Goal: Task Accomplishment & Management: Use online tool/utility

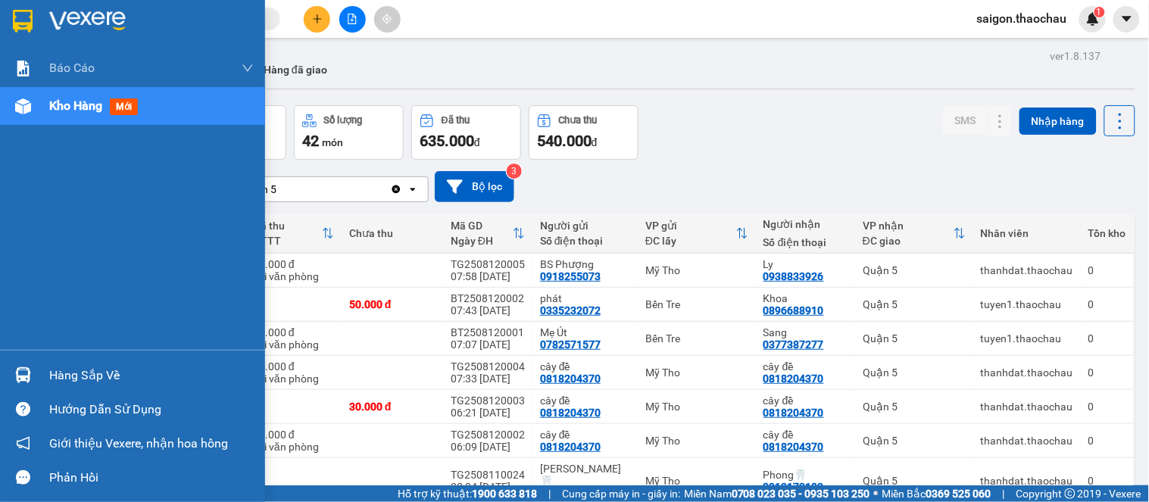
click at [16, 108] on img at bounding box center [23, 106] width 16 height 16
click at [17, 110] on img at bounding box center [23, 106] width 16 height 16
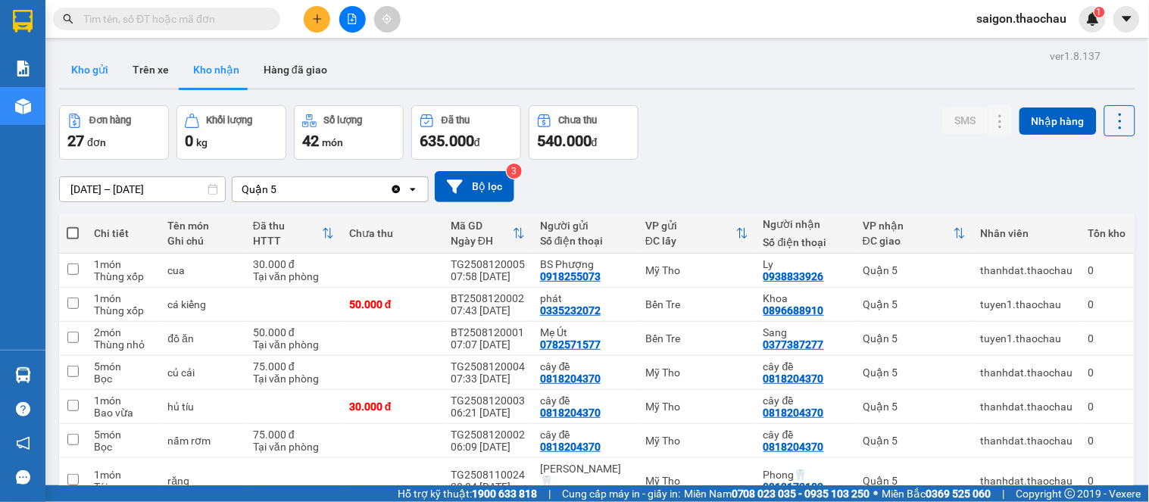
click at [98, 73] on button "Kho gửi" at bounding box center [89, 70] width 61 height 36
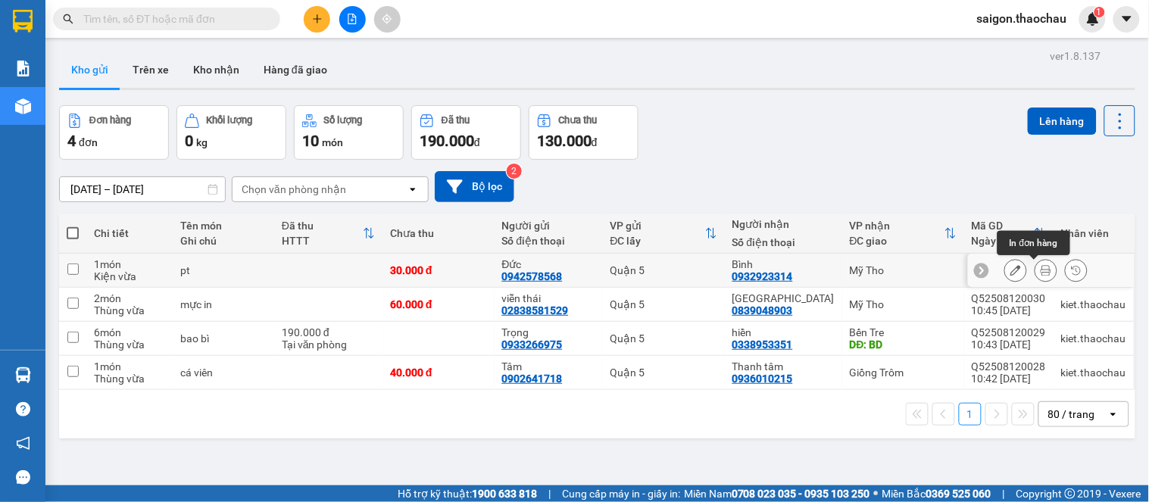
click at [1041, 274] on icon at bounding box center [1046, 270] width 11 height 11
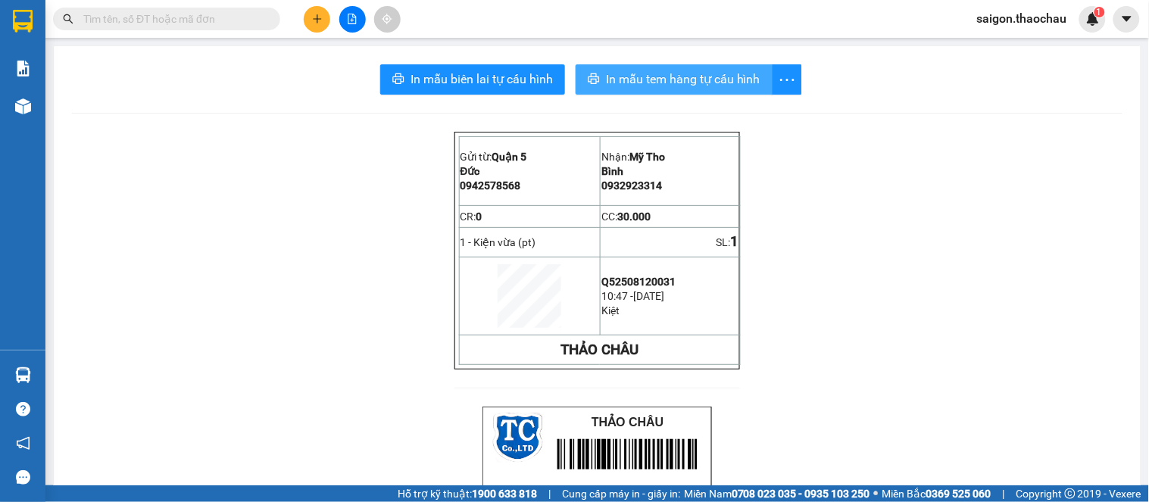
click at [691, 71] on span "In mẫu tem hàng tự cấu hình" at bounding box center [683, 79] width 155 height 19
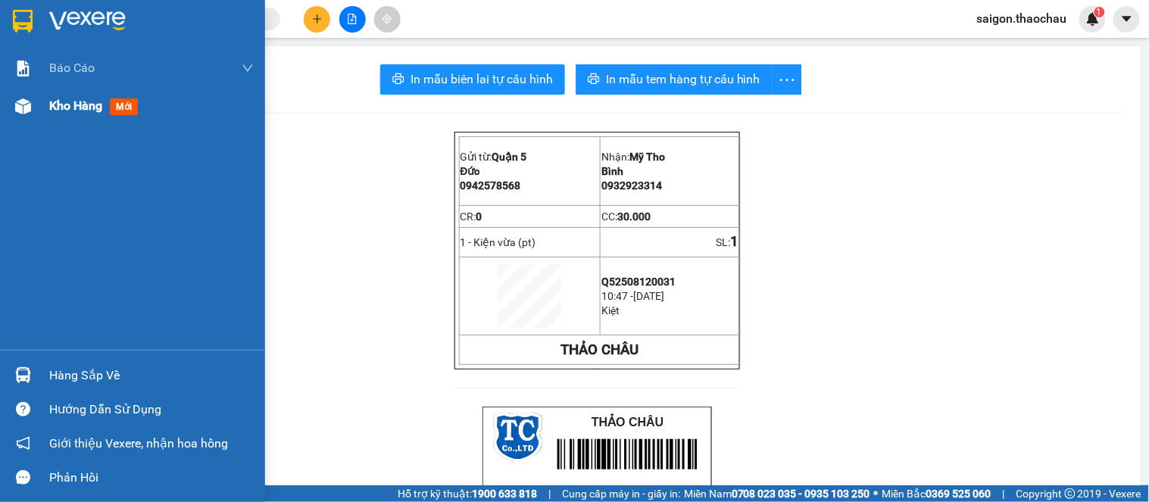
click at [27, 110] on img at bounding box center [23, 106] width 16 height 16
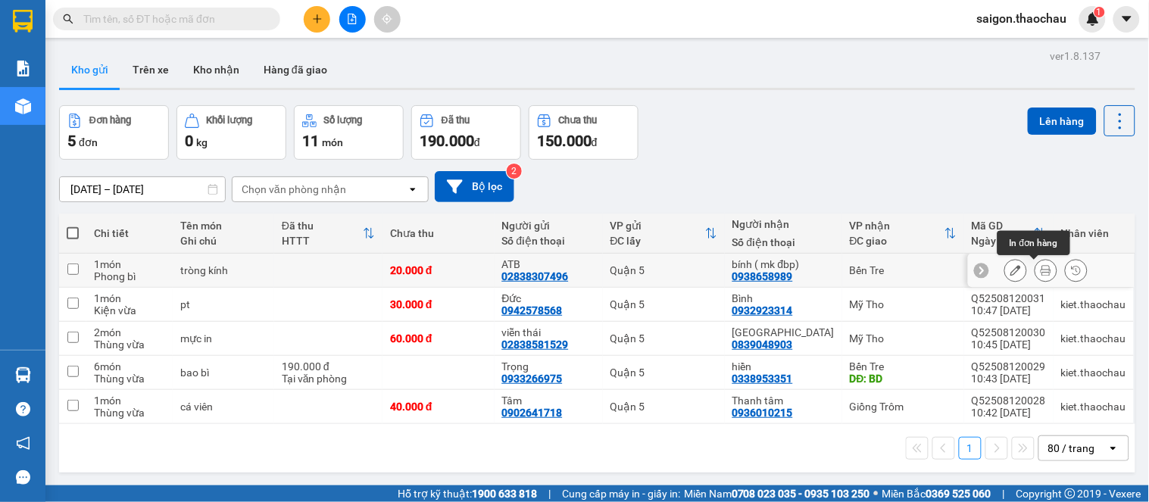
click at [1041, 273] on icon at bounding box center [1046, 270] width 11 height 11
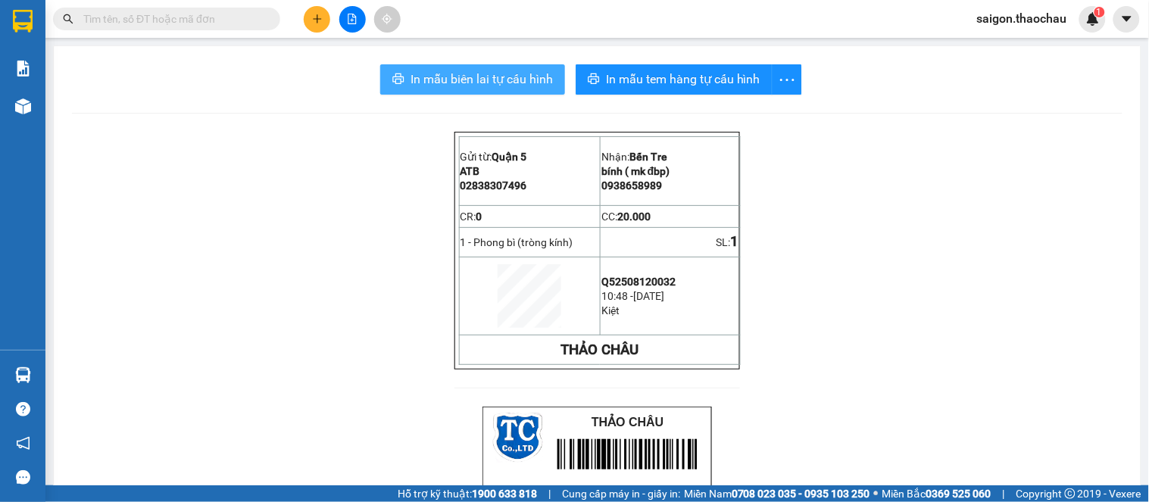
click at [486, 93] on button "In mẫu biên lai tự cấu hình" at bounding box center [472, 79] width 185 height 30
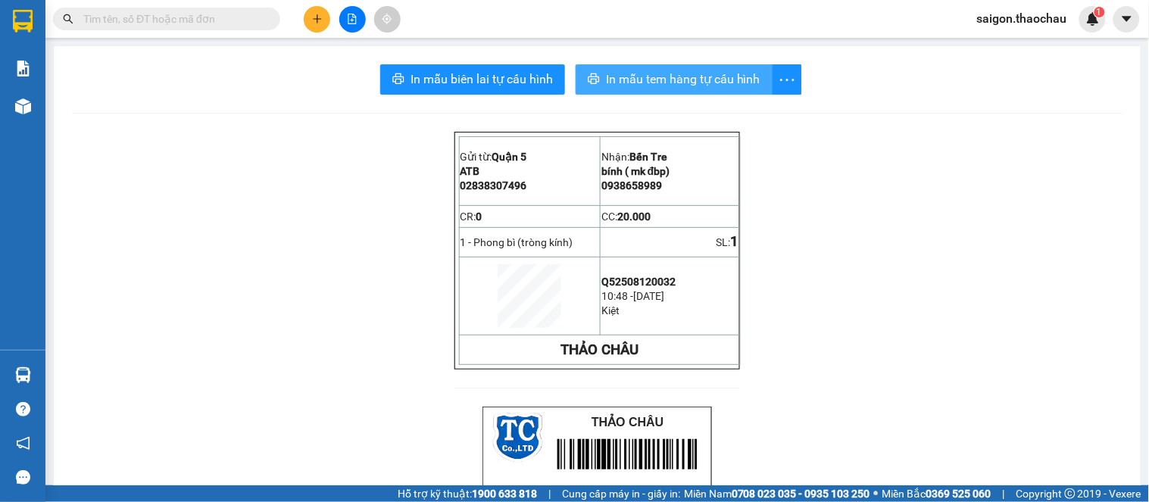
click at [736, 89] on button "In mẫu tem hàng tự cấu hình" at bounding box center [674, 79] width 197 height 30
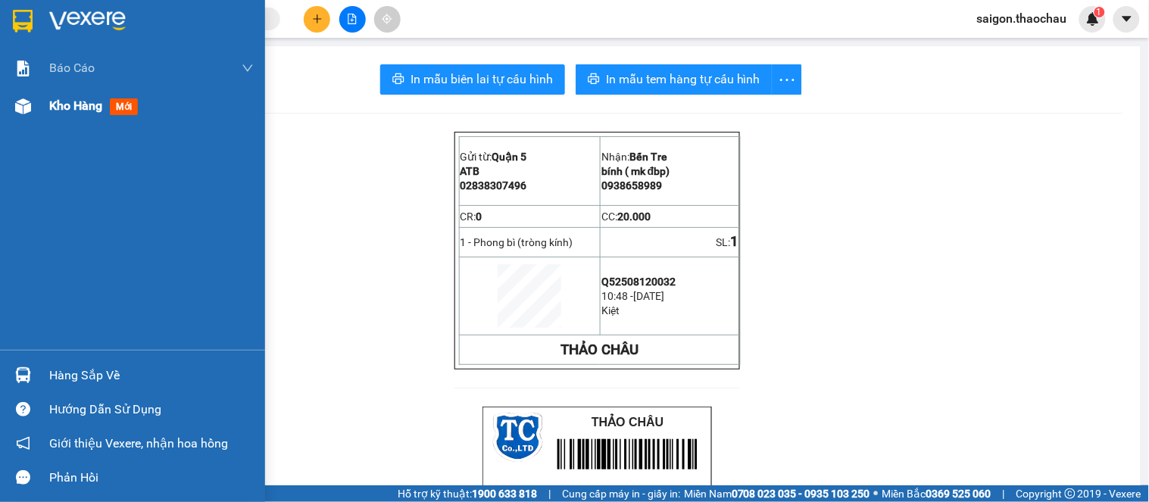
click at [18, 111] on img at bounding box center [23, 106] width 16 height 16
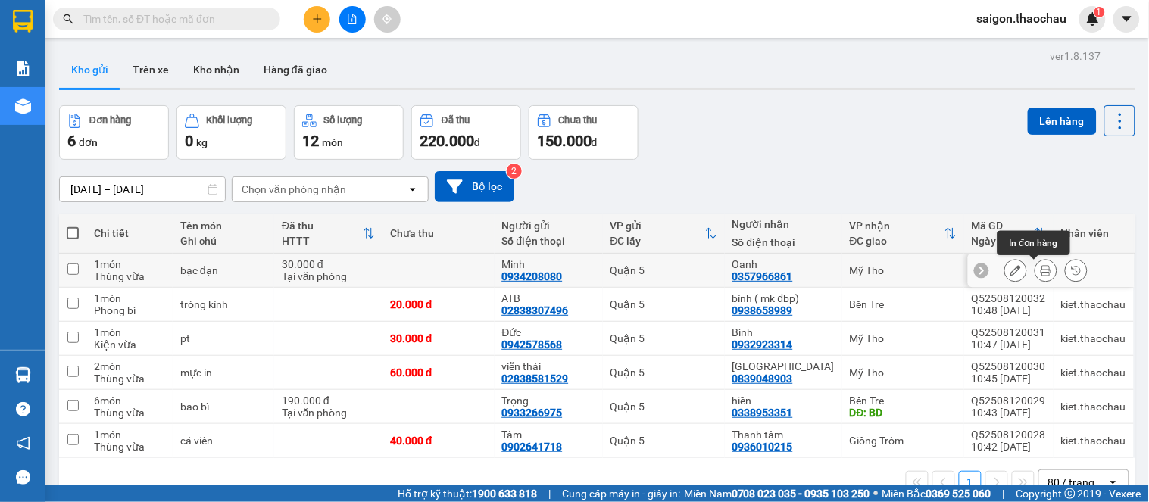
click at [1041, 274] on icon at bounding box center [1046, 270] width 11 height 11
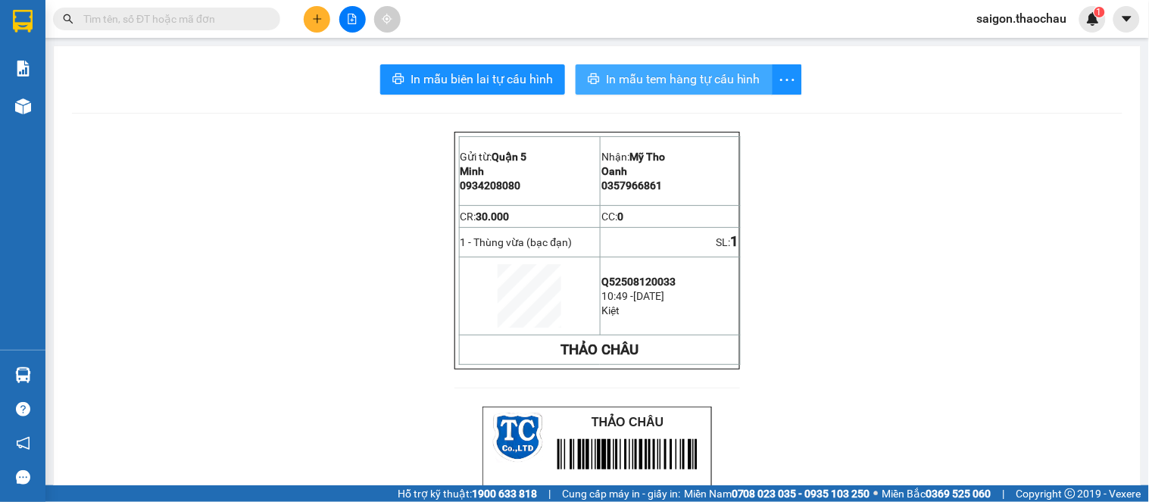
click at [703, 68] on button "In mẫu tem hàng tự cấu hình" at bounding box center [674, 79] width 197 height 30
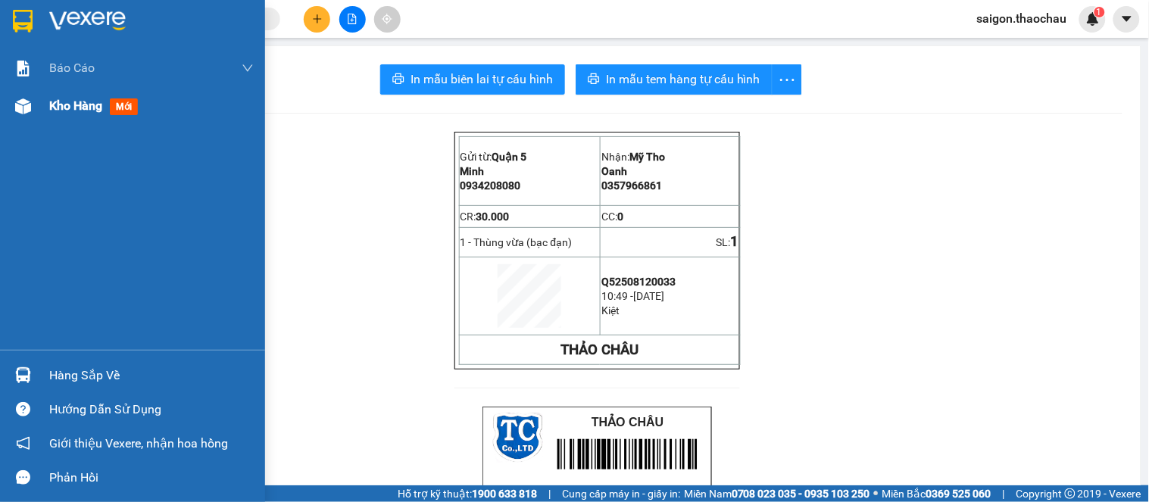
click at [102, 103] on span "Kho hàng" at bounding box center [75, 105] width 53 height 14
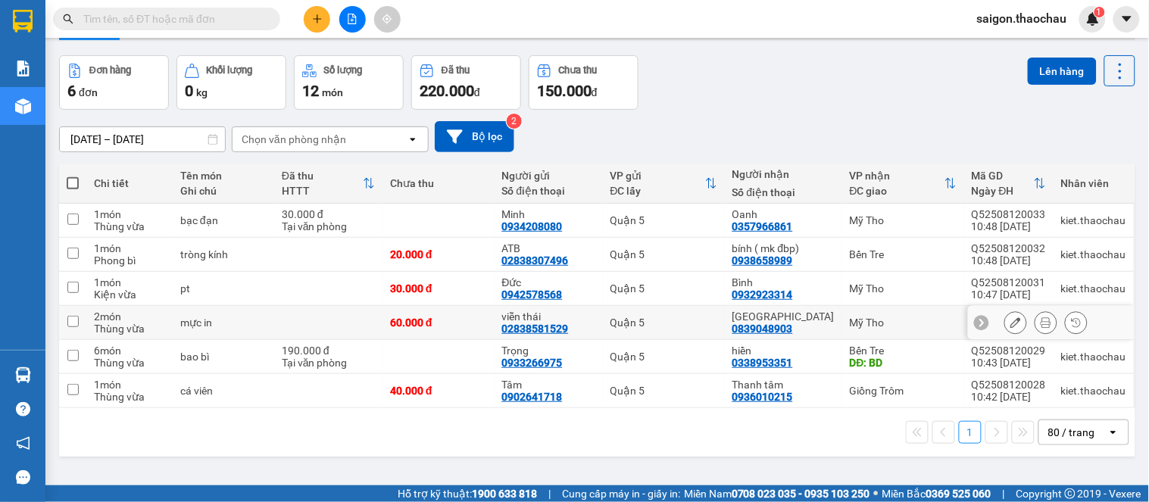
scroll to position [70, 0]
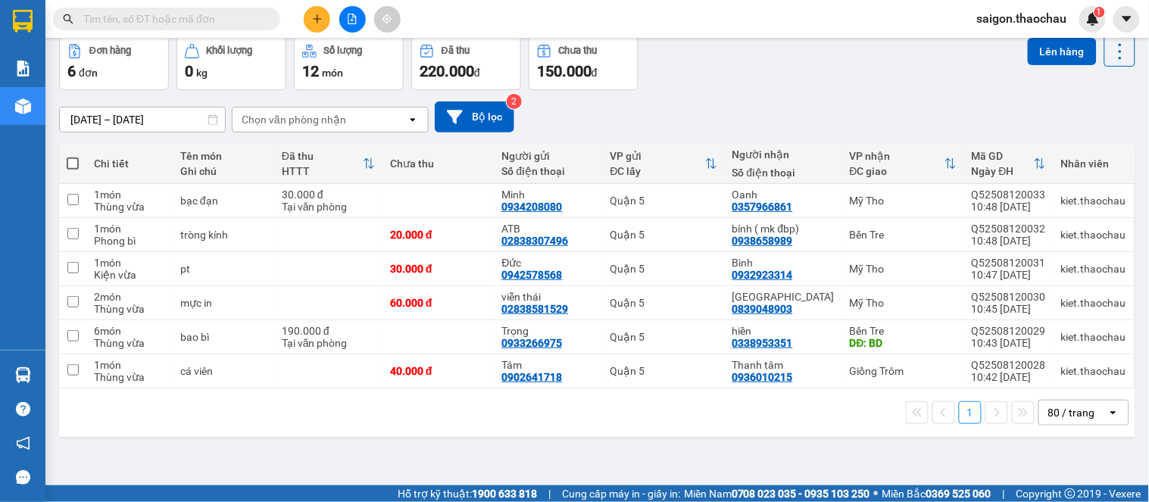
click at [73, 161] on span at bounding box center [73, 164] width 12 height 12
click at [73, 156] on input "checkbox" at bounding box center [73, 156] width 0 height 0
checkbox input "true"
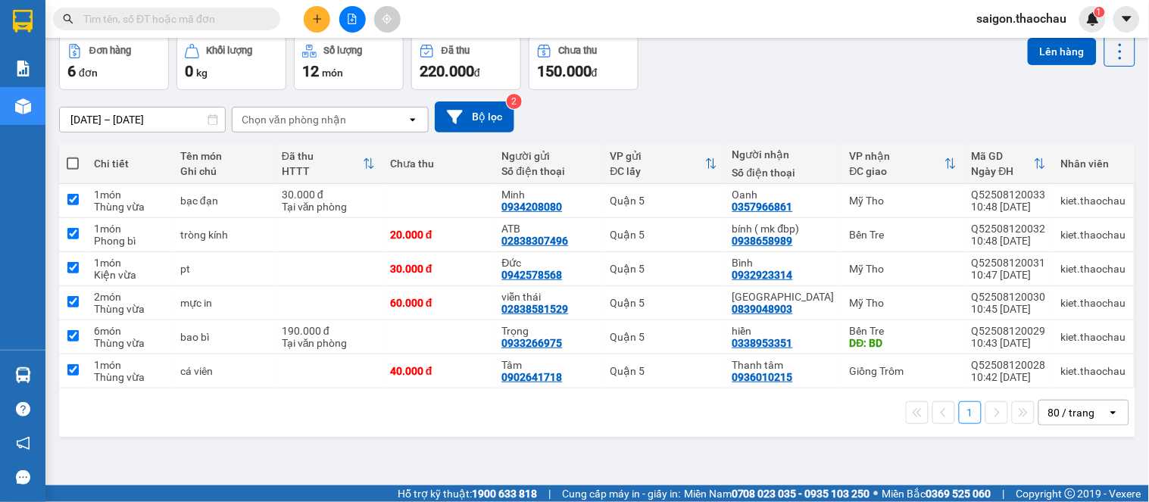
checkbox input "true"
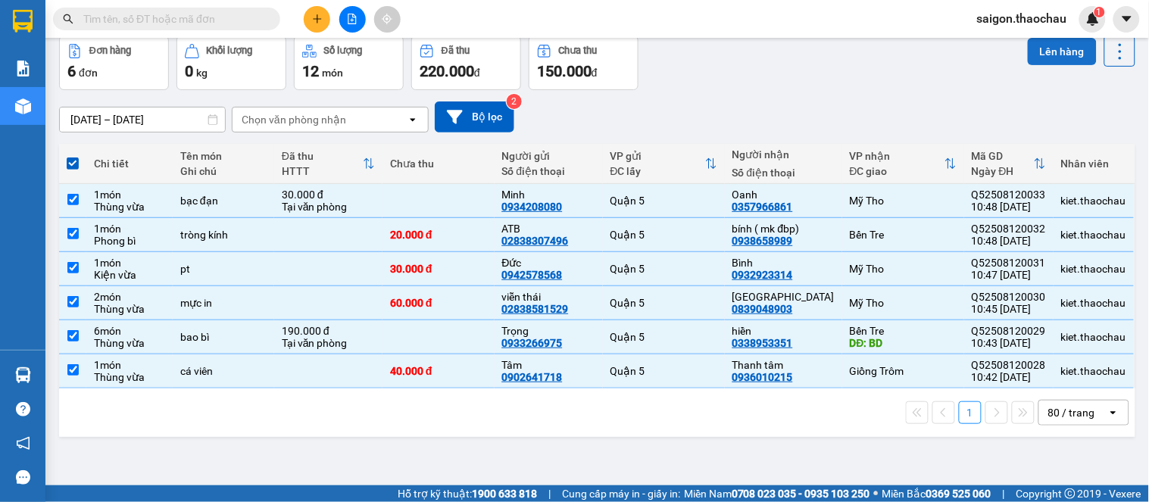
click at [1047, 52] on button "Lên hàng" at bounding box center [1062, 51] width 69 height 27
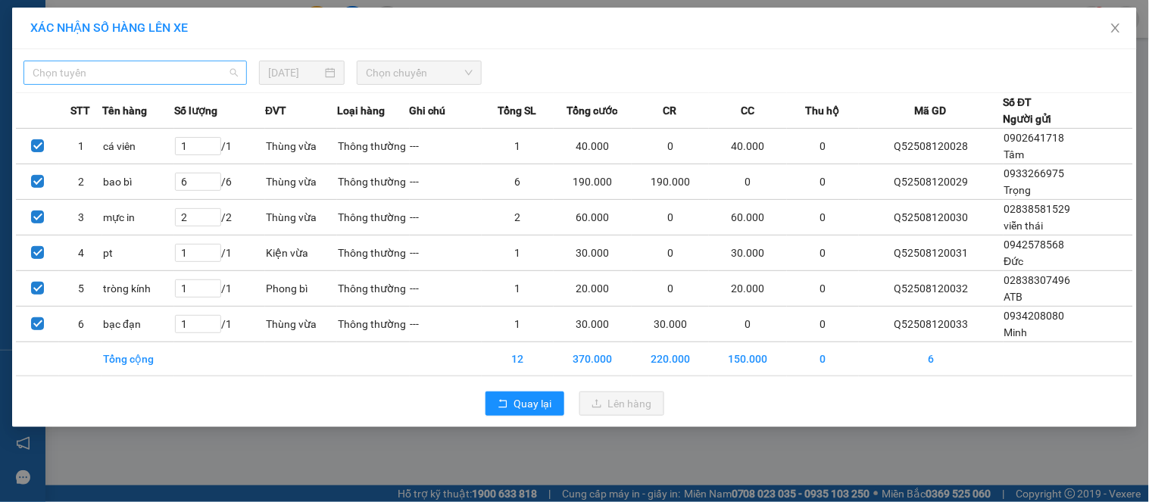
click at [150, 83] on span "Chọn tuyến" at bounding box center [135, 72] width 205 height 23
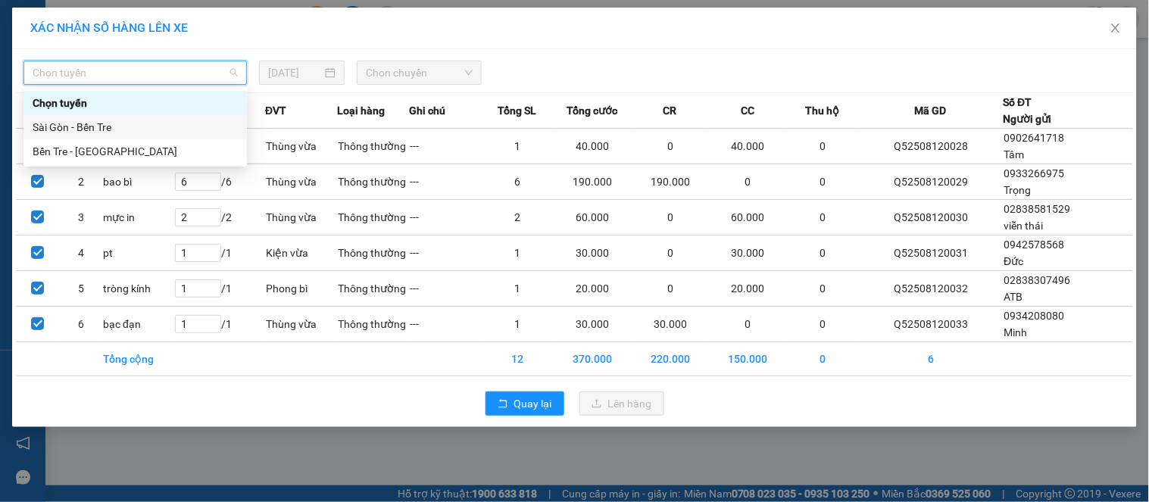
click at [114, 135] on div "Sài Gòn - Bến Tre" at bounding box center [135, 127] width 205 height 17
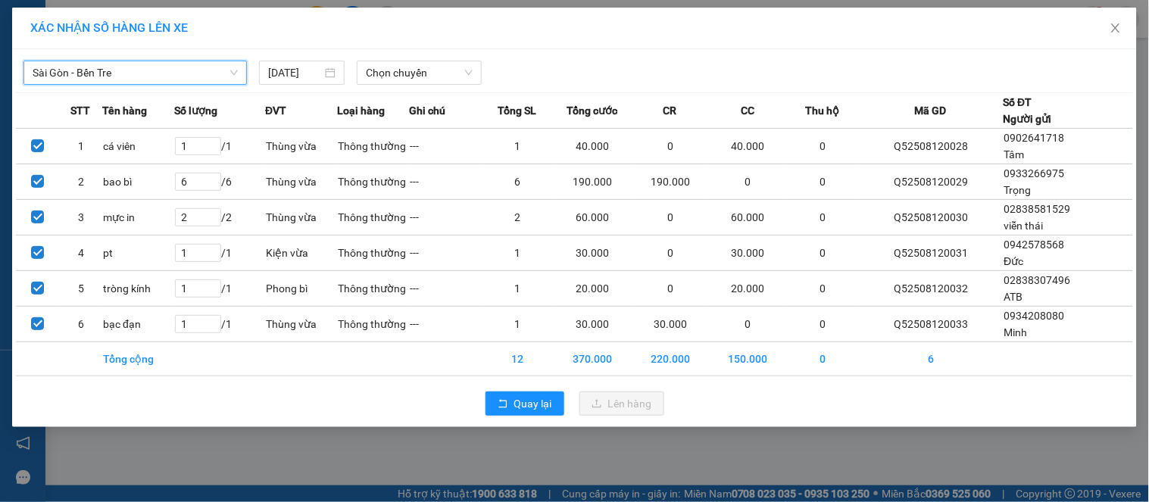
click at [424, 86] on div "Sài Gòn - Bến Tre Sài Gòn - Bến Tre 12/08/2025 Chọn chuyến STT Tên hàng Số lượn…" at bounding box center [574, 238] width 1125 height 378
click at [414, 85] on div "Chọn chuyến" at bounding box center [419, 73] width 137 height 24
click at [419, 77] on span "Chọn chuyến" at bounding box center [419, 72] width 107 height 23
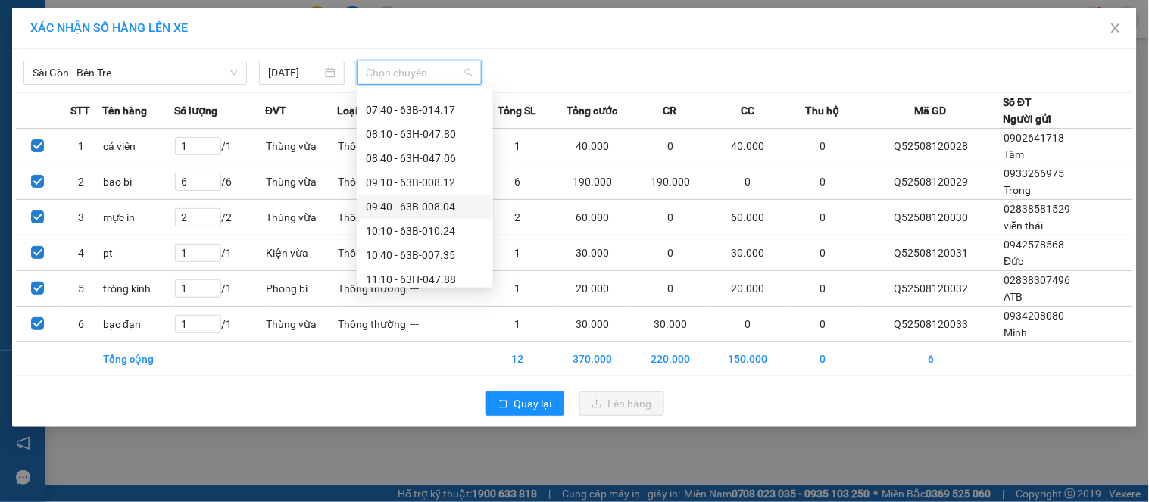
scroll to position [168, 0]
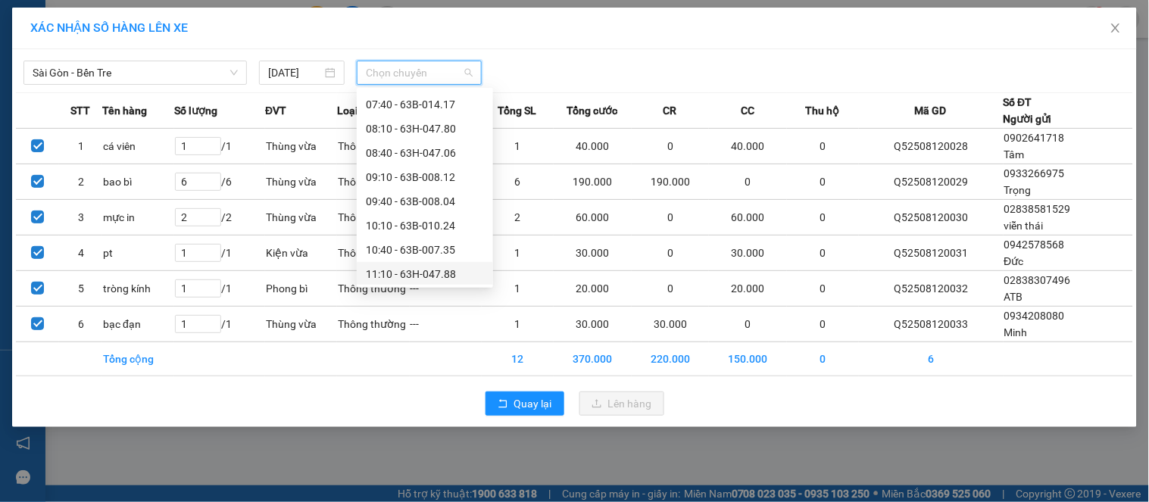
click at [405, 270] on div "11:10 - 63H-047.88" at bounding box center [425, 274] width 118 height 17
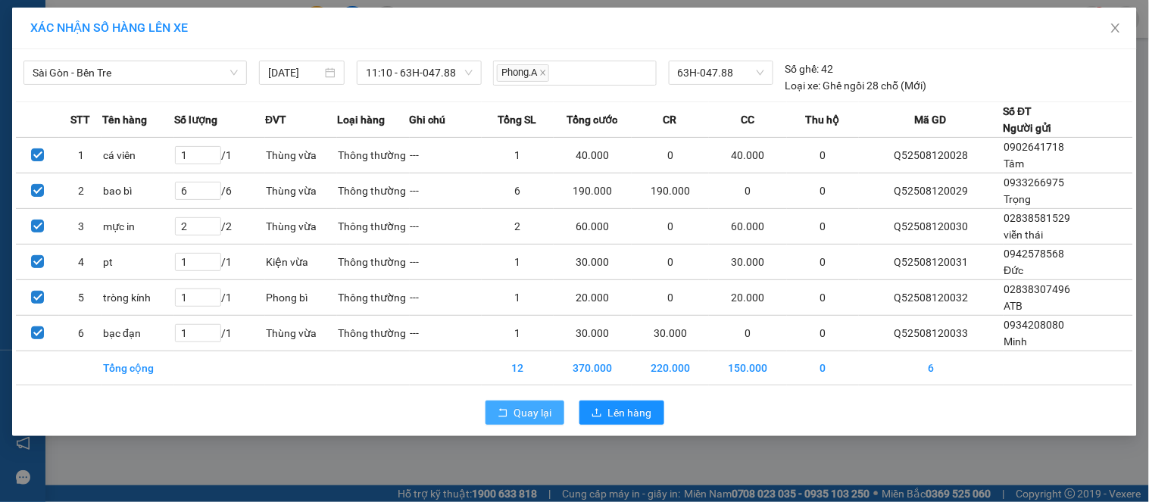
click at [535, 406] on span "Quay lại" at bounding box center [533, 413] width 38 height 17
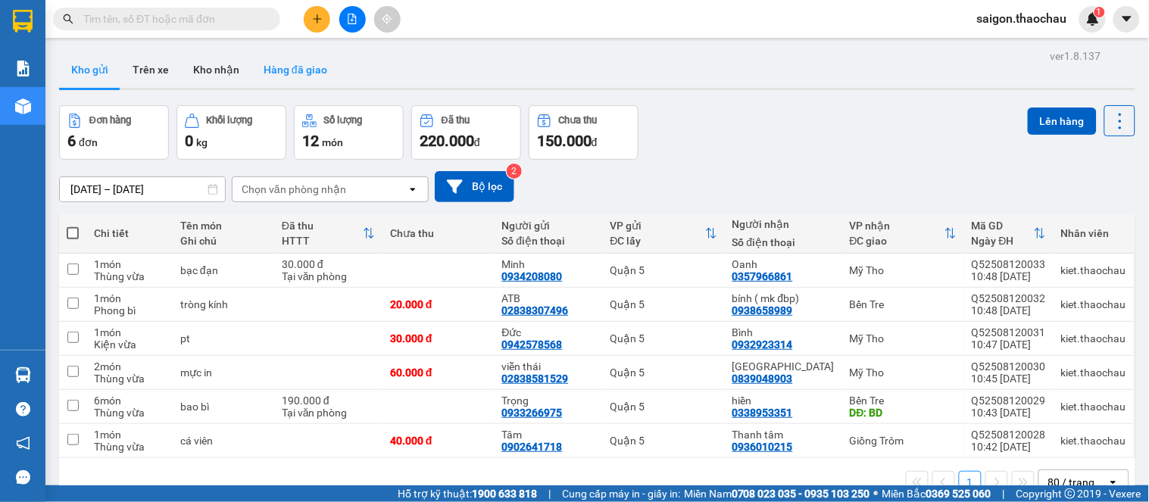
click at [252, 63] on button "Hàng đã giao" at bounding box center [296, 70] width 88 height 36
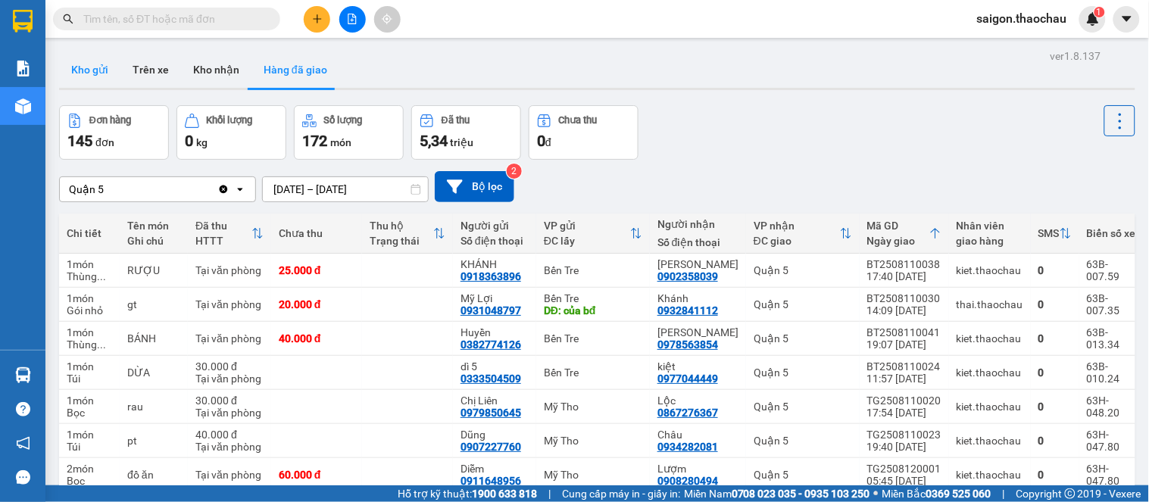
click at [102, 55] on button "Kho gửi" at bounding box center [89, 70] width 61 height 36
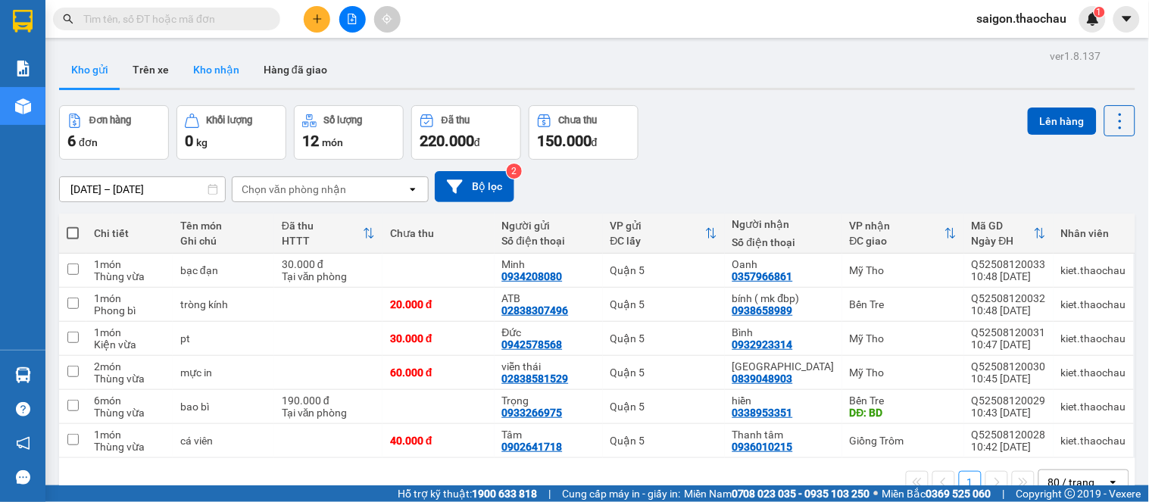
click at [215, 77] on button "Kho nhận" at bounding box center [216, 70] width 70 height 36
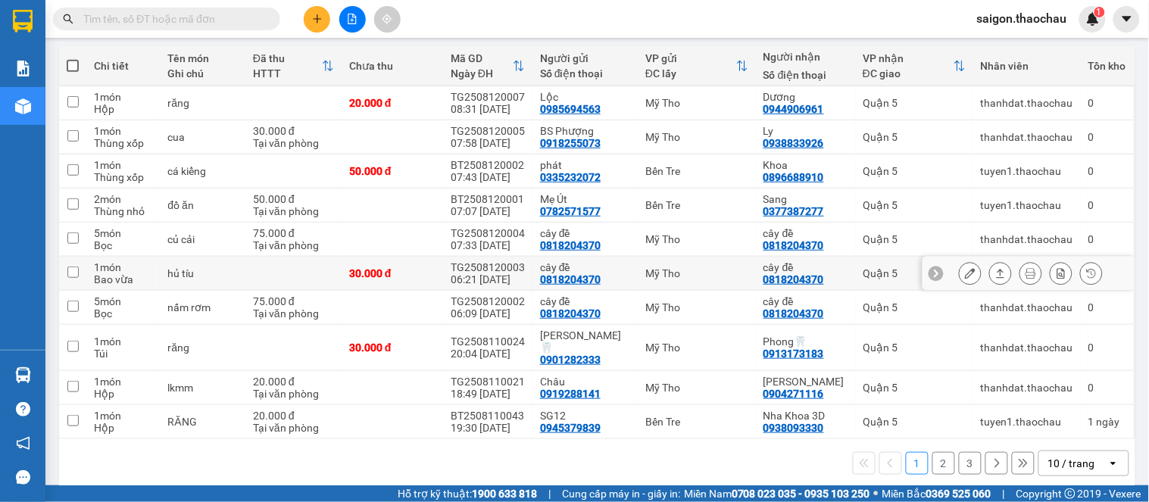
scroll to position [168, 0]
click at [1067, 455] on div "10 / trang" at bounding box center [1072, 462] width 47 height 15
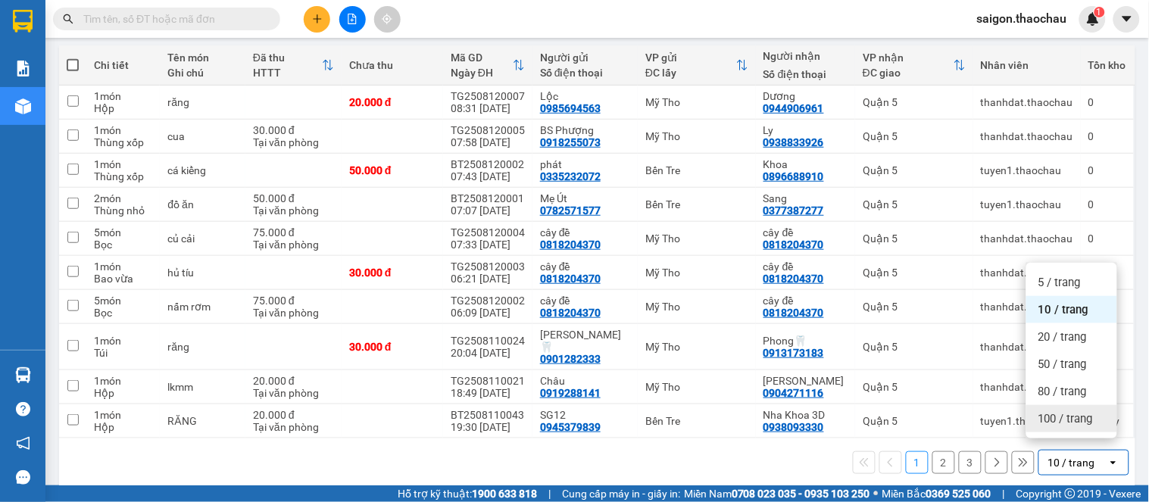
click at [1074, 420] on span "100 / trang" at bounding box center [1066, 418] width 55 height 15
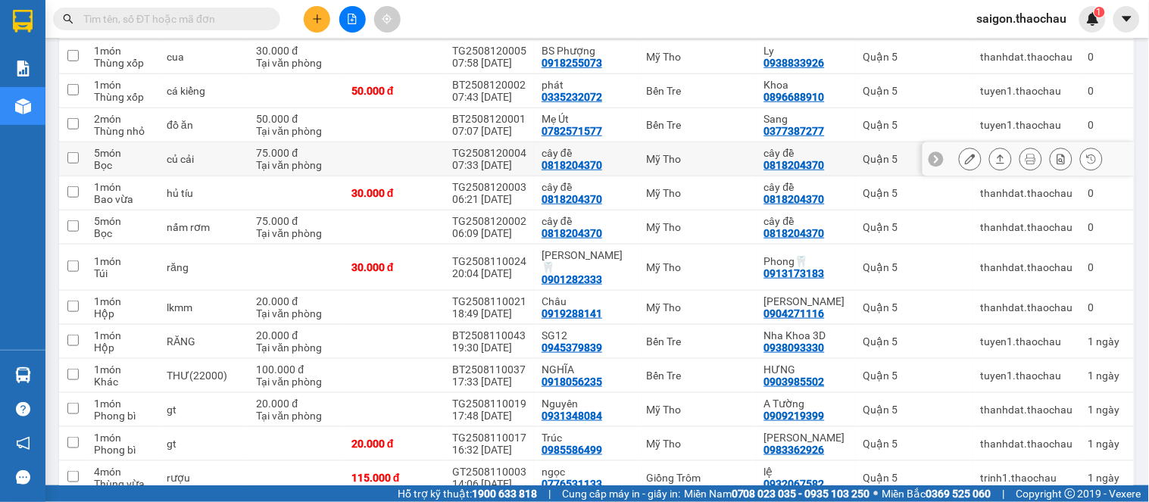
scroll to position [0, 0]
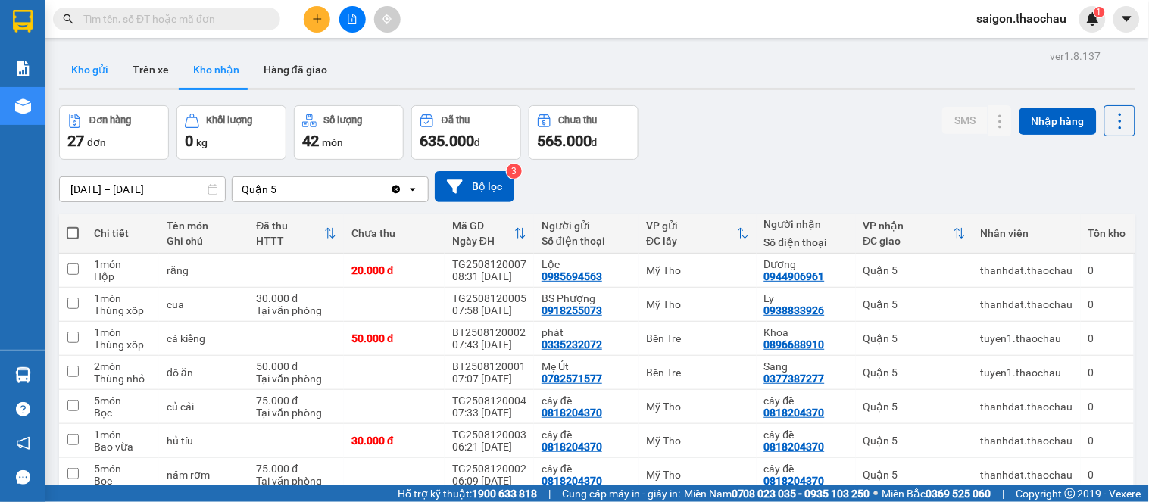
click at [94, 66] on button "Kho gửi" at bounding box center [89, 70] width 61 height 36
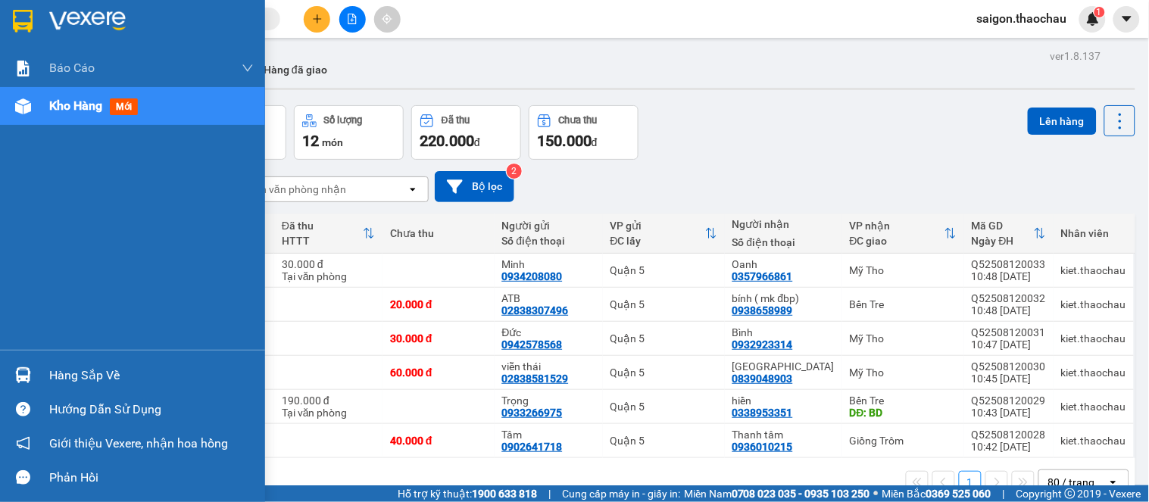
click at [53, 357] on div "Hàng sắp về Hướng dẫn sử dụng Giới thiệu Vexere, nhận hoa hồng Phản hồi" at bounding box center [132, 422] width 265 height 145
click at [66, 389] on div "Hàng sắp về" at bounding box center [132, 375] width 265 height 34
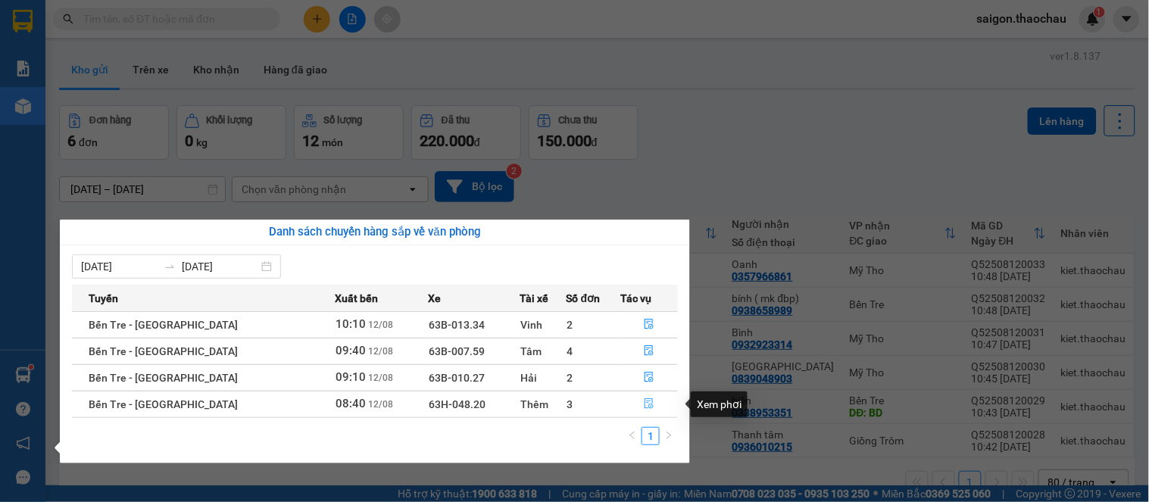
click at [649, 402] on button "button" at bounding box center [650, 404] width 56 height 24
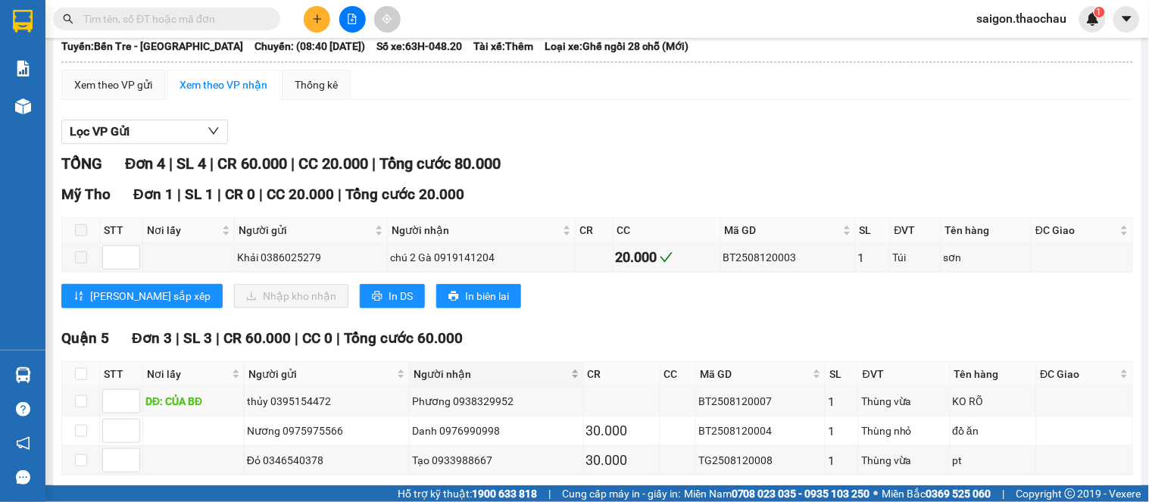
scroll to position [169, 0]
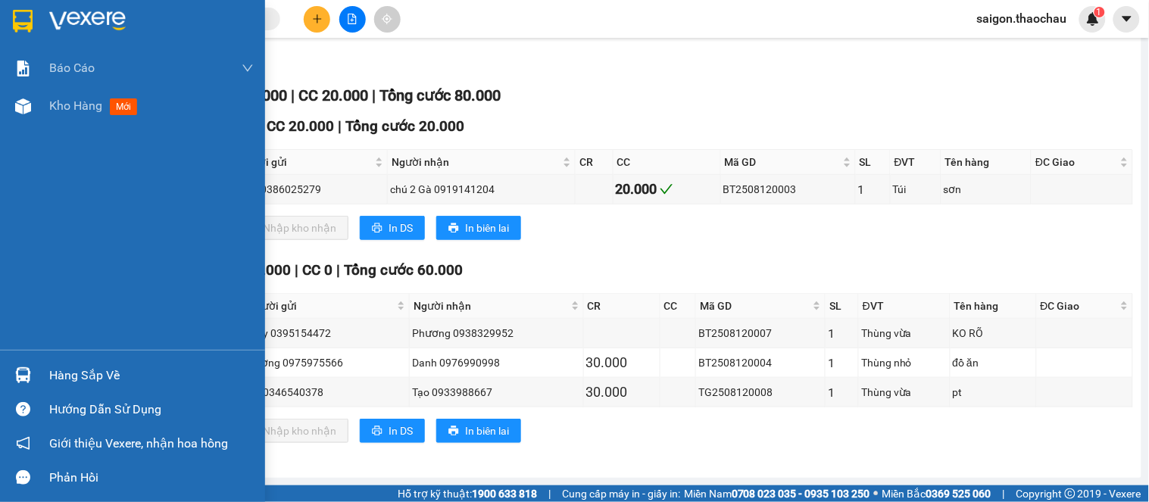
click at [95, 377] on div "Hàng sắp về" at bounding box center [151, 375] width 205 height 23
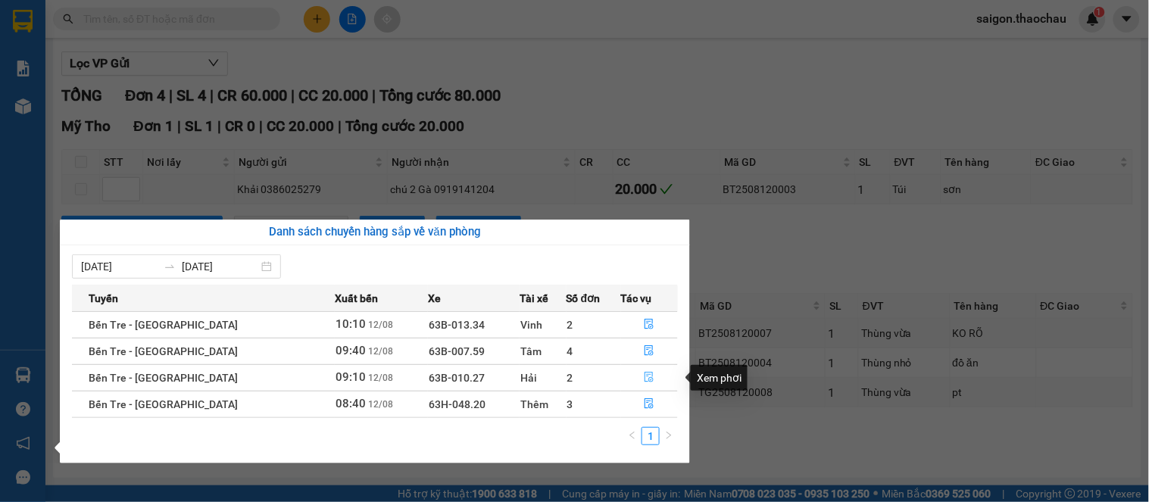
click at [635, 369] on button "button" at bounding box center [650, 378] width 56 height 24
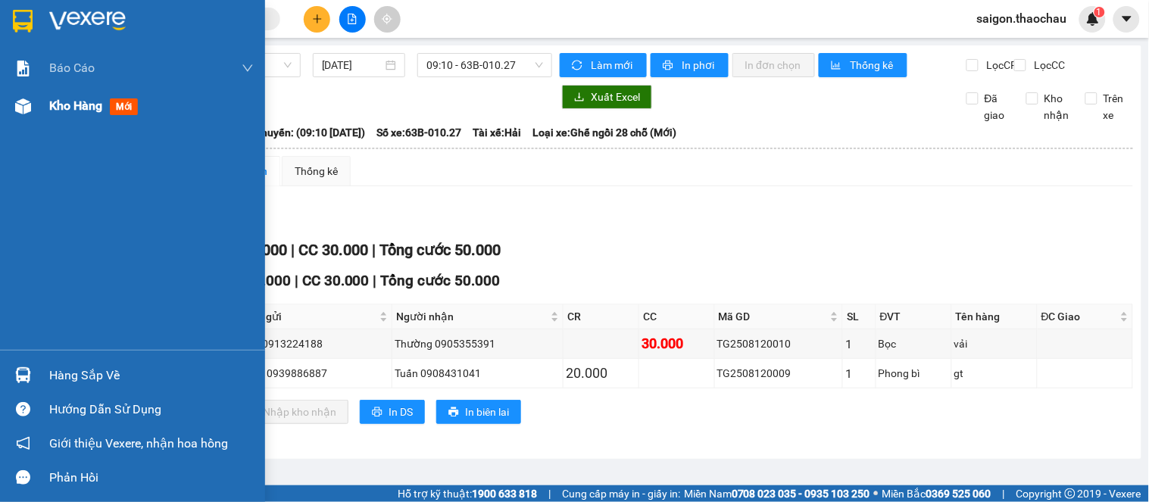
click at [39, 97] on div "Kho hàng mới" at bounding box center [132, 106] width 265 height 38
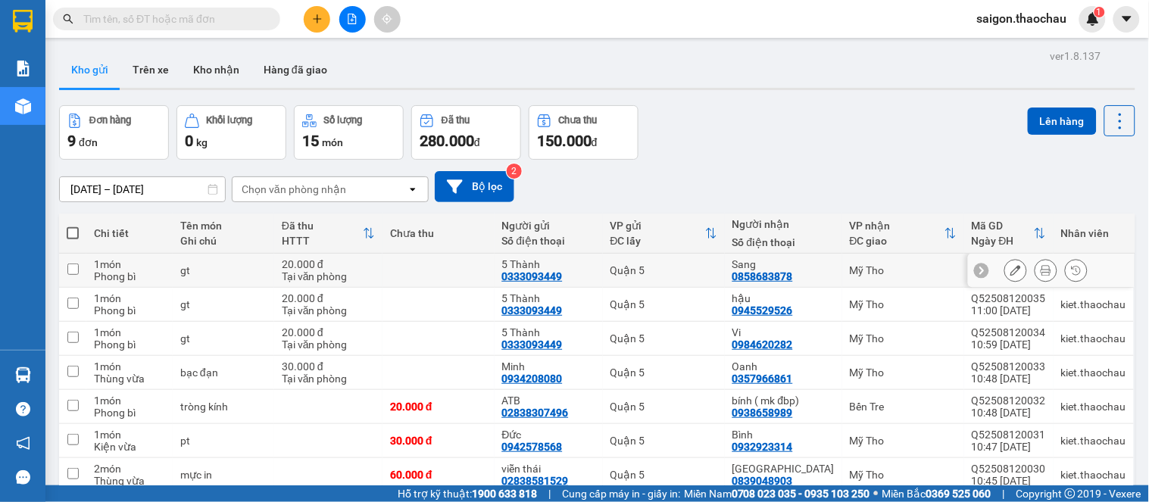
click at [1036, 263] on button at bounding box center [1046, 271] width 21 height 27
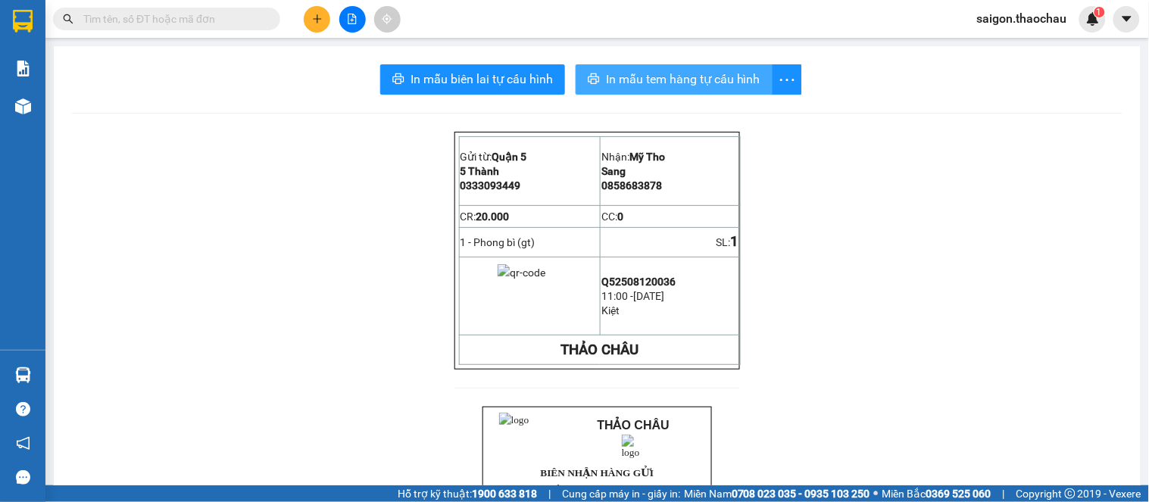
click at [659, 74] on span "In mẫu tem hàng tự cấu hình" at bounding box center [683, 79] width 155 height 19
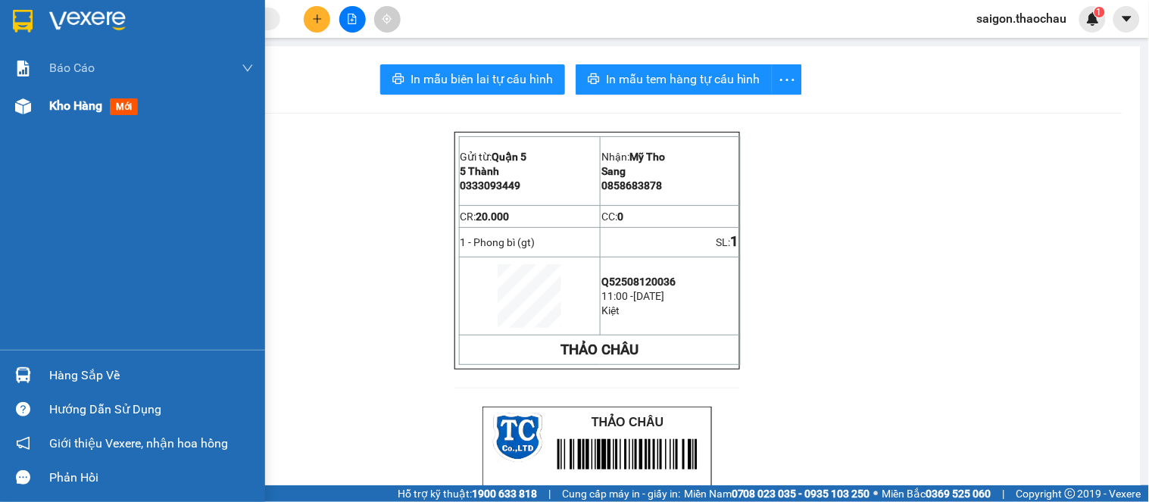
click at [16, 100] on img at bounding box center [23, 106] width 16 height 16
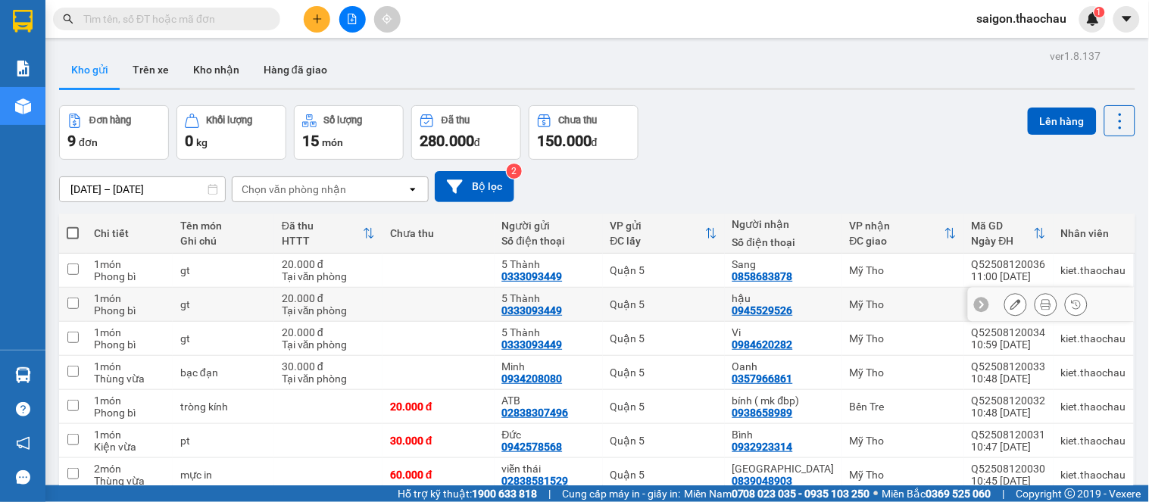
click at [1036, 313] on button at bounding box center [1046, 305] width 21 height 27
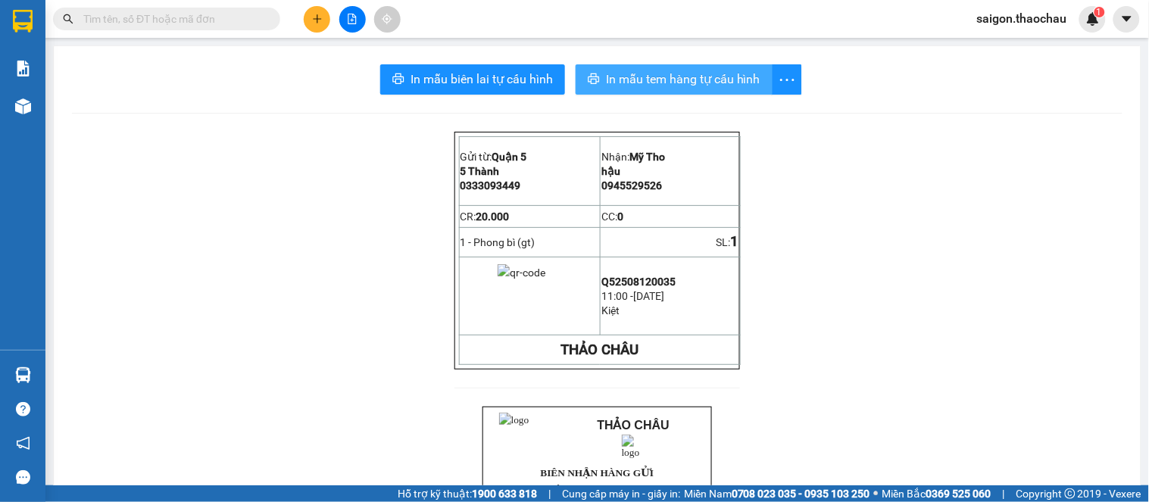
click at [640, 84] on span "In mẫu tem hàng tự cấu hình" at bounding box center [683, 79] width 155 height 19
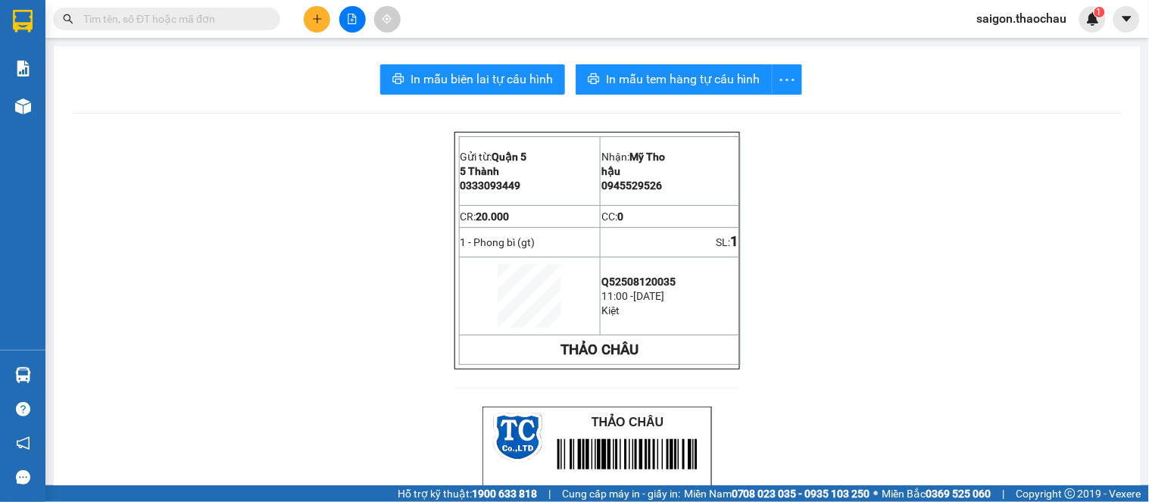
click at [27, 107] on img at bounding box center [23, 106] width 16 height 16
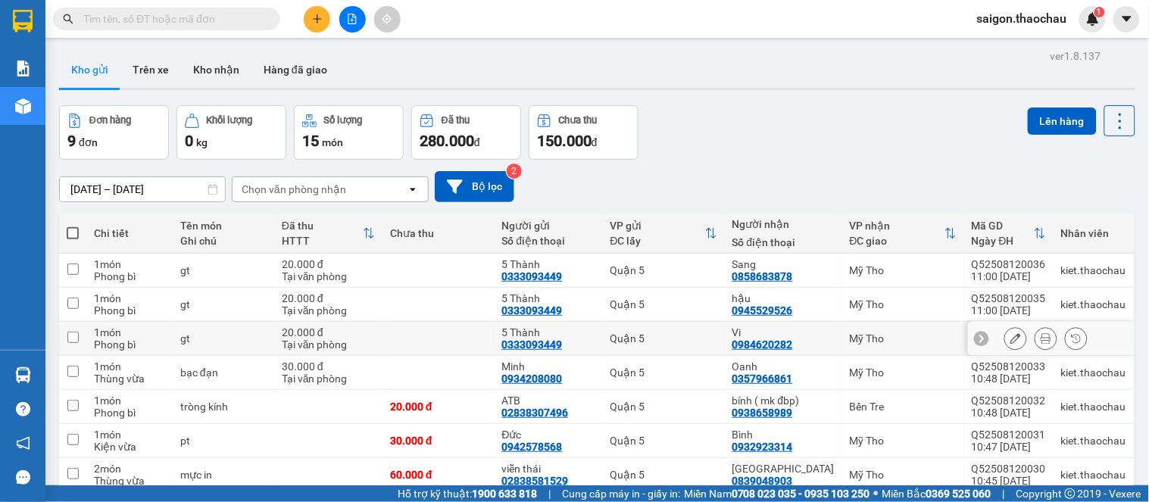
click at [1036, 336] on button at bounding box center [1046, 339] width 21 height 27
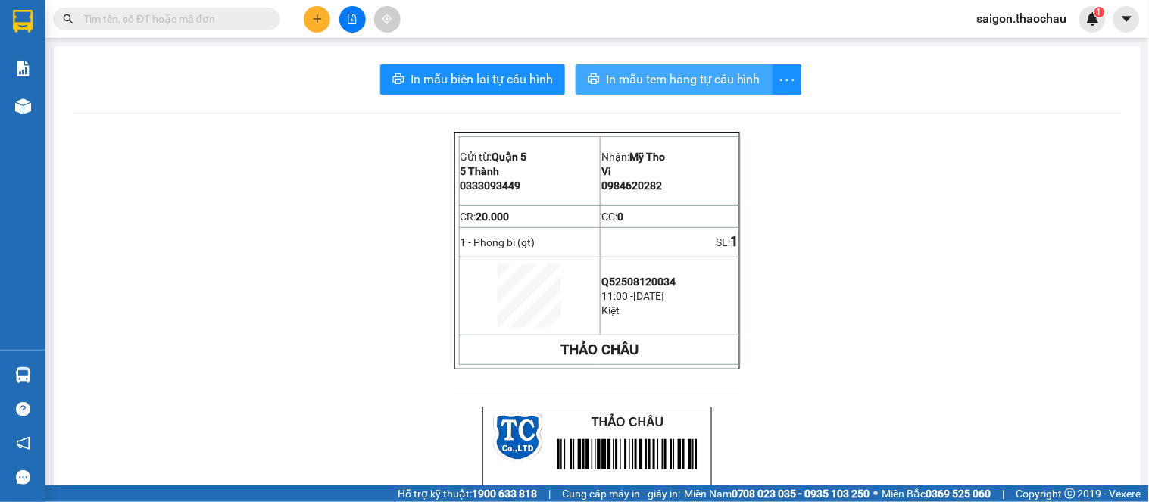
click at [623, 67] on button "In mẫu tem hàng tự cấu hình" at bounding box center [674, 79] width 197 height 30
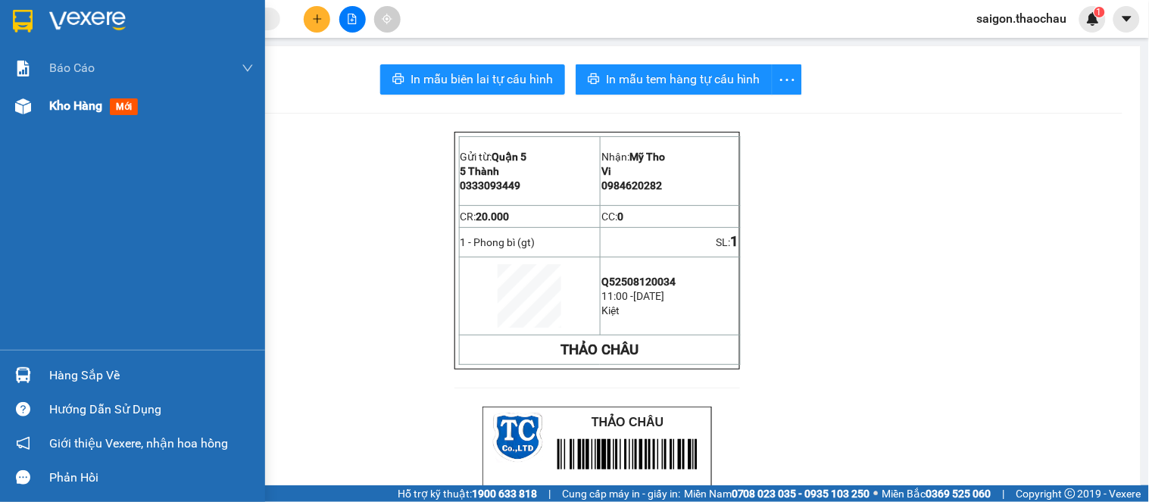
click at [18, 107] on img at bounding box center [23, 106] width 16 height 16
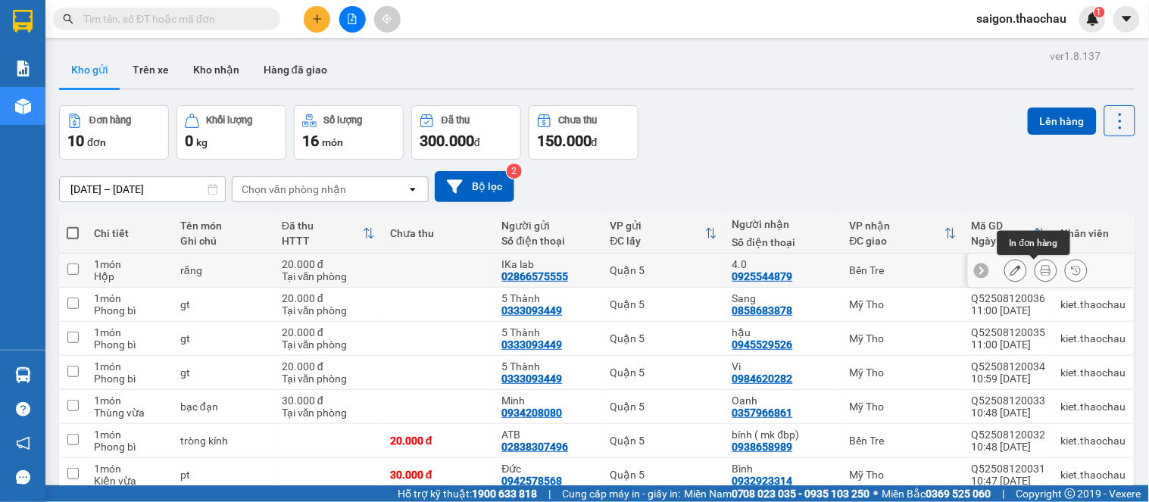
click at [1036, 267] on button at bounding box center [1046, 271] width 21 height 27
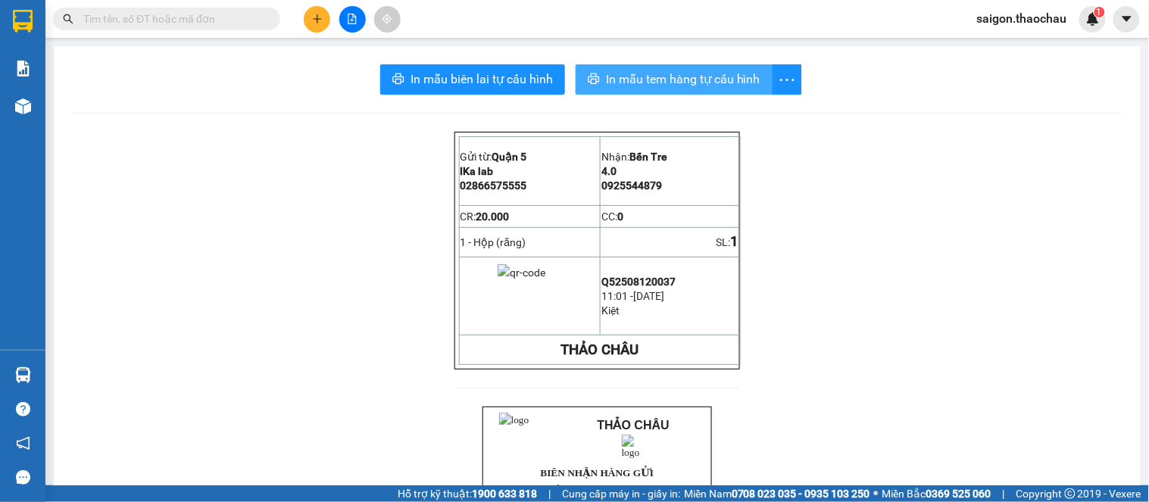
click at [641, 65] on button "In mẫu tem hàng tự cấu hình" at bounding box center [674, 79] width 197 height 30
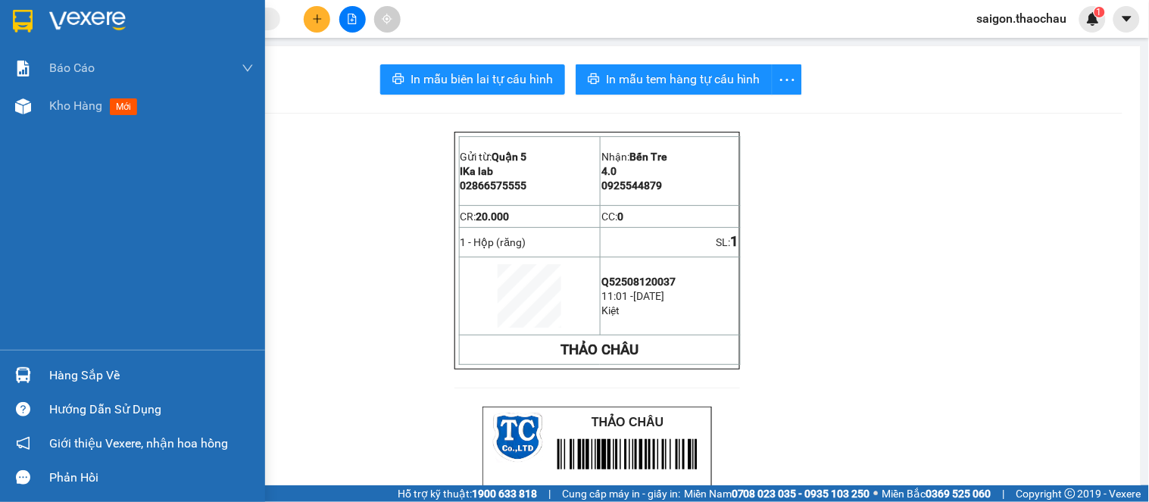
click at [55, 129] on div "Báo cáo Báo cáo dòng tiền (nhân viên) Kho hàng mới" at bounding box center [132, 199] width 265 height 301
click at [98, 122] on div "Kho hàng mới" at bounding box center [151, 106] width 205 height 38
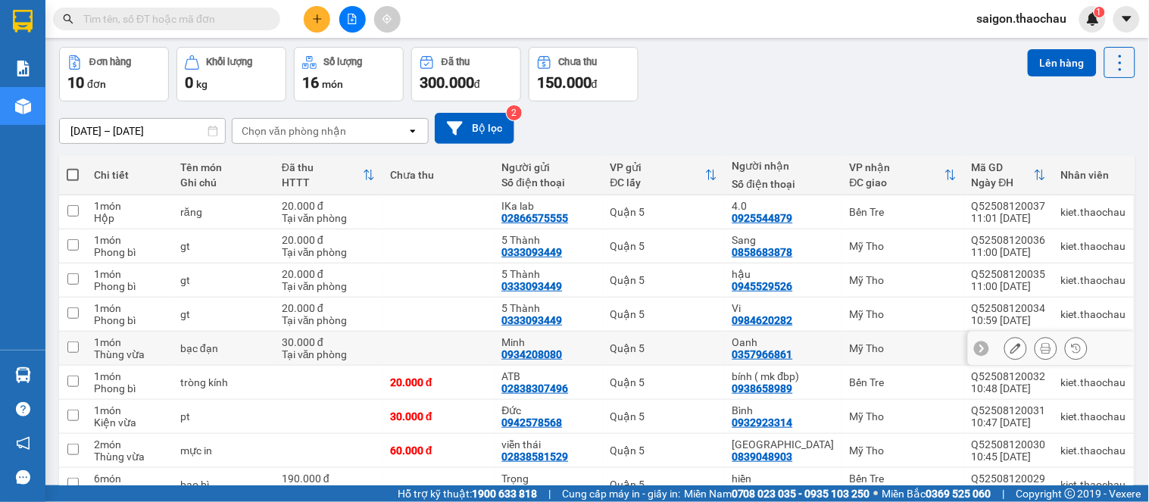
scroll to position [168, 0]
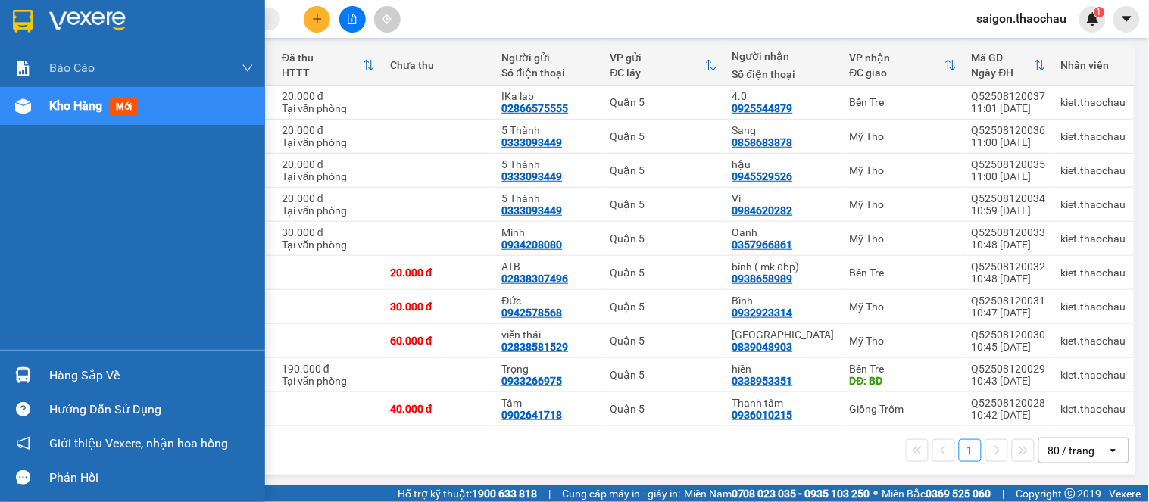
click at [58, 360] on div "Hàng sắp về" at bounding box center [132, 375] width 265 height 34
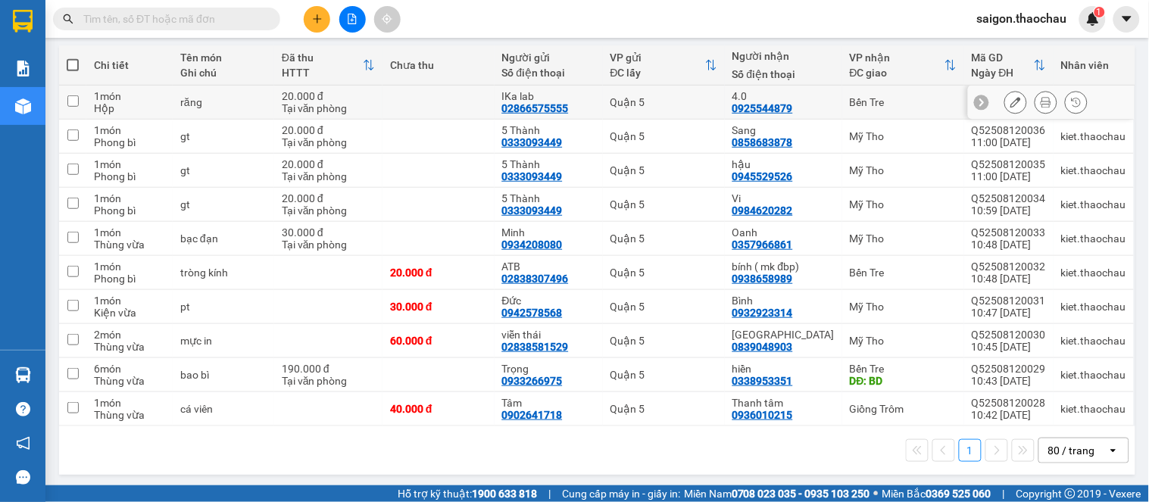
click at [700, 102] on section "Kết quả tìm kiếm ( 0 ) Bộ lọc No Data saigon.thaochau 1 Báo cáo Báo cáo dòng ti…" at bounding box center [574, 251] width 1149 height 502
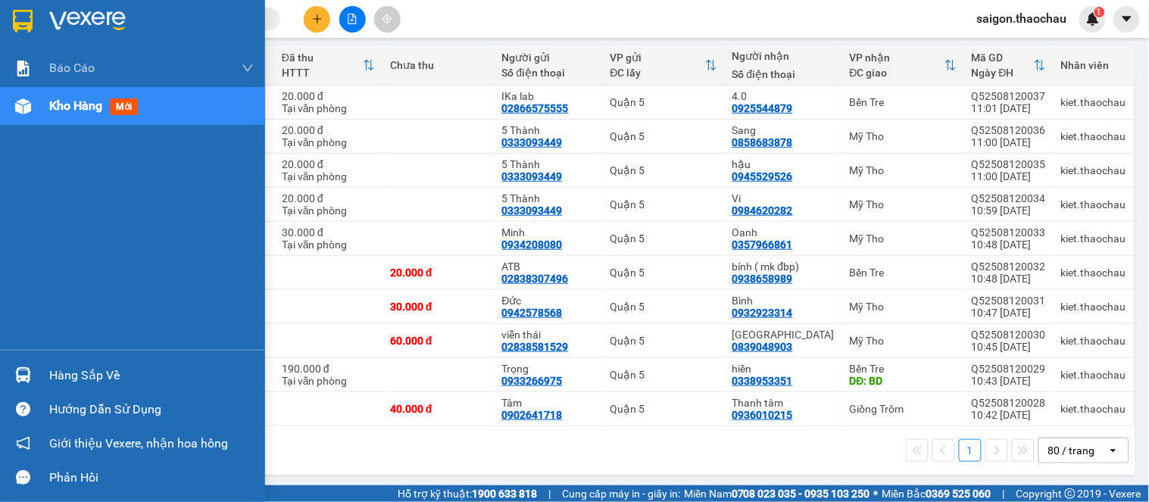
click at [59, 367] on div "Hàng sắp về" at bounding box center [151, 375] width 205 height 23
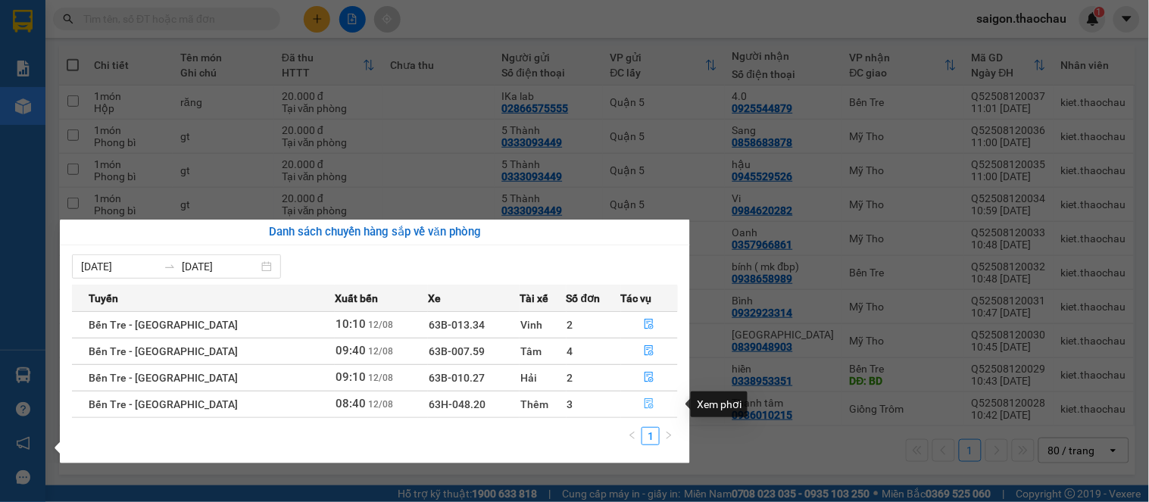
click at [644, 399] on icon "file-done" at bounding box center [649, 404] width 11 height 11
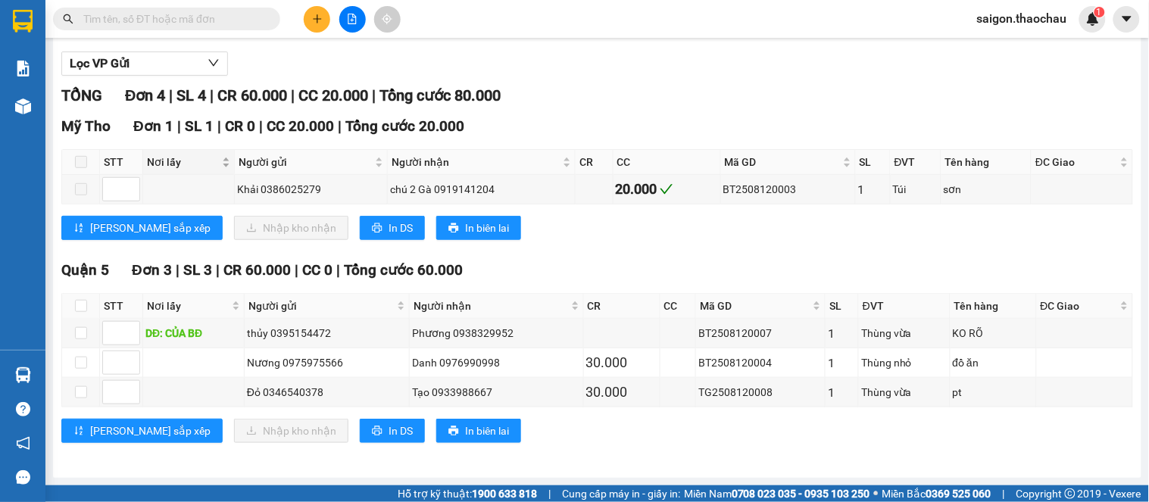
scroll to position [169, 0]
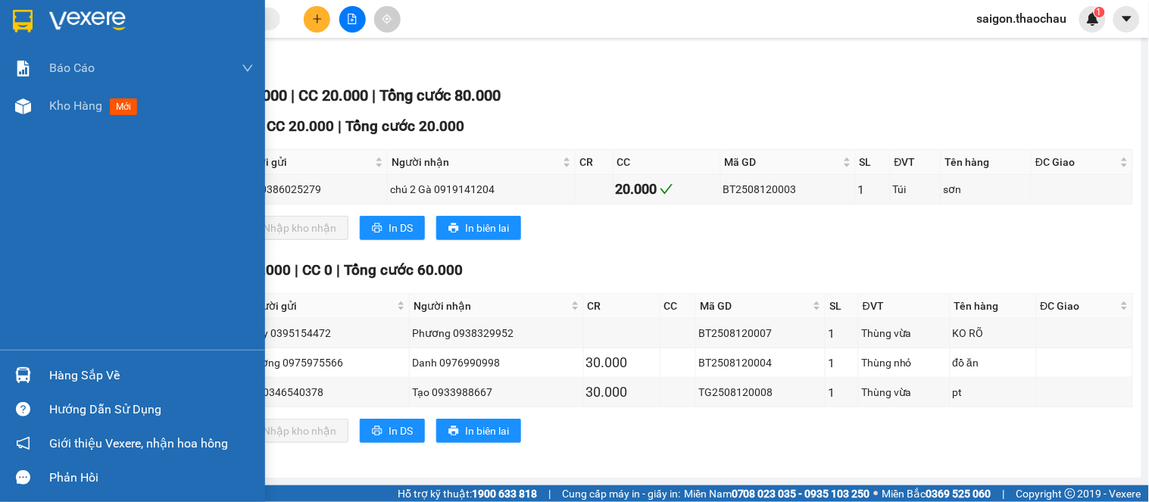
click at [25, 361] on div "Hàng sắp về" at bounding box center [132, 375] width 265 height 34
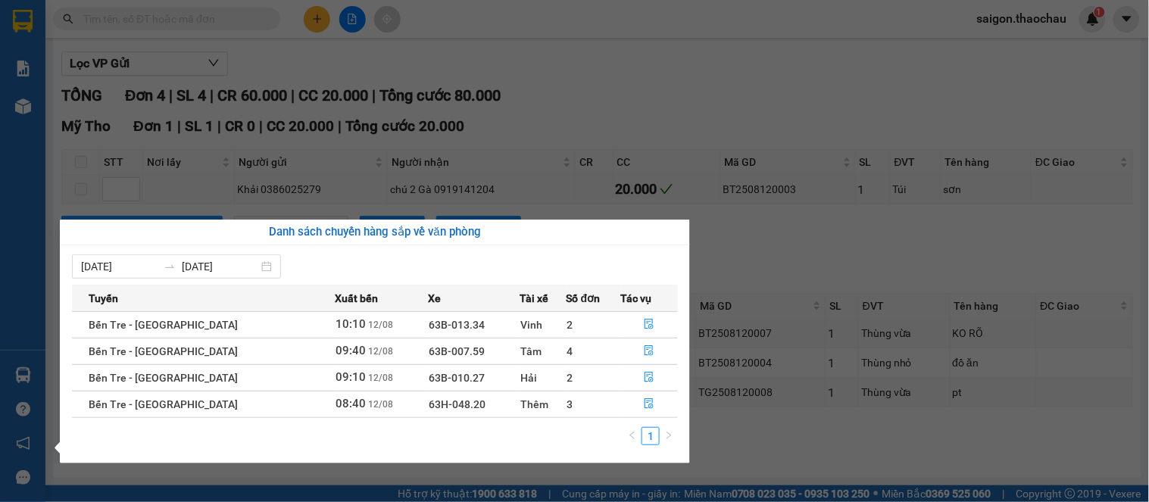
click at [717, 232] on section "Kết quả tìm kiếm ( 0 ) Bộ lọc No Data saigon.thaochau 1 Báo cáo Báo cáo dòng ti…" at bounding box center [574, 251] width 1149 height 502
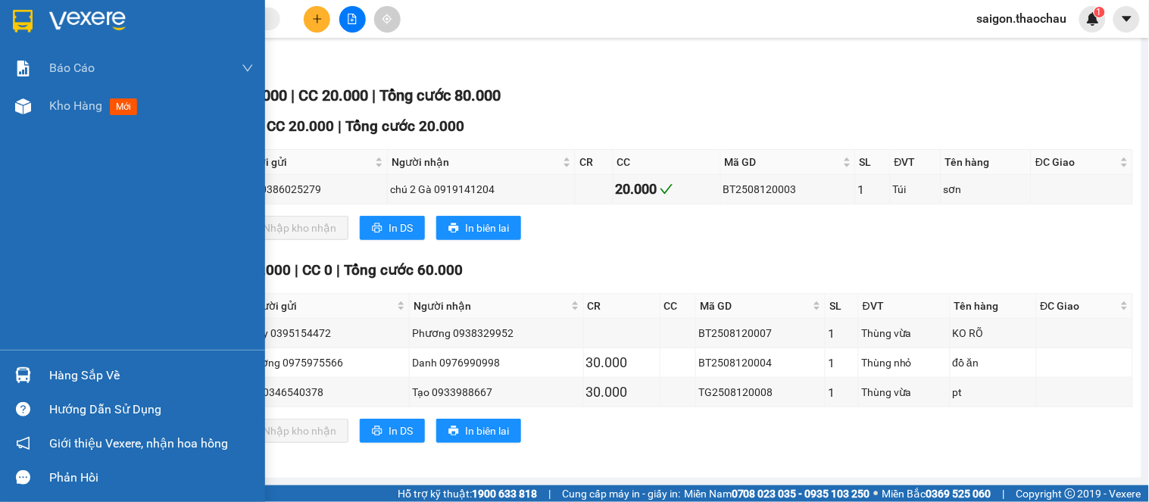
click at [27, 368] on img at bounding box center [23, 375] width 16 height 16
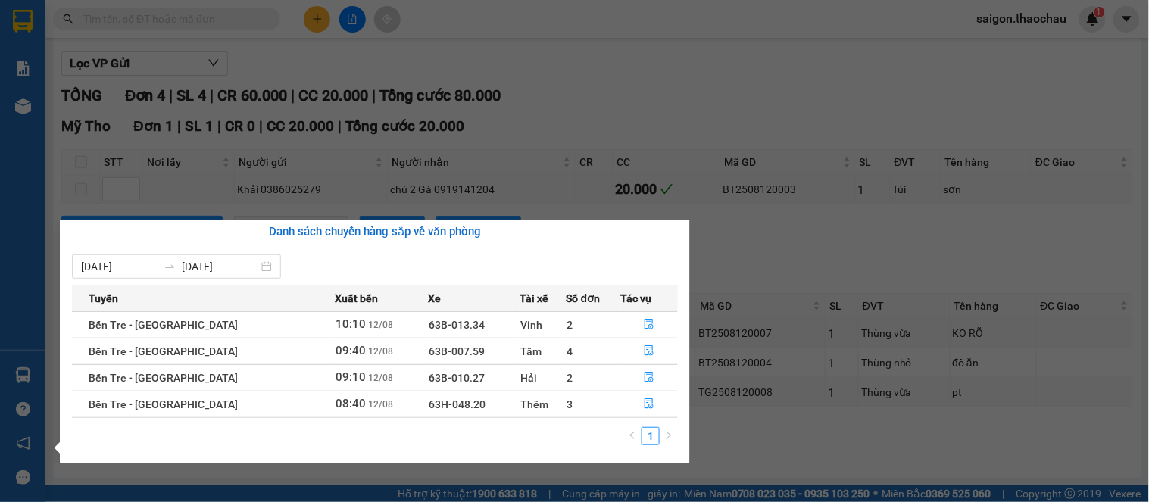
click at [791, 266] on section "Kết quả tìm kiếm ( 0 ) Bộ lọc No Data saigon.thaochau 1 Báo cáo Báo cáo dòng ti…" at bounding box center [574, 251] width 1149 height 502
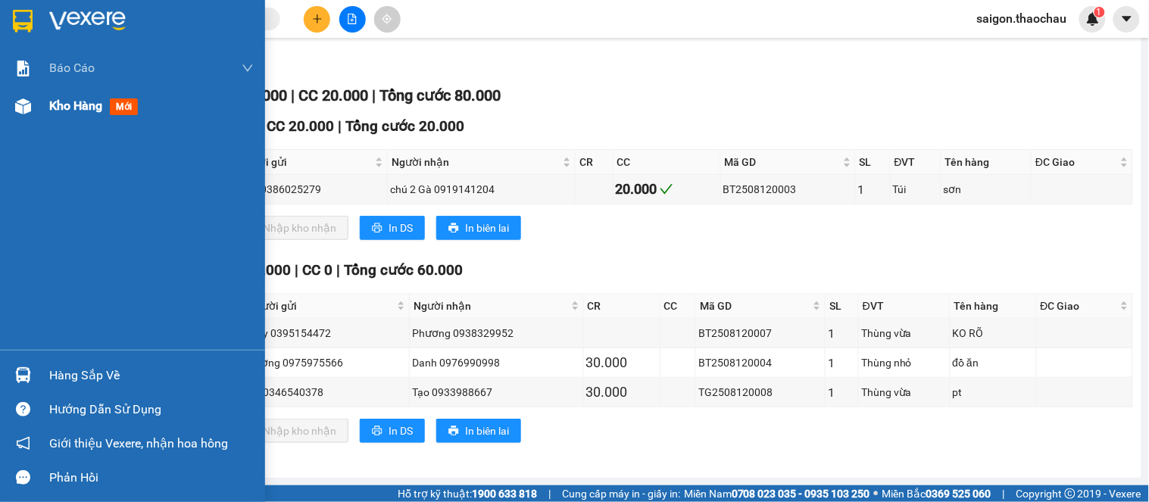
click at [98, 117] on div "Kho hàng mới" at bounding box center [151, 106] width 205 height 38
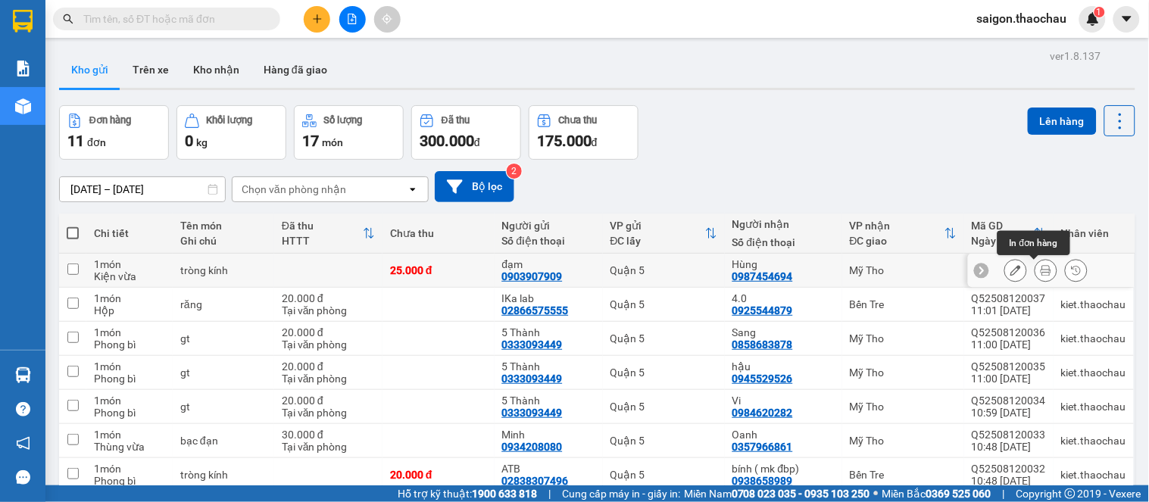
click at [1041, 268] on icon at bounding box center [1046, 270] width 11 height 11
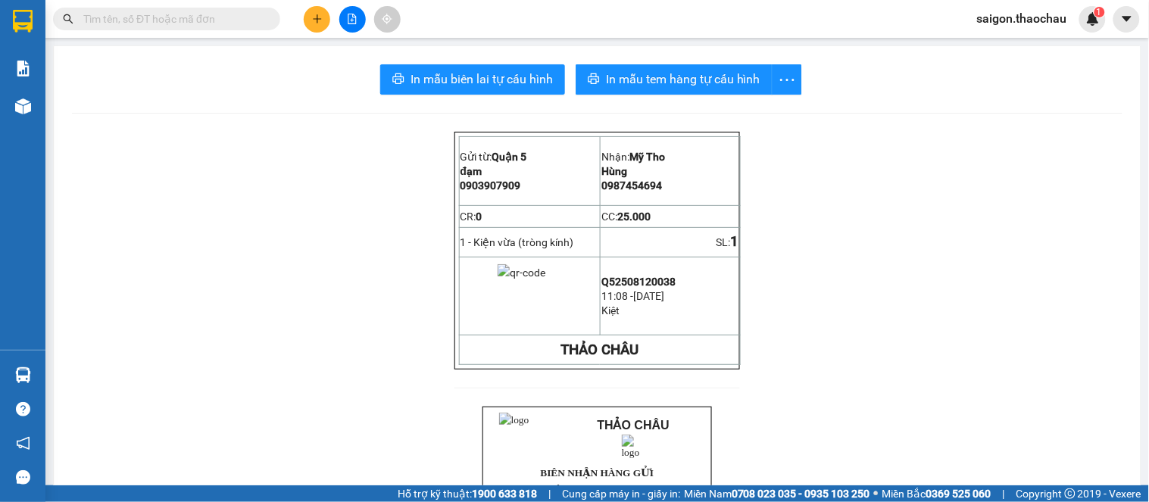
click at [715, 48] on div "In mẫu biên lai tự cấu hình In mẫu tem hàng tự cấu hình Gửi từ: Quận 5 đạm 09…" at bounding box center [597, 505] width 1087 height 918
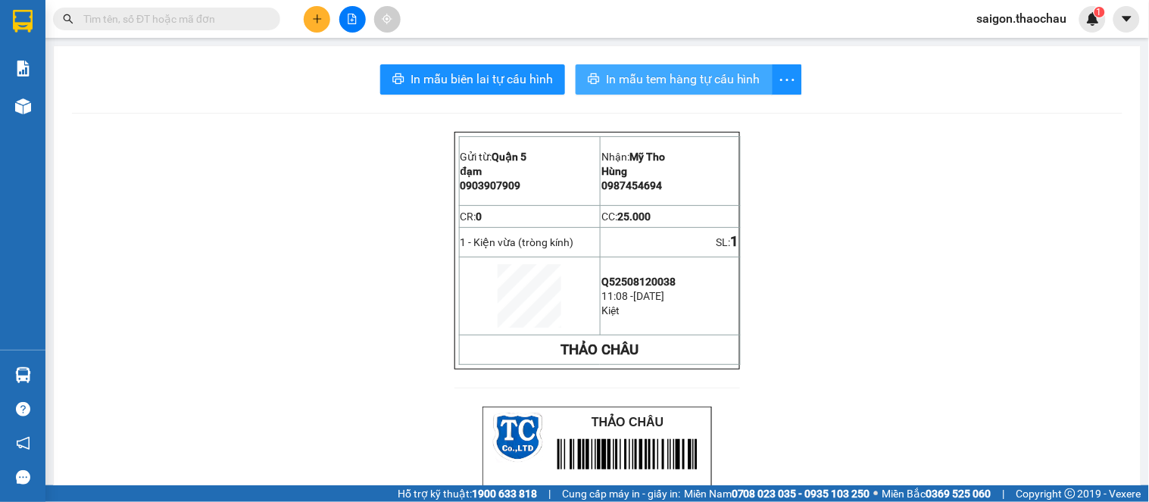
click at [708, 71] on span "In mẫu tem hàng tự cấu hình" at bounding box center [683, 79] width 155 height 19
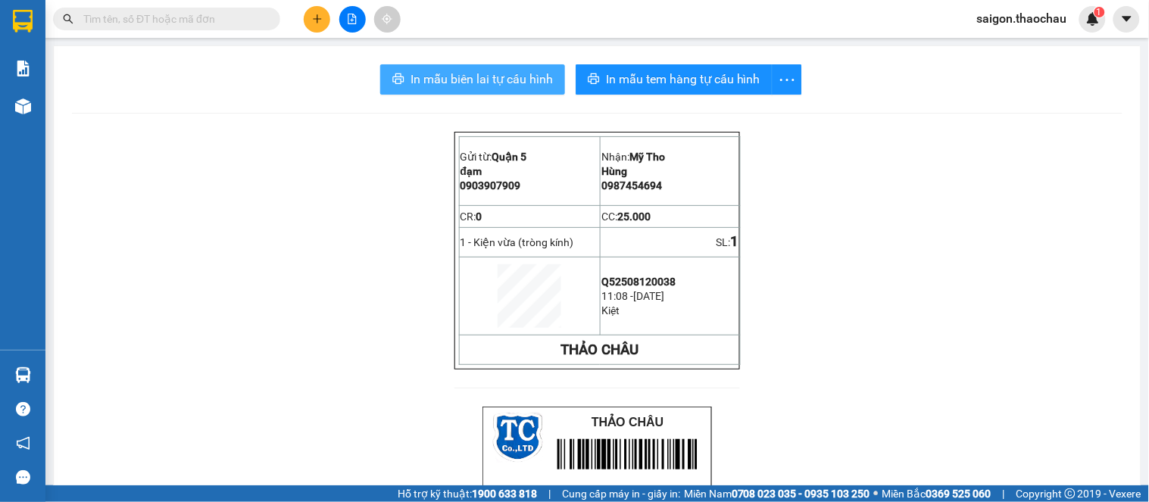
click at [453, 80] on span "In mẫu biên lai tự cấu hình" at bounding box center [482, 79] width 142 height 19
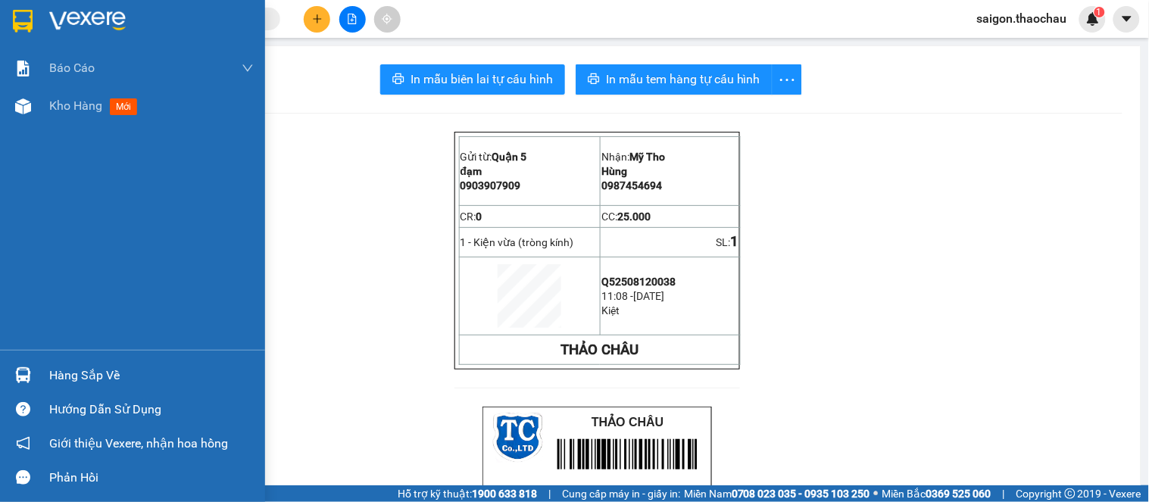
click at [88, 380] on div "Hàng sắp về" at bounding box center [151, 375] width 205 height 23
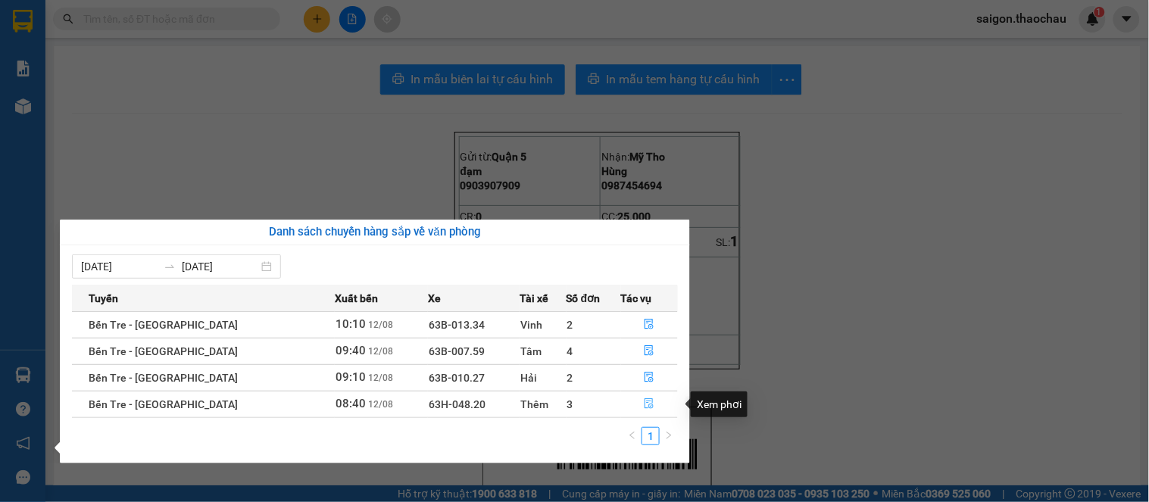
click at [644, 399] on icon "file-done" at bounding box center [649, 404] width 11 height 11
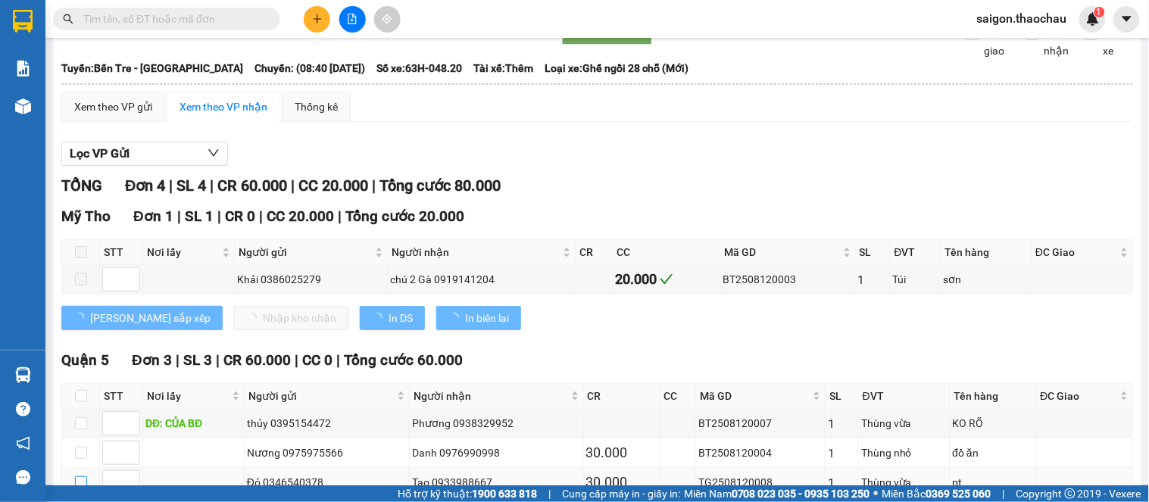
scroll to position [168, 0]
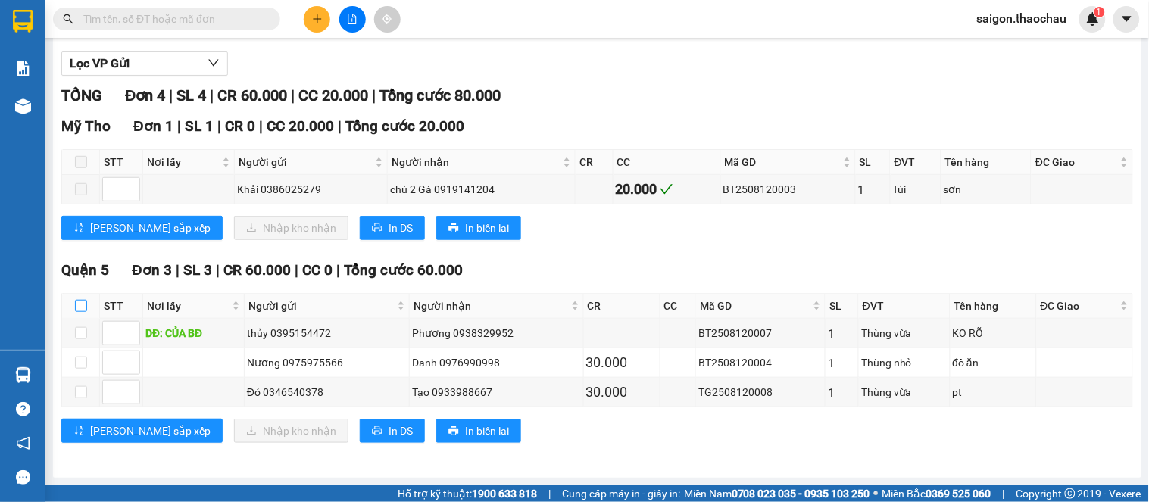
click at [76, 308] on input "checkbox" at bounding box center [81, 306] width 12 height 12
checkbox input "true"
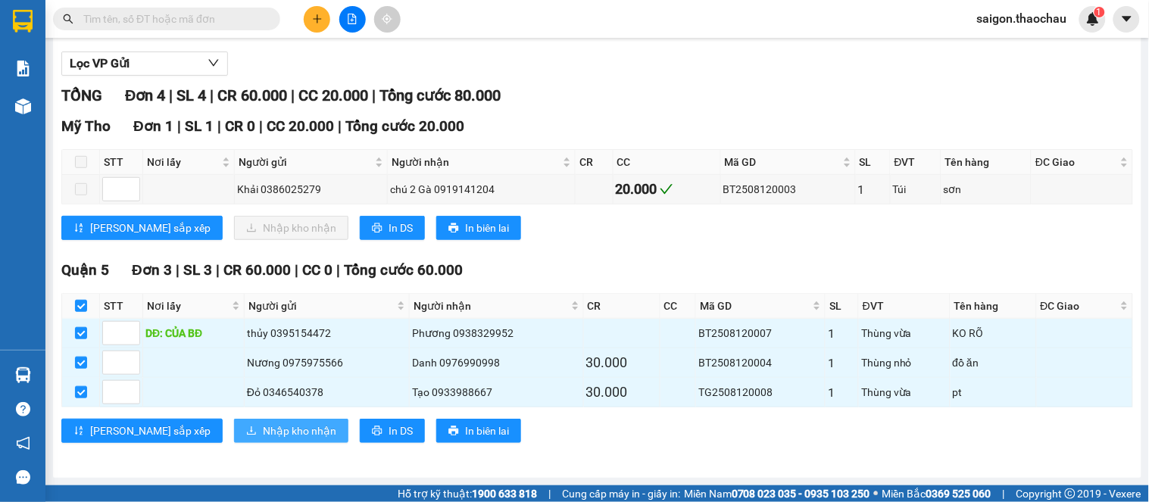
drag, startPoint x: 76, startPoint y: 308, endPoint x: 221, endPoint y: 428, distance: 188.4
click at [263, 428] on span "Nhập kho nhận" at bounding box center [299, 431] width 73 height 17
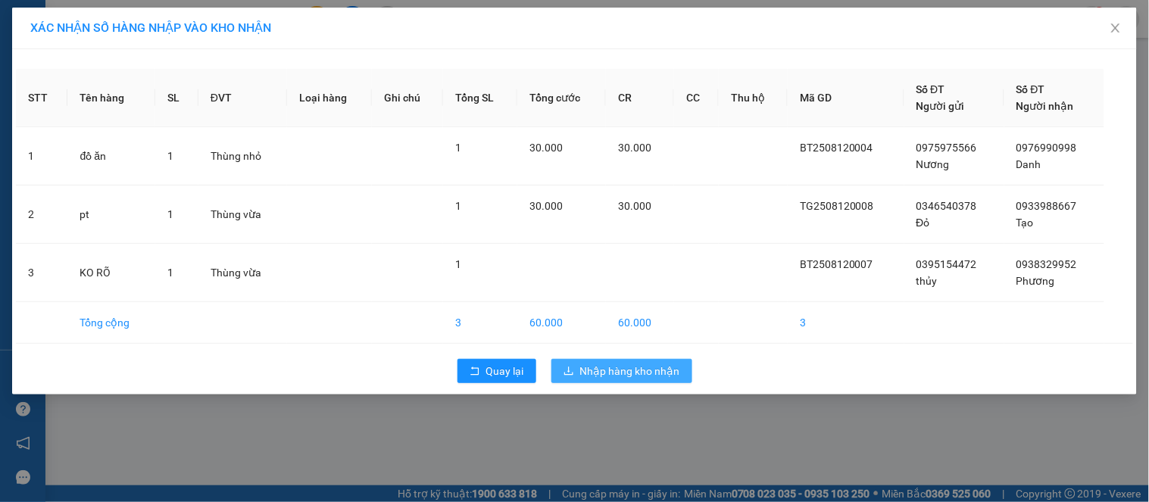
click at [621, 369] on span "Nhập hàng kho nhận" at bounding box center [630, 371] width 100 height 17
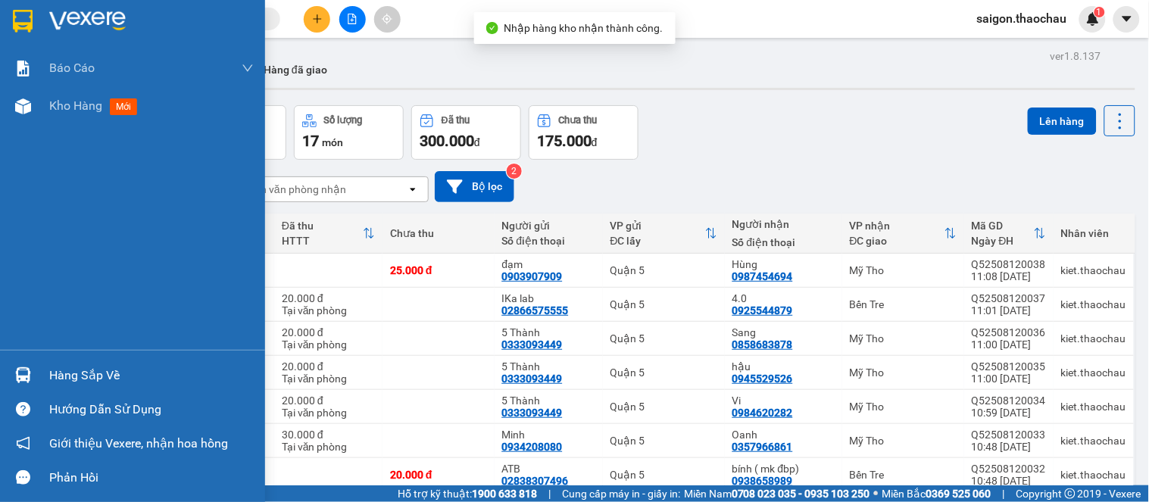
click at [17, 379] on img at bounding box center [23, 375] width 16 height 16
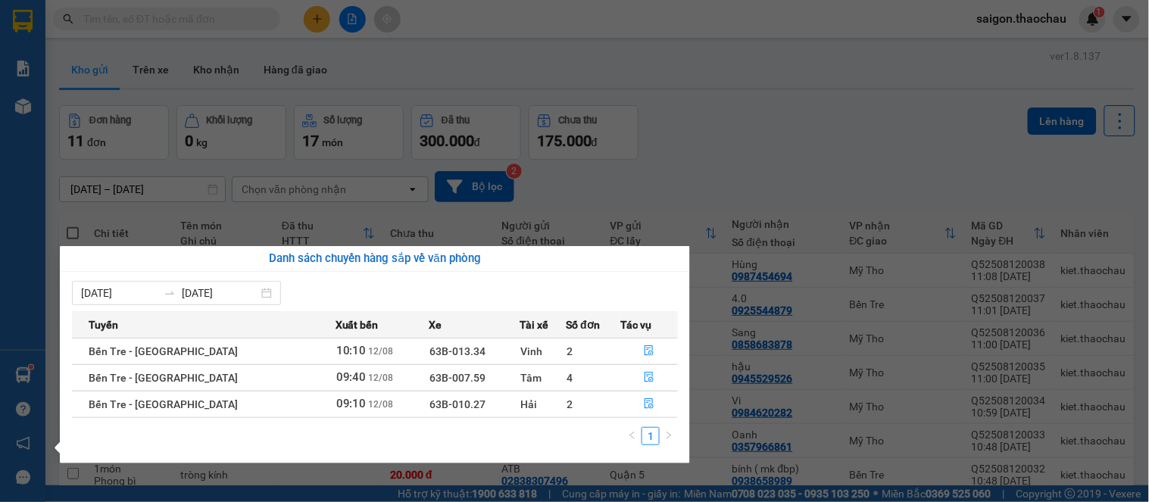
click at [733, 92] on section "Kết quả tìm kiếm ( 0 ) Bộ lọc No Data saigon.thaochau 1 Báo cáo Báo cáo dòng ti…" at bounding box center [574, 251] width 1149 height 502
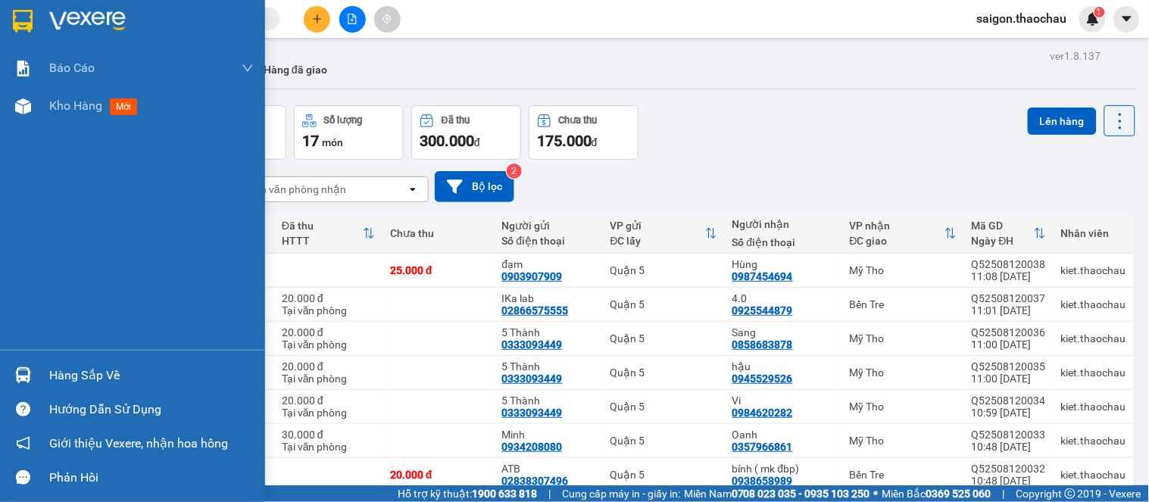
click at [112, 357] on div "Hàng sắp về Hướng dẫn sử dụng Giới thiệu Vexere, nhận hoa hồng Phản hồi" at bounding box center [132, 422] width 265 height 145
click at [44, 356] on div "Hàng sắp về Hướng dẫn sử dụng Giới thiệu Vexere, nhận hoa hồng Phản hồi" at bounding box center [132, 422] width 265 height 145
click at [54, 400] on div "Hướng dẫn sử dụng" at bounding box center [151, 410] width 205 height 23
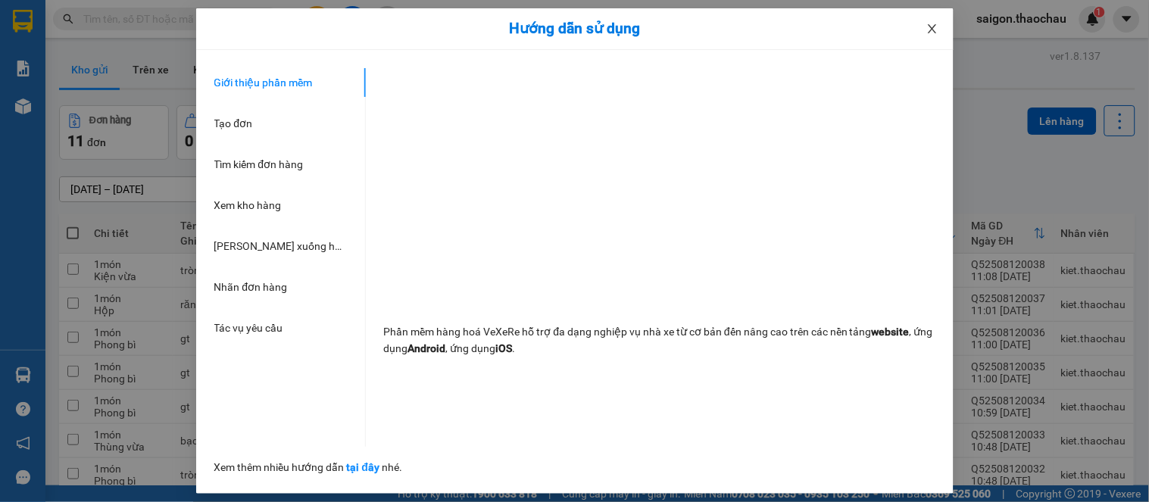
click at [932, 28] on span "Close" at bounding box center [932, 29] width 42 height 42
click at [936, 31] on div "Kết quả tìm kiếm ( 0 ) Bộ lọc No Data saigon.thaochau 1" at bounding box center [574, 19] width 1149 height 38
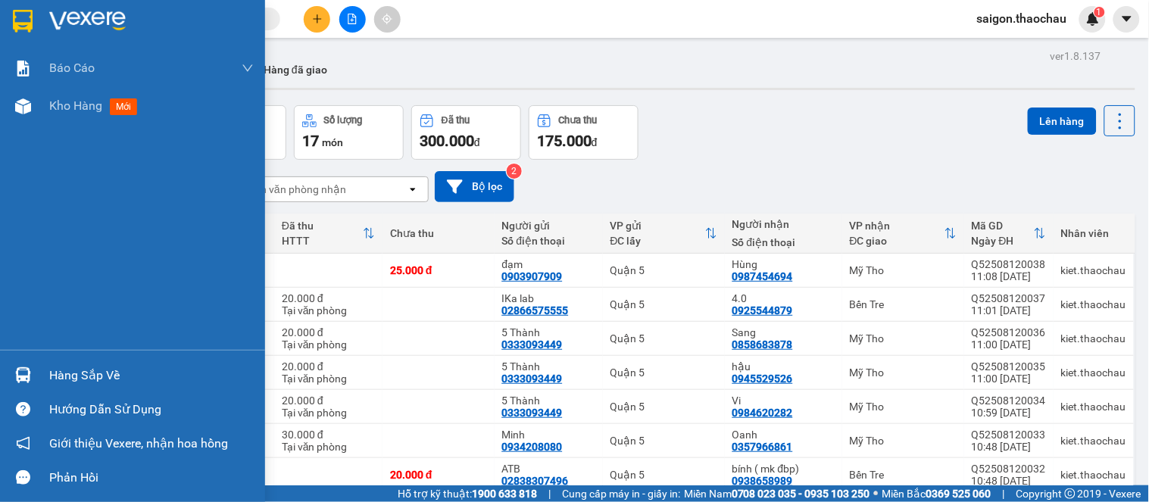
click at [57, 366] on div "Hàng sắp về" at bounding box center [151, 375] width 205 height 23
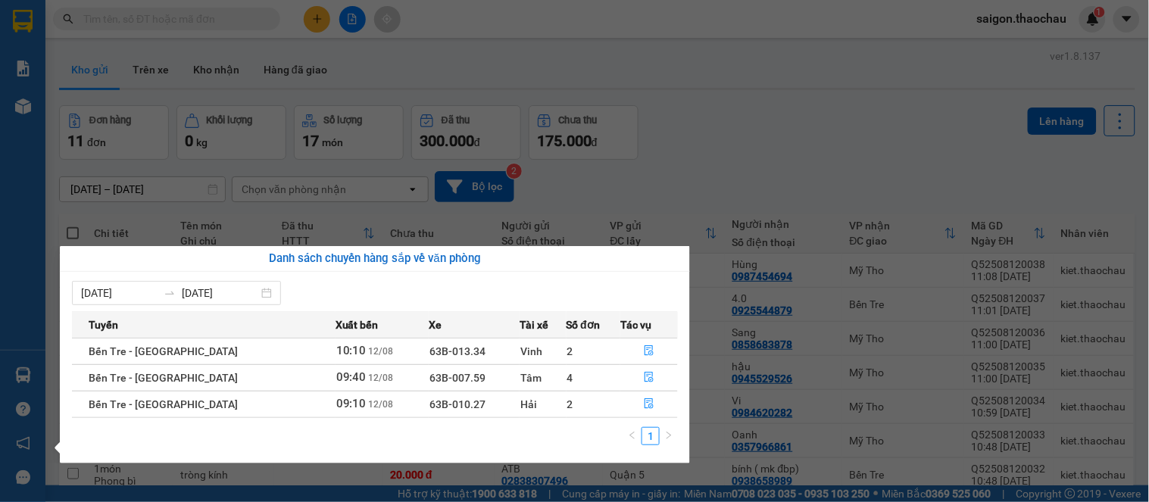
click at [730, 122] on section "Kết quả tìm kiếm ( 0 ) Bộ lọc No Data saigon.thaochau 1 Báo cáo Báo cáo dòng ti…" at bounding box center [574, 251] width 1149 height 502
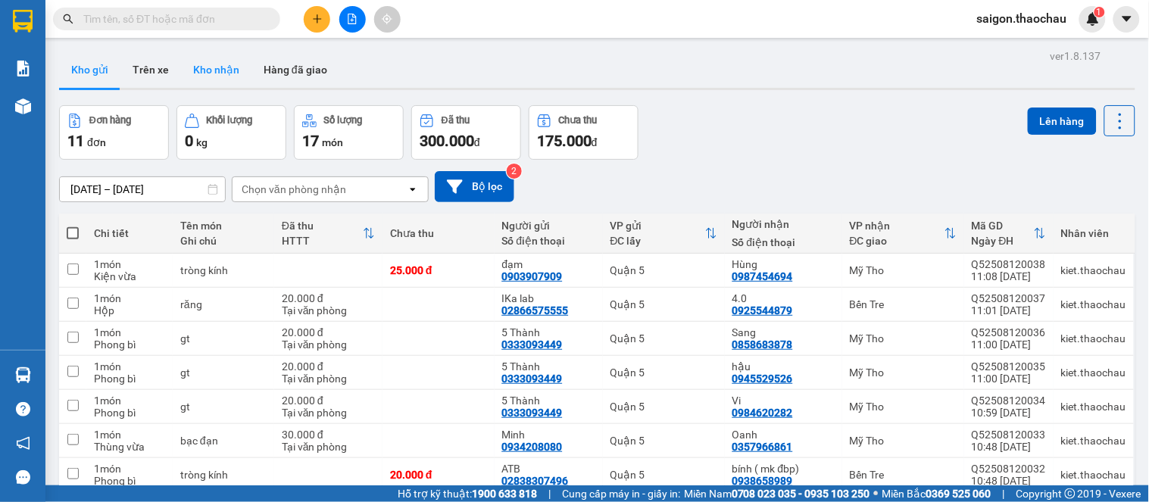
click at [209, 73] on button "Kho nhận" at bounding box center [216, 70] width 70 height 36
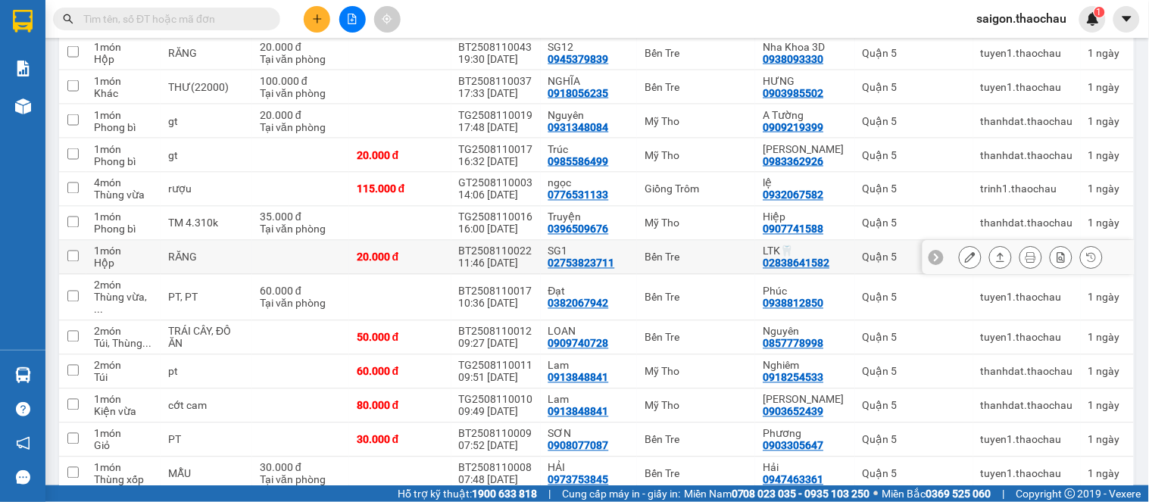
scroll to position [589, 0]
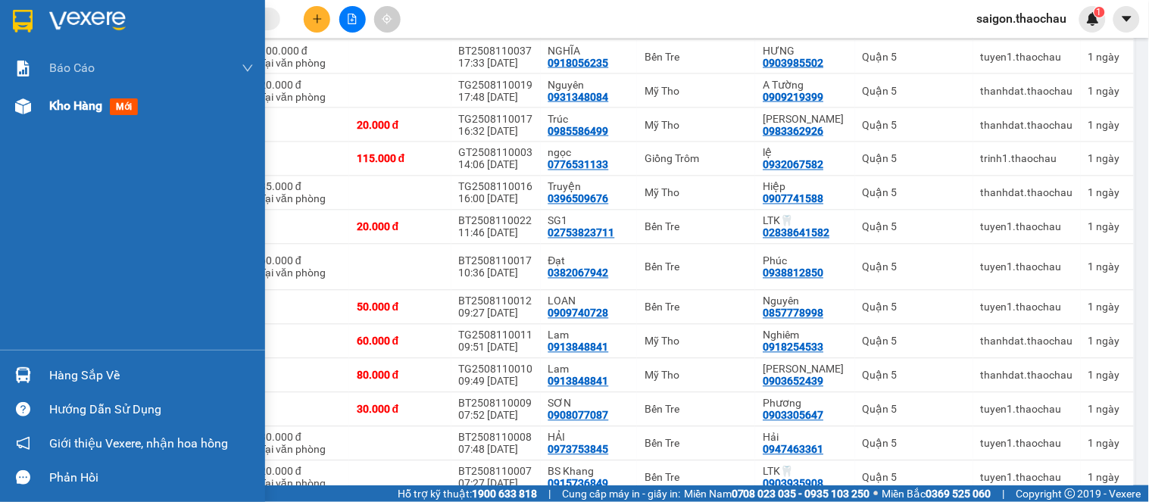
click at [73, 109] on span "Kho hàng" at bounding box center [75, 105] width 53 height 14
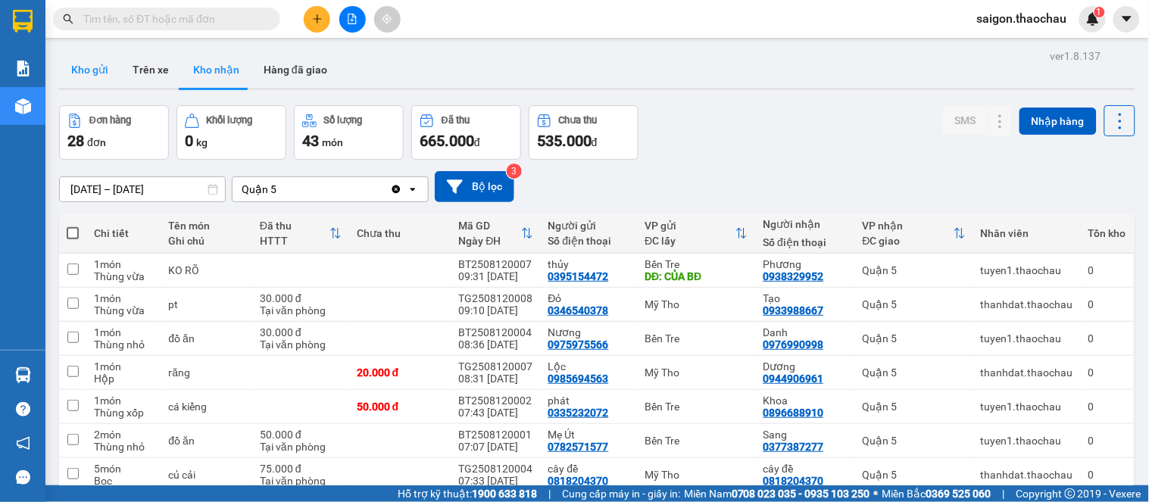
click at [99, 79] on button "Kho gửi" at bounding box center [89, 70] width 61 height 36
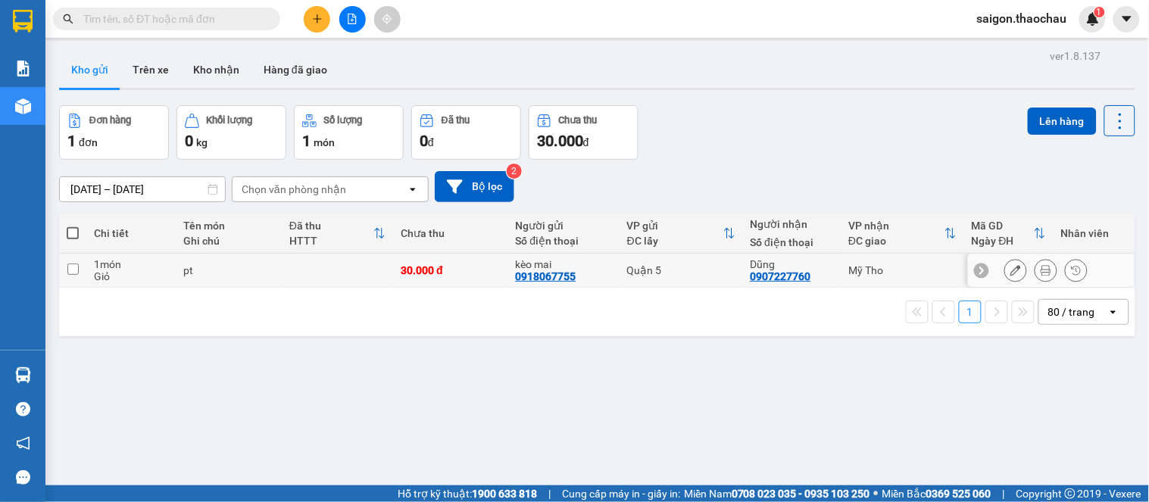
click at [1036, 270] on button at bounding box center [1046, 271] width 21 height 27
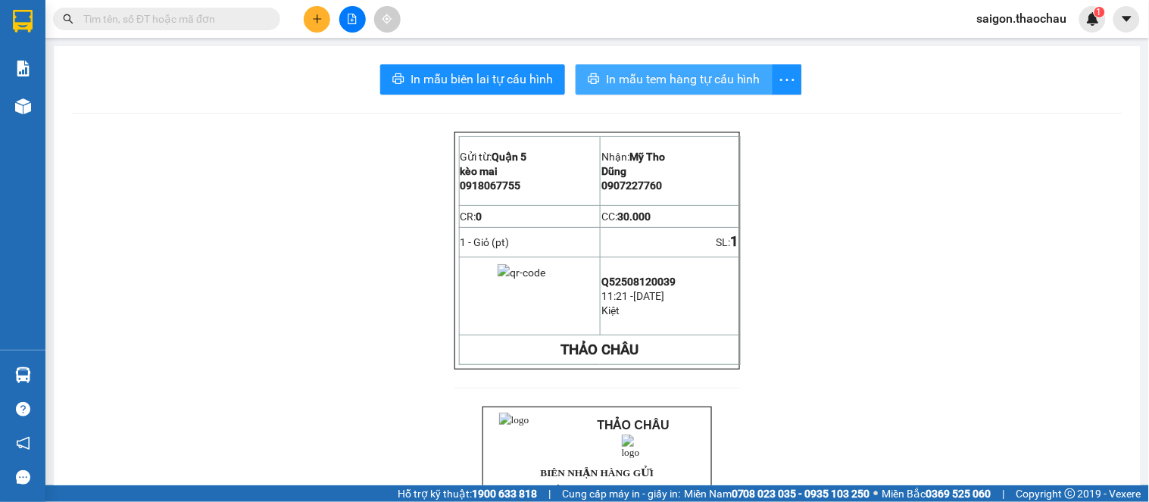
click at [732, 87] on span "In mẫu tem hàng tự cấu hình" at bounding box center [683, 79] width 155 height 19
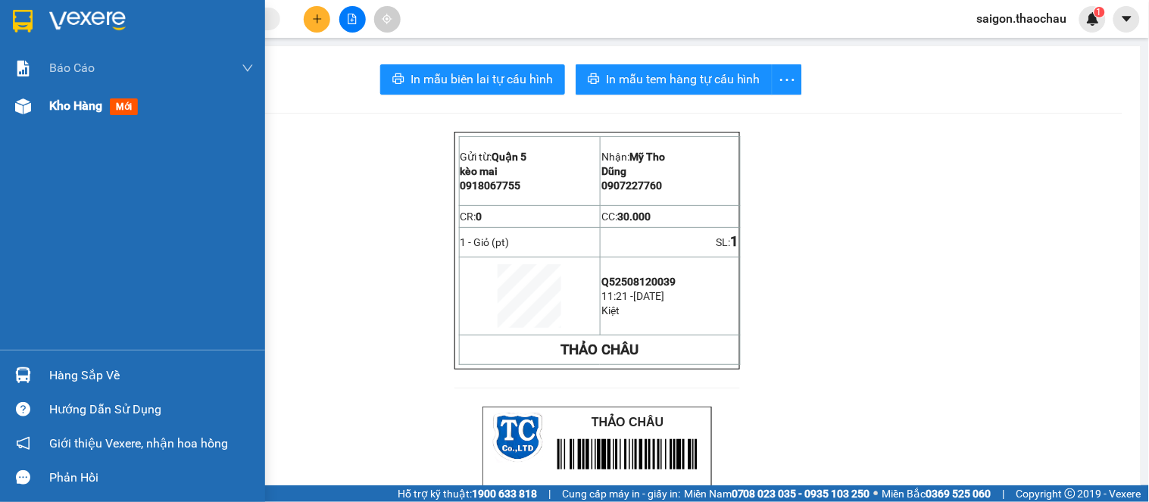
click at [10, 123] on div "Kho hàng mới" at bounding box center [132, 106] width 265 height 38
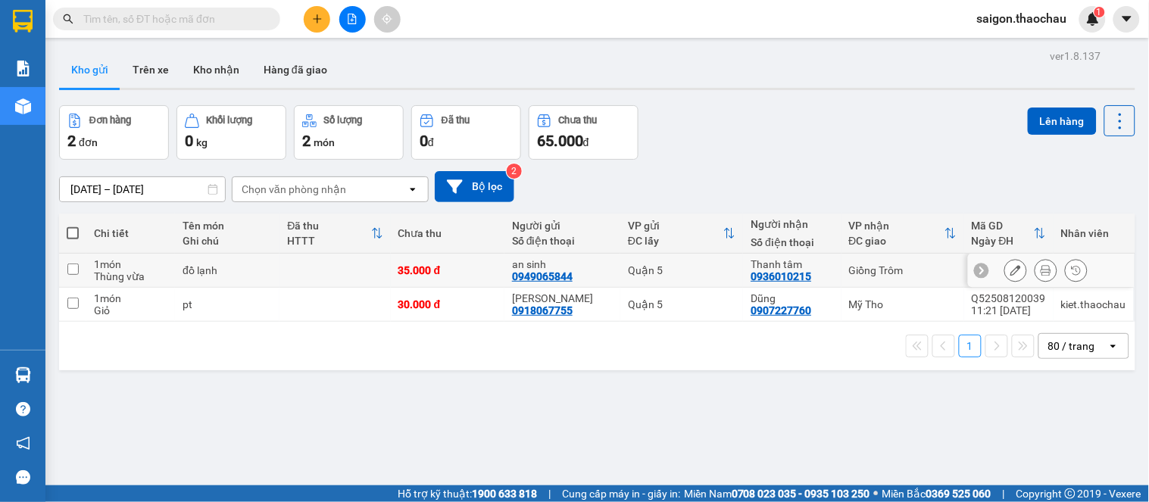
click at [1041, 269] on icon at bounding box center [1046, 270] width 11 height 11
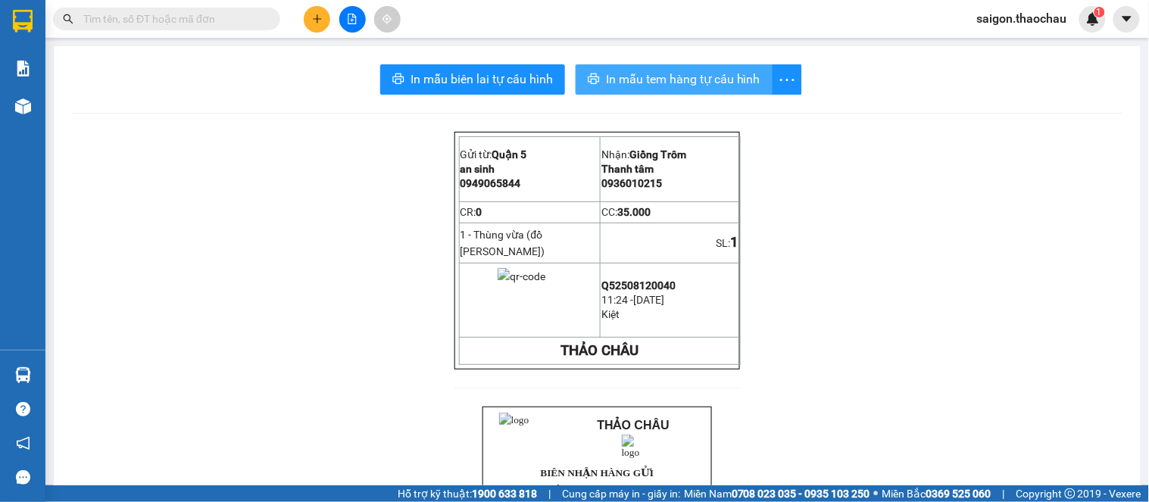
click at [710, 73] on span "In mẫu tem hàng tự cấu hình" at bounding box center [683, 79] width 155 height 19
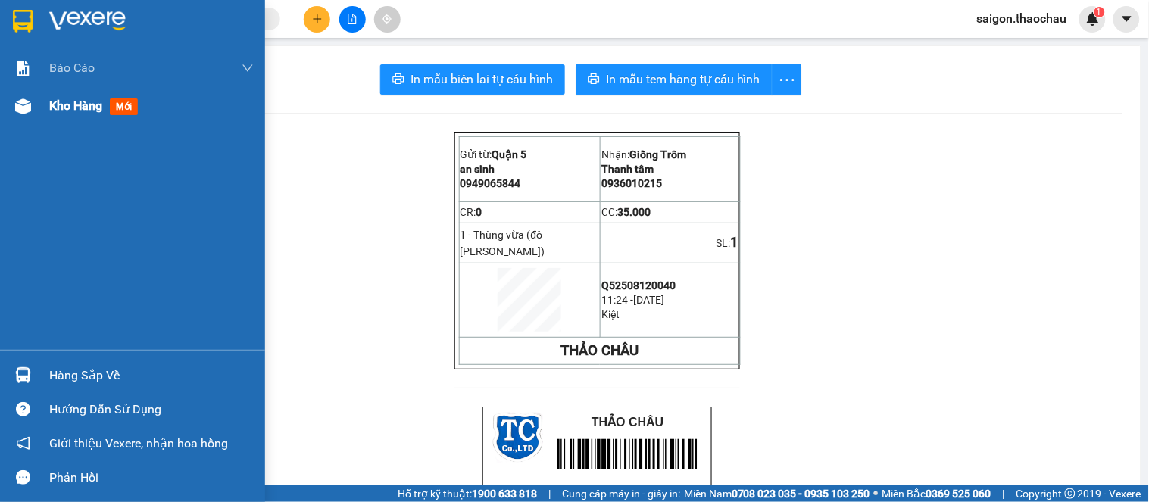
click at [95, 114] on div "Kho hàng mới" at bounding box center [96, 105] width 95 height 19
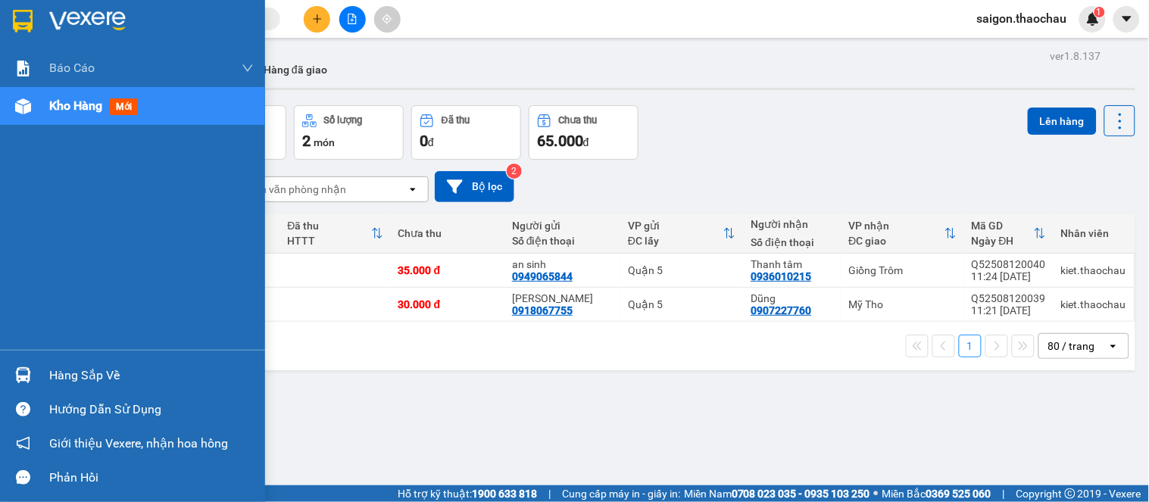
click at [30, 361] on div "Hàng sắp về" at bounding box center [132, 375] width 265 height 34
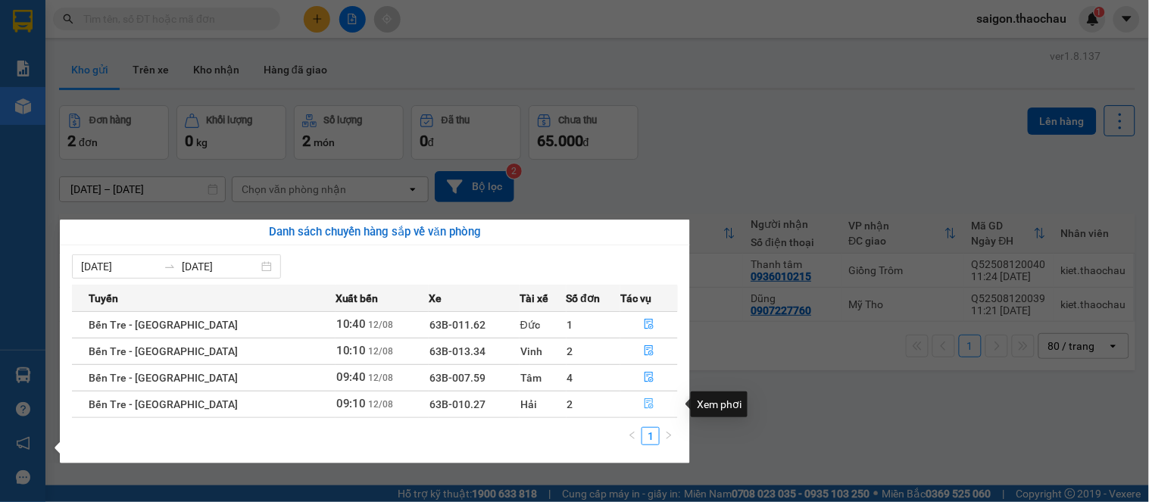
click at [650, 402] on button "button" at bounding box center [649, 404] width 56 height 24
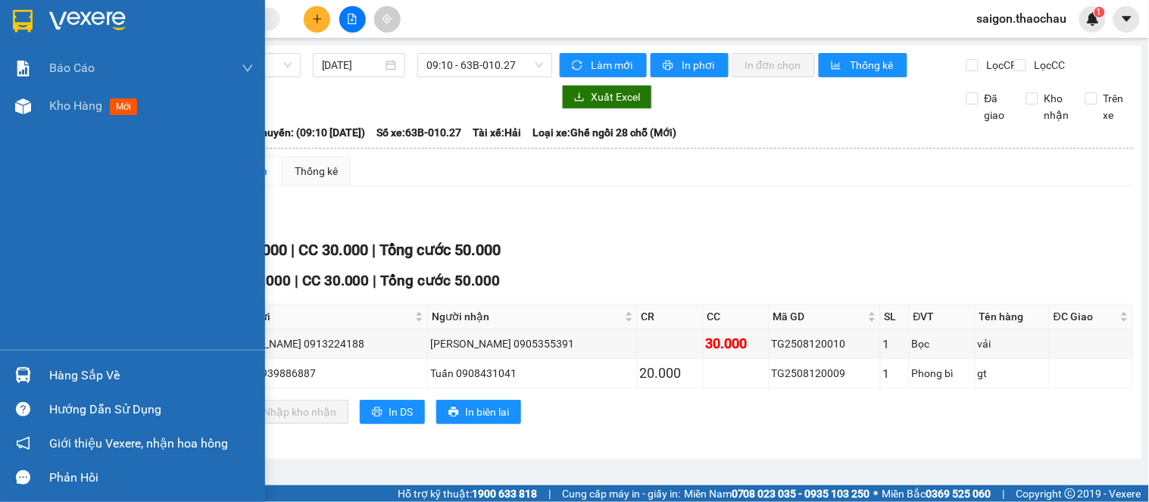
click at [64, 125] on div "Báo cáo Báo cáo dòng tiền (nhân viên) Kho hàng mới" at bounding box center [132, 199] width 265 height 301
click at [65, 124] on div "Kho hàng mới" at bounding box center [151, 106] width 205 height 38
click at [77, 113] on span "Kho hàng" at bounding box center [75, 105] width 53 height 14
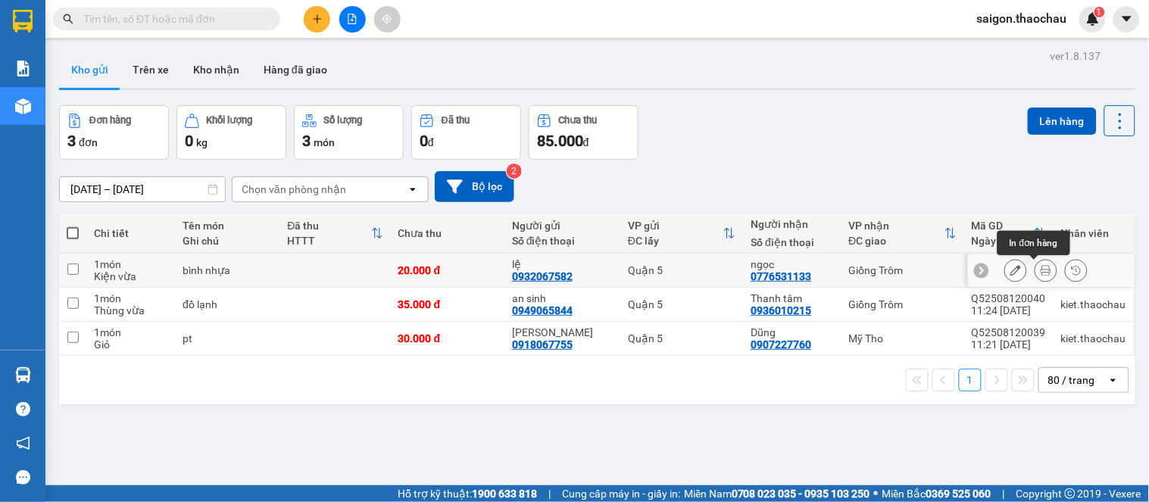
click at [1041, 270] on icon at bounding box center [1046, 270] width 11 height 11
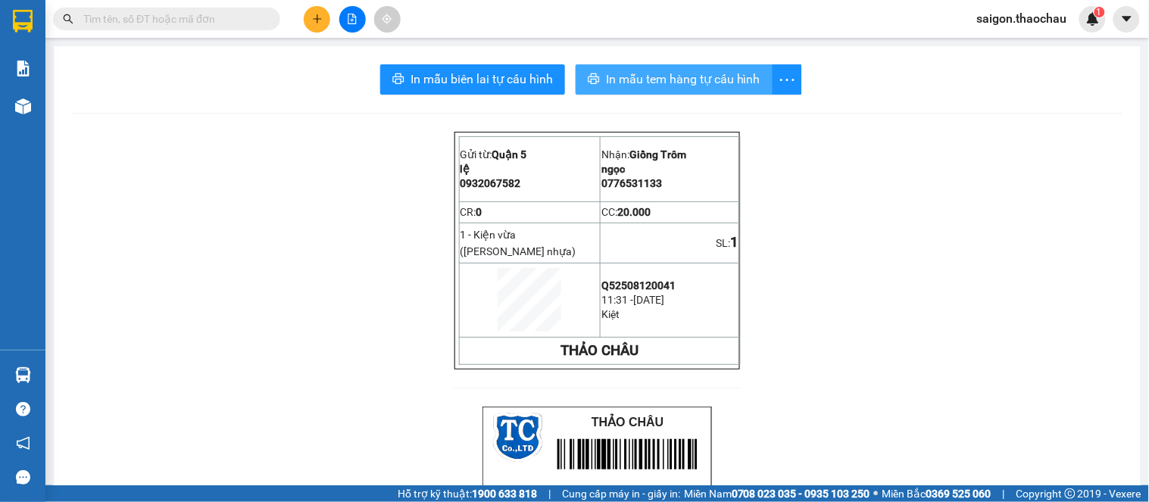
click at [683, 83] on span "In mẫu tem hàng tự cấu hình" at bounding box center [683, 79] width 155 height 19
click at [642, 189] on span "0776531133" at bounding box center [632, 183] width 61 height 12
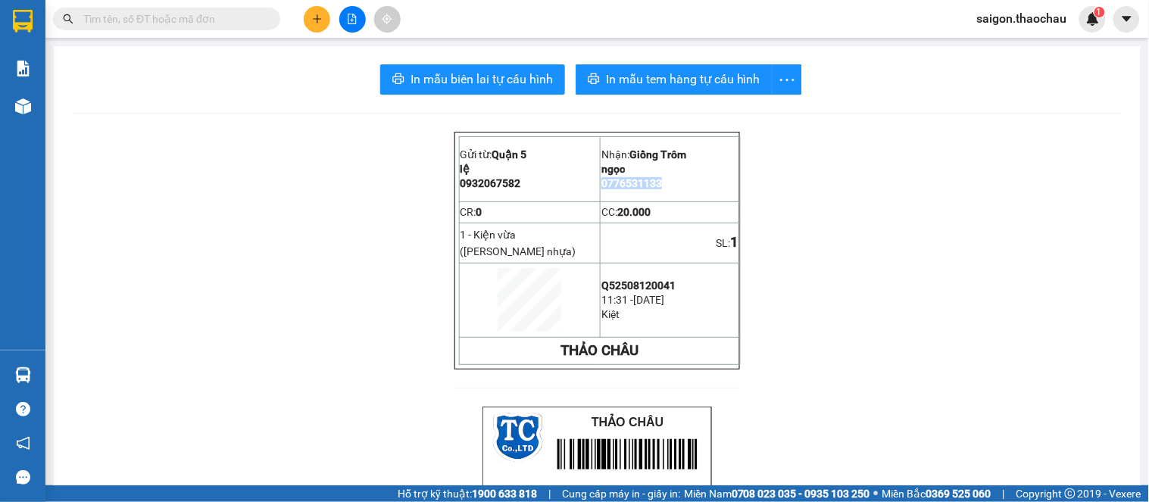
click at [642, 189] on span "0776531133" at bounding box center [632, 183] width 61 height 12
copy span "0776531133"
click at [247, 14] on input "text" at bounding box center [172, 19] width 179 height 17
paste input "0776531133"
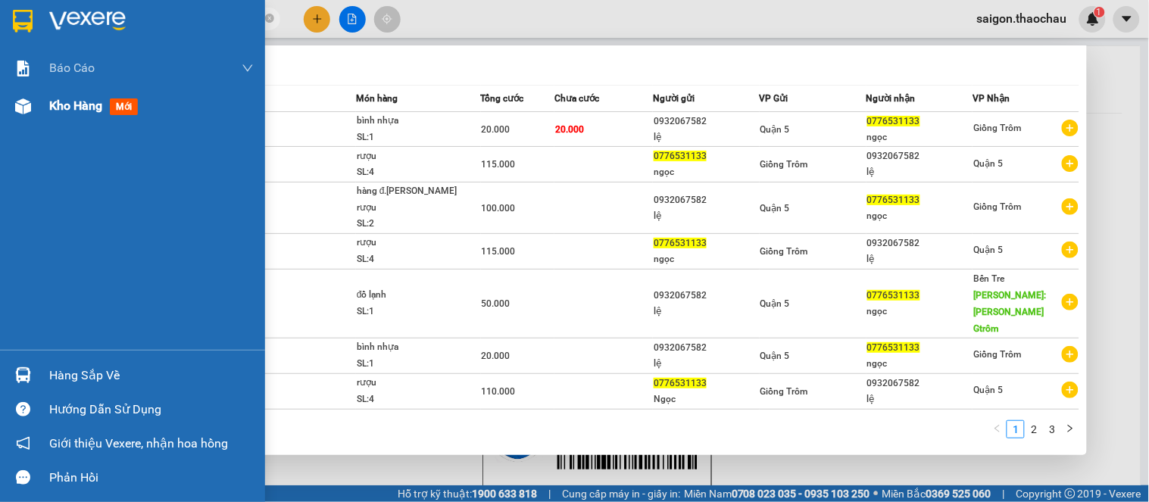
click at [19, 110] on img at bounding box center [23, 106] width 16 height 16
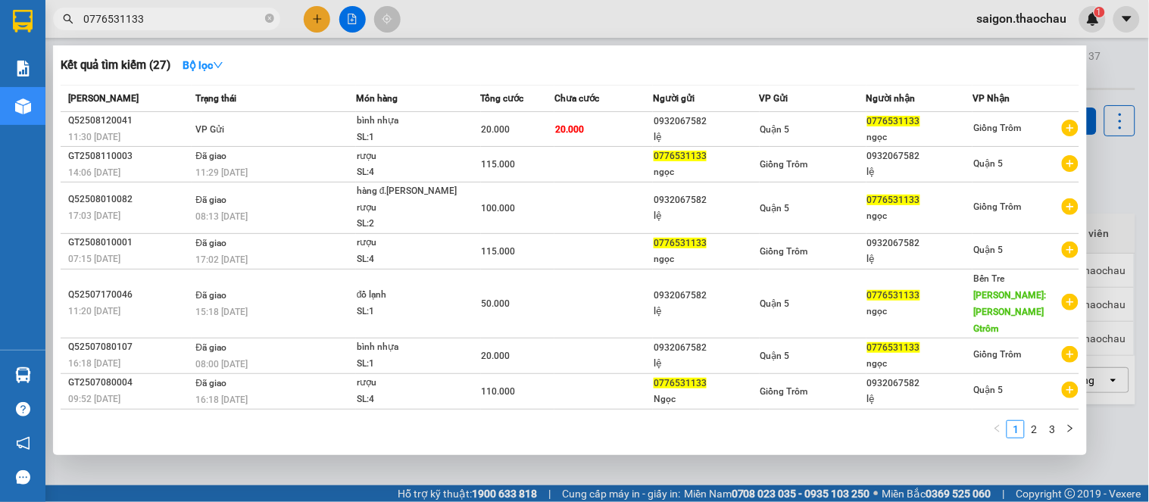
click at [1131, 63] on div at bounding box center [574, 251] width 1149 height 502
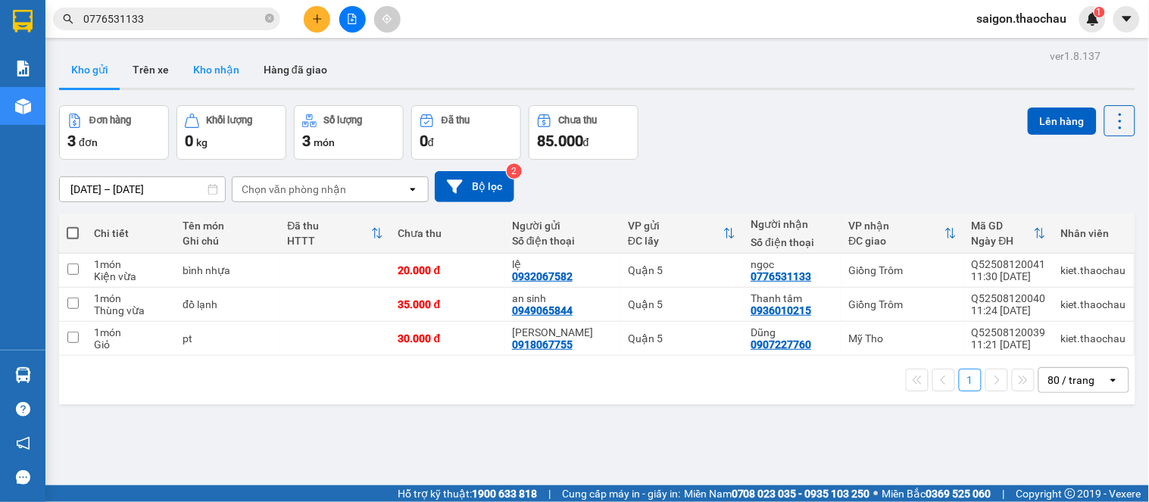
click at [191, 77] on button "Kho nhận" at bounding box center [216, 70] width 70 height 36
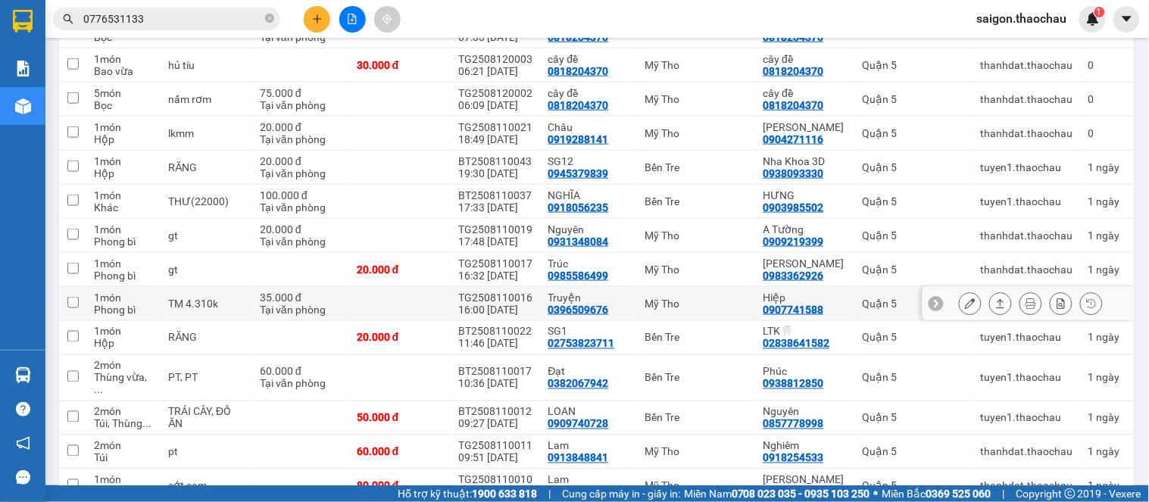
scroll to position [421, 0]
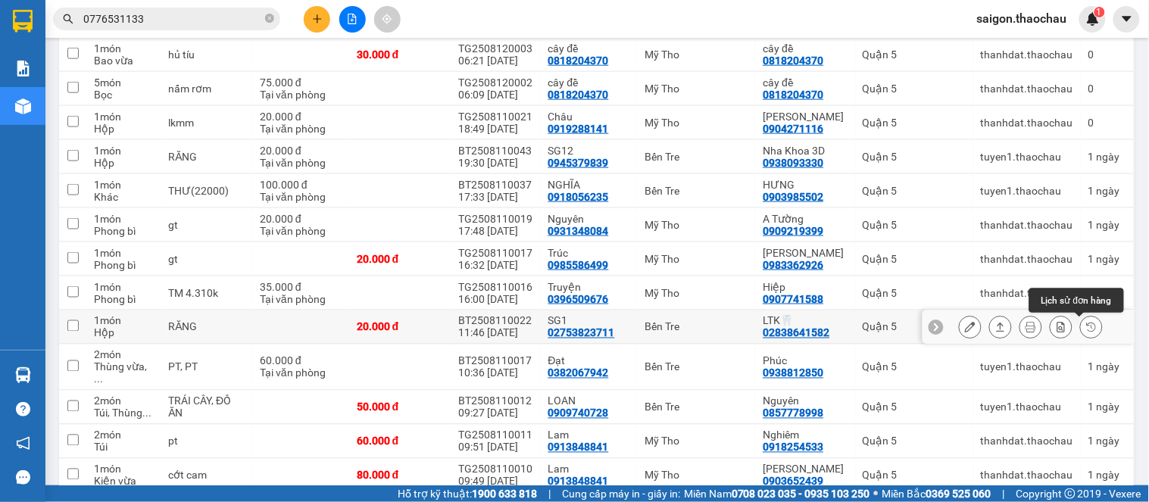
click at [1087, 324] on icon at bounding box center [1092, 327] width 11 height 11
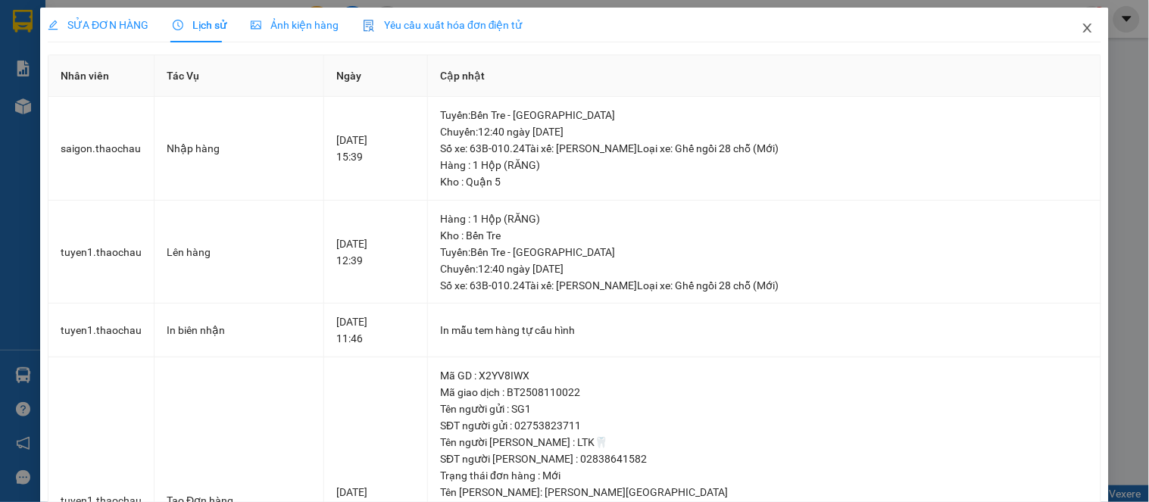
click at [1082, 25] on icon "close" at bounding box center [1088, 28] width 12 height 12
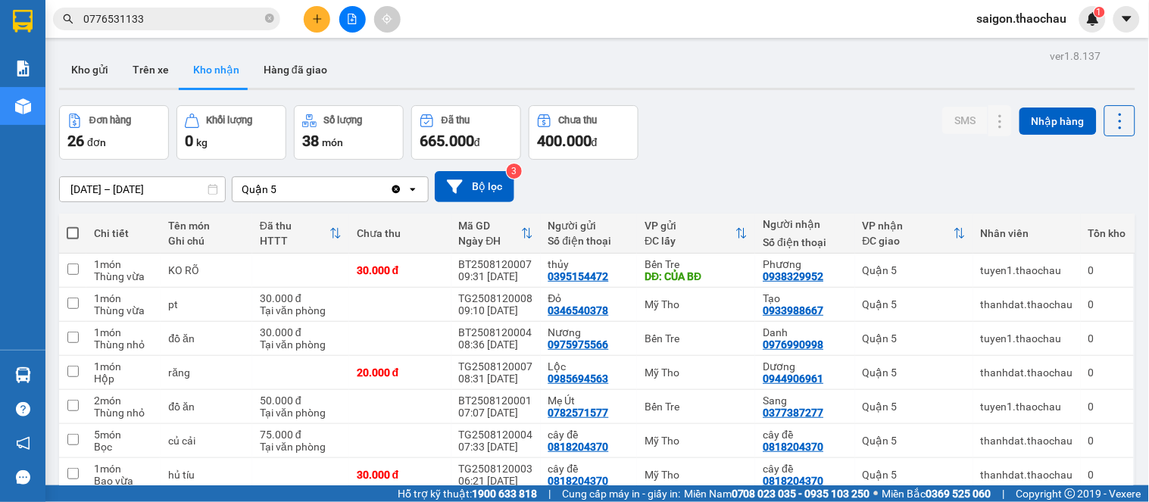
click at [222, 12] on input "0776531133" at bounding box center [172, 19] width 179 height 17
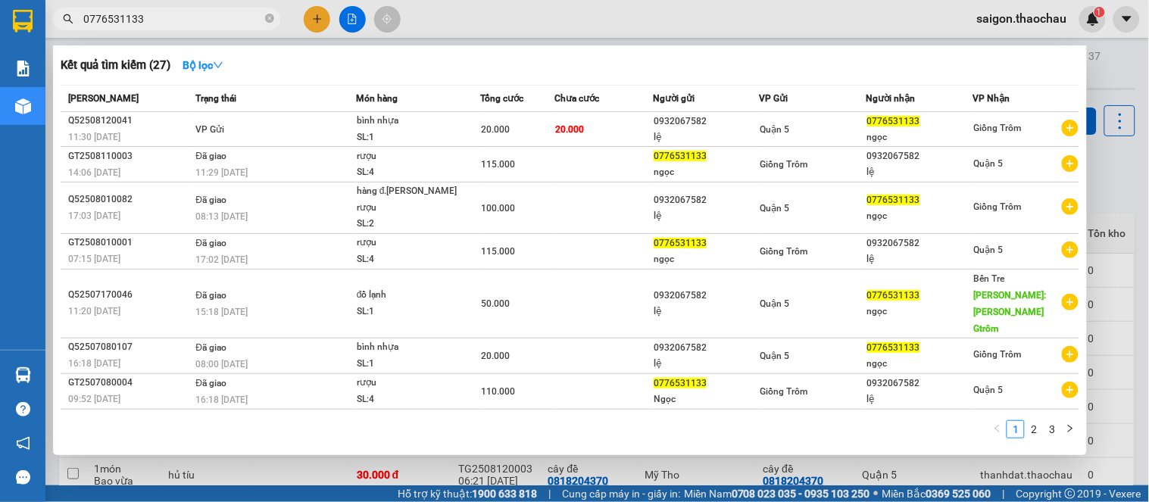
click at [1120, 55] on div at bounding box center [574, 251] width 1149 height 502
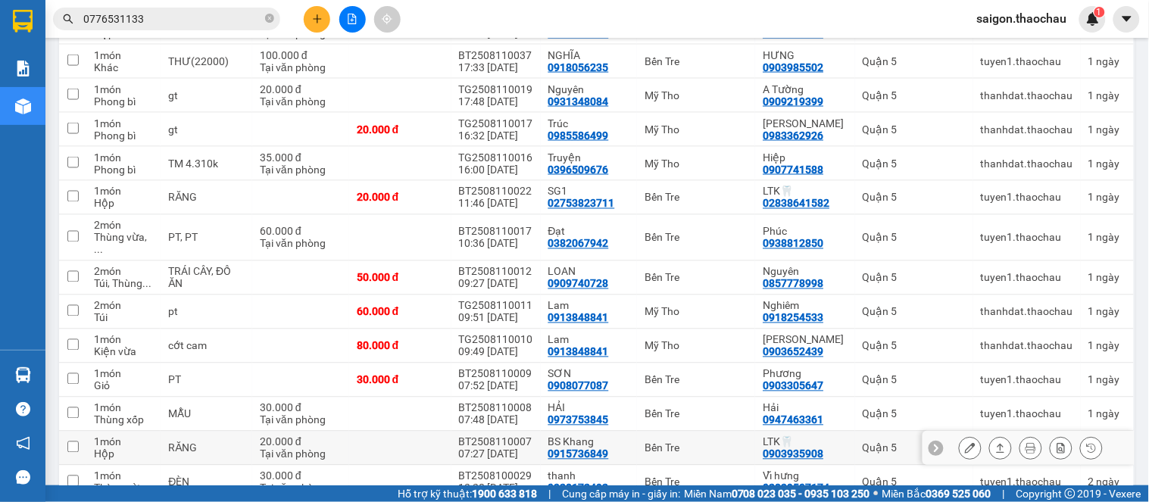
scroll to position [718, 0]
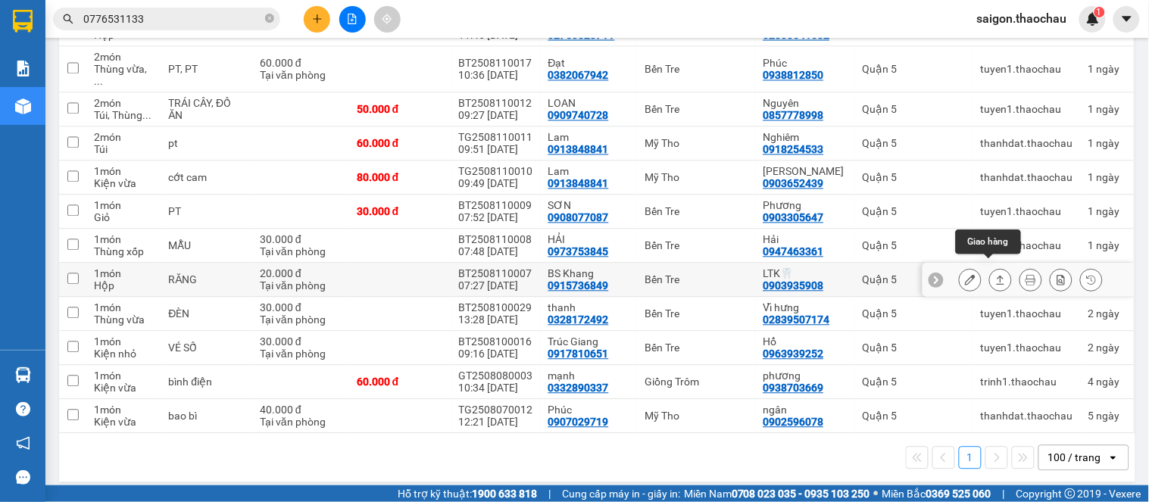
click at [997, 276] on icon at bounding box center [1001, 280] width 8 height 9
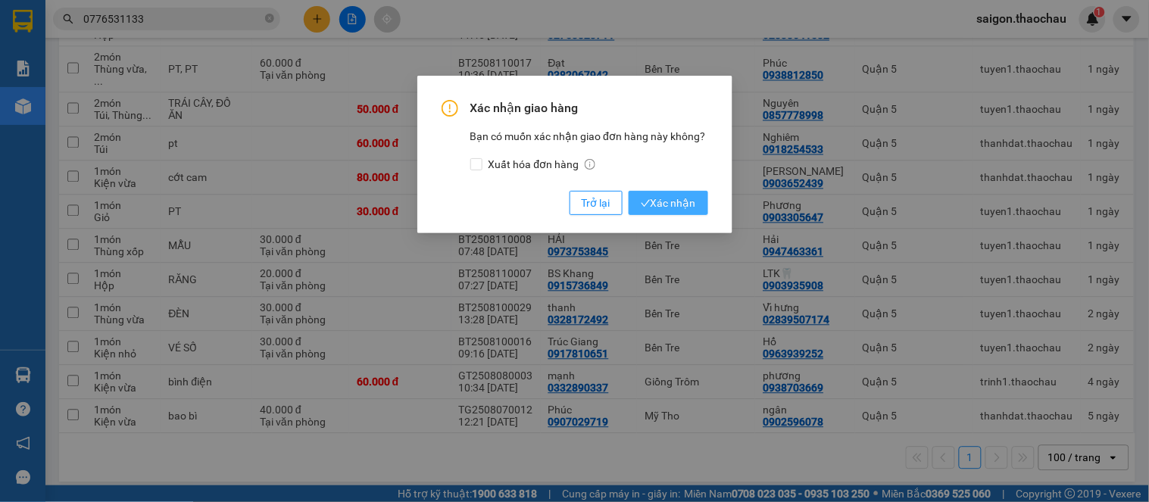
click at [653, 199] on span "Xác nhận" at bounding box center [668, 203] width 55 height 17
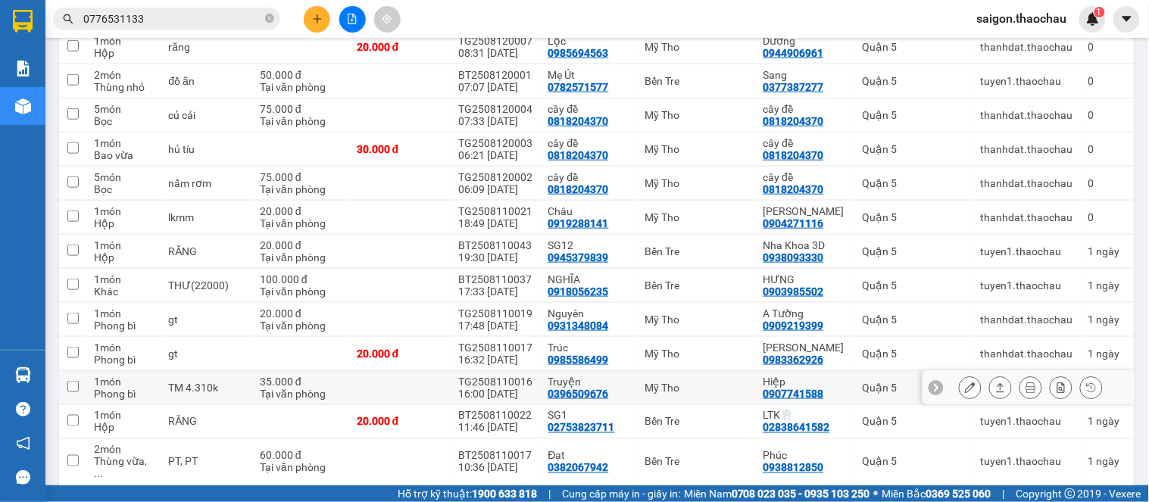
scroll to position [11, 0]
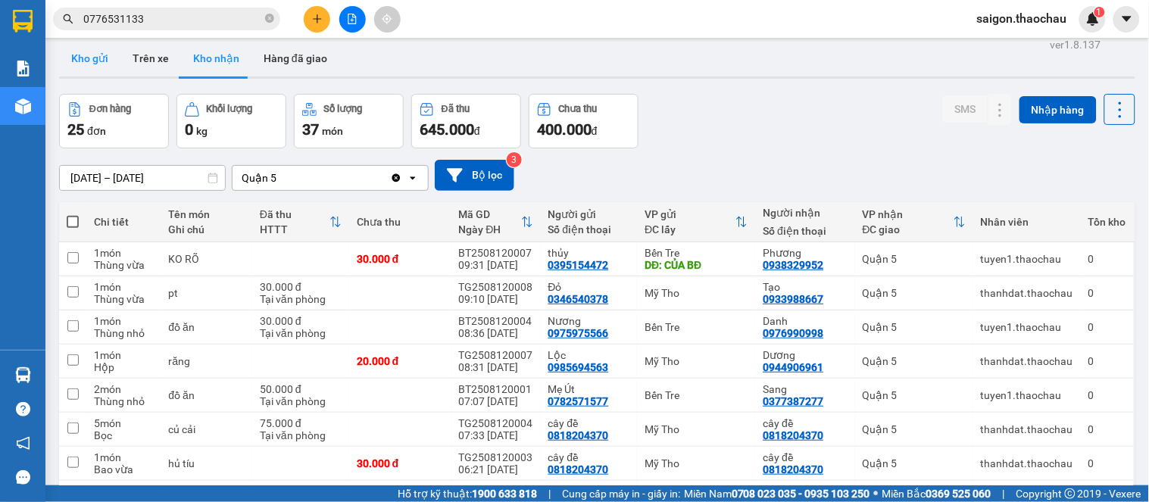
click at [100, 58] on button "Kho gửi" at bounding box center [89, 58] width 61 height 36
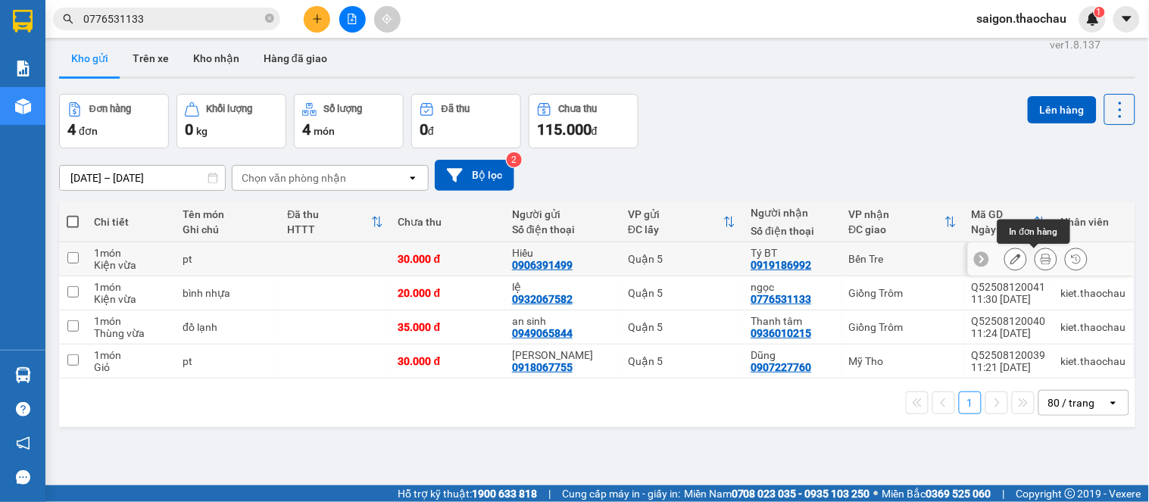
click at [1041, 261] on icon at bounding box center [1046, 259] width 11 height 11
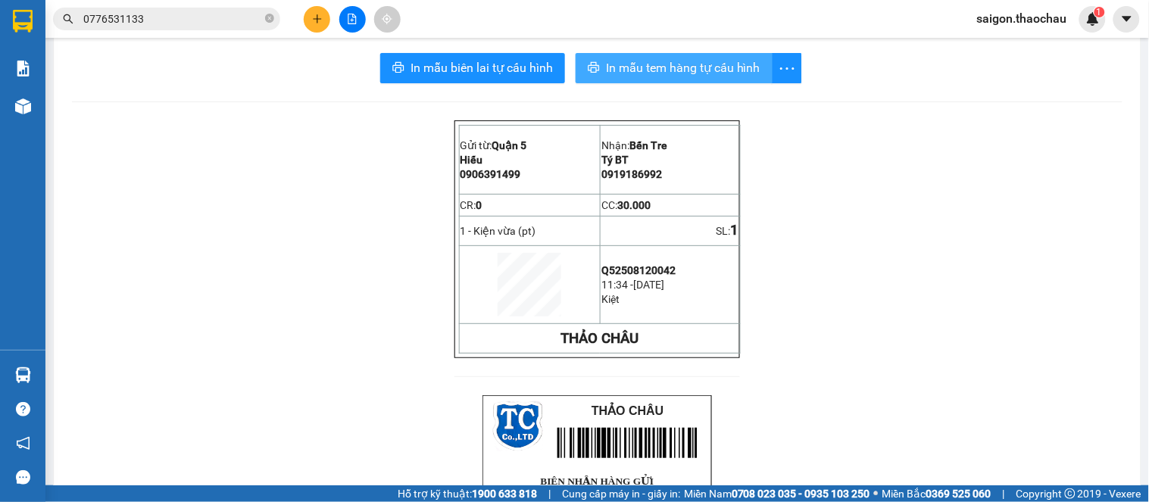
click at [652, 66] on span "In mẫu tem hàng tự cấu hình" at bounding box center [683, 67] width 155 height 19
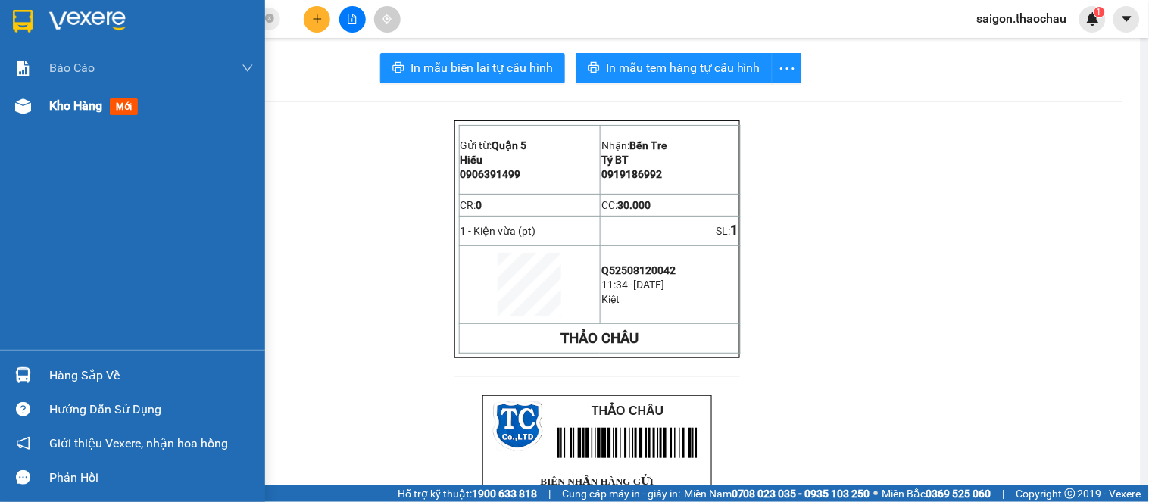
click at [95, 121] on div "Kho hàng mới" at bounding box center [151, 106] width 205 height 38
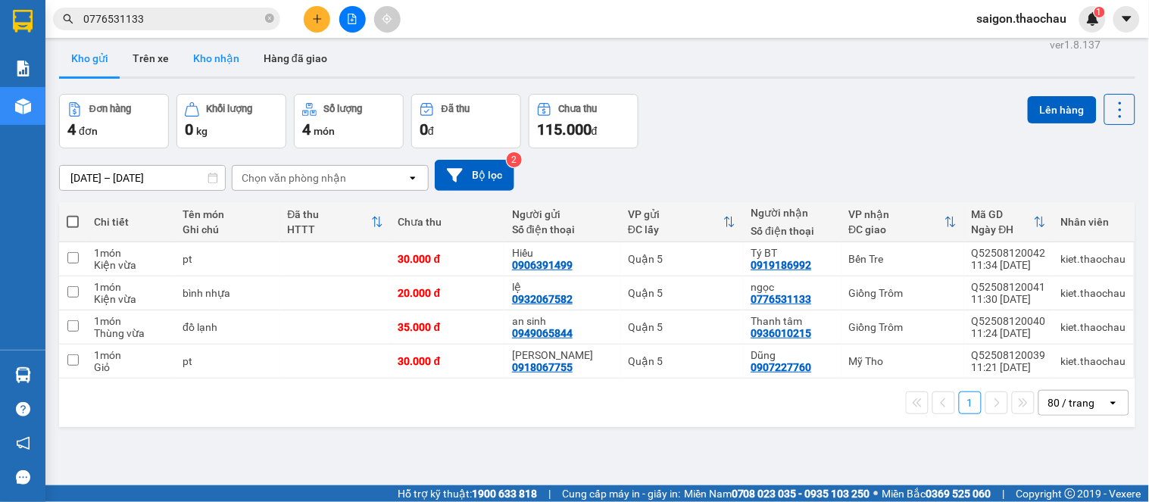
click at [217, 50] on button "Kho nhận" at bounding box center [216, 58] width 70 height 36
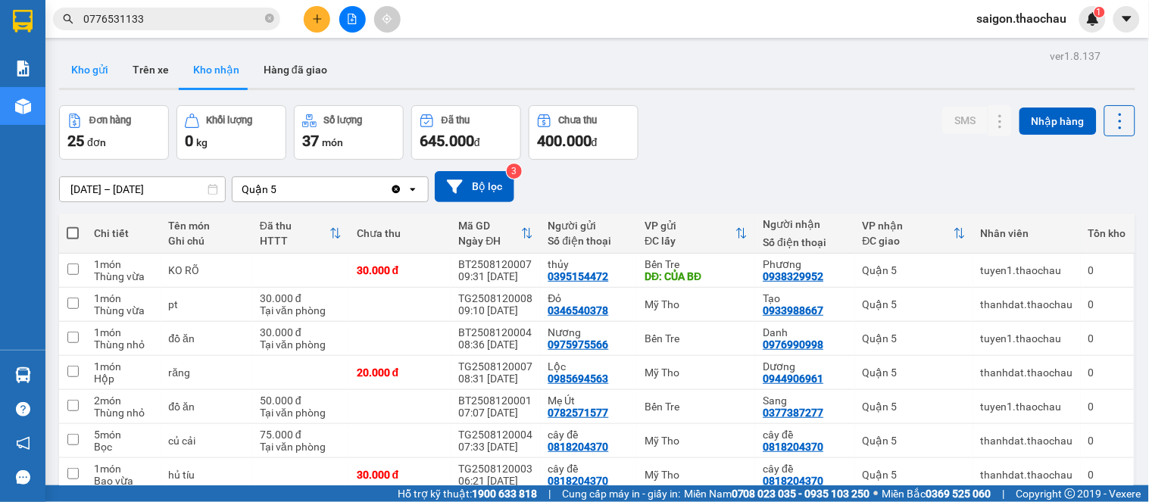
click at [111, 73] on button "Kho gửi" at bounding box center [89, 70] width 61 height 36
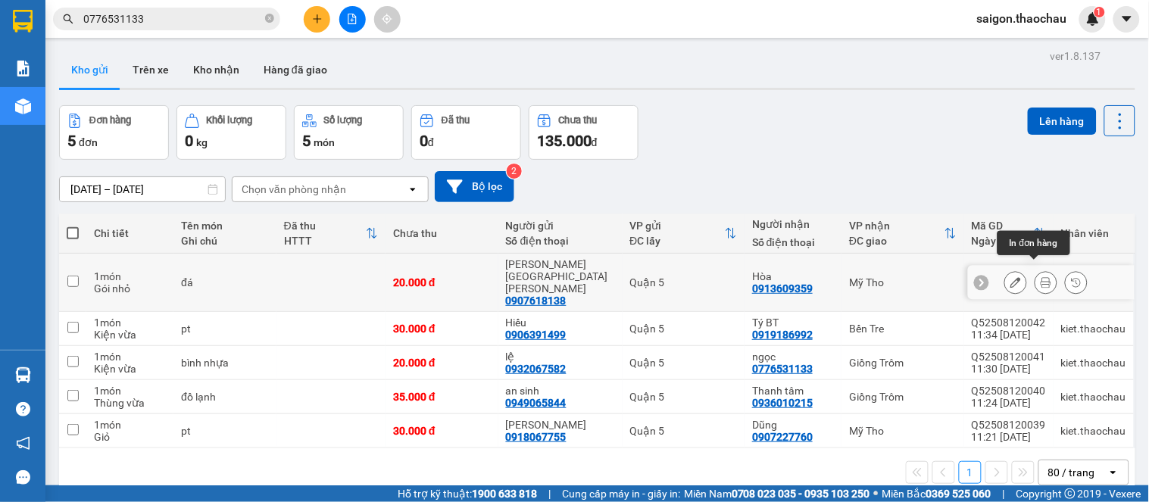
click at [1036, 270] on button at bounding box center [1046, 283] width 21 height 27
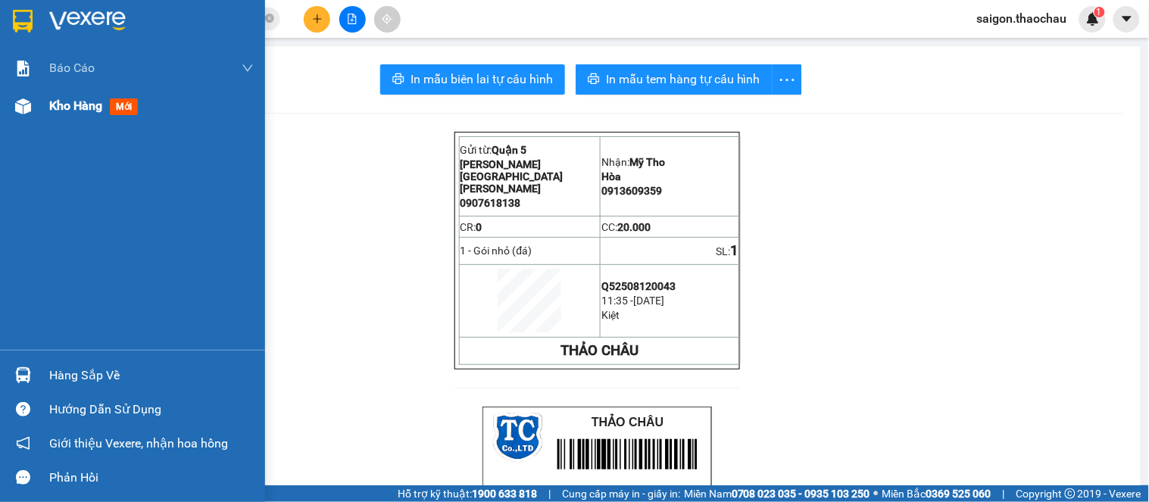
click at [70, 114] on div "Kho hàng mới" at bounding box center [96, 105] width 95 height 19
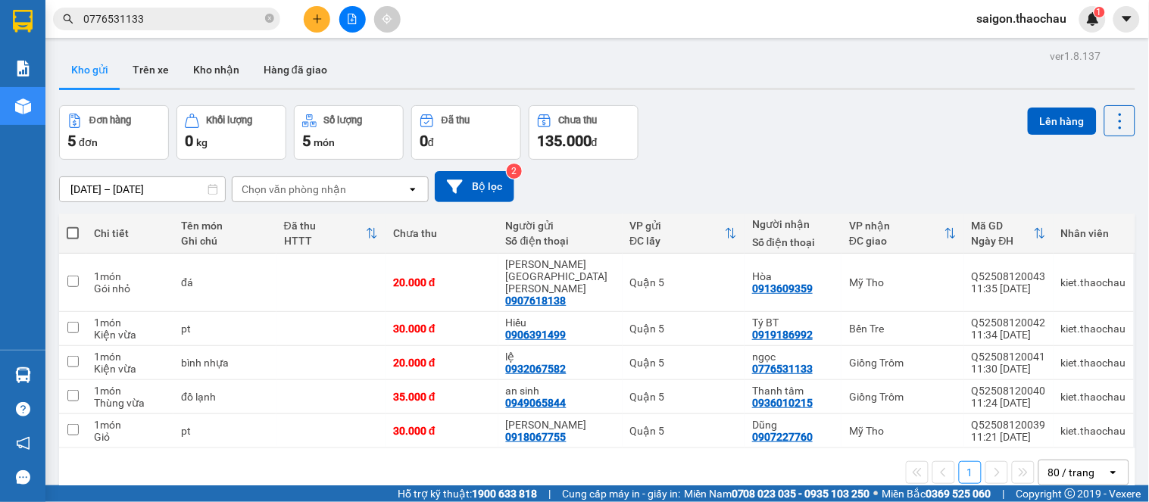
click at [165, 18] on input "0776531133" at bounding box center [172, 19] width 179 height 17
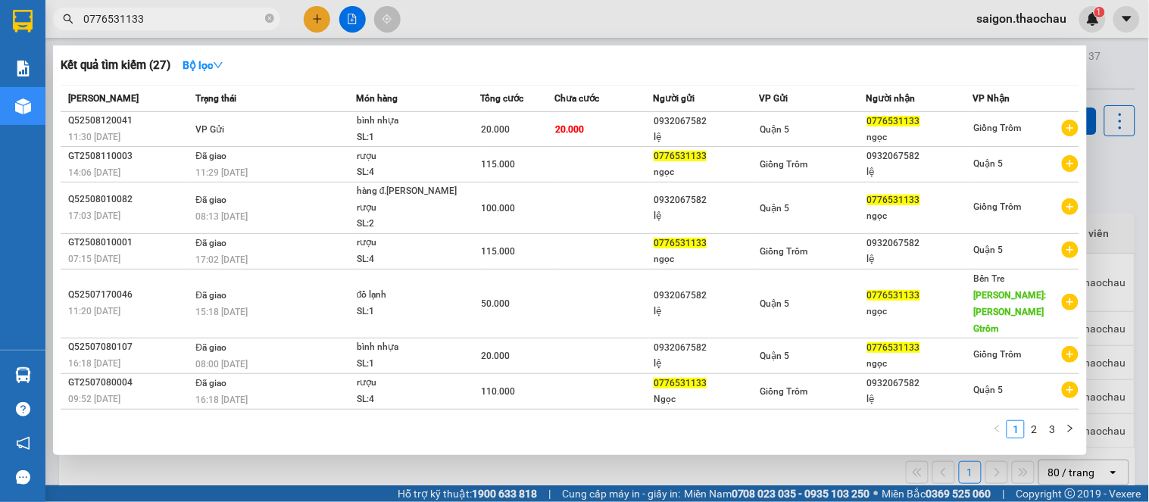
click at [164, 18] on input "0776531133" at bounding box center [172, 19] width 179 height 17
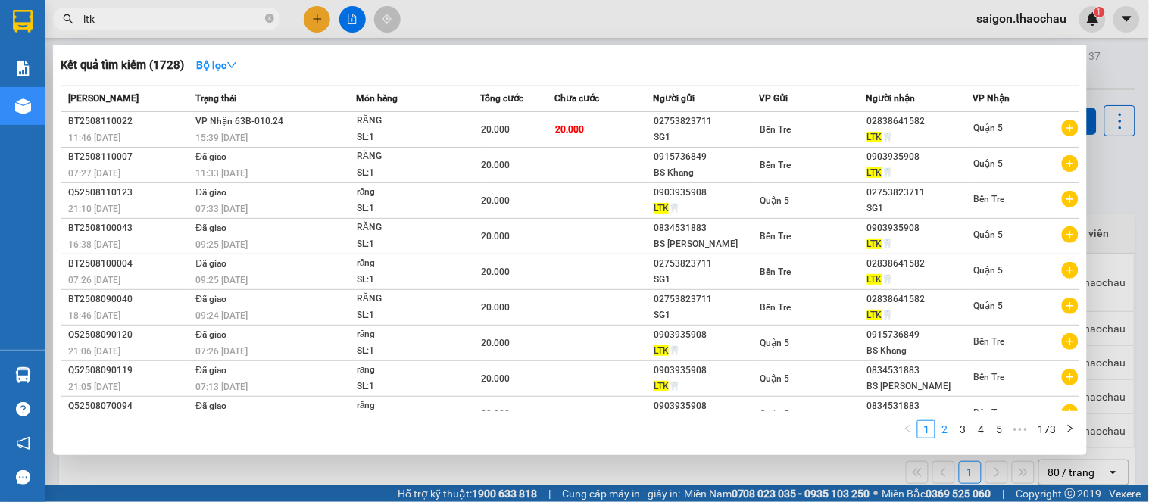
click at [943, 427] on link "2" at bounding box center [944, 429] width 17 height 17
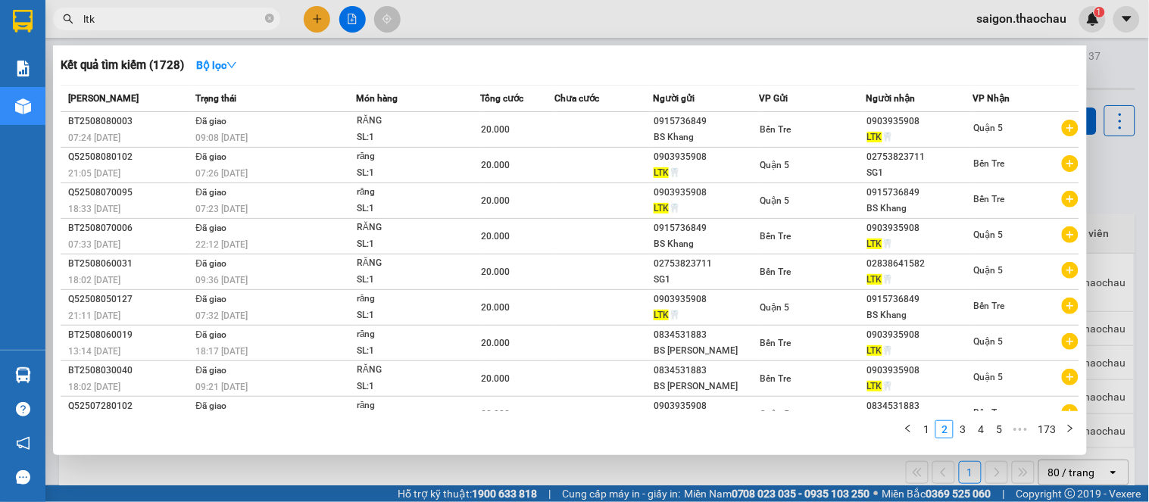
click at [172, 25] on input "ltk" at bounding box center [172, 19] width 179 height 17
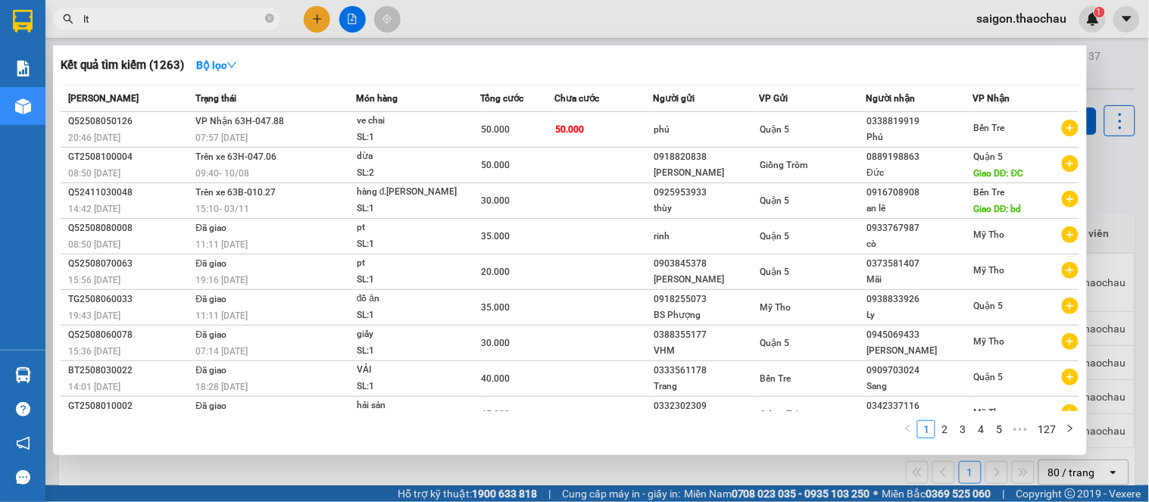
type input "l"
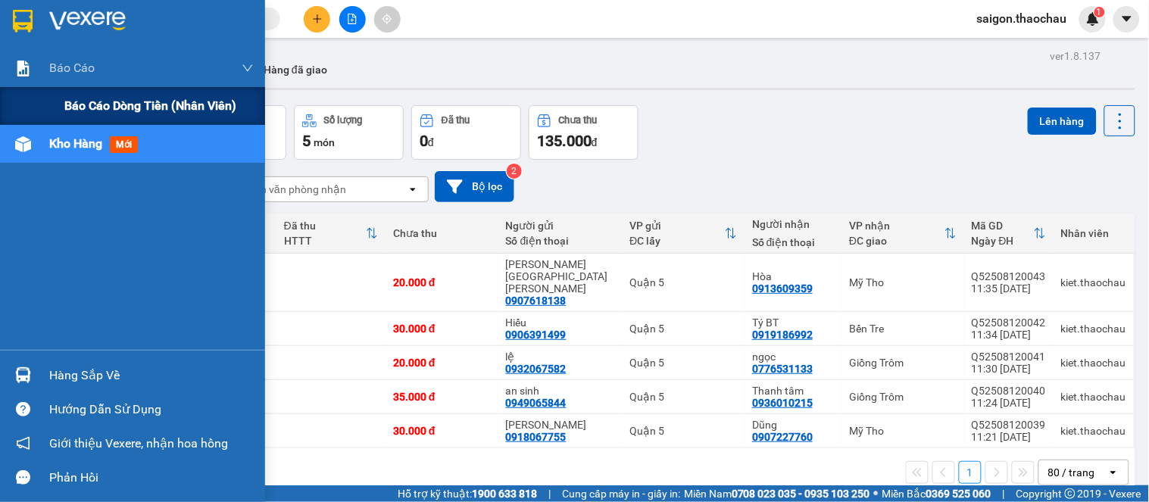
click at [115, 112] on span "Báo cáo dòng tiền (nhân viên)" at bounding box center [150, 105] width 172 height 19
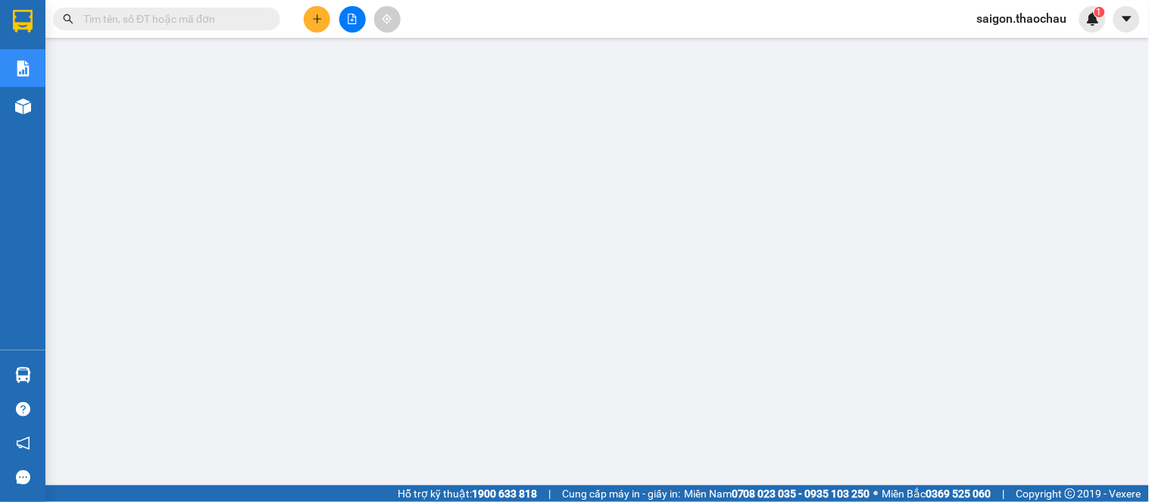
click at [1014, 18] on span "saigon.thaochau" at bounding box center [1022, 18] width 114 height 19
click at [1034, 42] on span "Đăng xuất" at bounding box center [1030, 47] width 81 height 17
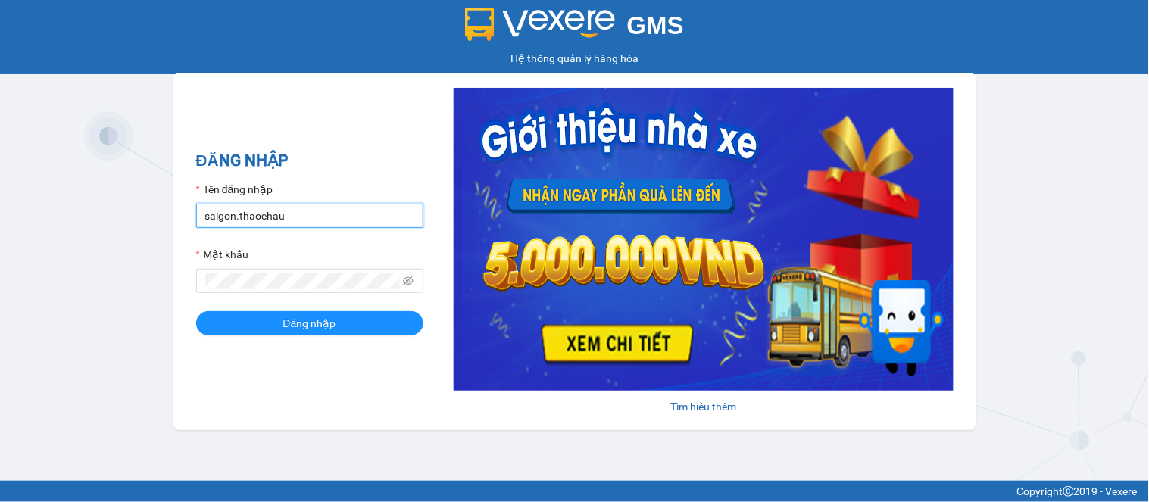
click at [288, 215] on input "saigon.thaochau" at bounding box center [309, 216] width 227 height 24
drag, startPoint x: 232, startPoint y: 215, endPoint x: 220, endPoint y: 217, distance: 12.2
click at [220, 217] on input "saigon.thaochau" at bounding box center [309, 216] width 227 height 24
click at [160, 233] on div "GMS Hệ thống quản lý hàng hóa ĐĂNG NHẬP Tên đăng nhập saigon.thaochau Mật khẩu …" at bounding box center [574, 240] width 1149 height 481
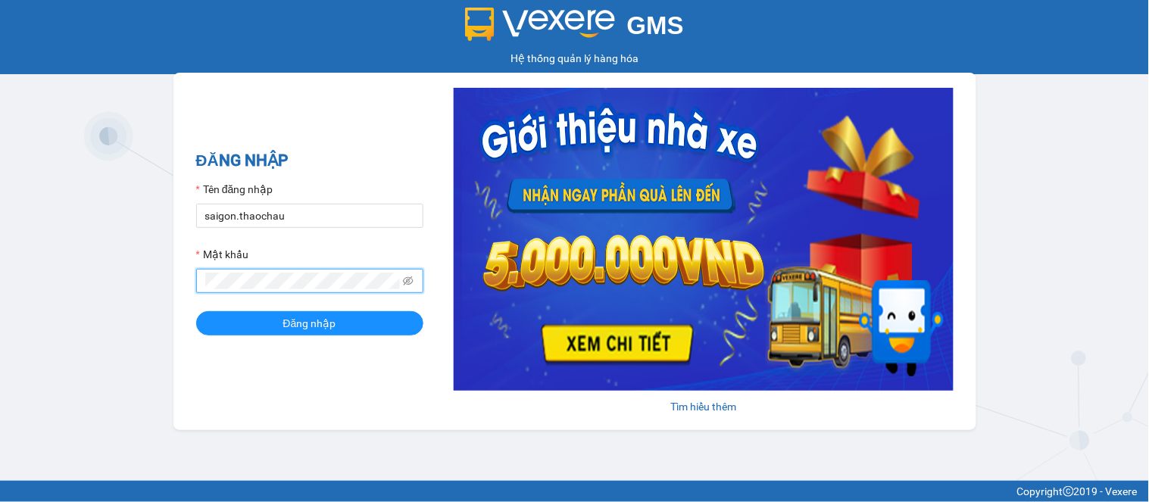
click at [111, 285] on div "GMS Hệ thống quản lý hàng hóa ĐĂNG NHẬP Tên đăng nhập saigon.thaochau Mật khẩu …" at bounding box center [574, 240] width 1149 height 481
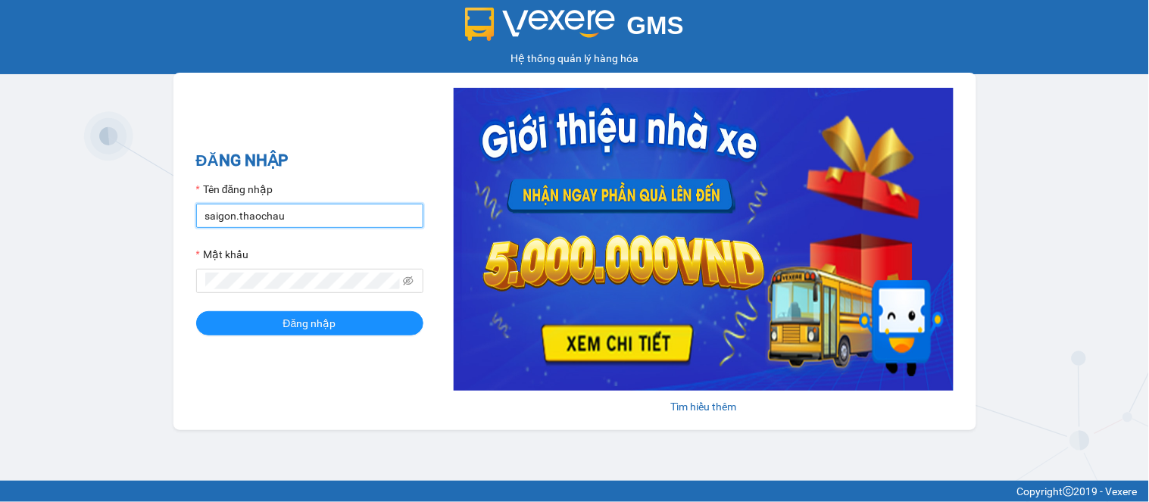
click at [233, 217] on input "saigon.thaochau" at bounding box center [309, 216] width 227 height 24
type input "thai.thaochau"
click at [196, 311] on button "Đăng nhập" at bounding box center [309, 323] width 227 height 24
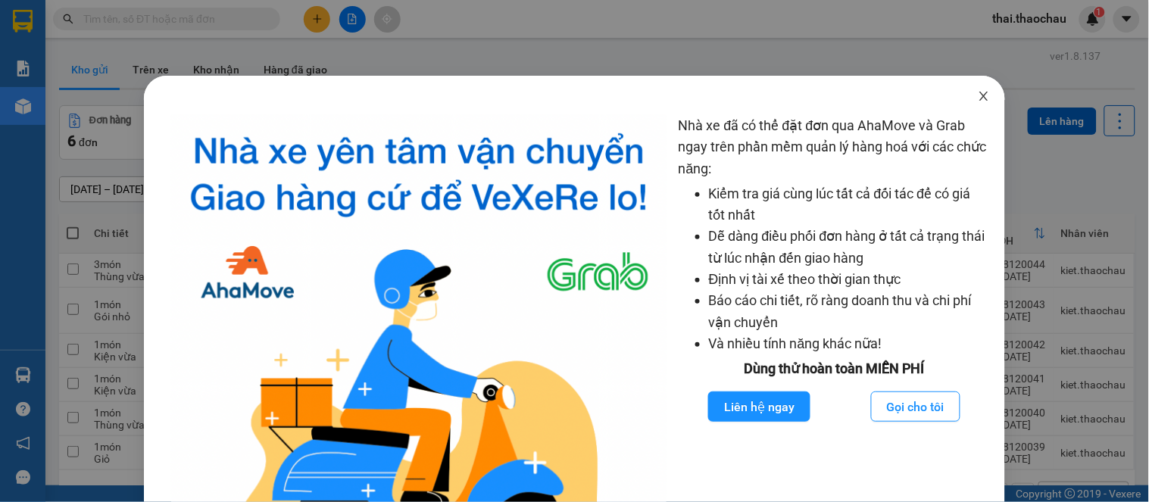
click at [980, 95] on span "Close" at bounding box center [984, 97] width 42 height 42
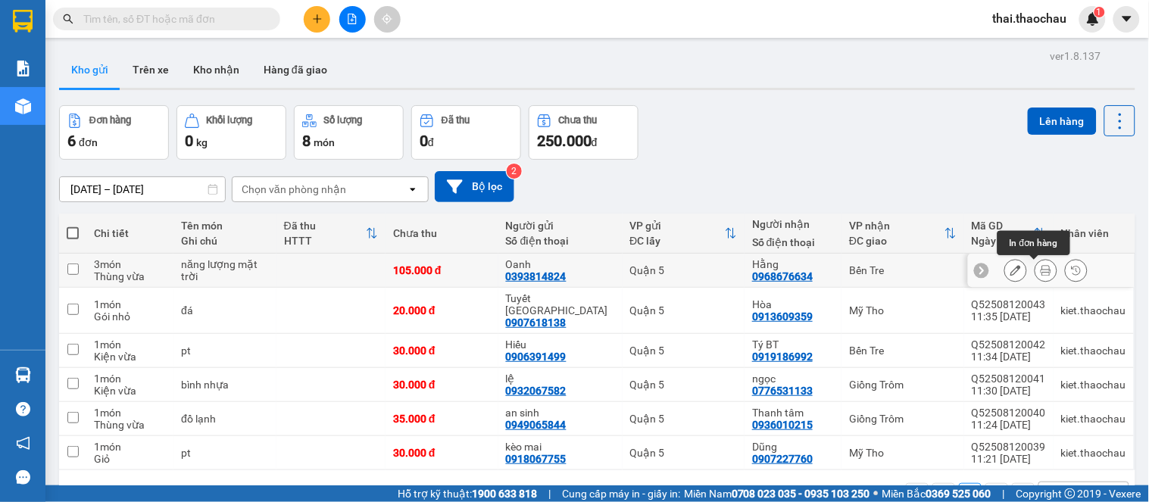
click at [1040, 270] on button at bounding box center [1046, 271] width 21 height 27
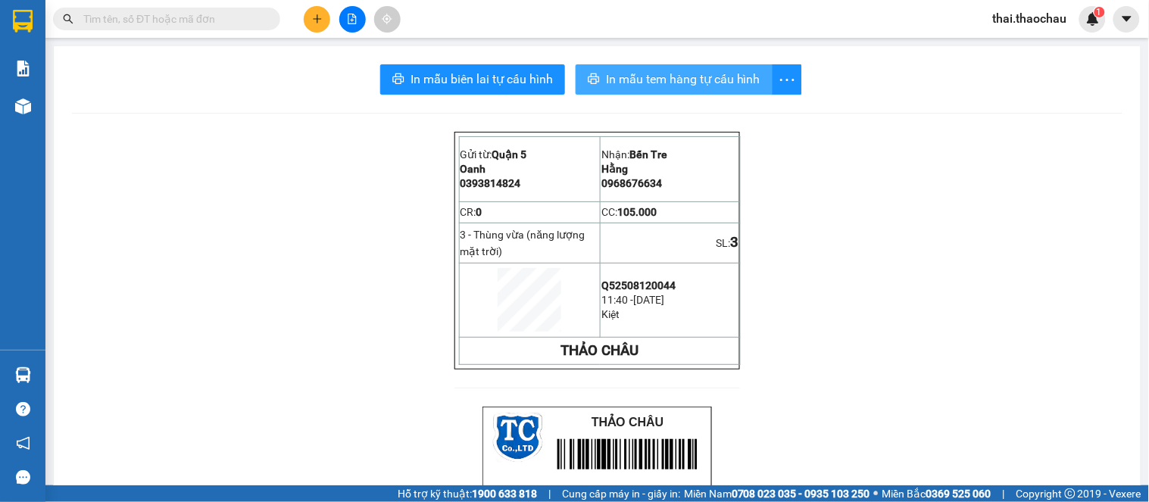
click at [665, 85] on span "In mẫu tem hàng tự cấu hình" at bounding box center [683, 79] width 155 height 19
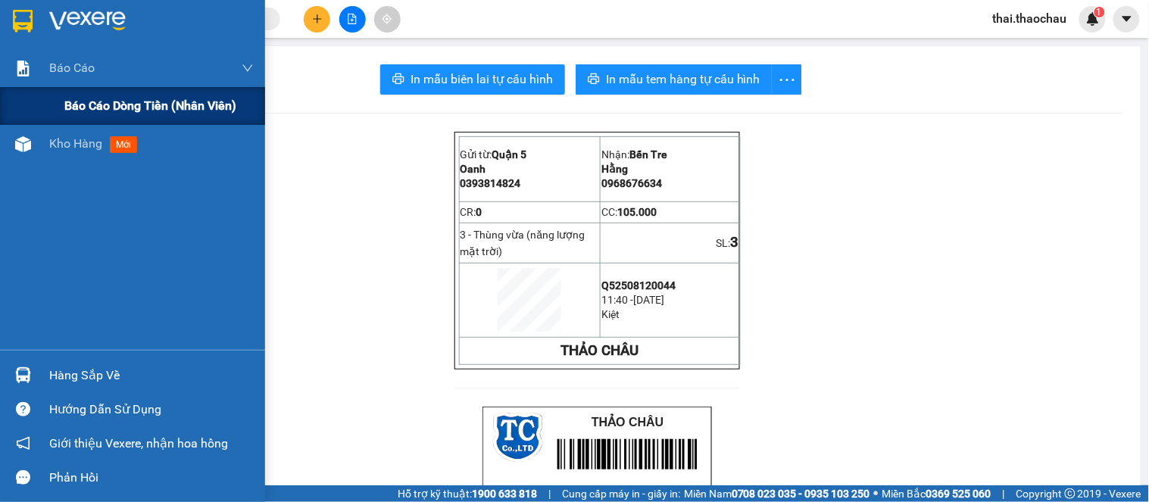
click at [110, 102] on span "Báo cáo dòng tiền (nhân viên)" at bounding box center [150, 105] width 172 height 19
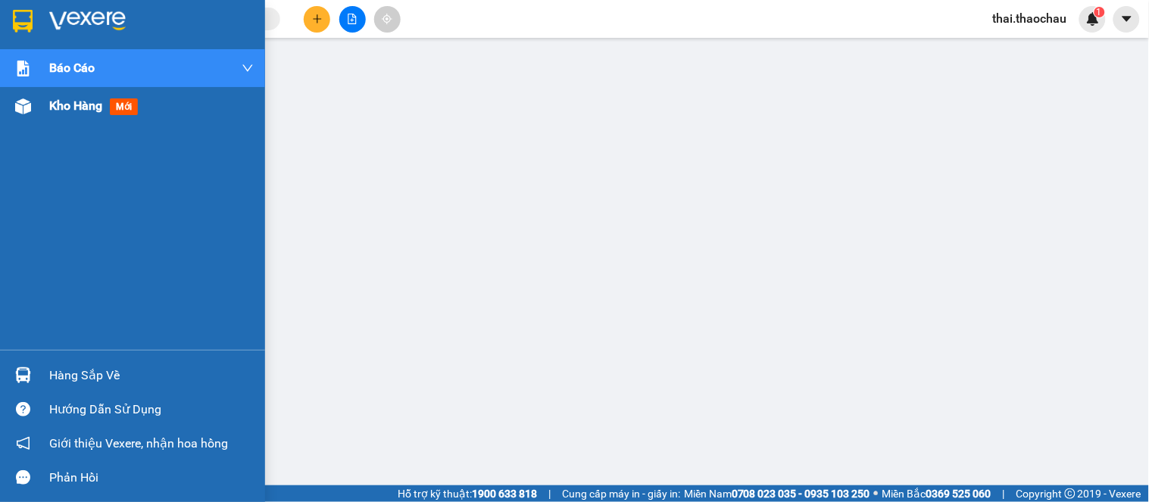
click at [81, 99] on span "Kho hàng" at bounding box center [75, 105] width 53 height 14
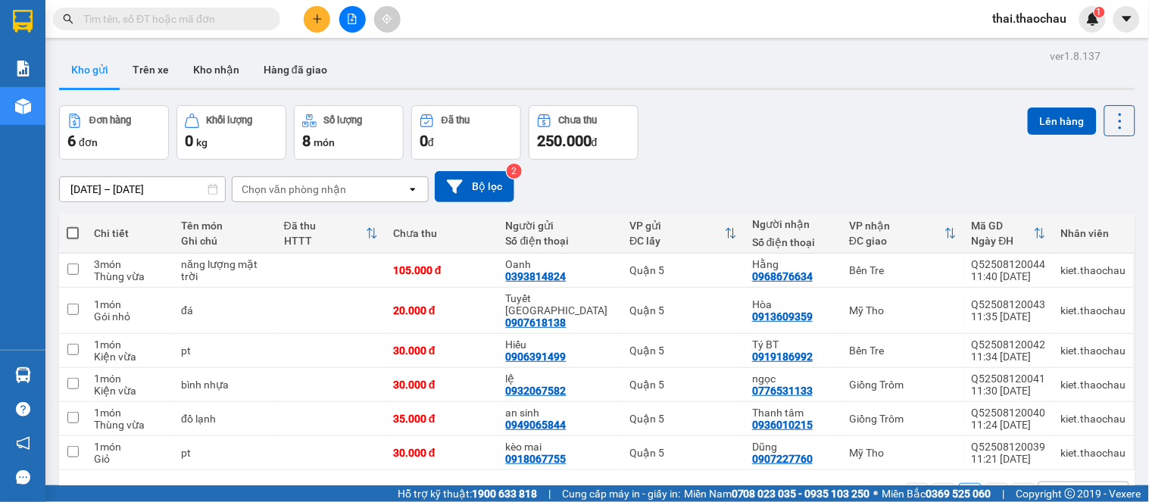
click at [68, 239] on span at bounding box center [73, 233] width 12 height 12
click at [73, 226] on input "checkbox" at bounding box center [73, 226] width 0 height 0
checkbox input "true"
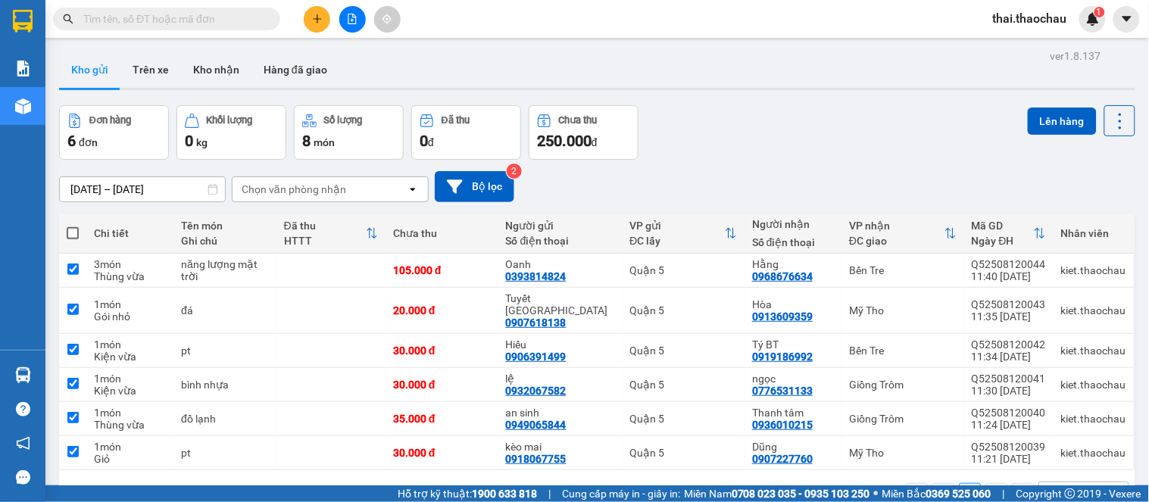
checkbox input "true"
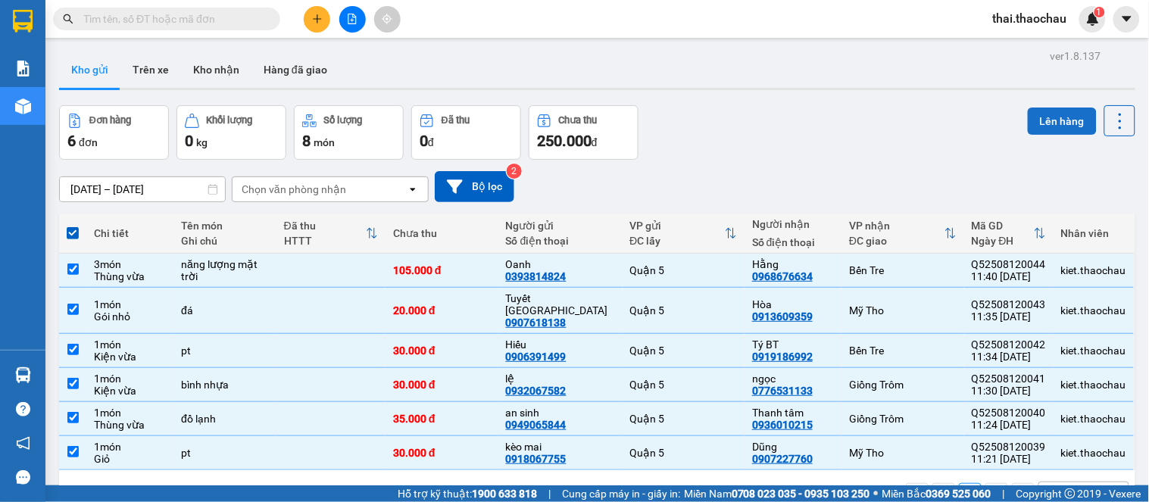
click at [1070, 130] on button "Lên hàng" at bounding box center [1062, 121] width 69 height 27
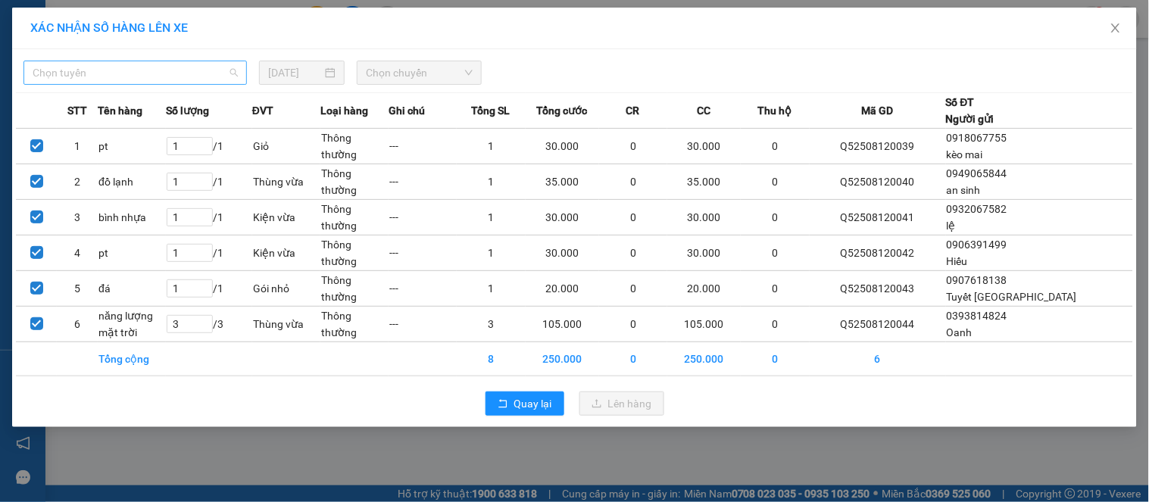
click at [114, 65] on span "Chọn tuyến" at bounding box center [135, 72] width 205 height 23
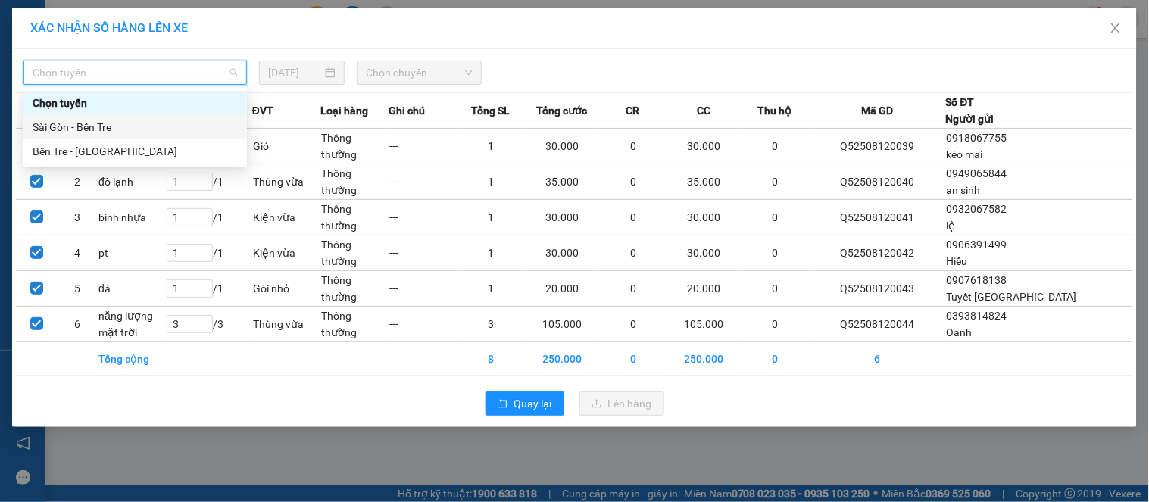
click at [117, 124] on div "Sài Gòn - Bến Tre" at bounding box center [135, 127] width 205 height 17
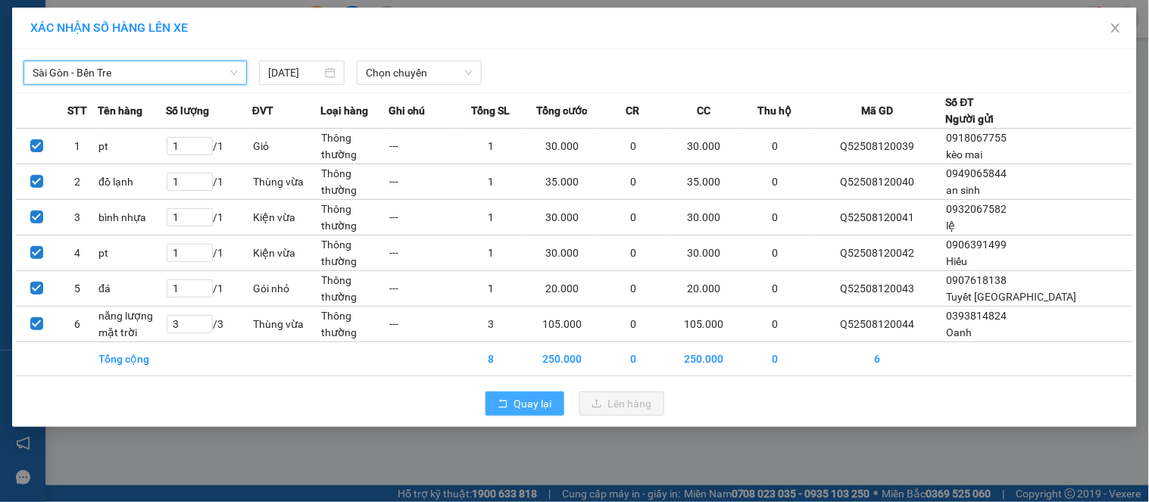
click at [529, 407] on span "Quay lại" at bounding box center [533, 404] width 38 height 17
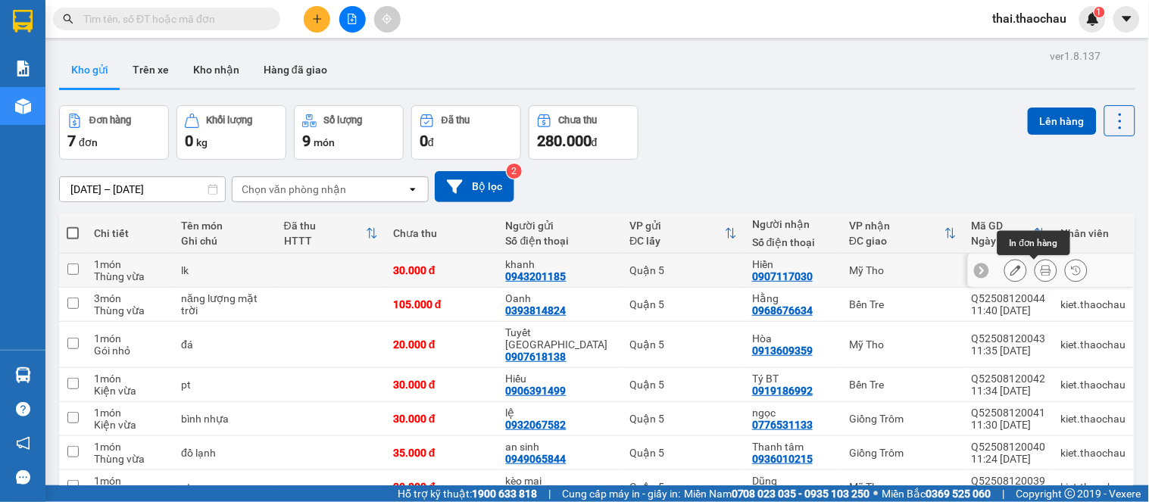
click at [1041, 270] on icon at bounding box center [1046, 270] width 11 height 11
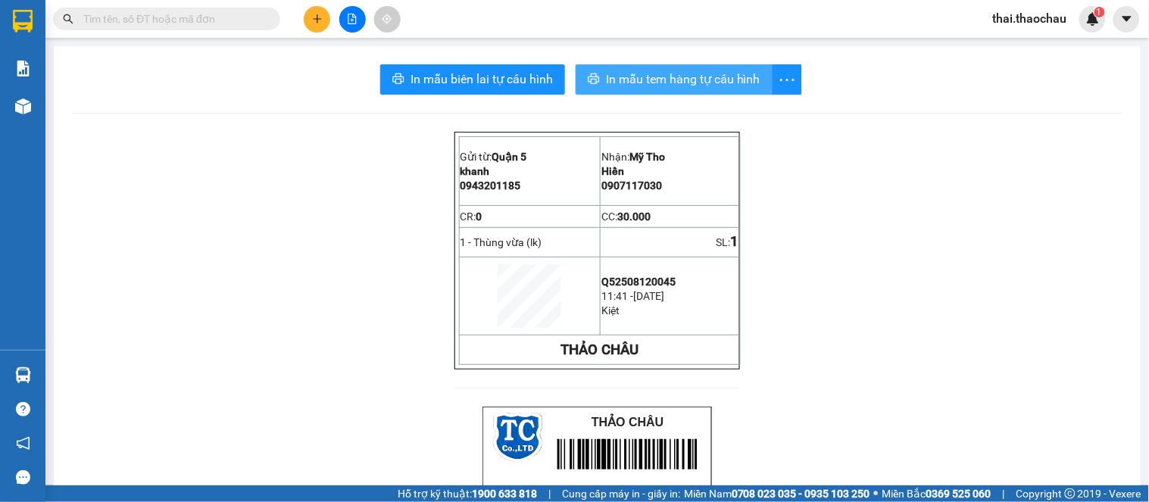
click at [646, 89] on button "In mẫu tem hàng tự cấu hình" at bounding box center [674, 79] width 197 height 30
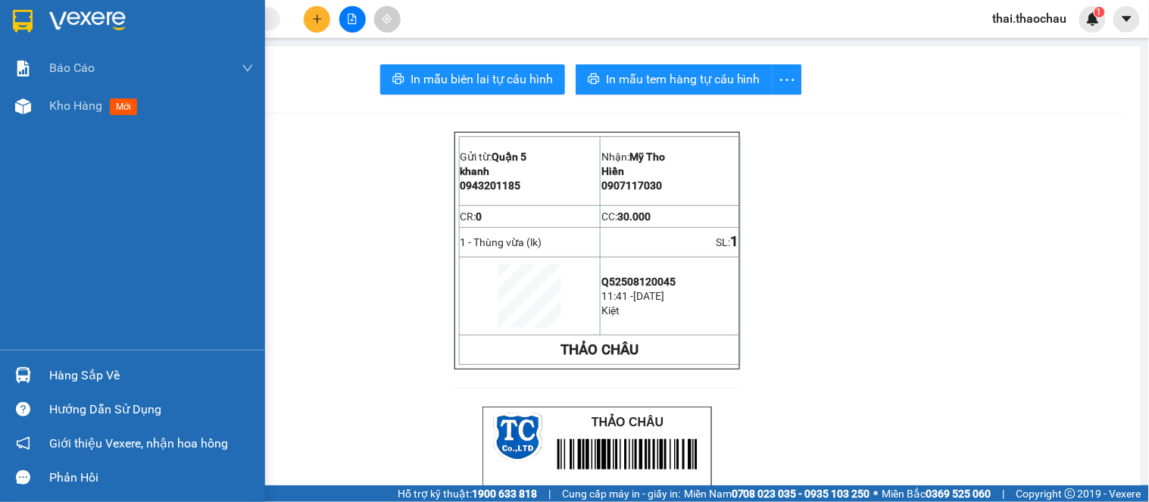
click at [103, 127] on div "Báo cáo Báo cáo dòng tiền (nhân viên) Kho hàng mới" at bounding box center [132, 199] width 265 height 301
click at [102, 118] on div "Kho hàng mới" at bounding box center [151, 106] width 205 height 38
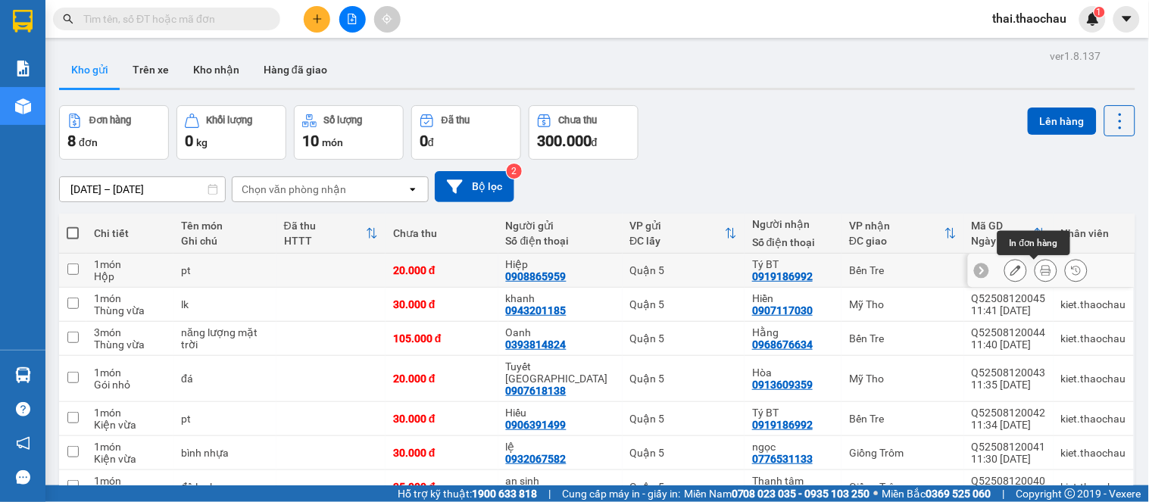
click at [1042, 271] on button at bounding box center [1046, 271] width 21 height 27
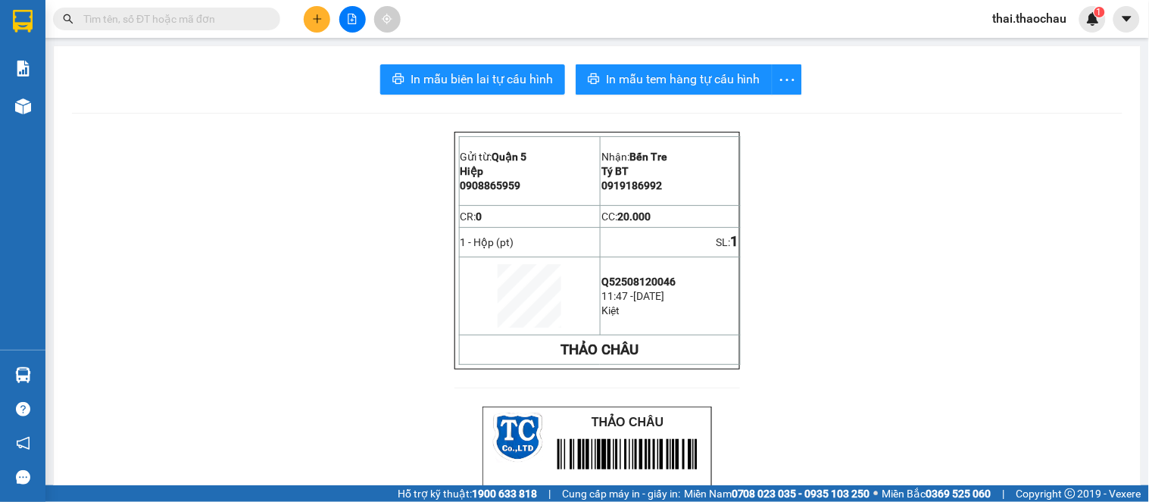
click at [517, 73] on span "In mẫu biên lai tự cấu hình" at bounding box center [482, 79] width 142 height 19
click at [665, 85] on span "In mẫu tem hàng tự cấu hình" at bounding box center [683, 79] width 155 height 19
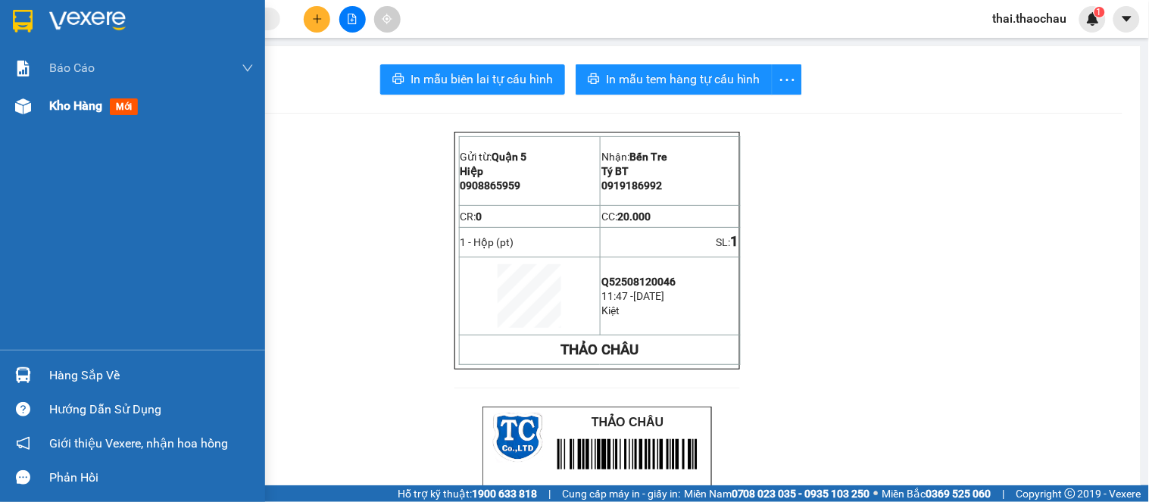
click at [78, 111] on span "Kho hàng" at bounding box center [75, 105] width 53 height 14
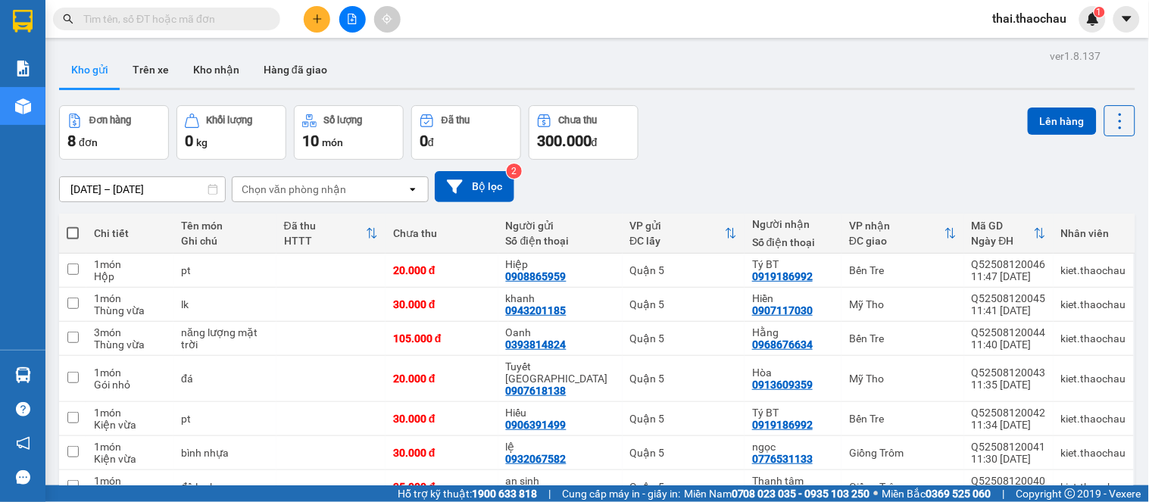
click at [74, 229] on span at bounding box center [73, 233] width 12 height 12
click at [73, 226] on input "checkbox" at bounding box center [73, 226] width 0 height 0
checkbox input "true"
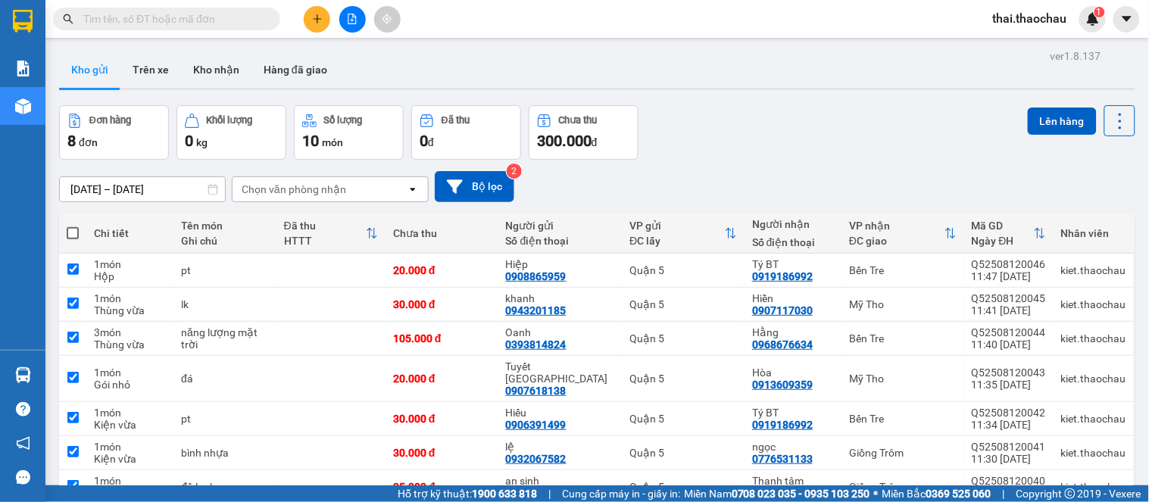
checkbox input "true"
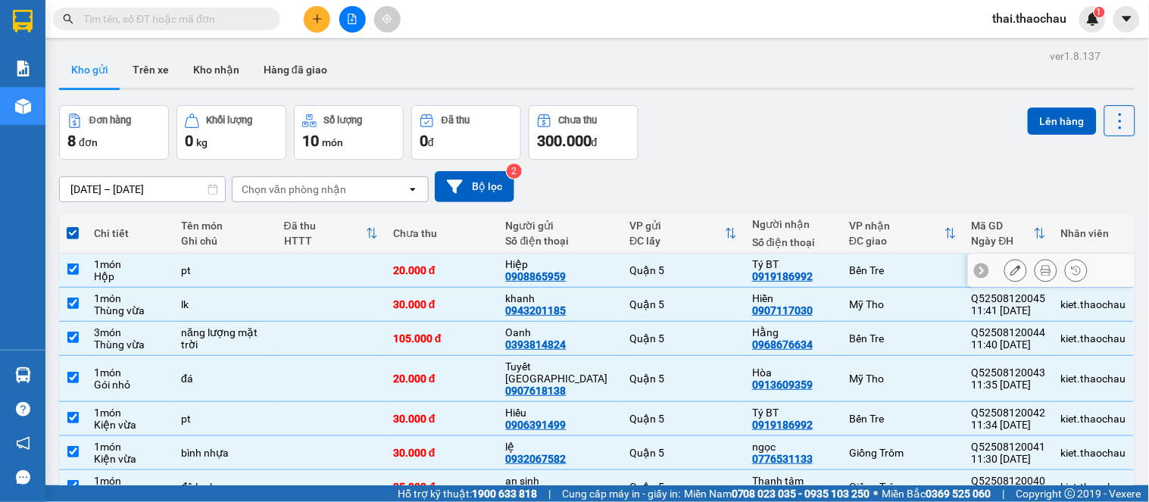
click at [220, 263] on td "pt" at bounding box center [225, 271] width 103 height 34
checkbox input "false"
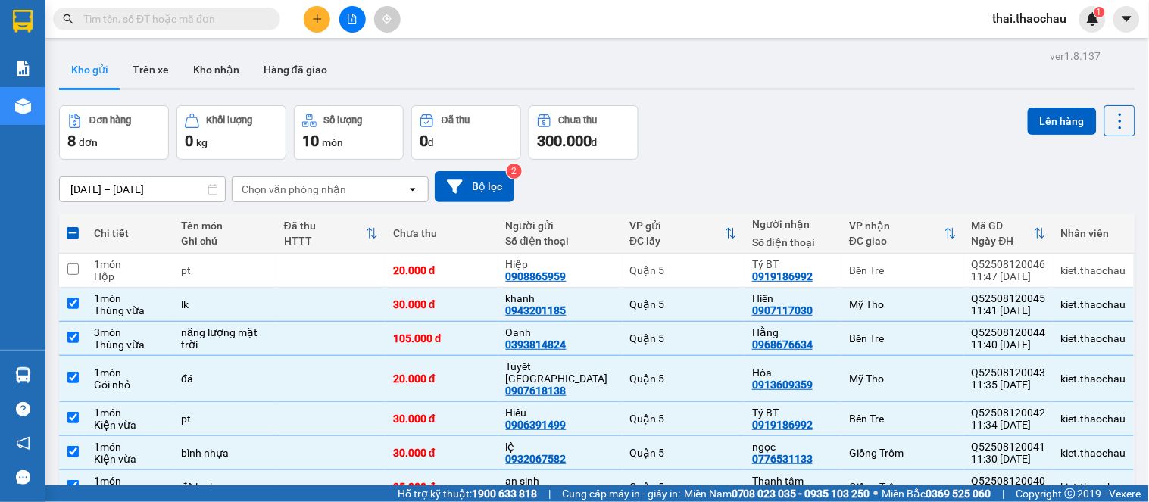
click at [1055, 106] on div "Lên hàng" at bounding box center [1082, 120] width 108 height 31
click at [1059, 123] on button "Lên hàng" at bounding box center [1062, 121] width 69 height 27
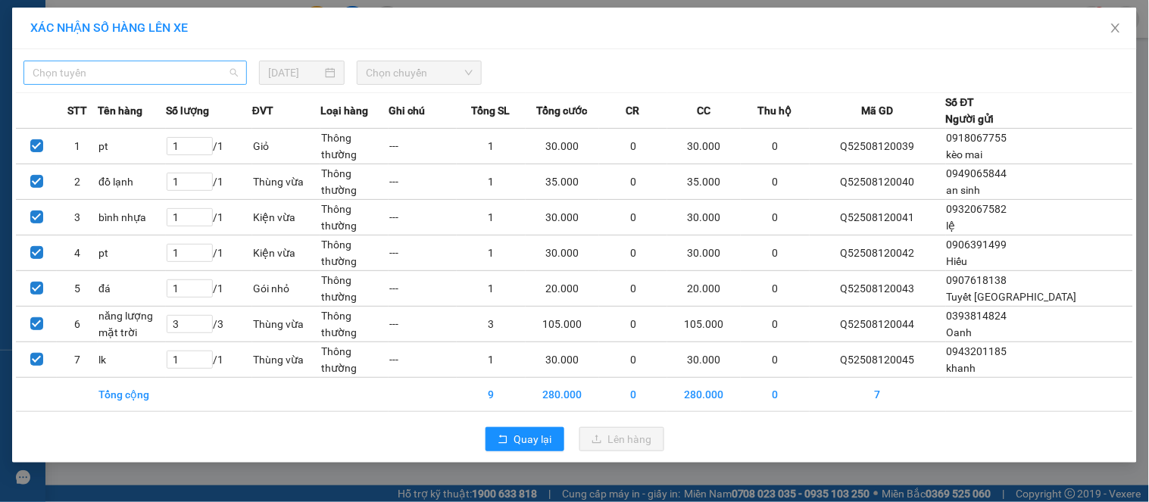
click at [158, 72] on span "Chọn tuyến" at bounding box center [135, 72] width 205 height 23
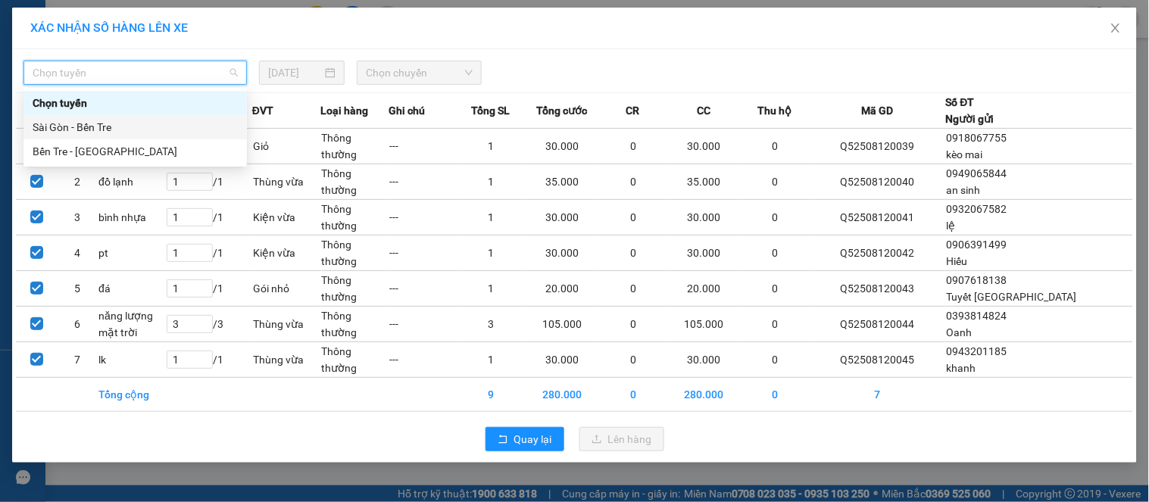
click at [131, 129] on div "Sài Gòn - Bến Tre" at bounding box center [135, 127] width 205 height 17
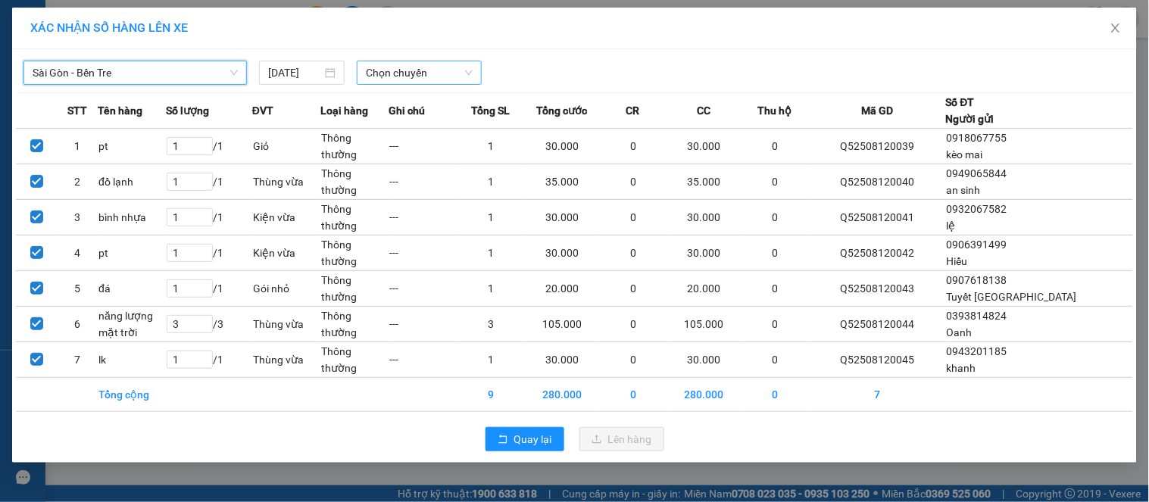
click at [392, 70] on span "Chọn chuyến" at bounding box center [419, 72] width 107 height 23
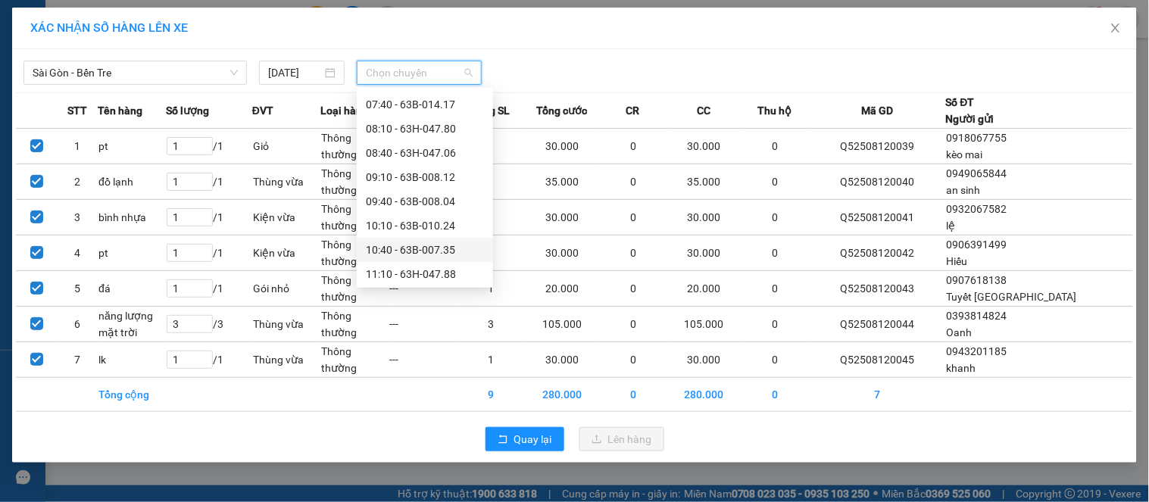
scroll to position [252, 0]
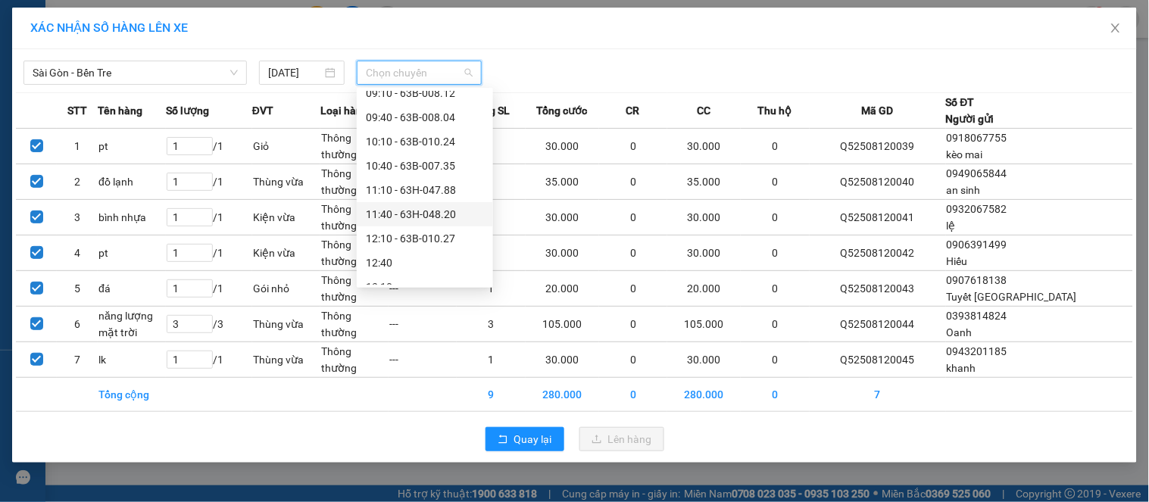
click at [427, 211] on div "11:40 - 63H-048.20" at bounding box center [425, 214] width 118 height 17
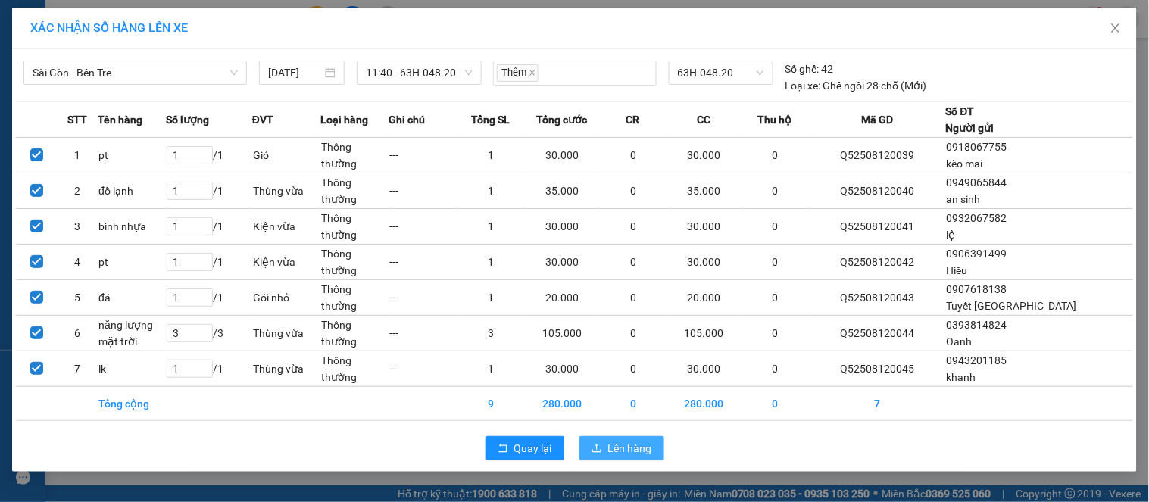
click at [627, 450] on span "Lên hàng" at bounding box center [630, 448] width 44 height 17
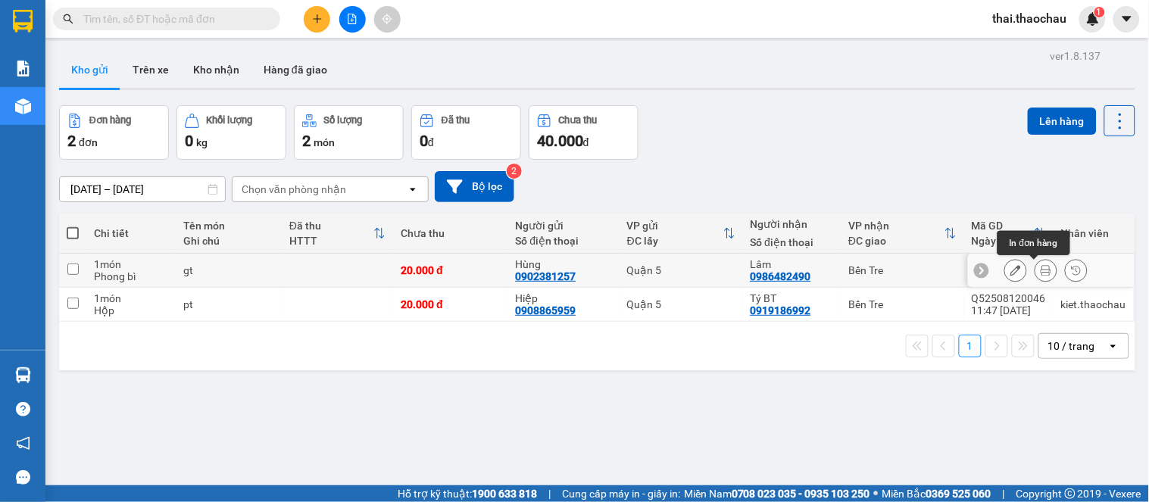
click at [1036, 267] on button at bounding box center [1046, 271] width 21 height 27
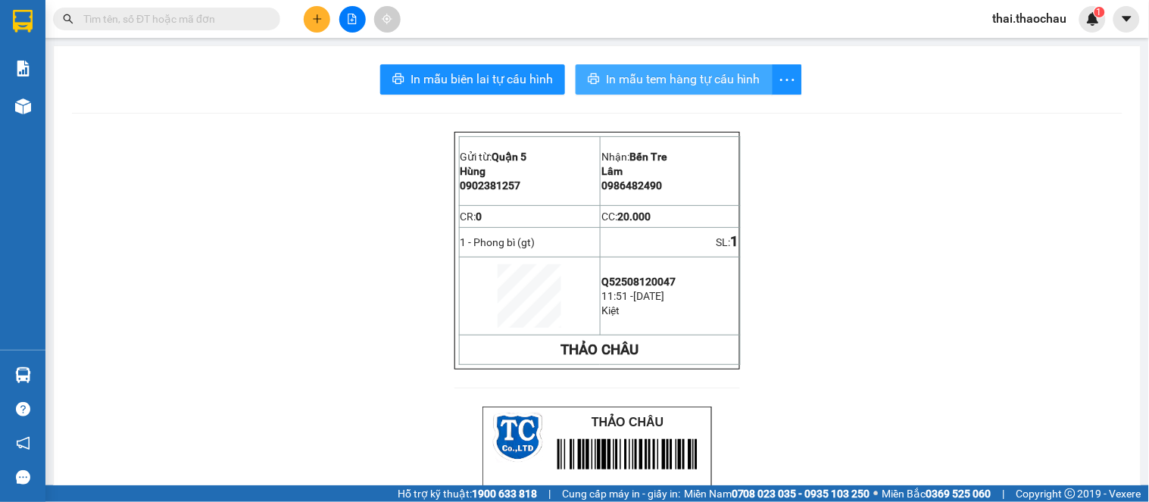
drag, startPoint x: 731, startPoint y: 81, endPoint x: 723, endPoint y: 78, distance: 8.9
click at [728, 80] on span "In mẫu tem hàng tự cấu hình" at bounding box center [683, 79] width 155 height 19
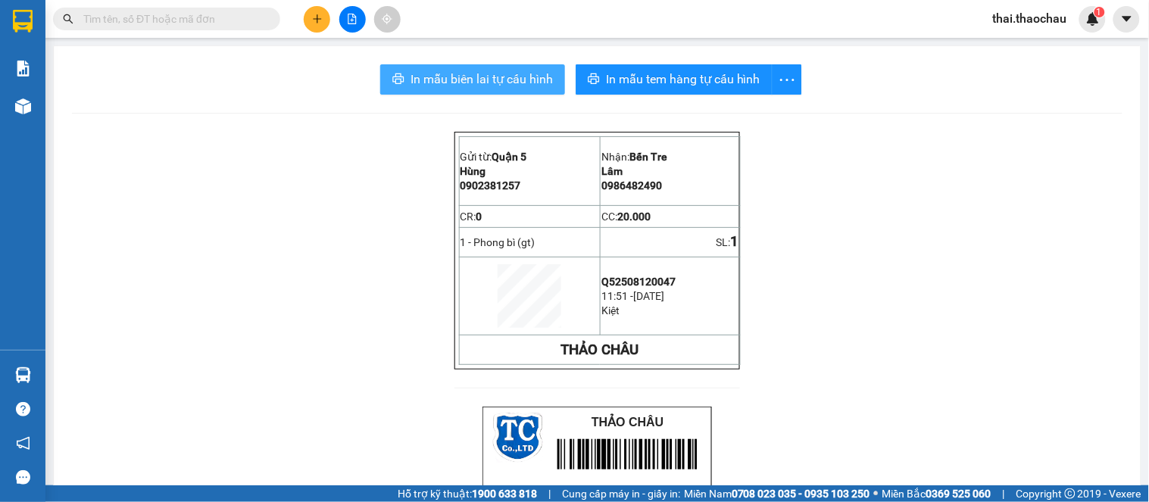
click at [499, 72] on span "In mẫu biên lai tự cấu hình" at bounding box center [482, 79] width 142 height 19
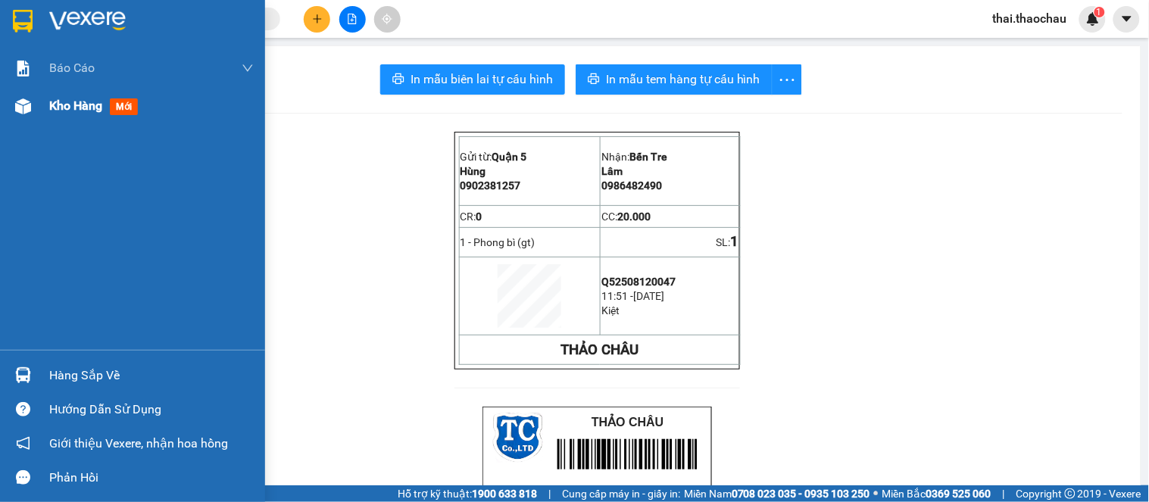
click at [82, 98] on span "Kho hàng" at bounding box center [75, 105] width 53 height 14
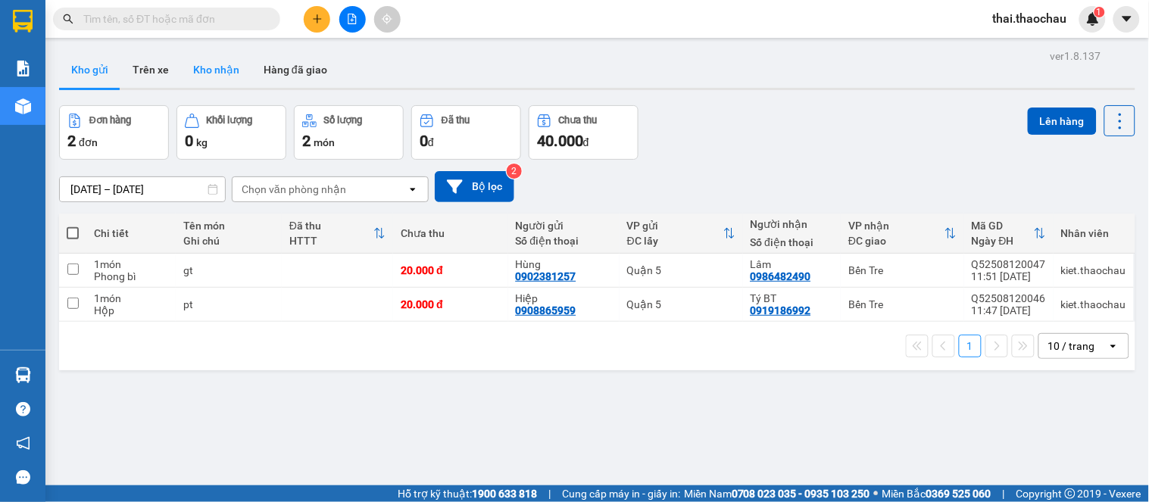
click at [216, 65] on button "Kho nhận" at bounding box center [216, 70] width 70 height 36
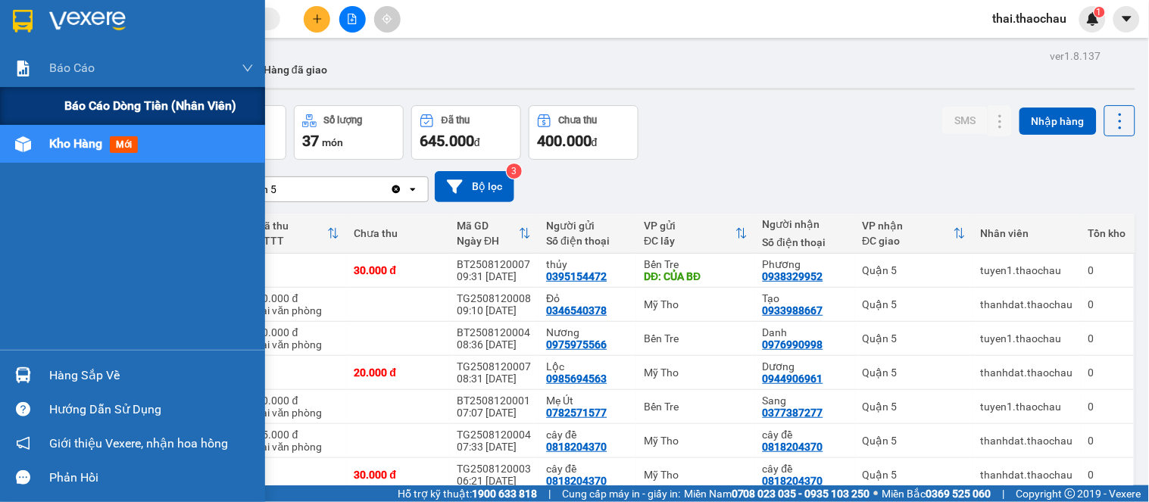
click at [58, 87] on div "Báo cáo dòng tiền (nhân viên)" at bounding box center [132, 106] width 265 height 38
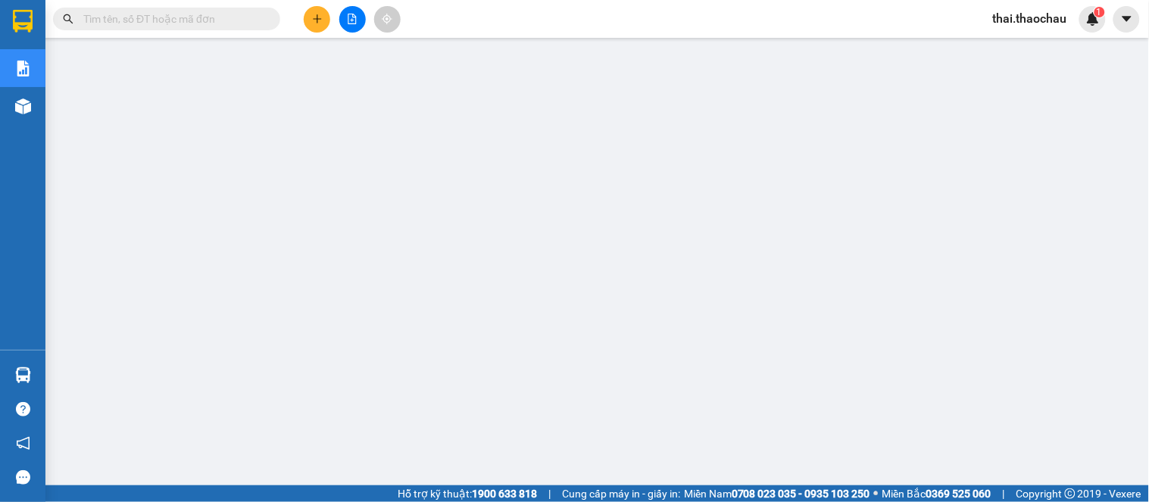
click at [203, 17] on input "text" at bounding box center [172, 19] width 179 height 17
type input "v"
paste input "Q52508110013 30.000 0 30.000 0 1 0 Quận 5 Bến Tre 11/08/2025 Q52508110019"
type input "Q52508110013 30.000 0 30.000 0 1 0 Quận 5 Bến Tre 11/08/2025 Q52508110019"
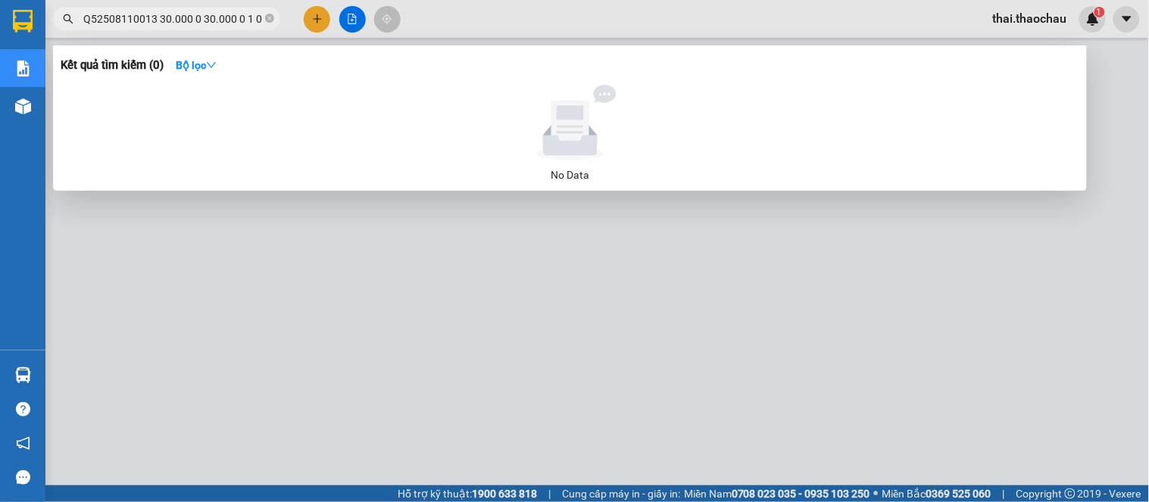
scroll to position [0, 199]
click at [271, 20] on icon "close-circle" at bounding box center [269, 18] width 9 height 9
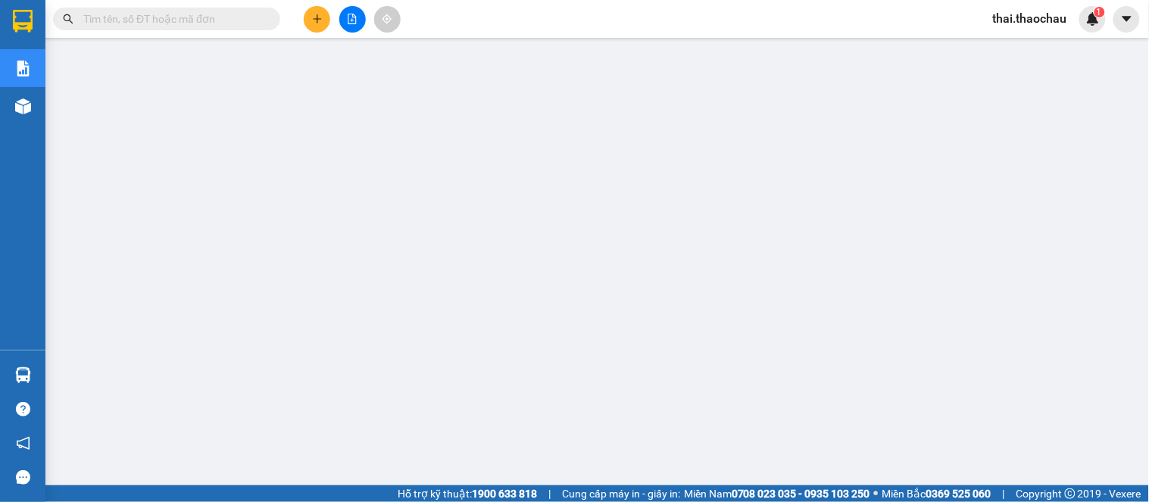
scroll to position [0, 0]
click at [186, 23] on input "text" at bounding box center [172, 19] width 179 height 17
paste input "Q52508110013 30.000 0 30.000 0 1 0 Quận 5 Bến Tre 11/08/2025 Q52508110019"
type input "Q52508110013 30.000 0 30.000 0 1 0 Quận 5 Bến Tre 11/08/2025 Q52508110019"
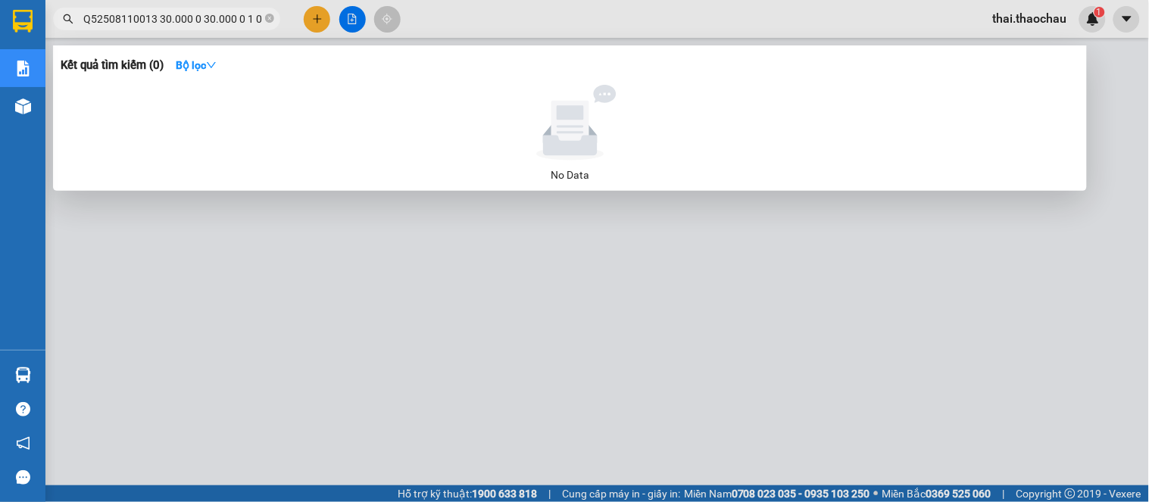
scroll to position [0, 199]
click at [268, 20] on icon "close-circle" at bounding box center [269, 18] width 9 height 9
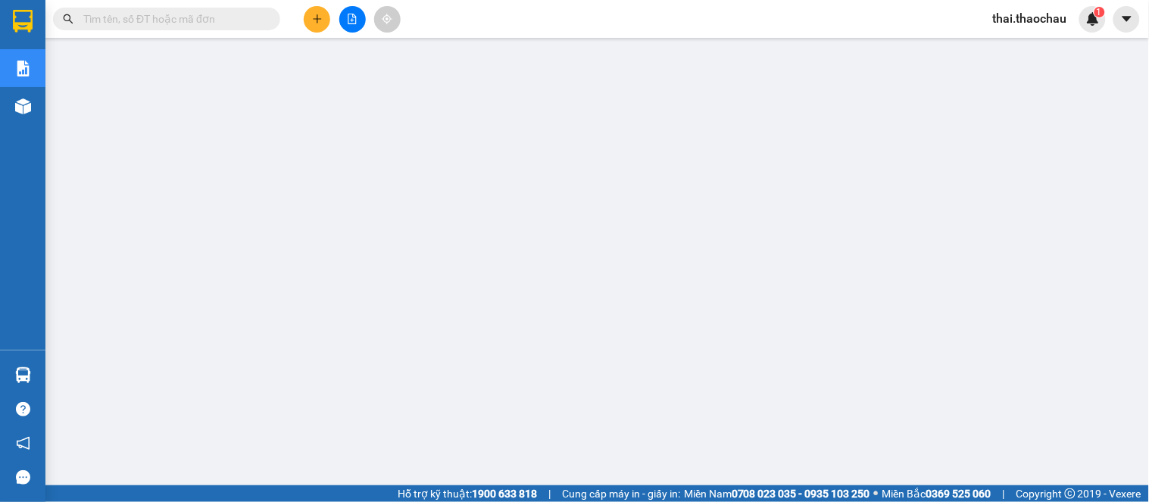
click at [214, 20] on input "text" at bounding box center [172, 19] width 179 height 17
click at [226, 9] on span at bounding box center [166, 19] width 227 height 23
click at [225, 23] on input "text" at bounding box center [172, 19] width 179 height 17
paste input "Q52508110019"
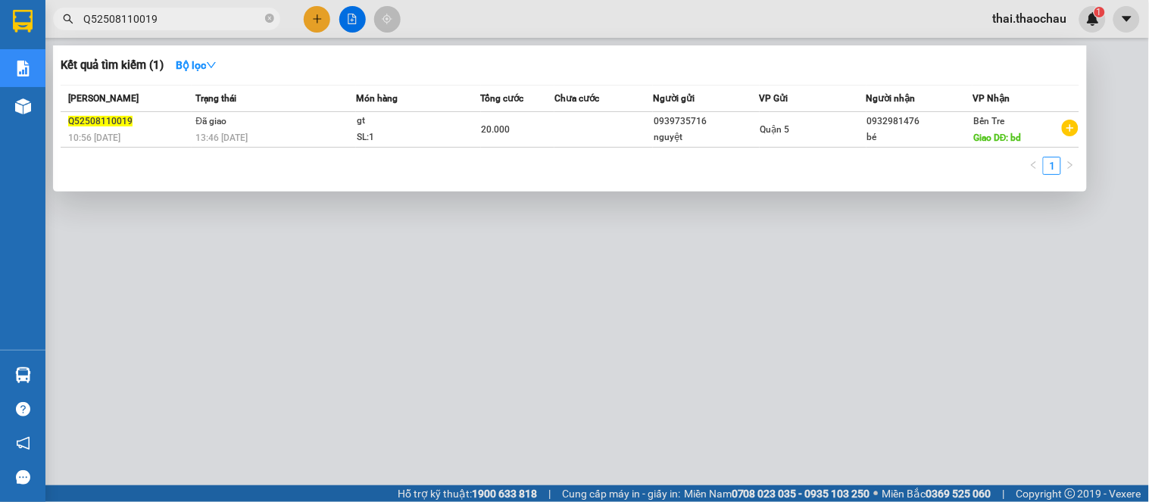
click at [768, 261] on div at bounding box center [574, 251] width 1149 height 502
click at [174, 25] on input "Q52508110019" at bounding box center [172, 19] width 179 height 17
paste input "v"
click at [174, 25] on input "Q52508110019" at bounding box center [172, 19] width 179 height 17
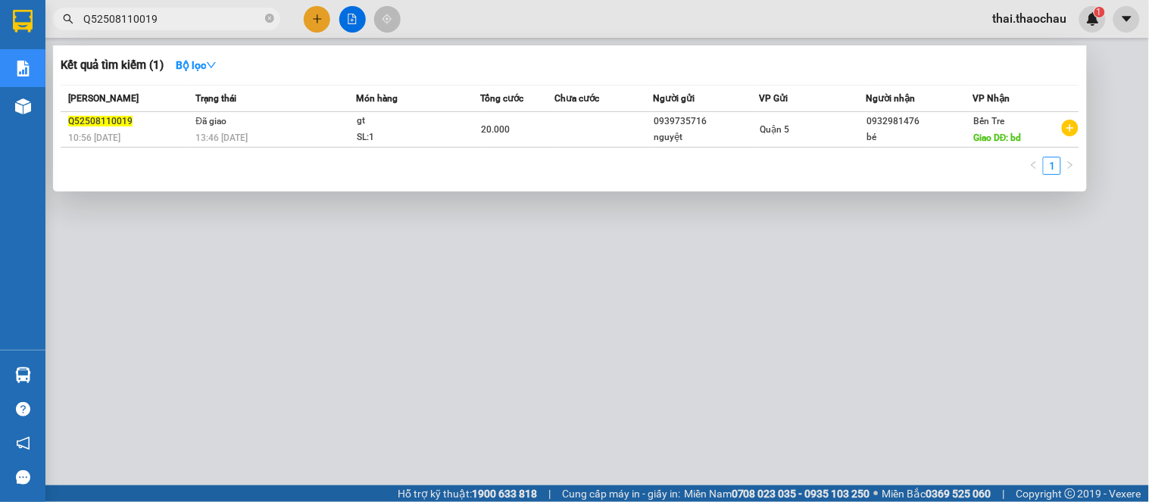
click at [167, 20] on input "Q52508110019" at bounding box center [172, 19] width 179 height 17
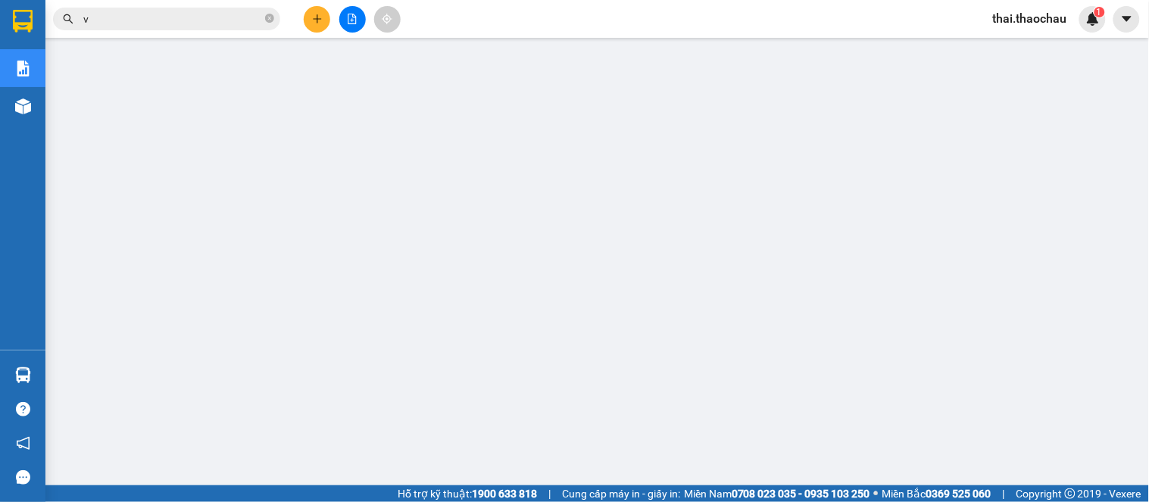
click at [207, 23] on input "v" at bounding box center [172, 19] width 179 height 17
paste input "Q52508110027"
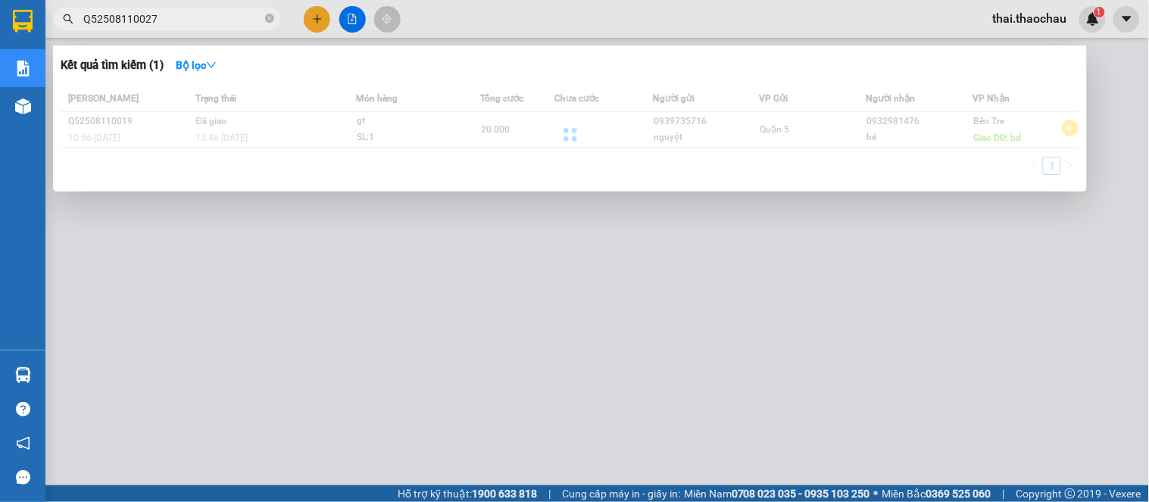
drag, startPoint x: 207, startPoint y: 23, endPoint x: 292, endPoint y: 74, distance: 99.5
click at [233, 33] on div "Kết quả tìm kiếm ( 1 ) Bộ lọc Mã ĐH Trạng thái Món hàng Tổng cước Chưa cước Ngư…" at bounding box center [147, 19] width 295 height 27
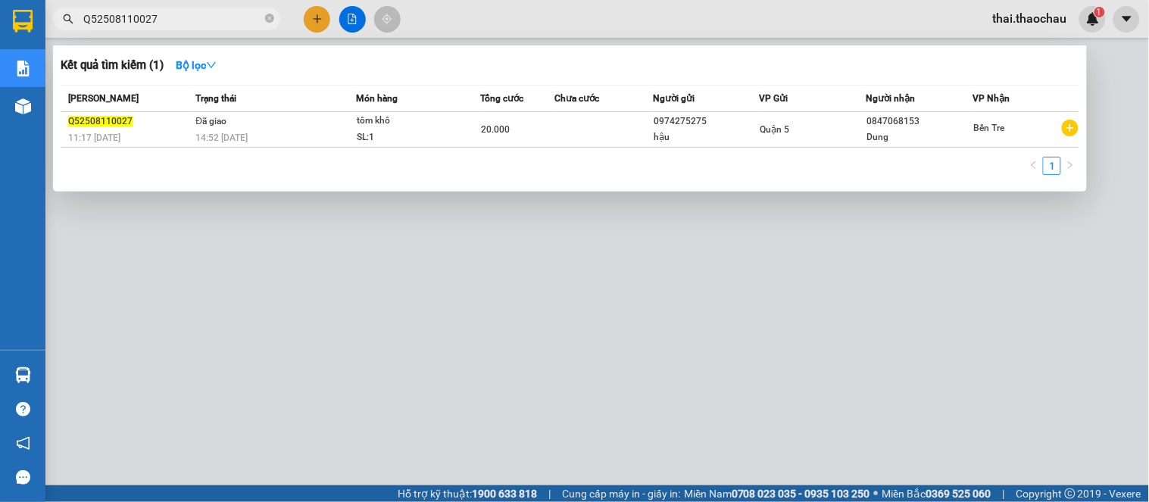
click at [759, 320] on div at bounding box center [574, 251] width 1149 height 502
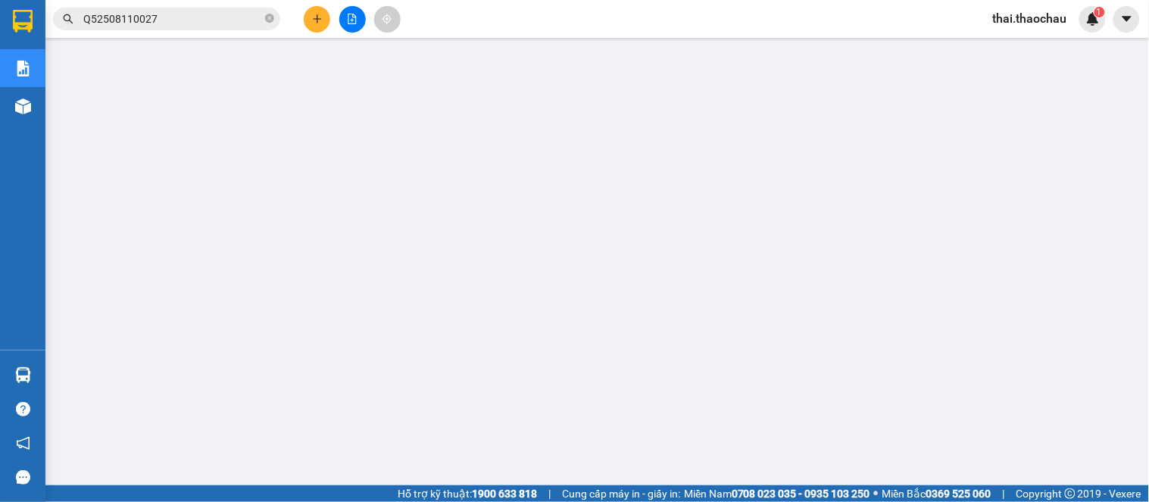
click at [137, 25] on input "Q52508110027" at bounding box center [172, 19] width 179 height 17
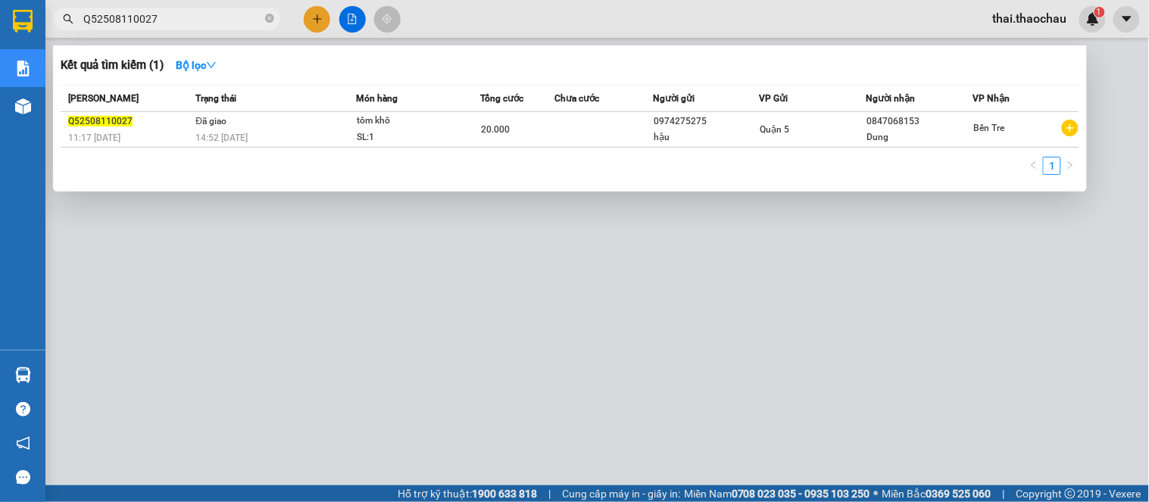
click at [137, 25] on input "Q52508110027" at bounding box center [172, 19] width 179 height 17
paste input "31"
drag, startPoint x: 137, startPoint y: 25, endPoint x: 361, endPoint y: 86, distance: 231.6
click at [295, 33] on div "Kết quả tìm kiếm ( 1 ) Bộ lọc Mã ĐH Trạng thái Món hàng Tổng cước Chưa cước Ngư…" at bounding box center [147, 19] width 295 height 27
click at [703, 335] on div at bounding box center [574, 251] width 1149 height 502
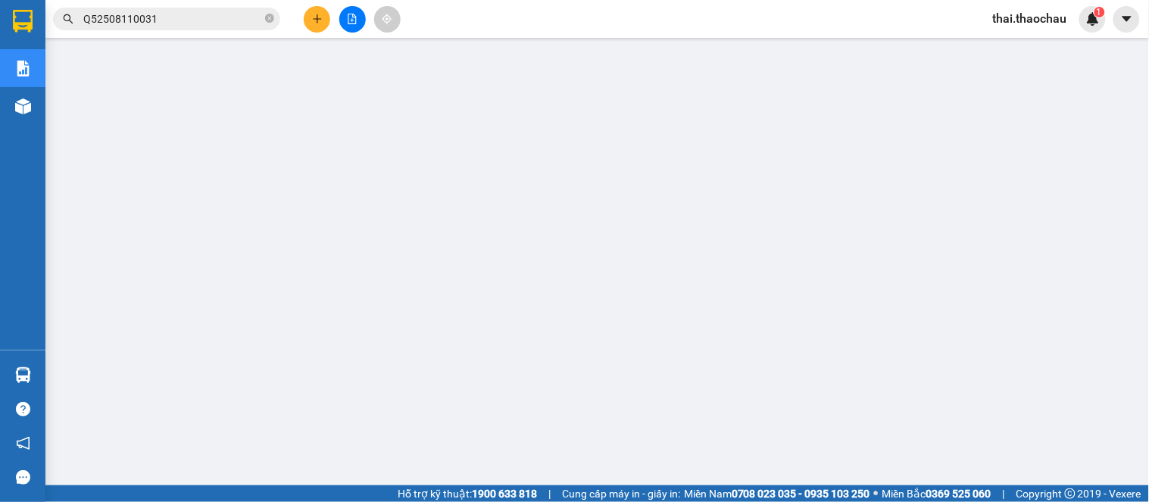
click at [136, 11] on input "Q52508110031" at bounding box center [172, 19] width 179 height 17
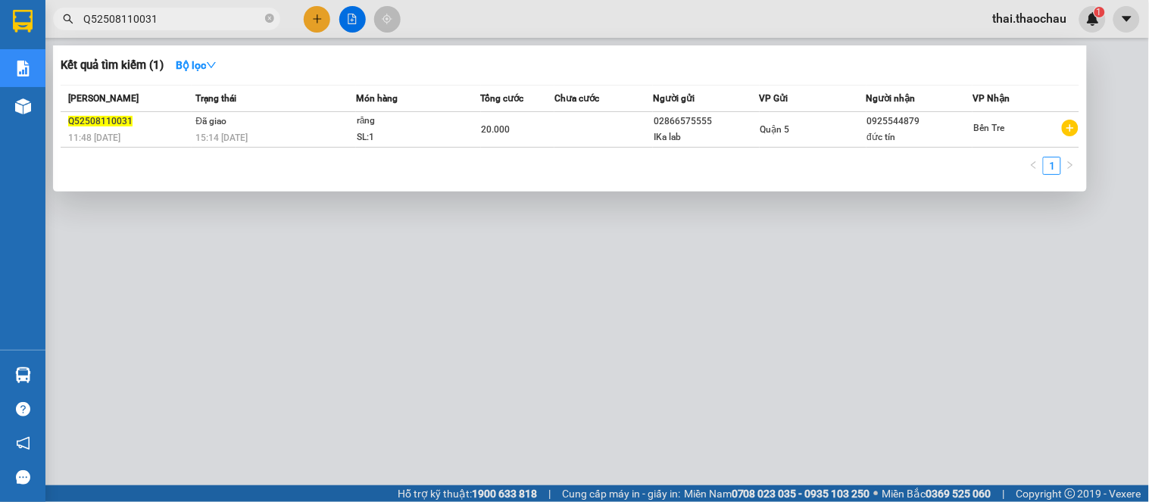
click at [138, 11] on input "Q52508110031" at bounding box center [172, 19] width 179 height 17
paste input "8"
drag, startPoint x: 138, startPoint y: 11, endPoint x: 555, endPoint y: 449, distance: 605.0
click at [295, 33] on div "Kết quả tìm kiếm ( 1 ) Bộ lọc Mã ĐH Trạng thái Món hàng Tổng cước Chưa cước Ngư…" at bounding box center [147, 19] width 295 height 27
click at [708, 392] on div at bounding box center [574, 251] width 1149 height 502
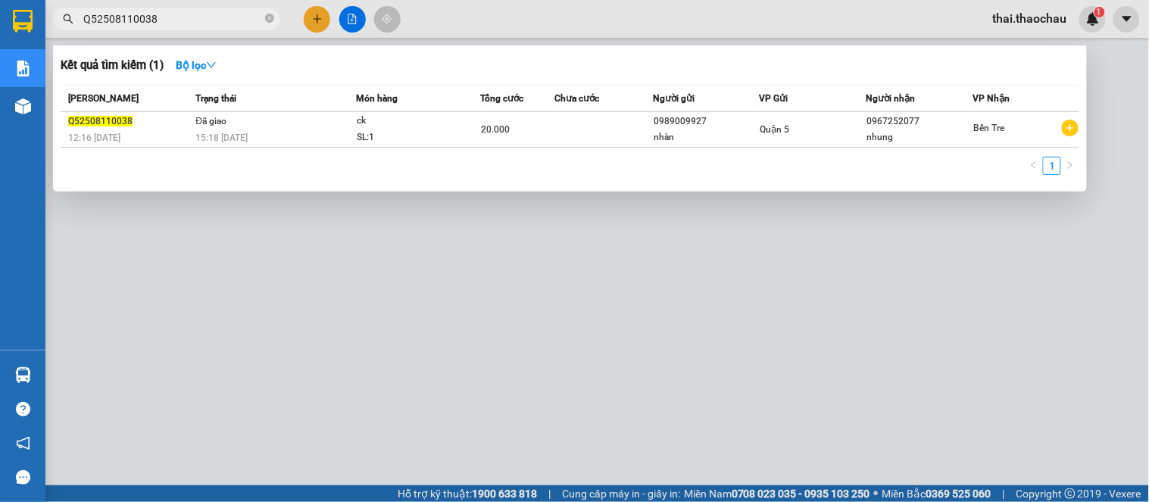
click at [161, 17] on input "Q52508110038" at bounding box center [172, 19] width 179 height 17
paste input "61"
click at [639, 427] on div at bounding box center [574, 251] width 1149 height 502
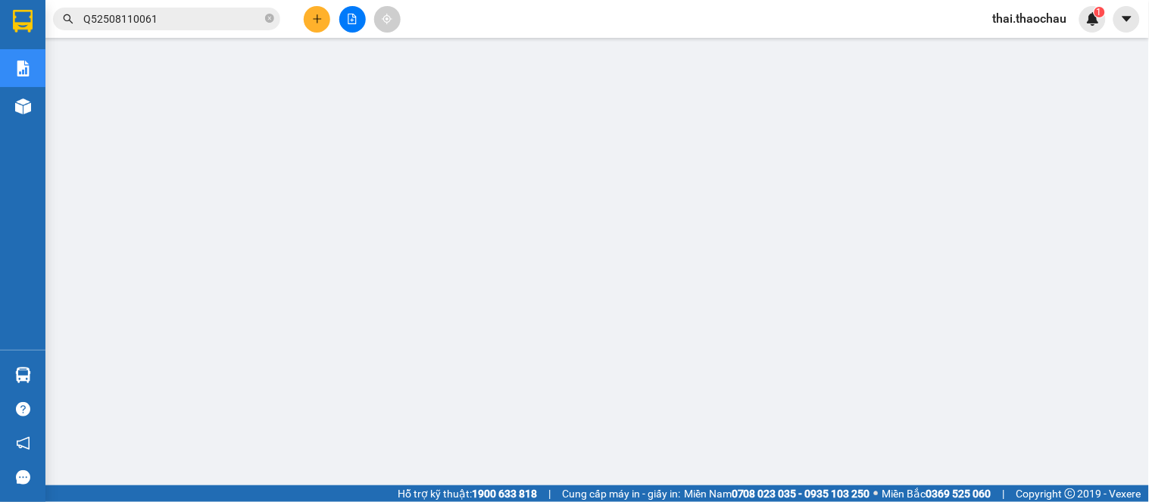
click at [207, 9] on span "Q52508110061" at bounding box center [166, 19] width 227 height 23
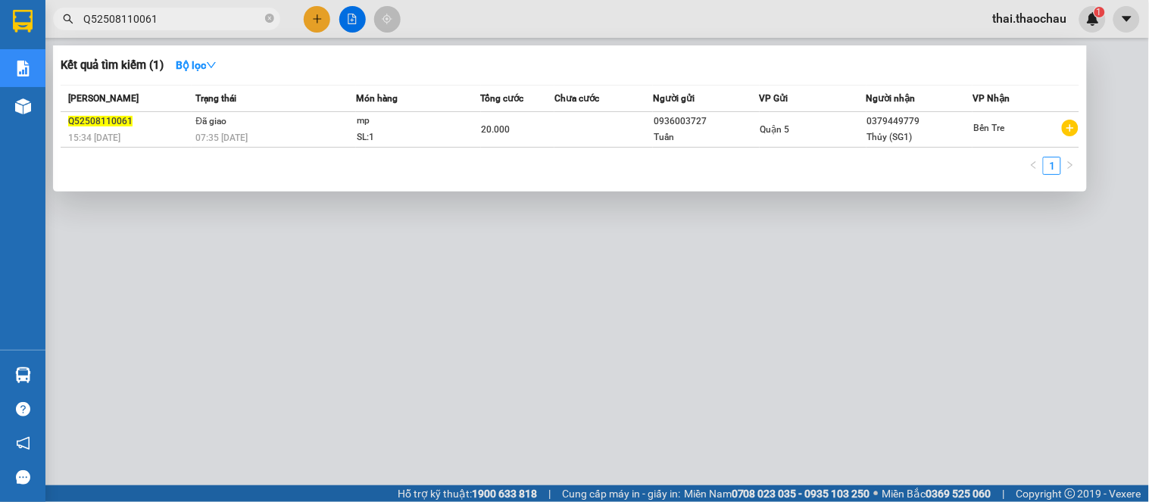
click at [202, 24] on input "Q52508110061" at bounding box center [172, 19] width 179 height 17
paste input "76"
click at [721, 324] on div at bounding box center [574, 251] width 1149 height 502
click at [124, 17] on input "Q52508110076" at bounding box center [172, 19] width 179 height 17
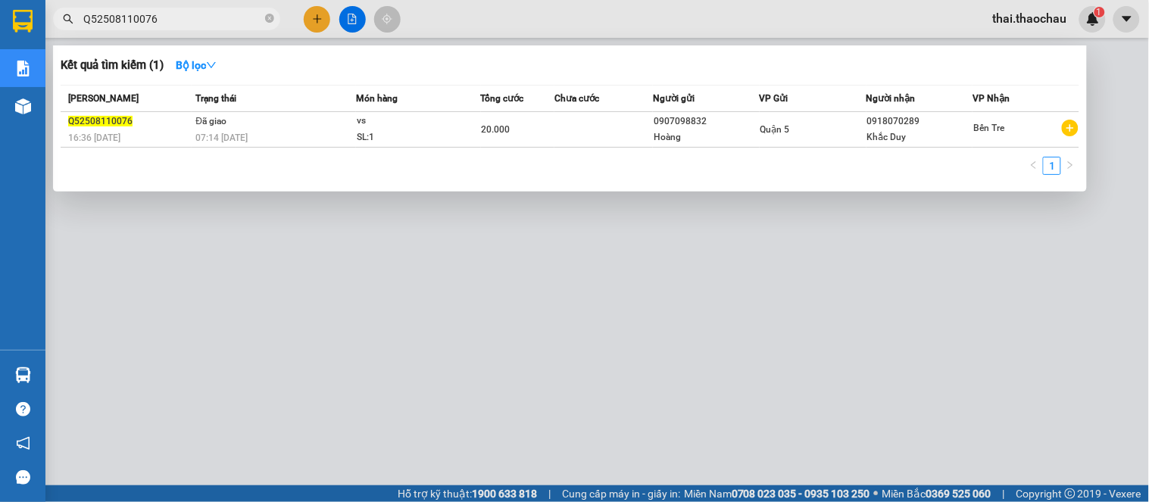
click at [124, 17] on input "Q52508110076" at bounding box center [172, 19] width 179 height 17
paste input "7"
click at [702, 367] on div at bounding box center [574, 251] width 1149 height 502
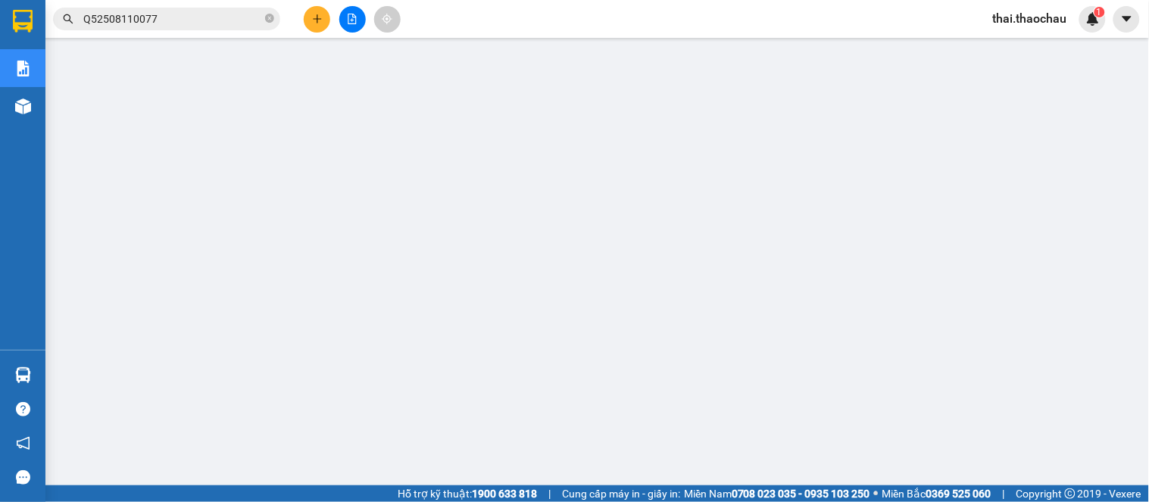
click at [235, 26] on input "Q52508110077" at bounding box center [172, 19] width 179 height 17
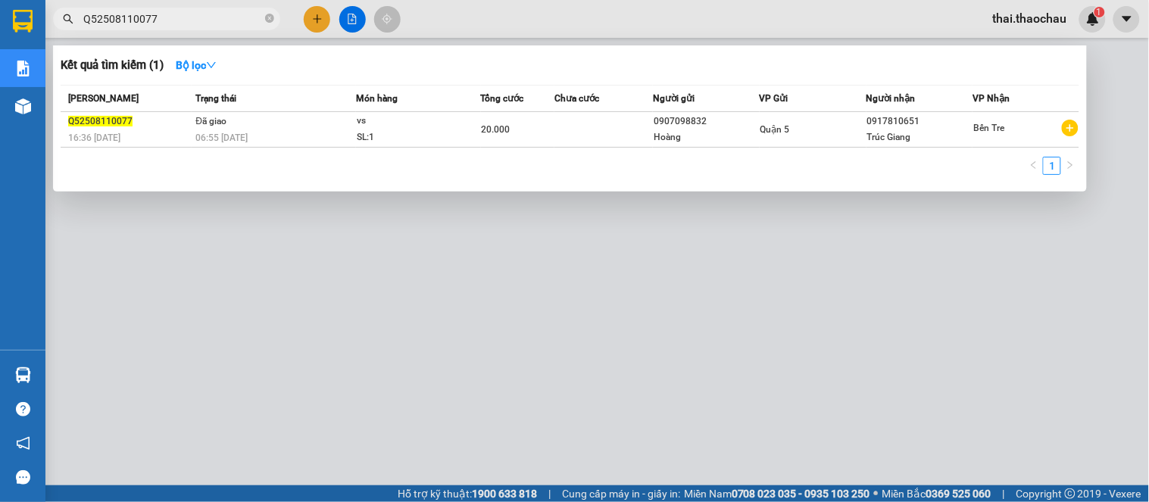
click at [235, 26] on input "Q52508110077" at bounding box center [172, 19] width 179 height 17
paste input "8"
click at [235, 26] on input "Q52508110078" at bounding box center [172, 19] width 179 height 17
click at [677, 366] on div at bounding box center [574, 251] width 1149 height 502
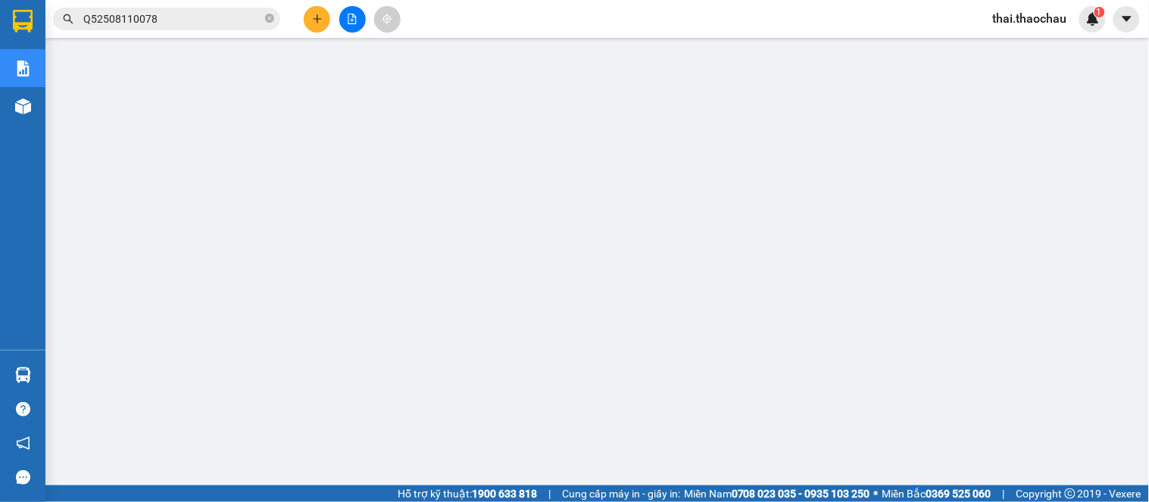
click at [137, 24] on input "Q52508110078" at bounding box center [172, 19] width 179 height 17
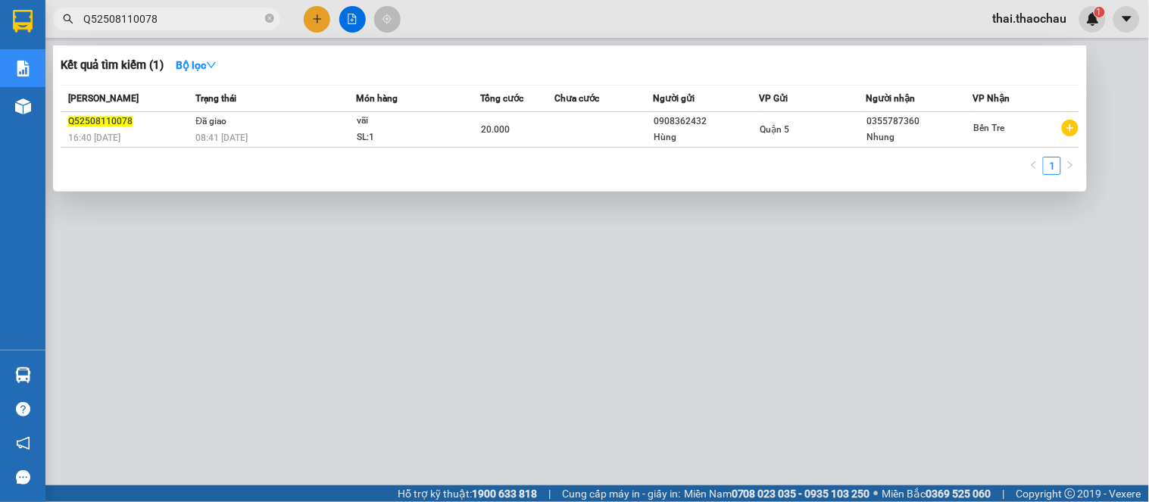
click at [137, 24] on input "Q52508110078" at bounding box center [172, 19] width 179 height 17
paste input "96"
click at [137, 24] on input "Q52508110096" at bounding box center [172, 19] width 179 height 17
click at [668, 303] on div at bounding box center [574, 251] width 1149 height 502
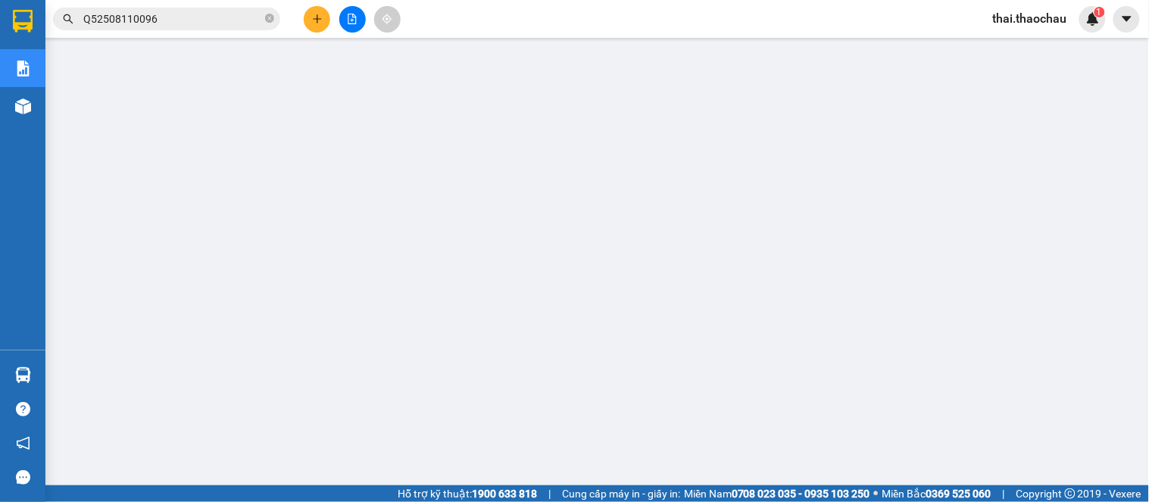
click at [193, 15] on input "Q52508110096" at bounding box center [172, 19] width 179 height 17
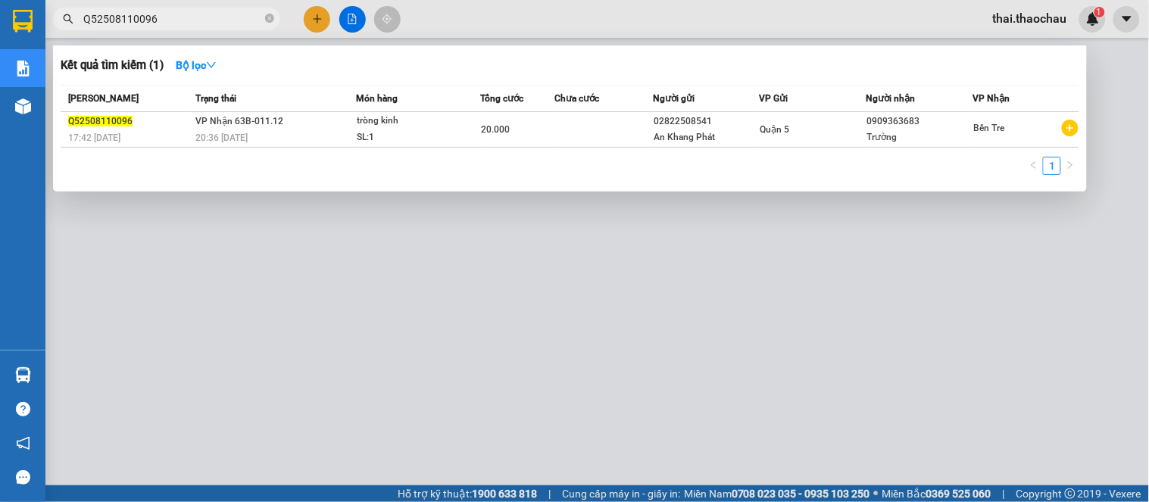
click at [714, 277] on div at bounding box center [574, 251] width 1149 height 502
click at [152, 12] on input "Q52508110096" at bounding box center [172, 19] width 179 height 17
paste input "112"
drag, startPoint x: 152, startPoint y: 12, endPoint x: 372, endPoint y: 192, distance: 284.4
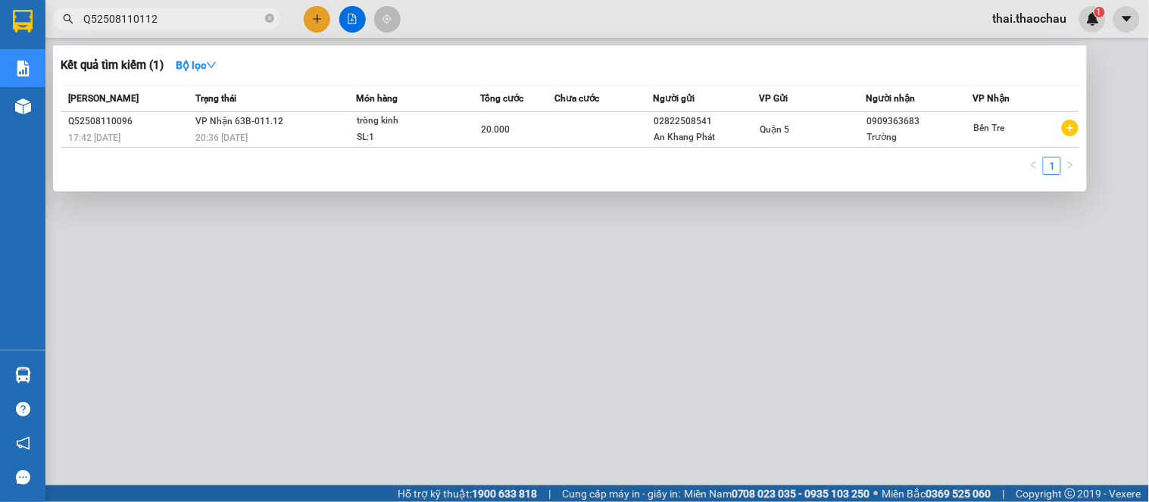
click at [236, 33] on div "Kết quả tìm kiếm ( 1 ) Bộ lọc Mã ĐH Trạng thái Món hàng Tổng cước Chưa cước Ngư…" at bounding box center [147, 19] width 295 height 27
click at [677, 345] on div at bounding box center [574, 251] width 1149 height 502
click at [192, 20] on input "Q52508110112" at bounding box center [172, 19] width 179 height 17
paste input "6"
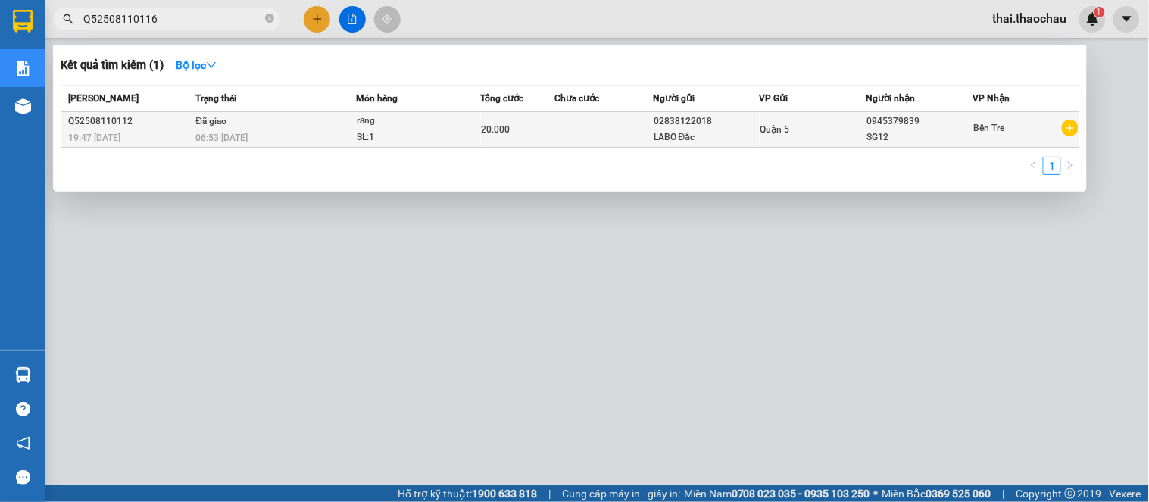
drag, startPoint x: 191, startPoint y: 19, endPoint x: 296, endPoint y: 131, distance: 153.8
click at [246, 33] on div "Kết quả tìm kiếm ( 1 ) Bộ lọc Mã ĐH Trạng thái Món hàng Tổng cước Chưa cước Ngư…" at bounding box center [147, 19] width 295 height 27
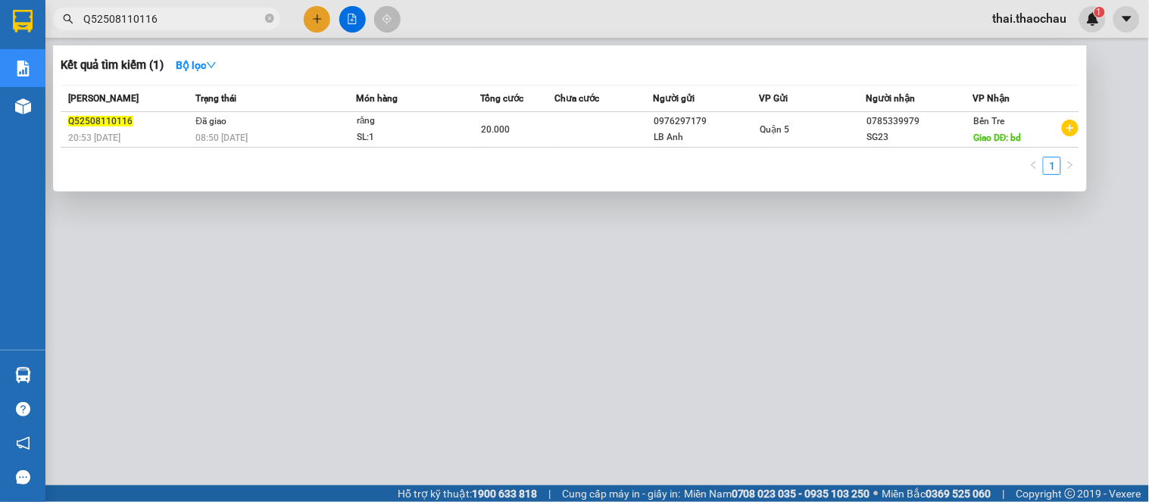
click at [659, 362] on div at bounding box center [574, 251] width 1149 height 502
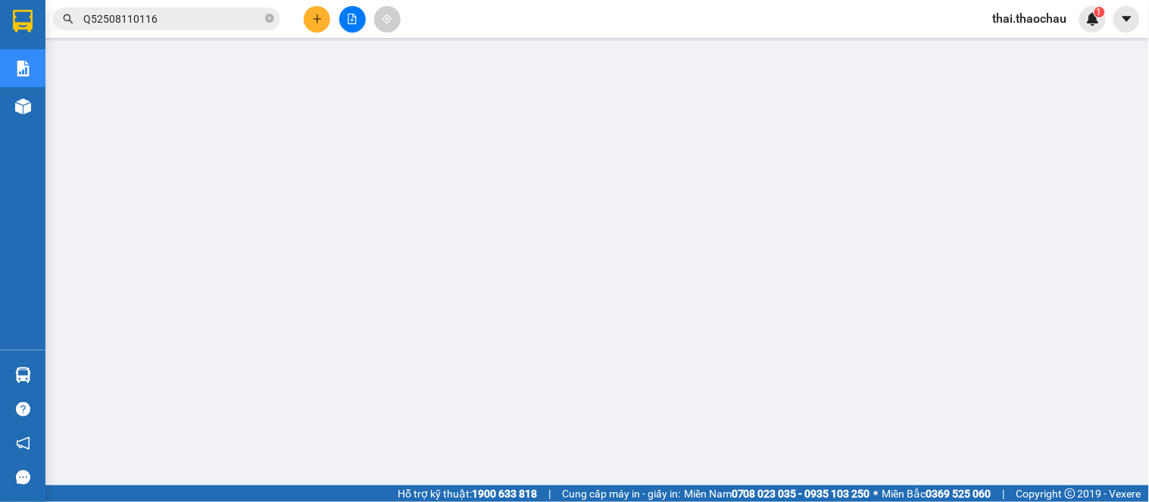
click at [202, 11] on input "Q52508110116" at bounding box center [172, 19] width 179 height 17
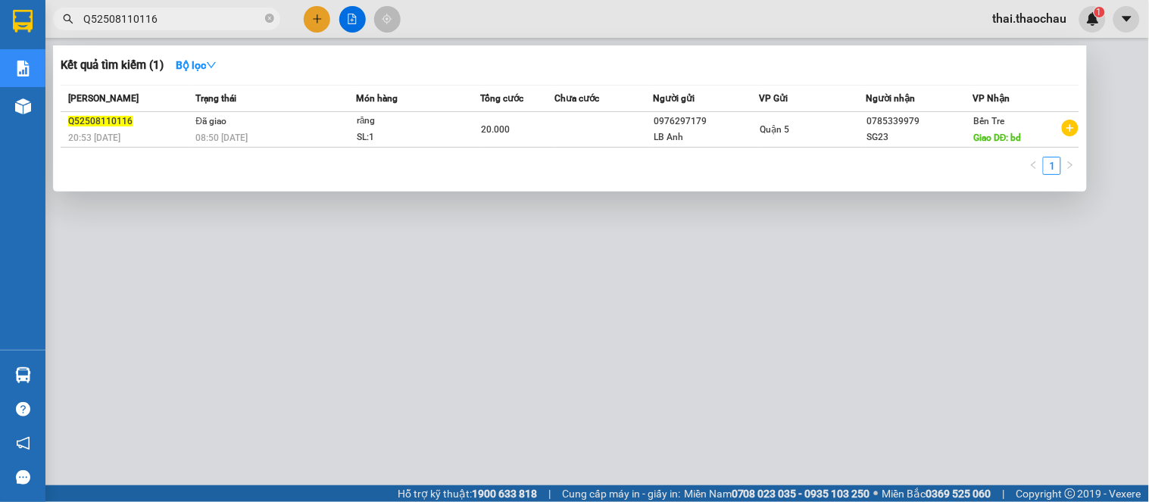
click at [202, 11] on input "Q52508110116" at bounding box center [172, 19] width 179 height 17
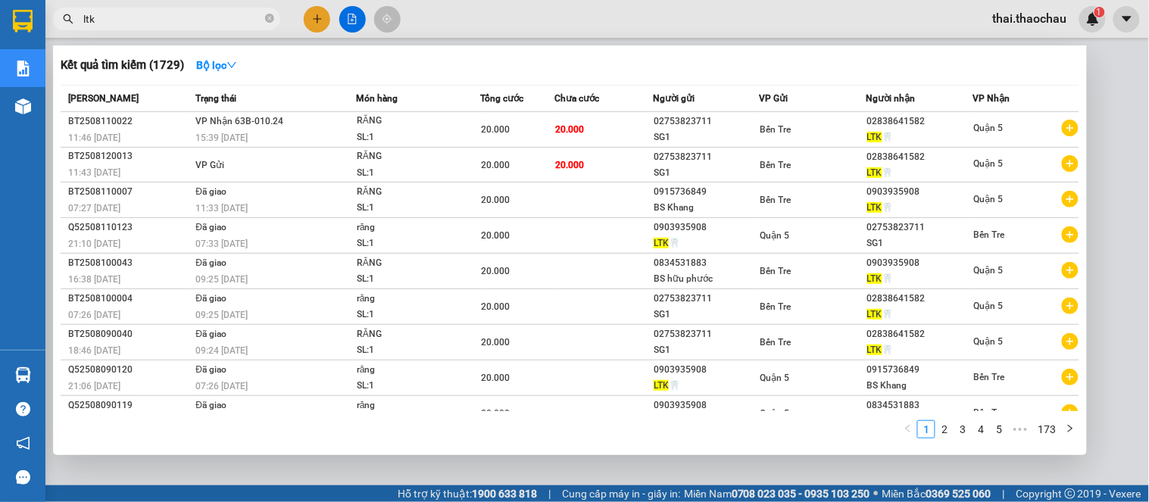
type input "ltk"
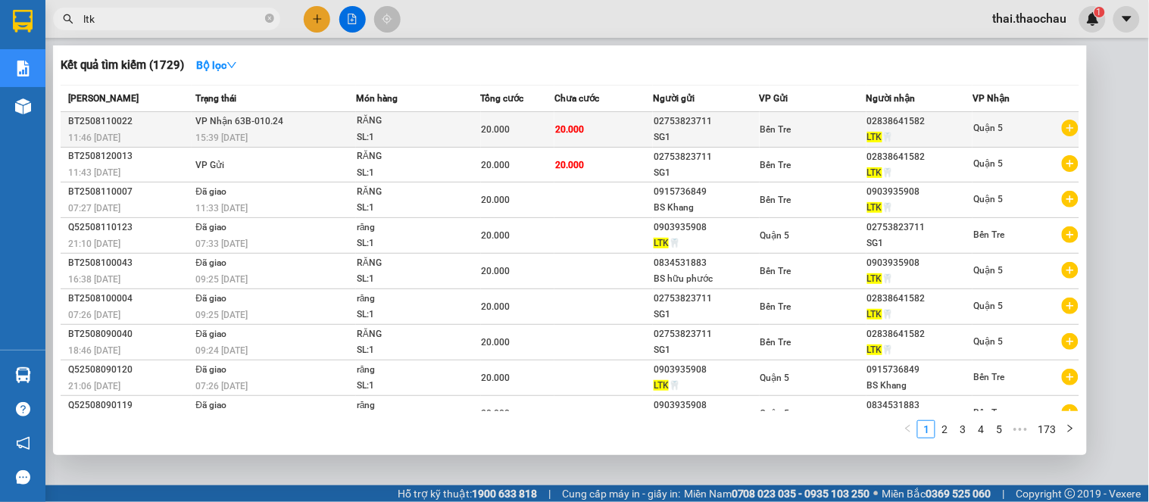
click at [498, 124] on span "20.000" at bounding box center [496, 129] width 29 height 11
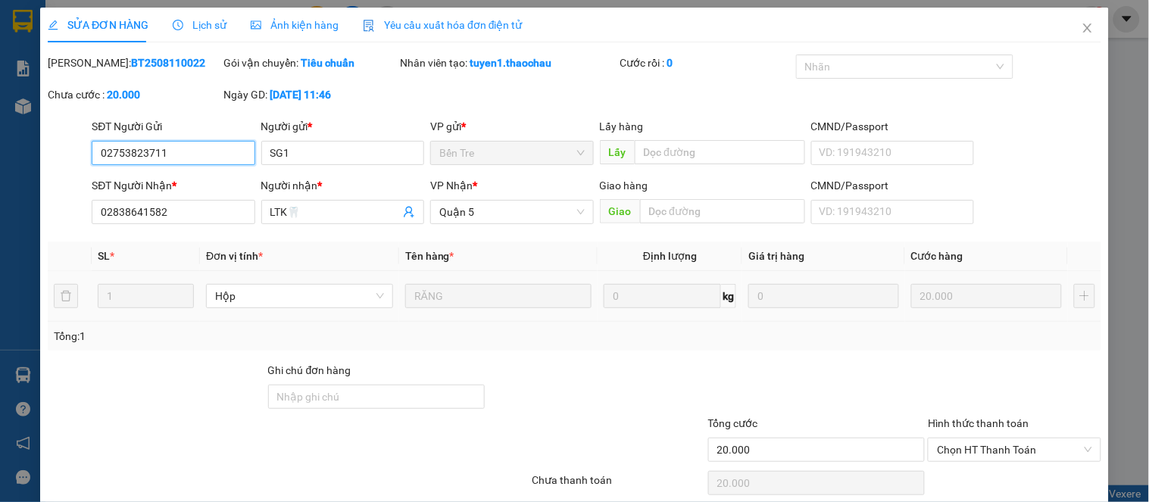
type input "02753823711"
type input "SG1"
type input "02838641582"
type input "LTK🦷"
type input "20.000"
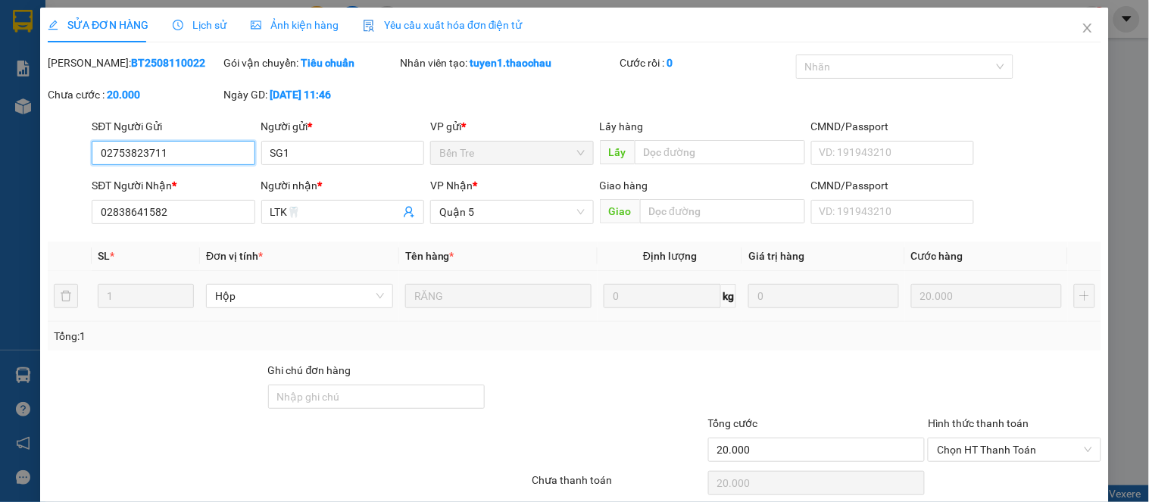
scroll to position [59, 0]
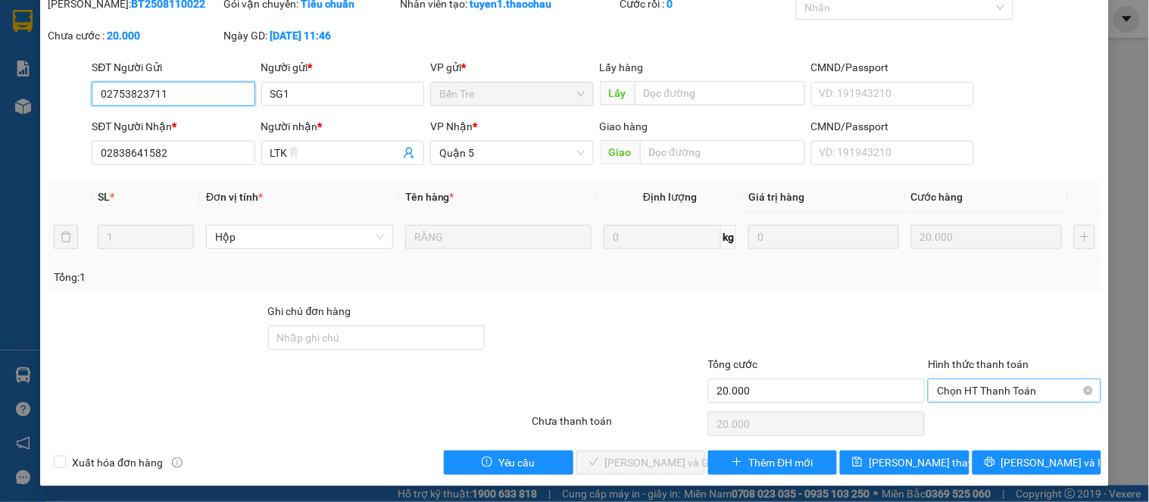
click at [1012, 379] on div "Chọn HT Thanh Toán" at bounding box center [1014, 391] width 173 height 24
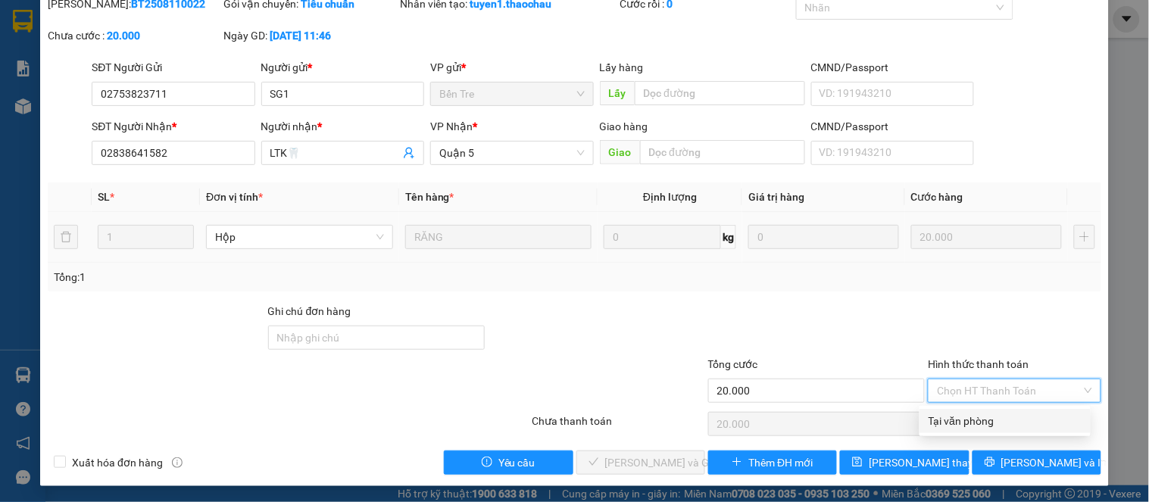
click at [989, 423] on div "Tại văn phòng" at bounding box center [1005, 421] width 153 height 17
type input "0"
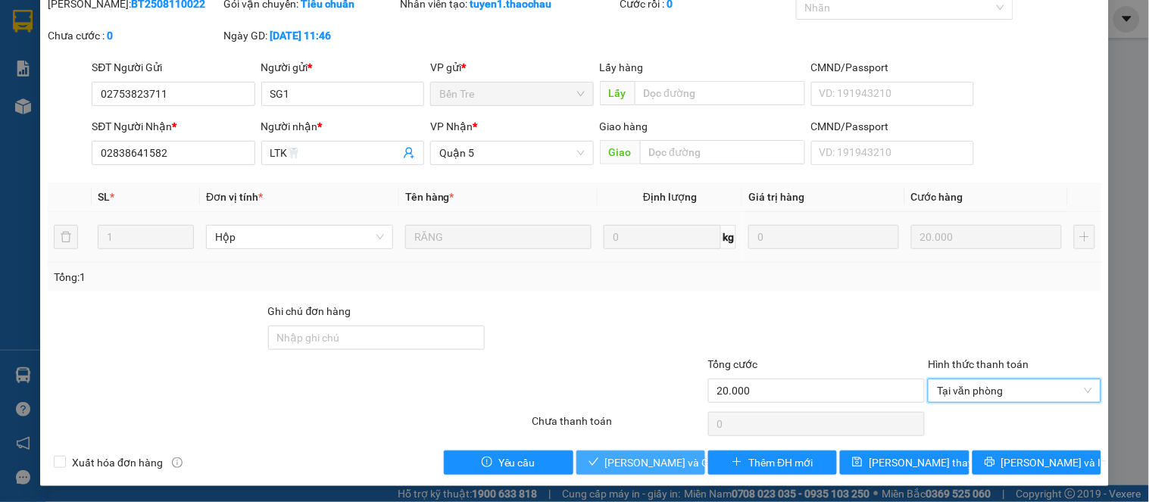
click at [633, 461] on span "Lưu và Giao hàng" at bounding box center [677, 463] width 145 height 17
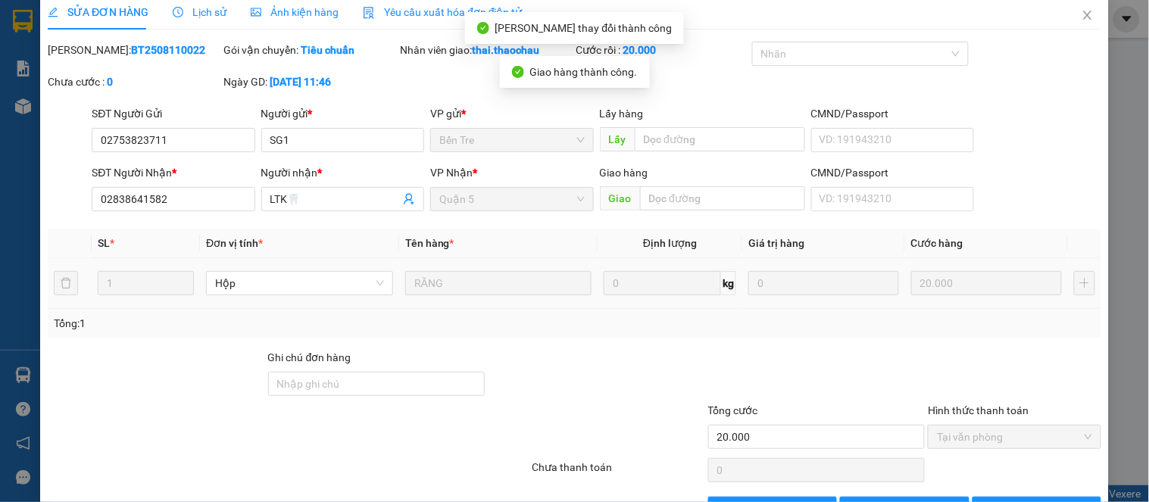
scroll to position [0, 0]
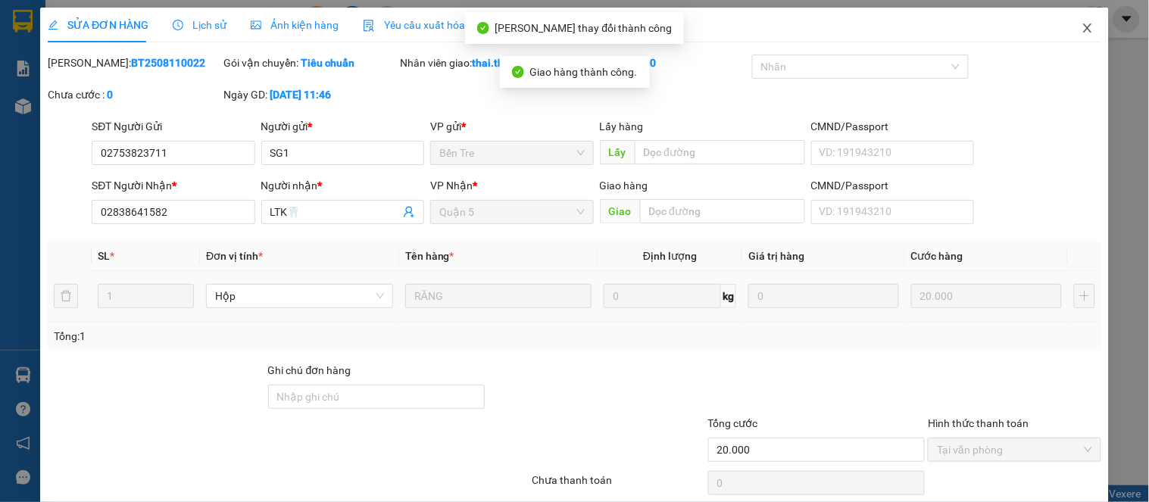
click at [1076, 17] on span "Close" at bounding box center [1088, 29] width 42 height 42
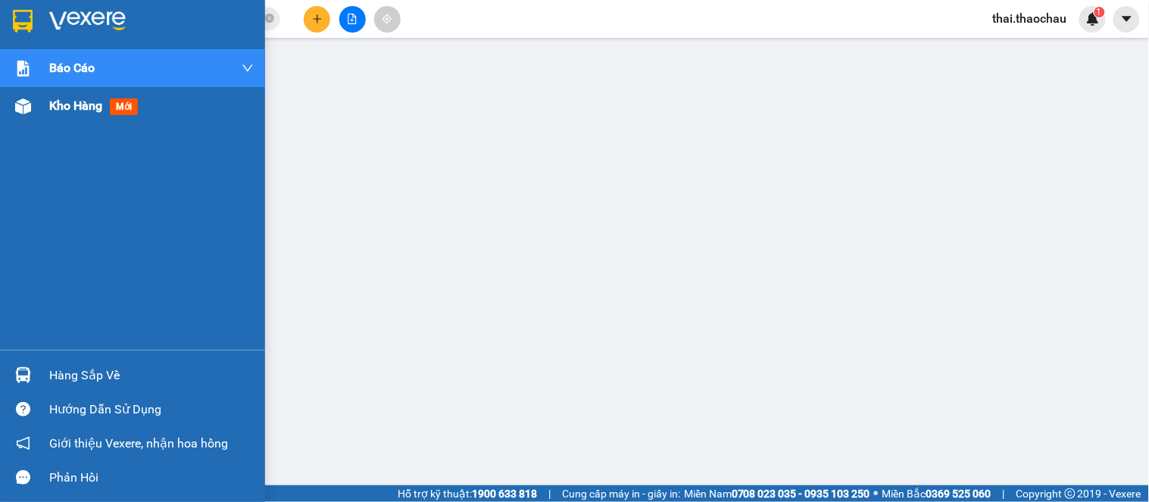
click at [42, 110] on div "Kho hàng mới" at bounding box center [132, 106] width 265 height 38
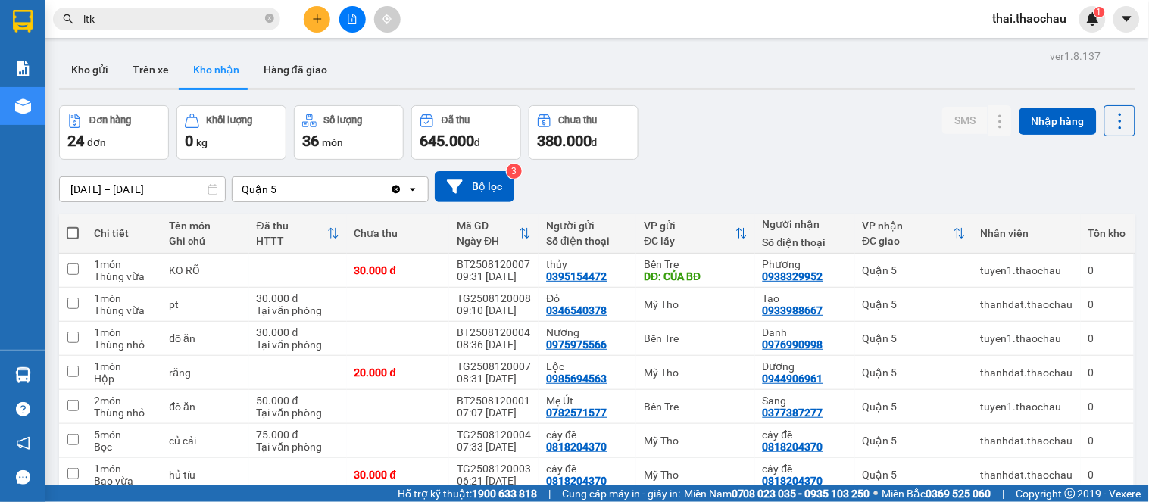
click at [831, 115] on div "Đơn hàng 24 đơn Khối lượng 0 kg Số lượng 36 món Đã thu 645.000 đ Chưa thu 380.0…" at bounding box center [597, 132] width 1077 height 55
click at [102, 73] on button "Kho gửi" at bounding box center [89, 70] width 61 height 36
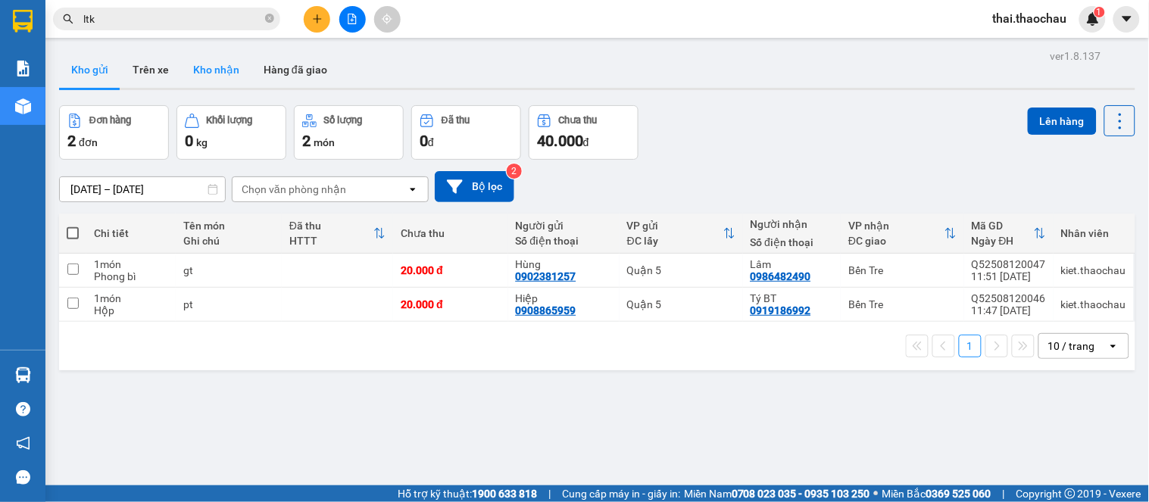
click at [221, 76] on button "Kho nhận" at bounding box center [216, 70] width 70 height 36
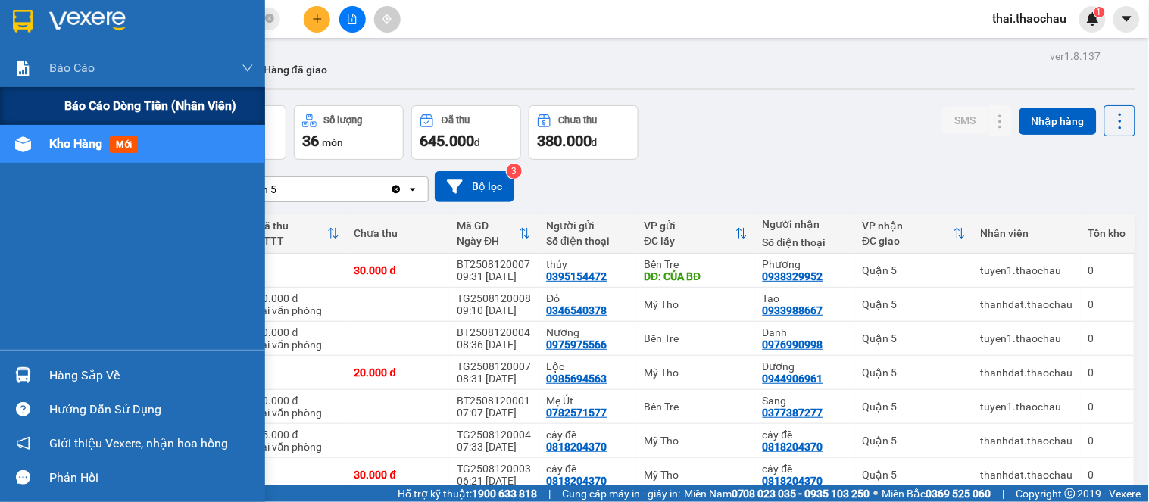
click at [108, 106] on span "Báo cáo dòng tiền (nhân viên)" at bounding box center [150, 105] width 172 height 19
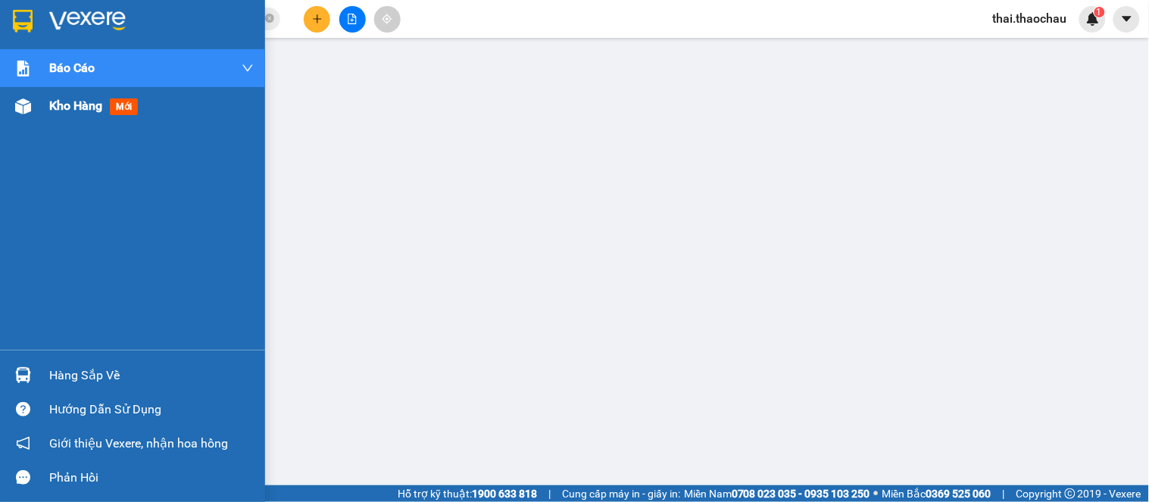
click at [87, 108] on span "Kho hàng" at bounding box center [75, 105] width 53 height 14
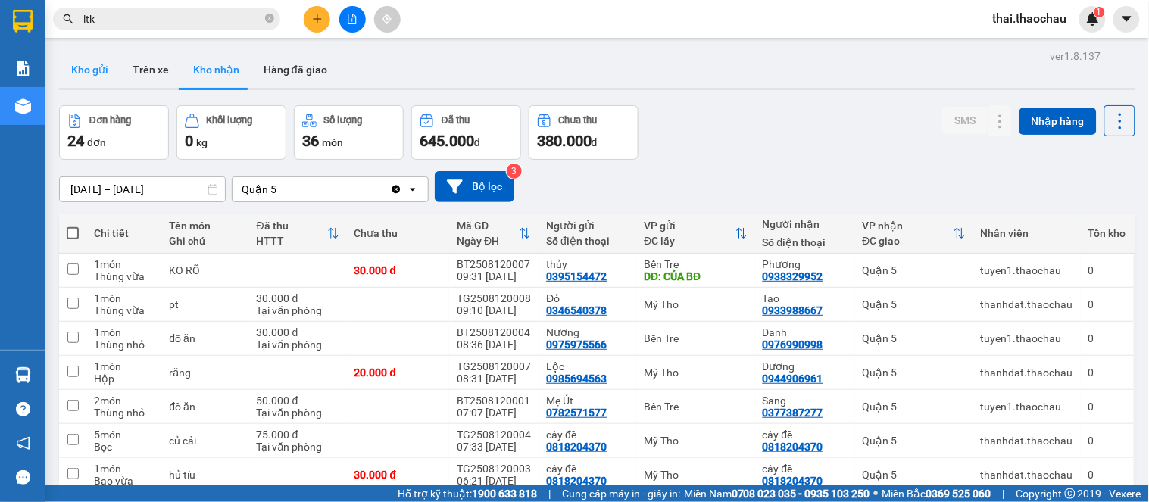
click at [99, 70] on button "Kho gửi" at bounding box center [89, 70] width 61 height 36
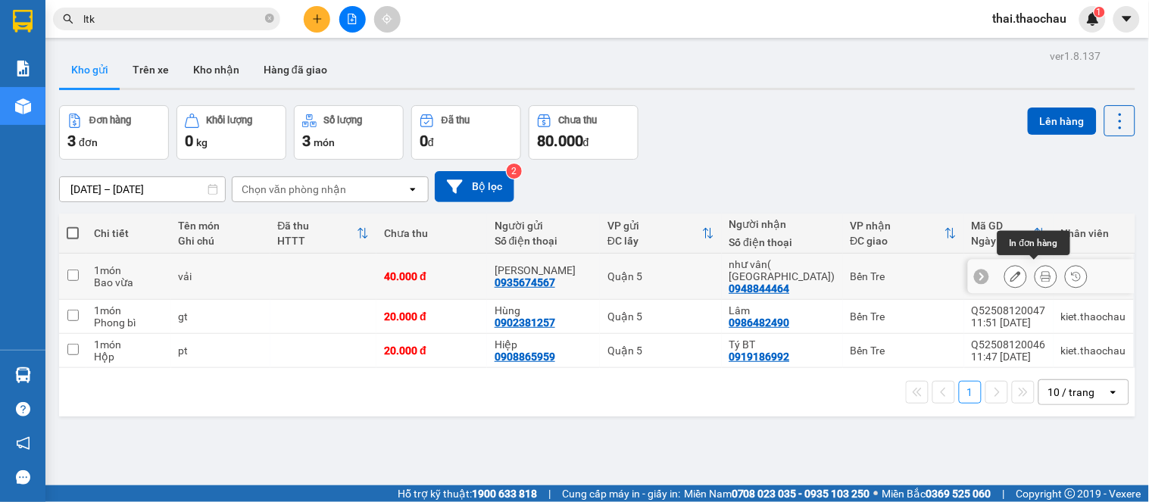
click at [1036, 268] on button at bounding box center [1046, 277] width 21 height 27
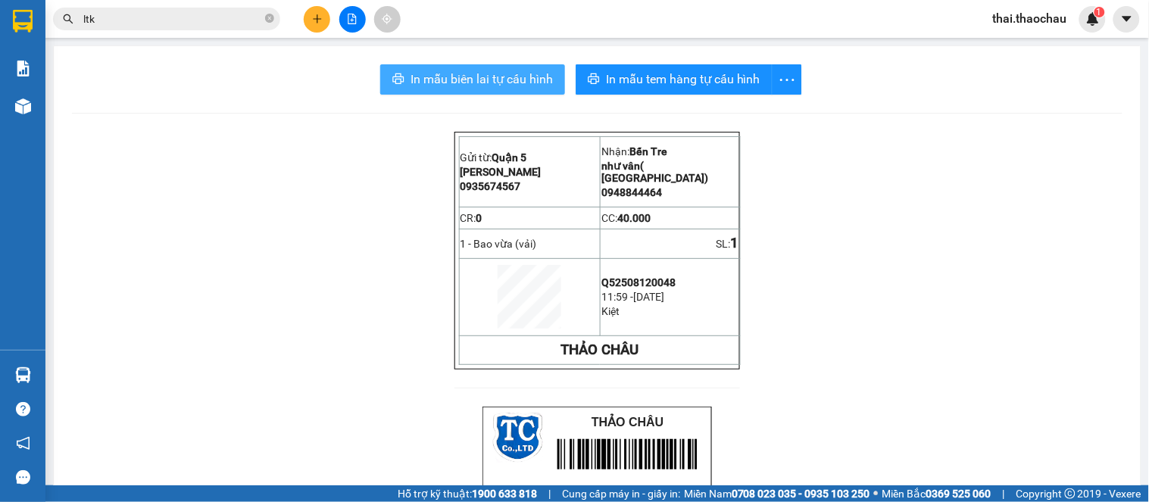
click at [483, 83] on span "In mẫu biên lai tự cấu hình" at bounding box center [482, 79] width 142 height 19
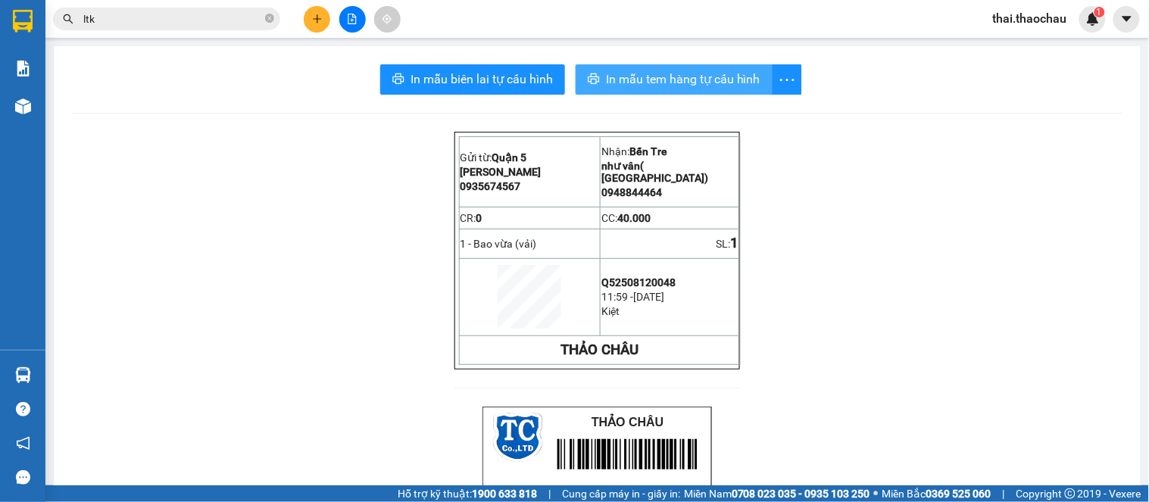
click at [669, 80] on span "In mẫu tem hàng tự cấu hình" at bounding box center [683, 79] width 155 height 19
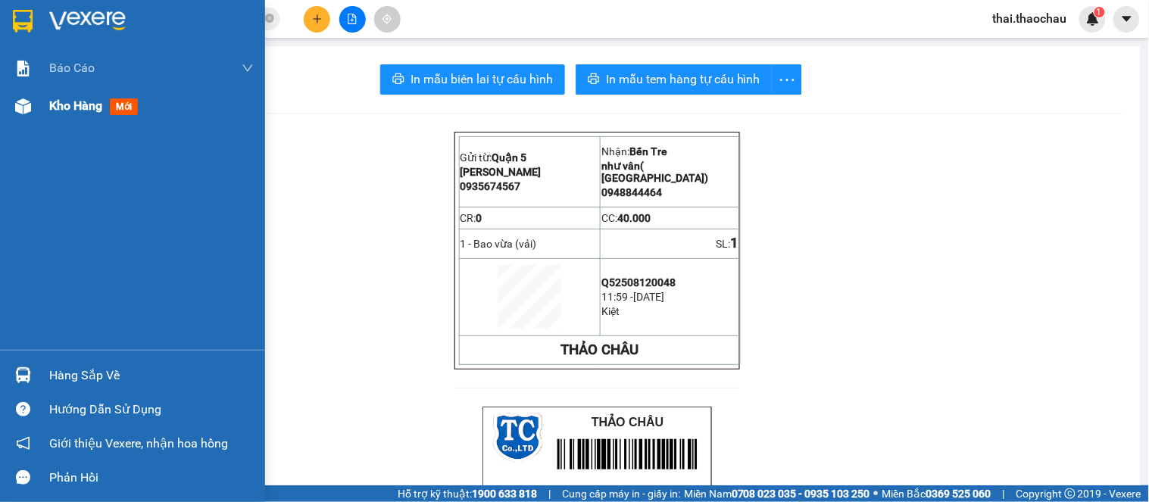
click at [71, 108] on span "Kho hàng" at bounding box center [75, 105] width 53 height 14
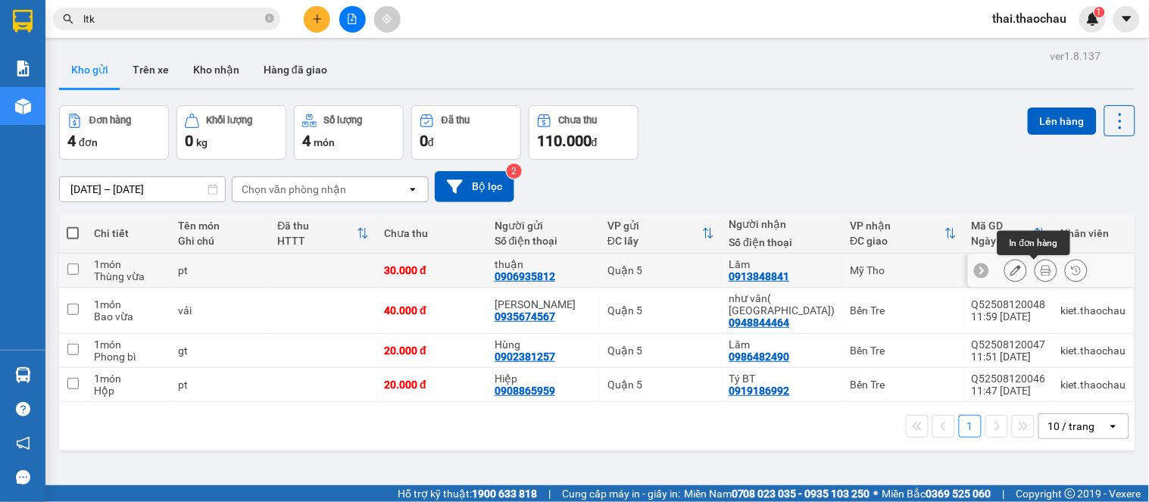
click at [1041, 269] on icon at bounding box center [1046, 270] width 11 height 11
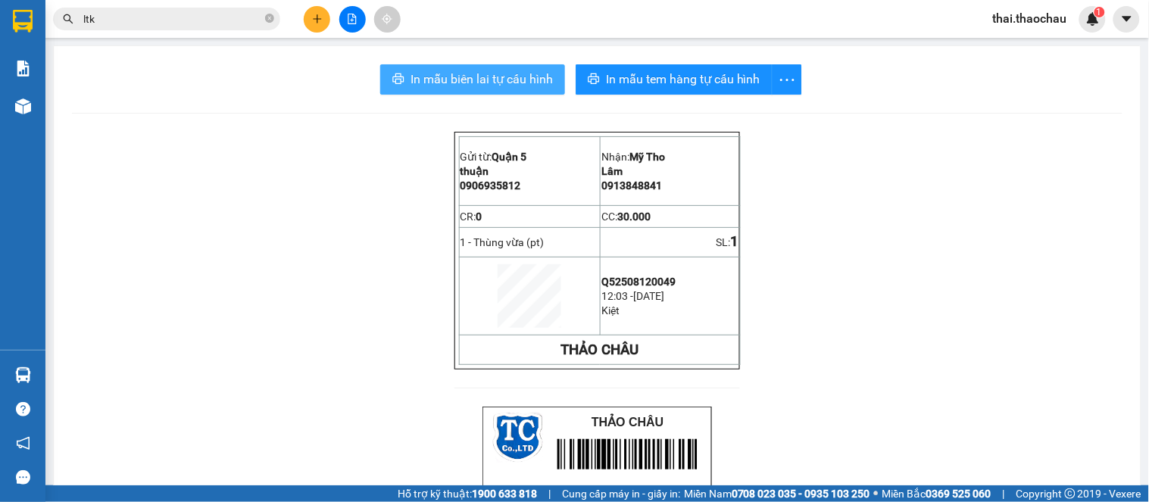
click at [436, 80] on span "In mẫu biên lai tự cấu hình" at bounding box center [482, 79] width 142 height 19
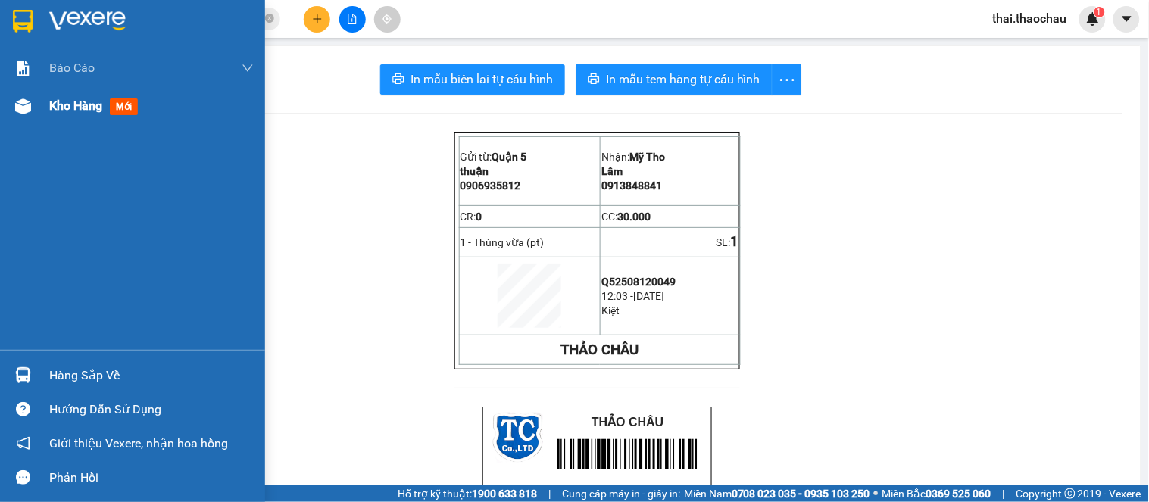
click at [68, 106] on span "Kho hàng" at bounding box center [75, 105] width 53 height 14
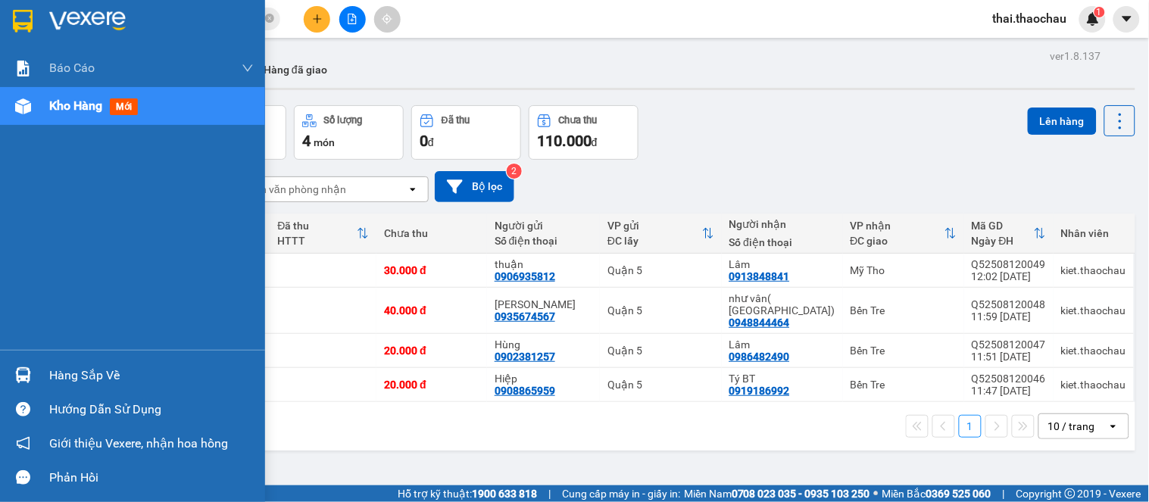
click at [52, 383] on div "Hàng sắp về" at bounding box center [151, 375] width 205 height 23
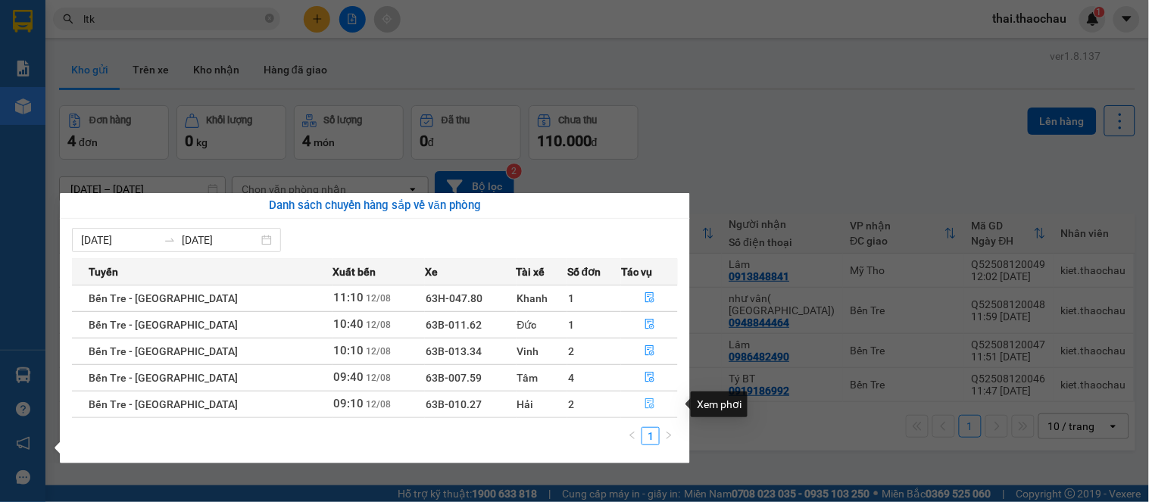
click at [636, 402] on button "button" at bounding box center [649, 404] width 55 height 24
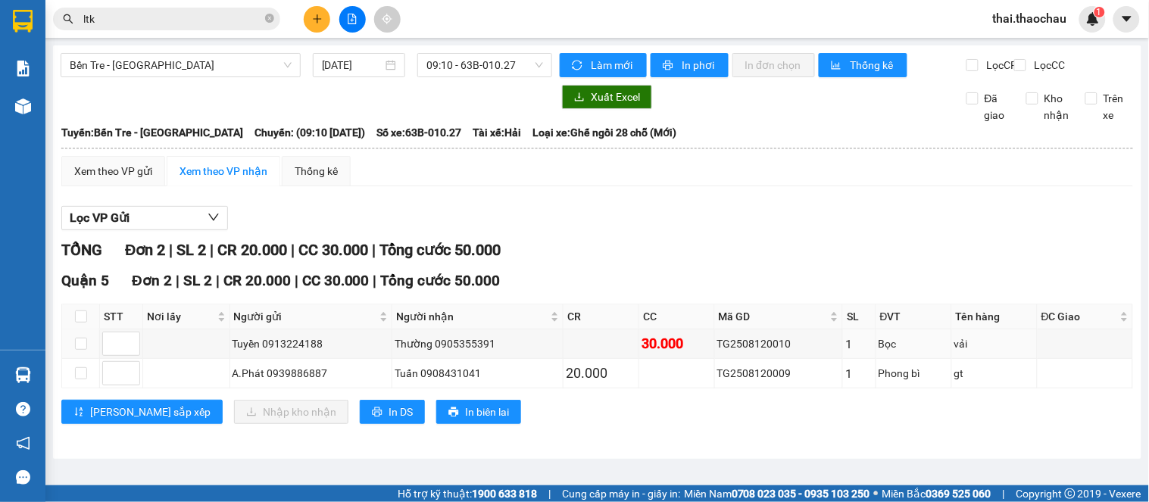
click at [84, 330] on th at bounding box center [81, 317] width 38 height 25
click at [79, 325] on label at bounding box center [81, 316] width 12 height 17
click at [79, 323] on input "checkbox" at bounding box center [81, 317] width 12 height 12
checkbox input "true"
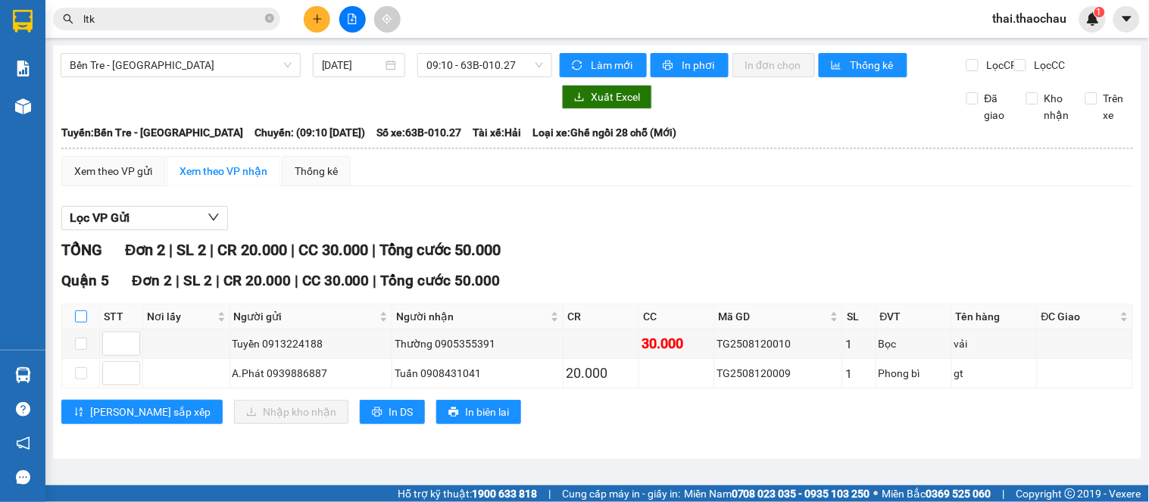
checkbox input "true"
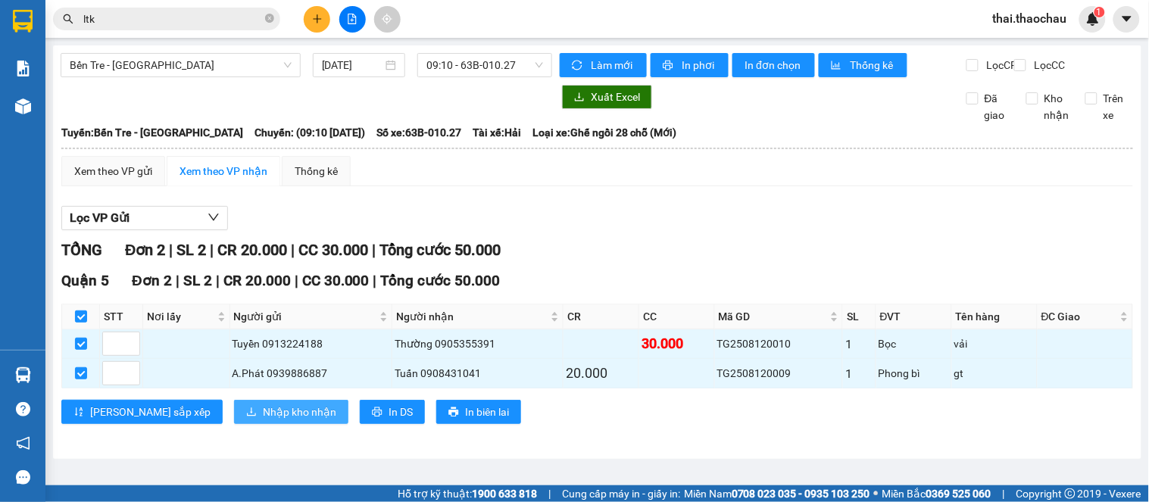
click at [263, 421] on span "Nhập kho nhận" at bounding box center [299, 412] width 73 height 17
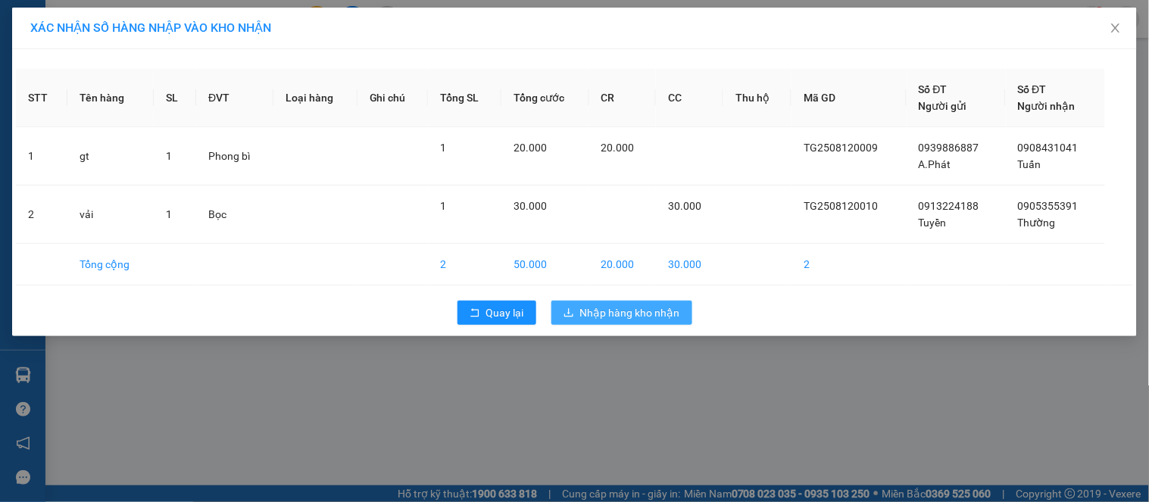
click at [644, 316] on span "Nhập hàng kho nhận" at bounding box center [630, 313] width 100 height 17
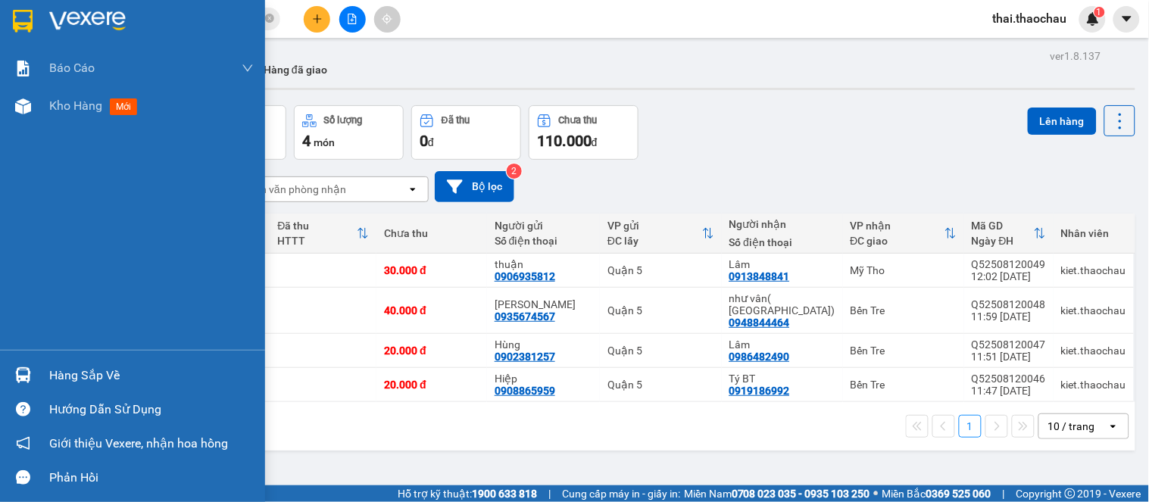
click at [88, 376] on div "Hàng sắp về" at bounding box center [151, 375] width 205 height 23
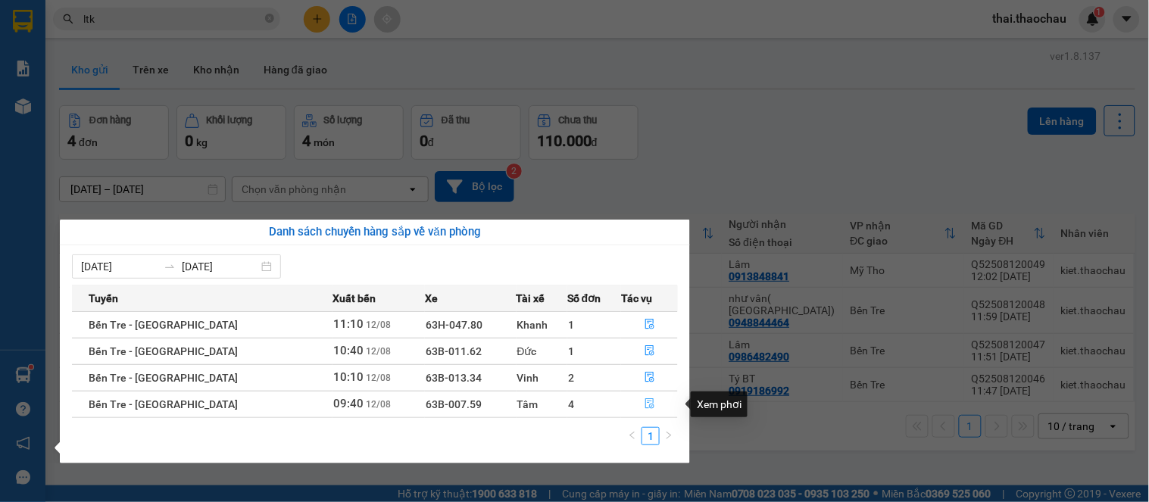
click at [640, 396] on button "button" at bounding box center [649, 404] width 55 height 24
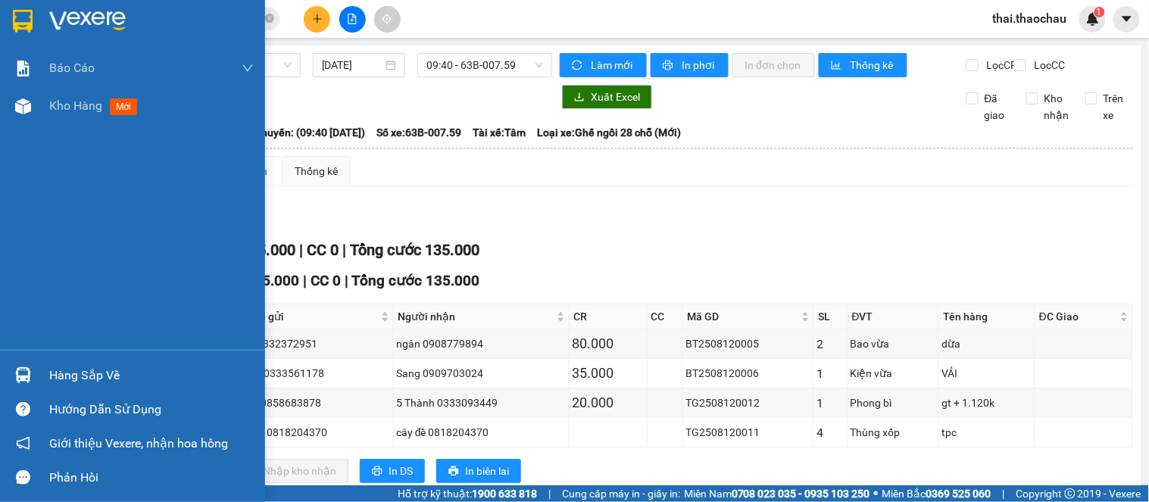
click at [86, 370] on div "Hàng sắp về" at bounding box center [151, 375] width 205 height 23
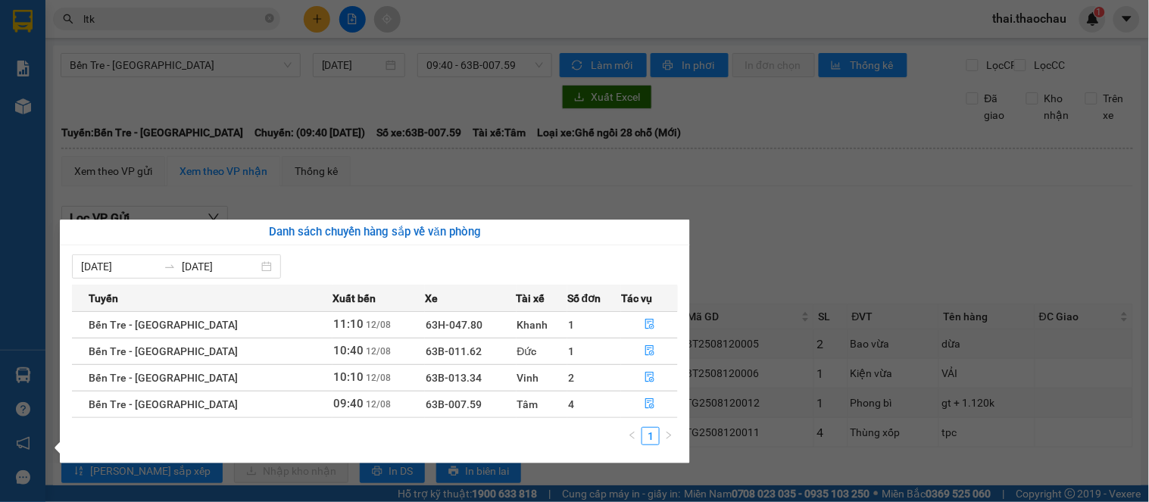
drag, startPoint x: 759, startPoint y: 149, endPoint x: 313, endPoint y: 92, distance: 450.0
click at [758, 152] on section "Kết quả tìm kiếm ( 1729 ) Bộ lọc Mã ĐH Trạng thái Món hàng Tổng cước Chưa cước …" at bounding box center [574, 251] width 1149 height 502
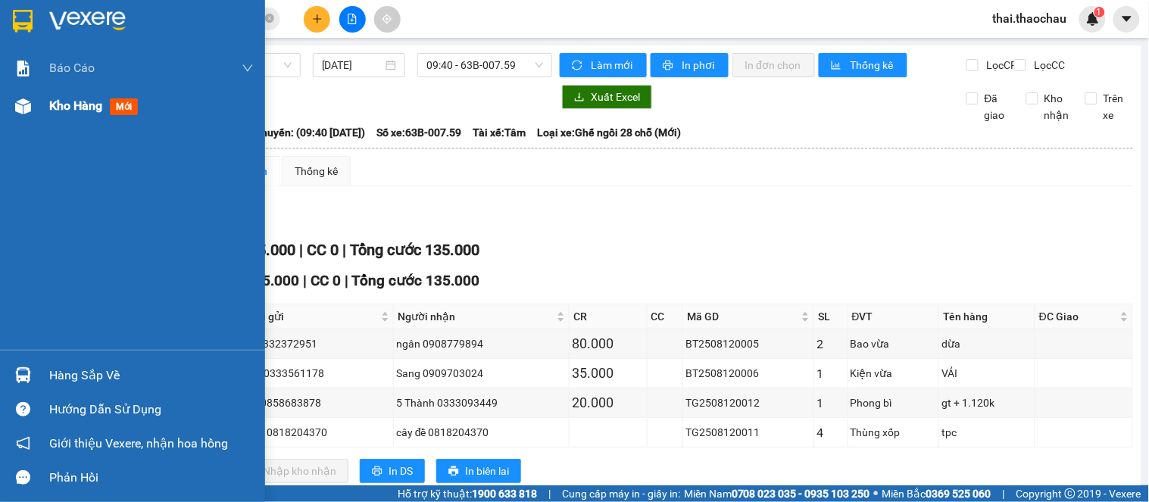
click at [27, 108] on img at bounding box center [23, 106] width 16 height 16
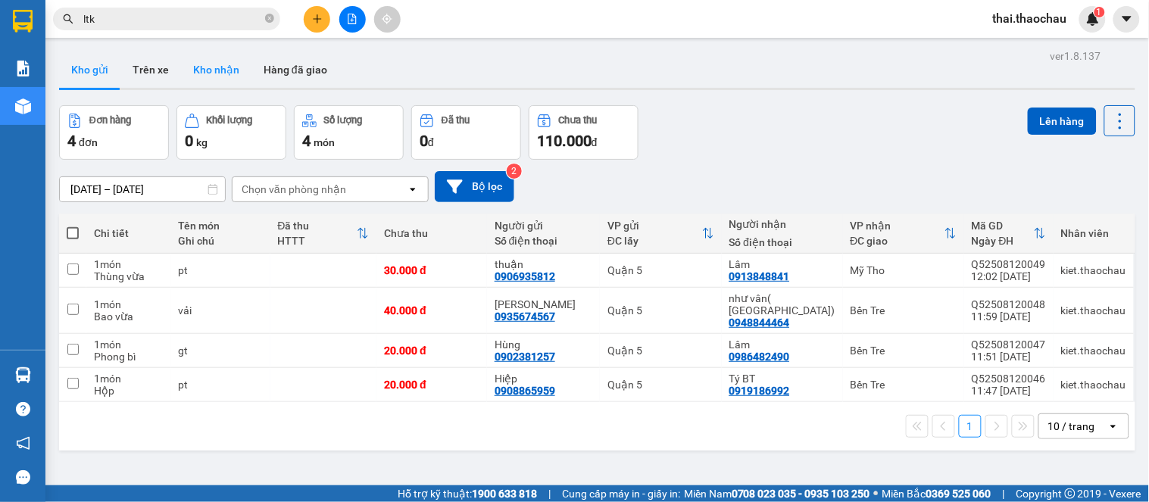
click at [225, 53] on button "Kho nhận" at bounding box center [216, 70] width 70 height 36
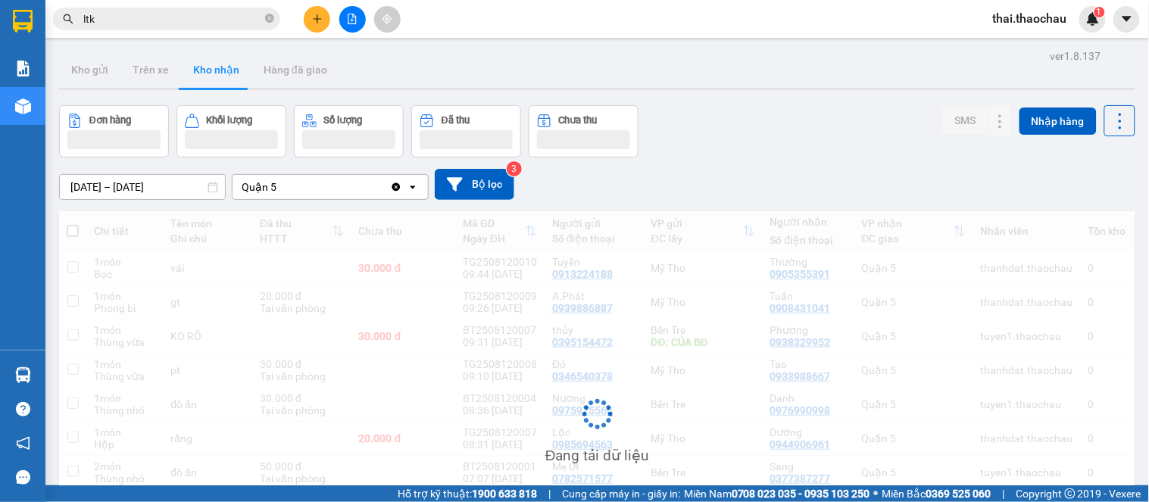
click at [218, 73] on button "Kho nhận" at bounding box center [216, 70] width 70 height 36
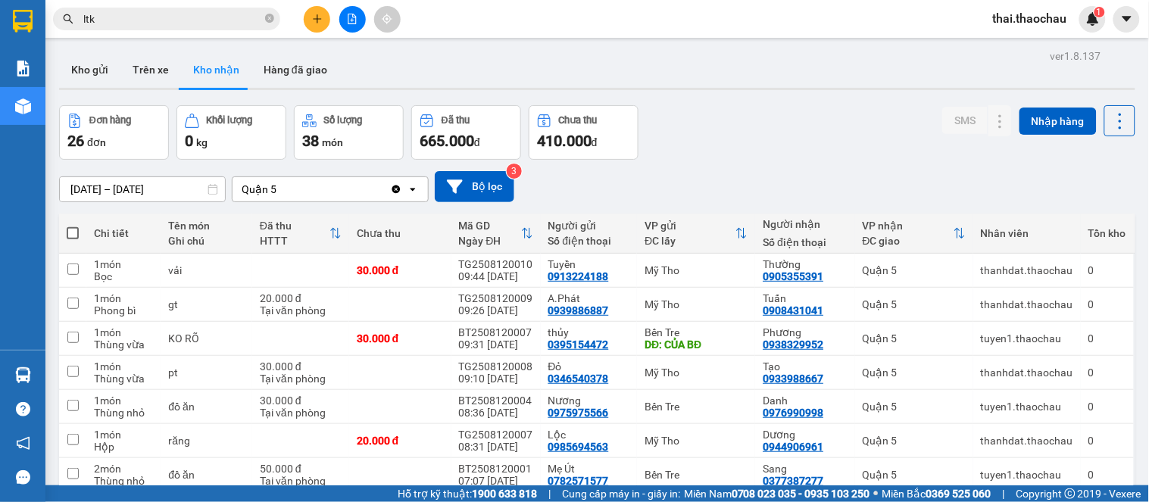
click at [132, 17] on input "ltk" at bounding box center [172, 19] width 179 height 17
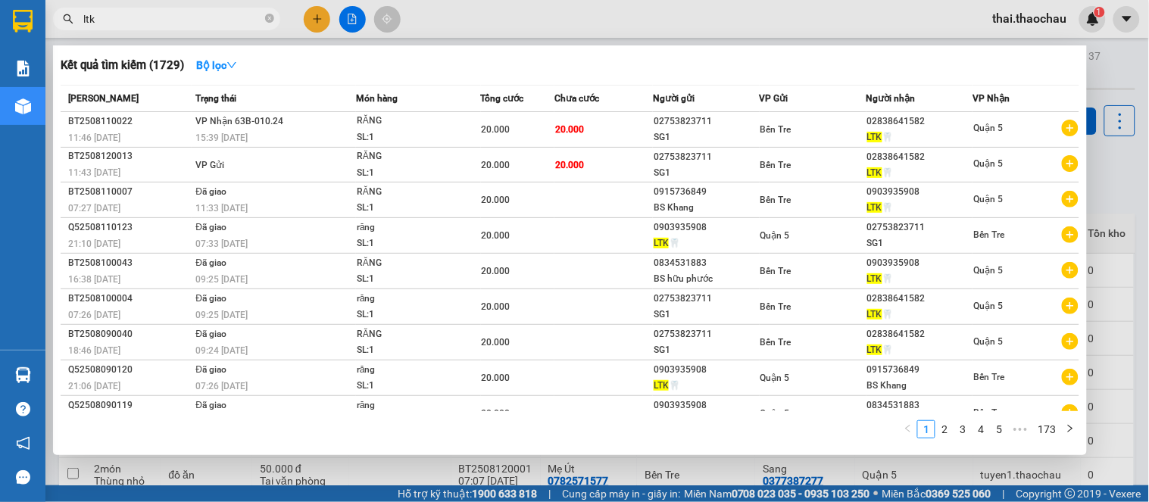
click at [132, 17] on input "ltk" at bounding box center [172, 19] width 179 height 17
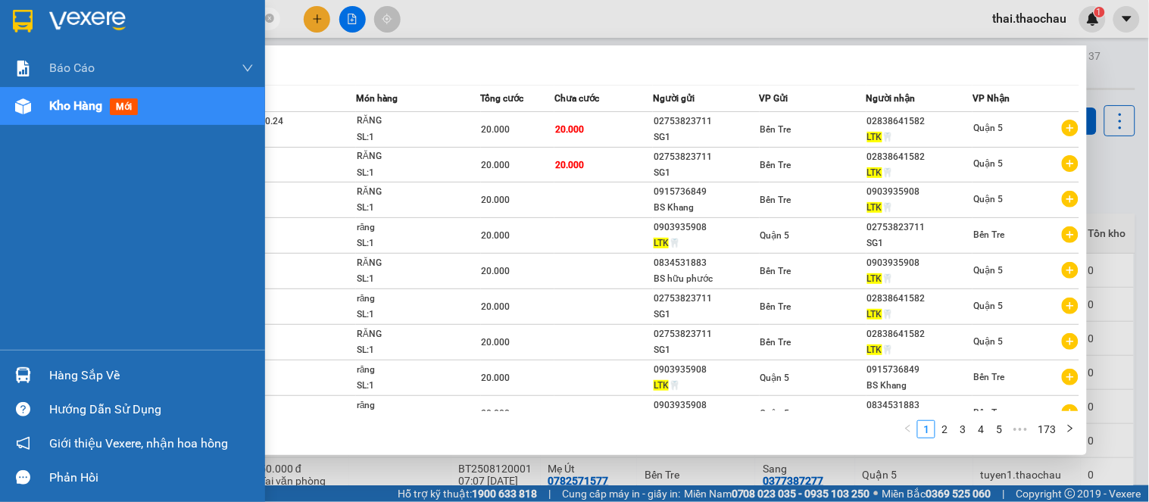
drag, startPoint x: 63, startPoint y: 381, endPoint x: 70, endPoint y: 375, distance: 9.7
click at [64, 380] on div "Hàng sắp về" at bounding box center [151, 375] width 205 height 23
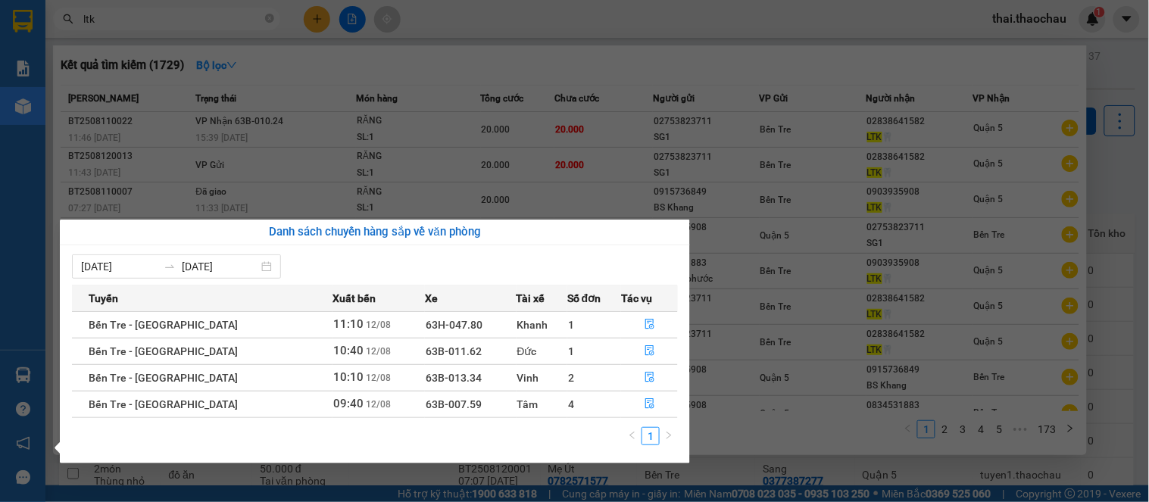
click at [220, 125] on section "Kết quả tìm kiếm ( 1729 ) Bộ lọc Mã ĐH Trạng thái Món hàng Tổng cước Chưa cước …" at bounding box center [574, 251] width 1149 height 502
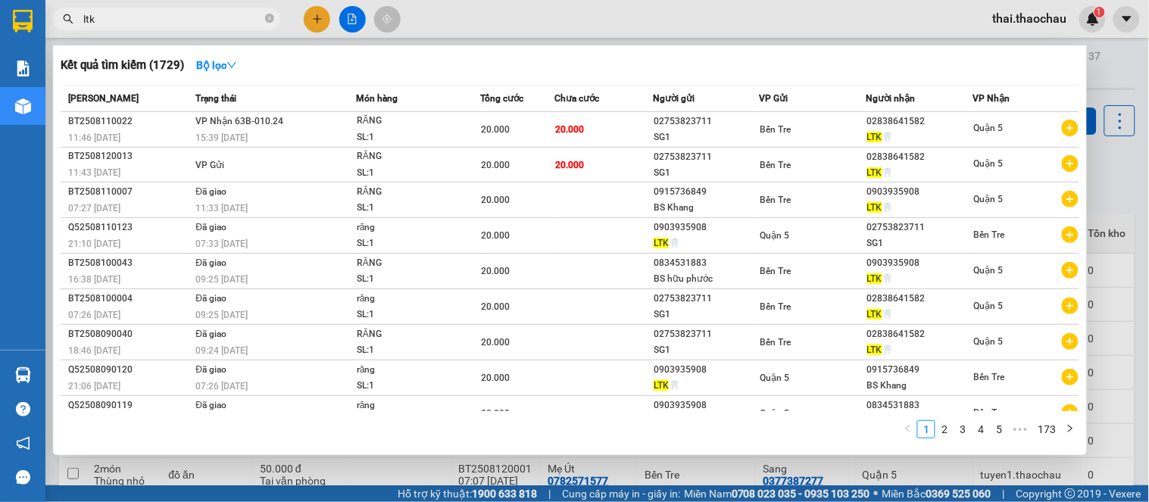
click at [127, 23] on input "ltk" at bounding box center [172, 19] width 179 height 17
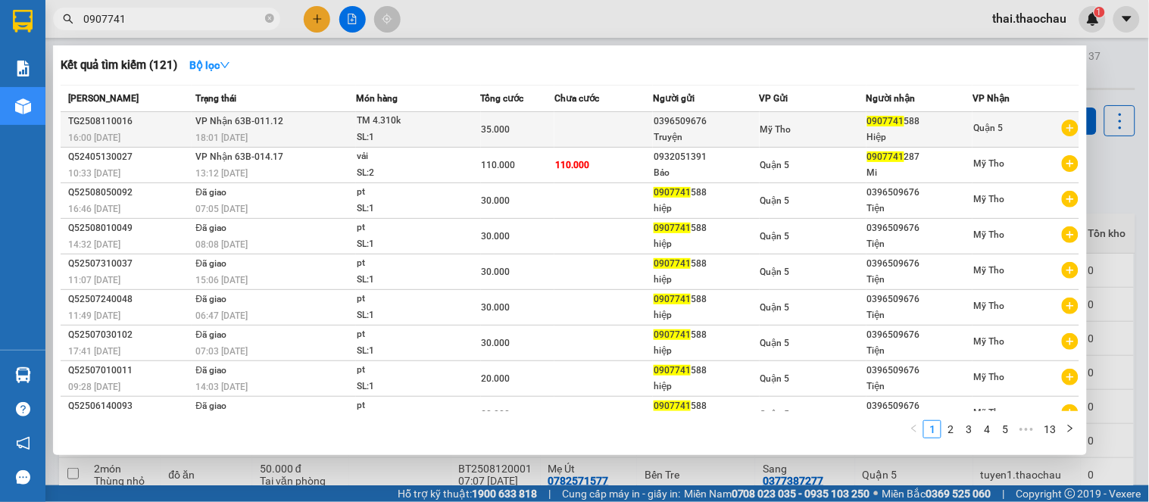
type input "0907741"
click at [573, 129] on td at bounding box center [604, 130] width 98 height 36
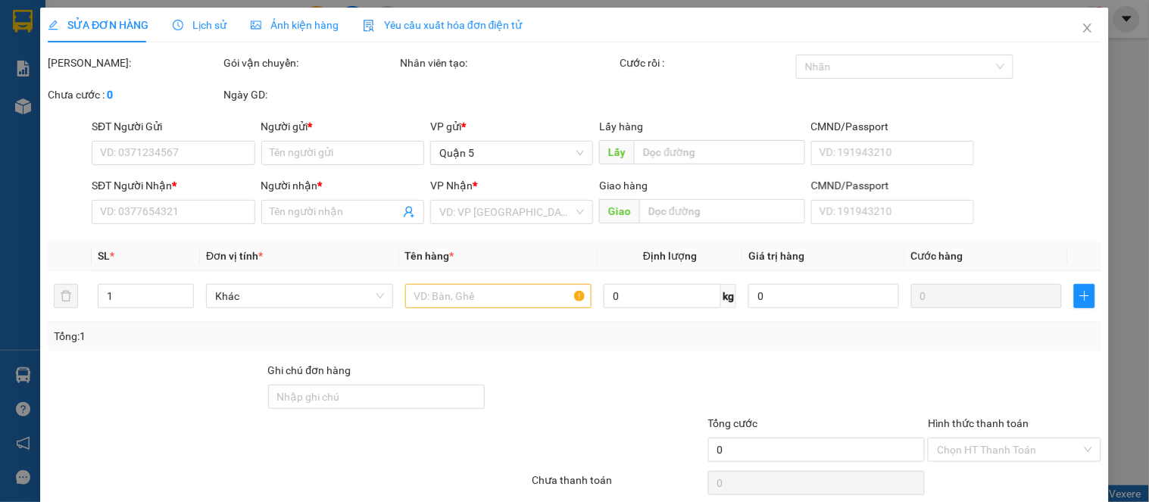
type input "0396509676"
type input "Truyện"
type input "0907741588"
type input "Hiệp"
type input "35.000"
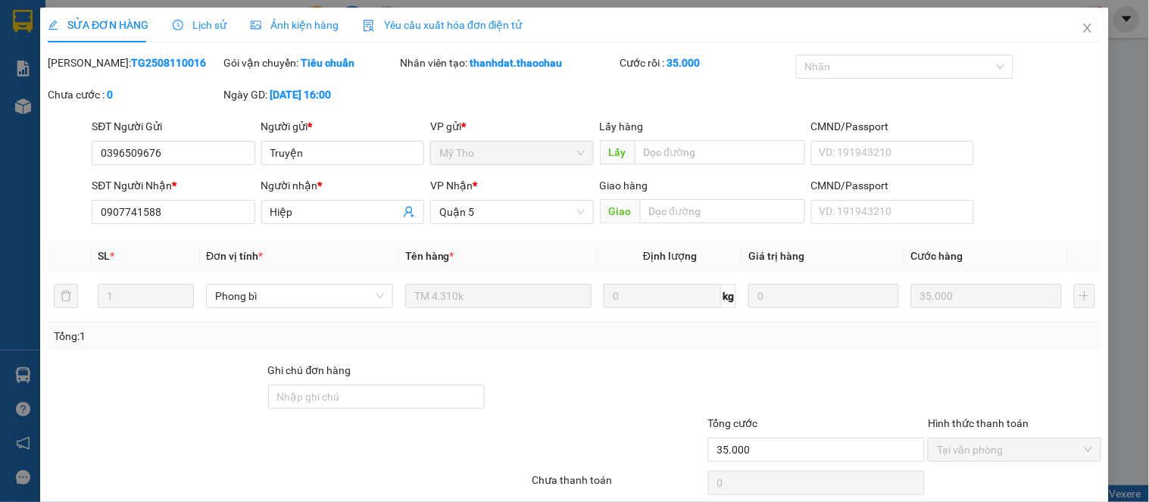
click at [1069, 23] on span "Close" at bounding box center [1088, 29] width 42 height 42
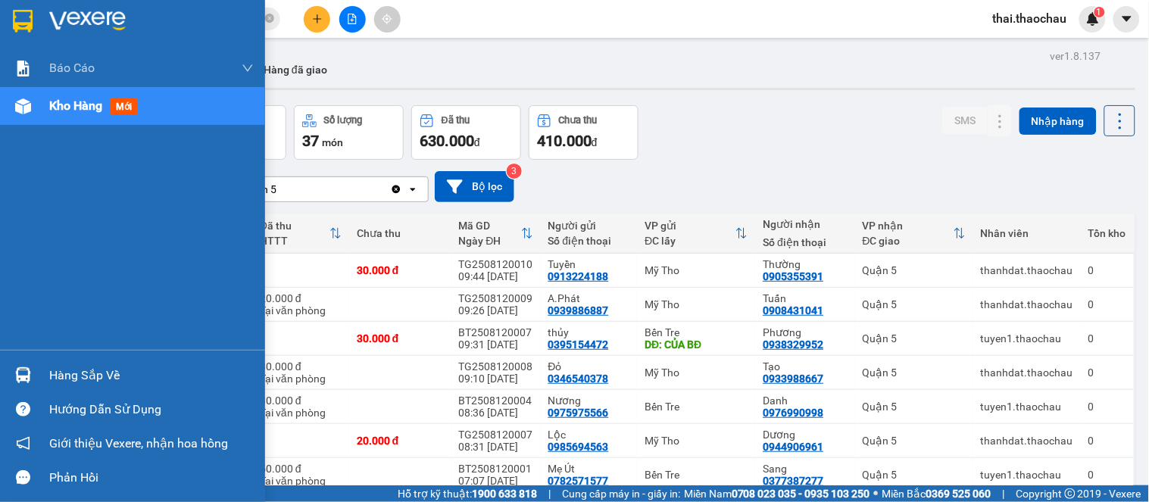
click at [21, 367] on img at bounding box center [23, 375] width 16 height 16
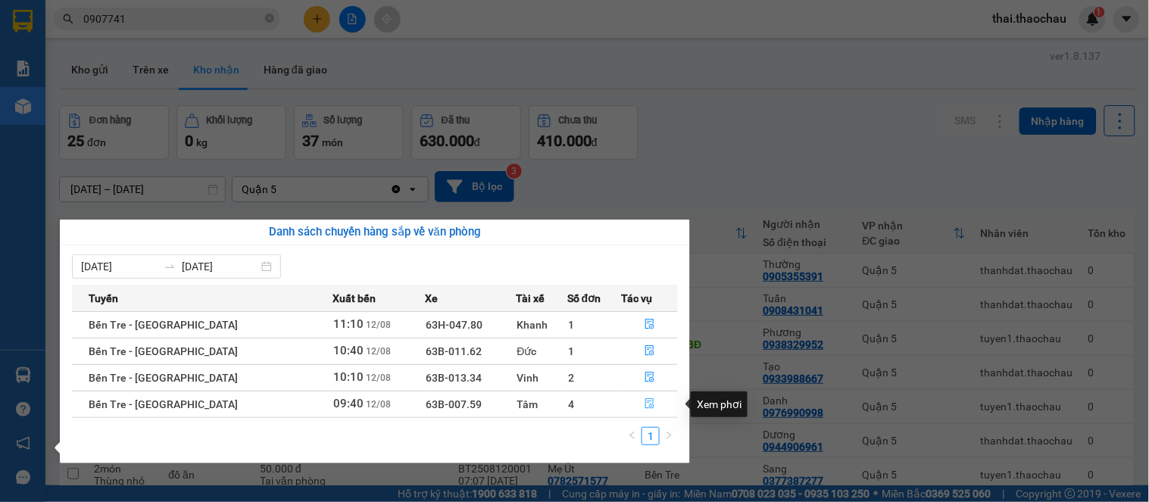
click at [645, 402] on icon "file-done" at bounding box center [650, 404] width 11 height 11
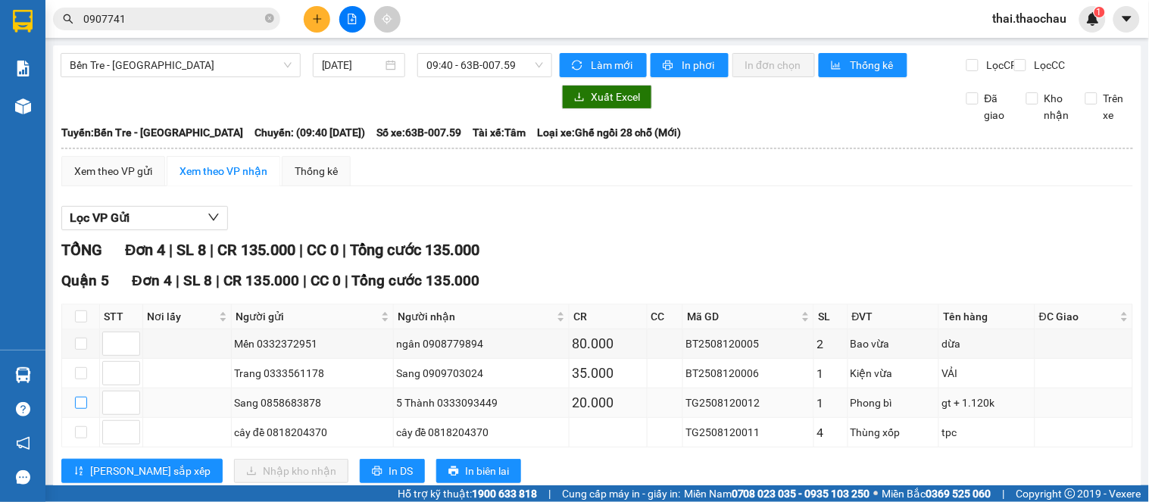
click at [79, 397] on input "checkbox" at bounding box center [81, 403] width 12 height 12
checkbox input "true"
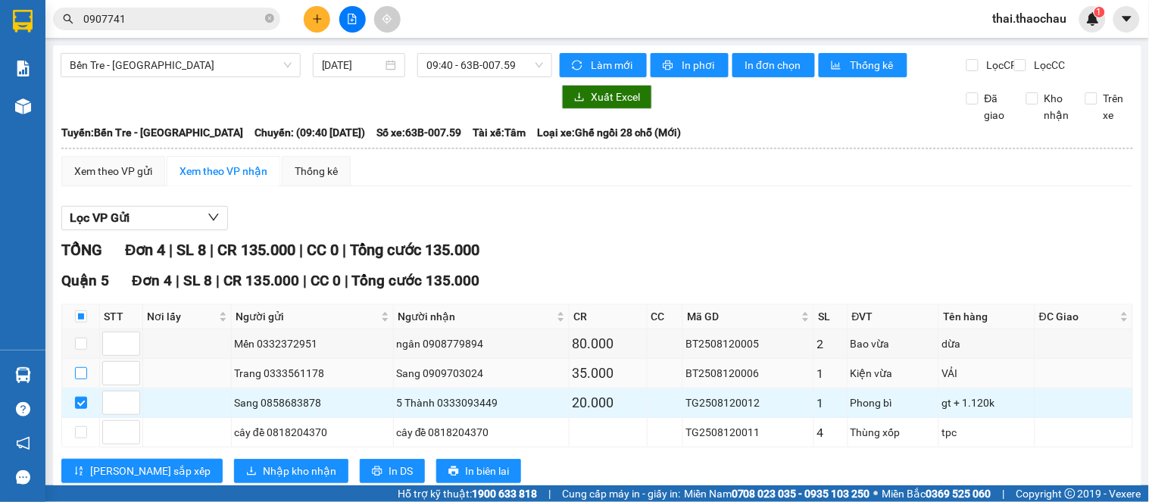
click at [80, 367] on input "checkbox" at bounding box center [81, 373] width 12 height 12
checkbox input "true"
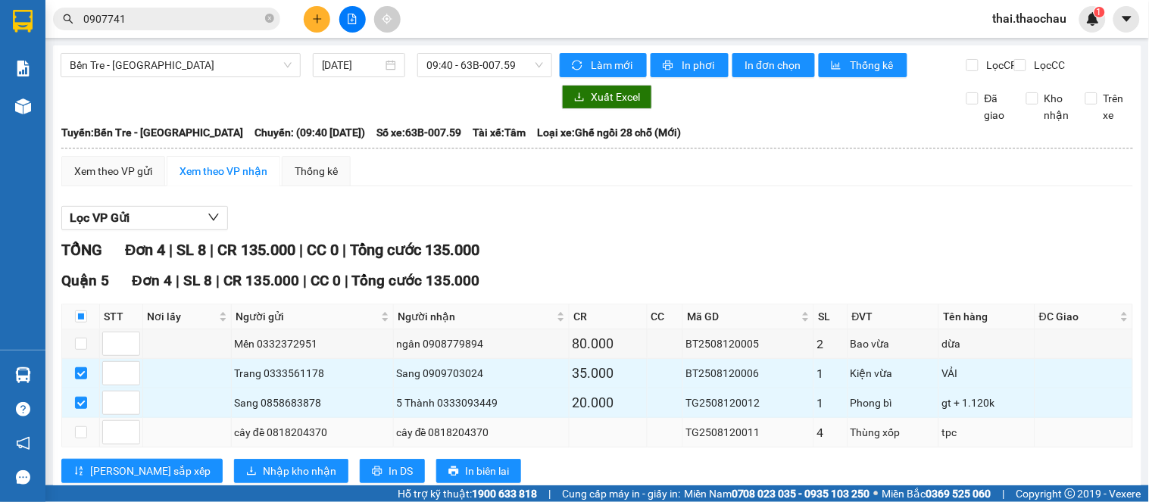
click at [88, 418] on td at bounding box center [81, 433] width 38 height 30
click at [81, 427] on input "checkbox" at bounding box center [81, 433] width 12 height 12
checkbox input "true"
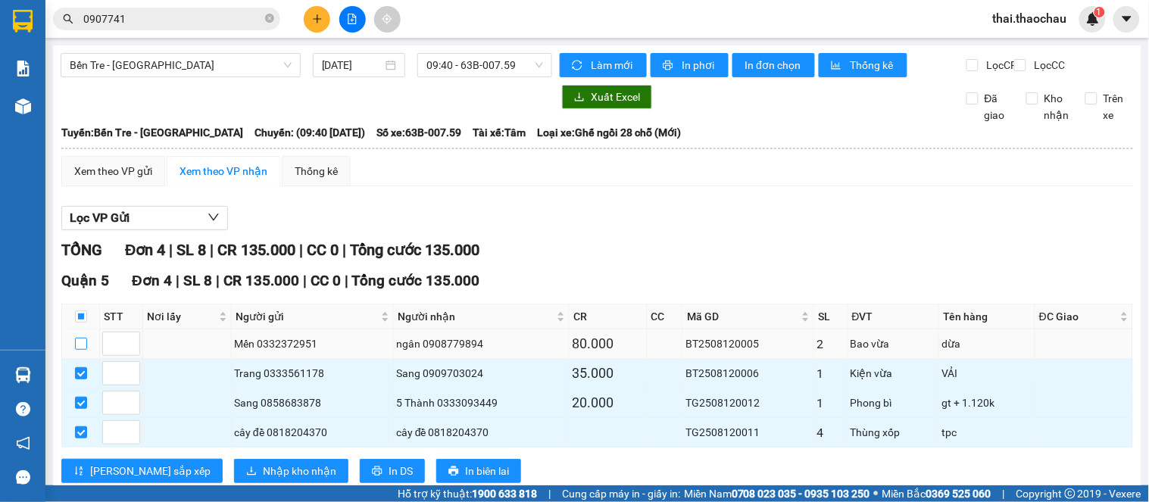
click at [86, 338] on input "checkbox" at bounding box center [81, 344] width 12 height 12
checkbox input "true"
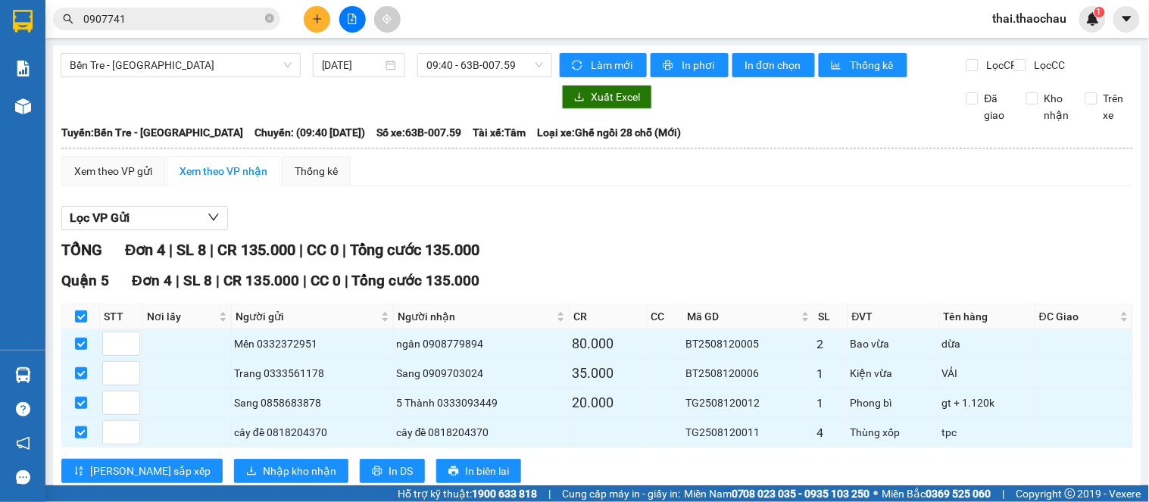
drag, startPoint x: 86, startPoint y: 303, endPoint x: 696, endPoint y: 217, distance: 615.9
click at [696, 239] on div "TỔNG Đơn 4 | SL 8 | CR 135.000 | CC 0 | Tổng cước 135.000" at bounding box center [597, 250] width 1072 height 23
drag, startPoint x: 696, startPoint y: 217, endPoint x: 505, endPoint y: 155, distance: 200.1
click at [505, 156] on div "Xem theo VP gửi Xem theo VP nhận Thống kê Lọc VP Gửi TỔNG Đơn 4 | SL 8 | CR 13…" at bounding box center [597, 329] width 1072 height 346
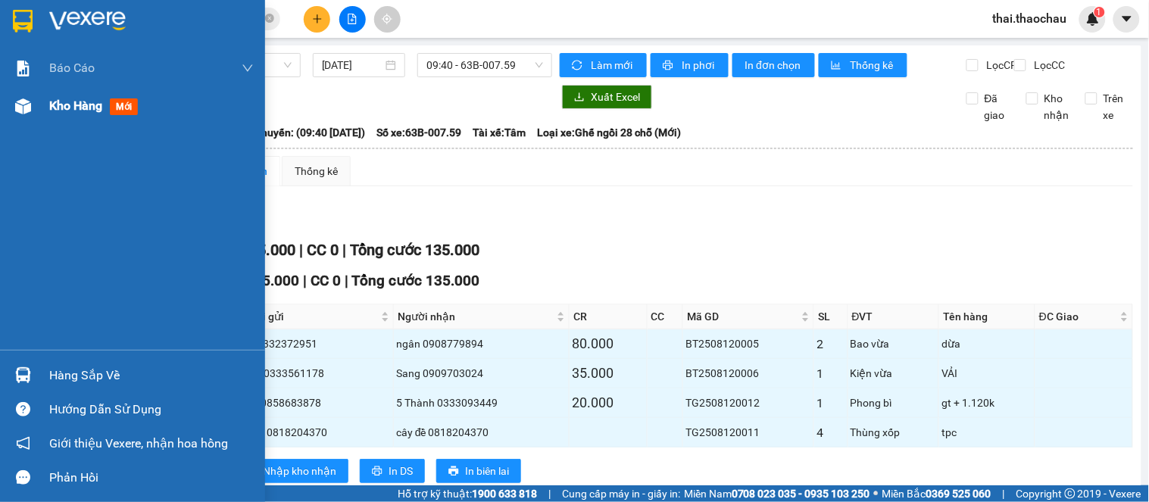
click at [10, 110] on div at bounding box center [23, 106] width 27 height 27
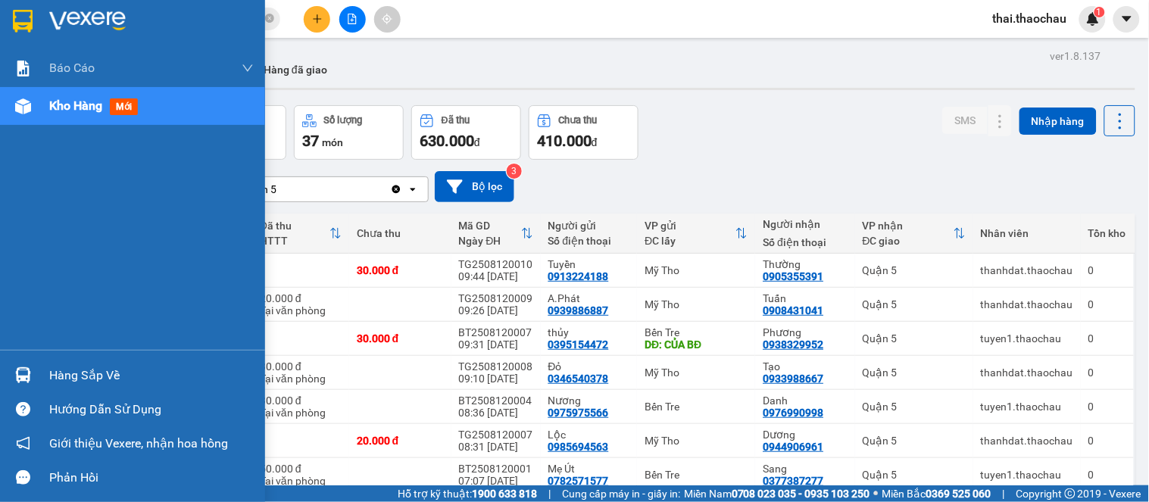
click at [48, 370] on div "Hàng sắp về" at bounding box center [132, 375] width 265 height 34
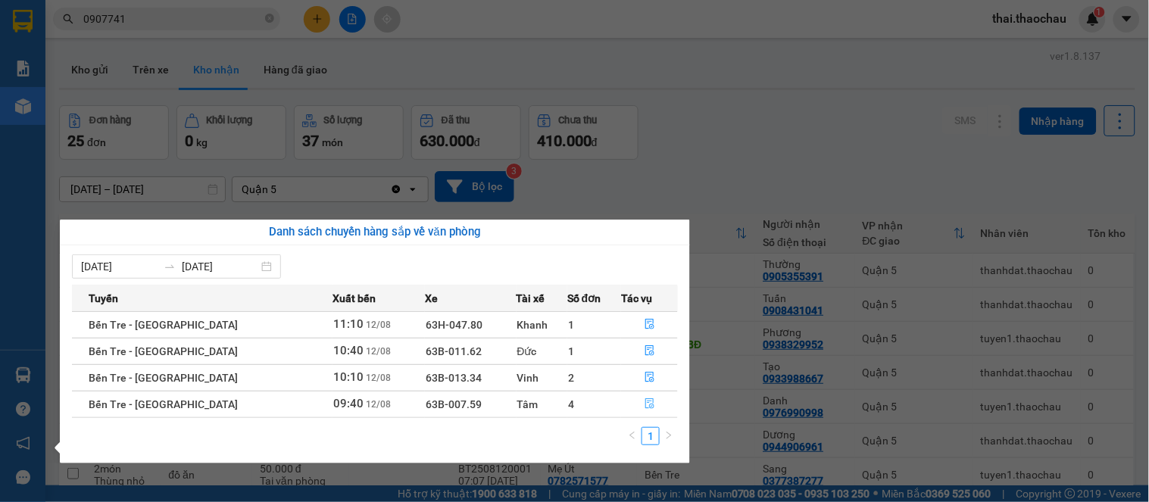
click at [645, 403] on icon "file-done" at bounding box center [650, 404] width 11 height 11
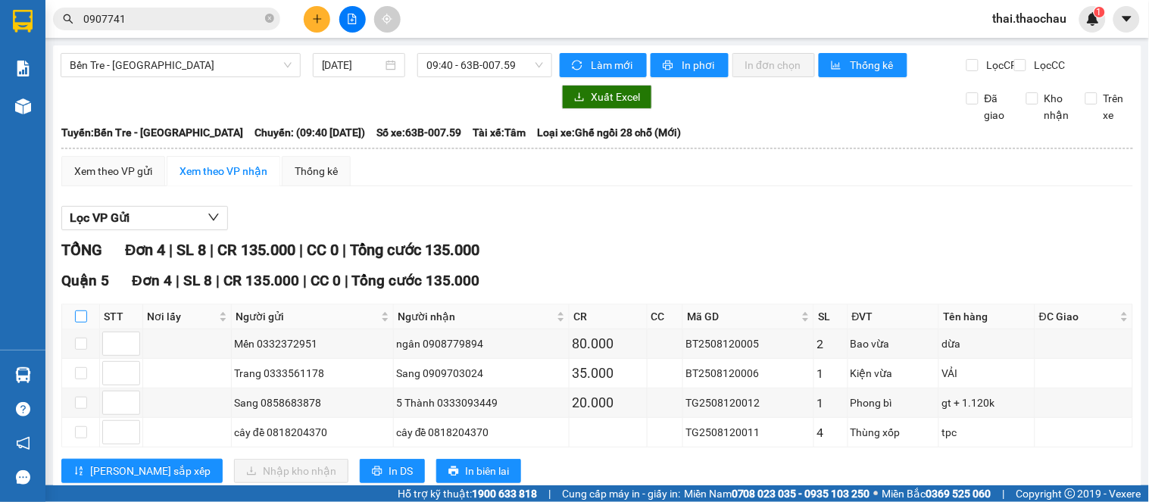
click at [78, 323] on input "checkbox" at bounding box center [81, 317] width 12 height 12
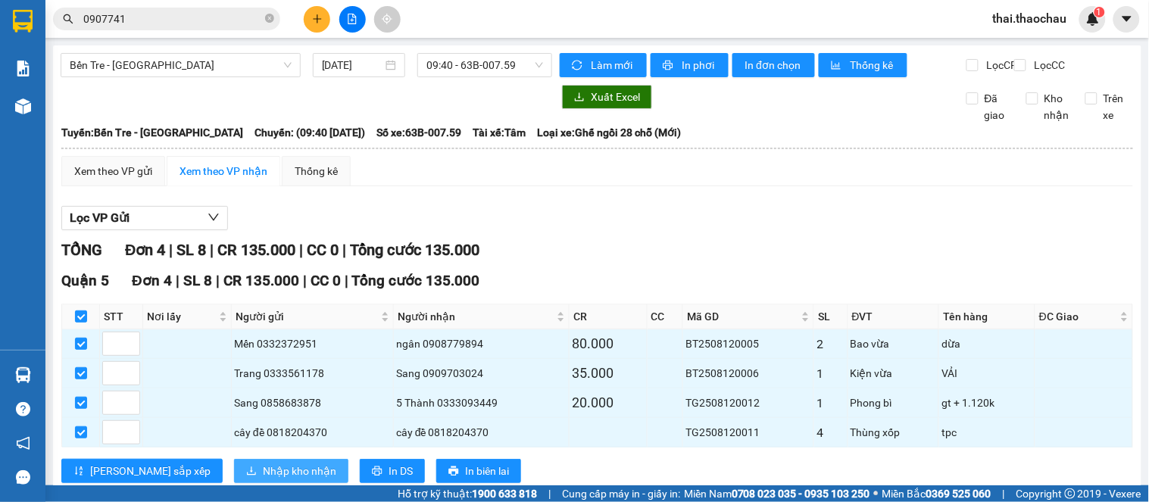
click at [263, 463] on span "Nhập kho nhận" at bounding box center [299, 471] width 73 height 17
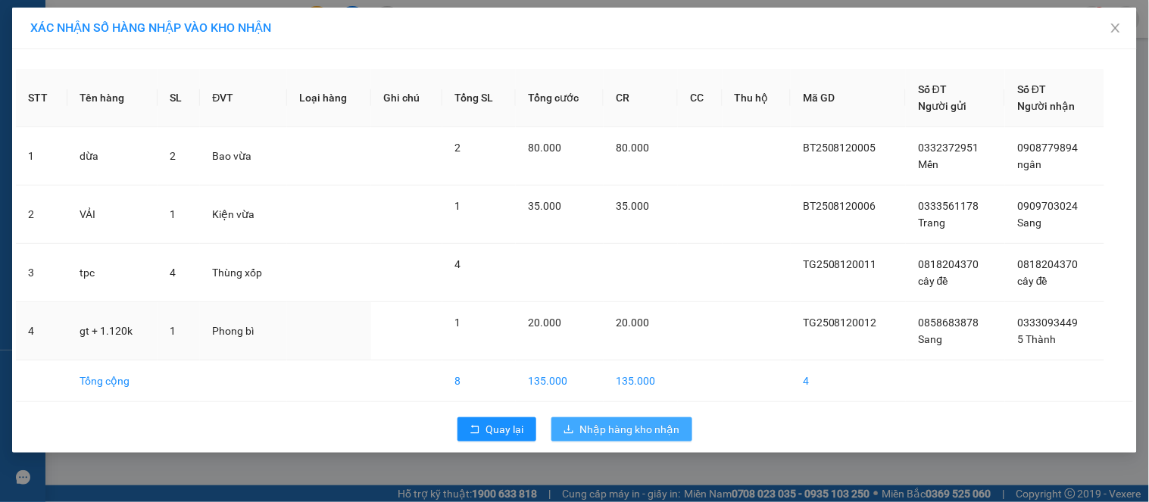
click at [648, 324] on span "20.000" at bounding box center [632, 323] width 33 height 12
click at [593, 421] on span "Nhập hàng kho nhận" at bounding box center [630, 429] width 100 height 17
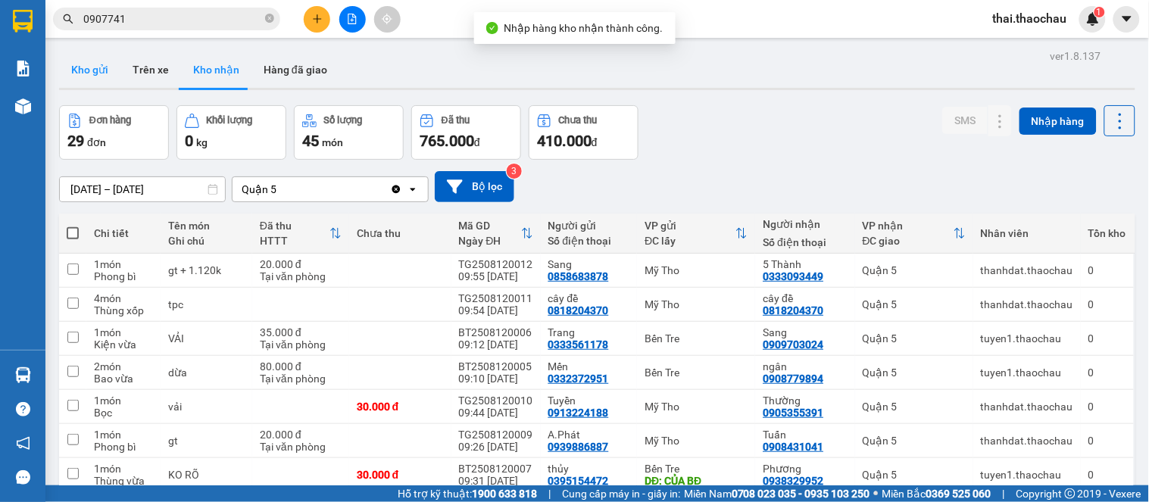
click at [111, 74] on button "Kho gửi" at bounding box center [89, 70] width 61 height 36
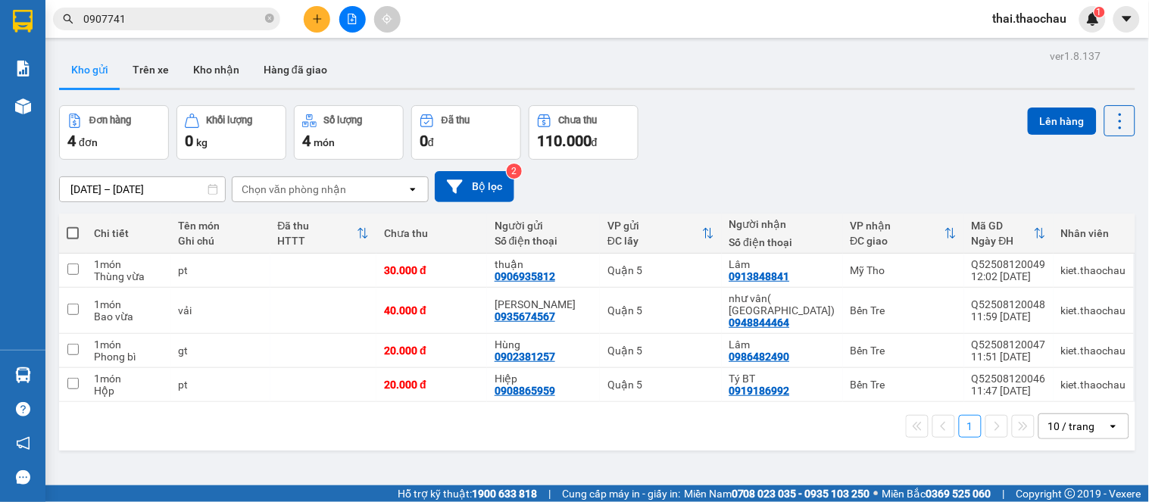
click at [68, 214] on th at bounding box center [72, 234] width 27 height 40
click at [73, 227] on span at bounding box center [73, 233] width 12 height 12
click at [73, 226] on input "checkbox" at bounding box center [73, 226] width 0 height 0
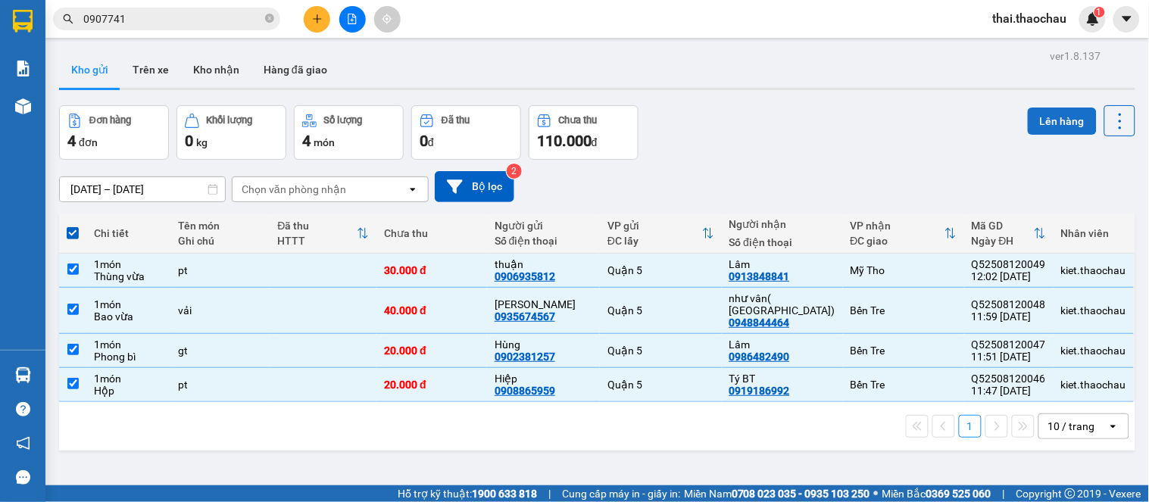
click at [1049, 108] on button "Lên hàng" at bounding box center [1062, 121] width 69 height 27
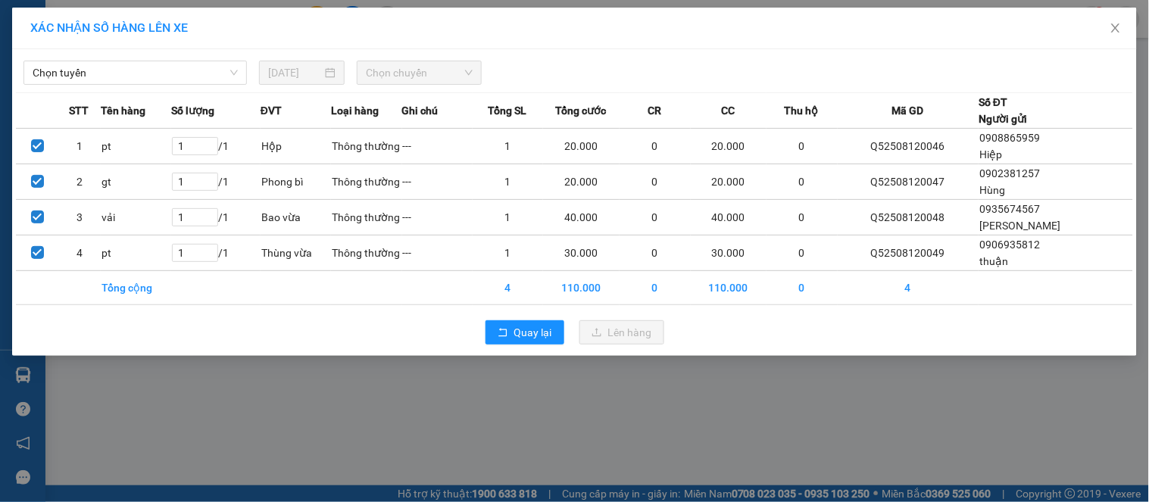
click at [178, 87] on div "Chọn tuyến 12/08/2025 Chọn chuyến STT Tên hàng Số lượng ĐVT Loại hàng Ghi chú T…" at bounding box center [574, 202] width 1125 height 307
click at [177, 82] on span "Chọn tuyến" at bounding box center [135, 72] width 205 height 23
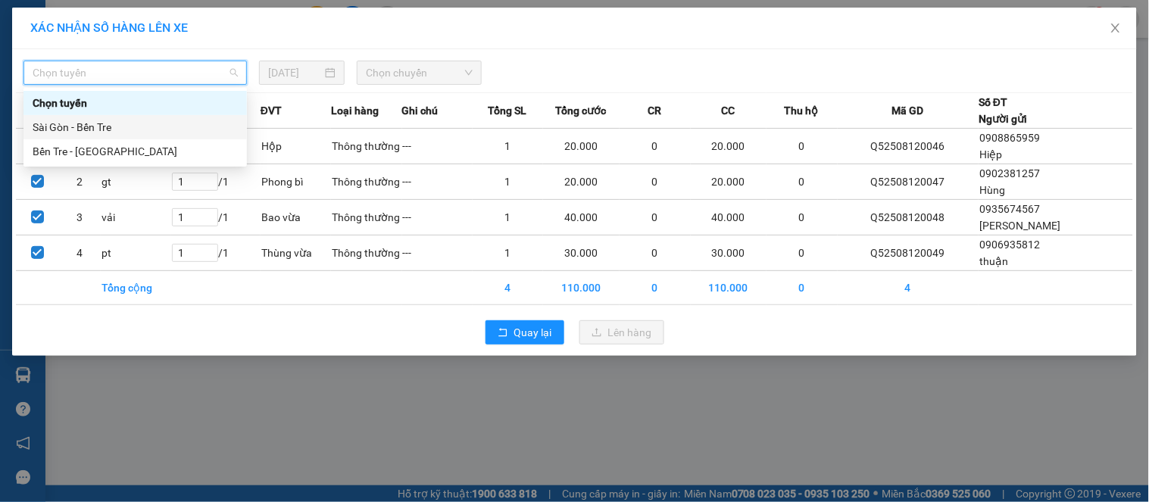
click at [127, 124] on div "Sài Gòn - Bến Tre" at bounding box center [135, 127] width 205 height 17
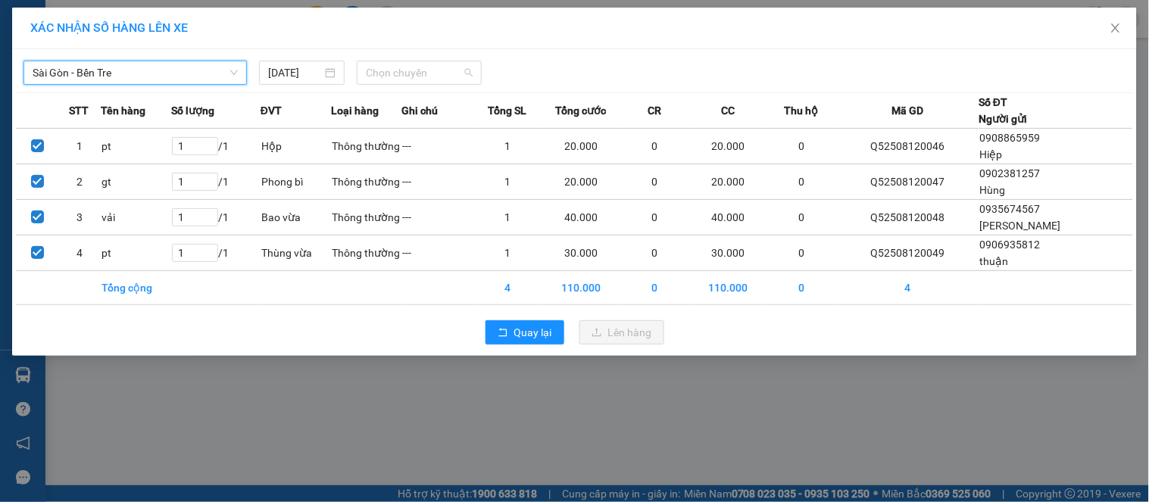
drag, startPoint x: 380, startPoint y: 70, endPoint x: 380, endPoint y: 85, distance: 14.4
click at [381, 70] on span "Chọn chuyến" at bounding box center [419, 72] width 107 height 23
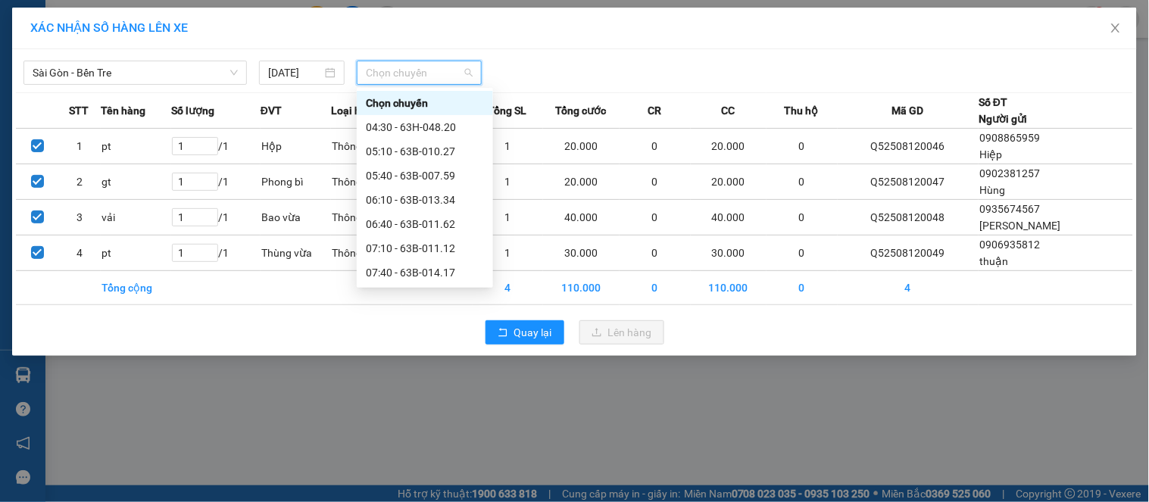
click at [428, 483] on div "12:10 - 63B-010.27" at bounding box center [425, 491] width 118 height 17
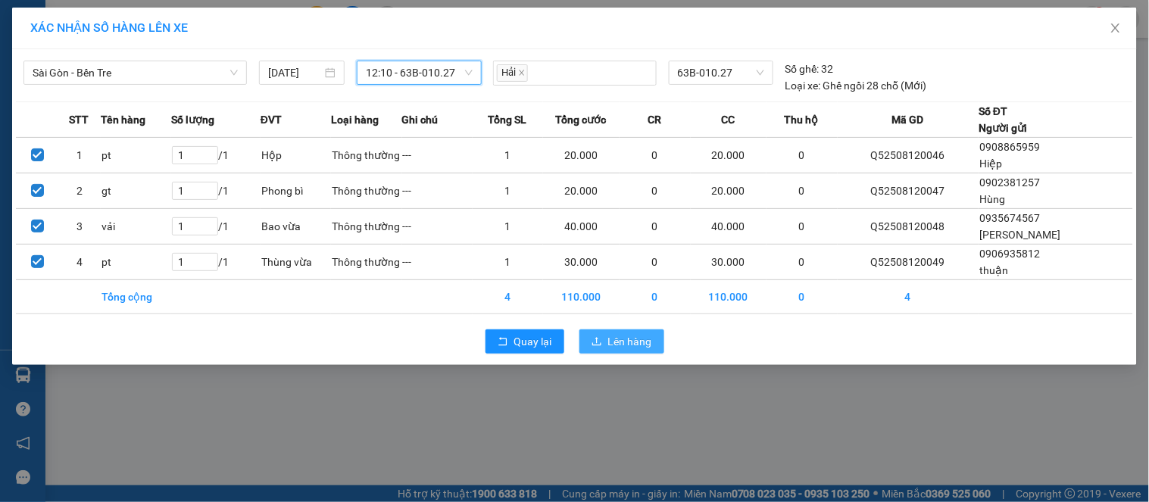
click at [630, 345] on span "Lên hàng" at bounding box center [630, 341] width 44 height 17
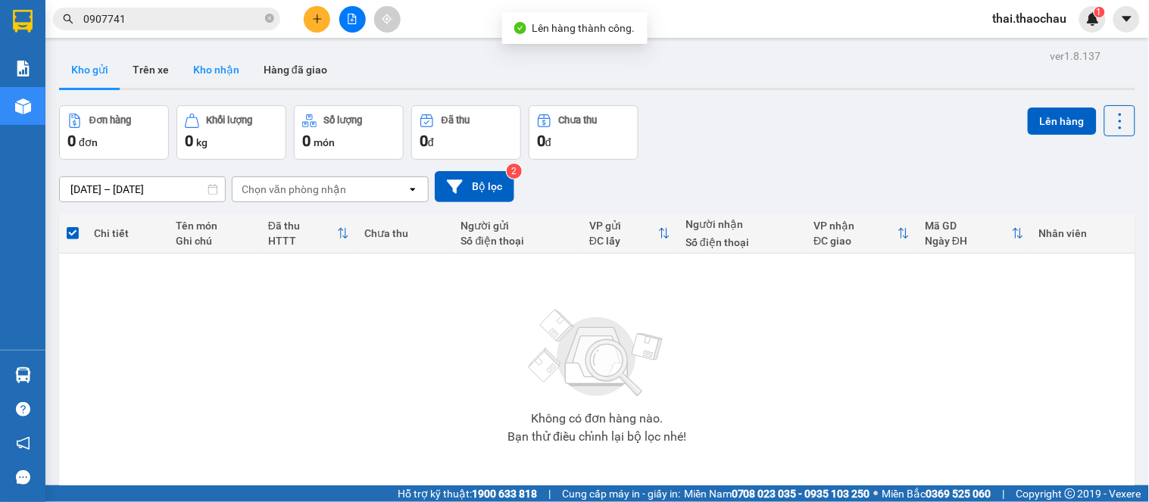
click at [236, 61] on button "Kho nhận" at bounding box center [216, 70] width 70 height 36
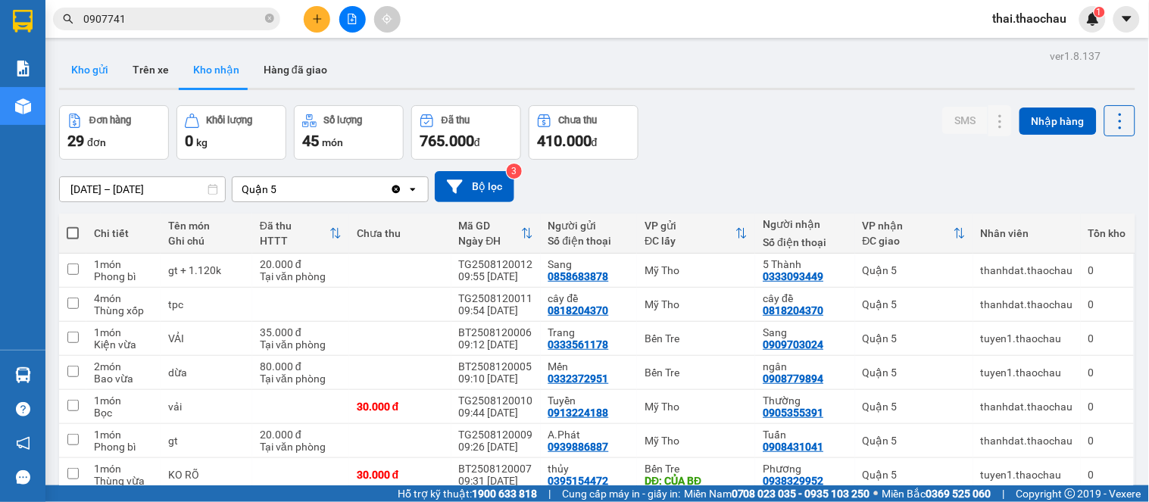
click at [115, 68] on button "Kho gửi" at bounding box center [89, 70] width 61 height 36
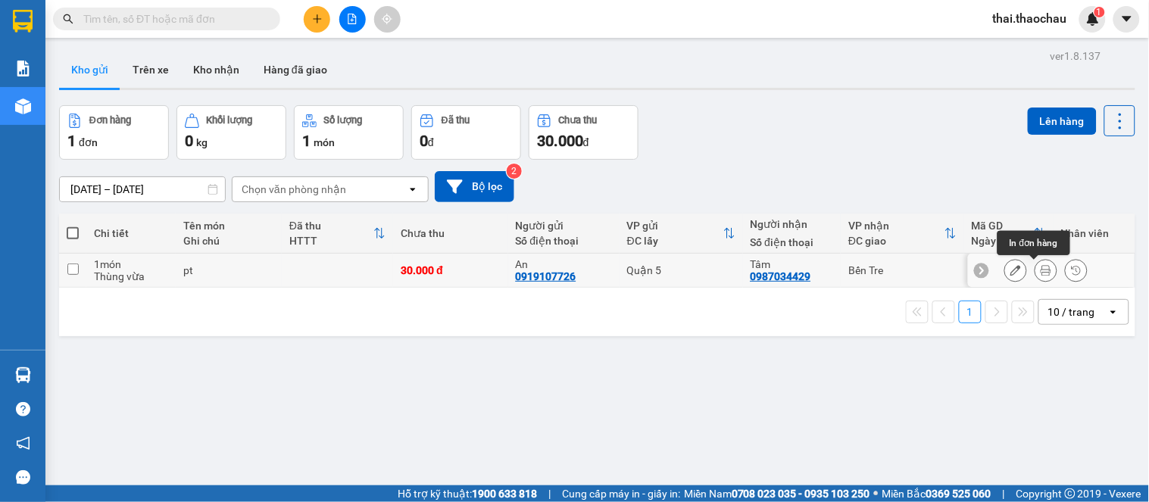
click at [1043, 267] on button at bounding box center [1046, 271] width 21 height 27
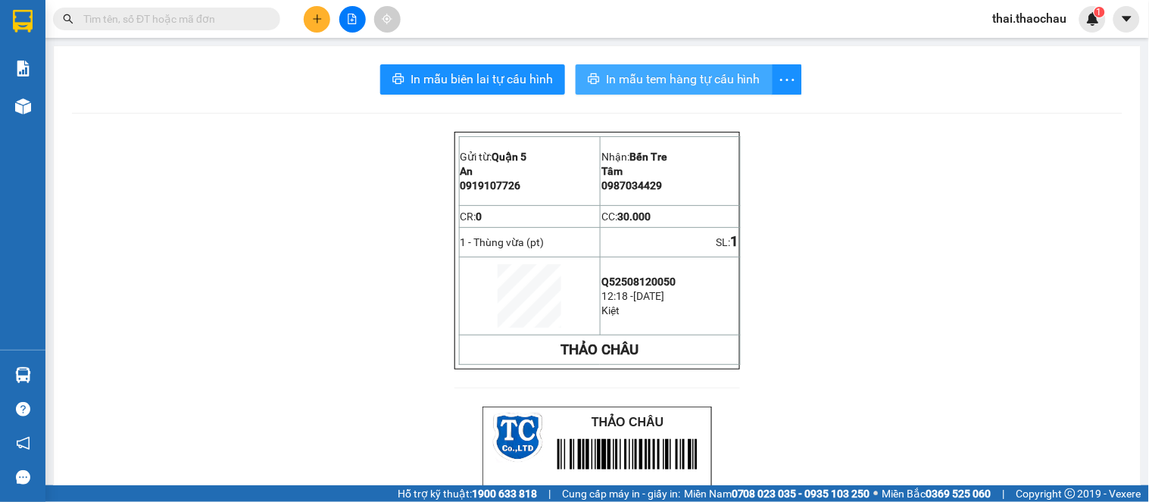
click at [736, 66] on button "In mẫu tem hàng tự cấu hình" at bounding box center [674, 79] width 197 height 30
click at [744, 72] on span "In mẫu tem hàng tự cấu hình" at bounding box center [683, 79] width 155 height 19
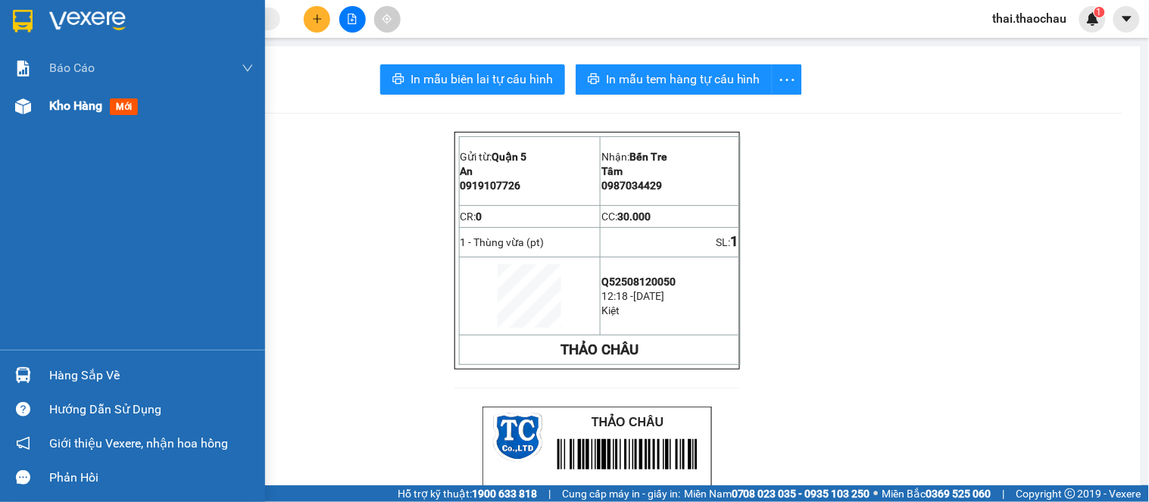
click at [45, 111] on div "Kho hàng mới" at bounding box center [132, 106] width 265 height 38
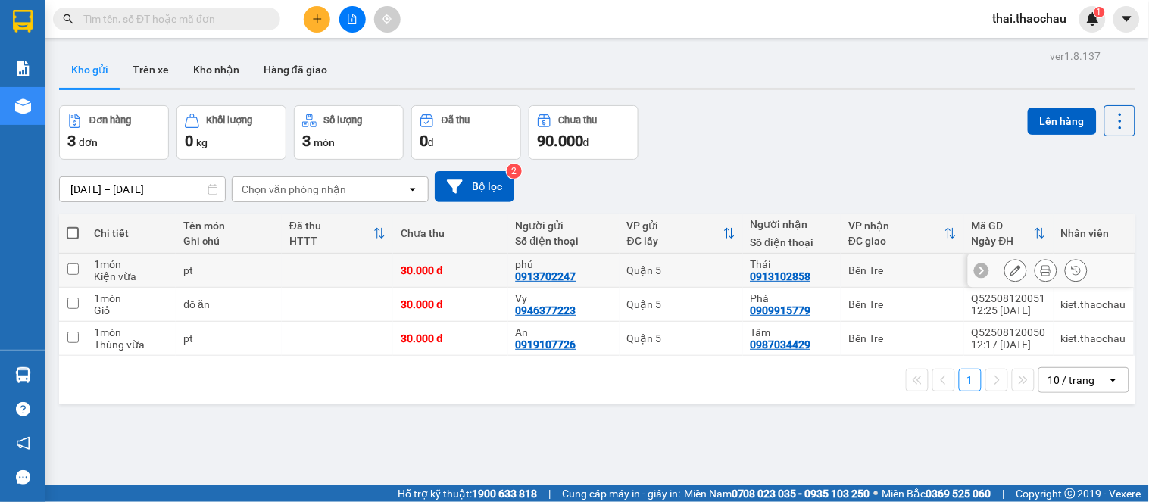
click at [1041, 266] on icon at bounding box center [1046, 270] width 11 height 11
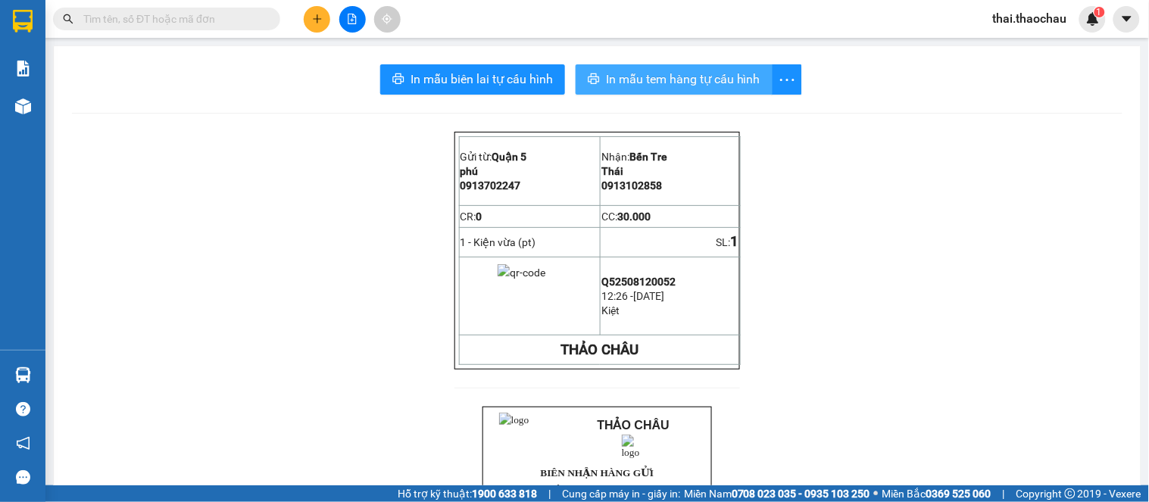
click at [710, 86] on span "In mẫu tem hàng tự cấu hình" at bounding box center [683, 79] width 155 height 19
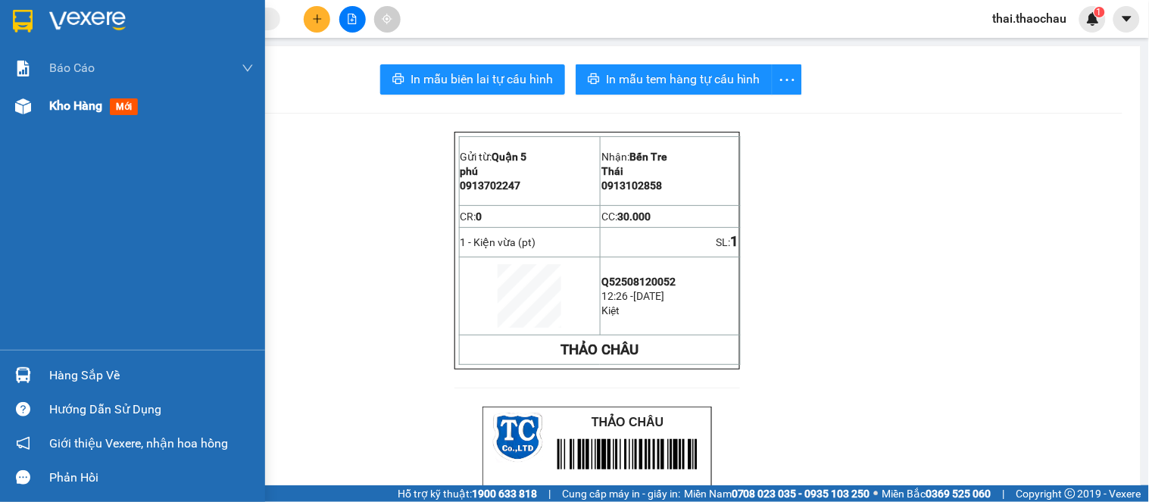
click at [51, 104] on span "Kho hàng" at bounding box center [75, 105] width 53 height 14
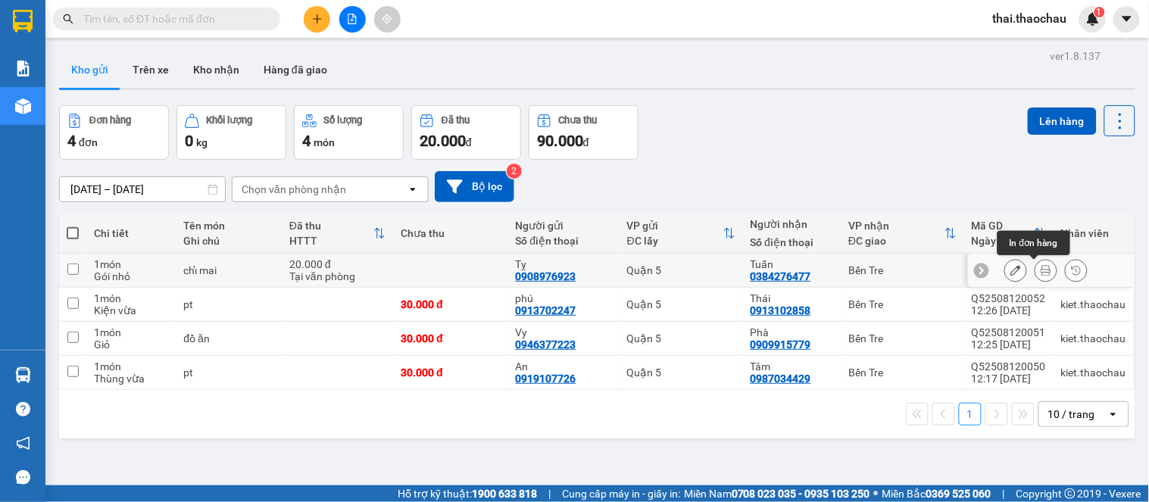
click at [1041, 266] on icon at bounding box center [1046, 270] width 11 height 11
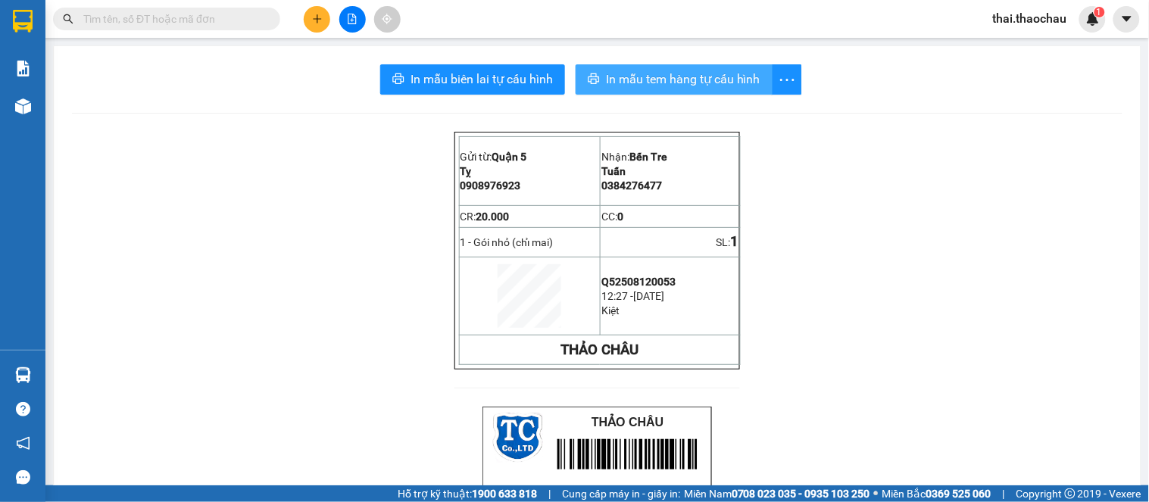
click at [714, 79] on span "In mẫu tem hàng tự cấu hình" at bounding box center [683, 79] width 155 height 19
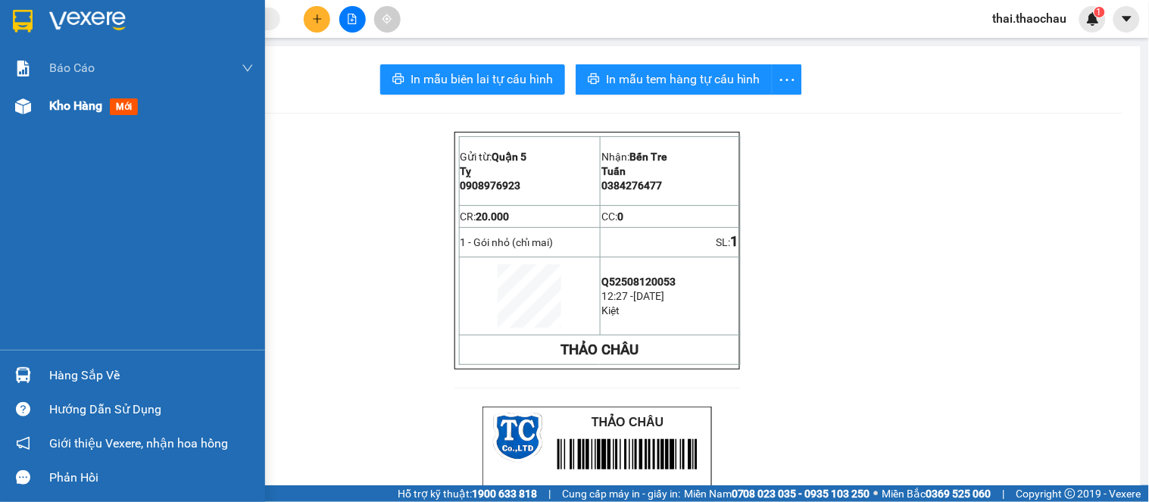
click at [12, 104] on div at bounding box center [23, 106] width 27 height 27
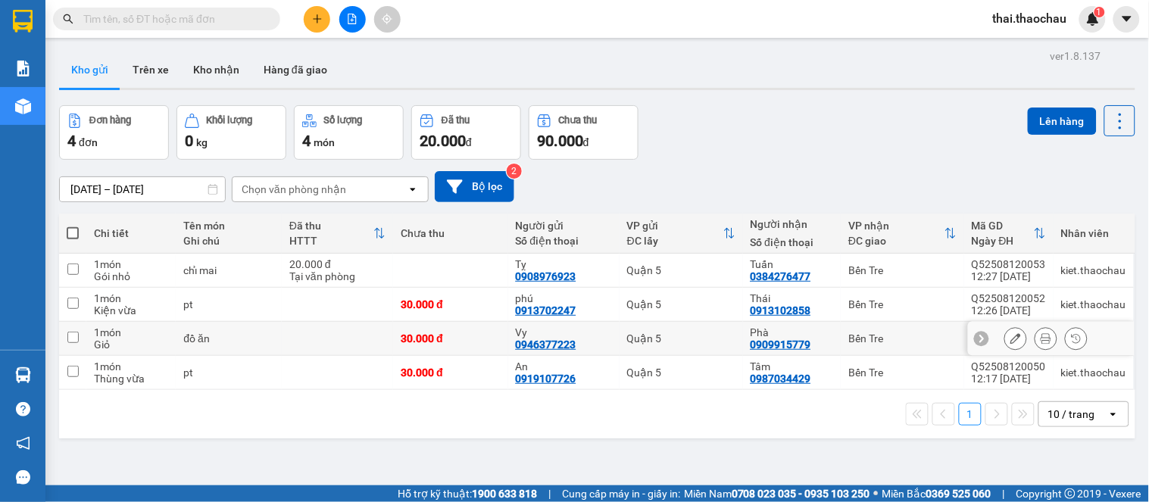
click at [1036, 347] on button at bounding box center [1046, 339] width 21 height 27
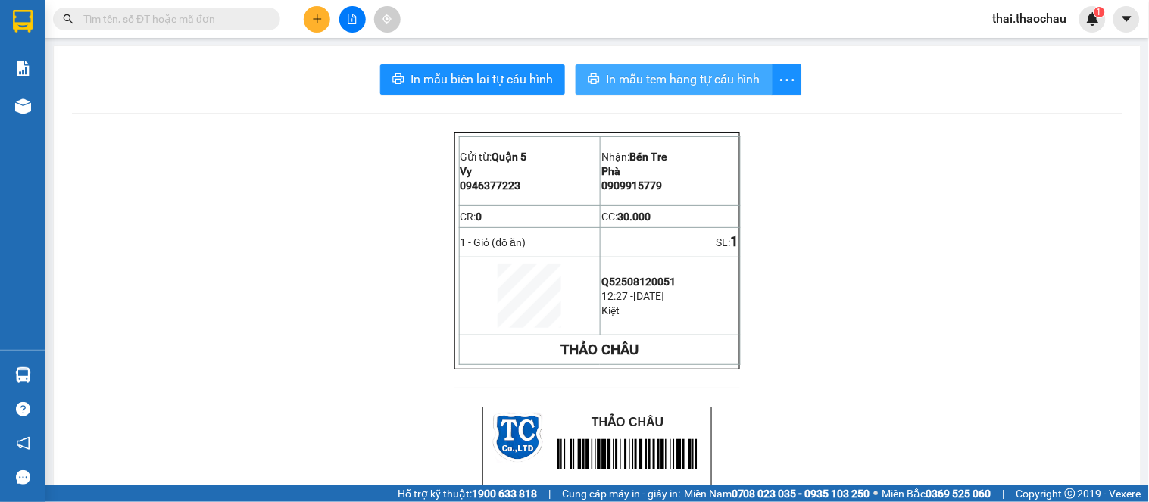
click at [688, 77] on span "In mẫu tem hàng tự cấu hình" at bounding box center [683, 79] width 155 height 19
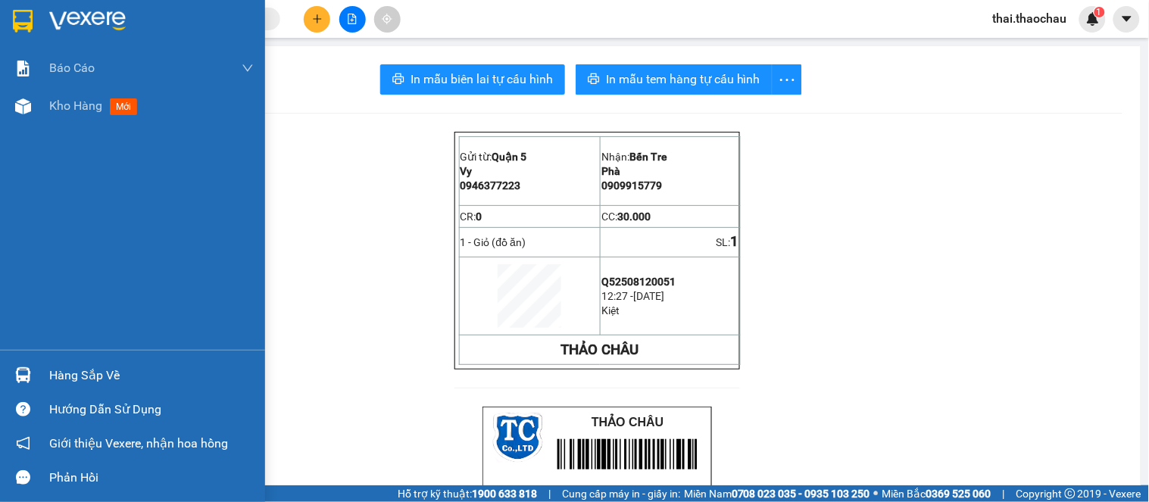
drag, startPoint x: 40, startPoint y: 124, endPoint x: 61, endPoint y: 130, distance: 22.1
click at [40, 124] on div "Kho hàng mới" at bounding box center [132, 106] width 265 height 38
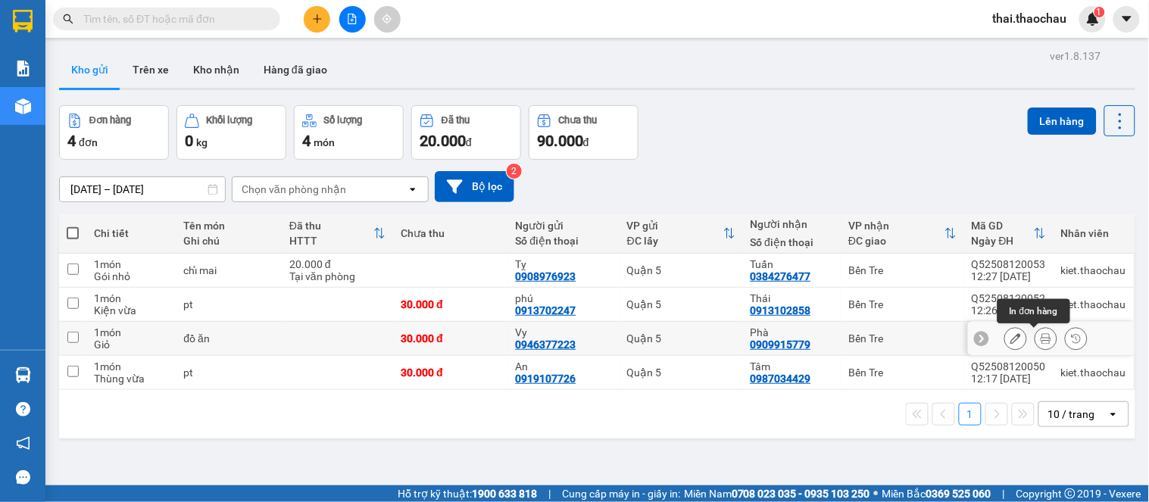
click at [1040, 335] on button at bounding box center [1046, 339] width 21 height 27
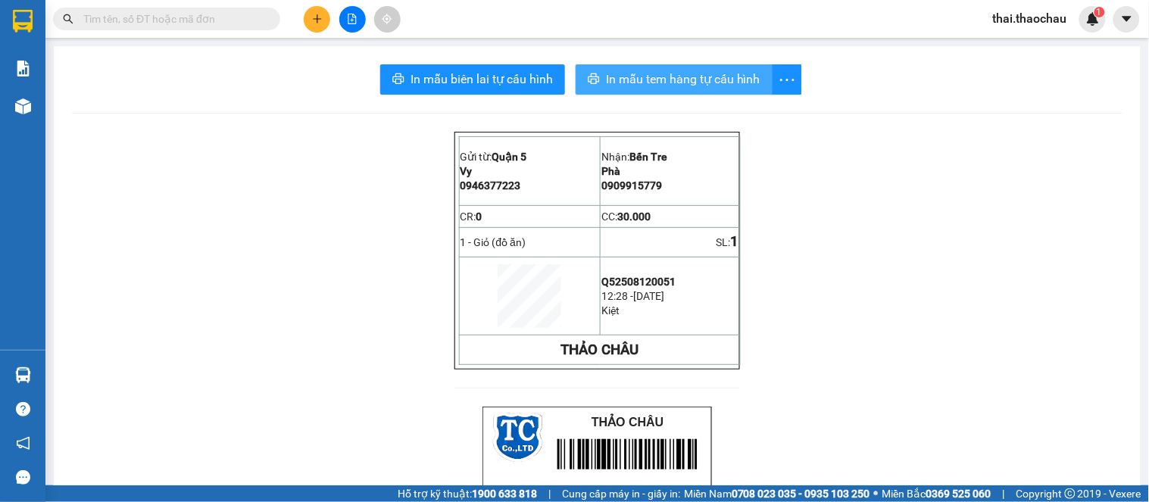
click at [732, 82] on span "In mẫu tem hàng tự cấu hình" at bounding box center [683, 79] width 155 height 19
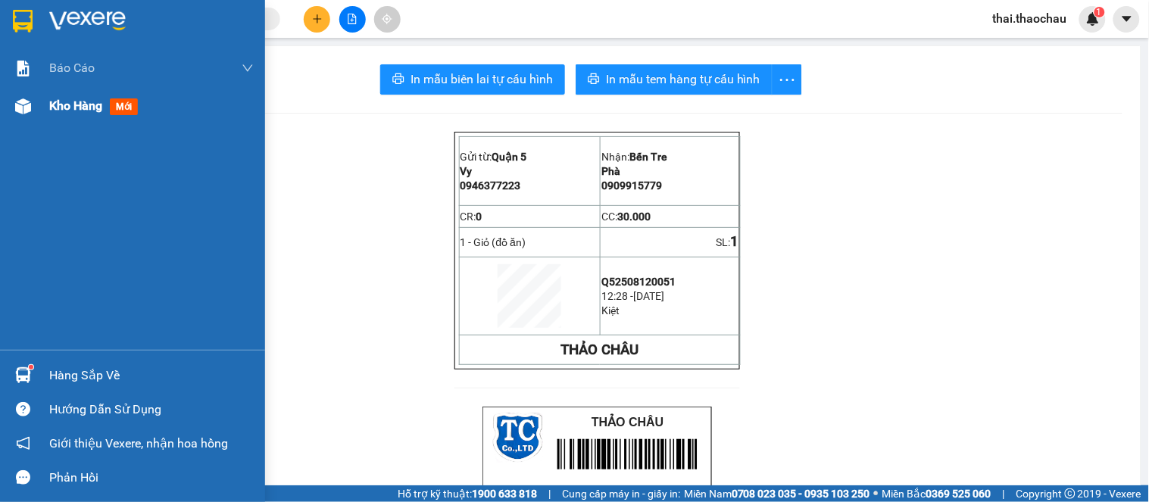
click at [101, 108] on span "Kho hàng" at bounding box center [75, 105] width 53 height 14
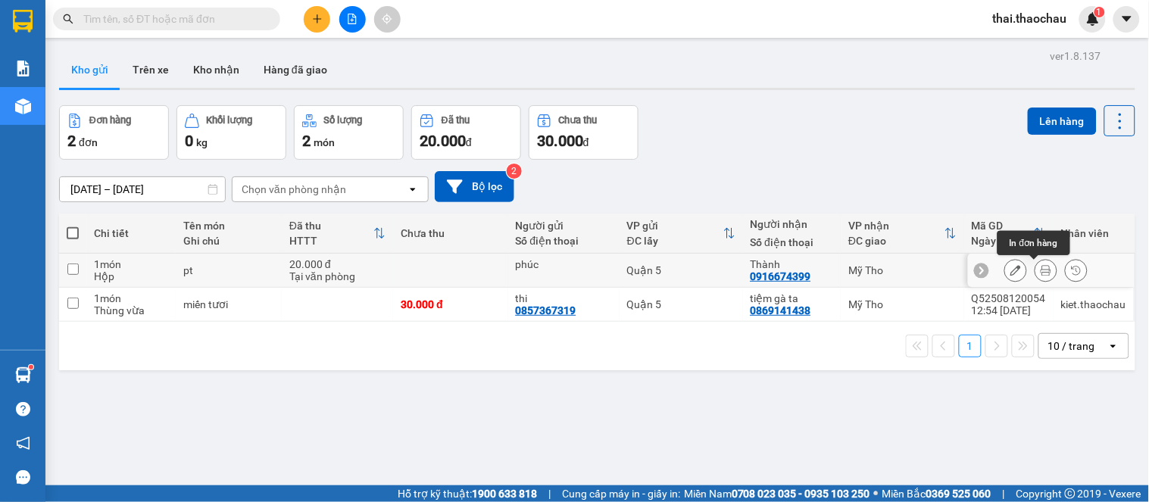
click at [1041, 268] on icon at bounding box center [1046, 270] width 11 height 11
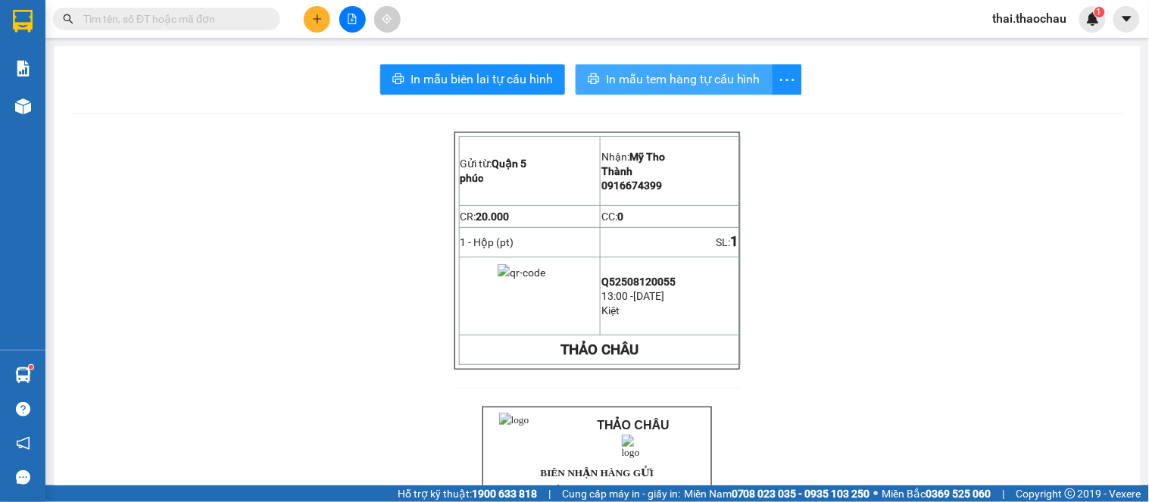
click at [725, 73] on span "In mẫu tem hàng tự cấu hình" at bounding box center [683, 79] width 155 height 19
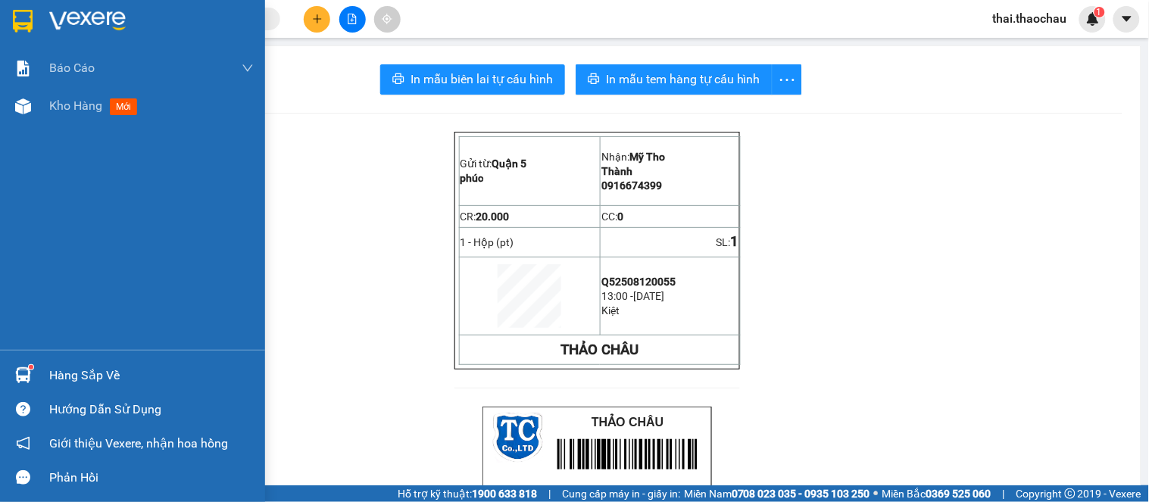
click at [95, 379] on div "Hàng sắp về" at bounding box center [151, 375] width 205 height 23
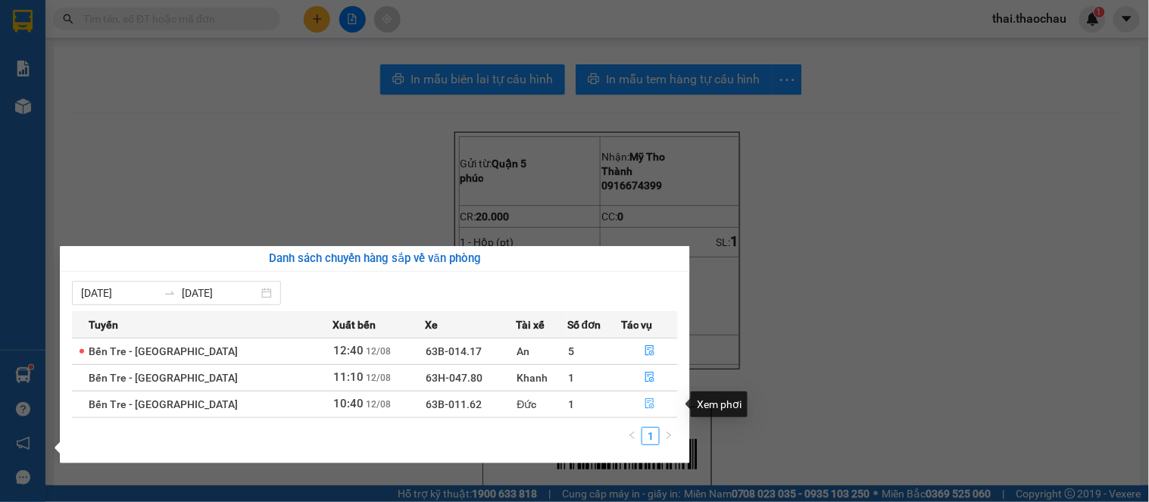
click at [655, 407] on button "button" at bounding box center [649, 404] width 55 height 24
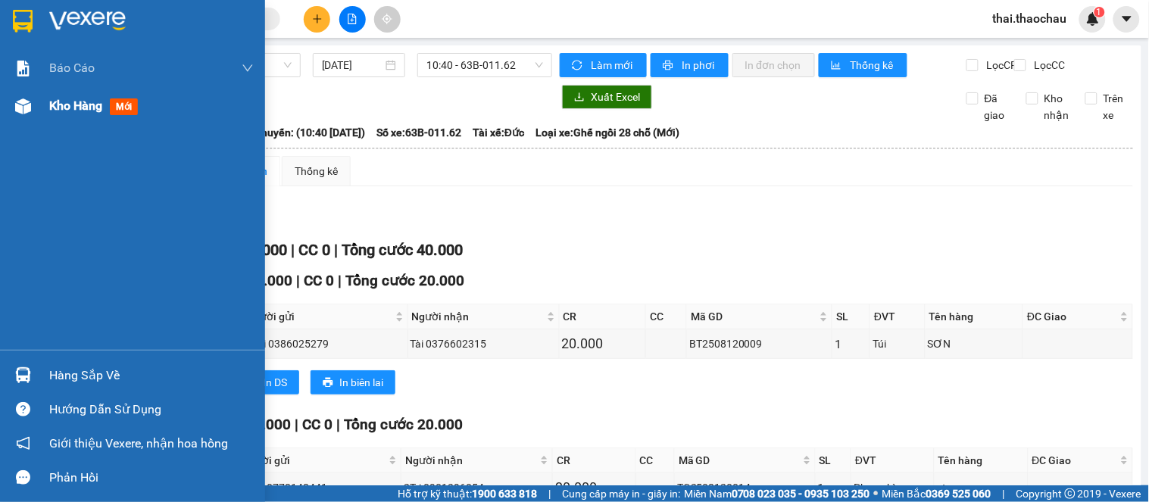
click at [86, 104] on span "Kho hàng" at bounding box center [75, 105] width 53 height 14
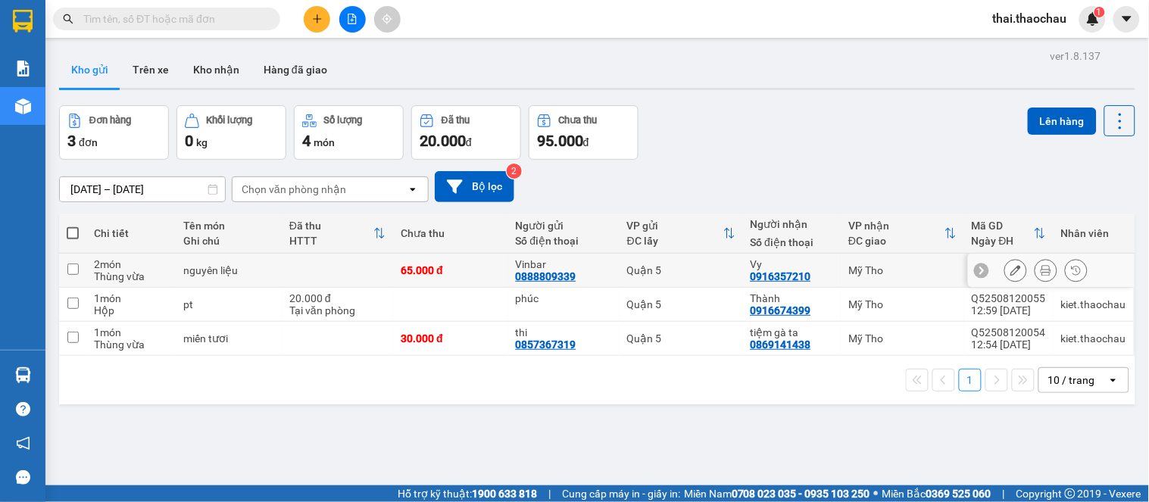
click at [1041, 269] on icon at bounding box center [1046, 270] width 11 height 11
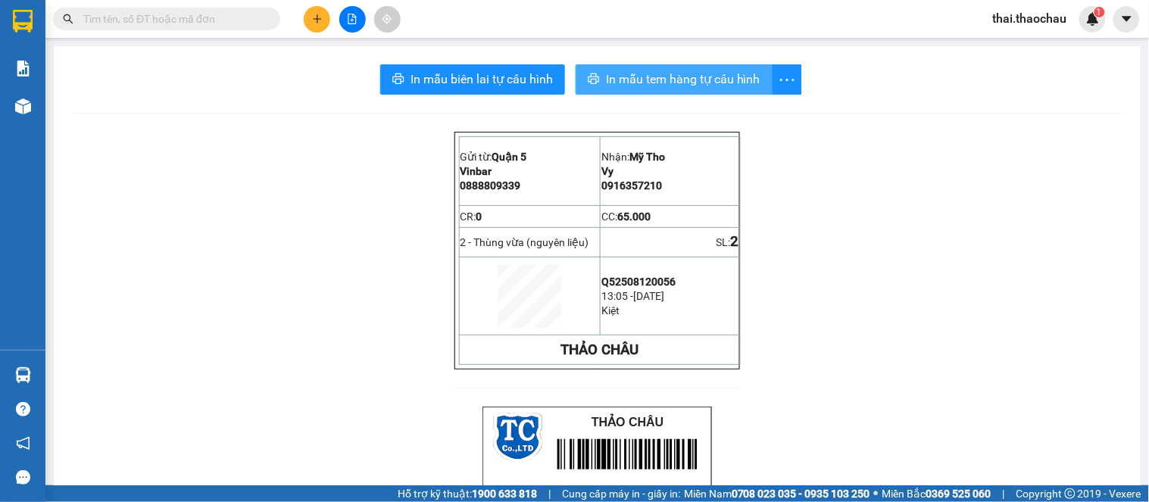
click at [700, 83] on span "In mẫu tem hàng tự cấu hình" at bounding box center [683, 79] width 155 height 19
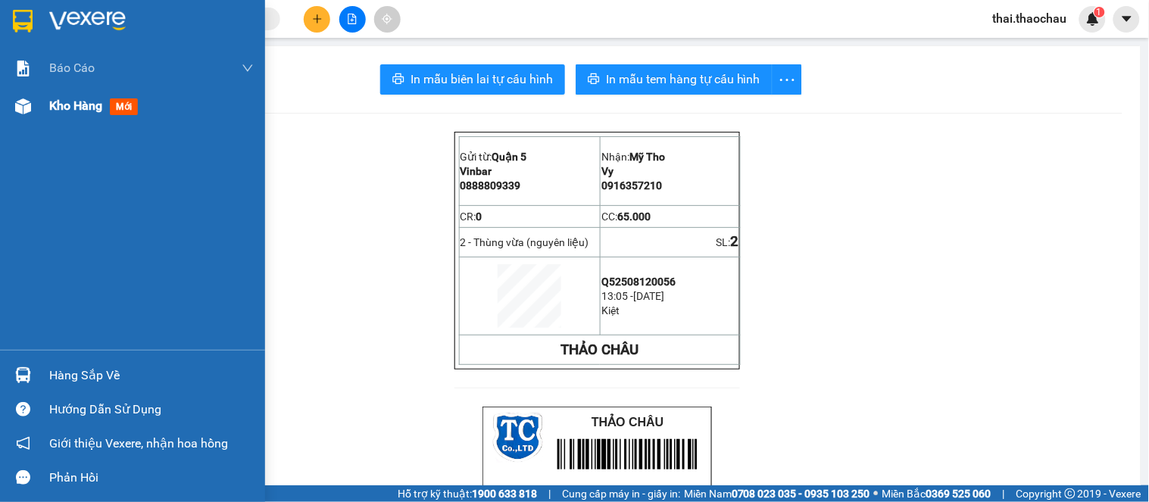
click at [134, 116] on div "Kho hàng mới" at bounding box center [151, 106] width 205 height 38
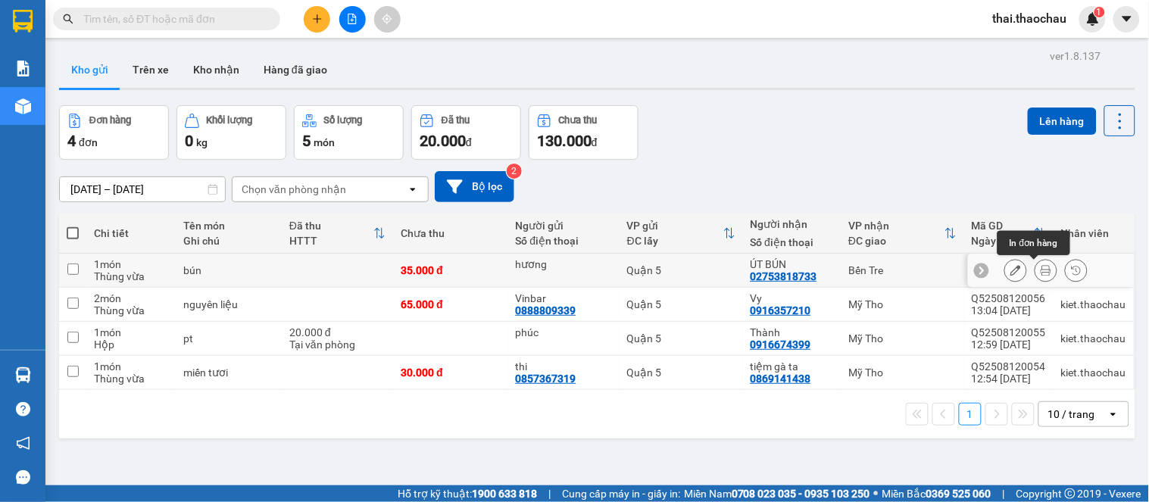
click at [1036, 265] on button at bounding box center [1046, 271] width 21 height 27
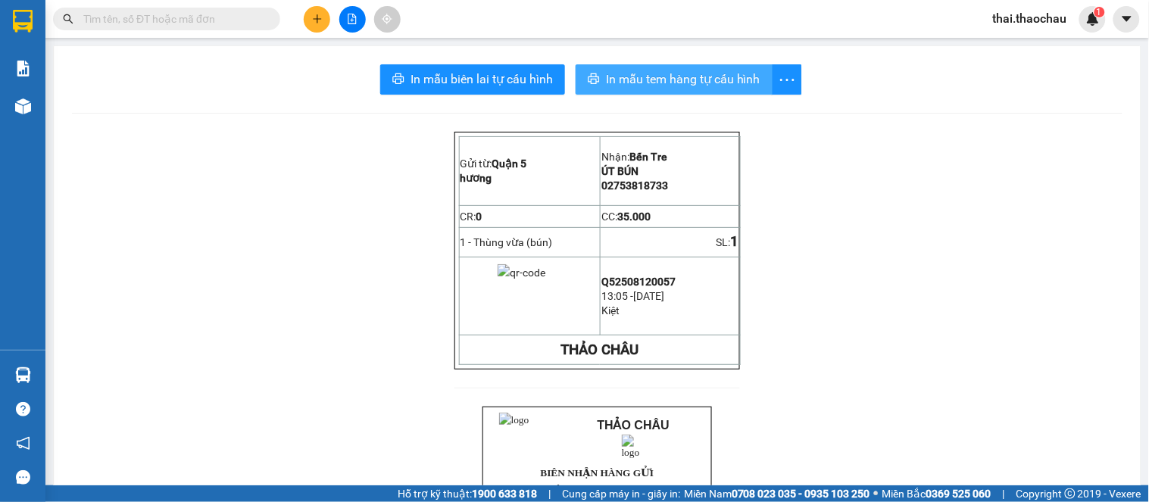
click at [731, 69] on button "In mẫu tem hàng tự cấu hình" at bounding box center [674, 79] width 197 height 30
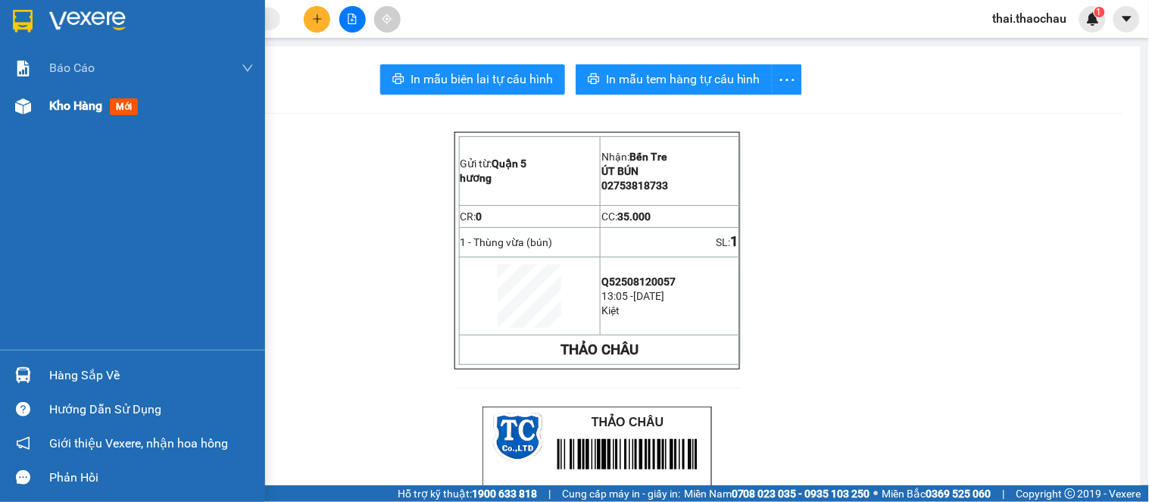
click at [36, 109] on div "Kho hàng mới" at bounding box center [132, 106] width 265 height 38
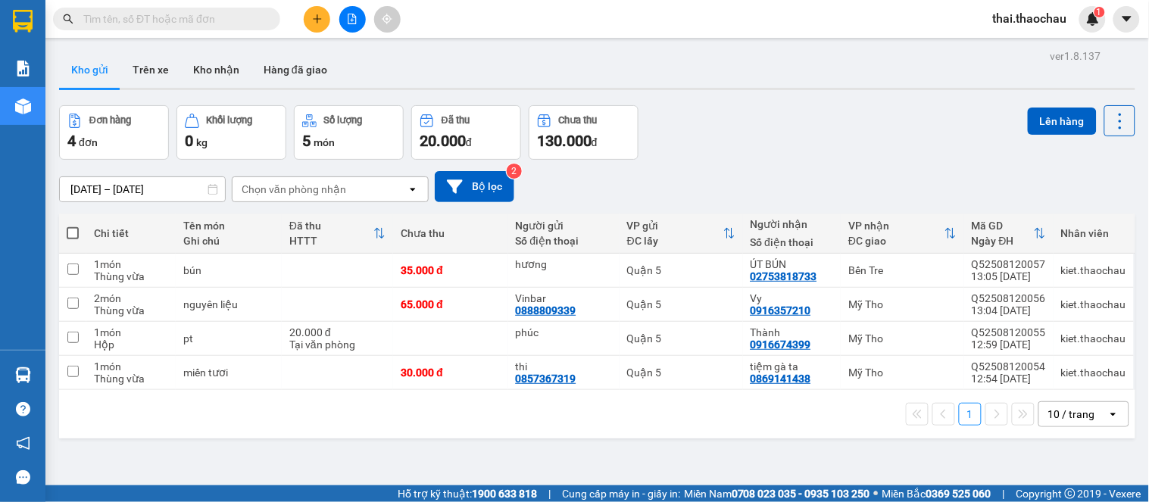
click at [79, 232] on th at bounding box center [72, 234] width 27 height 40
click at [65, 232] on th at bounding box center [72, 234] width 27 height 40
click at [73, 236] on span at bounding box center [73, 233] width 12 height 12
click at [73, 226] on input "checkbox" at bounding box center [73, 226] width 0 height 0
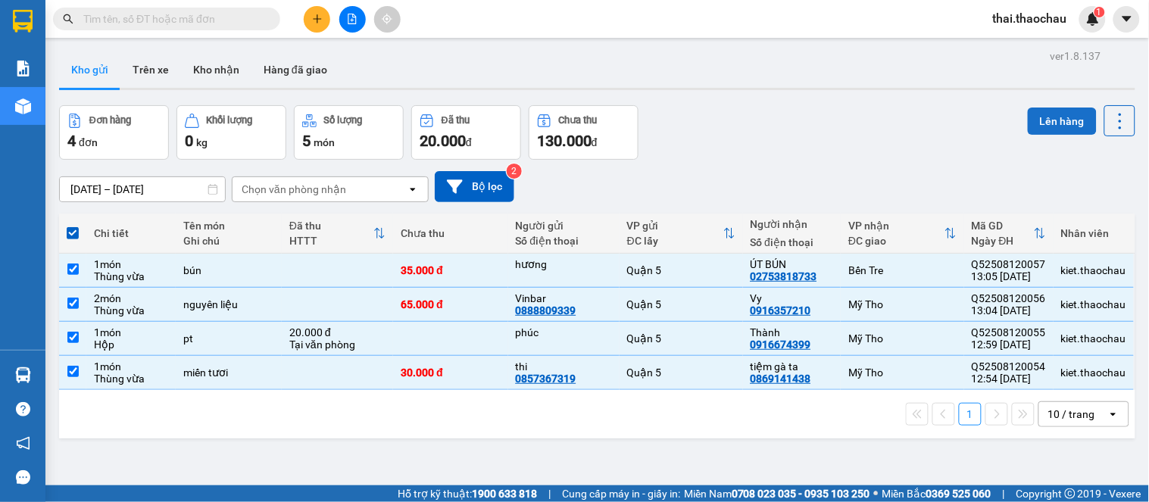
click at [1043, 114] on button "Lên hàng" at bounding box center [1062, 121] width 69 height 27
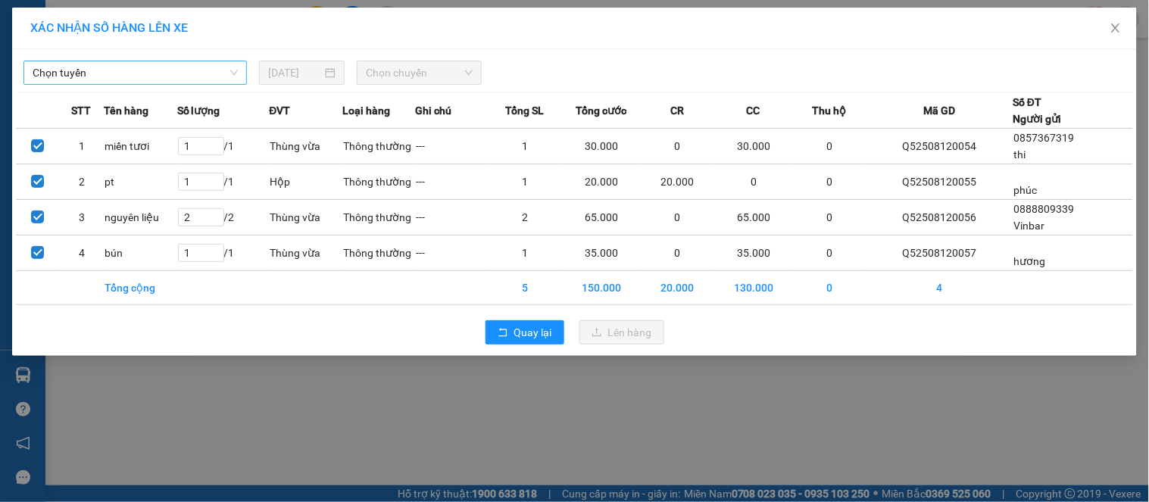
click at [184, 69] on span "Chọn tuyến" at bounding box center [135, 72] width 205 height 23
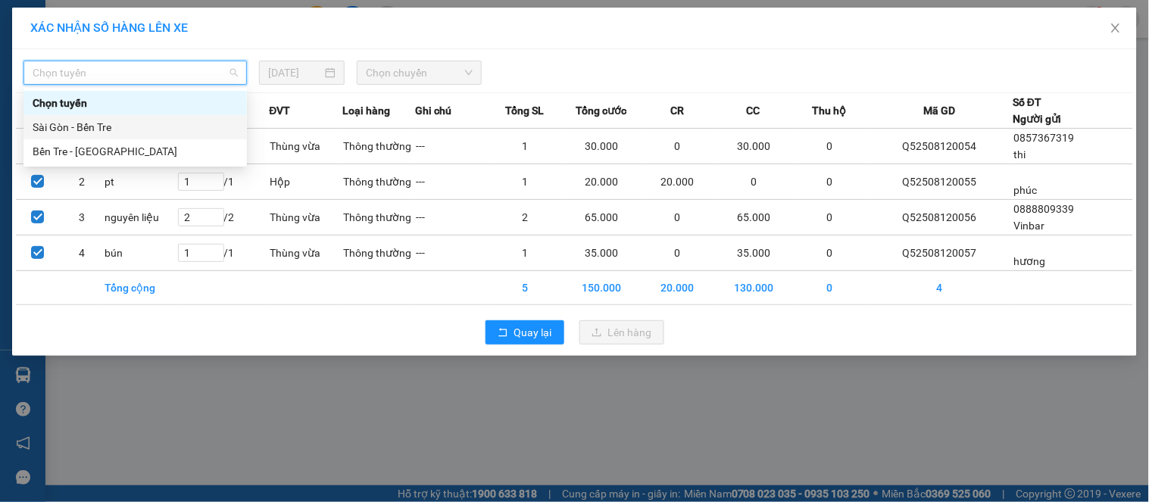
click at [138, 122] on div "Sài Gòn - Bến Tre" at bounding box center [135, 127] width 205 height 17
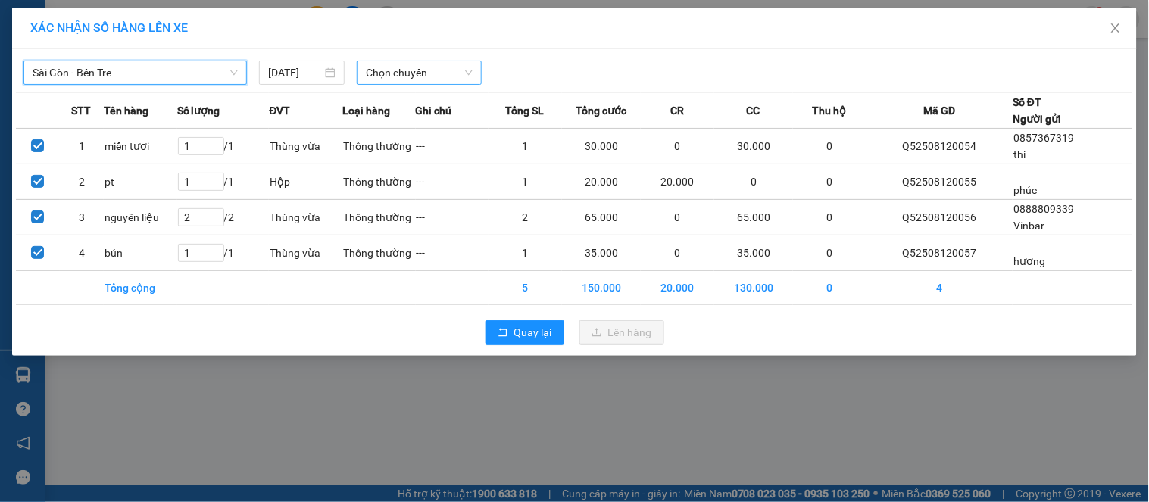
click at [421, 76] on span "Chọn chuyến" at bounding box center [419, 72] width 107 height 23
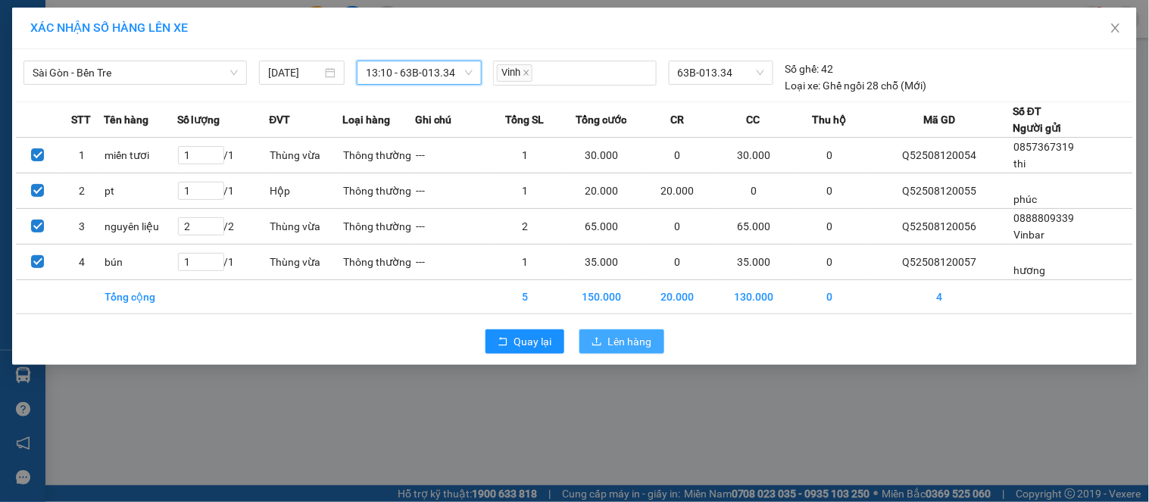
click at [627, 336] on span "Lên hàng" at bounding box center [630, 341] width 44 height 17
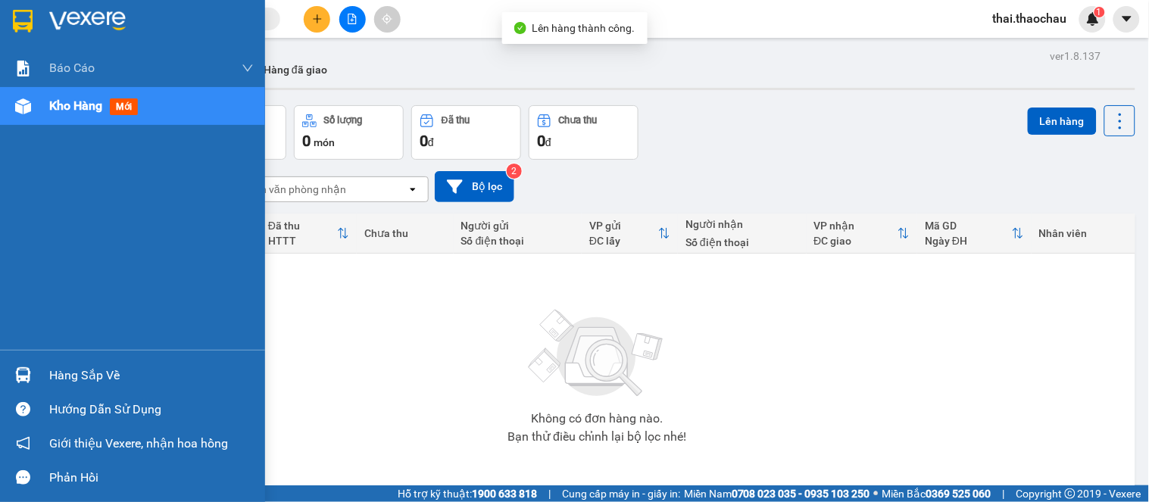
click at [39, 362] on div "Hàng sắp về" at bounding box center [132, 375] width 265 height 34
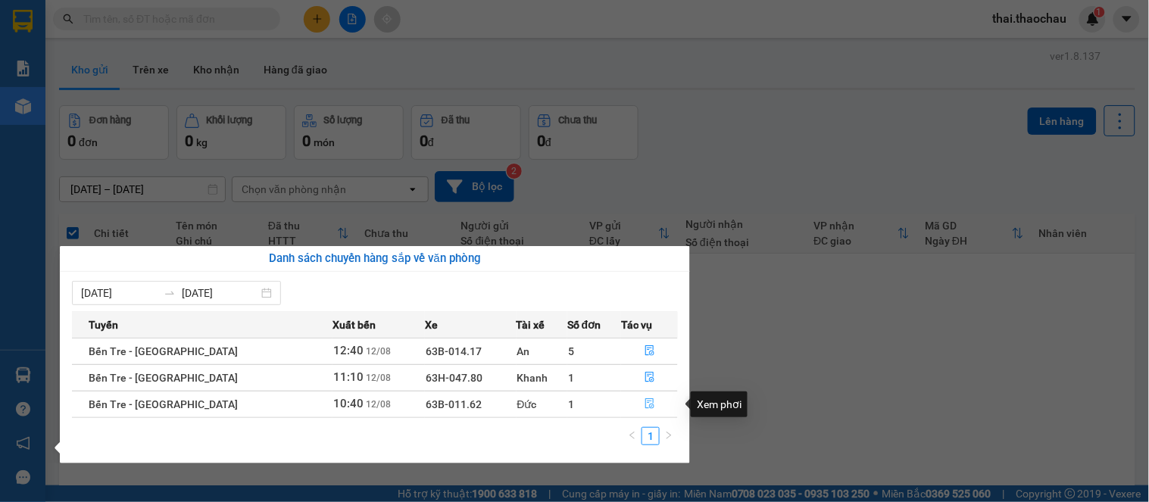
click at [645, 409] on icon "file-done" at bounding box center [650, 404] width 11 height 11
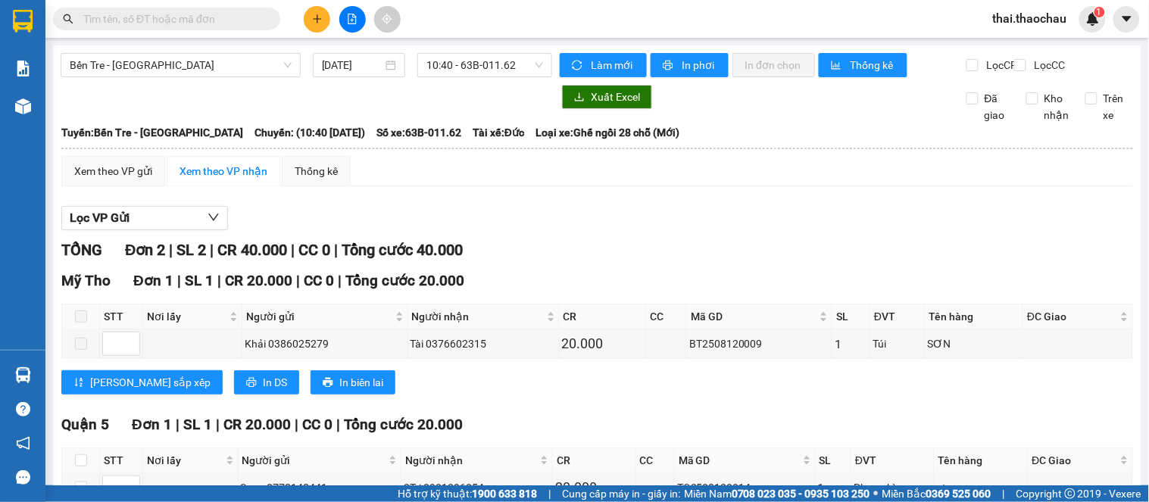
click at [87, 449] on th at bounding box center [81, 461] width 38 height 25
click at [86, 455] on input "checkbox" at bounding box center [81, 461] width 12 height 12
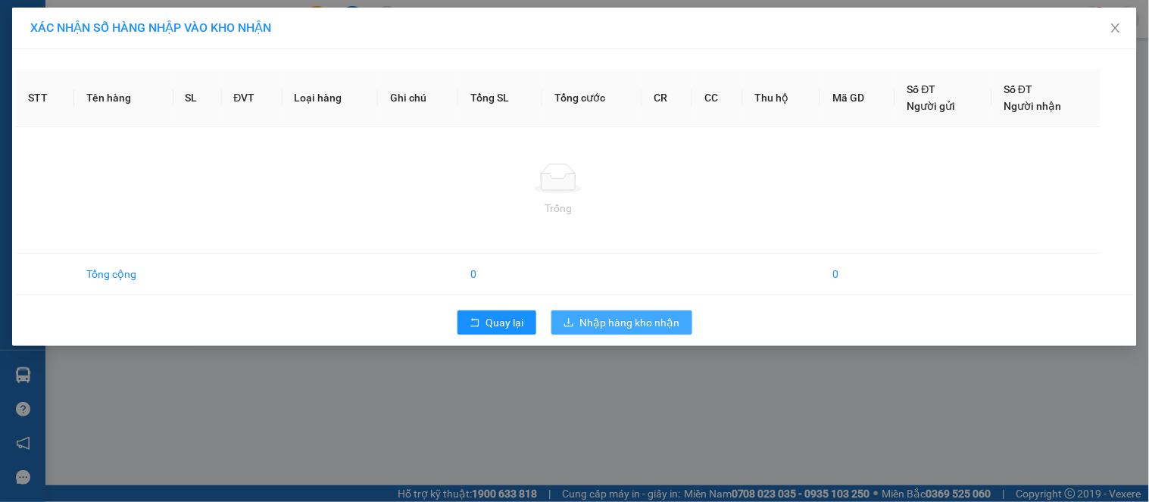
click at [612, 317] on span "Nhập hàng kho nhận" at bounding box center [630, 322] width 100 height 17
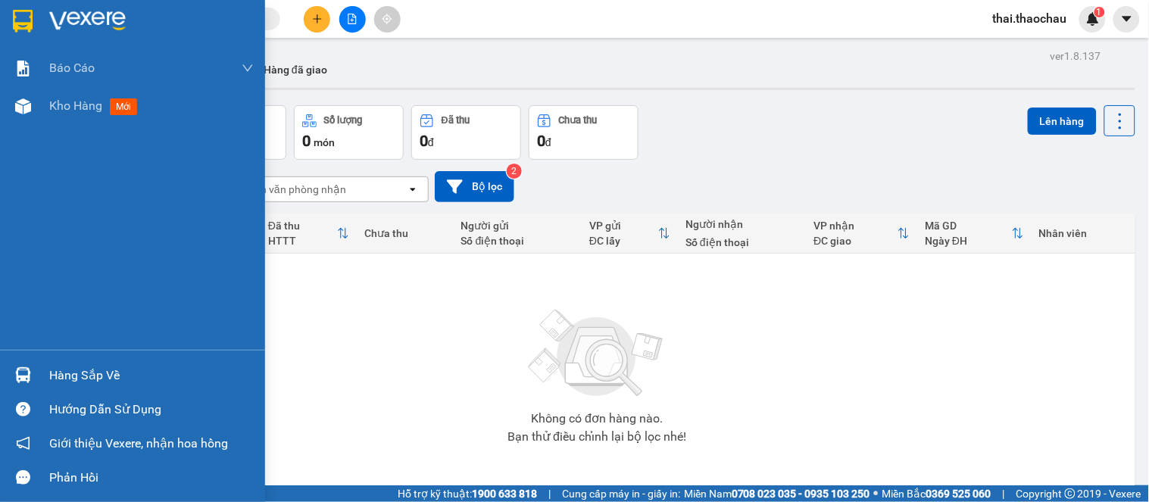
click at [58, 376] on div "Hàng sắp về" at bounding box center [151, 375] width 205 height 23
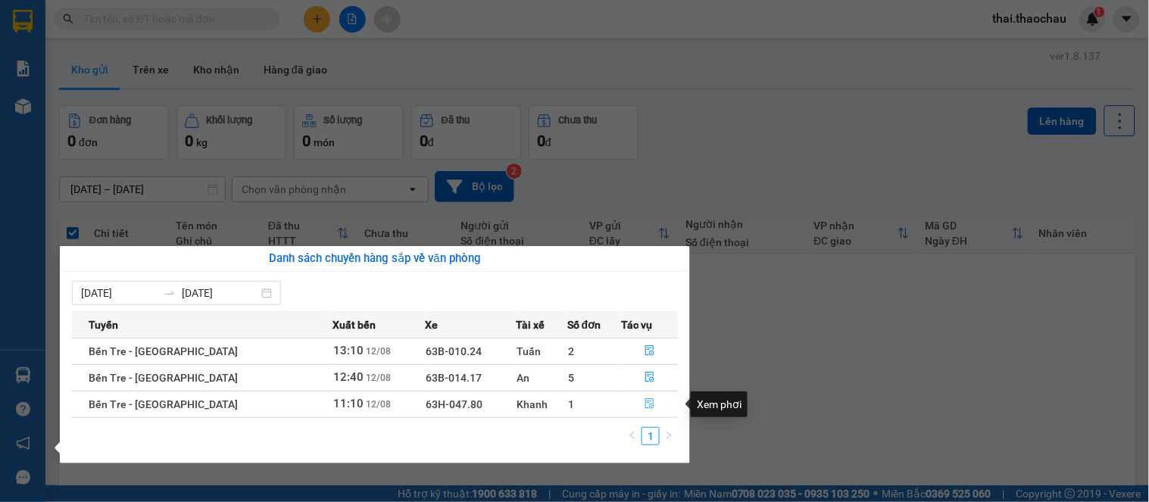
click at [645, 402] on icon "file-done" at bounding box center [650, 404] width 11 height 11
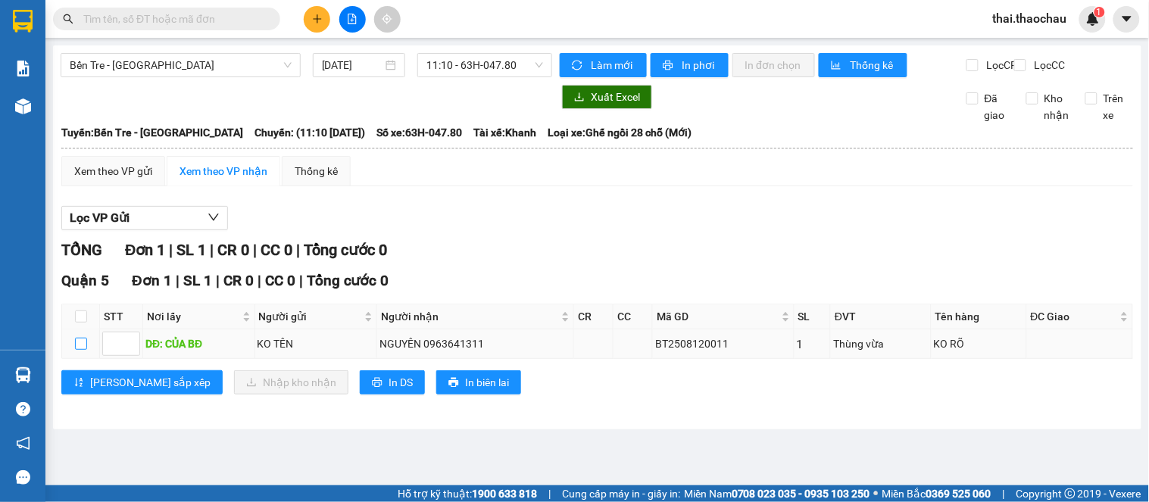
click at [77, 350] on input "checkbox" at bounding box center [81, 344] width 12 height 12
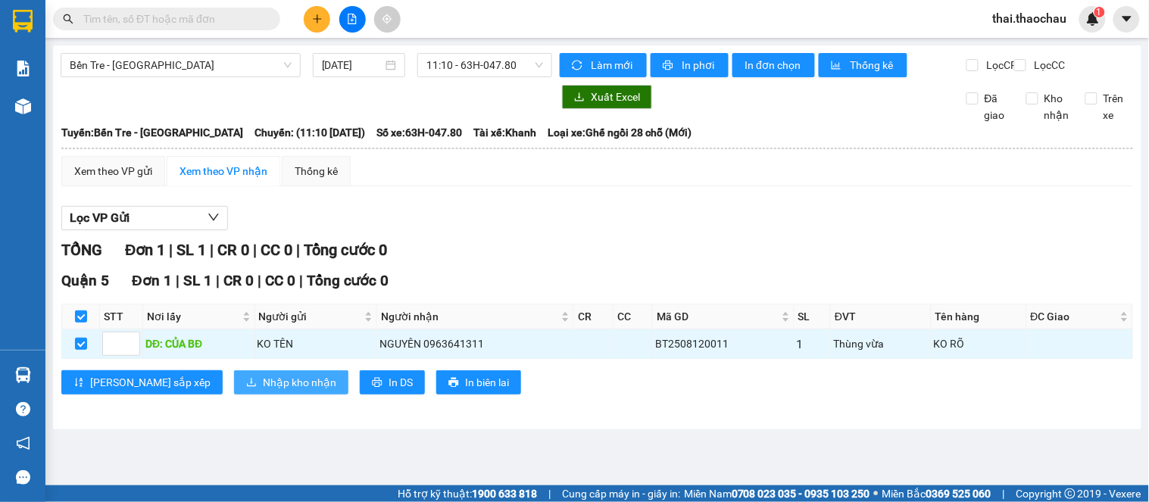
click at [263, 391] on span "Nhập kho nhận" at bounding box center [299, 382] width 73 height 17
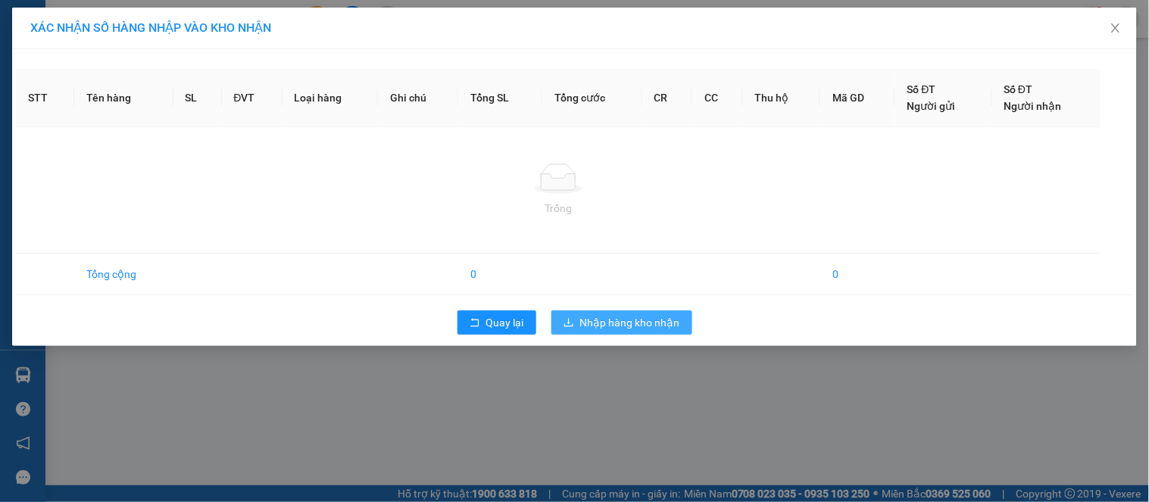
click at [605, 327] on span "Nhập hàng kho nhận" at bounding box center [630, 322] width 100 height 17
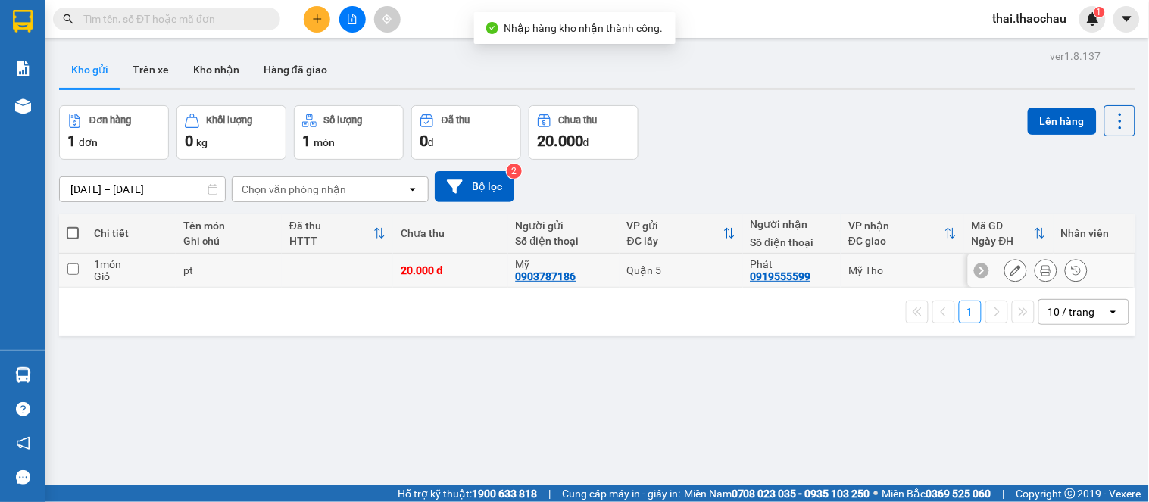
click at [1035, 270] on div at bounding box center [1046, 270] width 23 height 23
click at [1036, 269] on button at bounding box center [1046, 271] width 21 height 27
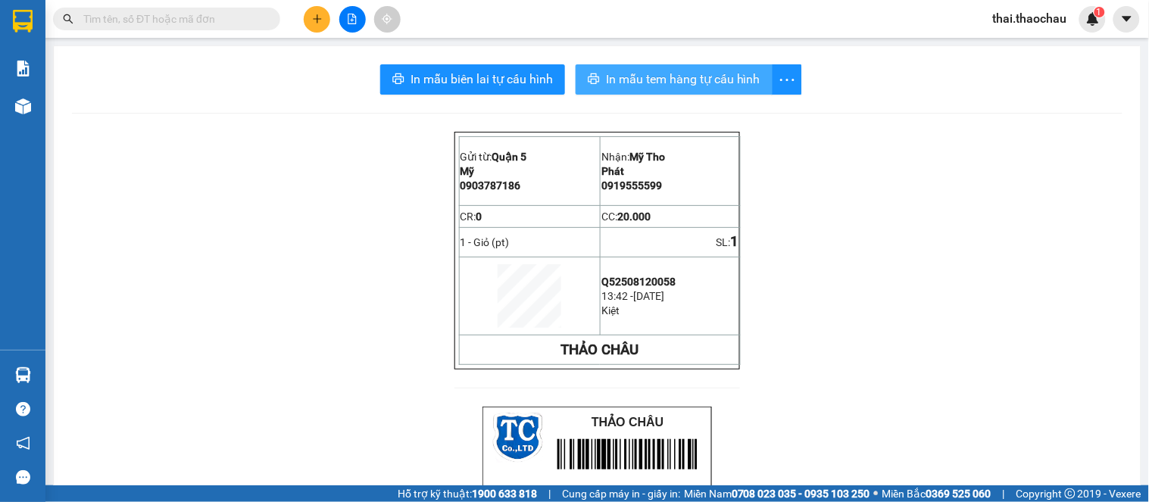
click at [717, 82] on span "In mẫu tem hàng tự cấu hình" at bounding box center [683, 79] width 155 height 19
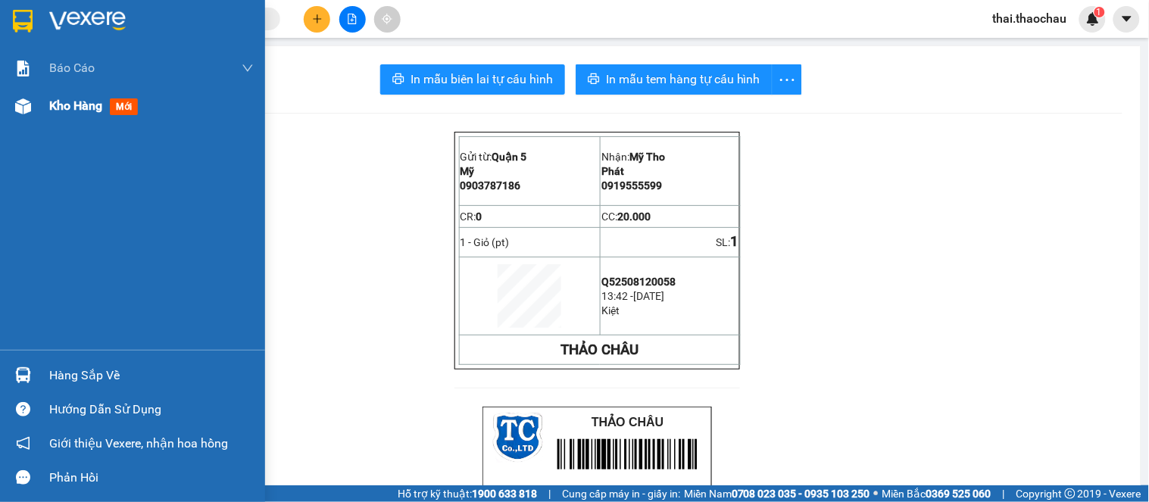
click at [69, 113] on span "Kho hàng" at bounding box center [75, 105] width 53 height 14
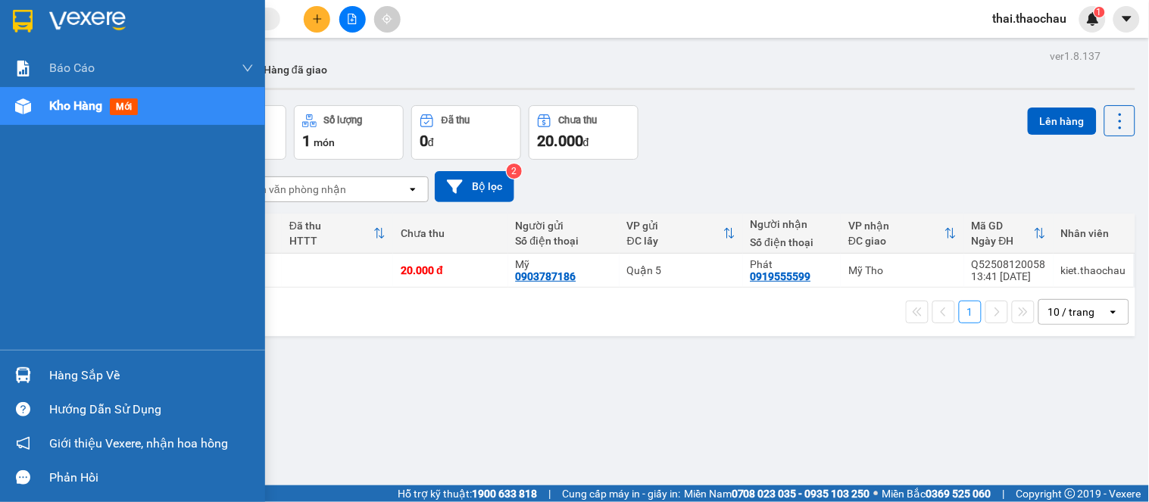
click at [77, 369] on div "Hàng sắp về" at bounding box center [151, 375] width 205 height 23
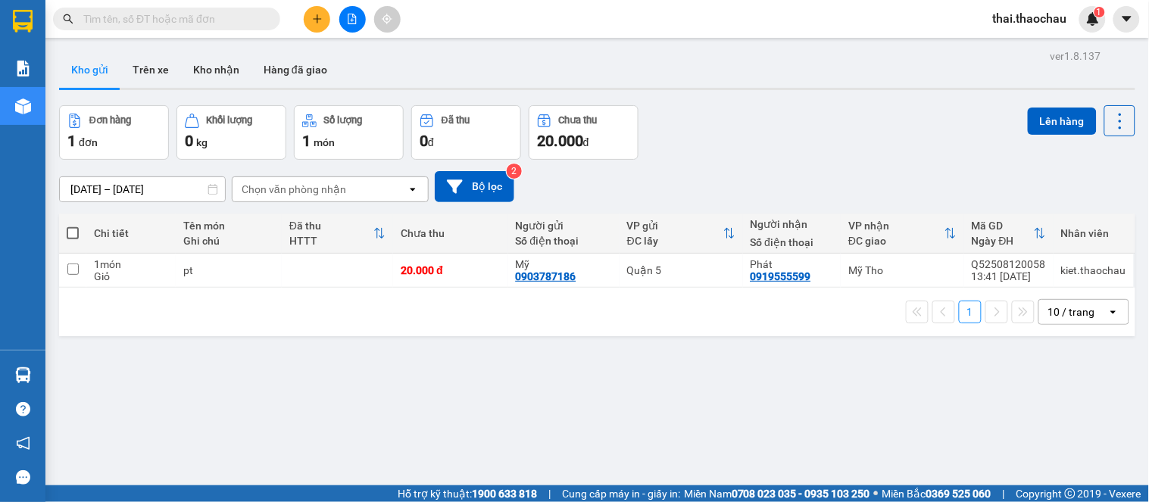
click at [783, 95] on section "Kết quả tìm kiếm ( 0 ) Bộ lọc No Data thai.thaochau 1 Báo cáo Báo cáo dòng tiền…" at bounding box center [574, 251] width 1149 height 502
click at [214, 73] on button "Kho nhận" at bounding box center [216, 70] width 70 height 36
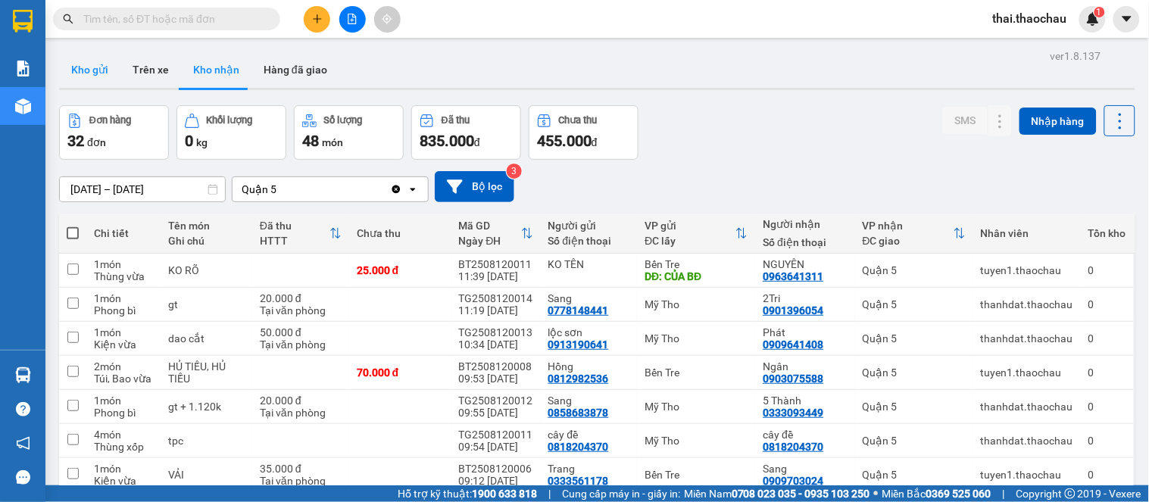
click at [81, 69] on button "Kho gửi" at bounding box center [89, 70] width 61 height 36
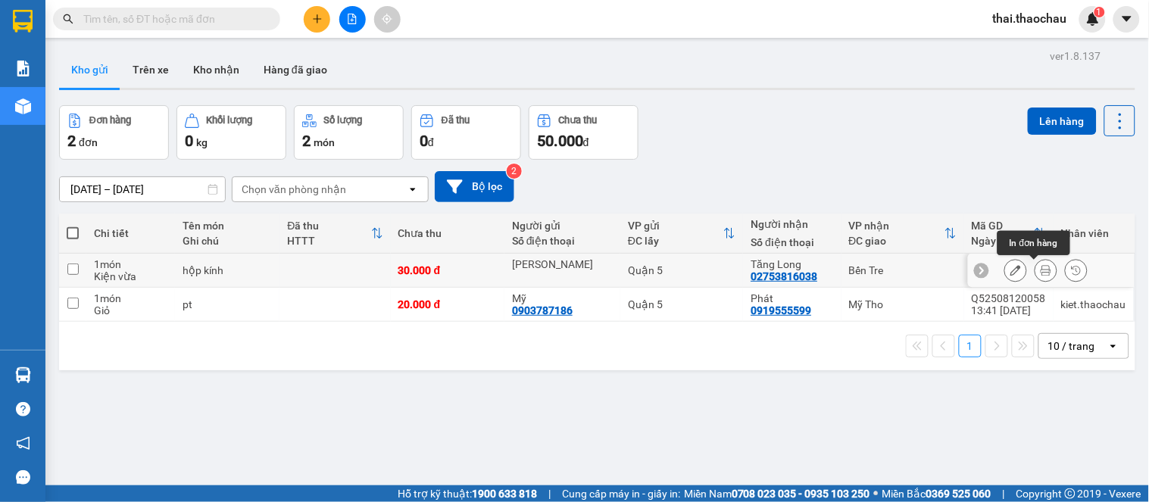
click at [1041, 267] on icon at bounding box center [1046, 270] width 11 height 11
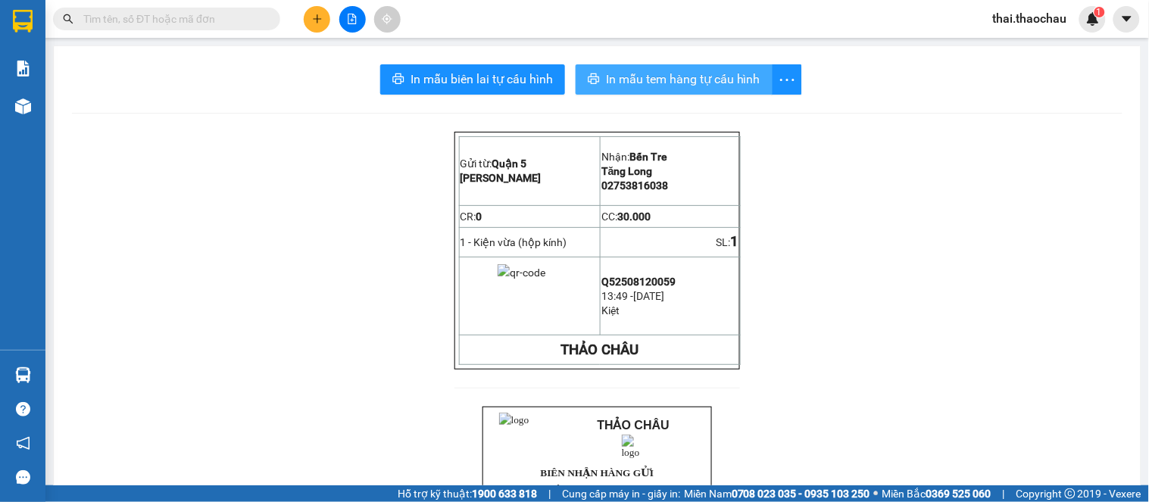
click at [665, 72] on span "In mẫu tem hàng tự cấu hình" at bounding box center [683, 79] width 155 height 19
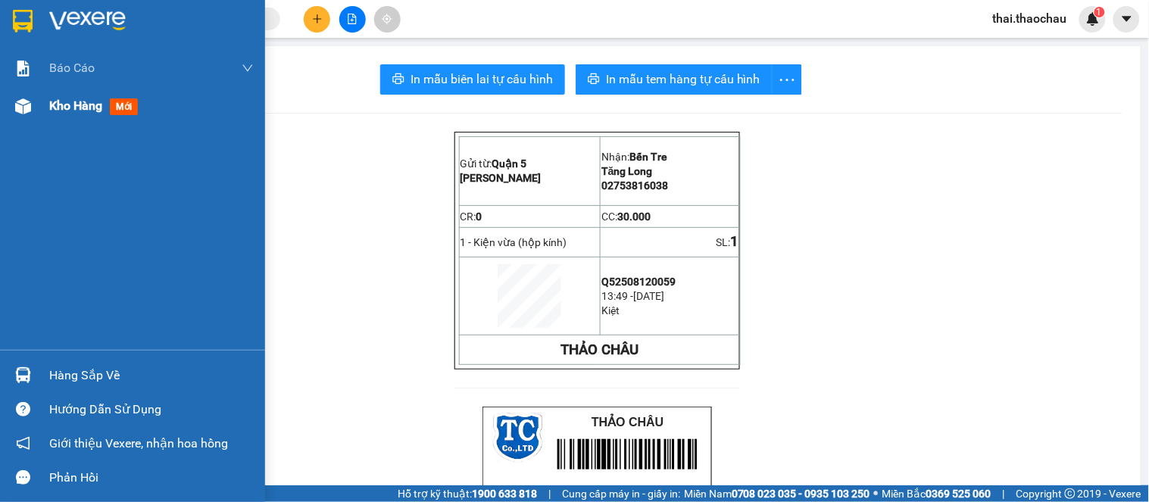
click at [73, 100] on span "Kho hàng" at bounding box center [75, 105] width 53 height 14
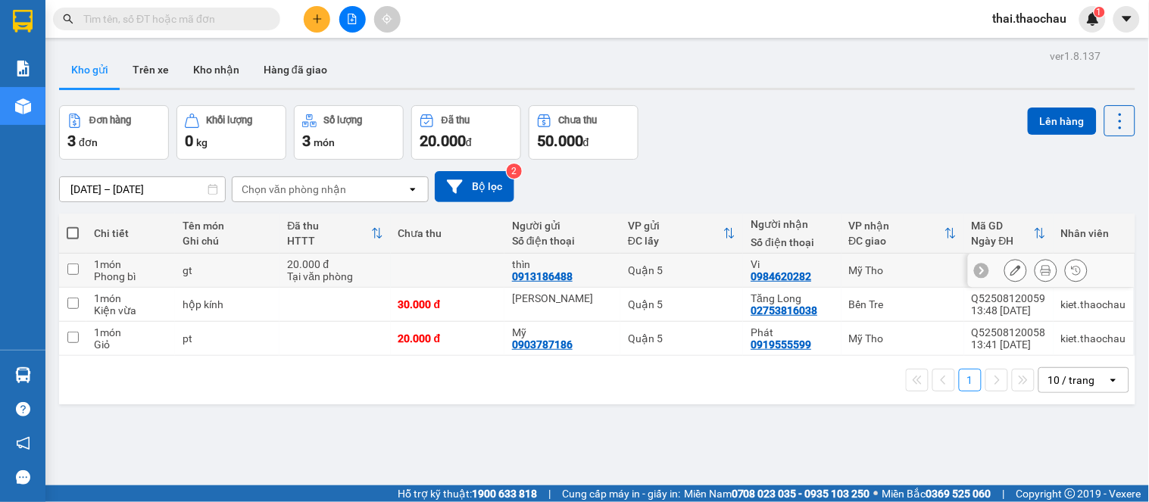
click at [1041, 267] on icon at bounding box center [1046, 270] width 11 height 11
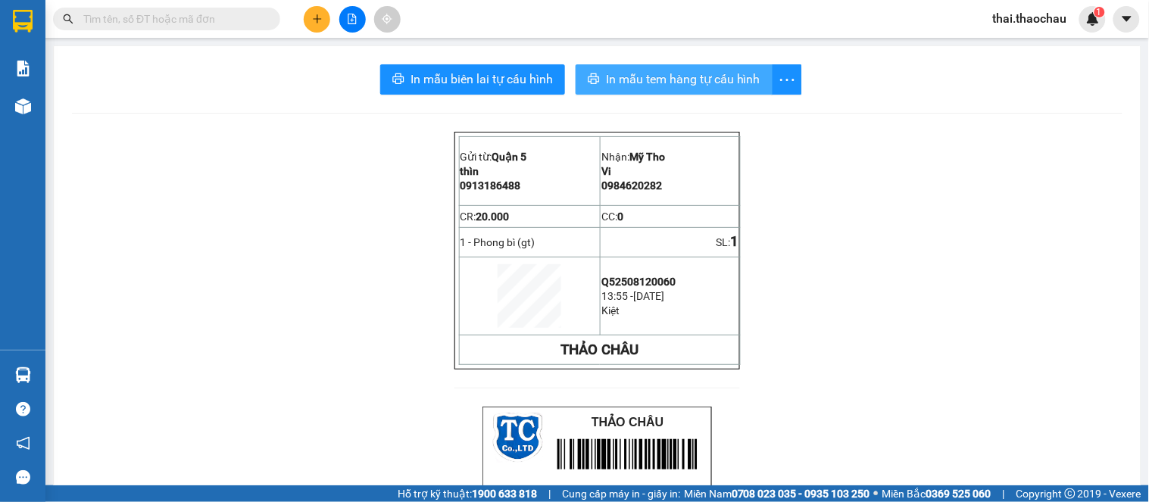
click at [737, 85] on span "In mẫu tem hàng tự cấu hình" at bounding box center [683, 79] width 155 height 19
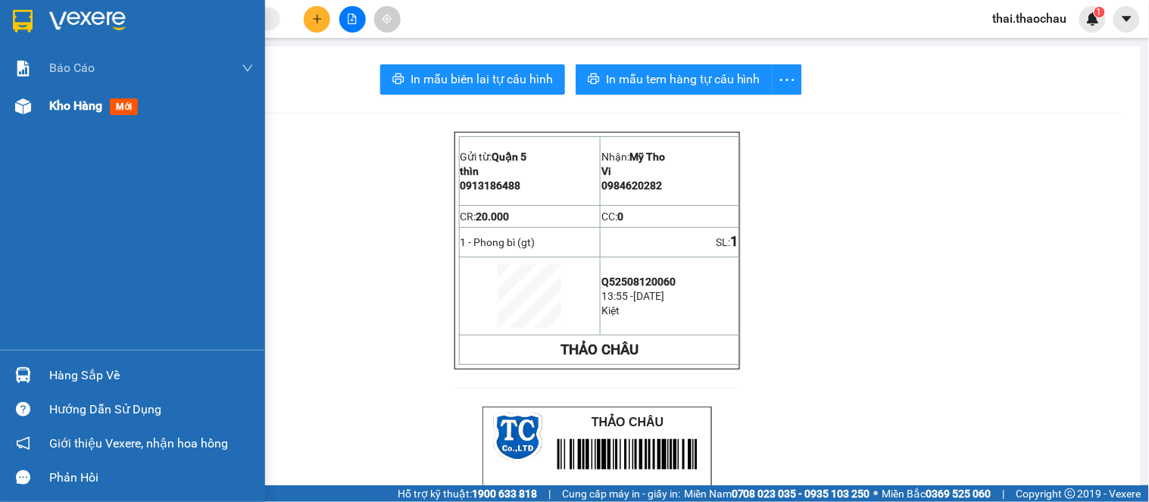
click at [27, 102] on img at bounding box center [23, 106] width 16 height 16
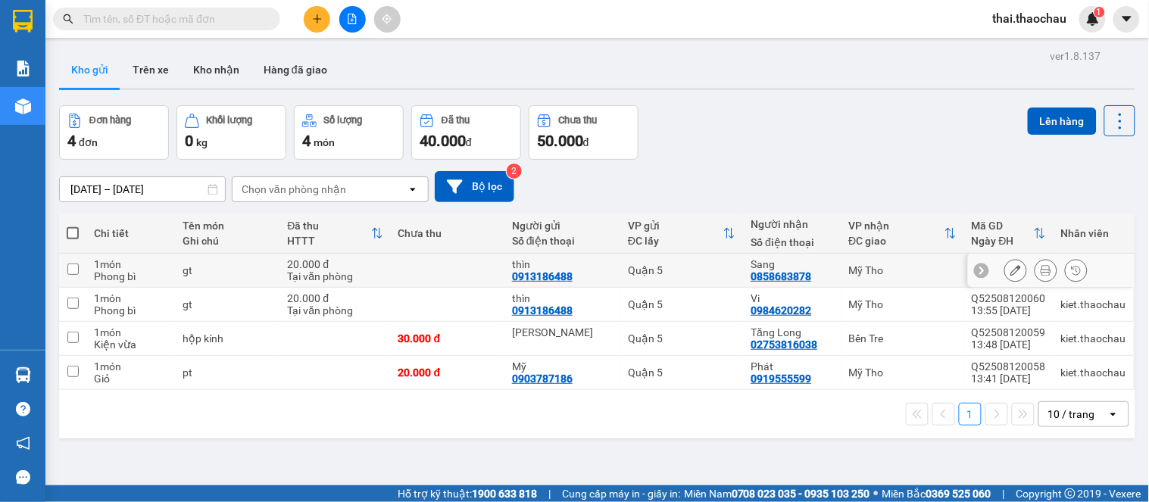
click at [1041, 268] on icon at bounding box center [1046, 270] width 11 height 11
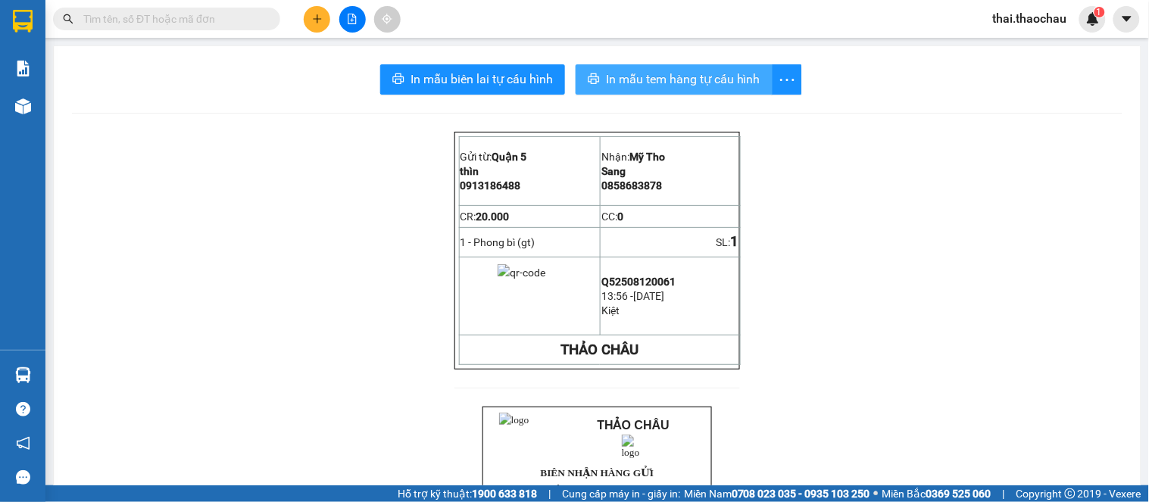
click at [647, 81] on span "In mẫu tem hàng tự cấu hình" at bounding box center [683, 79] width 155 height 19
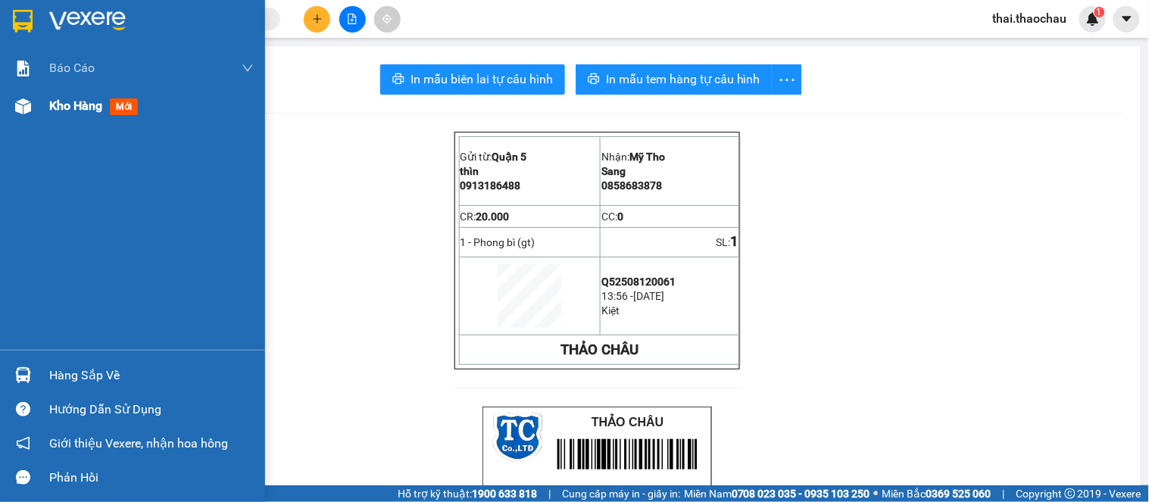
click at [5, 95] on div "Kho hàng mới" at bounding box center [132, 106] width 265 height 38
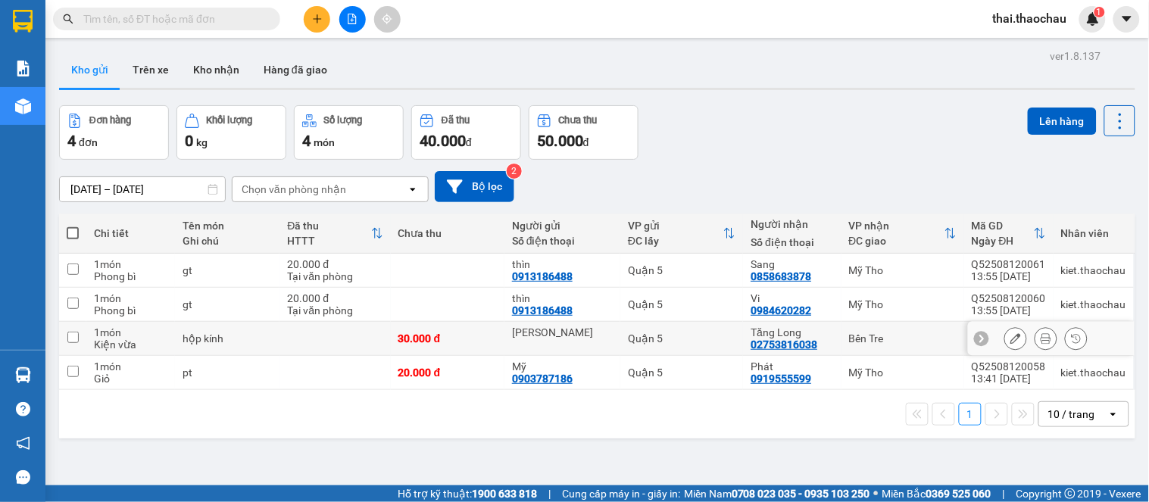
click at [478, 334] on div "30.000 đ" at bounding box center [448, 339] width 98 height 12
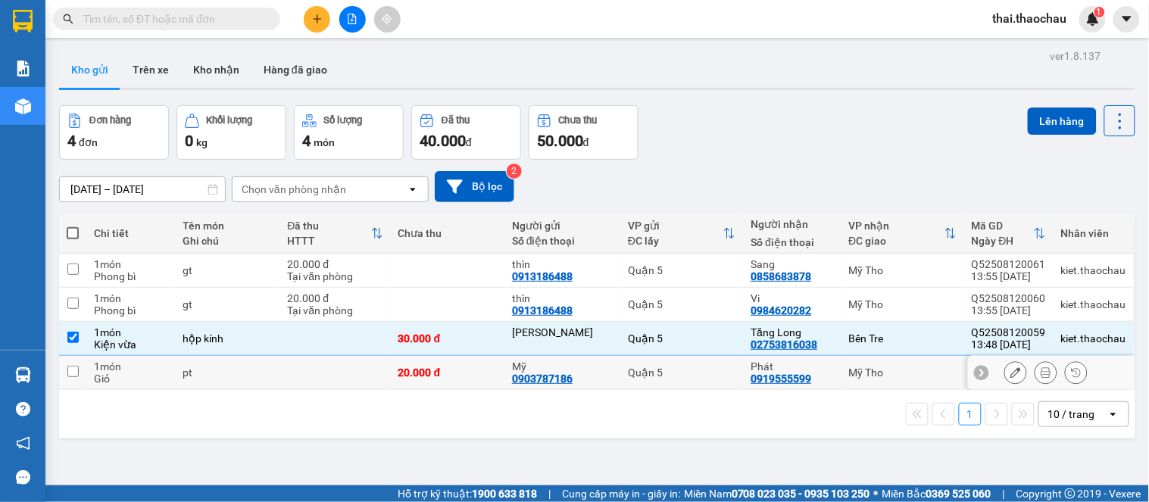
click at [517, 376] on div "0903787186" at bounding box center [542, 379] width 61 height 12
click at [852, 374] on div "Mỹ Tho" at bounding box center [903, 373] width 108 height 12
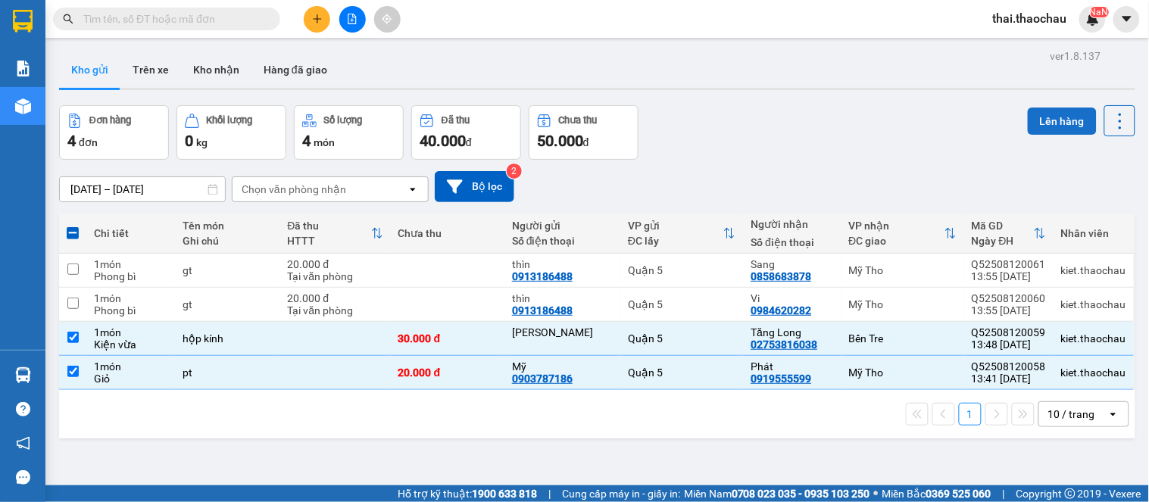
click at [1042, 110] on button "Lên hàng" at bounding box center [1062, 121] width 69 height 27
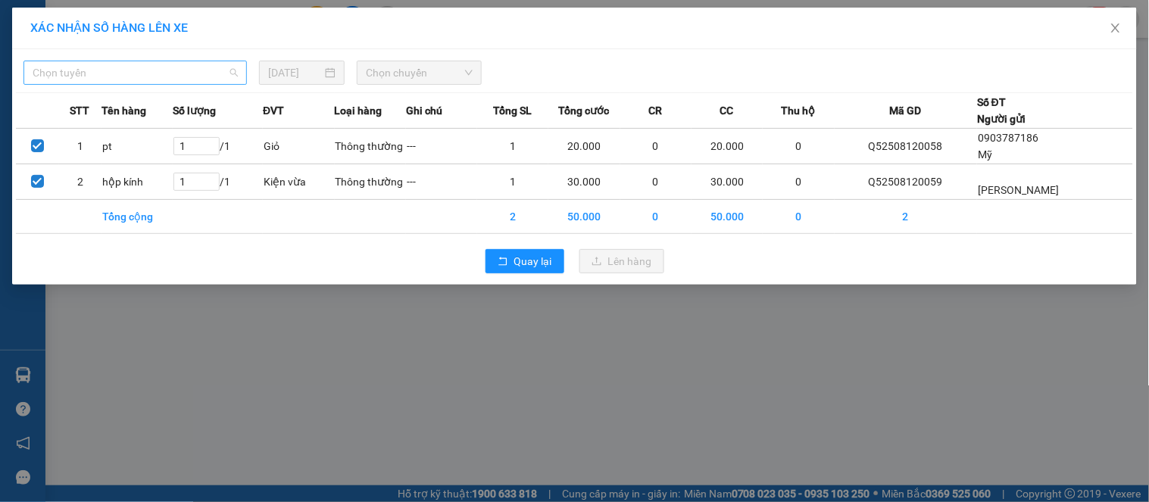
click at [183, 74] on span "Chọn tuyến" at bounding box center [135, 72] width 205 height 23
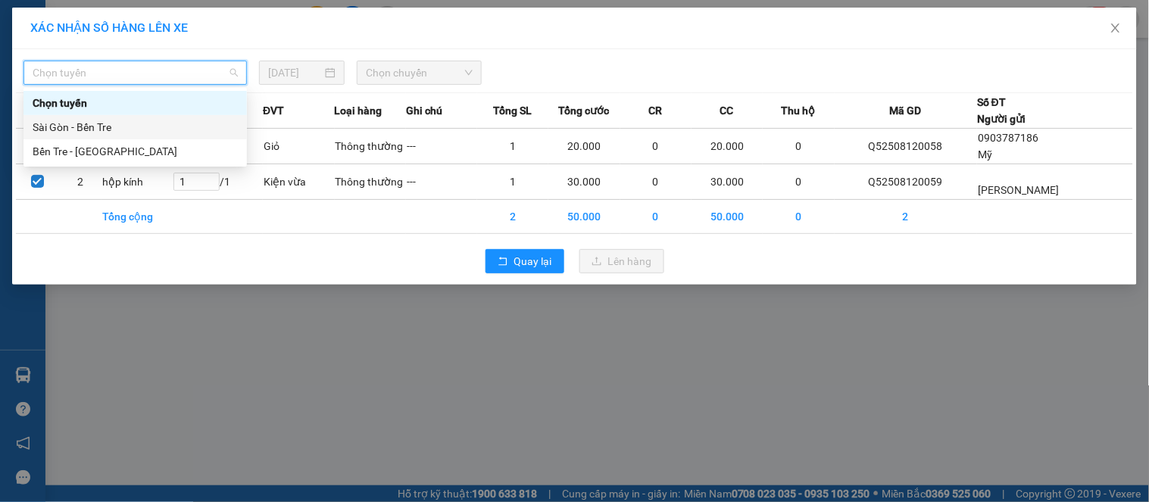
click at [142, 125] on div "Sài Gòn - Bến Tre" at bounding box center [135, 127] width 205 height 17
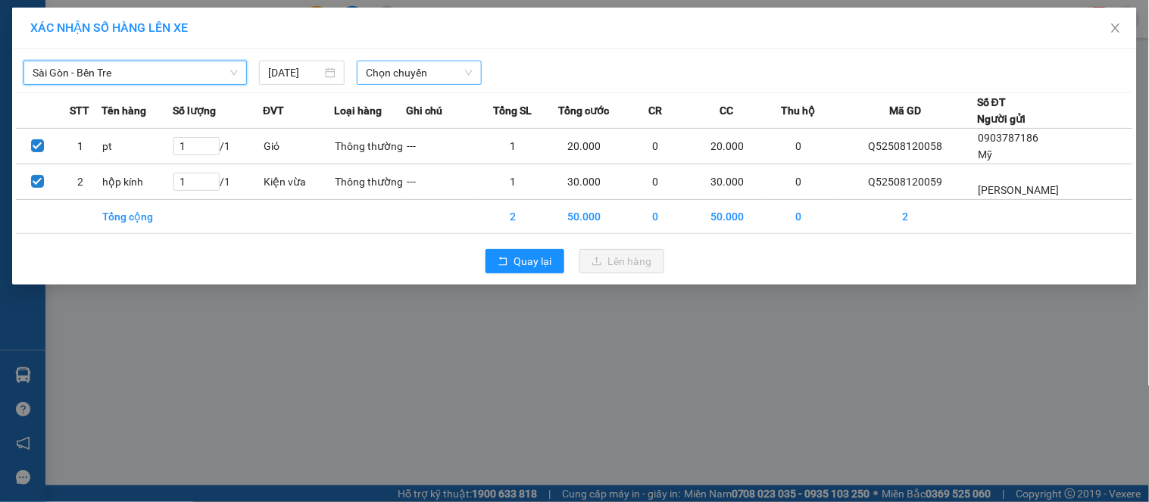
click at [430, 72] on span "Chọn chuyến" at bounding box center [419, 72] width 107 height 23
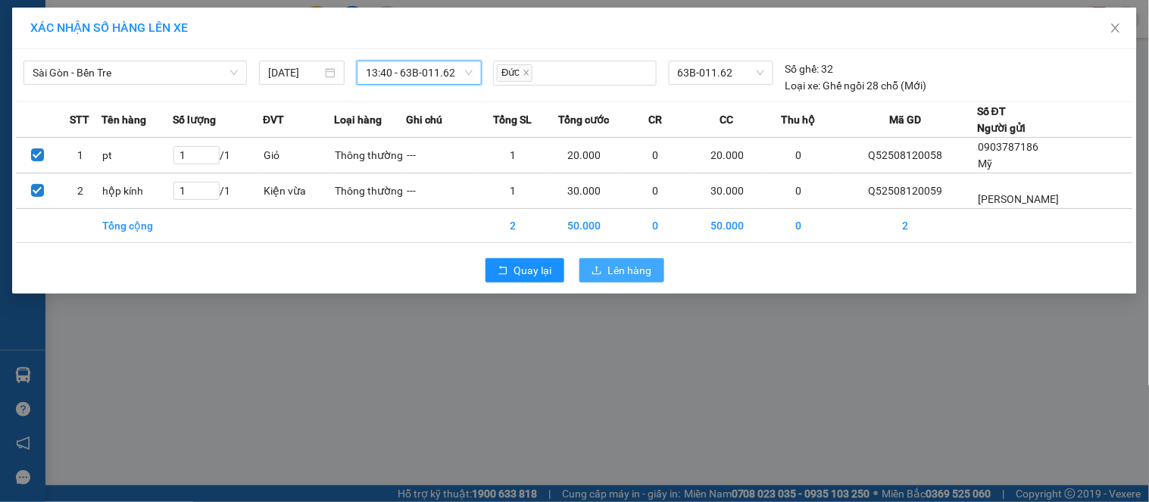
click at [626, 261] on button "Lên hàng" at bounding box center [622, 270] width 85 height 24
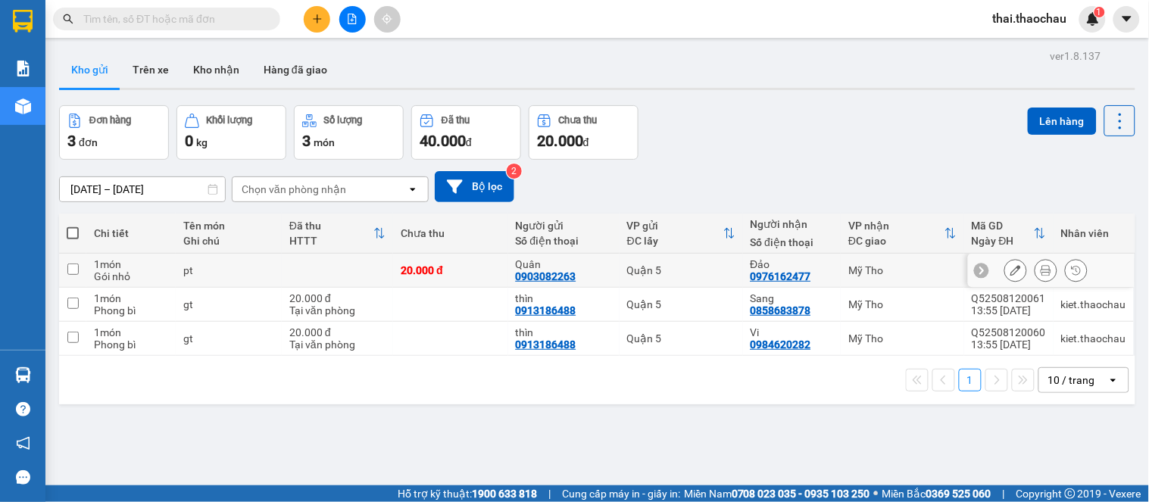
click at [1040, 268] on button at bounding box center [1046, 271] width 21 height 27
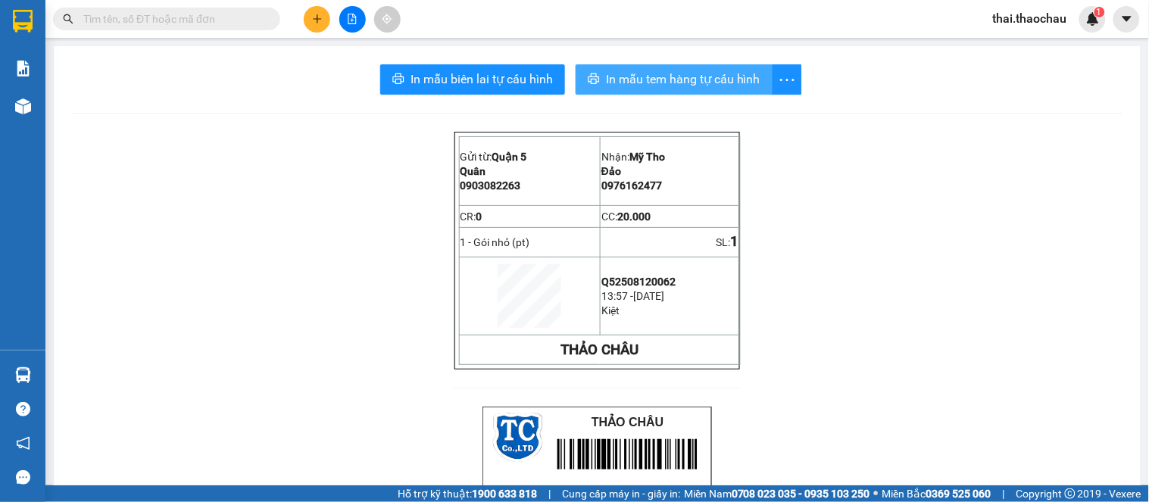
click at [673, 86] on span "In mẫu tem hàng tự cấu hình" at bounding box center [683, 79] width 155 height 19
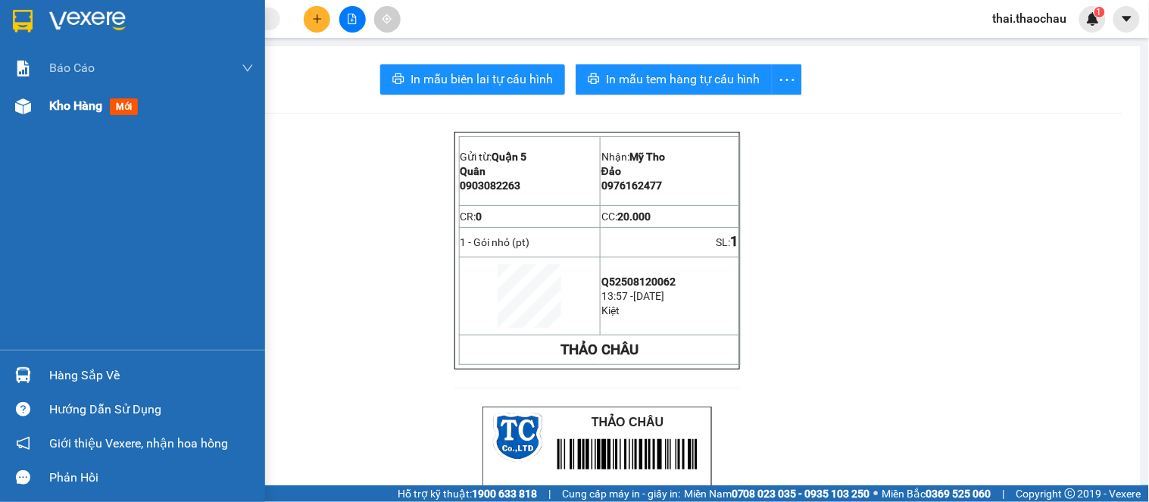
click at [36, 94] on div "Kho hàng mới" at bounding box center [132, 106] width 265 height 38
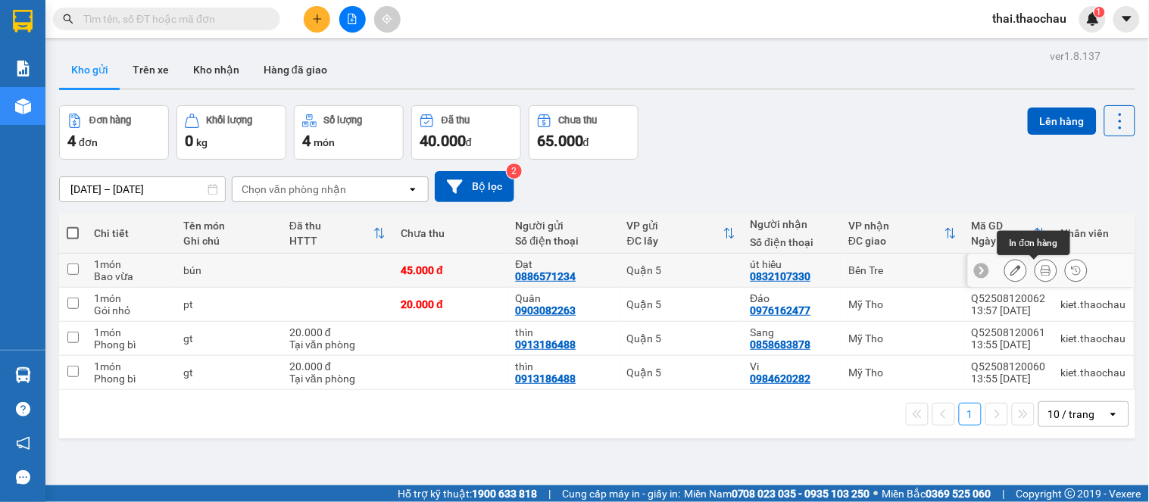
click at [1036, 264] on button at bounding box center [1046, 271] width 21 height 27
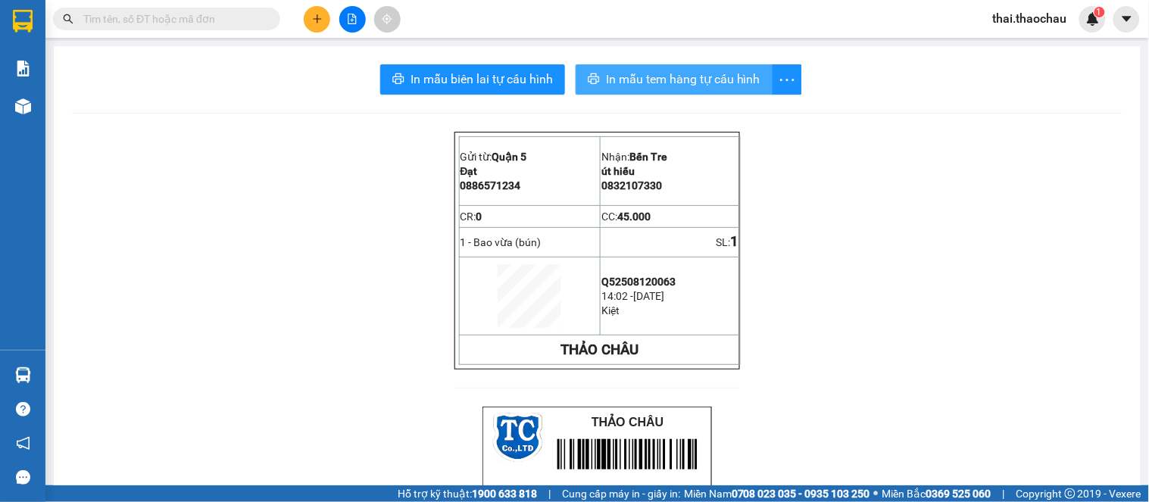
click at [634, 85] on span "In mẫu tem hàng tự cấu hình" at bounding box center [683, 79] width 155 height 19
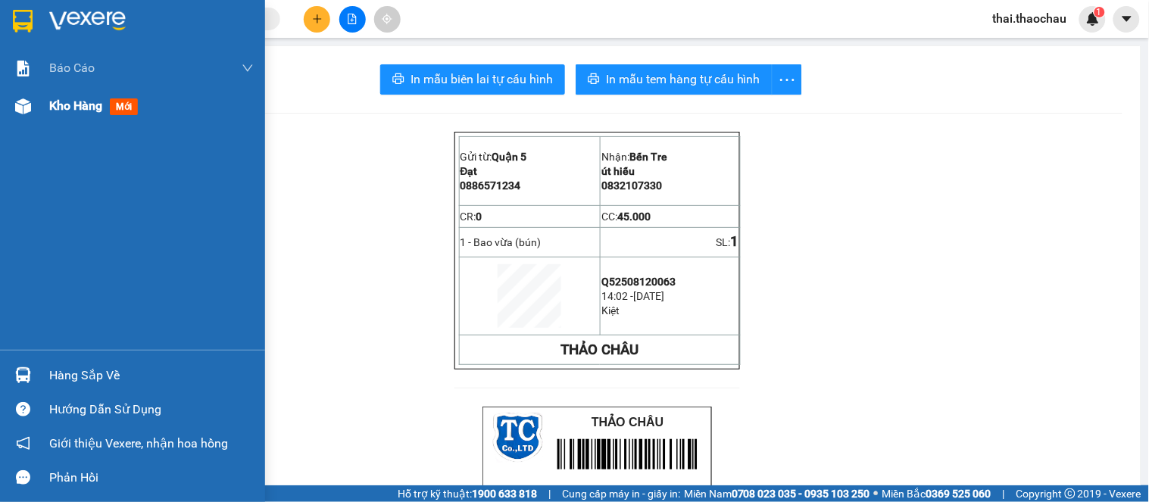
click at [23, 122] on div "Kho hàng mới" at bounding box center [132, 106] width 265 height 38
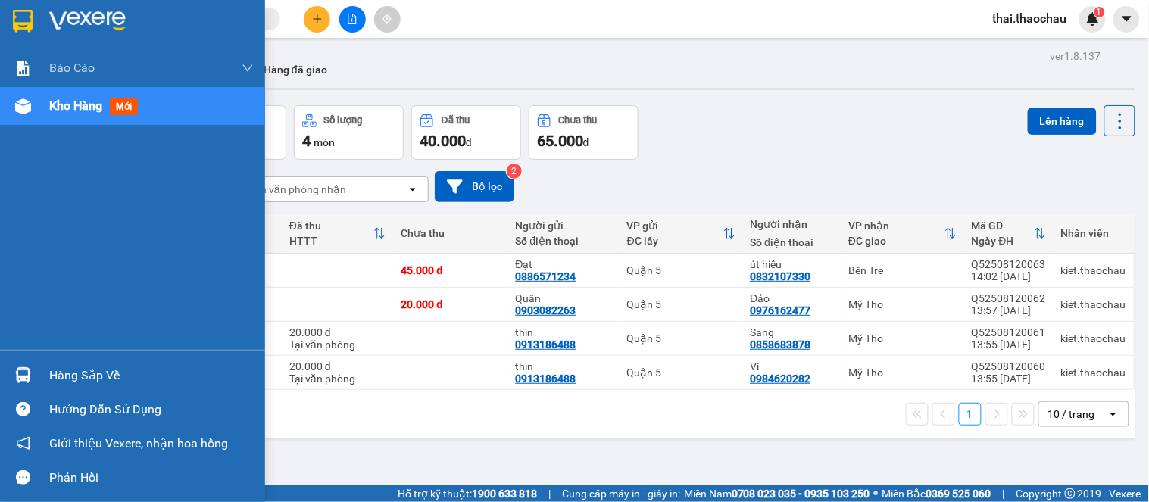
click at [64, 371] on div "Hàng sắp về" at bounding box center [151, 375] width 205 height 23
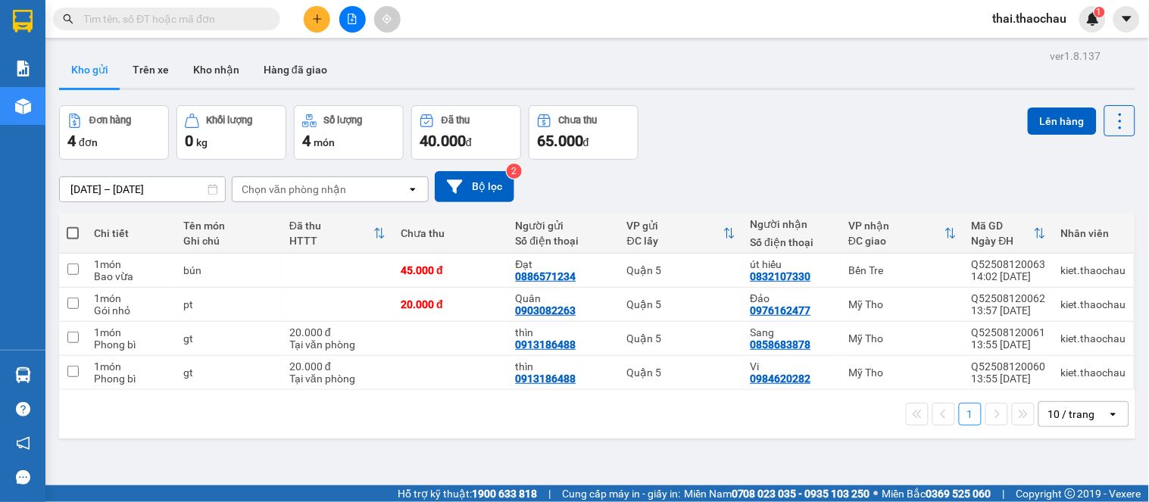
click at [755, 170] on section "Kết quả tìm kiếm ( 0 ) Bộ lọc No Data thai.thaochau 1 Báo cáo Báo cáo dòng tiền…" at bounding box center [574, 251] width 1149 height 502
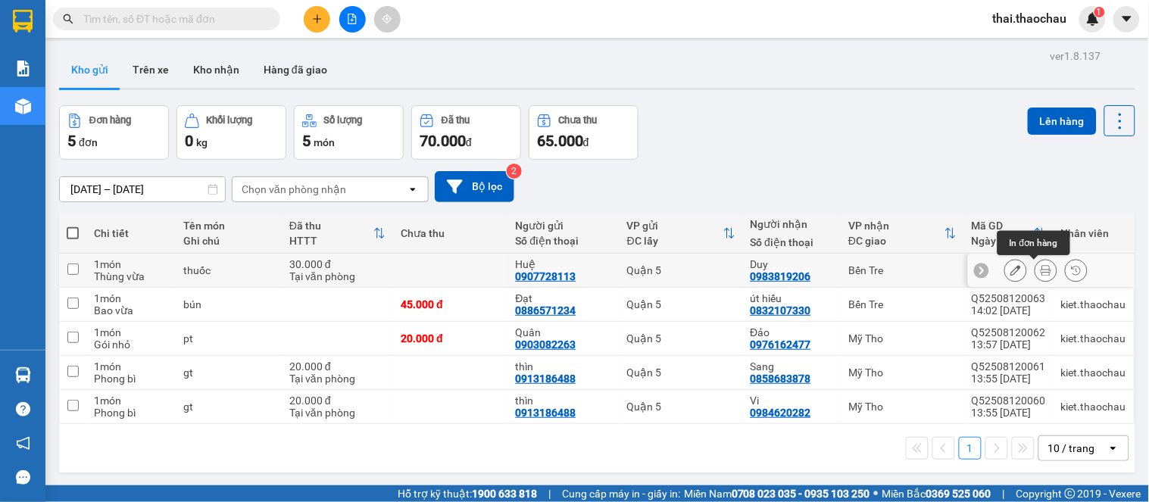
click at [1041, 271] on icon at bounding box center [1046, 270] width 11 height 11
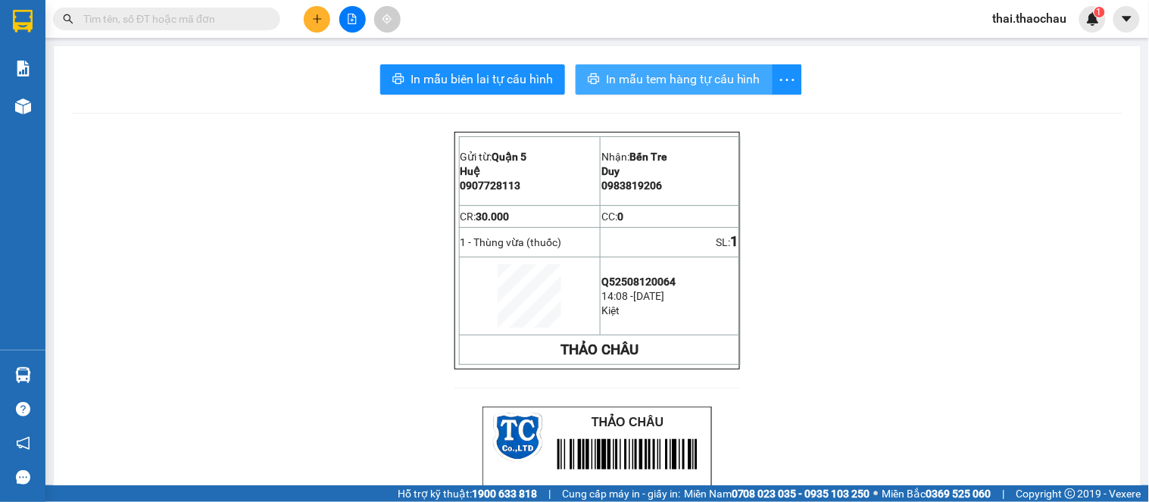
click at [700, 80] on span "In mẫu tem hàng tự cấu hình" at bounding box center [683, 79] width 155 height 19
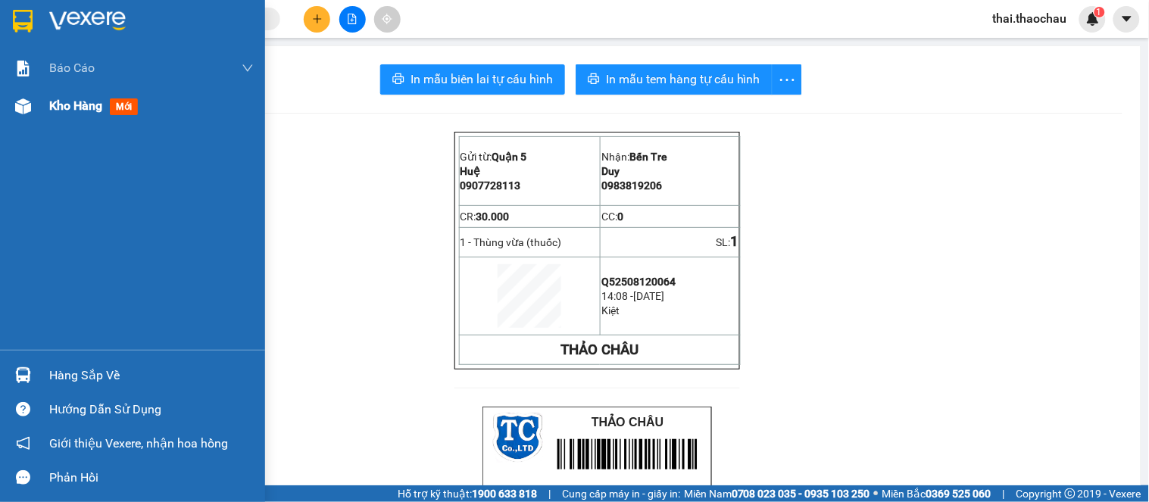
click at [80, 108] on span "Kho hàng" at bounding box center [75, 105] width 53 height 14
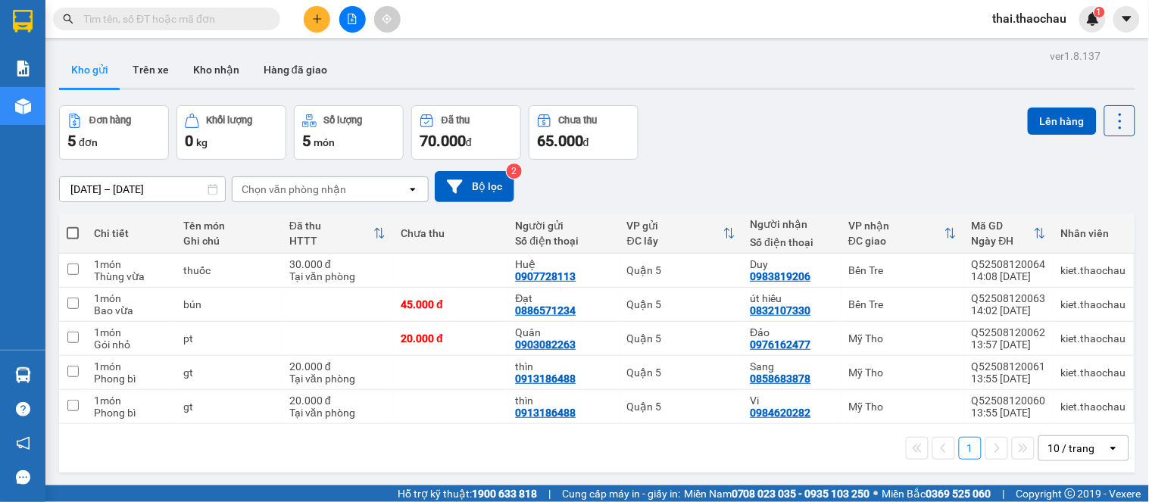
click at [73, 232] on span at bounding box center [73, 233] width 12 height 12
click at [73, 226] on input "checkbox" at bounding box center [73, 226] width 0 height 0
checkbox input "true"
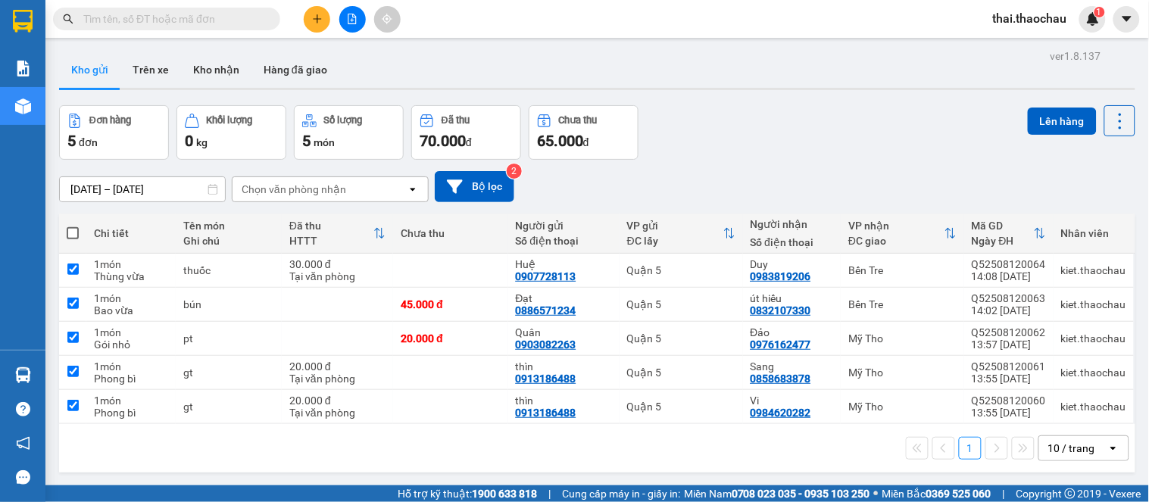
checkbox input "true"
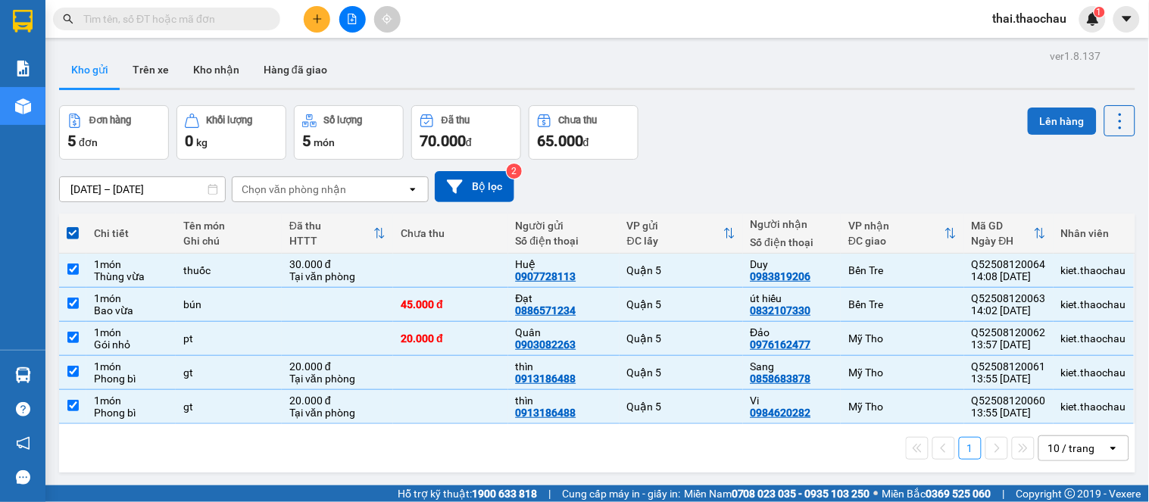
click at [1058, 132] on button "Lên hàng" at bounding box center [1062, 121] width 69 height 27
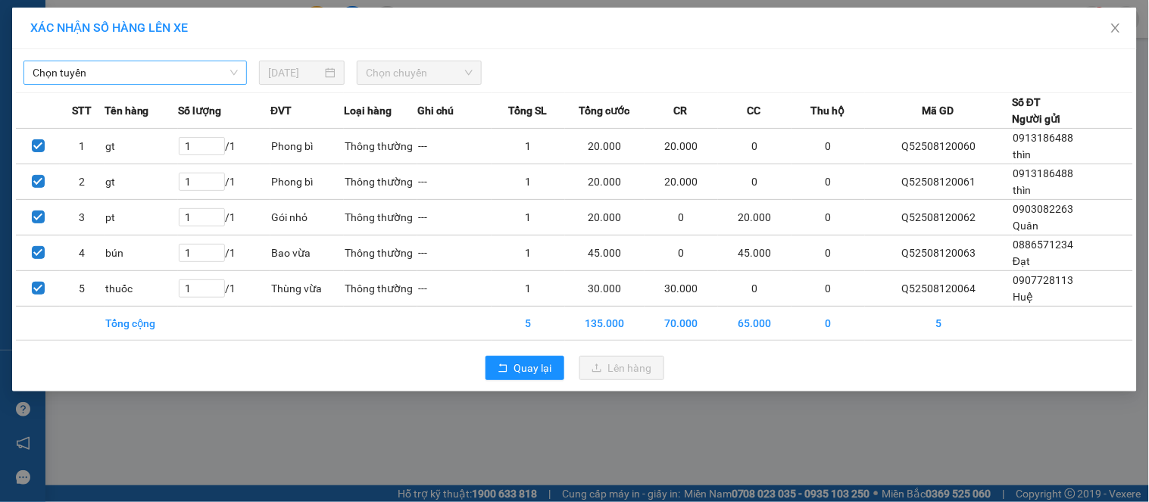
click at [79, 67] on span "Chọn tuyến" at bounding box center [135, 72] width 205 height 23
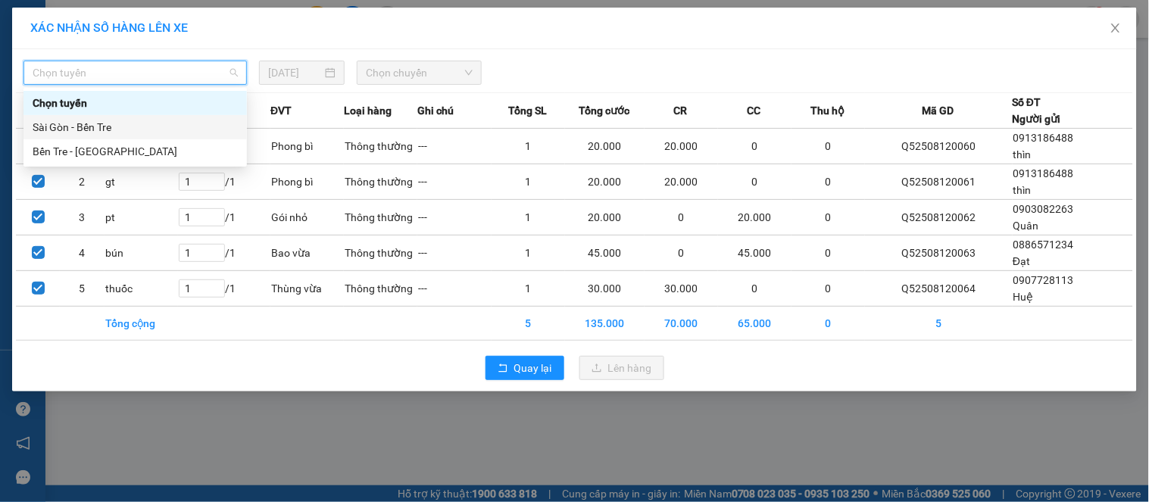
click at [93, 119] on div "Sài Gòn - Bến Tre" at bounding box center [135, 127] width 205 height 17
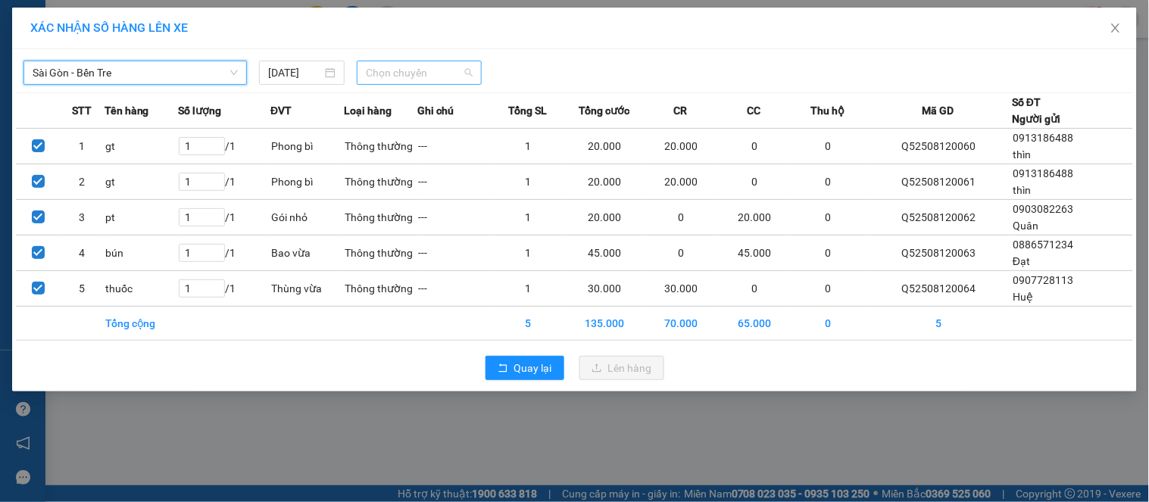
click at [429, 73] on span "Chọn chuyến" at bounding box center [419, 72] width 107 height 23
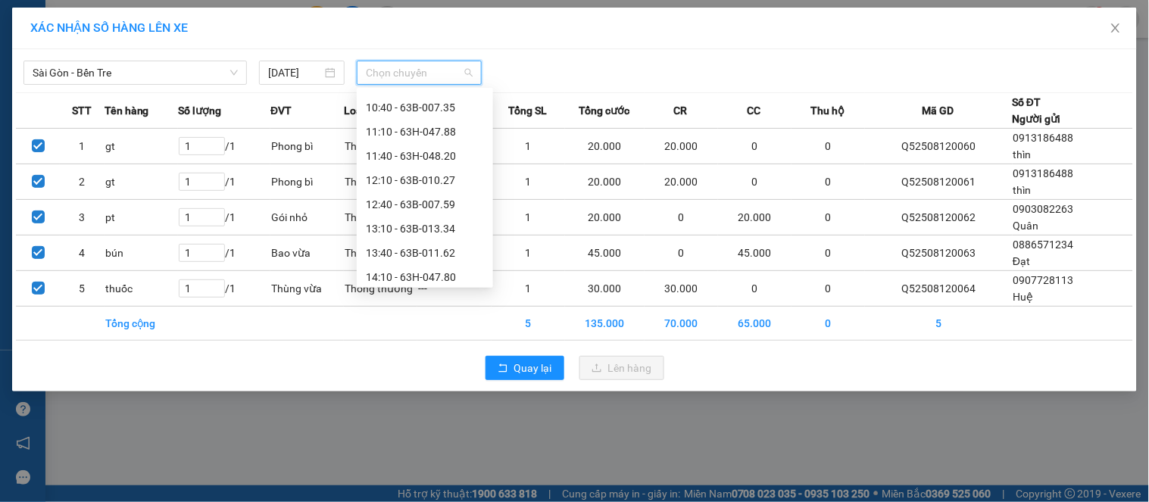
scroll to position [336, 0]
click at [398, 248] on div "14:10 - 63H-047.80" at bounding box center [425, 251] width 118 height 17
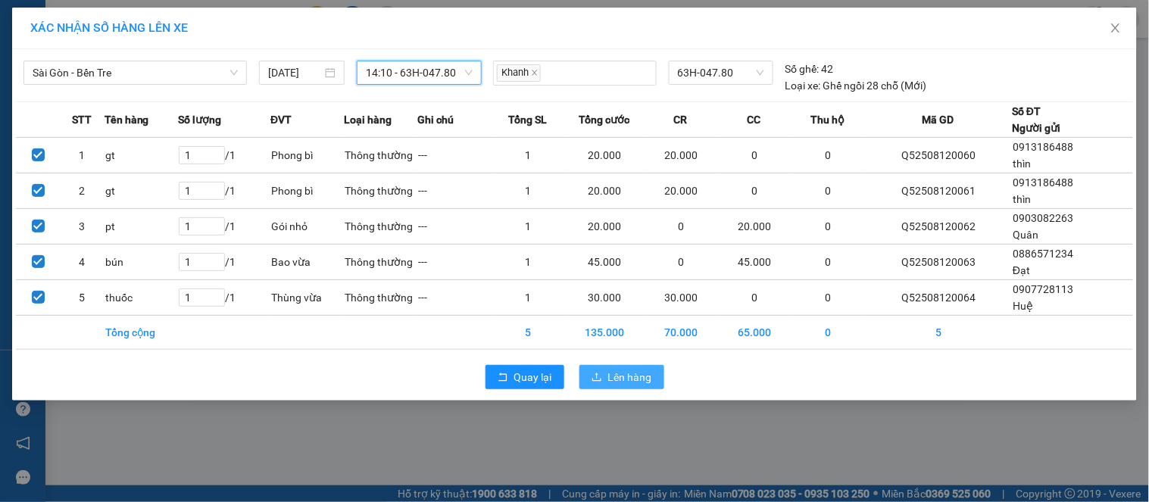
click at [638, 370] on span "Lên hàng" at bounding box center [630, 377] width 44 height 17
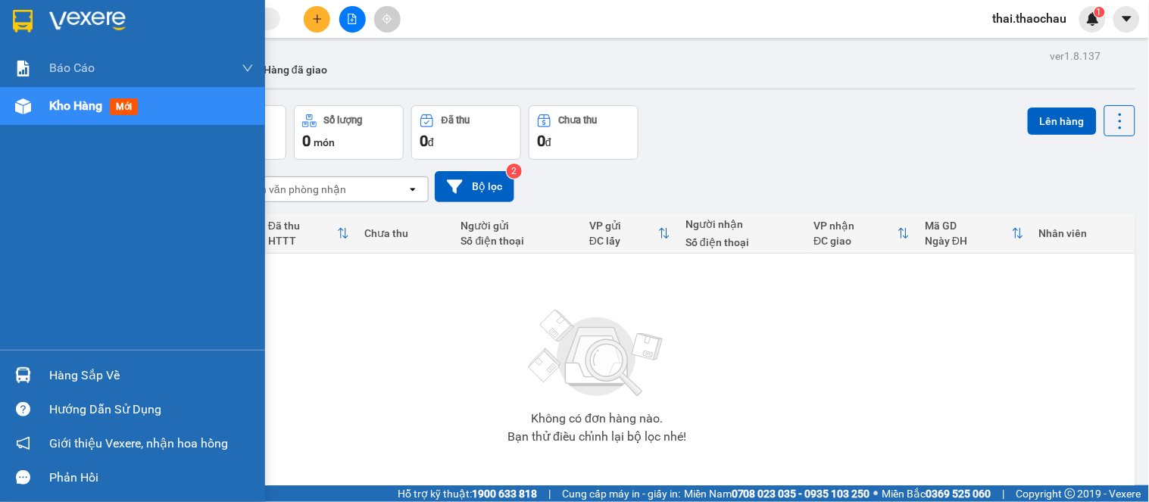
click at [88, 383] on div "Hàng sắp về" at bounding box center [151, 375] width 205 height 23
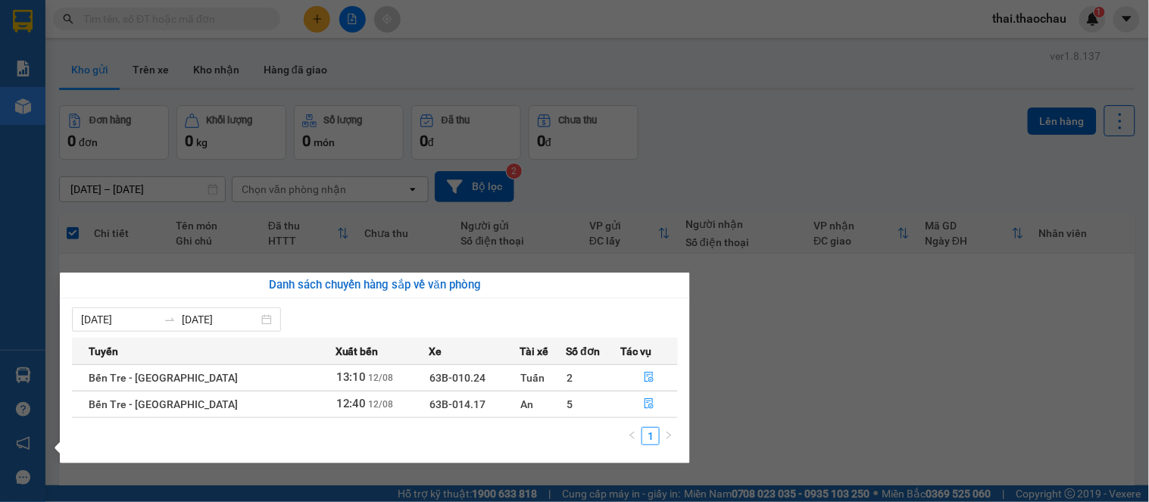
click at [932, 344] on section "Kết quả tìm kiếm ( 0 ) Bộ lọc No Data thai.thaochau 1 Báo cáo Báo cáo dòng tiền…" at bounding box center [574, 251] width 1149 height 502
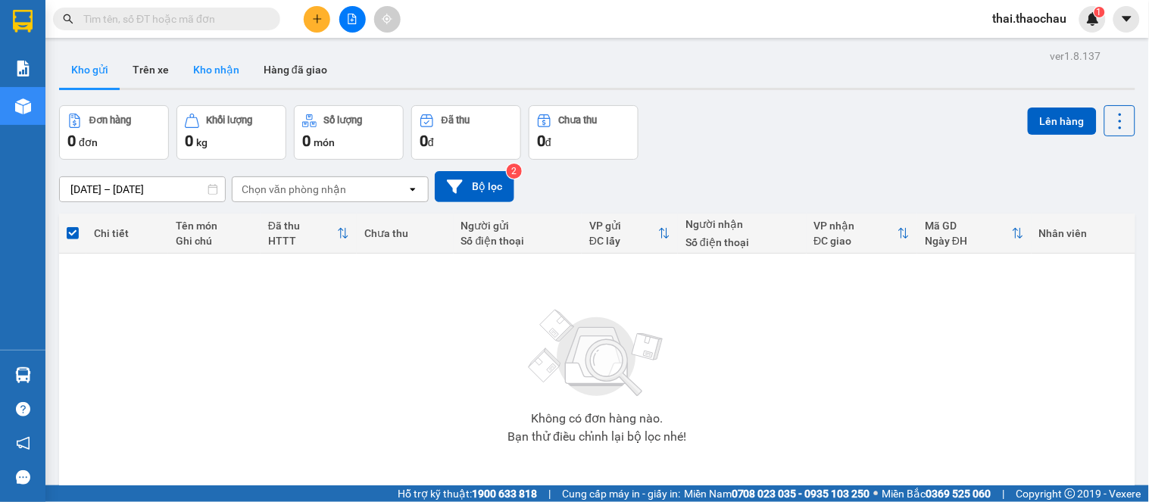
click at [215, 77] on button "Kho nhận" at bounding box center [216, 70] width 70 height 36
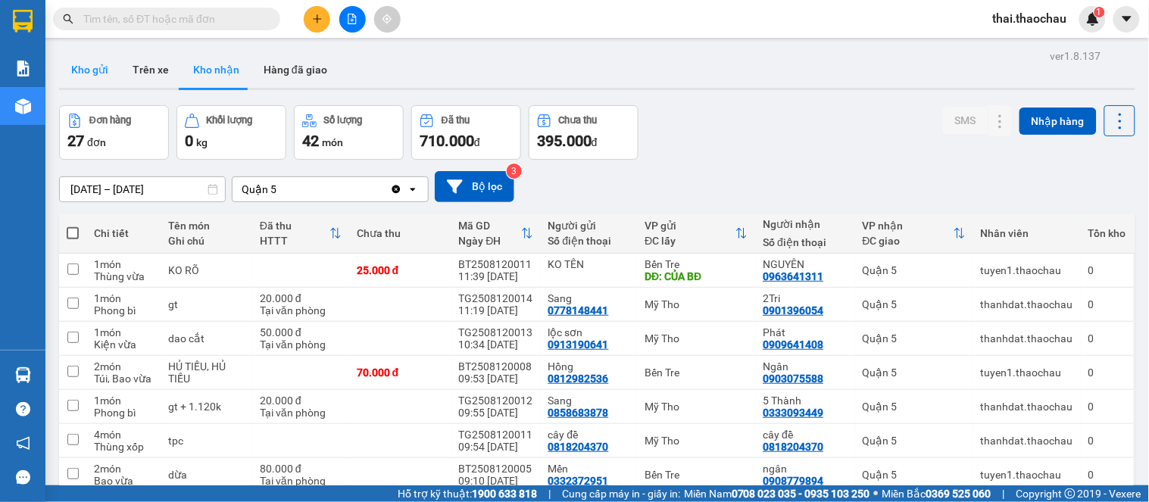
click at [102, 64] on button "Kho gửi" at bounding box center [89, 70] width 61 height 36
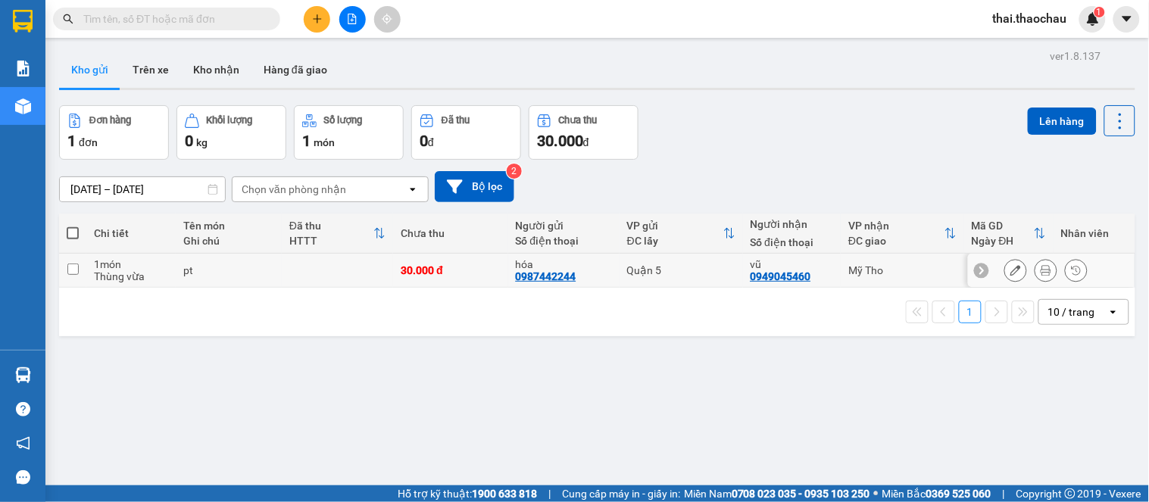
click at [1041, 268] on icon at bounding box center [1046, 270] width 11 height 11
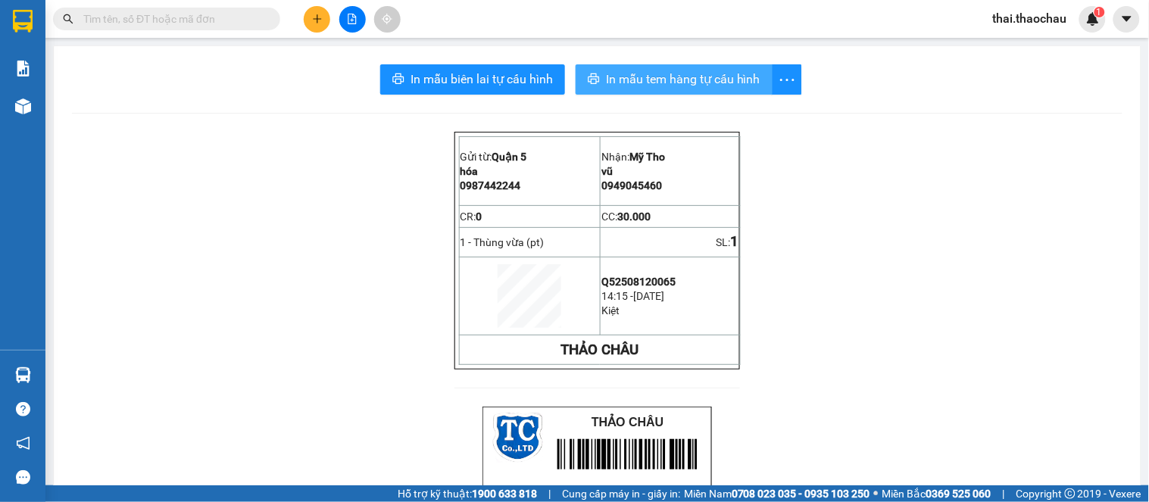
click at [743, 83] on span "In mẫu tem hàng tự cấu hình" at bounding box center [683, 79] width 155 height 19
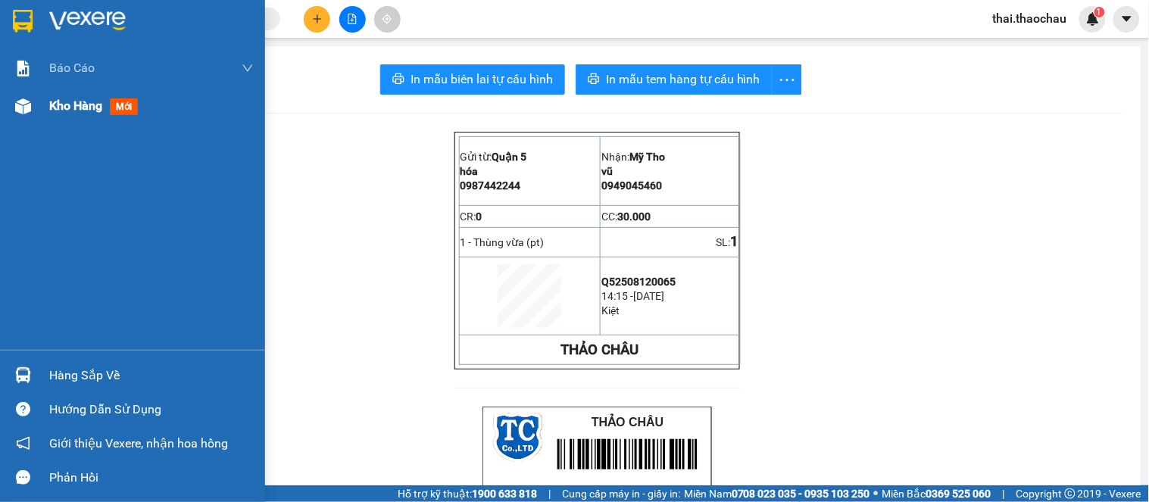
click at [78, 89] on div "Kho hàng mới" at bounding box center [151, 106] width 205 height 38
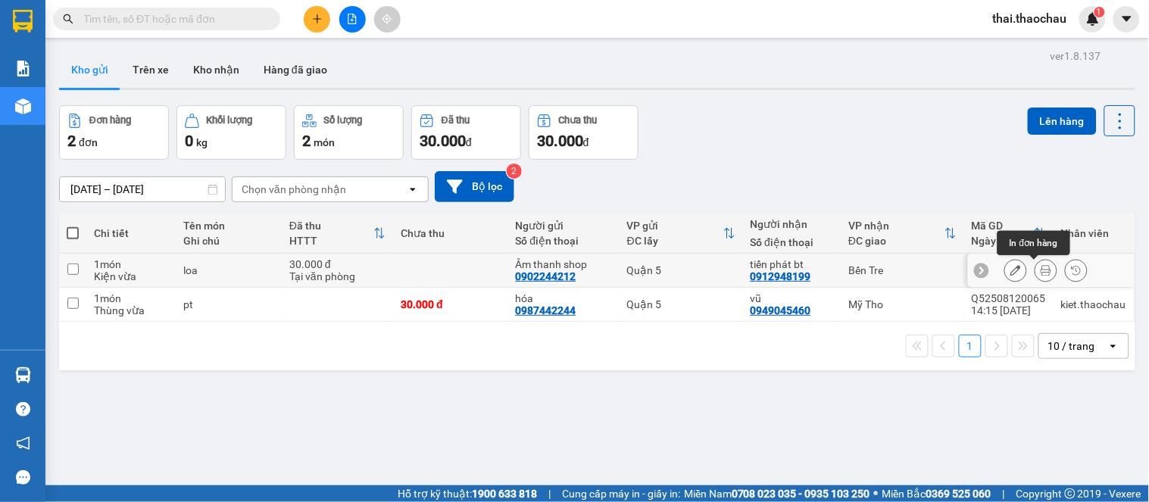
click at [1041, 269] on icon at bounding box center [1046, 270] width 11 height 11
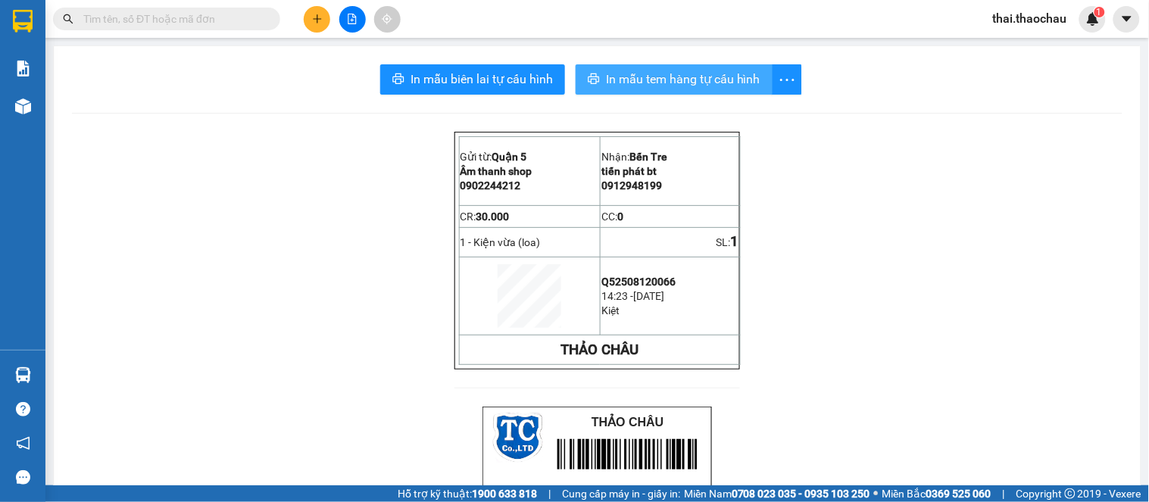
click at [723, 73] on span "In mẫu tem hàng tự cấu hình" at bounding box center [683, 79] width 155 height 19
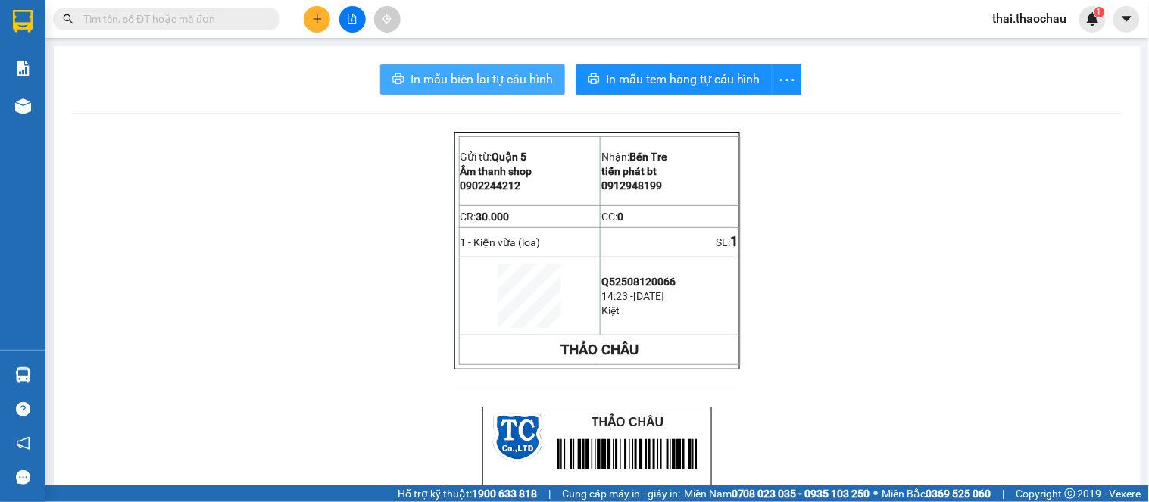
drag, startPoint x: 516, startPoint y: 65, endPoint x: 533, endPoint y: 81, distance: 23.0
click at [515, 66] on button "In mẫu biên lai tự cấu hình" at bounding box center [472, 79] width 185 height 30
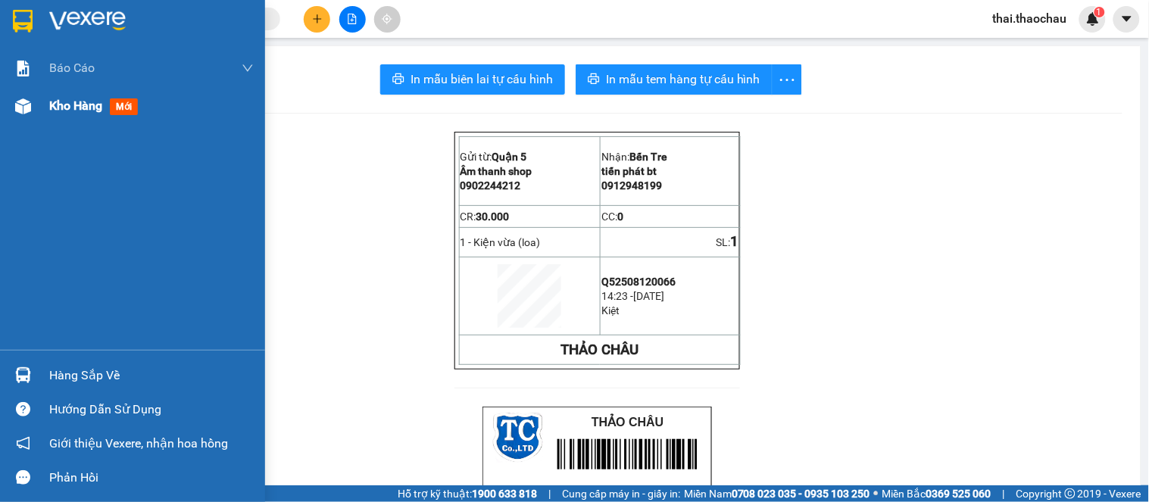
click at [2, 110] on div "Kho hàng mới" at bounding box center [132, 106] width 265 height 38
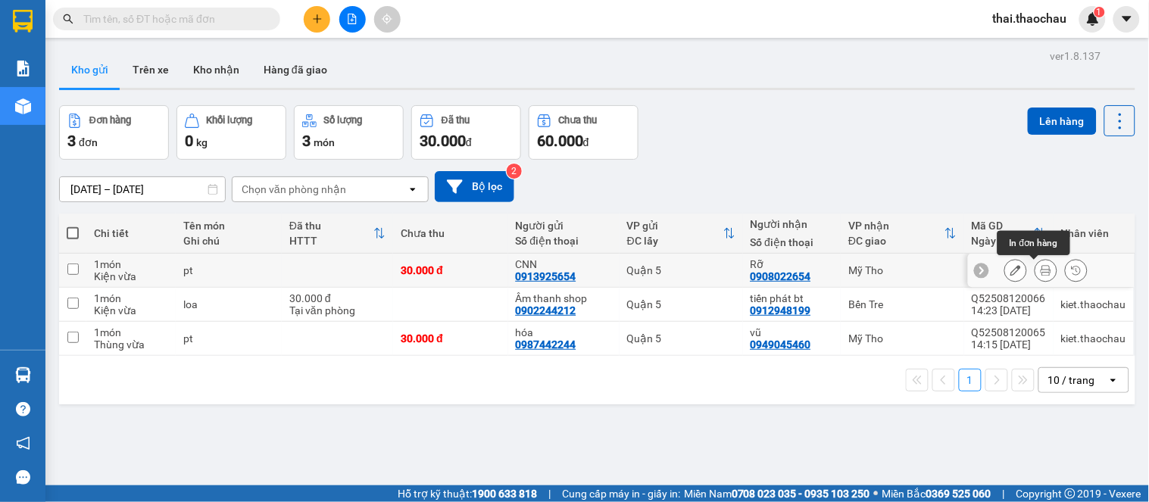
click at [1036, 271] on button at bounding box center [1046, 271] width 21 height 27
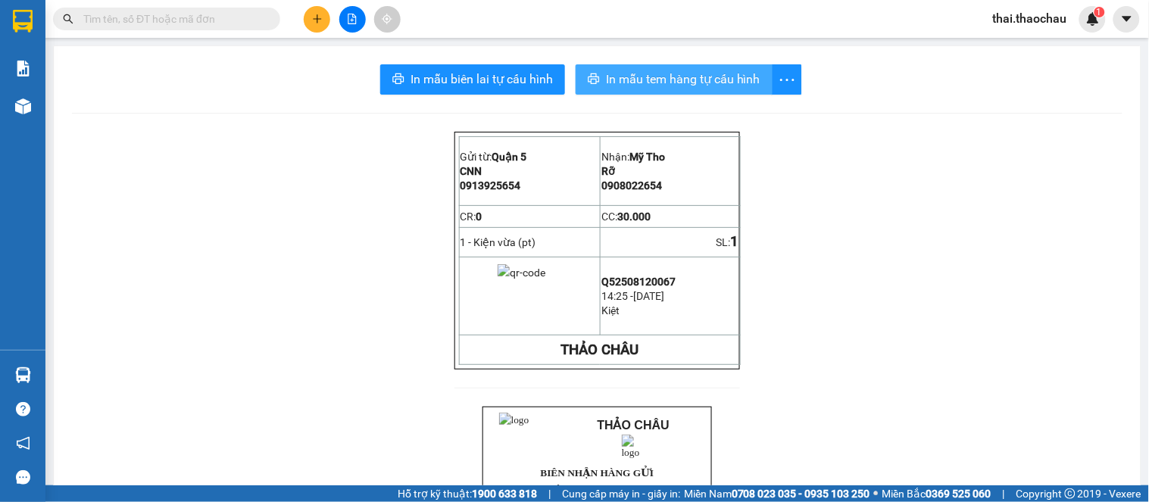
click at [653, 83] on span "In mẫu tem hàng tự cấu hình" at bounding box center [683, 79] width 155 height 19
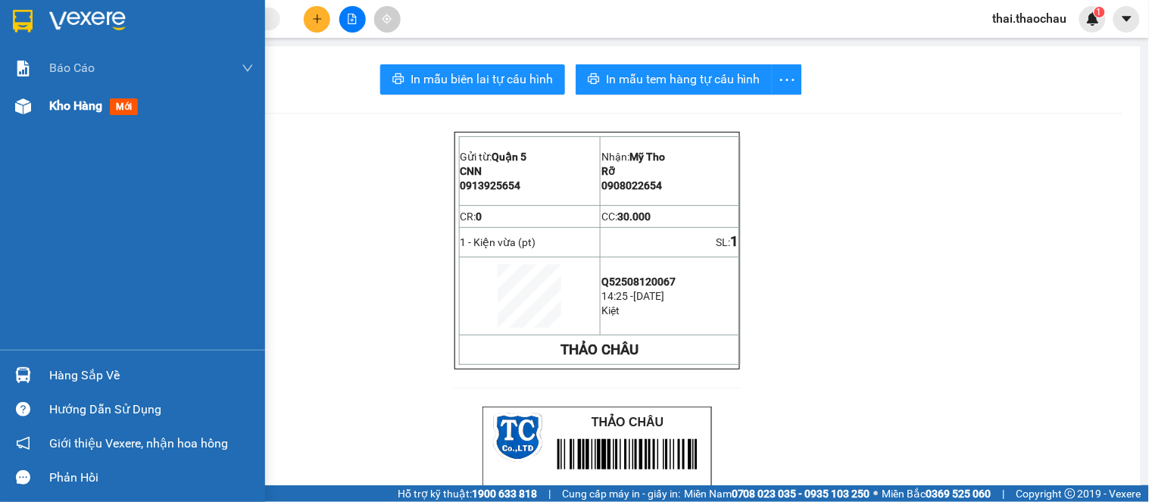
click at [39, 112] on div "Kho hàng mới" at bounding box center [132, 106] width 265 height 38
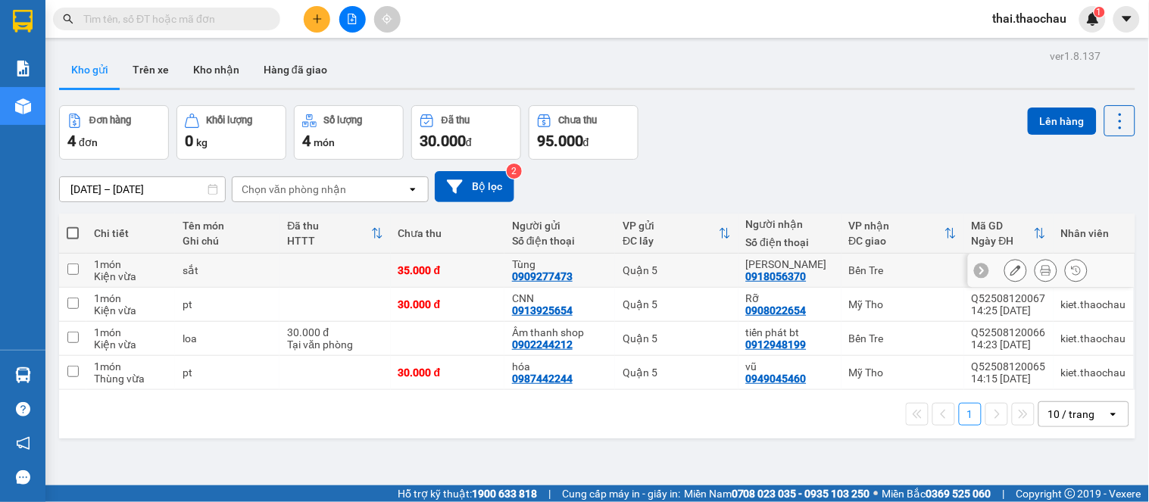
click at [1041, 267] on icon at bounding box center [1046, 270] width 11 height 11
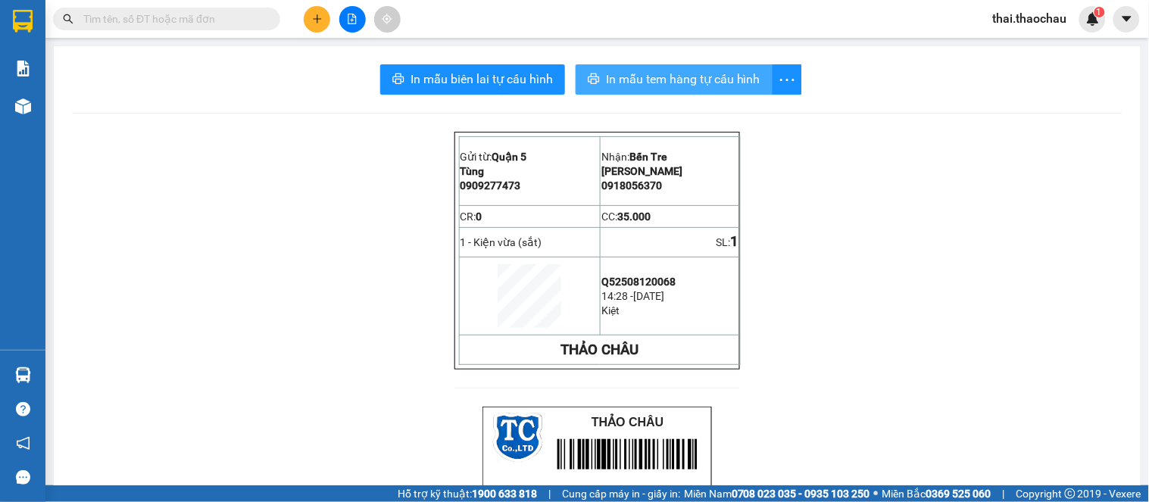
click at [723, 87] on span "In mẫu tem hàng tự cấu hình" at bounding box center [683, 79] width 155 height 19
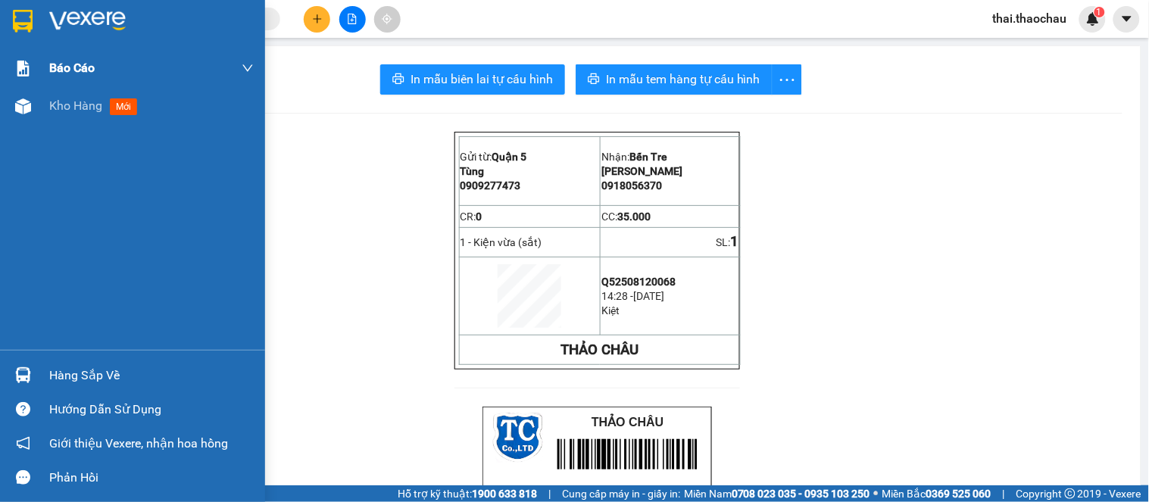
click at [55, 111] on span "Kho hàng" at bounding box center [75, 105] width 53 height 14
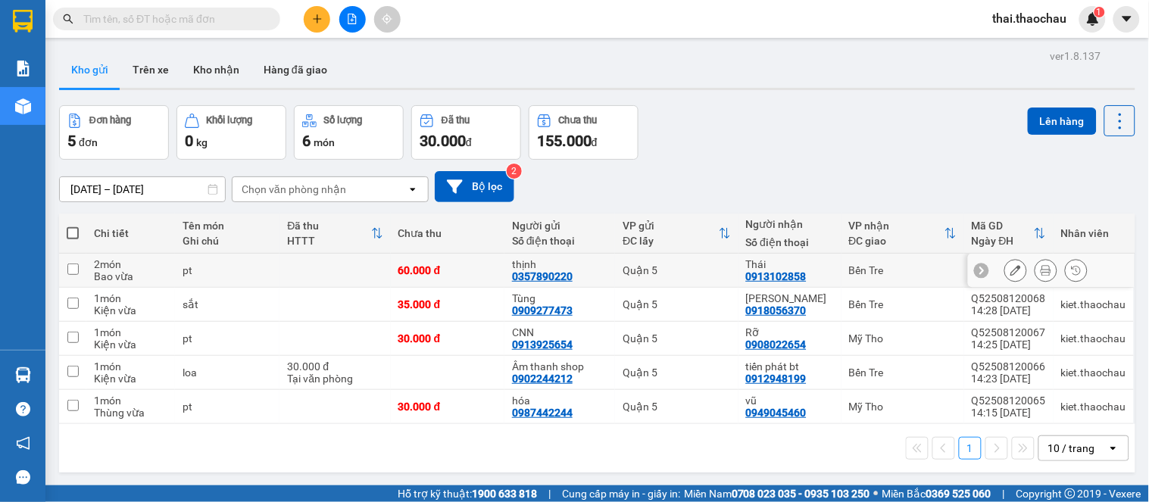
click at [1041, 269] on icon at bounding box center [1046, 270] width 11 height 11
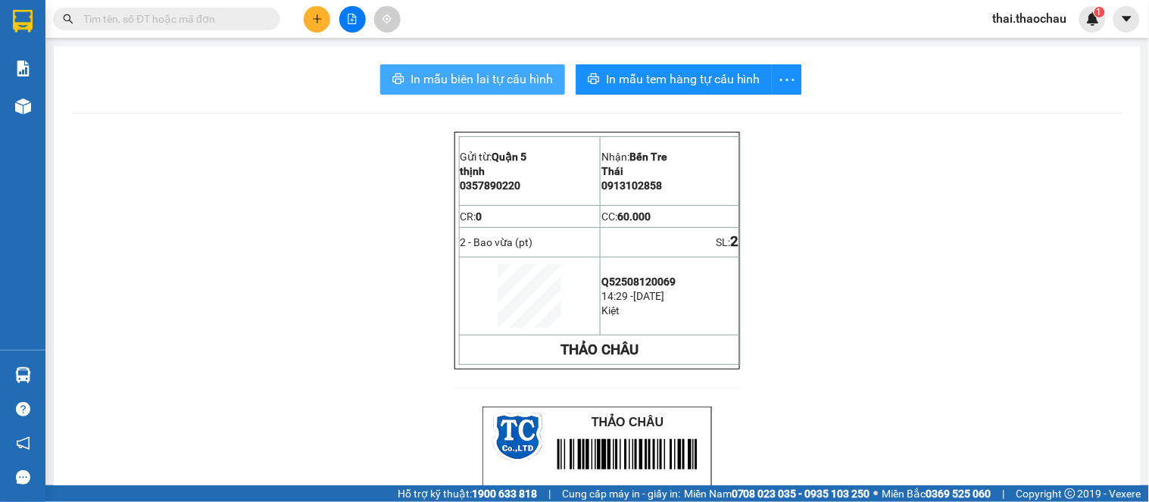
click at [493, 70] on span "In mẫu biên lai tự cấu hình" at bounding box center [482, 79] width 142 height 19
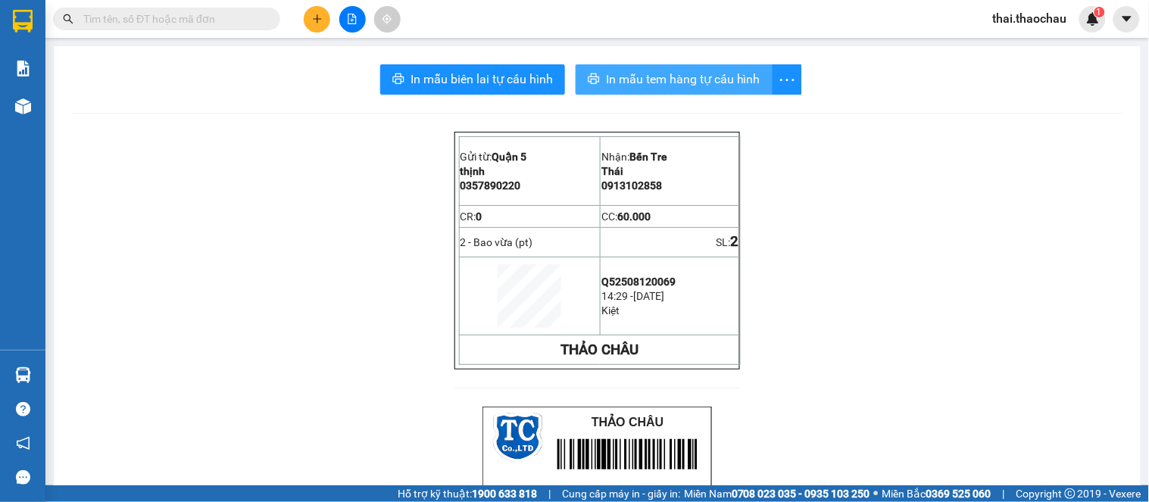
click at [715, 73] on span "In mẫu tem hàng tự cấu hình" at bounding box center [683, 79] width 155 height 19
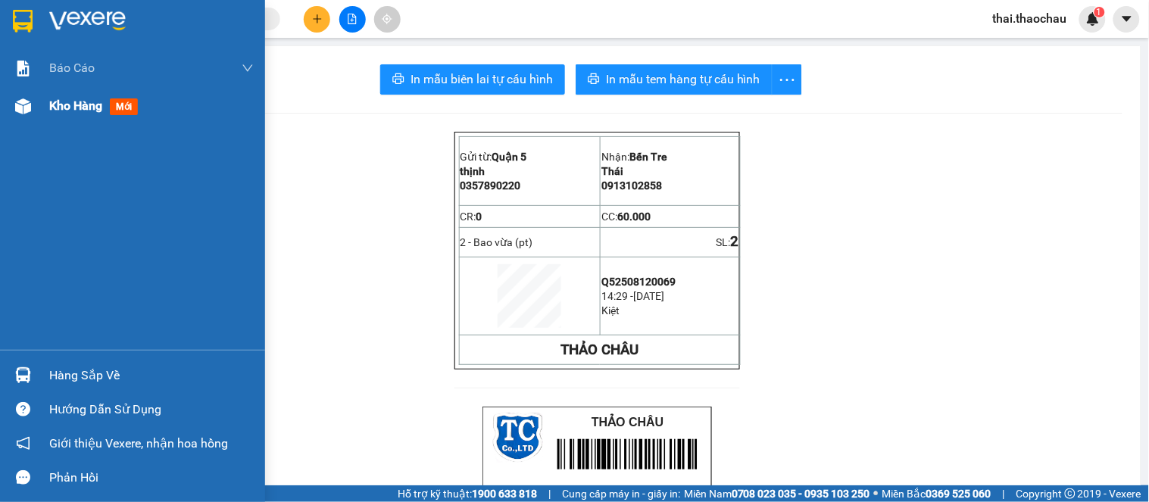
click at [58, 99] on span "Kho hàng" at bounding box center [75, 105] width 53 height 14
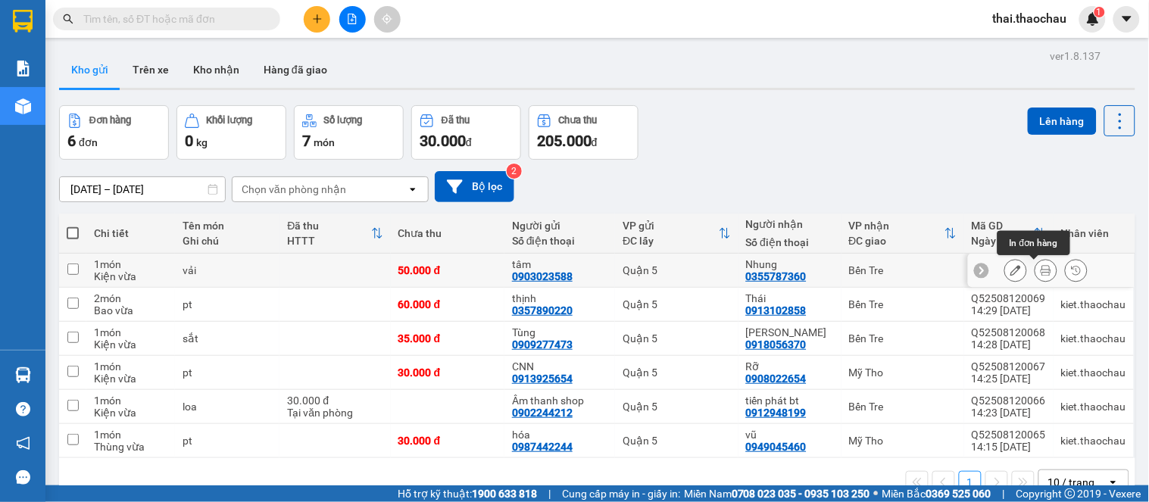
click at [1041, 273] on icon at bounding box center [1046, 270] width 11 height 11
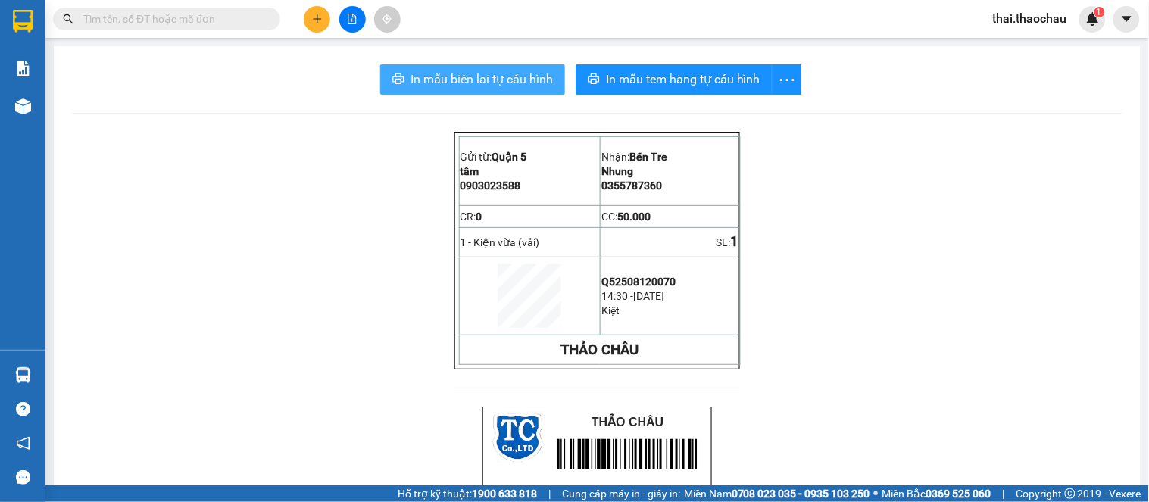
click at [459, 89] on button "In mẫu biên lai tự cấu hình" at bounding box center [472, 79] width 185 height 30
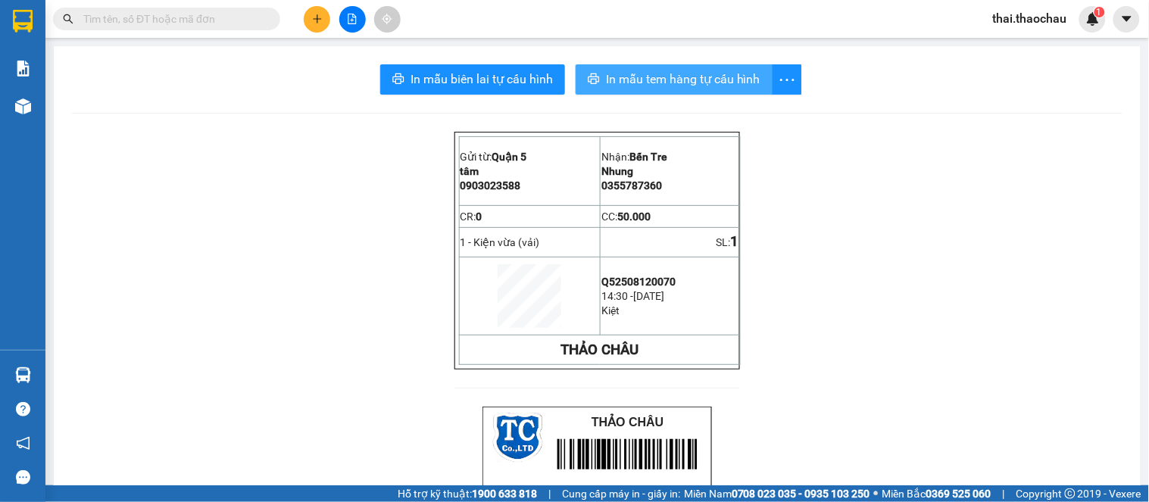
click at [724, 77] on span "In mẫu tem hàng tự cấu hình" at bounding box center [683, 79] width 155 height 19
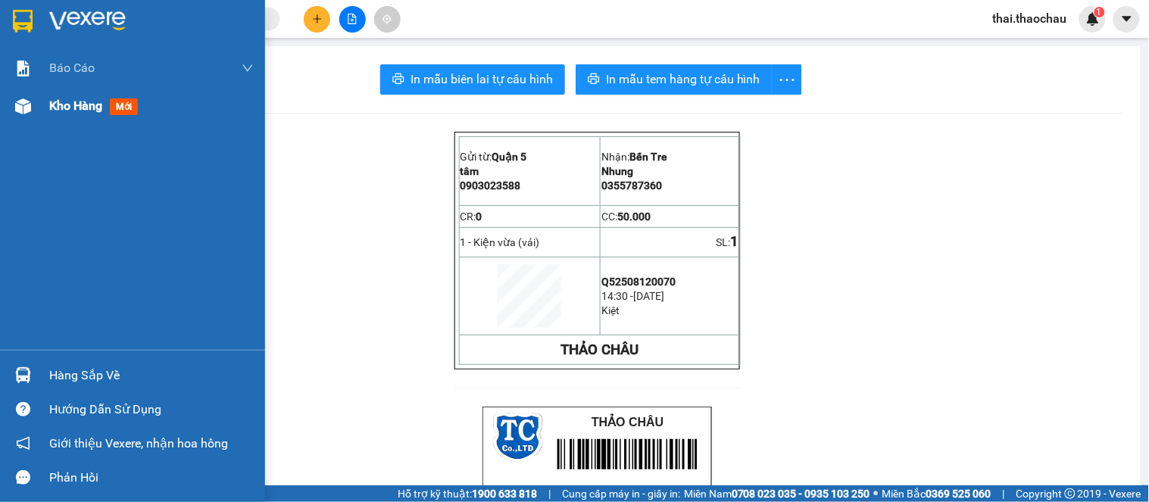
click at [57, 105] on span "Kho hàng" at bounding box center [75, 105] width 53 height 14
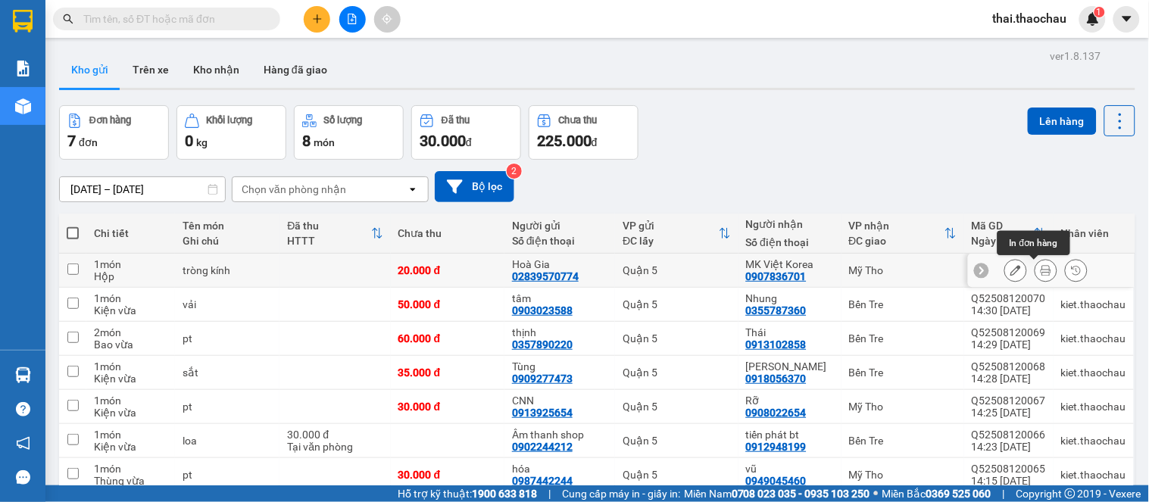
click at [1041, 269] on icon at bounding box center [1046, 270] width 11 height 11
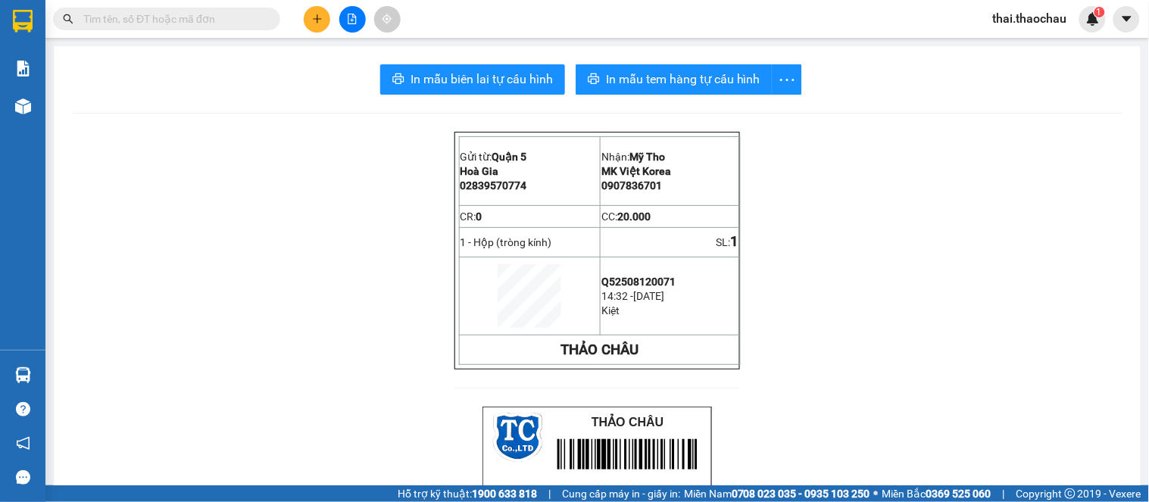
click at [700, 91] on button "In mẫu tem hàng tự cấu hình" at bounding box center [674, 79] width 197 height 30
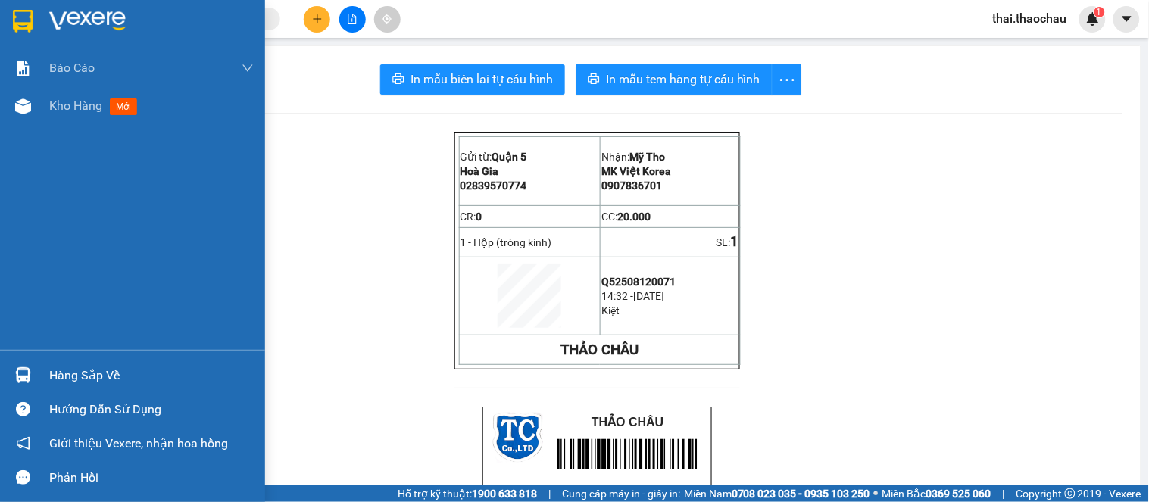
click at [16, 108] on img at bounding box center [23, 106] width 16 height 16
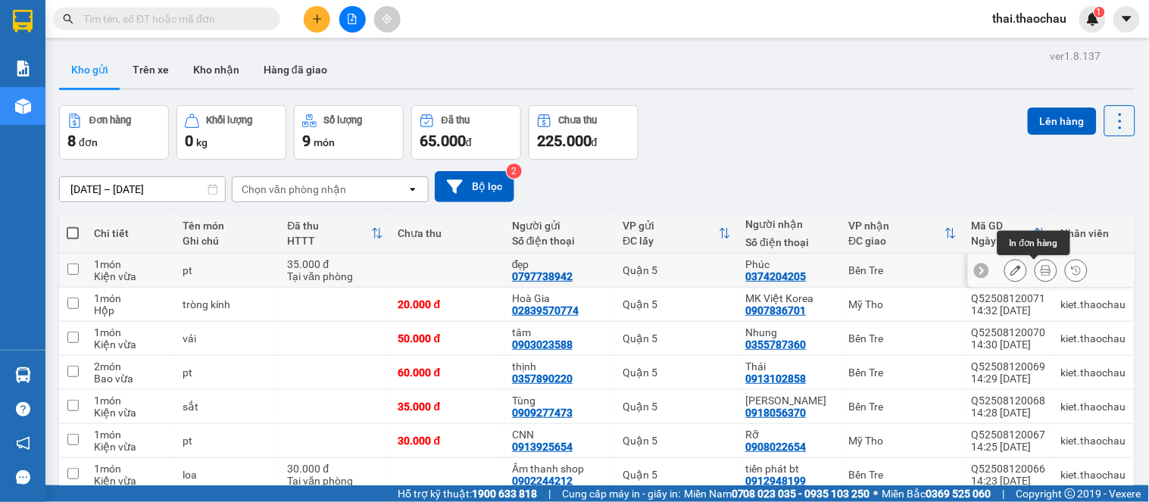
click at [1041, 276] on icon at bounding box center [1046, 270] width 11 height 11
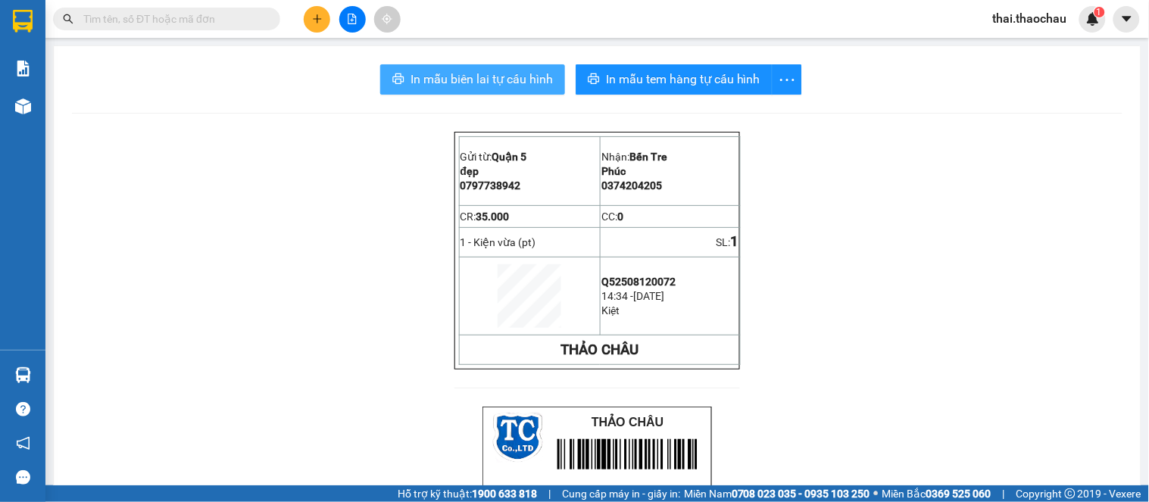
click at [539, 94] on button "In mẫu biên lai tự cấu hình" at bounding box center [472, 79] width 185 height 30
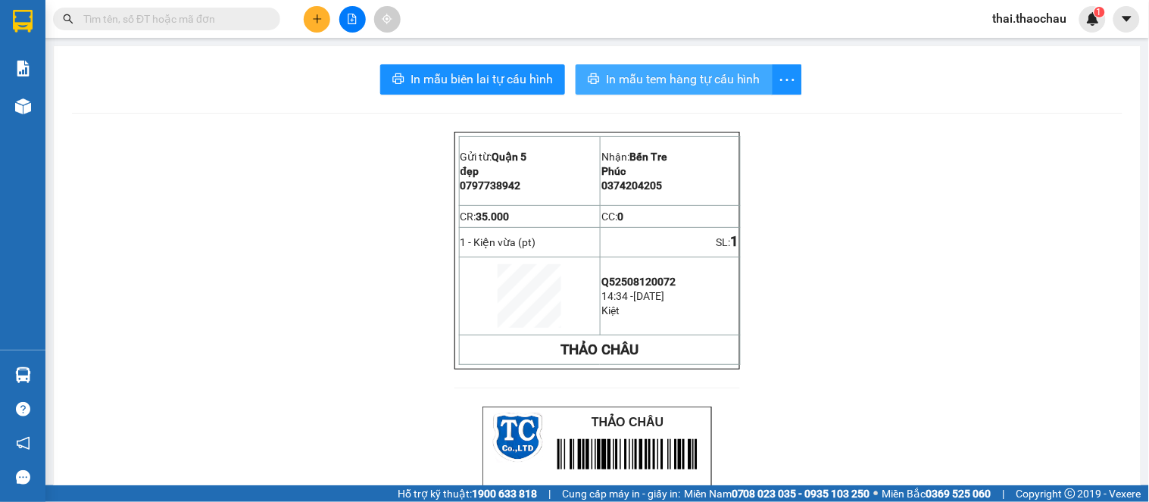
click at [725, 73] on span "In mẫu tem hàng tự cấu hình" at bounding box center [683, 79] width 155 height 19
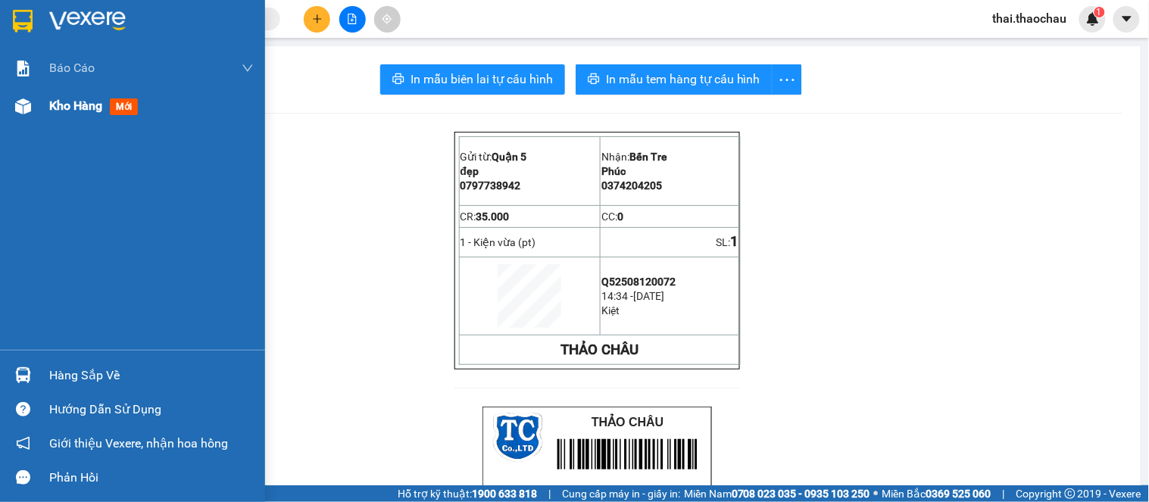
click at [16, 110] on img at bounding box center [23, 106] width 16 height 16
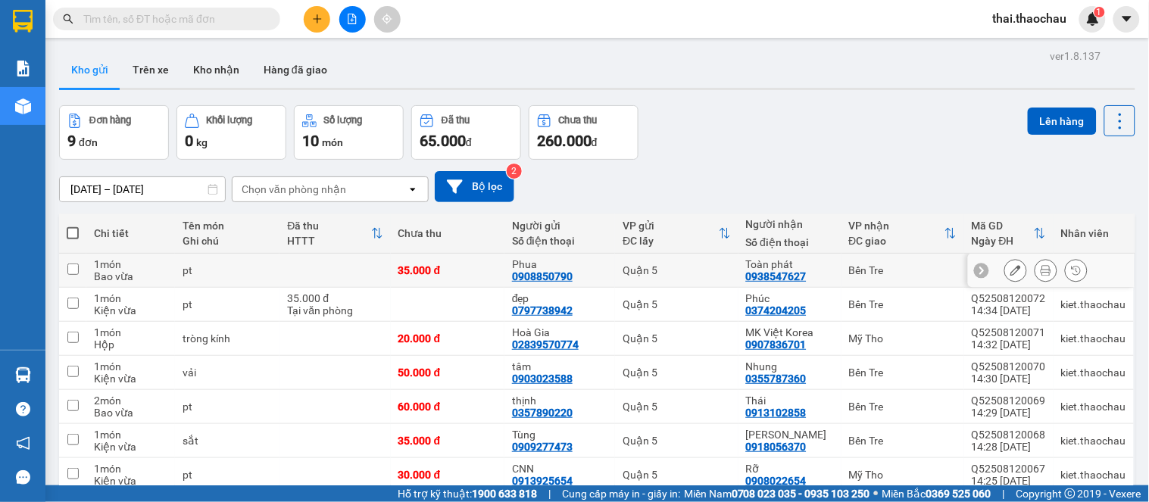
click at [1041, 269] on icon at bounding box center [1046, 270] width 11 height 11
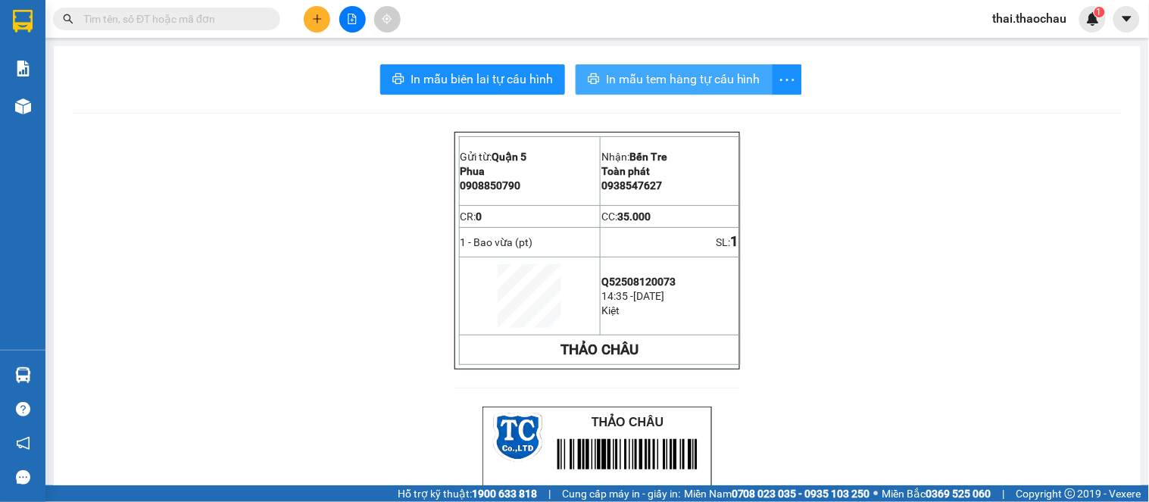
click at [708, 88] on span "In mẫu tem hàng tự cấu hình" at bounding box center [683, 79] width 155 height 19
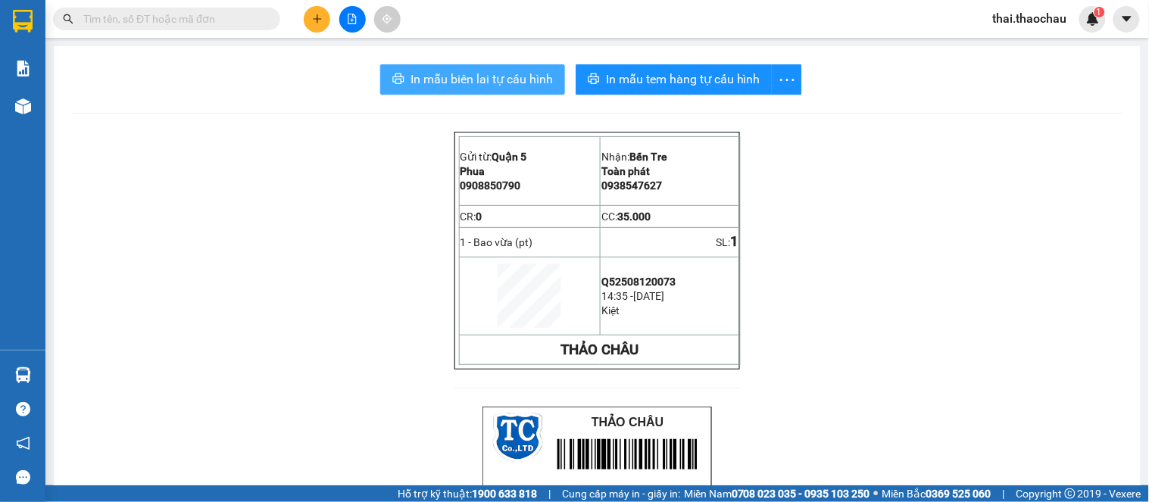
click at [470, 79] on span "In mẫu biên lai tự cấu hình" at bounding box center [482, 79] width 142 height 19
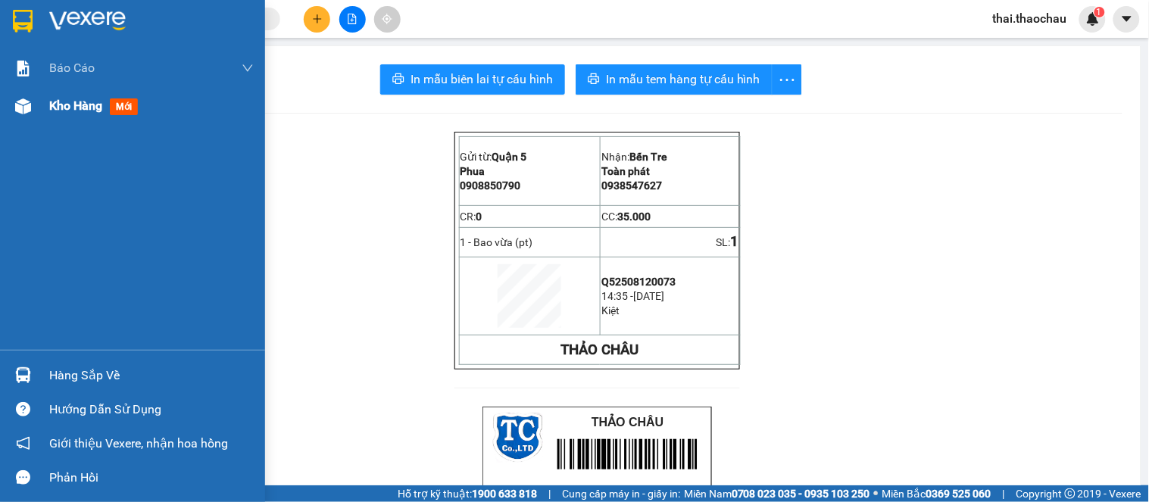
click at [108, 123] on div "Kho hàng mới" at bounding box center [151, 106] width 205 height 38
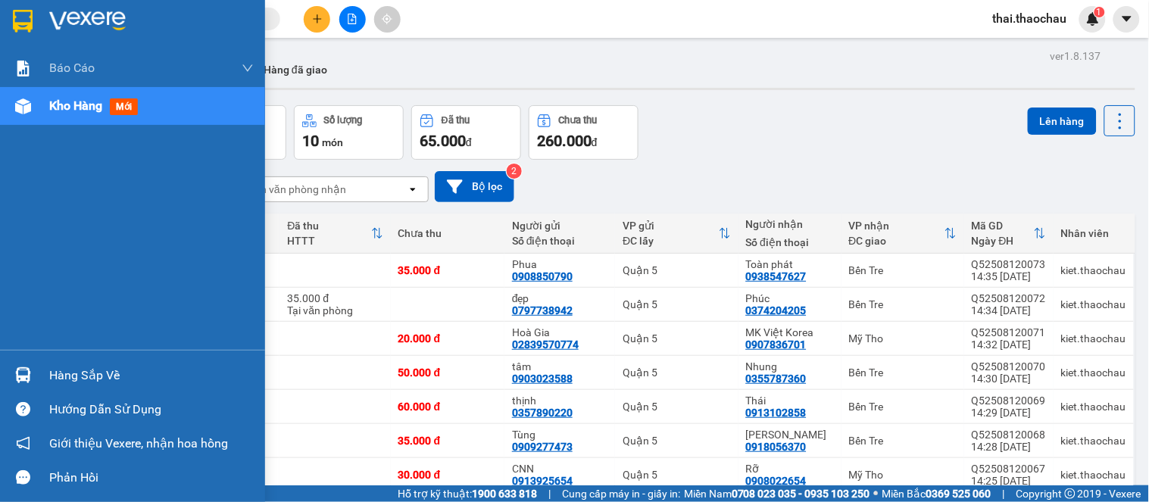
click at [70, 370] on div "Hàng sắp về" at bounding box center [151, 375] width 205 height 23
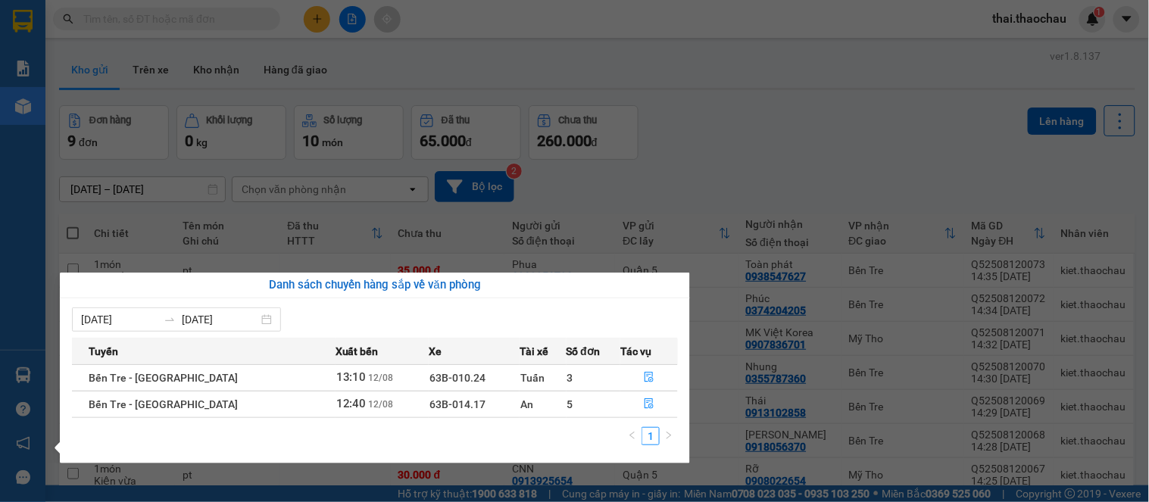
drag, startPoint x: 770, startPoint y: 171, endPoint x: 389, endPoint y: 83, distance: 391.1
click at [770, 170] on section "Kết quả tìm kiếm ( 0 ) Bộ lọc No Data thai.thaochau 1 Báo cáo Báo cáo dòng tiền…" at bounding box center [574, 251] width 1149 height 502
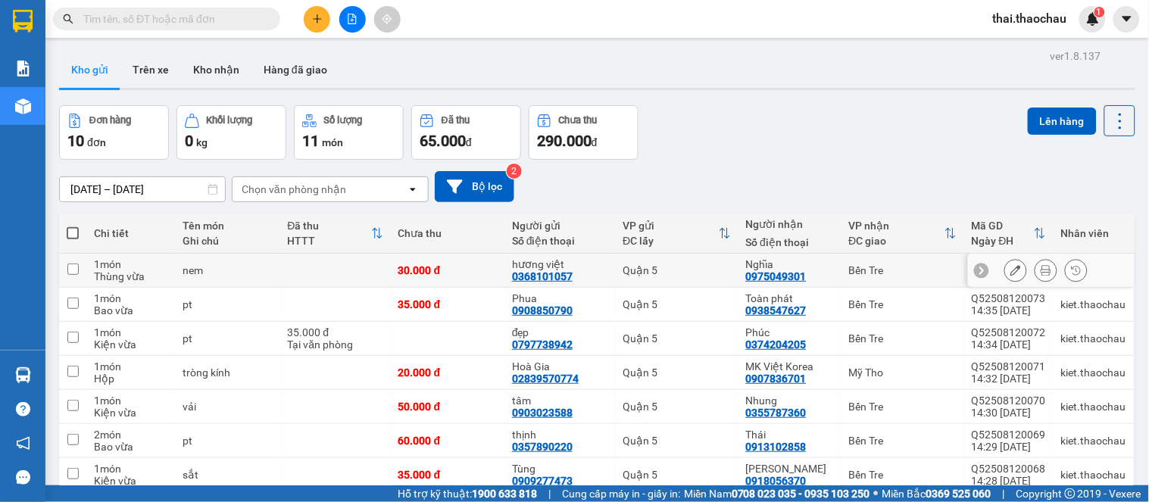
click at [1041, 267] on icon at bounding box center [1046, 270] width 11 height 11
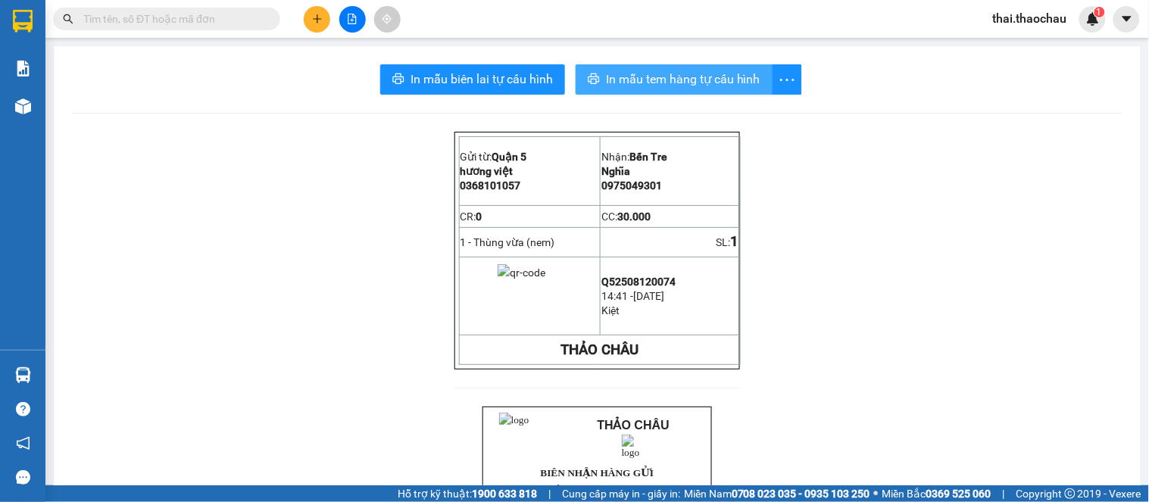
click at [709, 78] on span "In mẫu tem hàng tự cấu hình" at bounding box center [683, 79] width 155 height 19
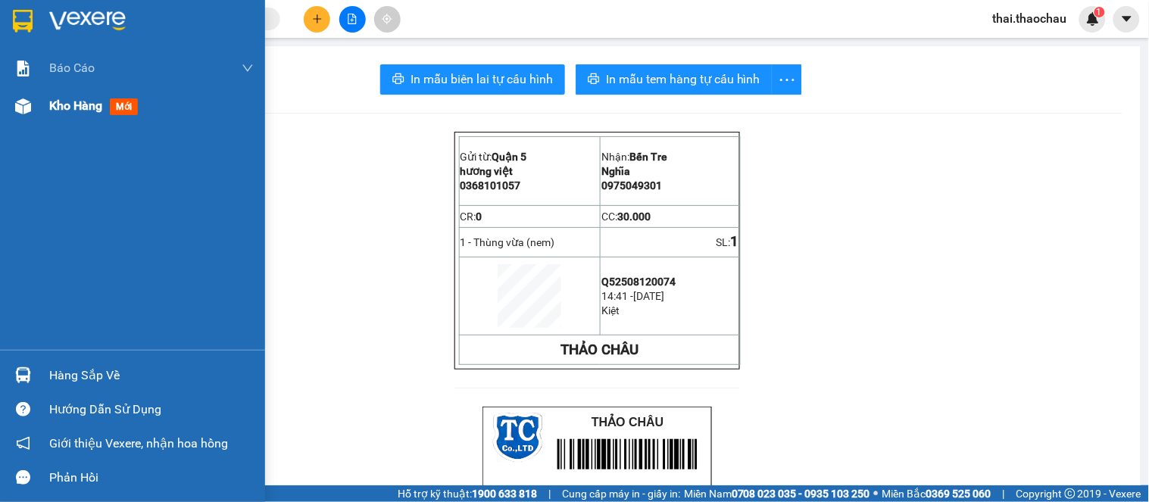
click at [63, 98] on span "Kho hàng" at bounding box center [75, 105] width 53 height 14
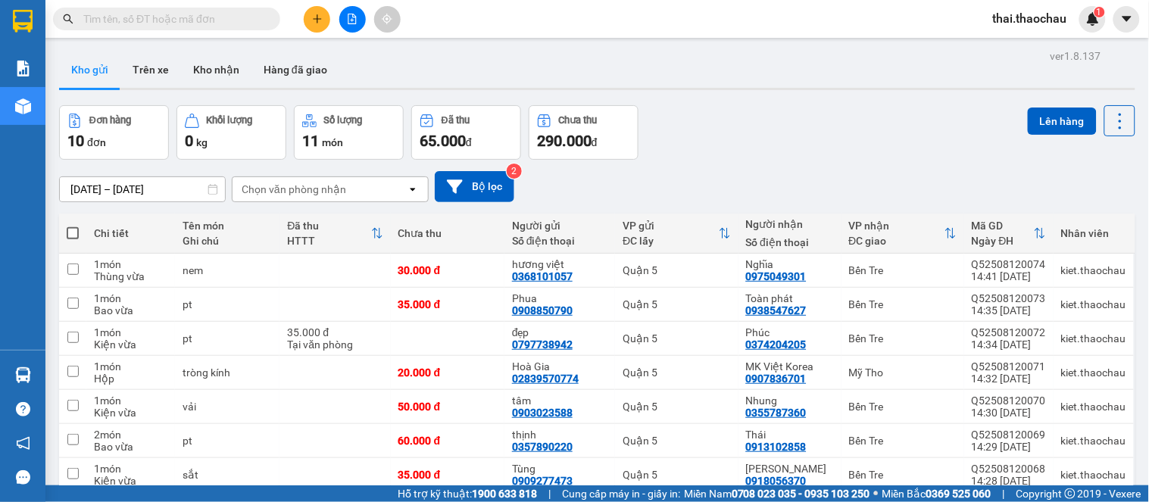
click at [65, 228] on th at bounding box center [72, 234] width 27 height 40
click at [73, 236] on span at bounding box center [73, 233] width 12 height 12
click at [73, 226] on input "checkbox" at bounding box center [73, 226] width 0 height 0
checkbox input "true"
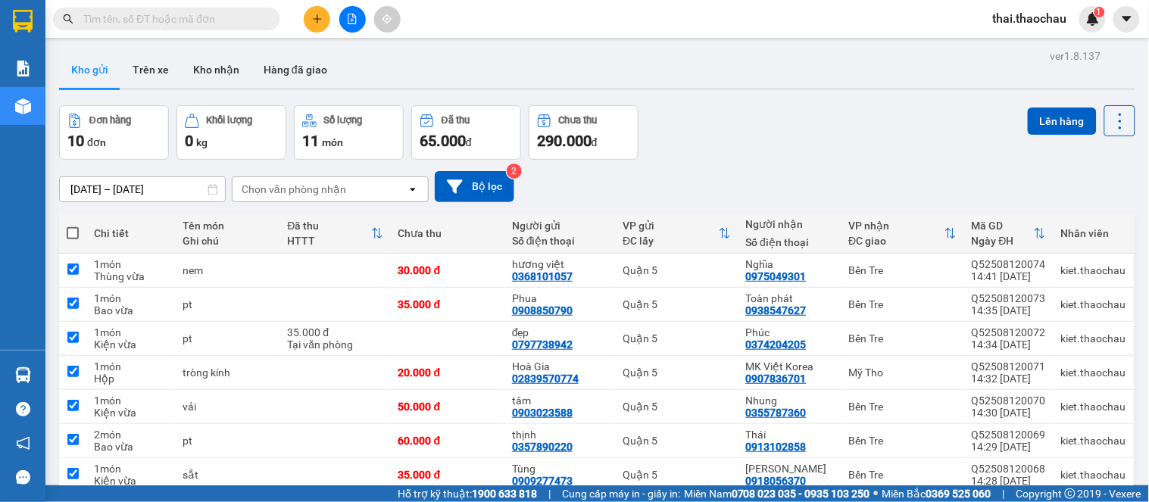
checkbox input "true"
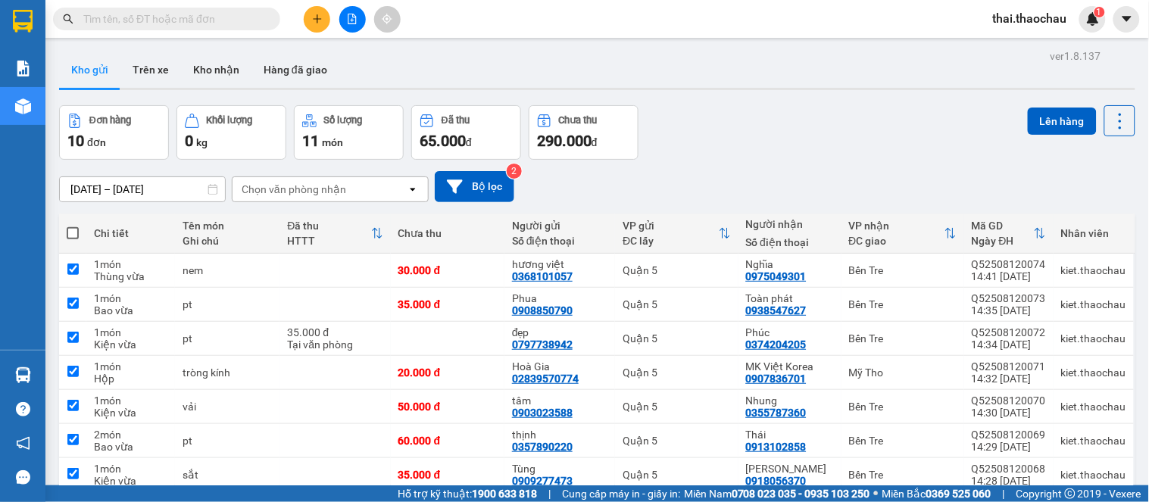
checkbox input "true"
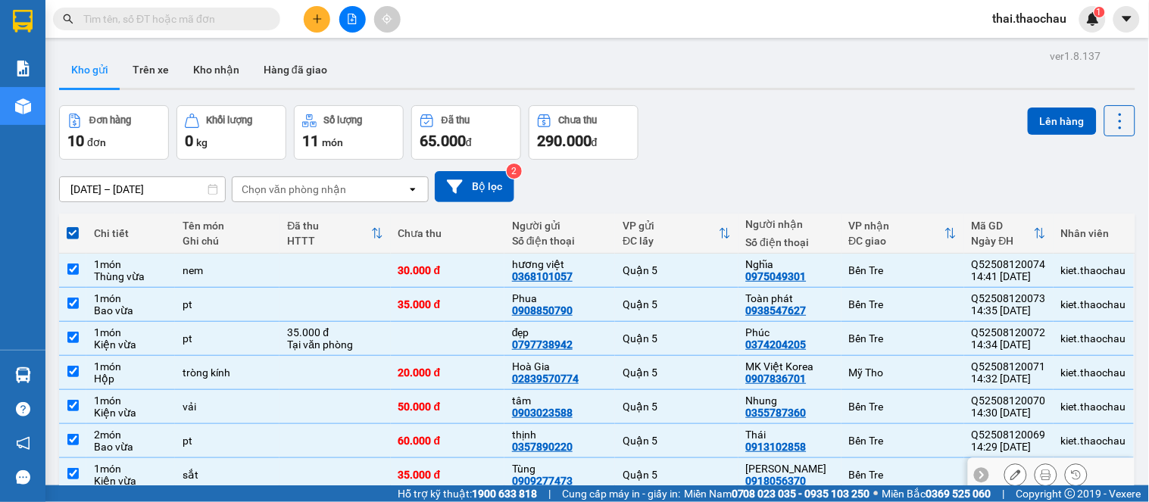
click at [783, 464] on div "[PERSON_NAME]" at bounding box center [790, 469] width 88 height 12
checkbox input "false"
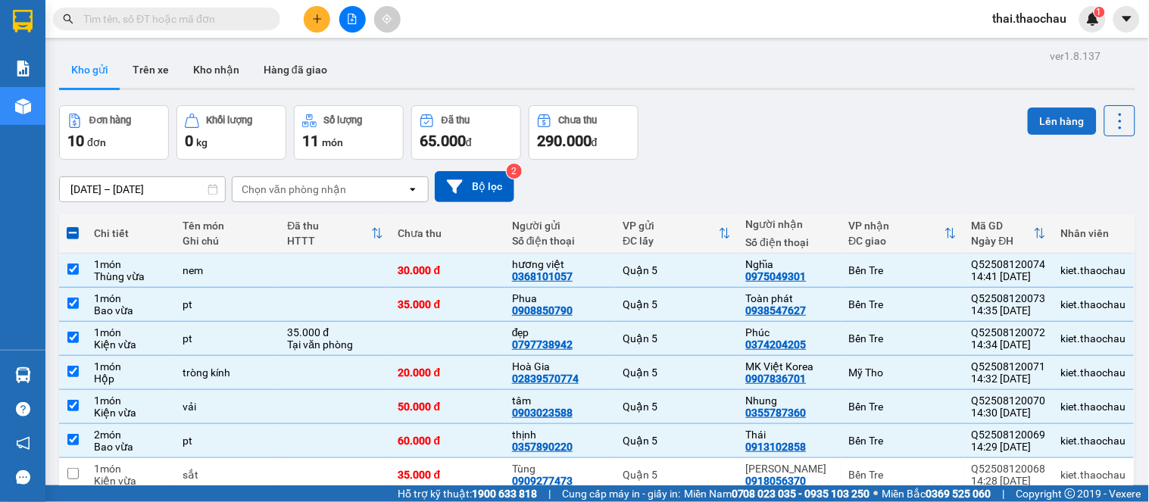
click at [1046, 120] on button "Lên hàng" at bounding box center [1062, 121] width 69 height 27
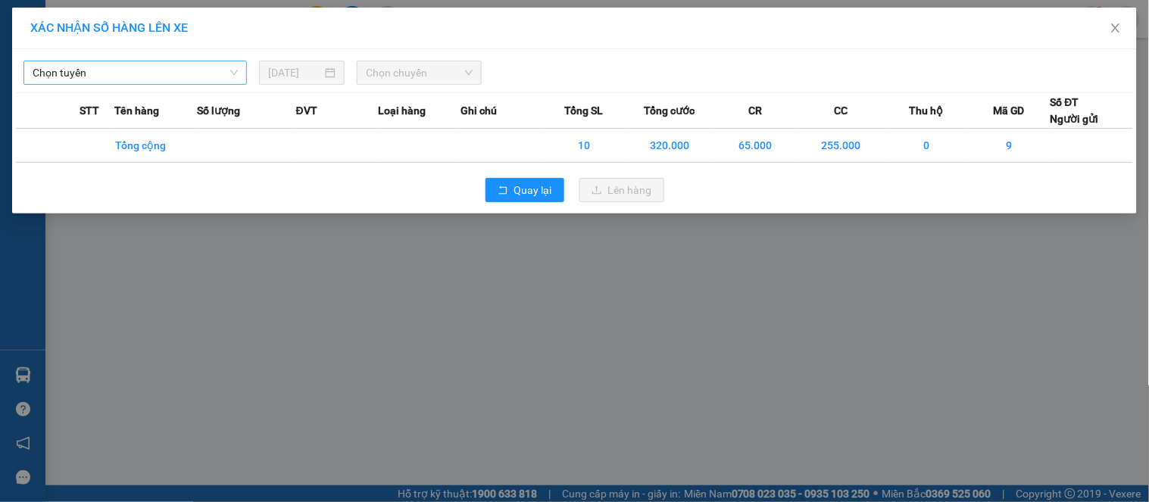
drag, startPoint x: 137, startPoint y: 68, endPoint x: 127, endPoint y: 86, distance: 20.7
click at [137, 69] on span "Chọn tuyến" at bounding box center [135, 72] width 205 height 23
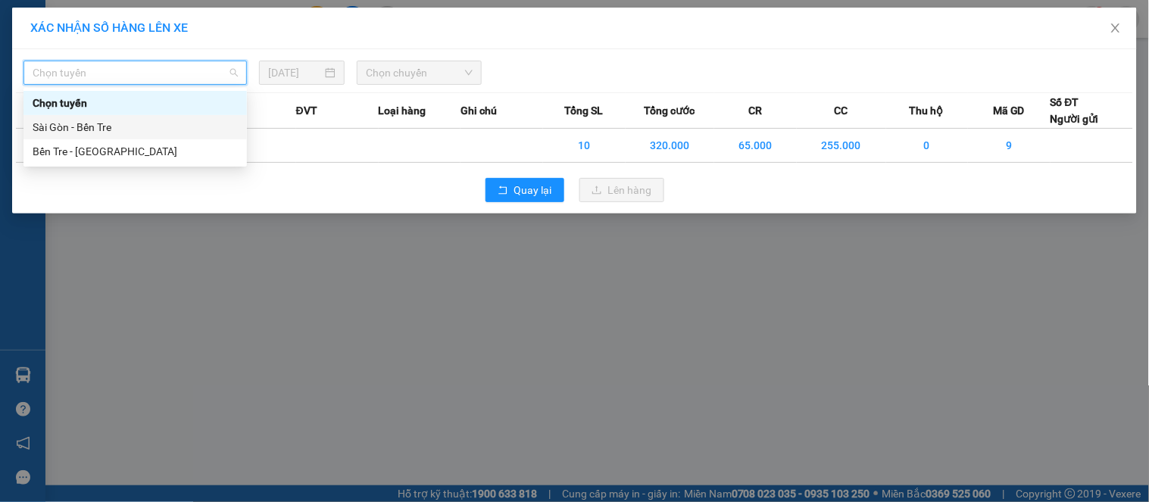
click at [114, 131] on div "Sài Gòn - Bến Tre" at bounding box center [135, 127] width 205 height 17
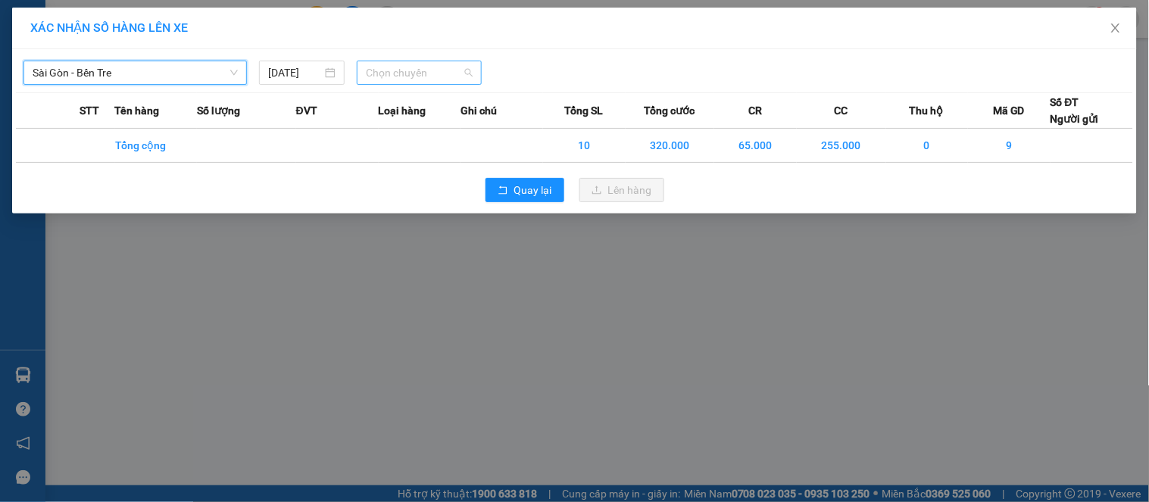
click at [380, 69] on span "Chọn chuyến" at bounding box center [419, 72] width 107 height 23
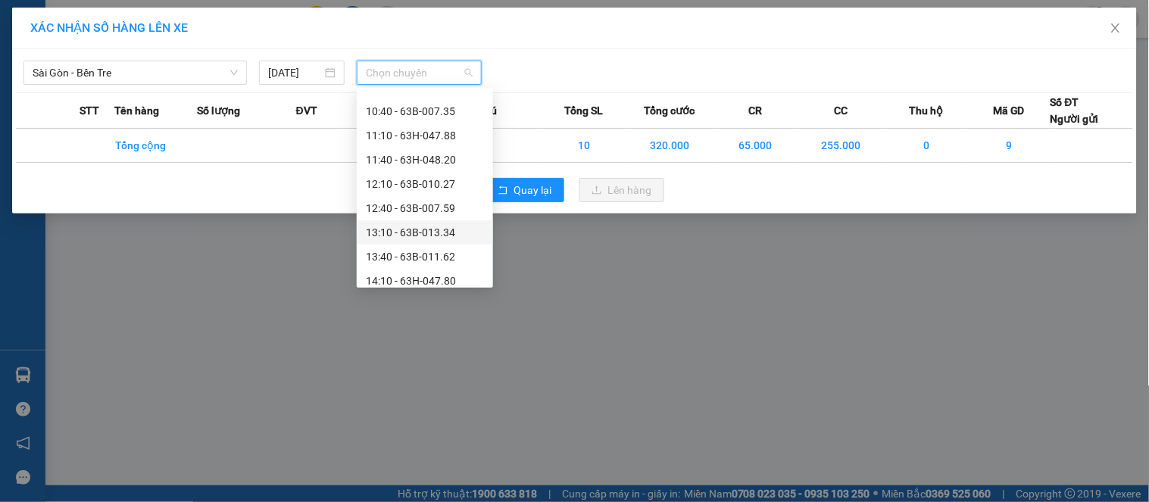
scroll to position [336, 0]
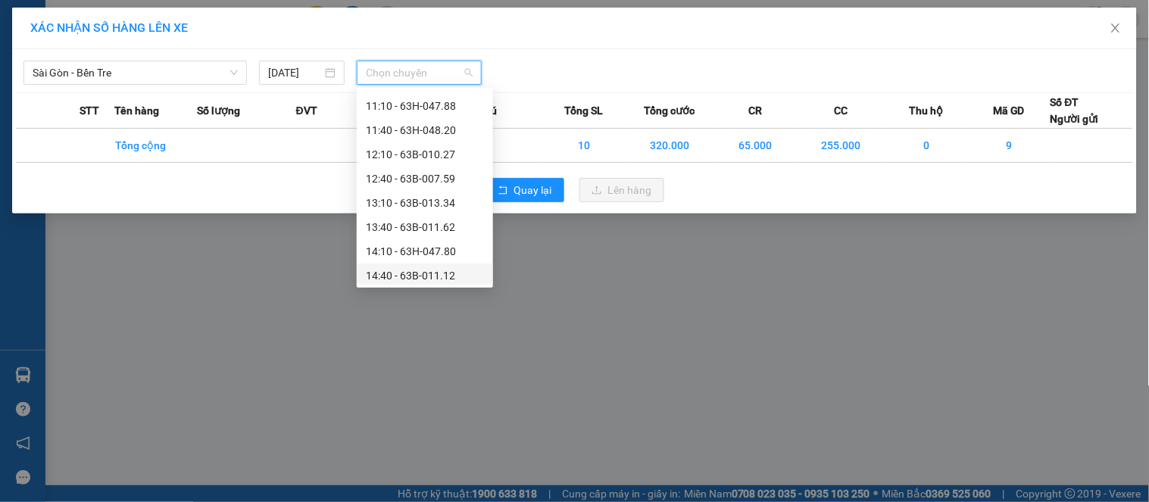
click at [414, 271] on div "14:40 - 63B-011.12" at bounding box center [425, 275] width 118 height 17
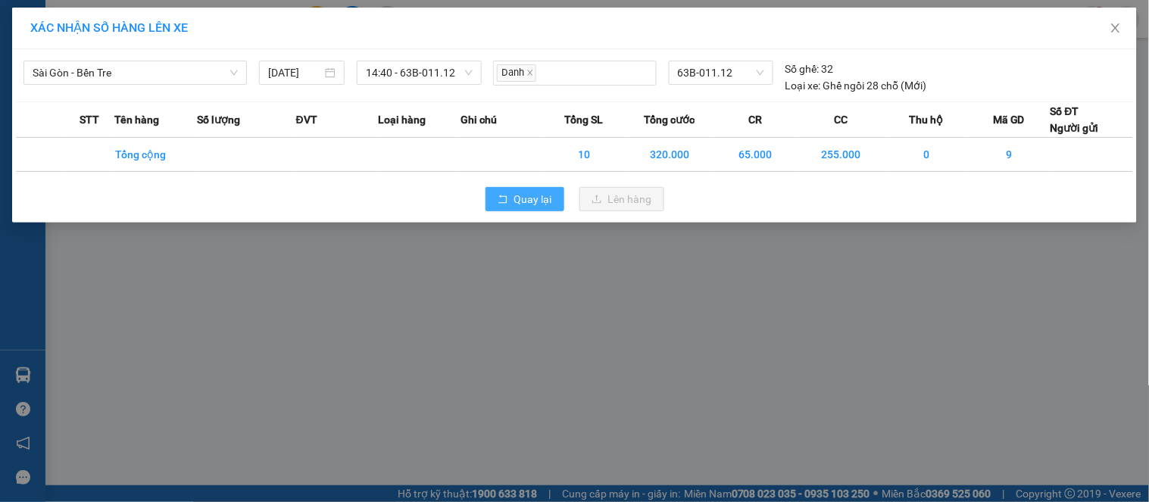
click at [521, 199] on span "Quay lại" at bounding box center [533, 199] width 38 height 17
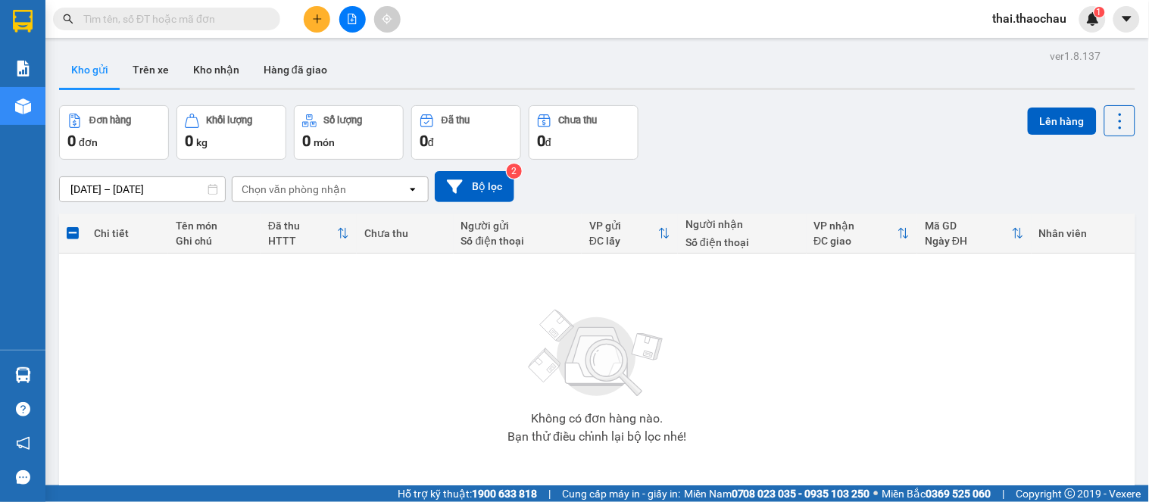
click at [352, 27] on button at bounding box center [352, 19] width 27 height 27
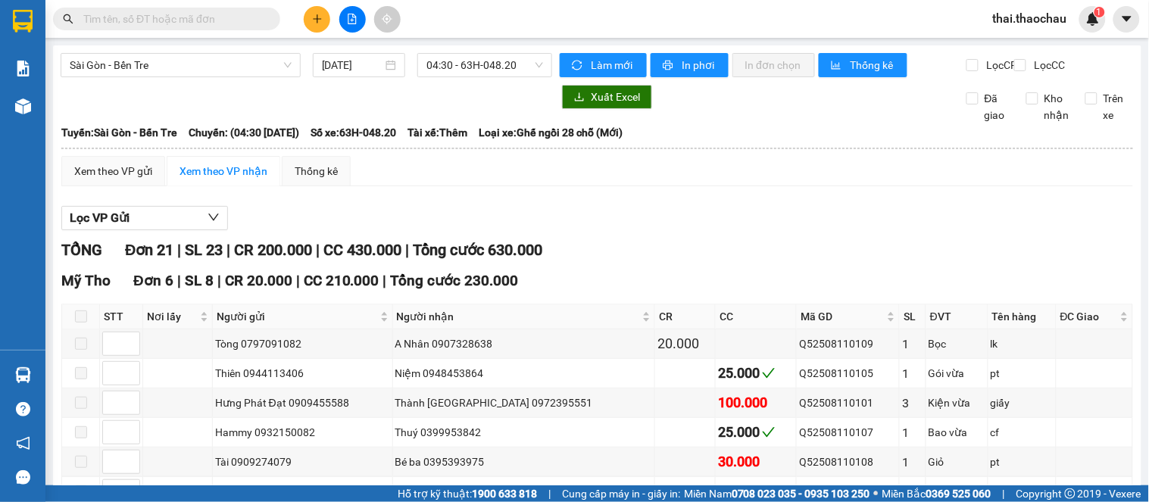
click at [445, 77] on div "Sài Gòn - Bến Tre 12/08/2025 04:30 - 63H-048.20" at bounding box center [307, 65] width 492 height 24
click at [444, 71] on span "04:30 - 63H-048.20" at bounding box center [485, 65] width 117 height 23
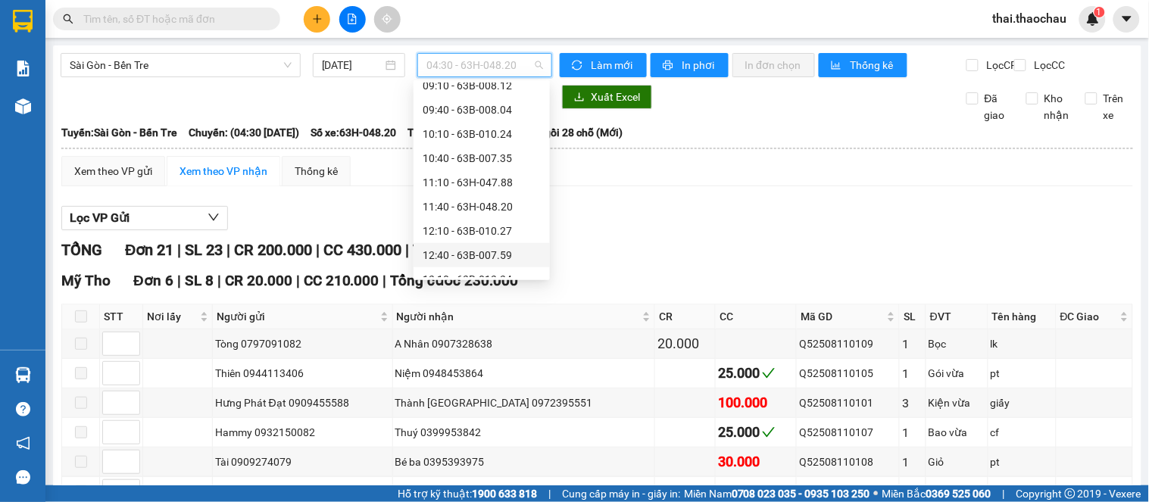
scroll to position [421, 0]
click at [467, 183] on div "14:40 - 63B-011.12" at bounding box center [482, 184] width 118 height 17
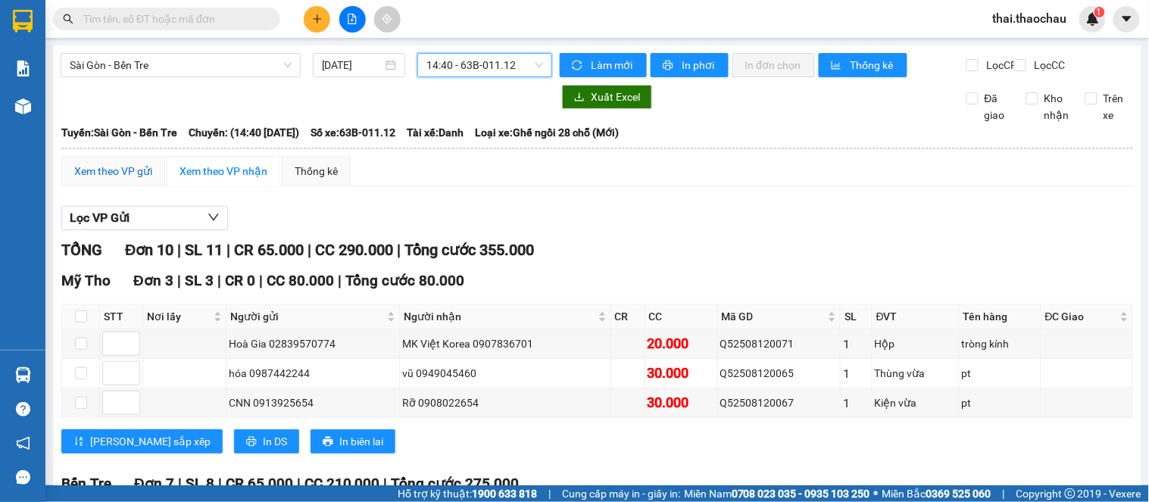
click at [127, 180] on div "Xem theo VP gửi" at bounding box center [113, 171] width 78 height 17
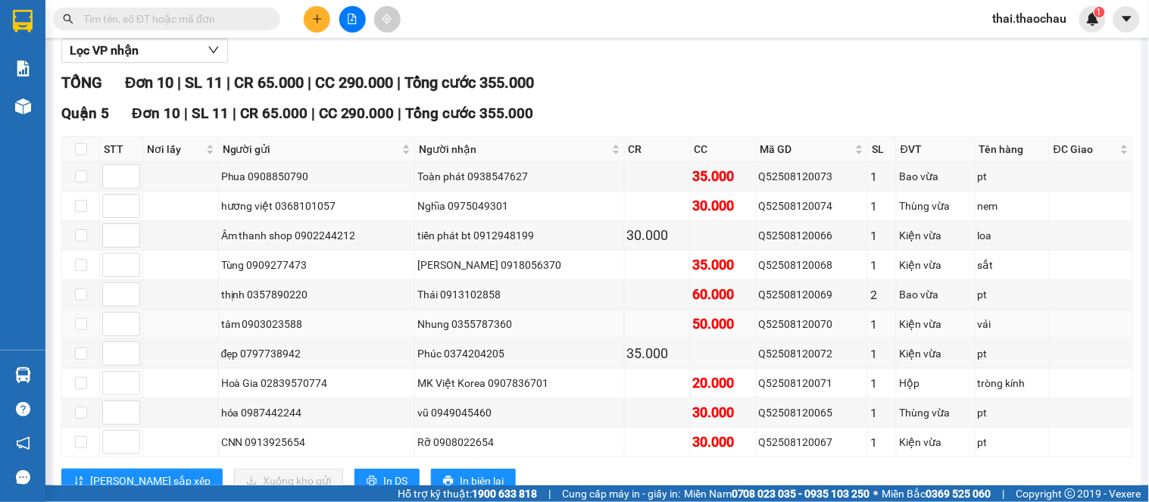
scroll to position [168, 0]
click at [86, 270] on input "checkbox" at bounding box center [81, 264] width 12 height 12
checkbox input "true"
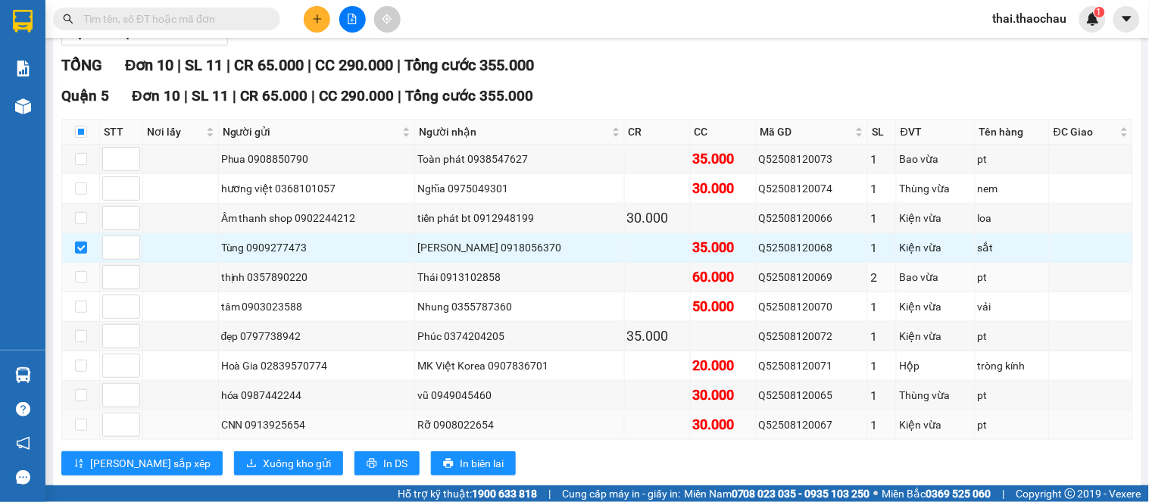
scroll to position [233, 0]
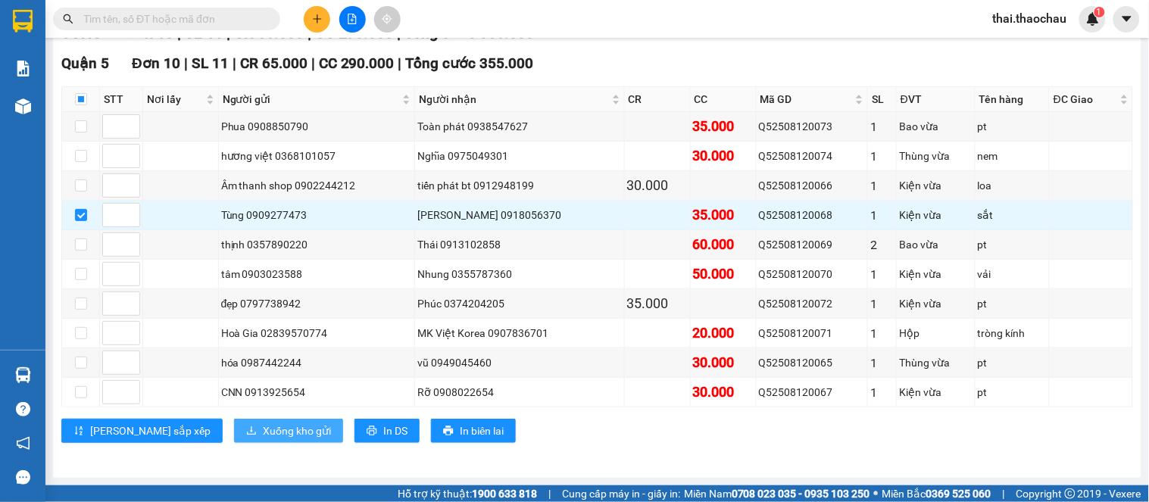
click at [263, 438] on span "Xuống kho gửi" at bounding box center [297, 431] width 68 height 17
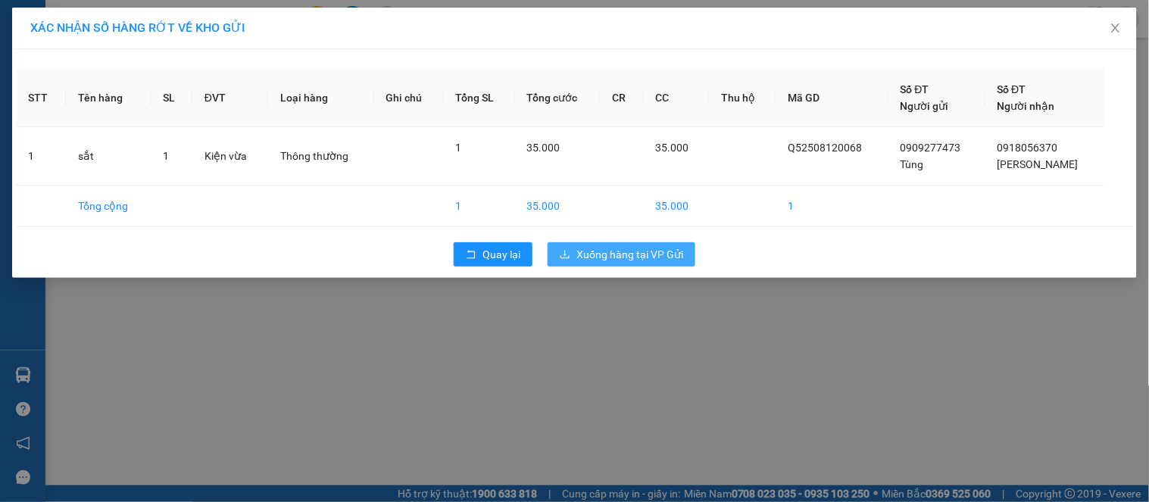
click at [677, 261] on span "Xuống hàng tại VP Gửi" at bounding box center [630, 254] width 107 height 17
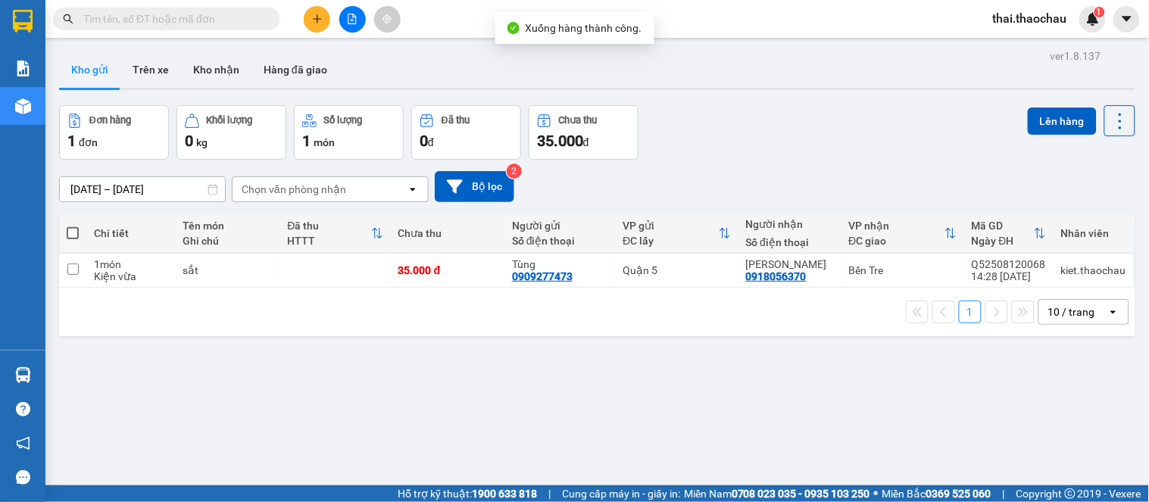
click at [64, 367] on div "ver 1.8.137 Kho gửi Trên xe Kho nhận Hàng đã giao Đơn hàng 1 đơn Khối lượng 0 k…" at bounding box center [597, 296] width 1089 height 502
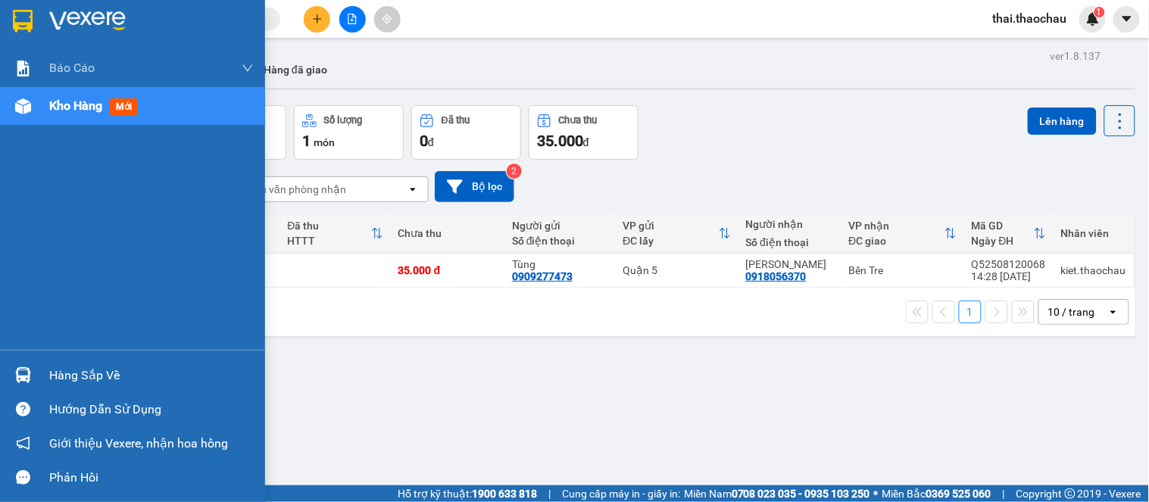
click at [3, 369] on div "Hàng sắp về" at bounding box center [132, 375] width 265 height 34
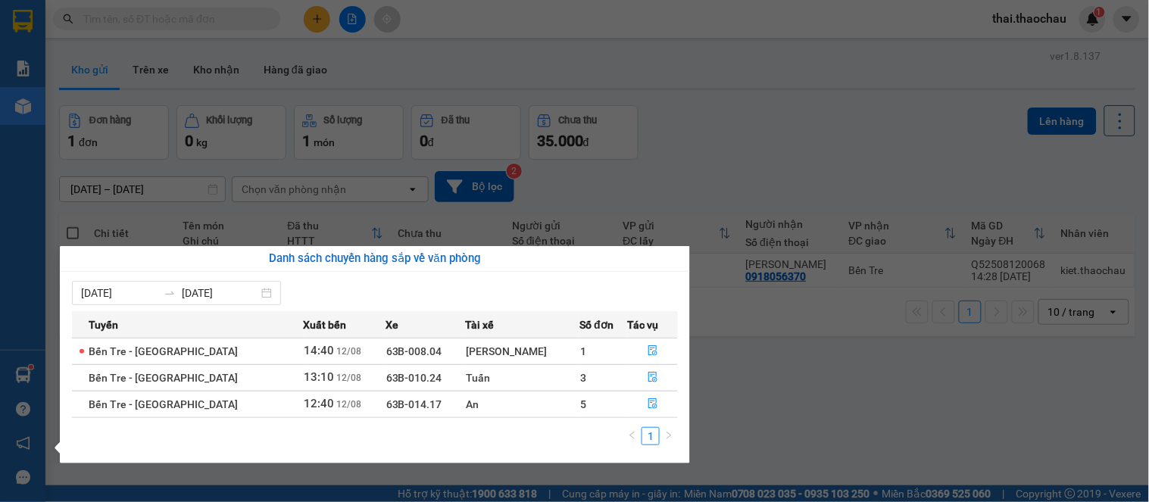
click at [836, 213] on section "Kết quả tìm kiếm ( 0 ) Bộ lọc No Data thai.thaochau 1 Báo cáo Báo cáo dòng tiền…" at bounding box center [574, 251] width 1149 height 502
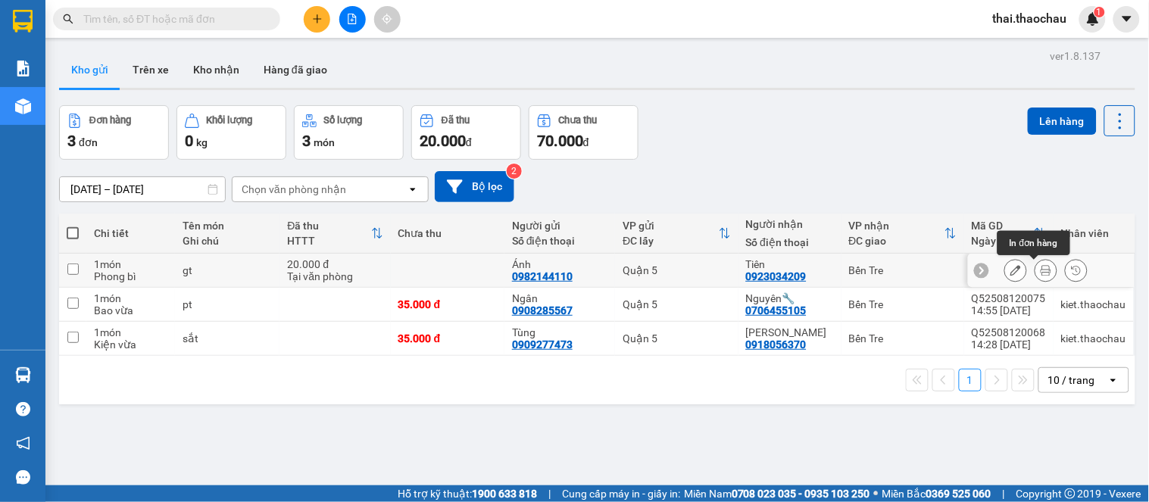
click at [1041, 271] on icon at bounding box center [1046, 270] width 11 height 11
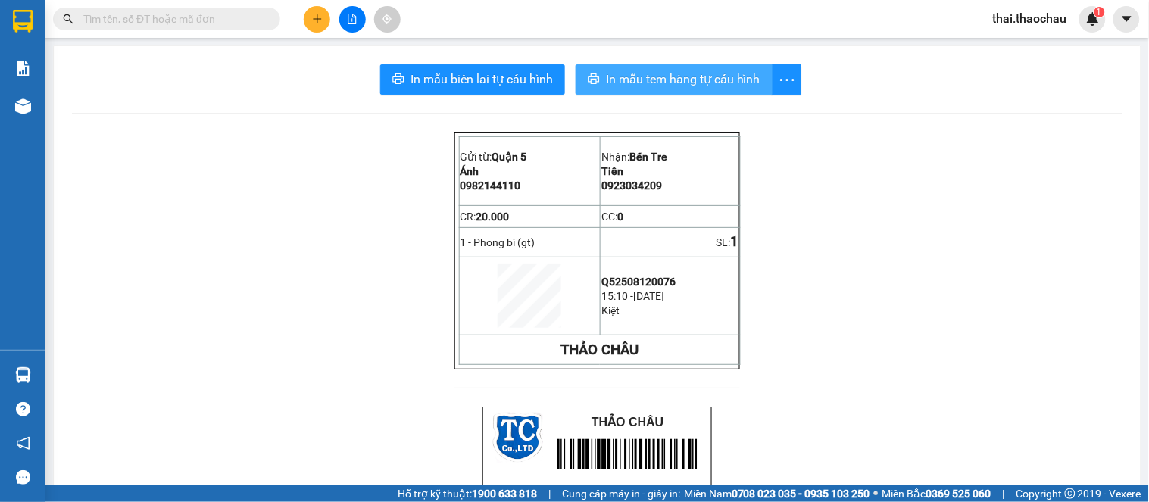
click at [662, 74] on span "In mẫu tem hàng tự cấu hình" at bounding box center [683, 79] width 155 height 19
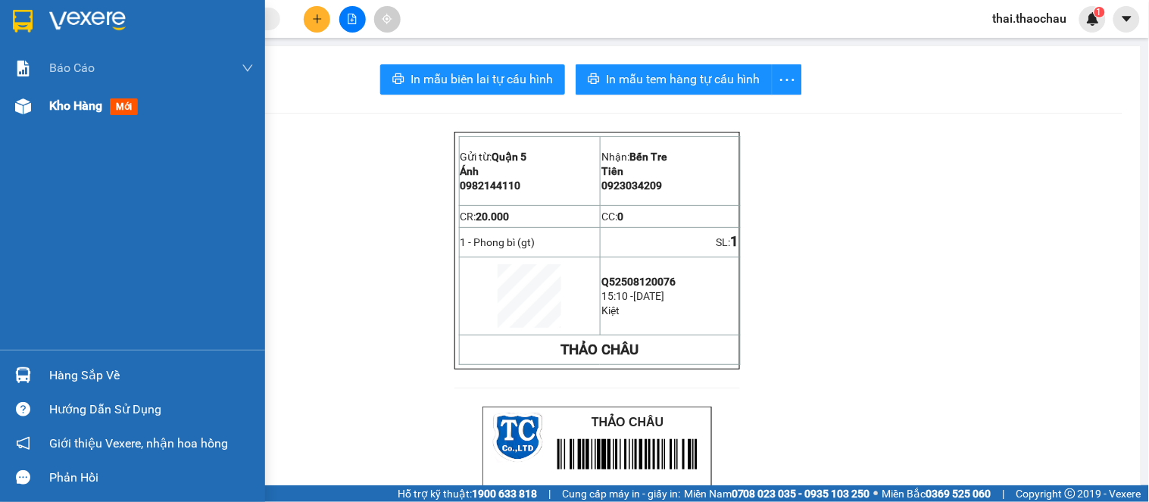
click at [93, 92] on div "Kho hàng mới" at bounding box center [151, 106] width 205 height 38
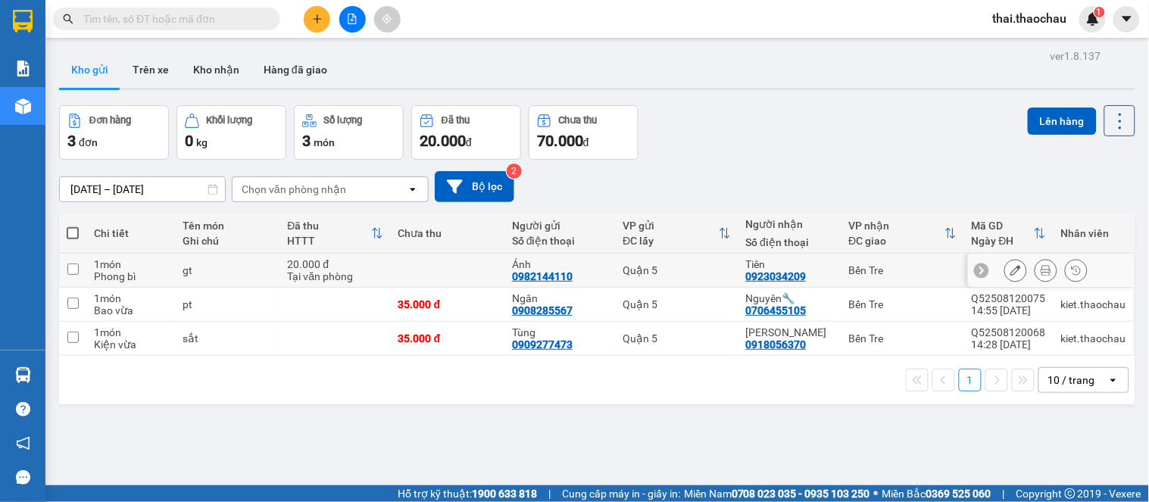
drag, startPoint x: 229, startPoint y: 264, endPoint x: 238, endPoint y: 273, distance: 12.9
click at [228, 265] on div "gt" at bounding box center [227, 270] width 89 height 12
checkbox input "true"
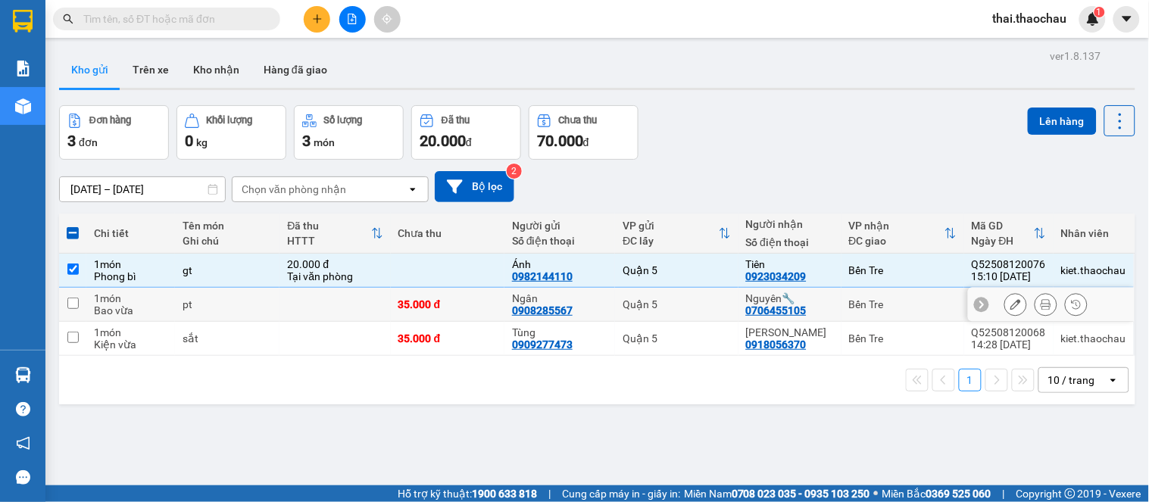
click at [272, 299] on div "pt" at bounding box center [227, 305] width 89 height 12
checkbox input "true"
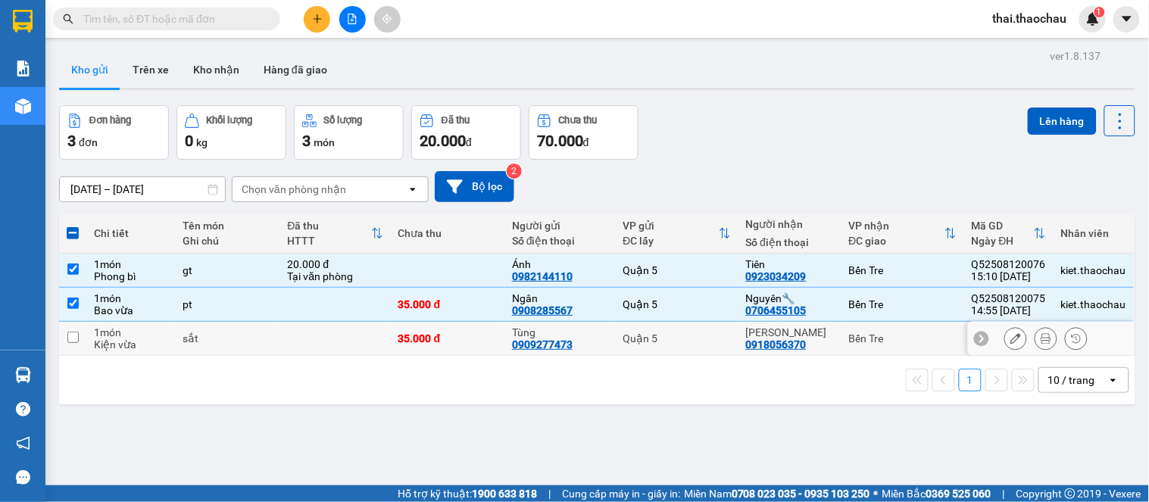
click at [262, 337] on div "sắt" at bounding box center [227, 339] width 89 height 12
checkbox input "true"
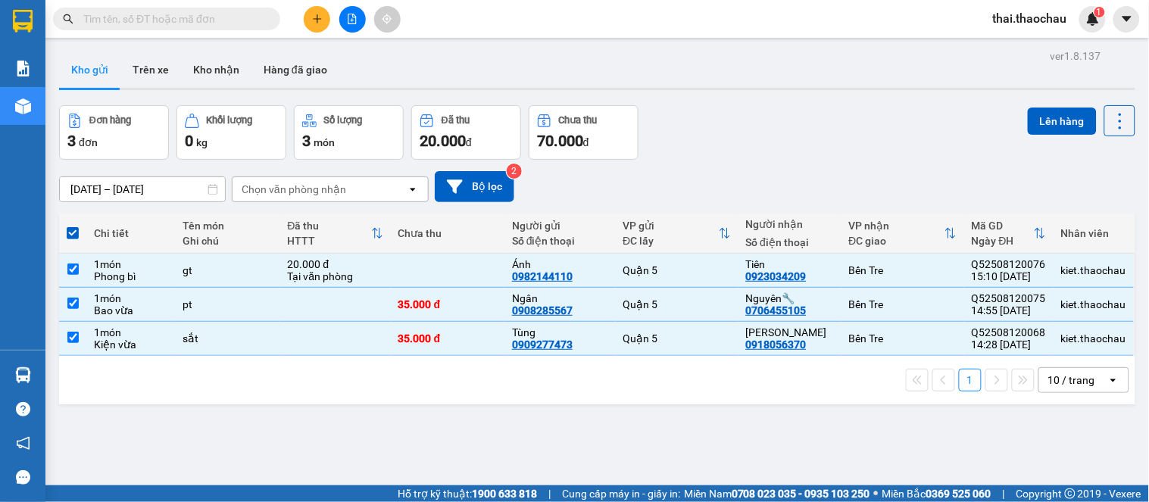
click at [868, 154] on div "Đơn hàng 3 đơn Khối lượng 0 kg Số lượng 3 món Đã thu 20.000 đ Chưa thu 70.000 đ…" at bounding box center [597, 132] width 1077 height 55
click at [1029, 137] on div "Lên hàng" at bounding box center [1082, 132] width 108 height 55
click at [1064, 122] on button "Lên hàng" at bounding box center [1062, 121] width 69 height 27
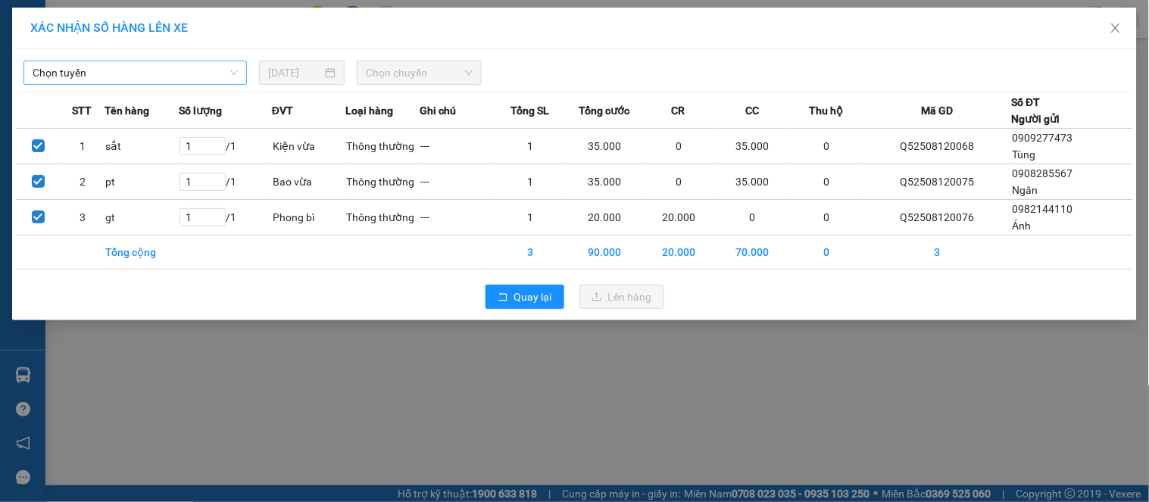
click at [197, 74] on span "Chọn tuyến" at bounding box center [135, 72] width 205 height 23
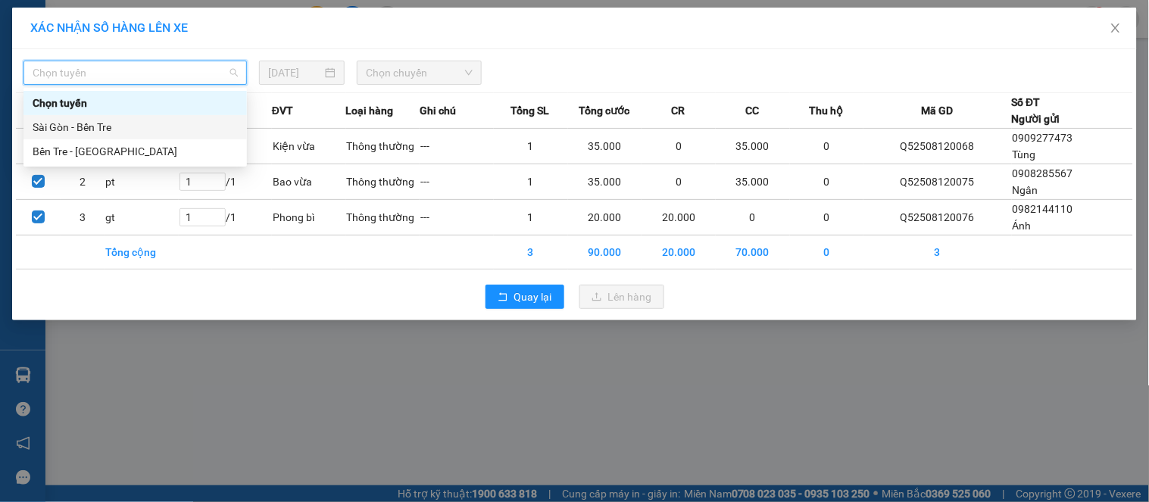
click at [142, 133] on div "Sài Gòn - Bến Tre" at bounding box center [135, 127] width 205 height 17
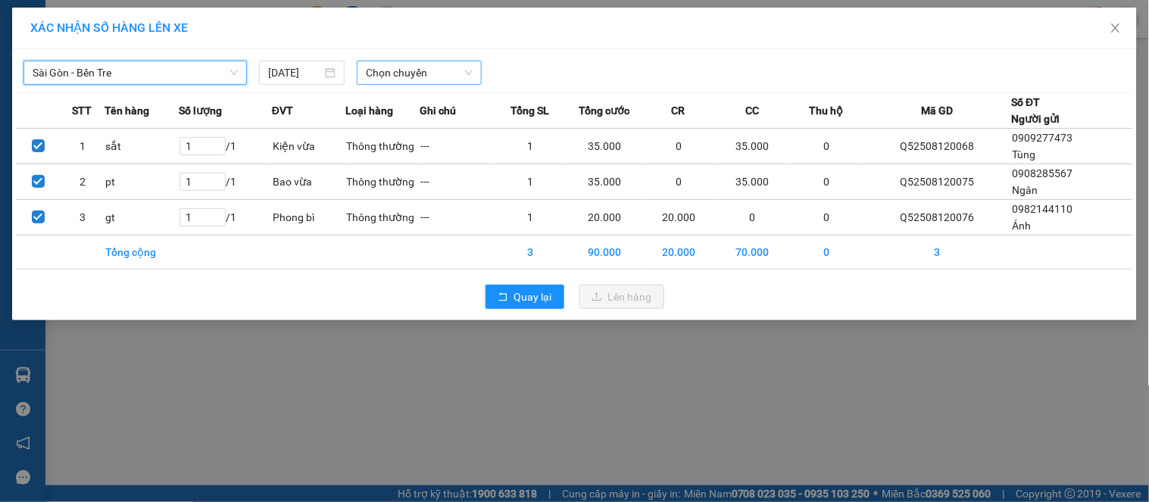
click at [411, 72] on span "Chọn chuyến" at bounding box center [419, 72] width 107 height 23
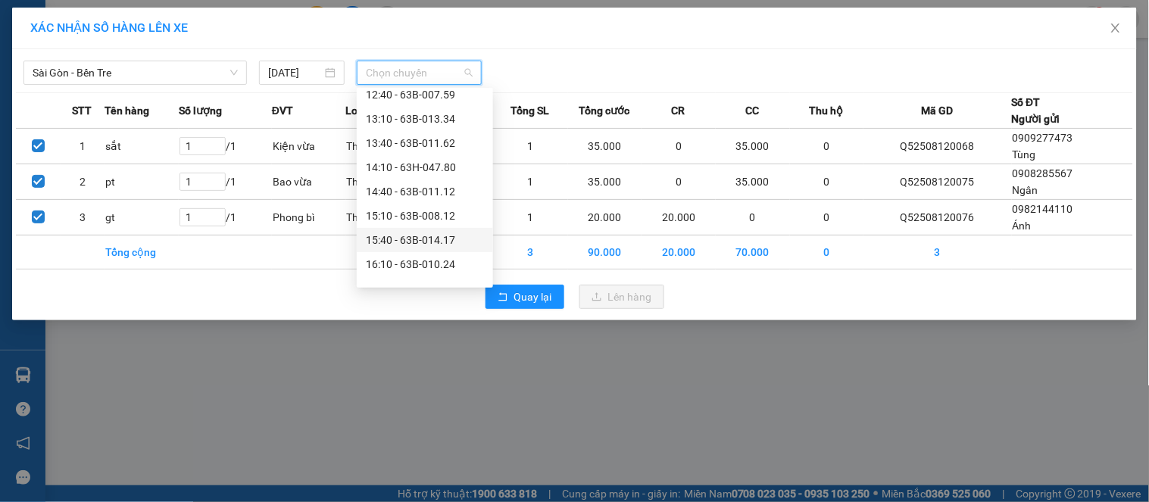
scroll to position [505, 0]
click at [422, 177] on div "16:10 - 63B-010.24" at bounding box center [425, 180] width 118 height 17
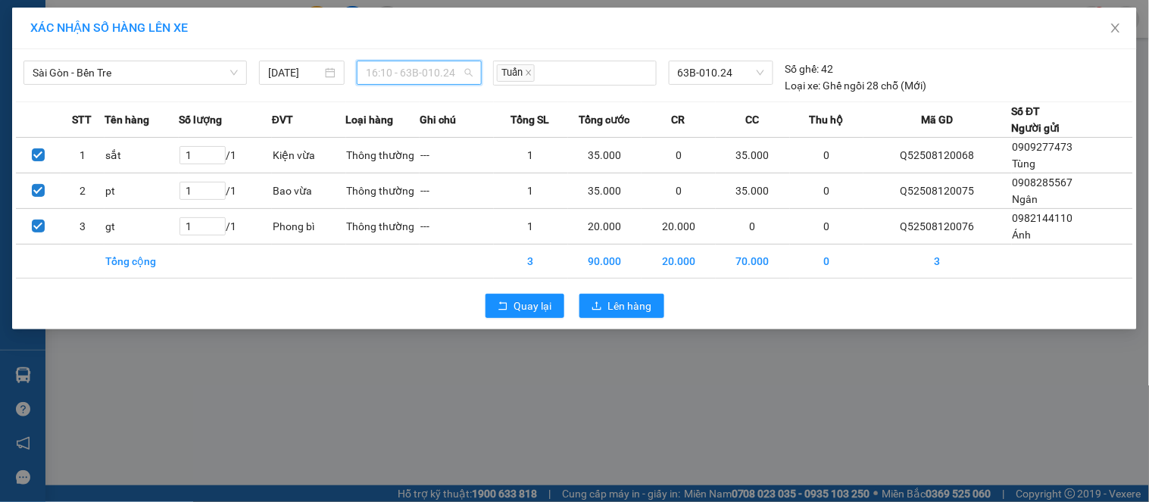
click at [463, 79] on span "16:10 - 63B-010.24" at bounding box center [419, 72] width 107 height 23
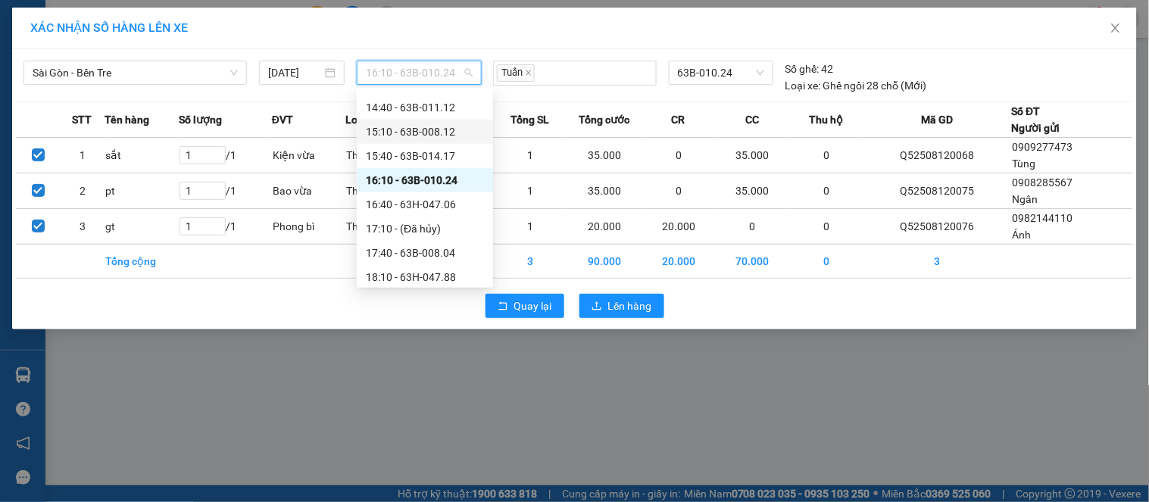
click at [432, 132] on div "15:10 - 63B-008.12" at bounding box center [425, 132] width 118 height 17
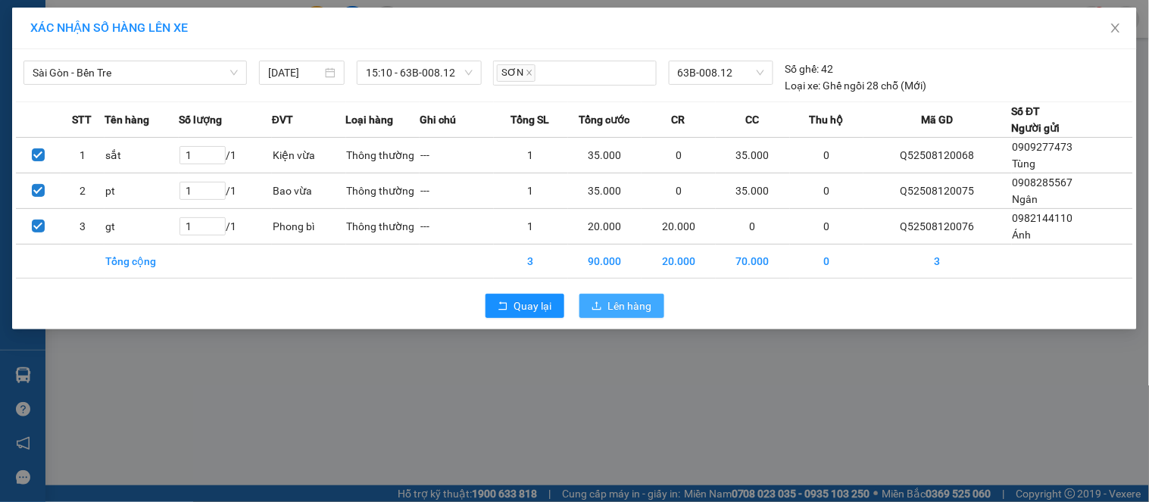
click at [607, 299] on button "Lên hàng" at bounding box center [622, 306] width 85 height 24
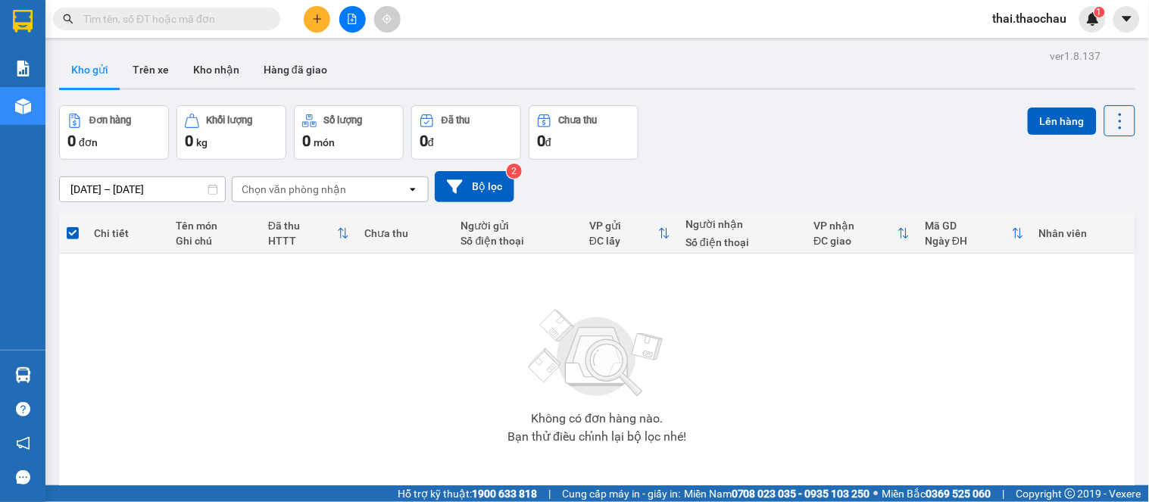
click at [359, 13] on button at bounding box center [352, 19] width 27 height 27
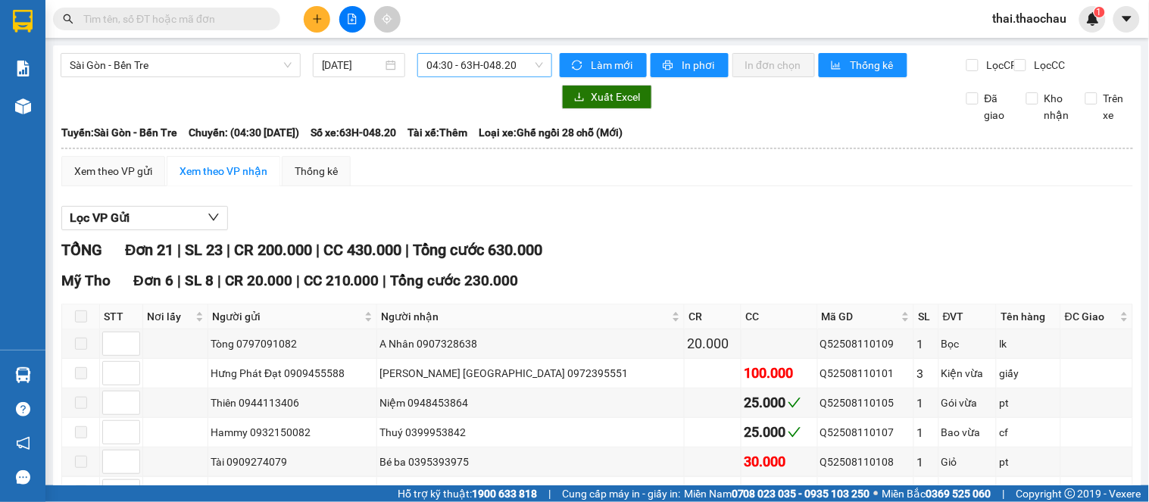
click at [495, 71] on span "04:30 - 63H-048.20" at bounding box center [485, 65] width 117 height 23
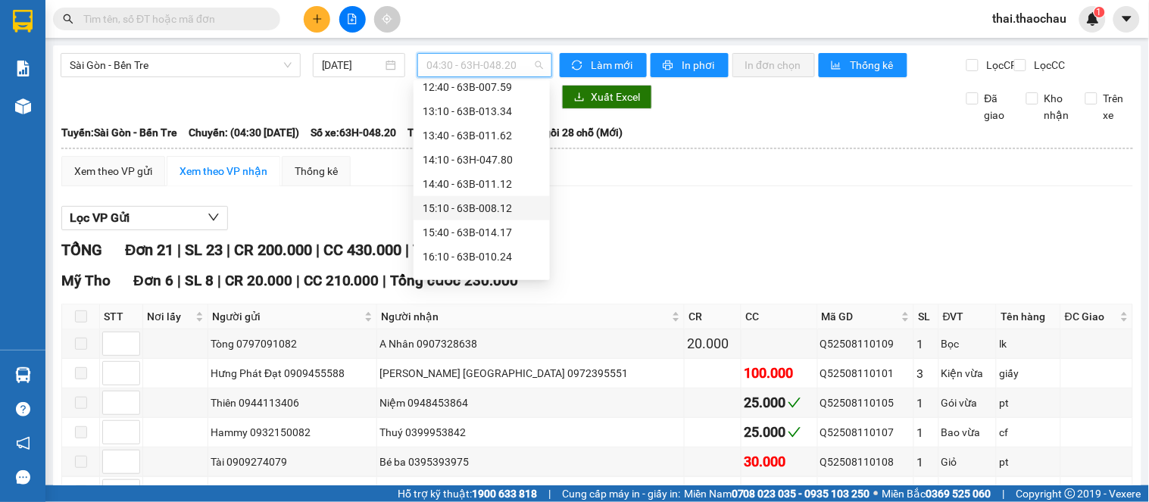
scroll to position [558, 0]
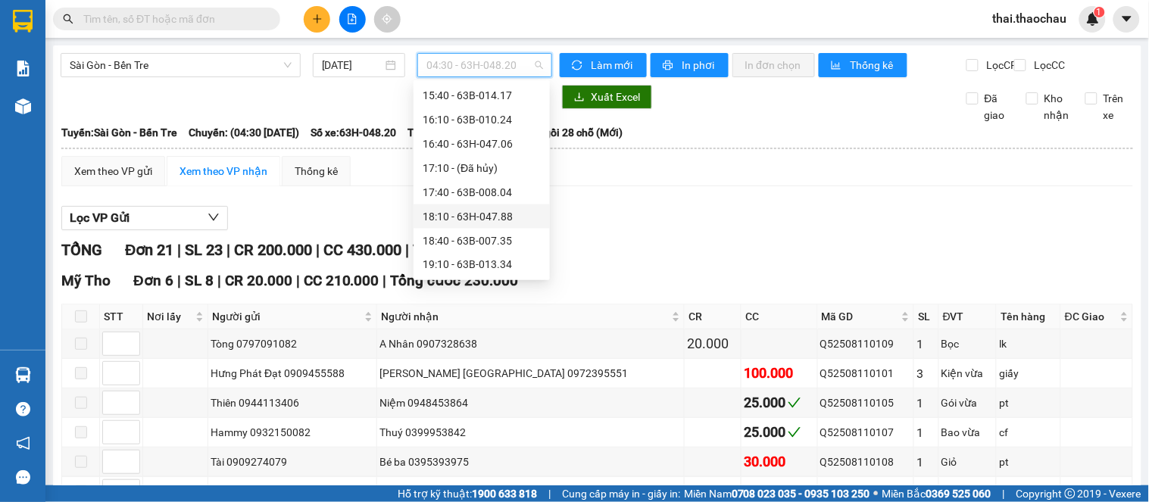
click at [495, 217] on div "18:10 - 63H-047.88" at bounding box center [482, 216] width 118 height 17
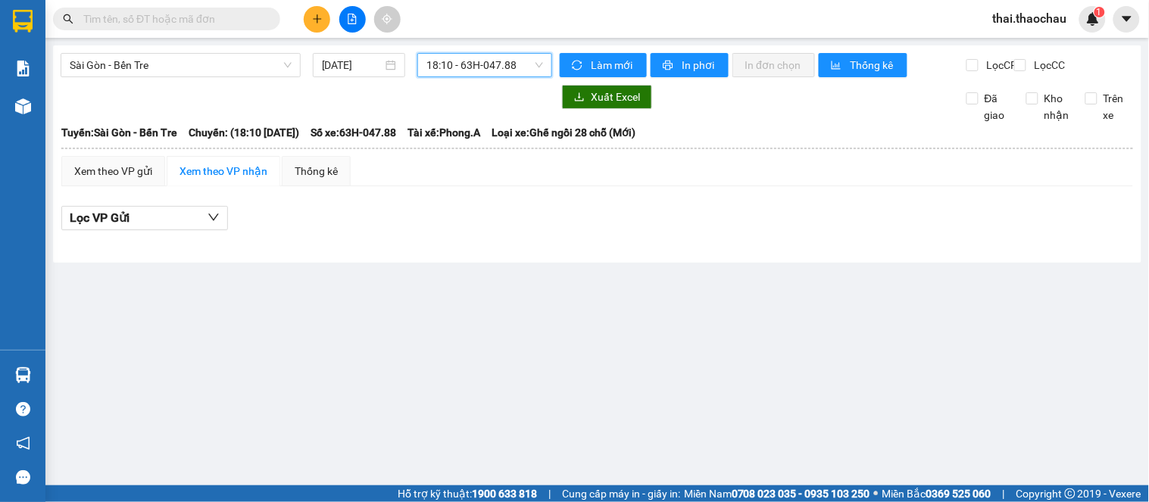
click at [452, 73] on span "18:10 - 63H-047.88" at bounding box center [485, 65] width 117 height 23
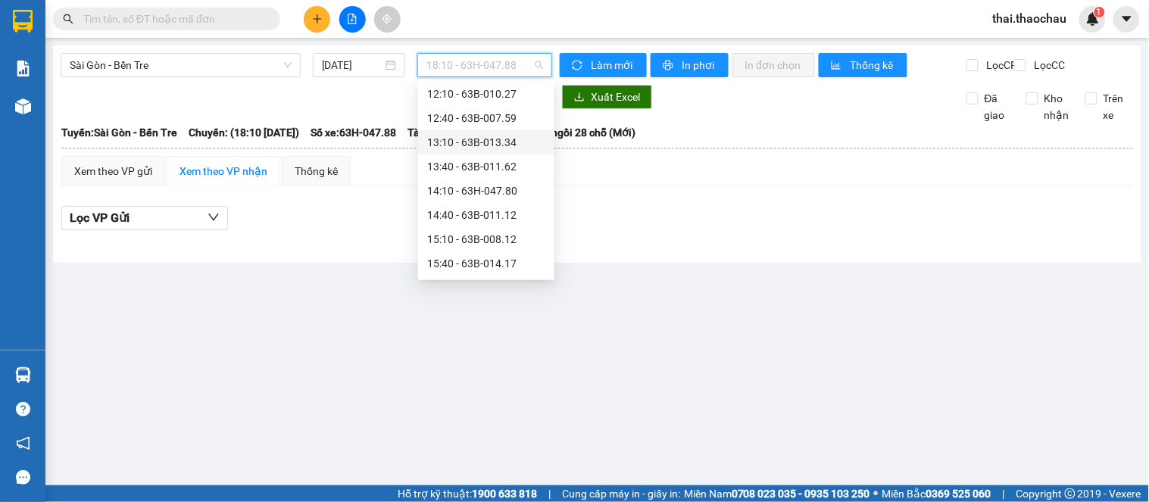
scroll to position [305, 0]
click at [500, 130] on div "11:10 - 63H-047.88" at bounding box center [486, 129] width 118 height 17
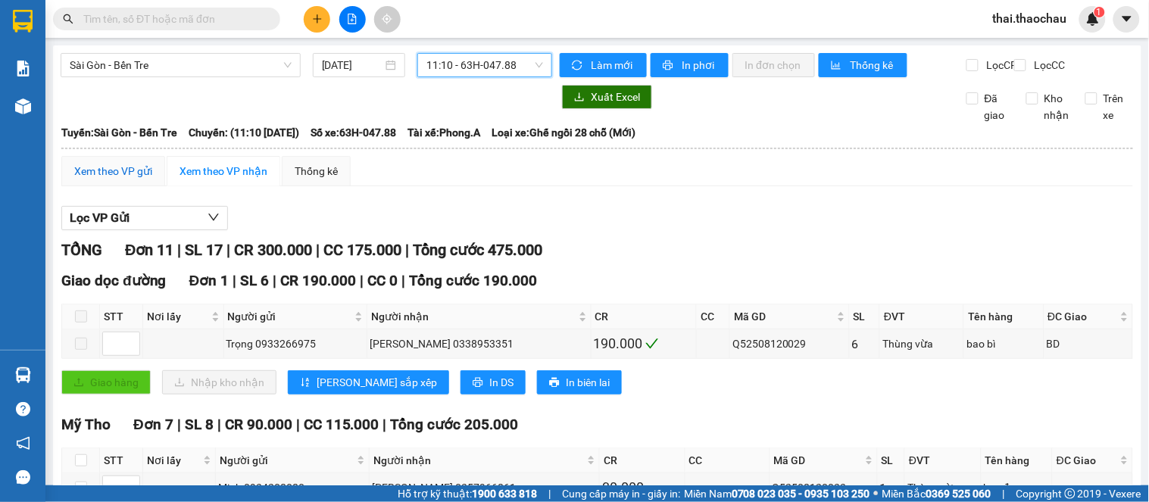
click at [125, 180] on div "Xem theo VP gửi" at bounding box center [113, 171] width 78 height 17
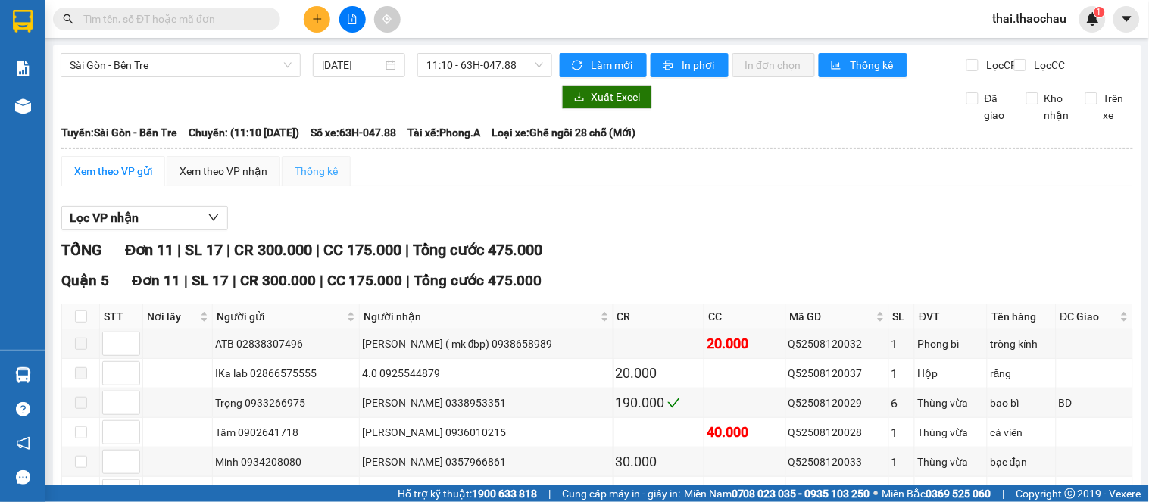
click at [282, 183] on div "Thống kê" at bounding box center [316, 171] width 69 height 30
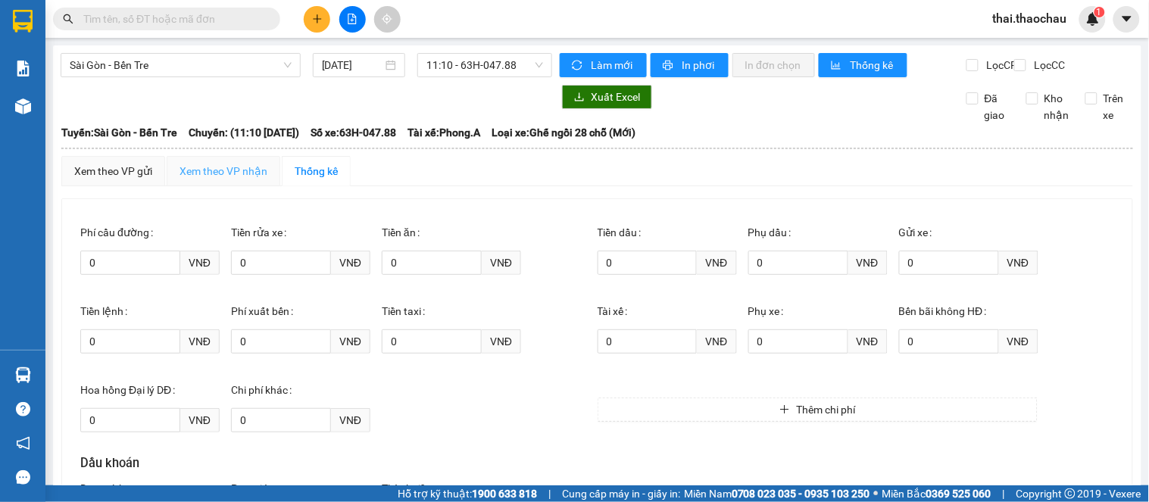
click at [267, 184] on div "Xem theo VP nhận" at bounding box center [224, 171] width 114 height 30
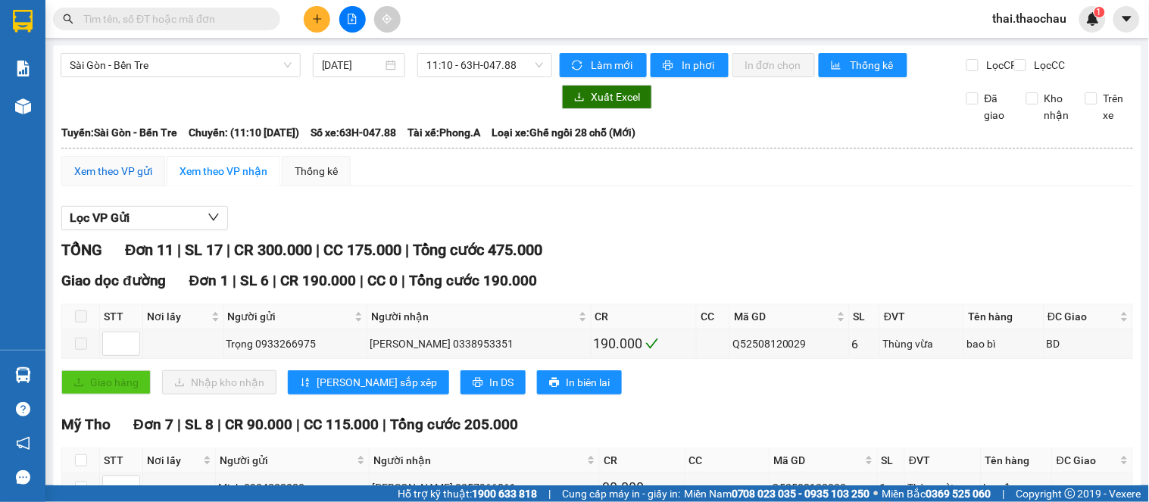
click at [126, 180] on div "Xem theo VP gửi" at bounding box center [113, 171] width 78 height 17
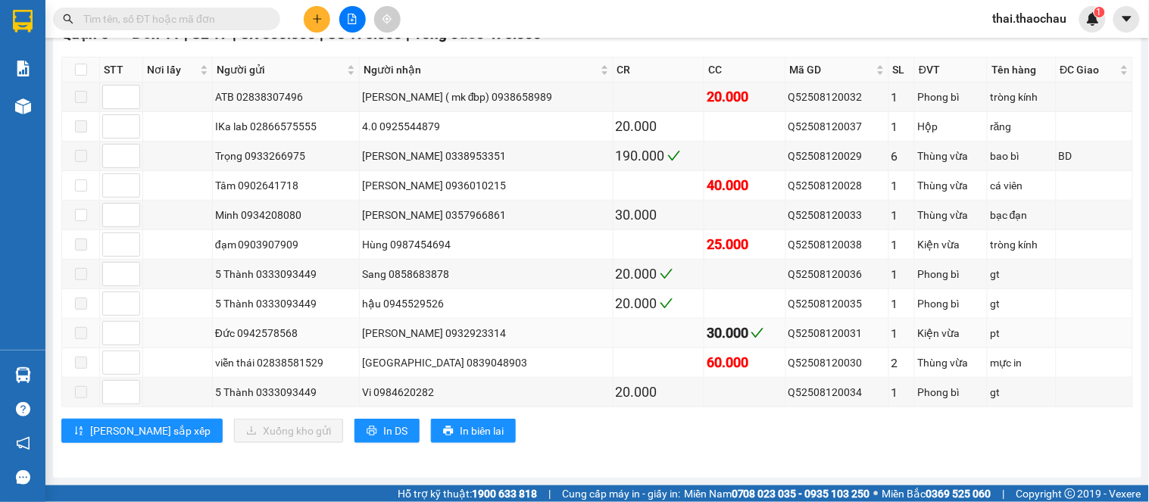
scroll to position [252, 0]
click at [80, 194] on label at bounding box center [81, 185] width 12 height 17
click at [80, 192] on input "checkbox" at bounding box center [81, 186] width 12 height 12
checkbox input "true"
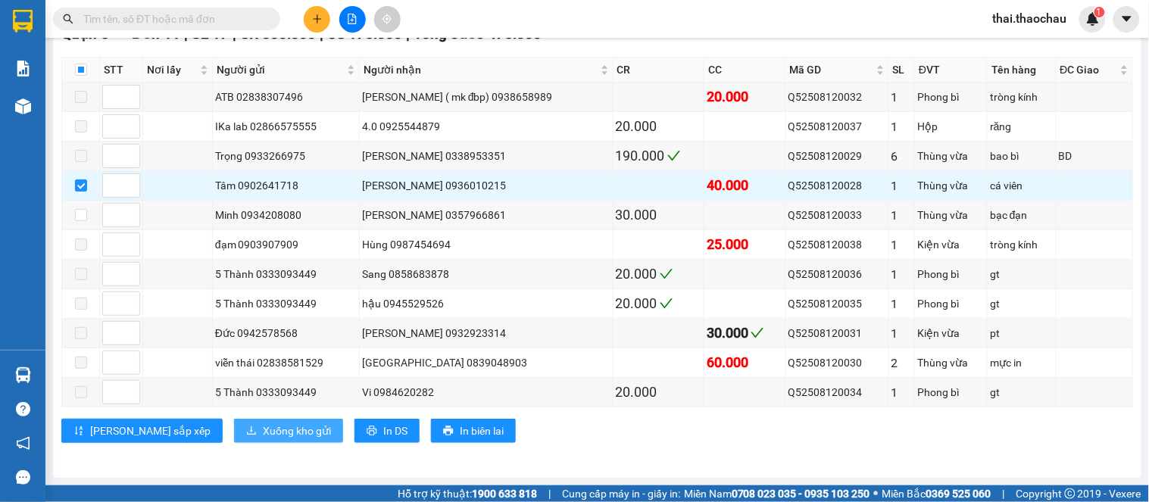
click at [263, 438] on span "Xuống kho gửi" at bounding box center [297, 431] width 68 height 17
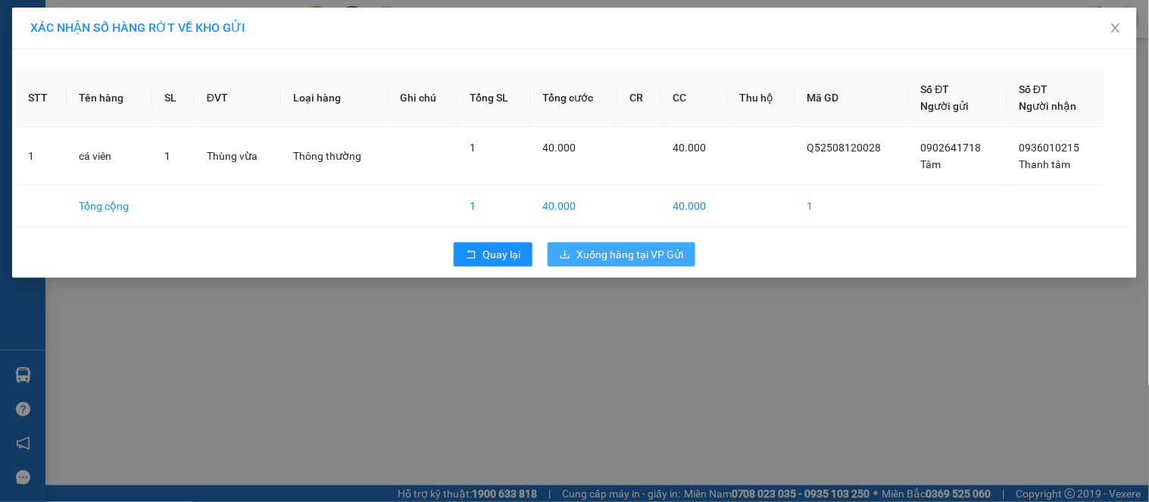
click at [604, 254] on span "Xuống hàng tại VP Gửi" at bounding box center [630, 254] width 107 height 17
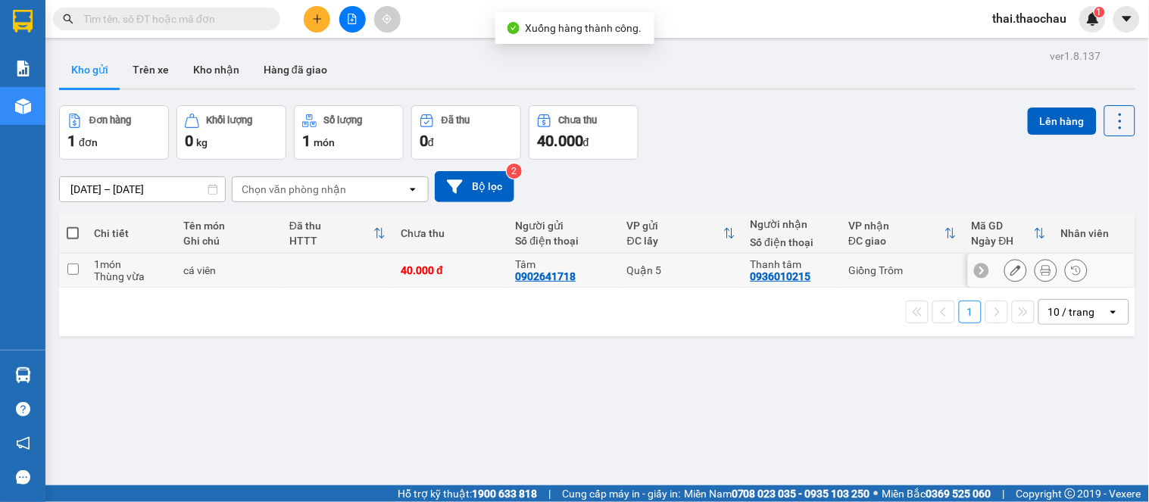
click at [455, 270] on div "40.000 đ" at bounding box center [450, 270] width 99 height 12
checkbox input "true"
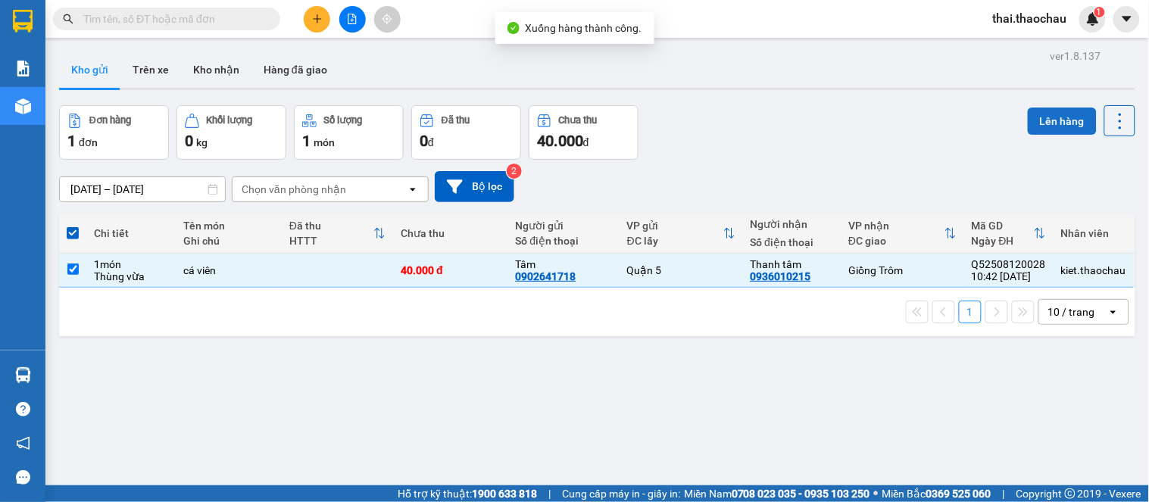
click at [1028, 122] on button "Lên hàng" at bounding box center [1062, 121] width 69 height 27
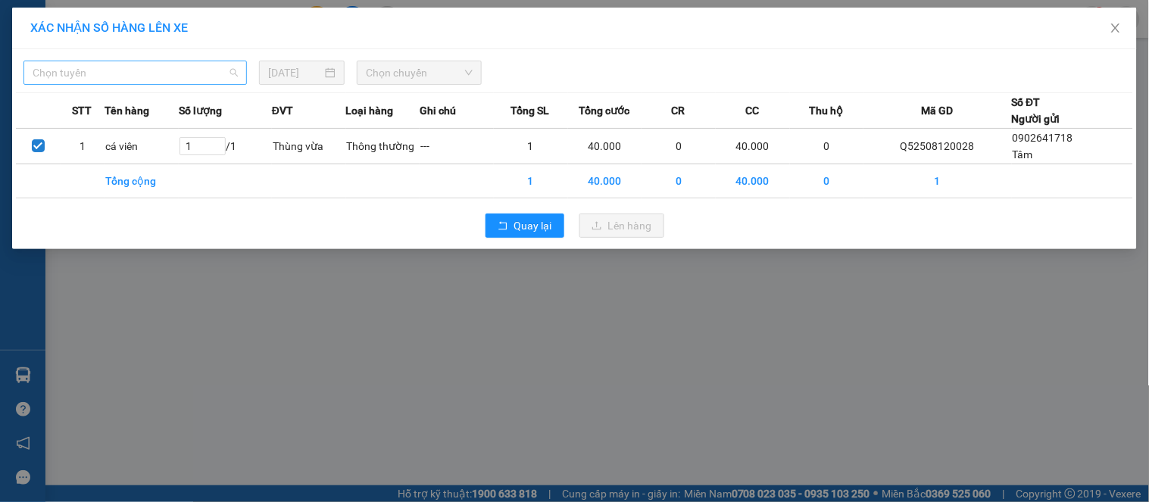
click at [185, 68] on span "Chọn tuyến" at bounding box center [135, 72] width 205 height 23
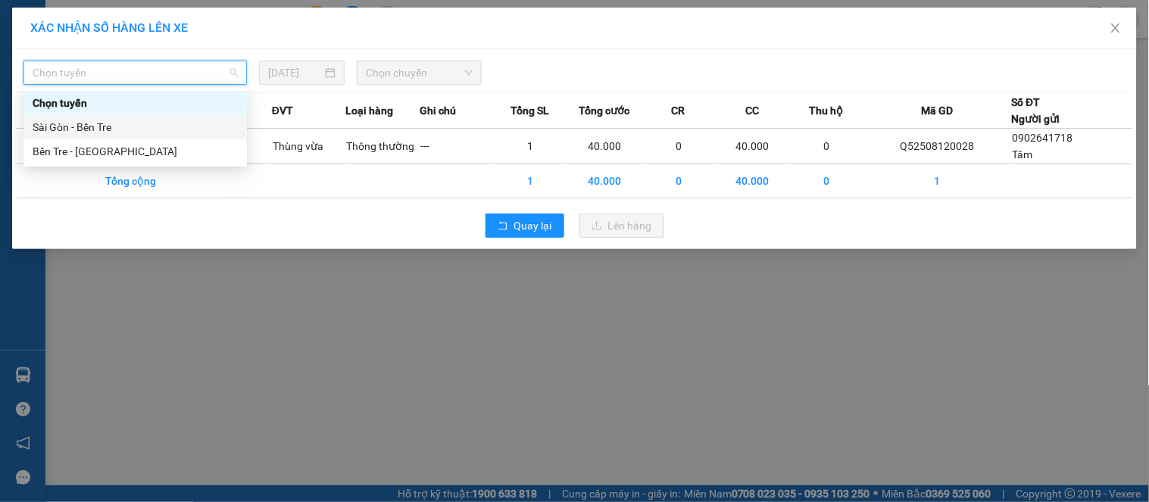
click at [133, 135] on div "Sài Gòn - Bến Tre" at bounding box center [135, 127] width 205 height 17
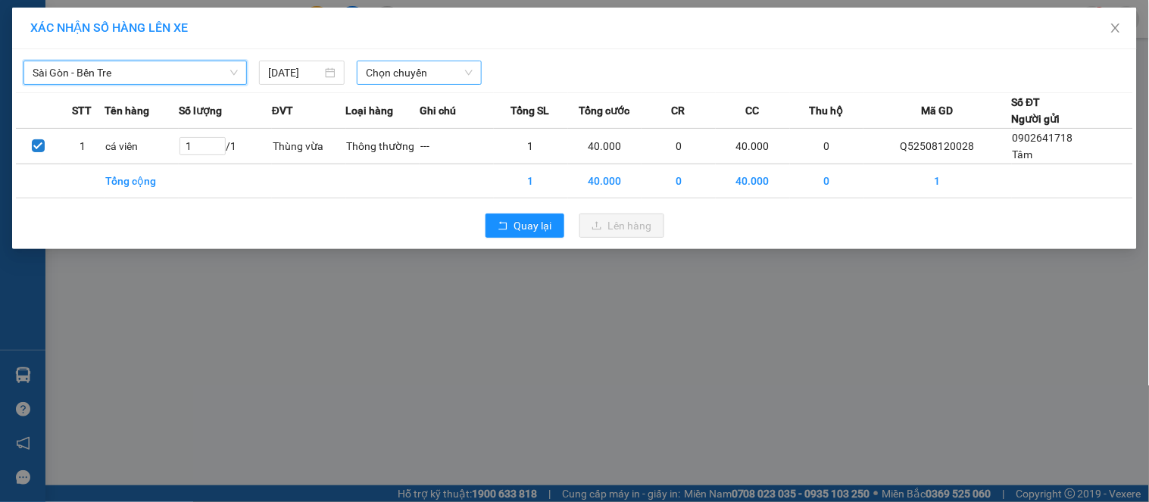
click at [415, 72] on span "Chọn chuyến" at bounding box center [419, 72] width 107 height 23
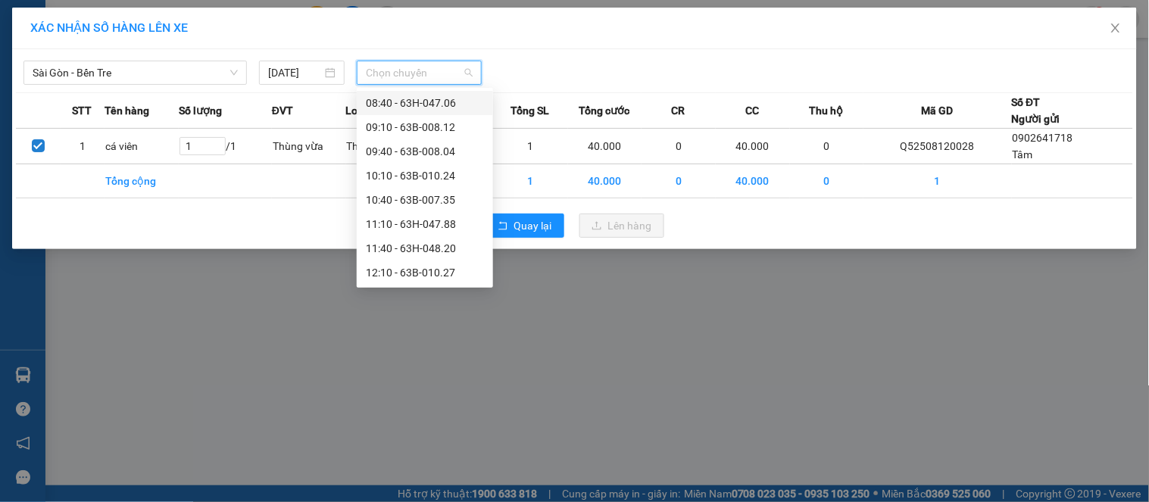
scroll to position [252, 0]
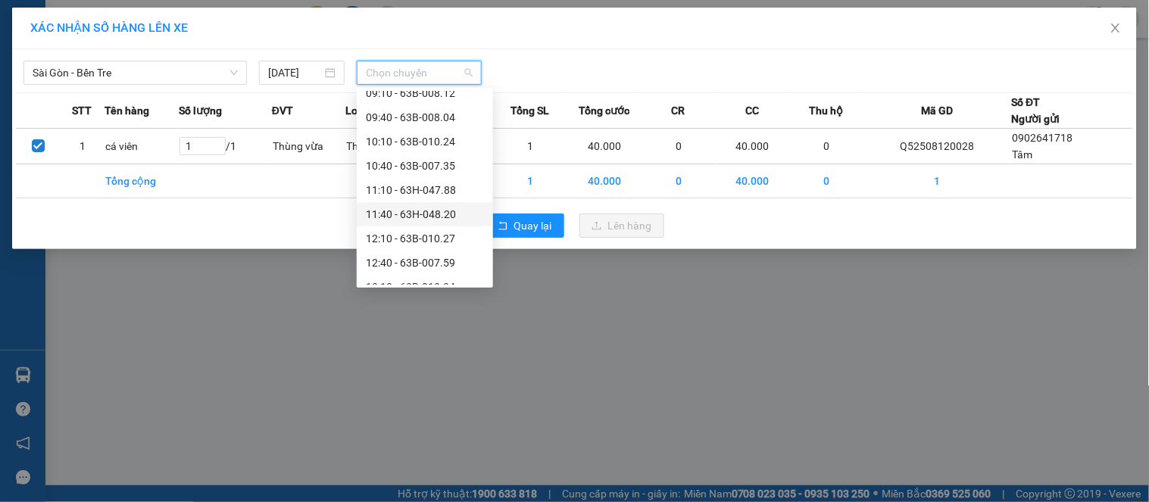
click at [421, 211] on div "11:40 - 63H-048.20" at bounding box center [425, 214] width 118 height 17
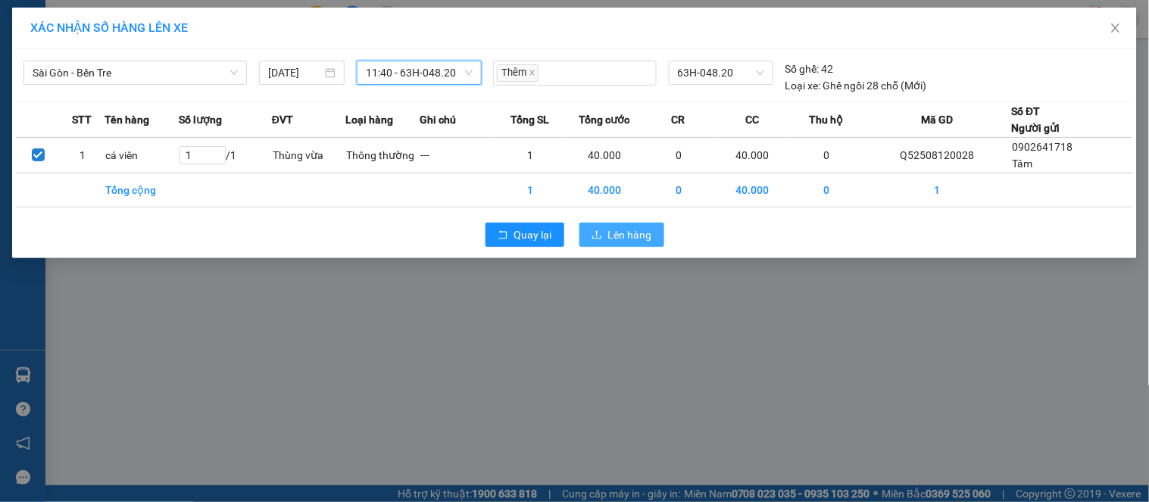
click at [586, 231] on button "Lên hàng" at bounding box center [622, 235] width 85 height 24
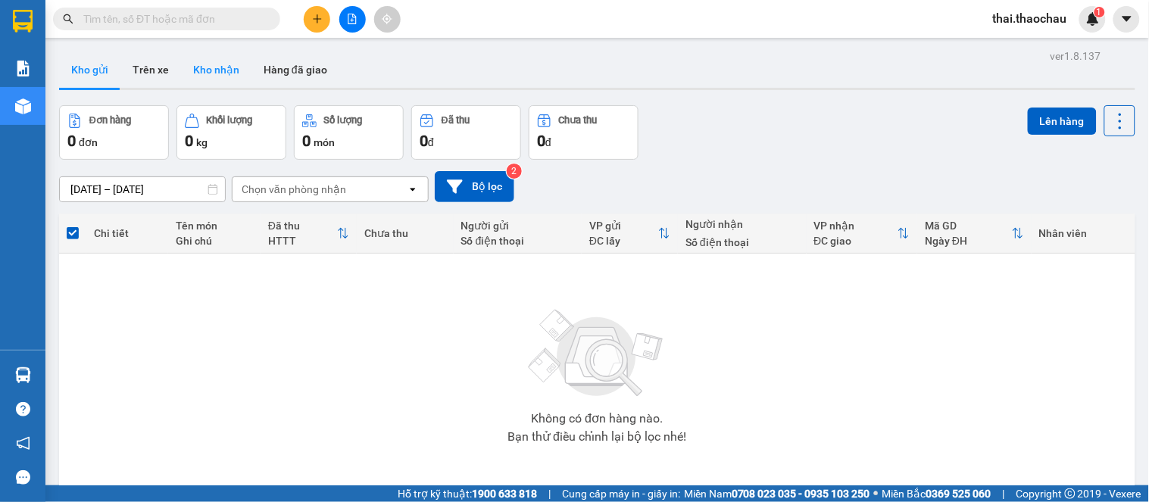
click at [215, 63] on button "Kho nhận" at bounding box center [216, 70] width 70 height 36
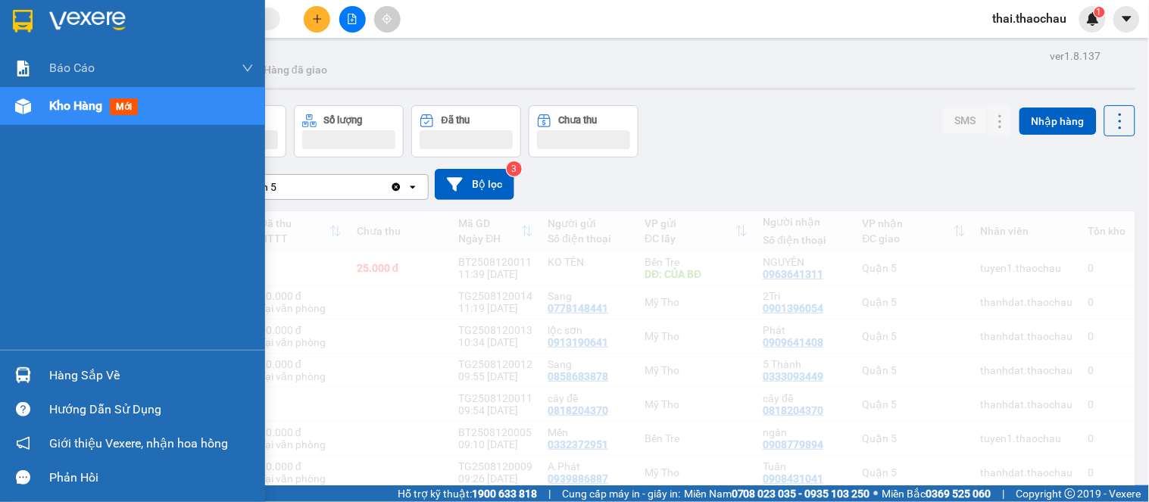
click at [10, 374] on div at bounding box center [23, 375] width 27 height 27
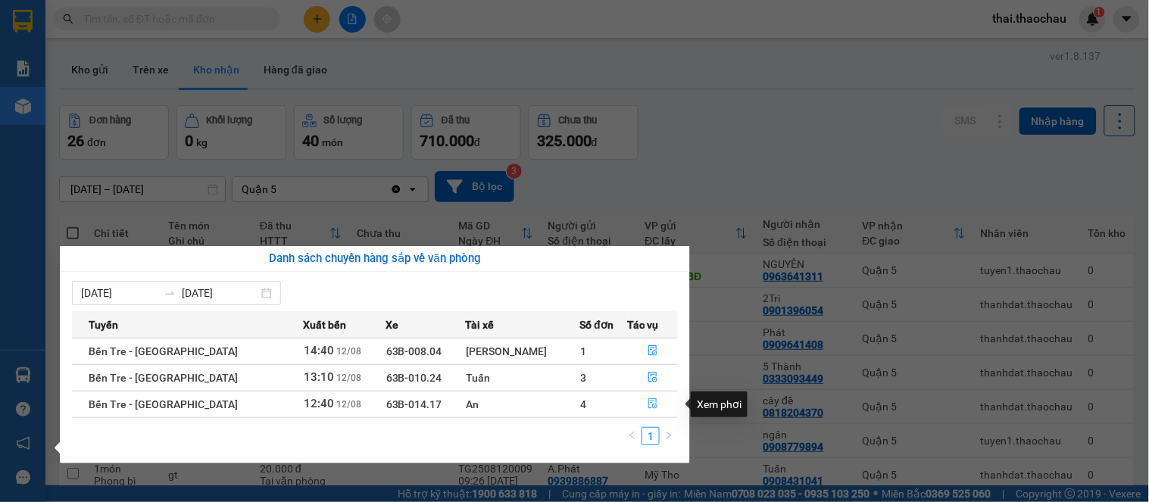
click at [635, 410] on button "button" at bounding box center [653, 404] width 49 height 24
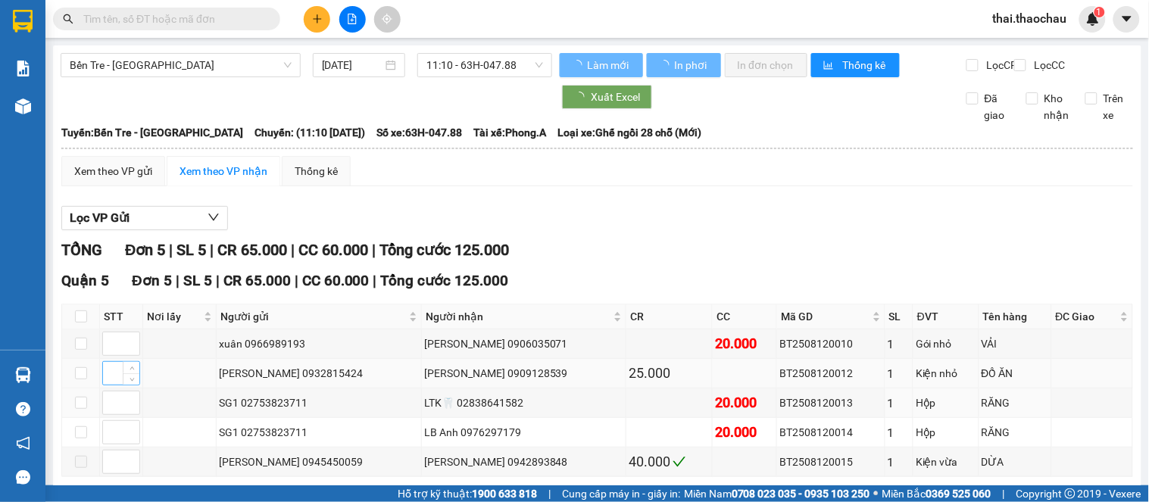
scroll to position [84, 0]
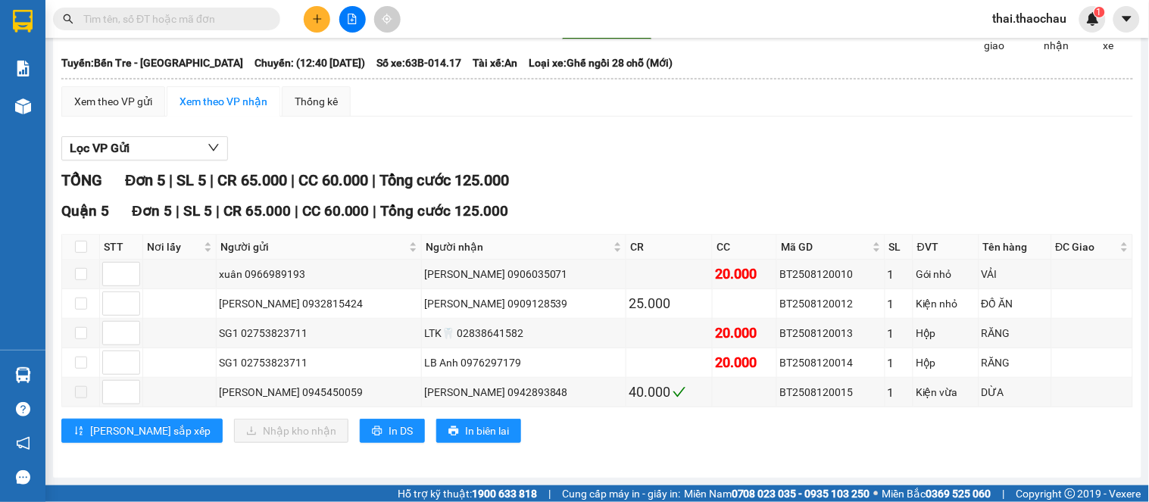
click at [101, 231] on div "Quận 5 Đơn 5 | SL 5 | CR 65.000 | CC 60.000 | Tổng cước 125.000 STT Nơi lấy Ngư…" at bounding box center [597, 327] width 1072 height 255
click at [79, 221] on div "Quận 5 Đơn 5 | SL 5 | CR 65.000 | CC 60.000 | Tổng cước 125.000" at bounding box center [597, 211] width 1072 height 23
click at [71, 246] on th at bounding box center [81, 247] width 38 height 25
click at [77, 242] on input "checkbox" at bounding box center [81, 247] width 12 height 12
checkbox input "true"
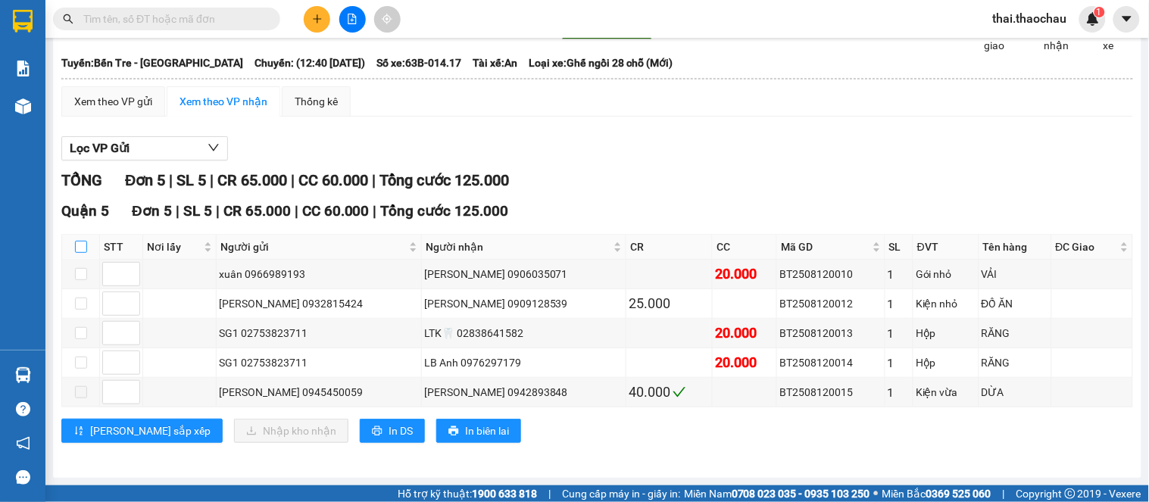
checkbox input "true"
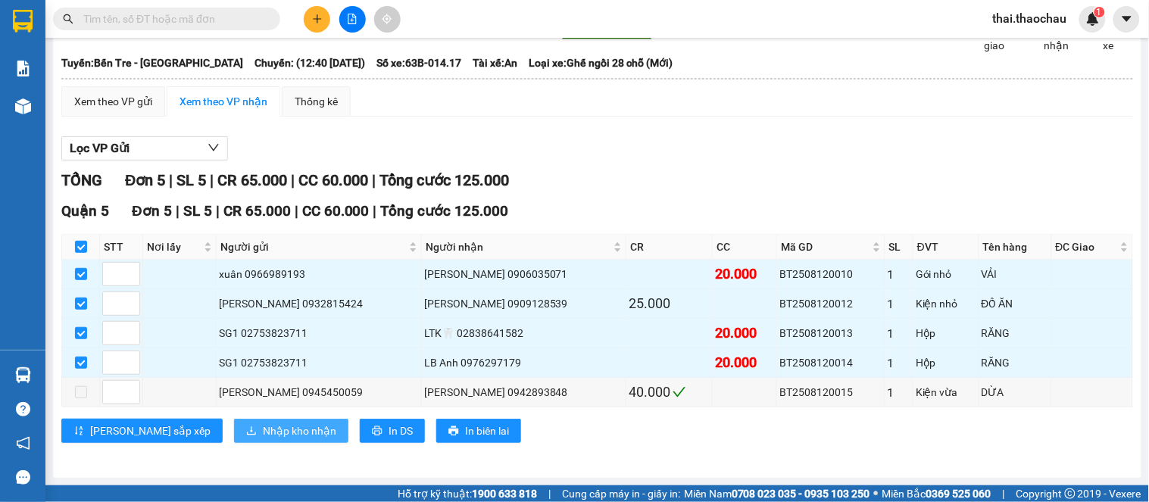
click at [243, 419] on button "Nhập kho nhận" at bounding box center [291, 431] width 114 height 24
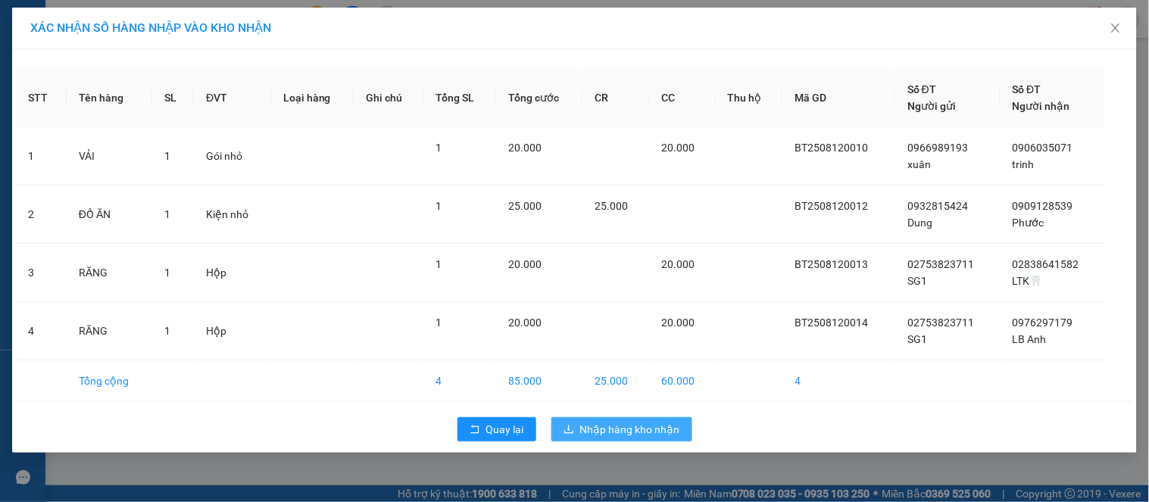
drag, startPoint x: 627, startPoint y: 436, endPoint x: 636, endPoint y: 441, distance: 10.5
click at [629, 436] on span "Nhập hàng kho nhận" at bounding box center [630, 429] width 100 height 17
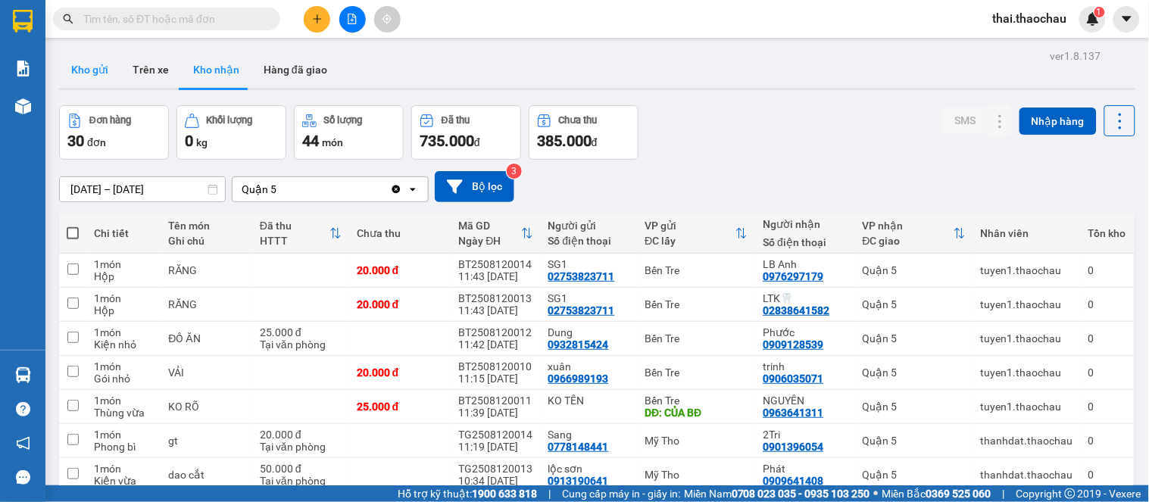
click at [91, 66] on button "Kho gửi" at bounding box center [89, 70] width 61 height 36
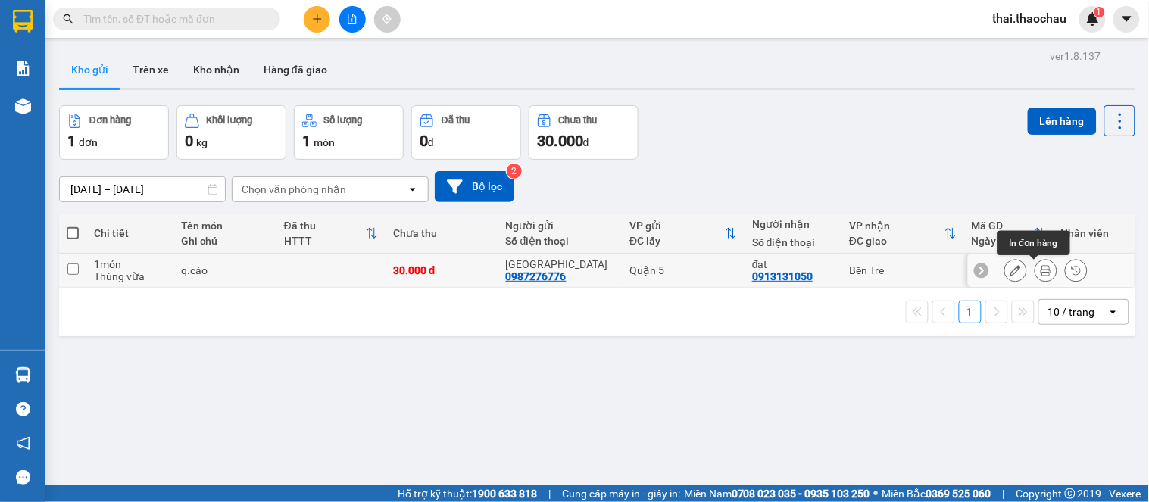
click at [1036, 277] on button at bounding box center [1046, 271] width 21 height 27
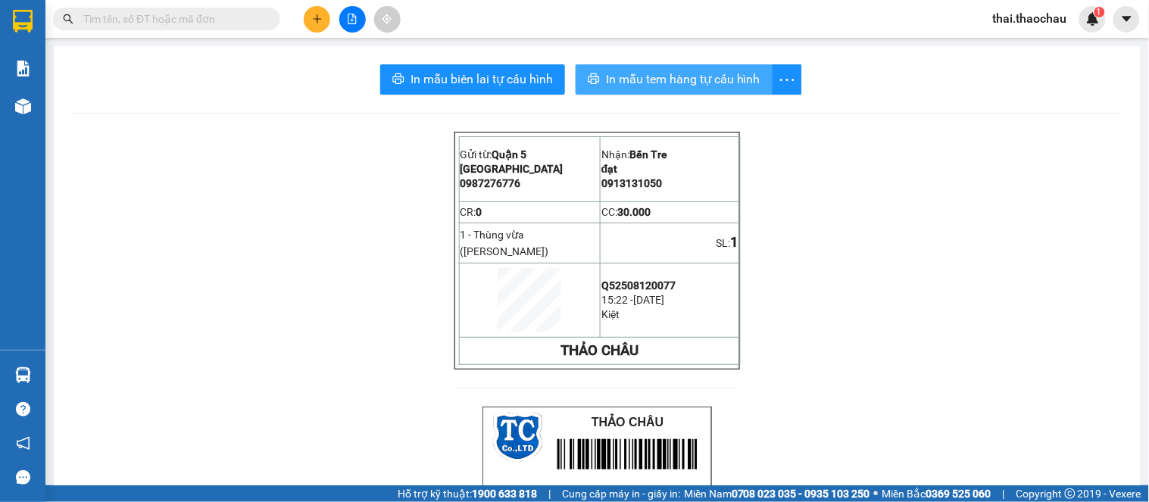
click at [608, 78] on span "In mẫu tem hàng tự cấu hình" at bounding box center [683, 79] width 155 height 19
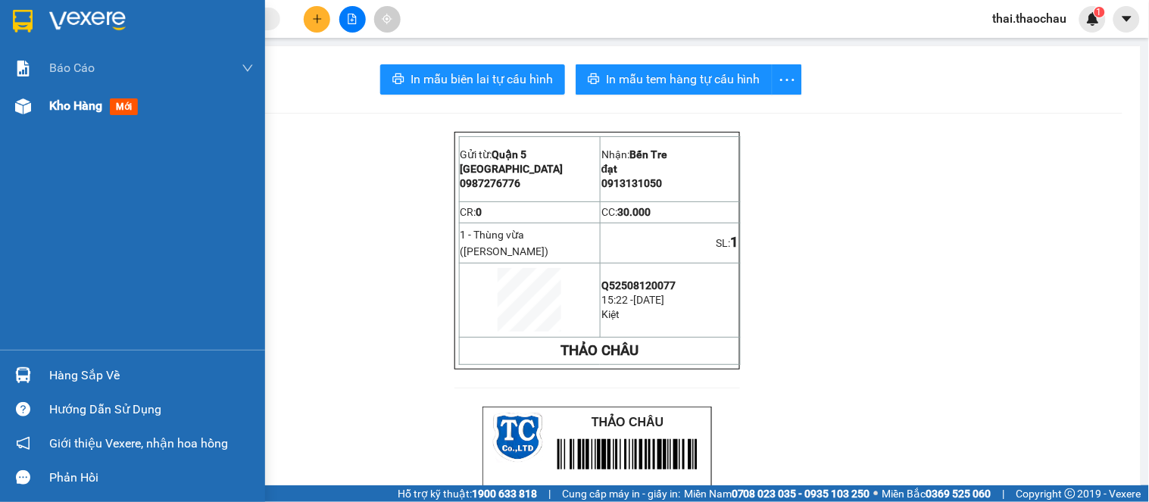
click at [40, 114] on div "Kho hàng mới" at bounding box center [132, 106] width 265 height 38
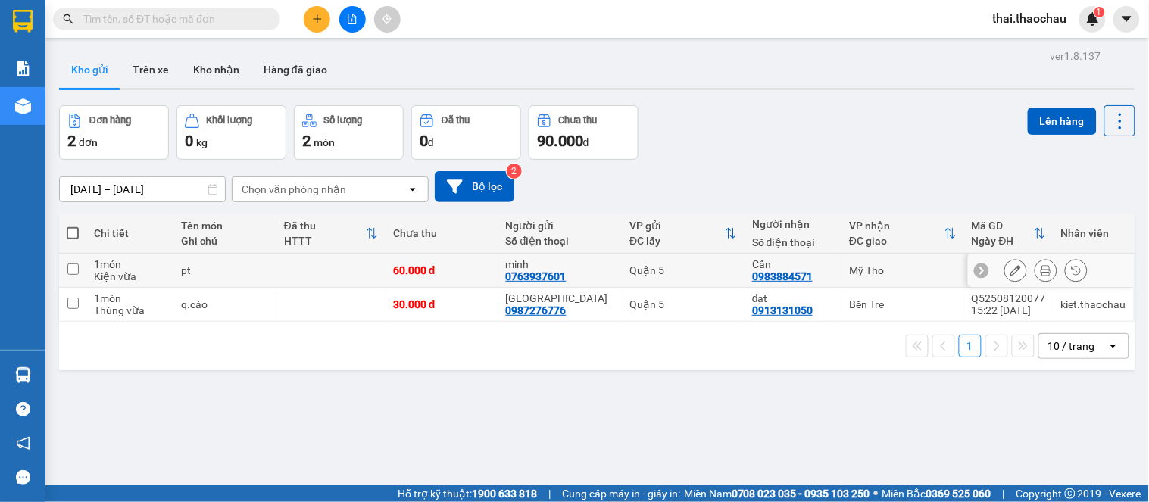
click at [1041, 270] on icon at bounding box center [1046, 270] width 11 height 11
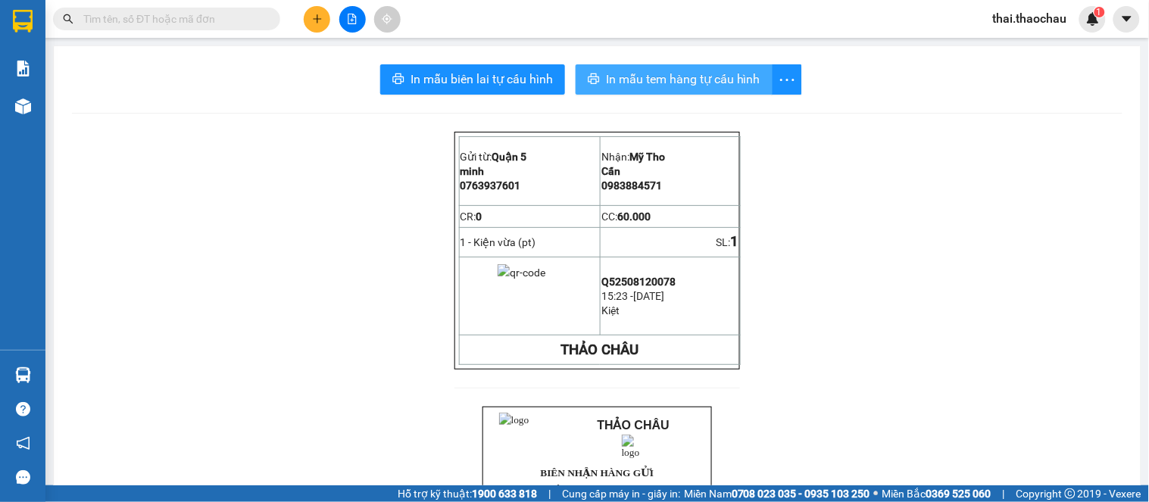
click at [660, 78] on span "In mẫu tem hàng tự cấu hình" at bounding box center [683, 79] width 155 height 19
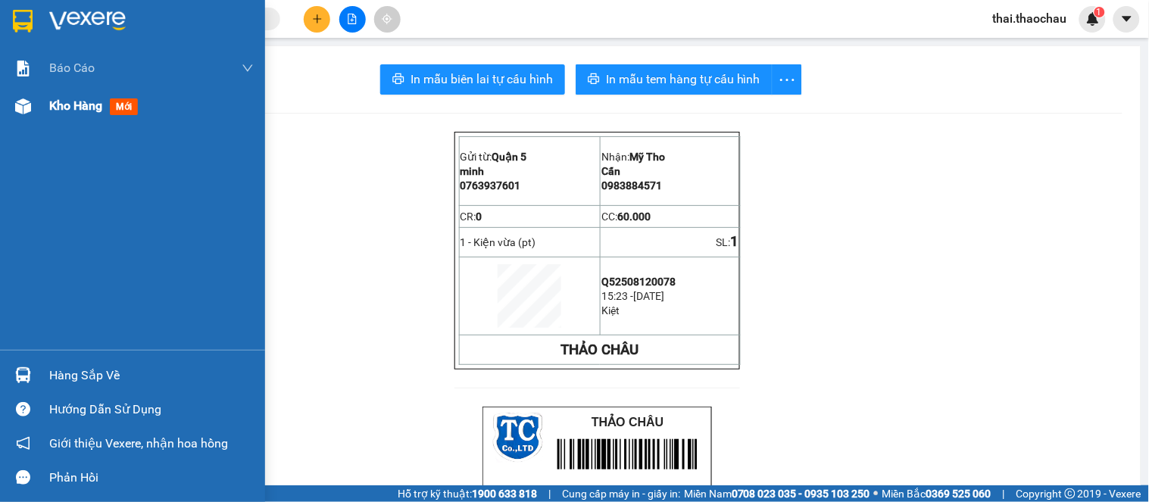
click at [55, 111] on span "Kho hàng" at bounding box center [75, 105] width 53 height 14
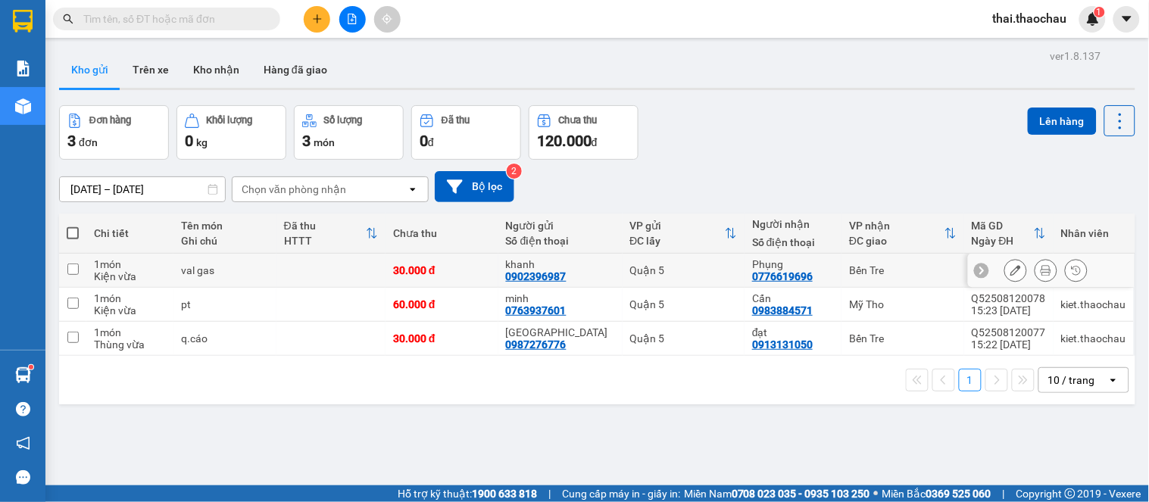
click at [1041, 273] on icon at bounding box center [1046, 270] width 11 height 11
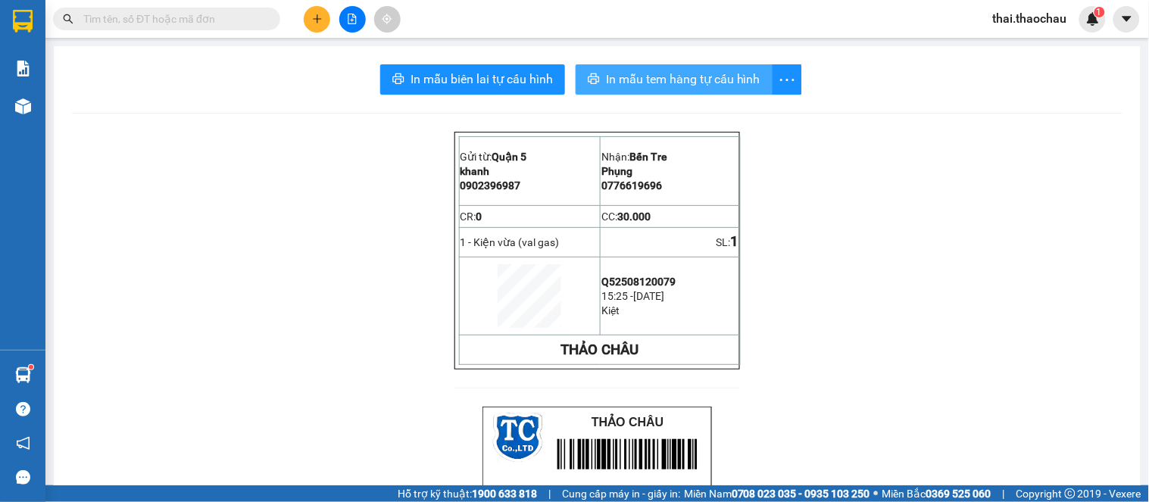
click at [721, 78] on span "In mẫu tem hàng tự cấu hình" at bounding box center [683, 79] width 155 height 19
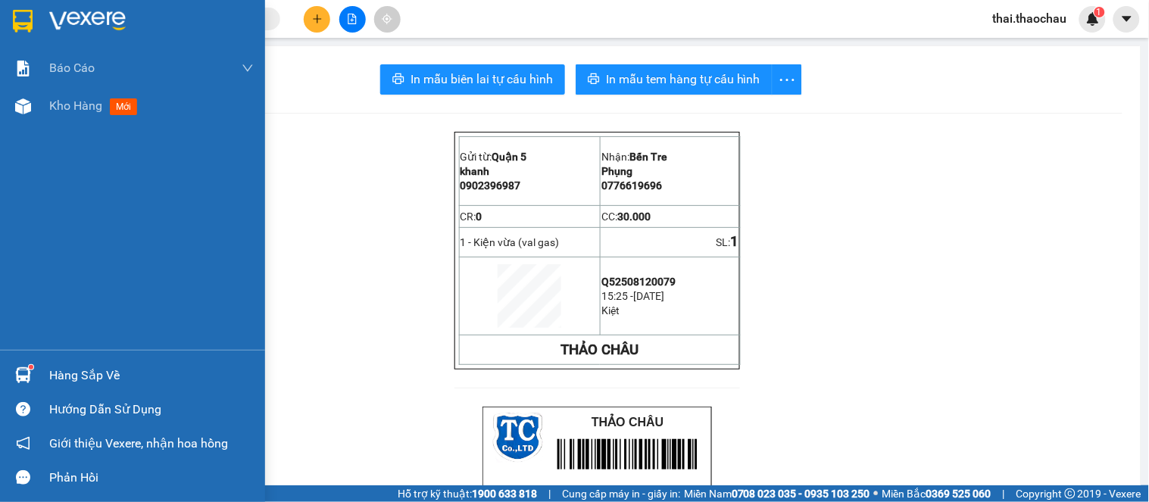
click at [57, 364] on div "Hàng sắp về" at bounding box center [151, 375] width 205 height 23
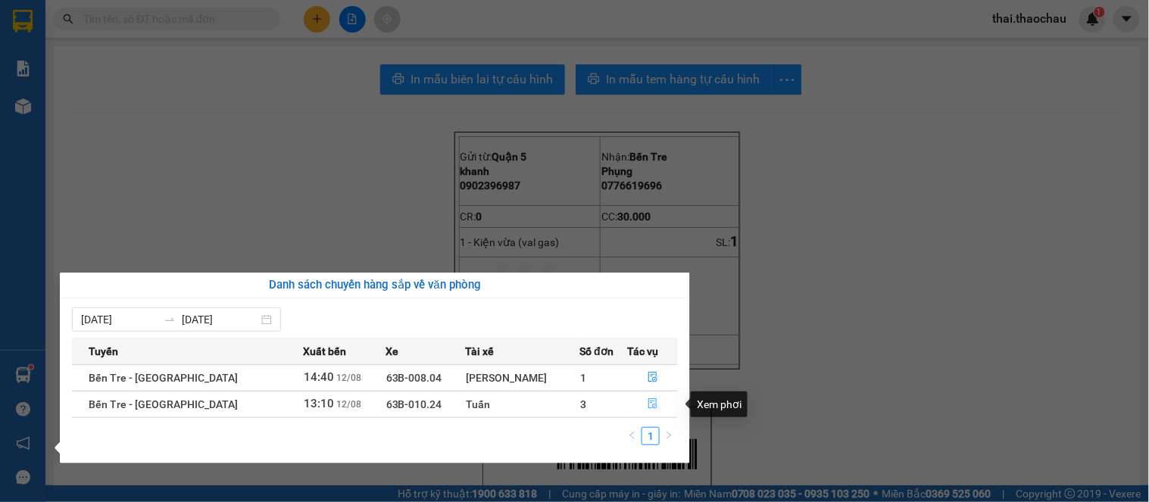
click at [648, 400] on icon "file-done" at bounding box center [653, 404] width 11 height 11
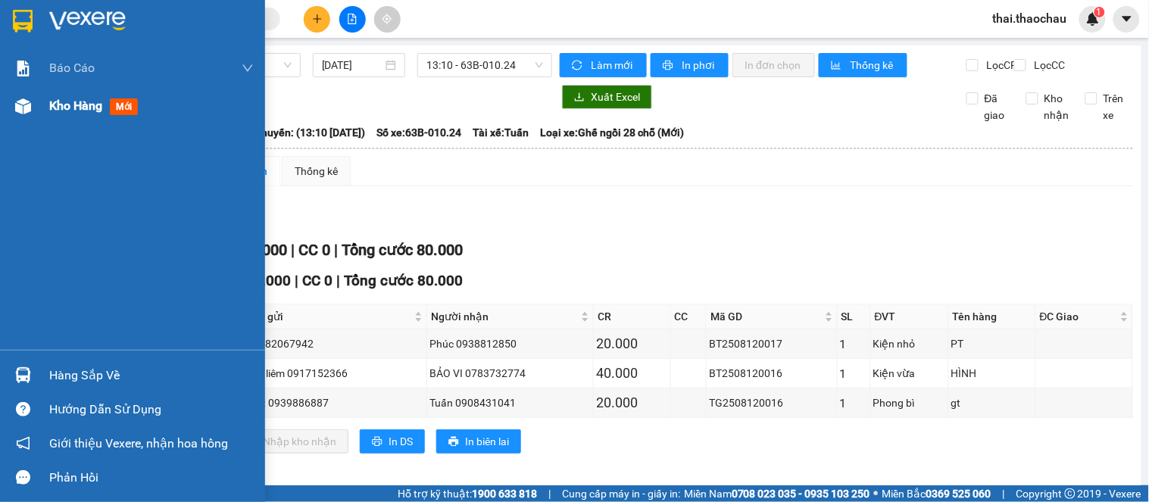
click at [80, 87] on div "Kho hàng mới" at bounding box center [151, 106] width 205 height 38
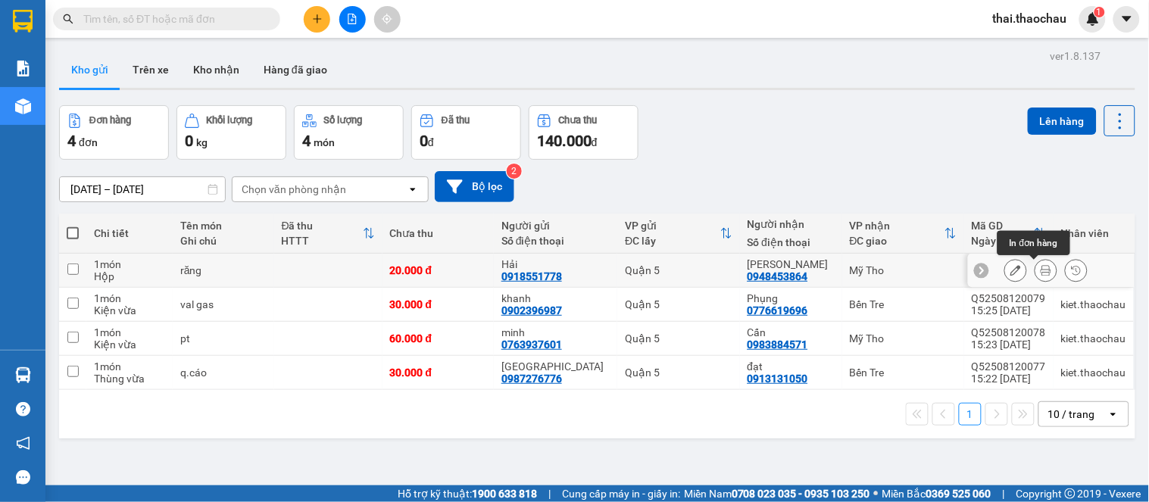
click at [1036, 266] on button at bounding box center [1046, 271] width 21 height 27
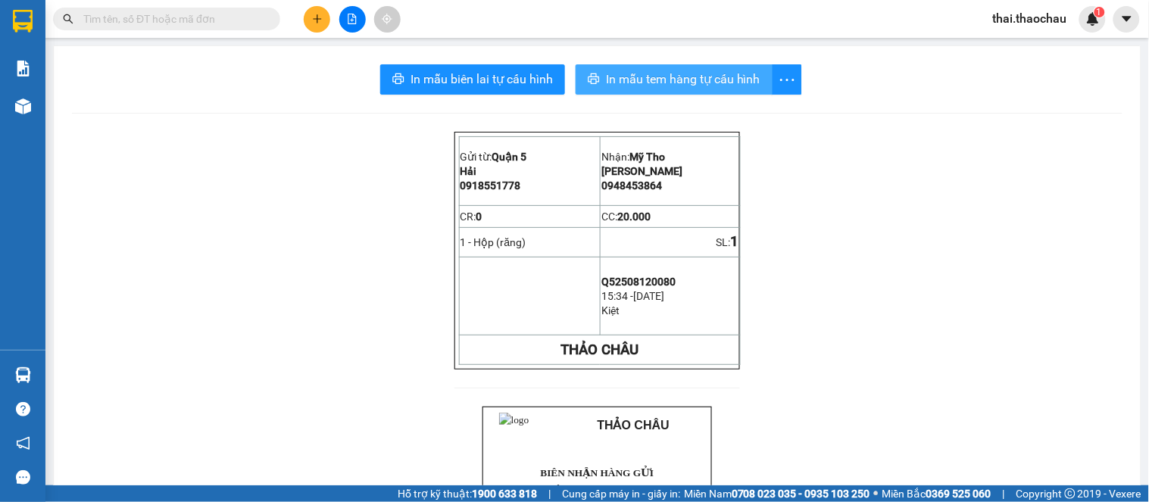
click at [690, 77] on span "In mẫu tem hàng tự cấu hình" at bounding box center [683, 79] width 155 height 19
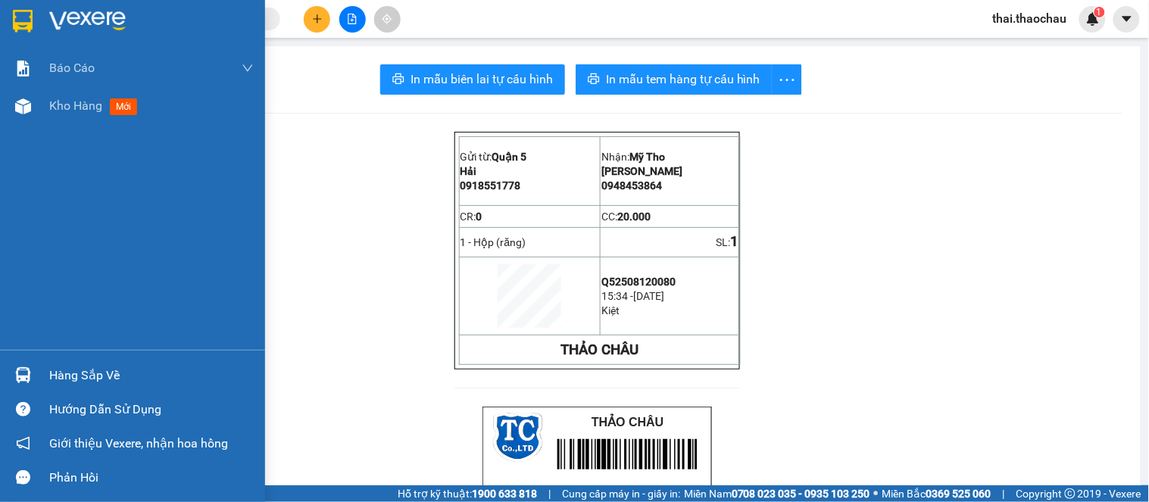
click at [100, 109] on span "Kho hàng" at bounding box center [75, 105] width 53 height 14
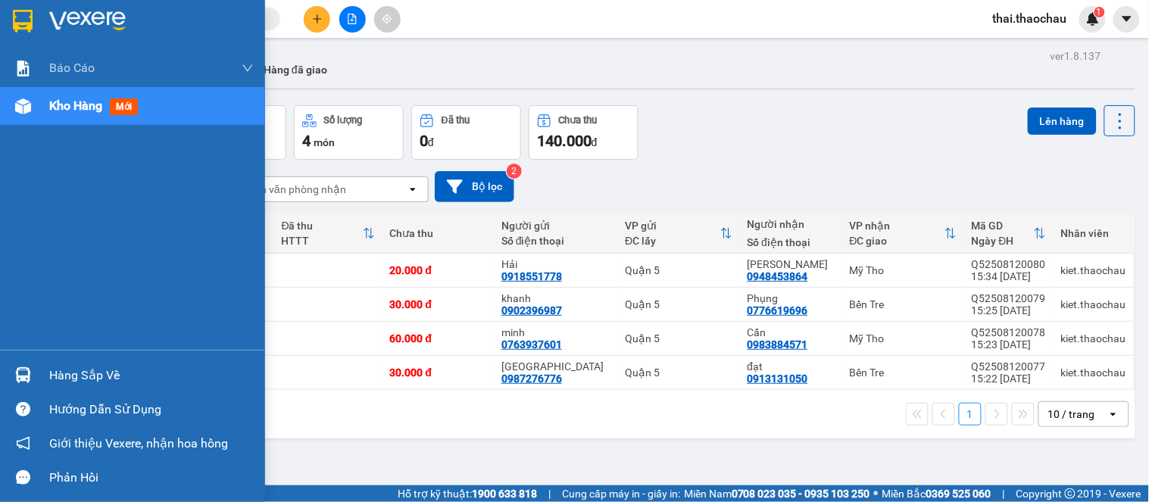
click at [63, 370] on div "Hàng sắp về" at bounding box center [151, 375] width 205 height 23
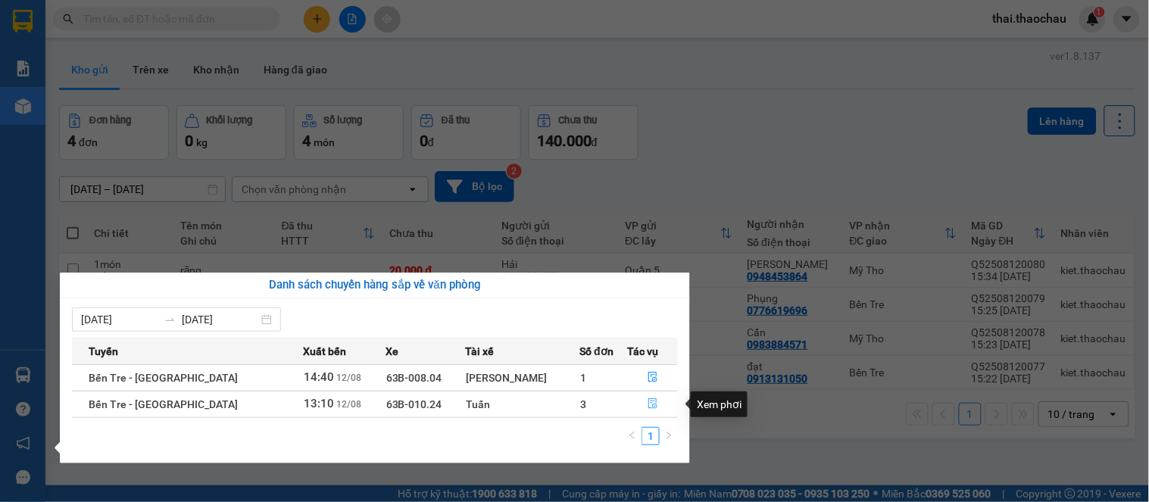
click at [654, 397] on button "button" at bounding box center [653, 404] width 49 height 24
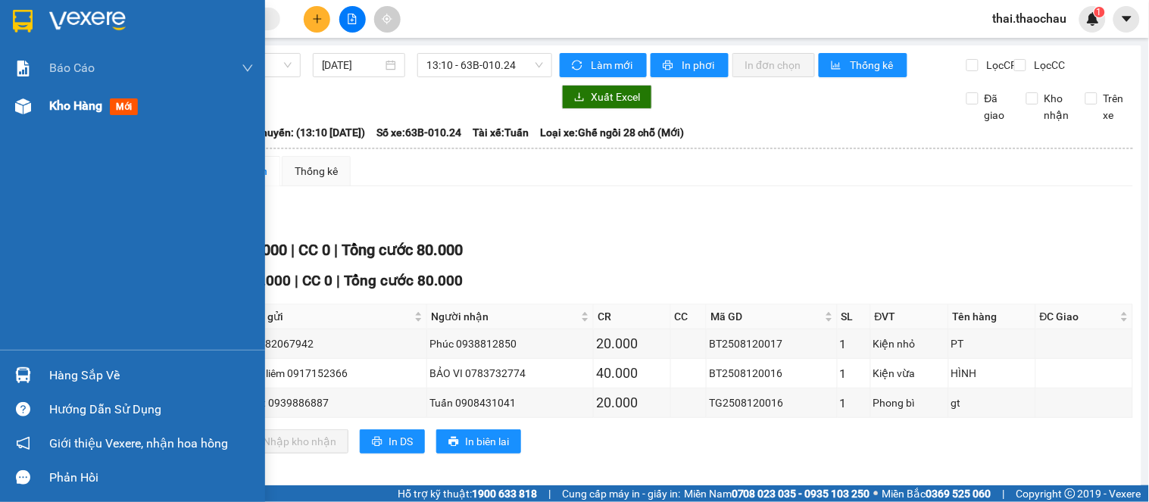
click at [53, 94] on div "Kho hàng mới" at bounding box center [151, 106] width 205 height 38
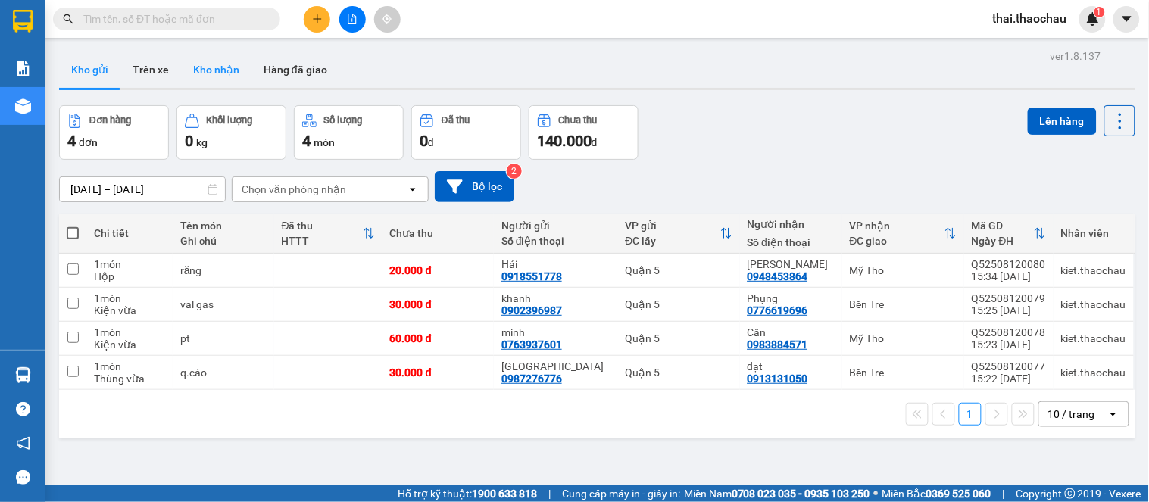
click at [230, 64] on button "Kho nhận" at bounding box center [216, 70] width 70 height 36
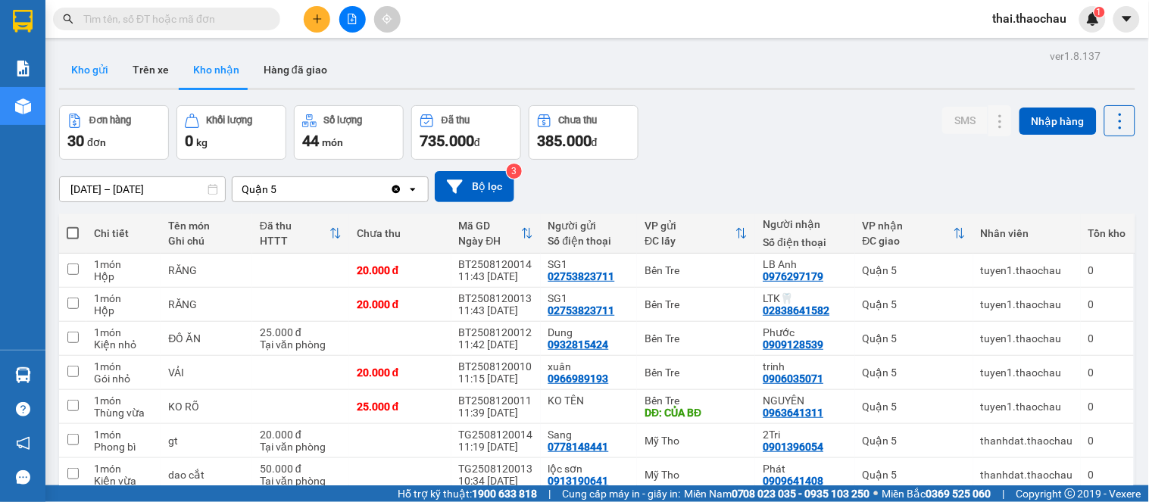
click at [96, 56] on button "Kho gửi" at bounding box center [89, 70] width 61 height 36
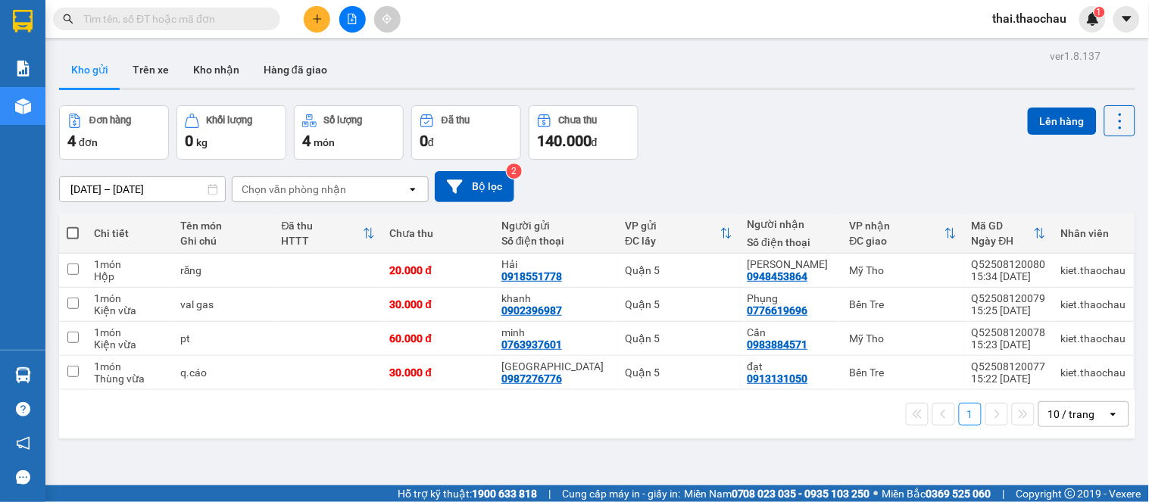
click at [67, 230] on span at bounding box center [73, 233] width 12 height 12
click at [73, 226] on input "checkbox" at bounding box center [73, 226] width 0 height 0
checkbox input "true"
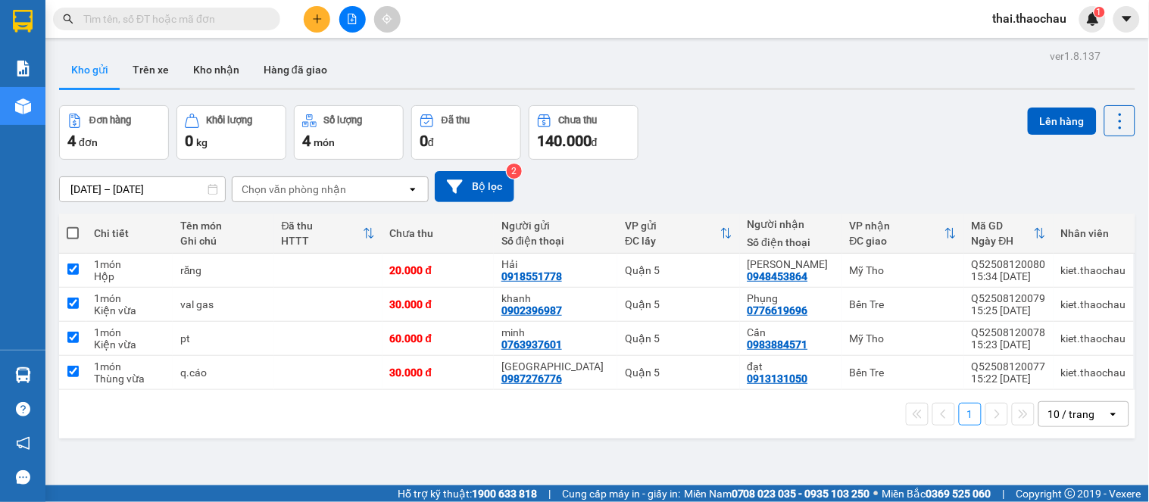
checkbox input "true"
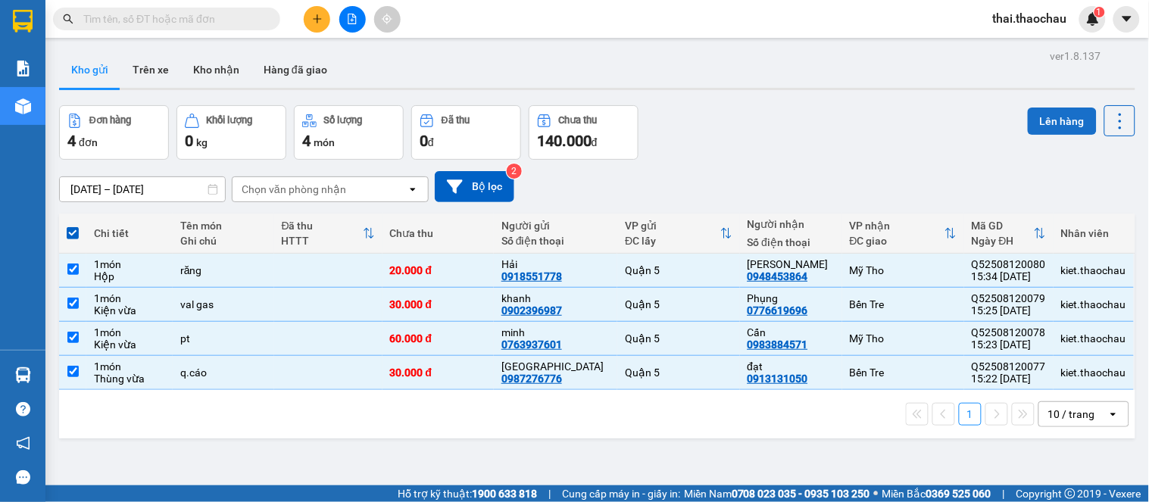
click at [1043, 127] on button "Lên hàng" at bounding box center [1062, 121] width 69 height 27
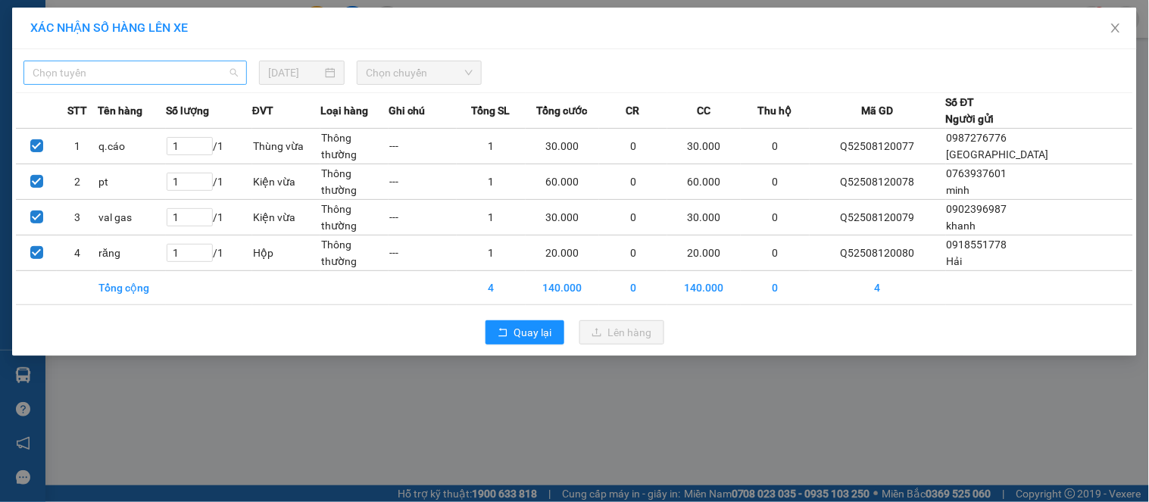
click at [214, 81] on span "Chọn tuyến" at bounding box center [135, 72] width 205 height 23
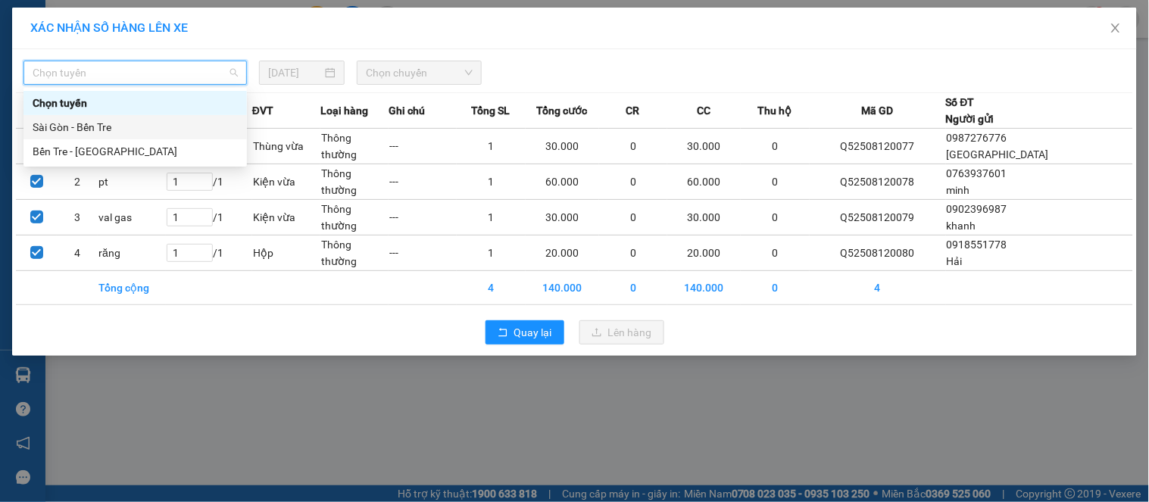
click at [152, 124] on div "Sài Gòn - Bến Tre" at bounding box center [135, 127] width 205 height 17
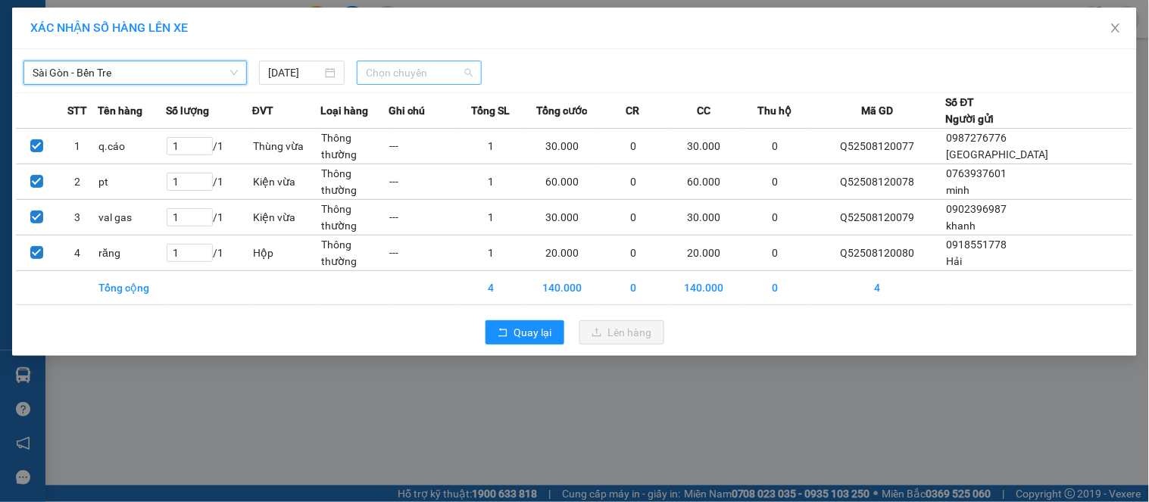
click at [402, 73] on span "Chọn chuyến" at bounding box center [419, 72] width 107 height 23
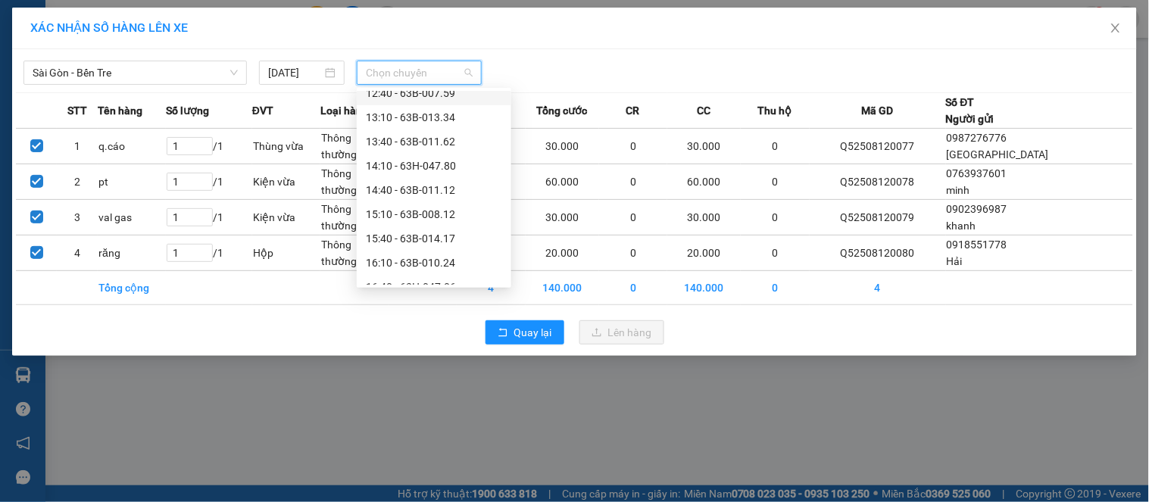
scroll to position [505, 0]
click at [408, 148] on div "15:40 - 63B-014.17" at bounding box center [434, 156] width 136 height 17
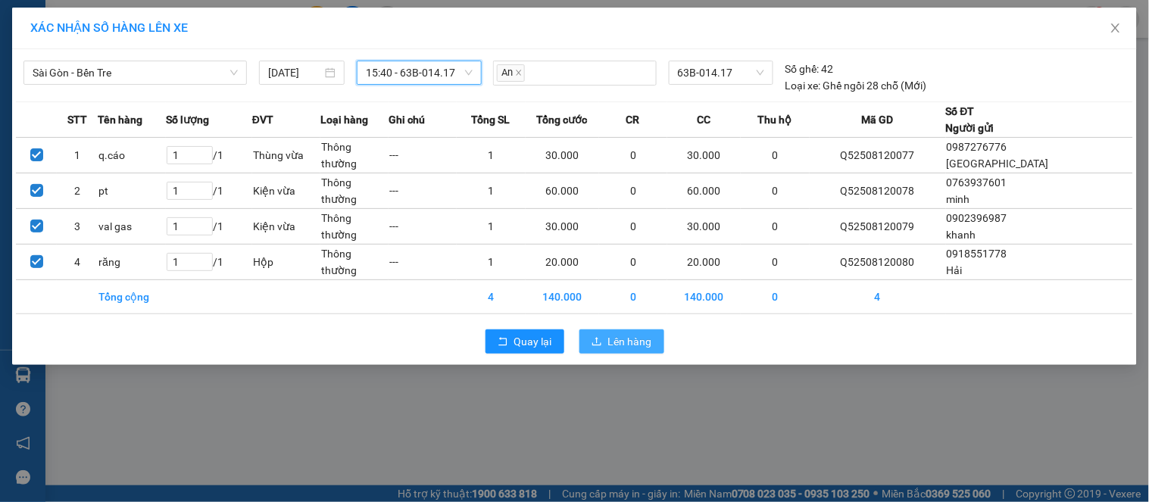
click at [635, 336] on span "Lên hàng" at bounding box center [630, 341] width 44 height 17
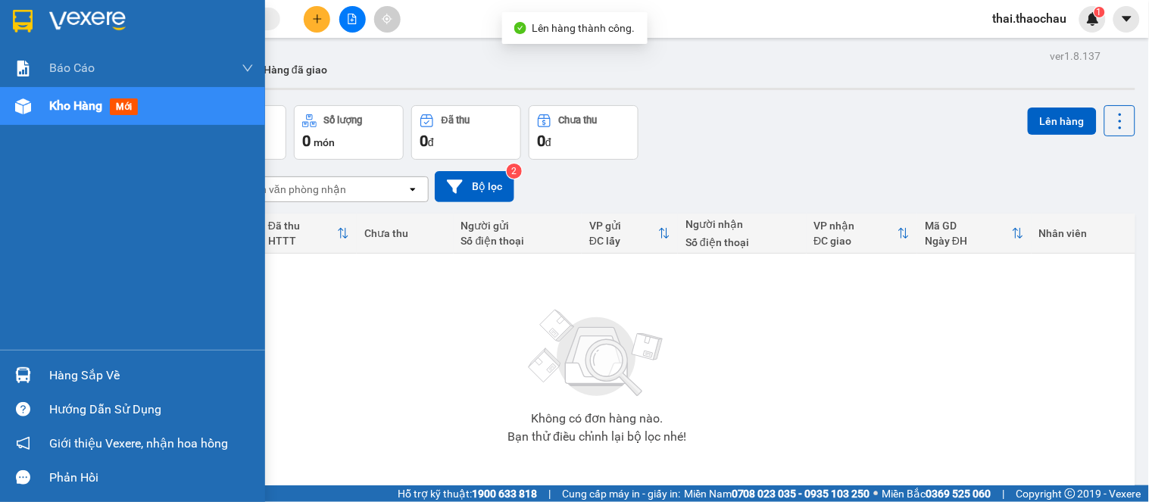
click at [38, 371] on div "Hàng sắp về" at bounding box center [132, 375] width 265 height 34
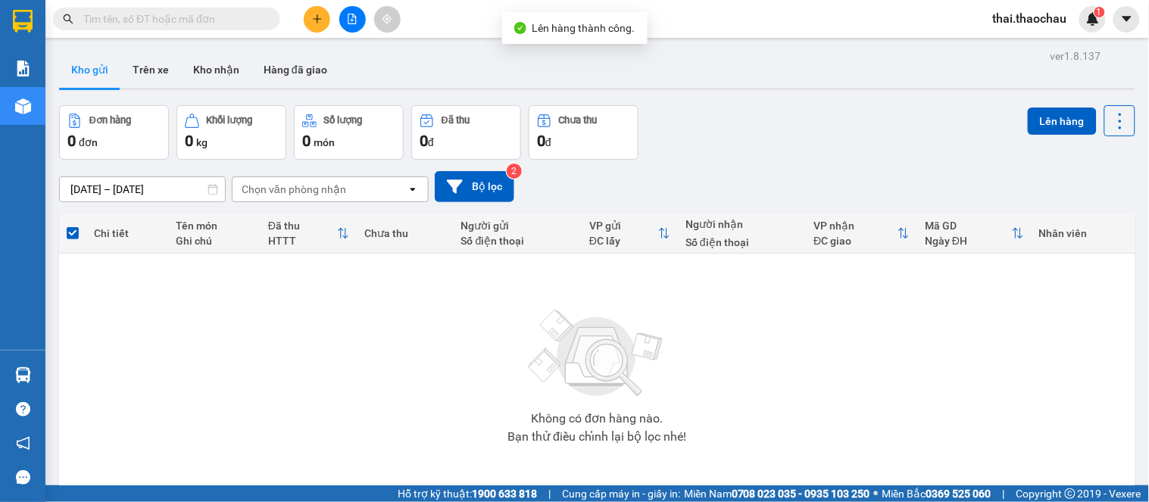
click at [791, 162] on section "Kết quả tìm kiếm ( 0 ) Bộ lọc No Data thai.thaochau 1 Báo cáo Báo cáo dòng tiền…" at bounding box center [574, 251] width 1149 height 502
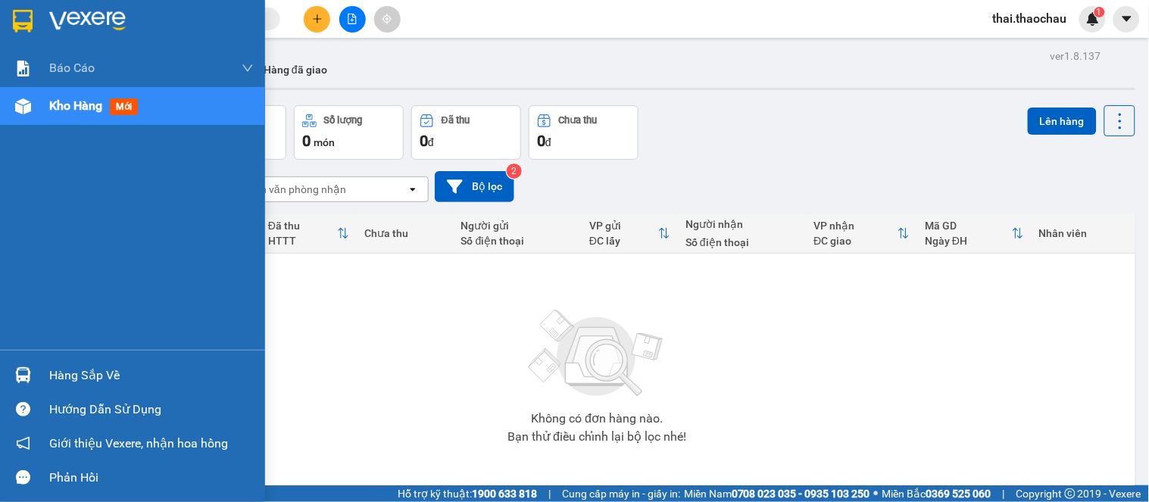
click at [48, 364] on div "Hàng sắp về" at bounding box center [132, 375] width 265 height 34
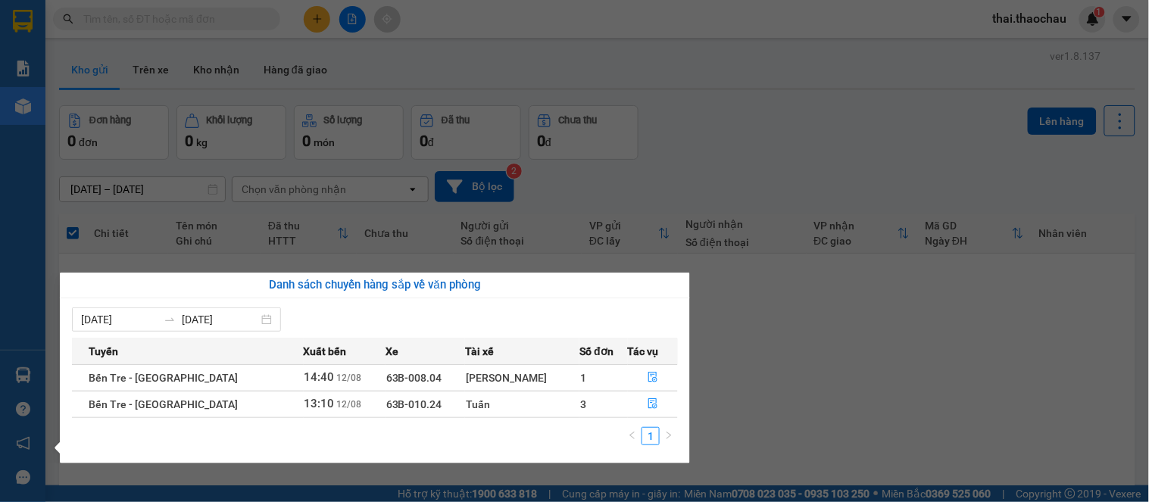
drag, startPoint x: 855, startPoint y: 329, endPoint x: 849, endPoint y: 338, distance: 10.9
click at [856, 329] on section "Kết quả tìm kiếm ( 0 ) Bộ lọc No Data thai.thaochau 1 Báo cáo Báo cáo dòng tiền…" at bounding box center [574, 251] width 1149 height 502
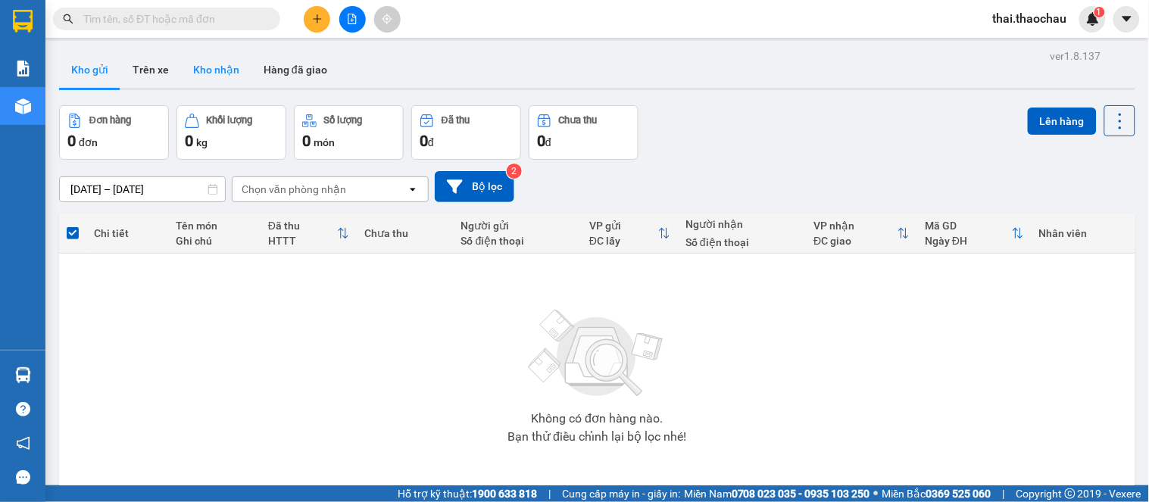
click at [189, 64] on button "Kho nhận" at bounding box center [216, 70] width 70 height 36
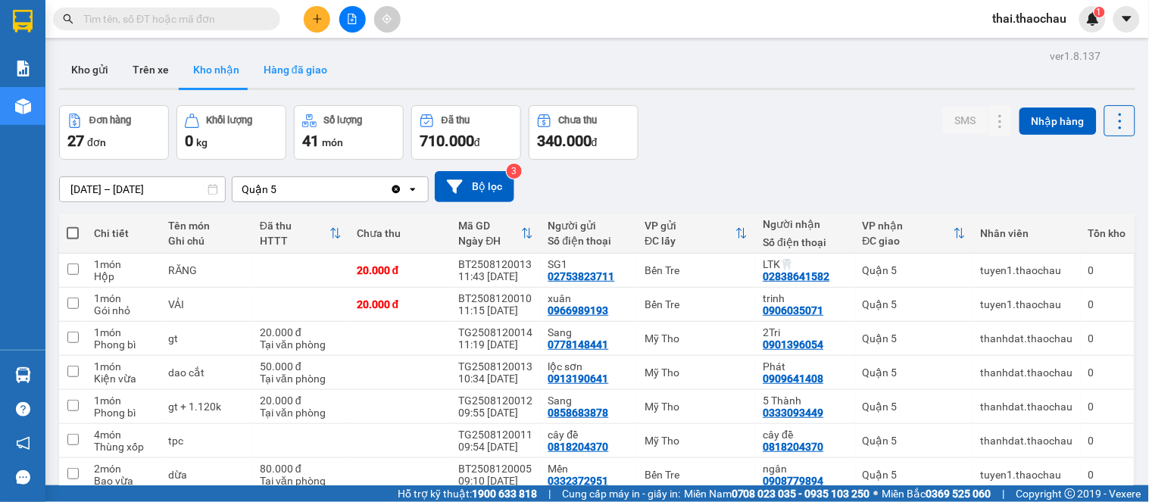
click at [277, 74] on button "Hàng đã giao" at bounding box center [296, 70] width 88 height 36
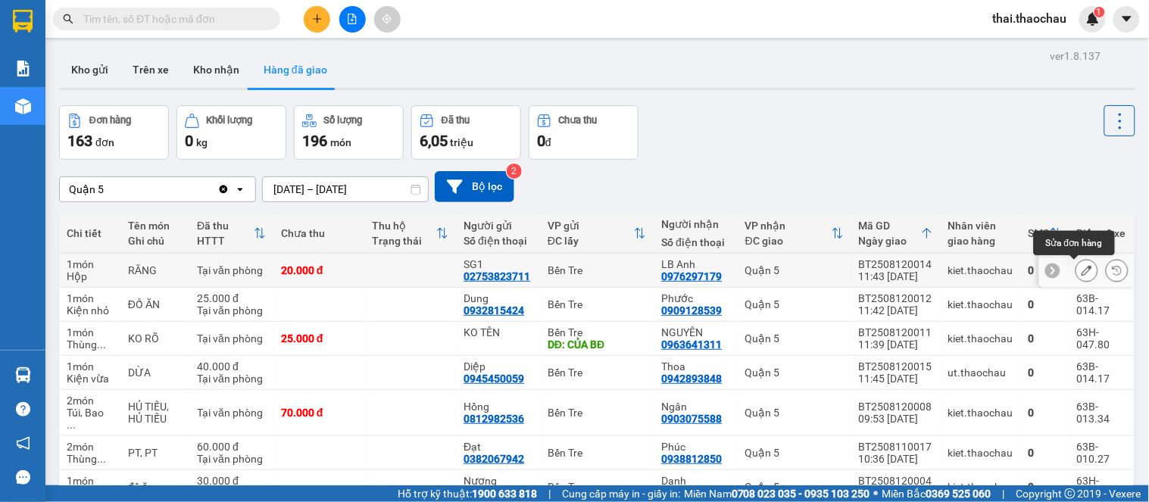
drag, startPoint x: 1073, startPoint y: 271, endPoint x: 1065, endPoint y: 267, distance: 9.2
click at [1082, 270] on icon at bounding box center [1087, 270] width 11 height 11
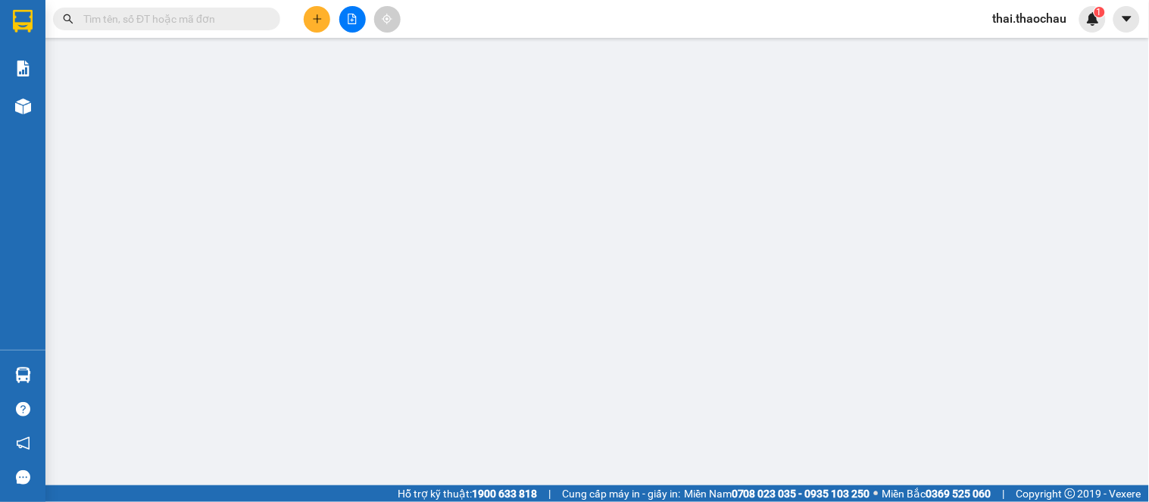
type input "02753823711"
type input "SG1"
type input "0976297179"
type input "LB Anh"
type input "20.000"
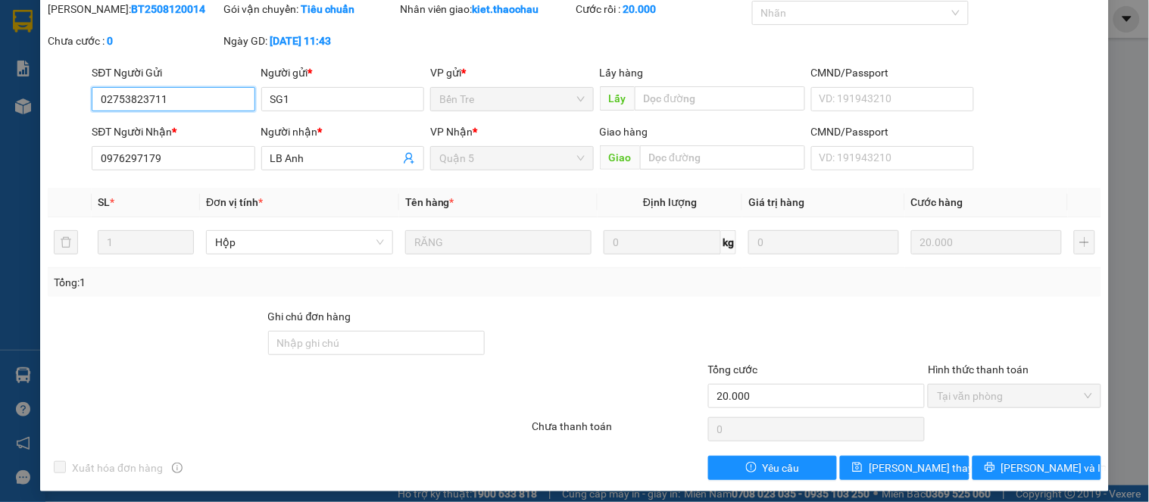
scroll to position [61, 0]
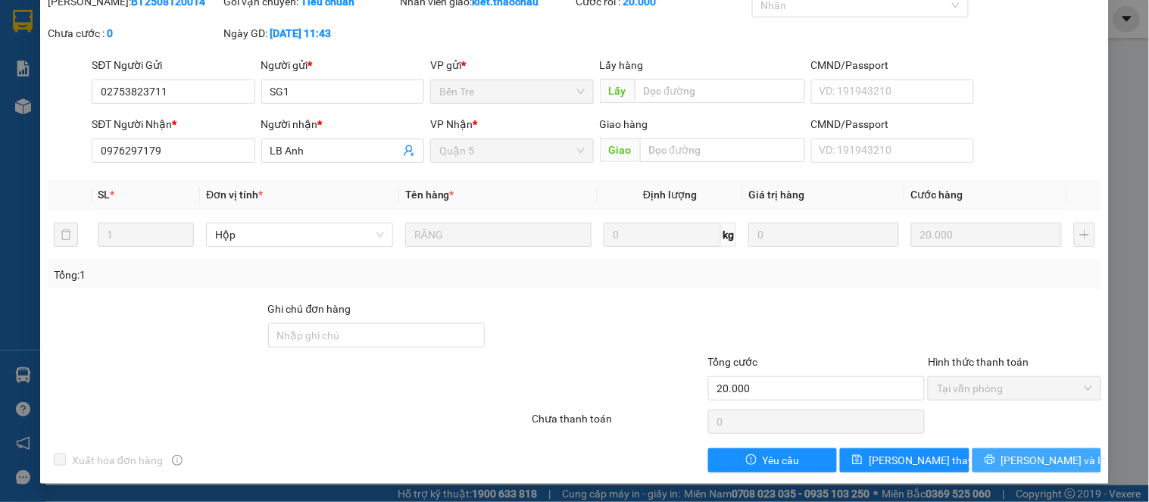
click at [1036, 467] on span "[PERSON_NAME] và In" at bounding box center [1055, 460] width 106 height 17
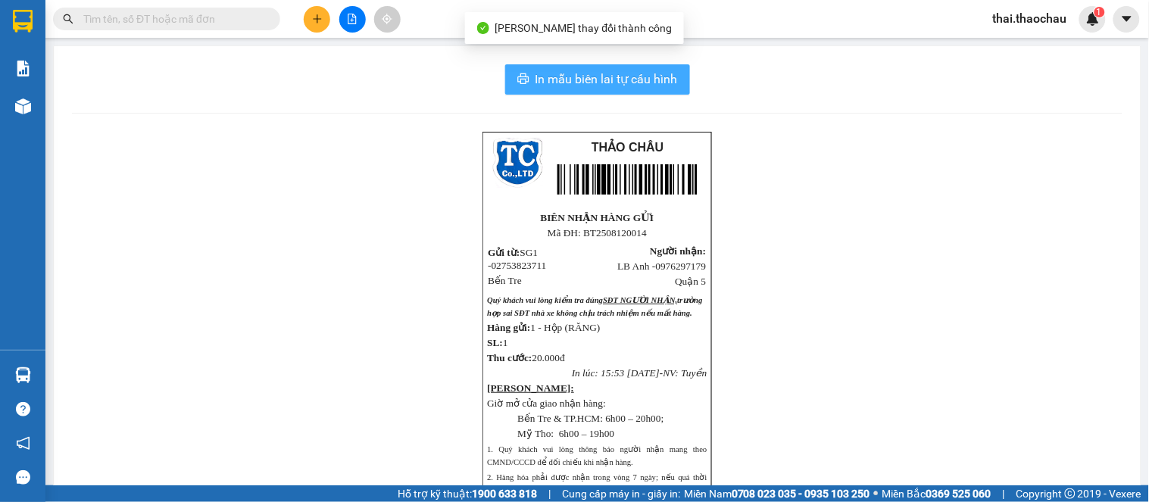
click at [579, 80] on span "In mẫu biên lai tự cấu hình" at bounding box center [607, 79] width 142 height 19
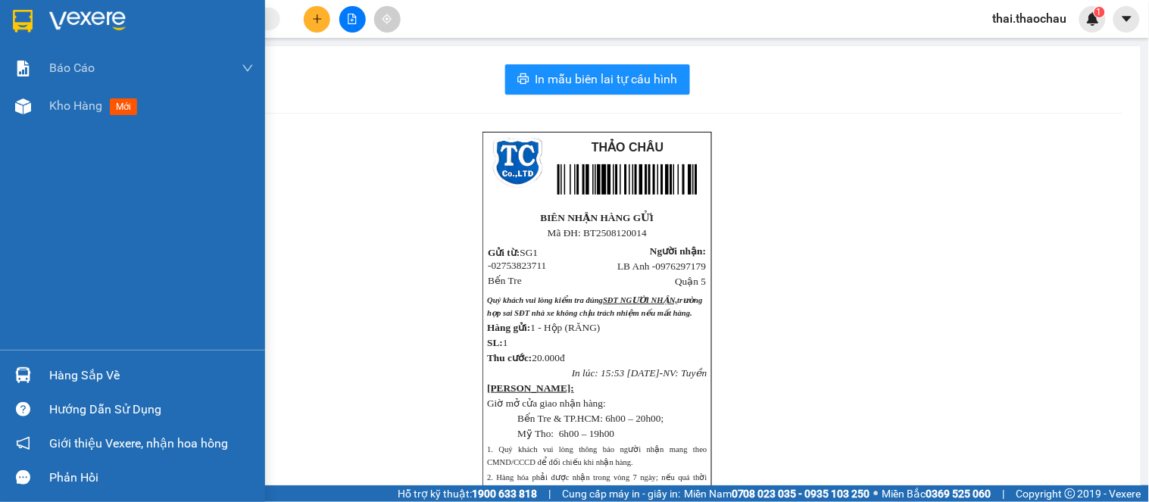
drag, startPoint x: 40, startPoint y: 373, endPoint x: 56, endPoint y: 389, distance: 22.5
click at [41, 373] on div "Hàng sắp về" at bounding box center [132, 375] width 265 height 34
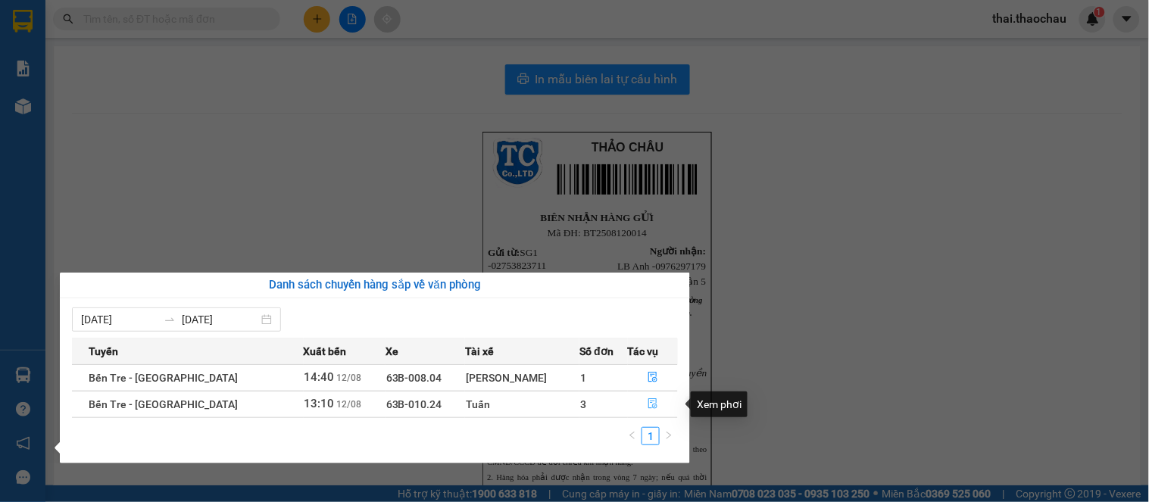
click at [650, 405] on button "button" at bounding box center [653, 404] width 49 height 24
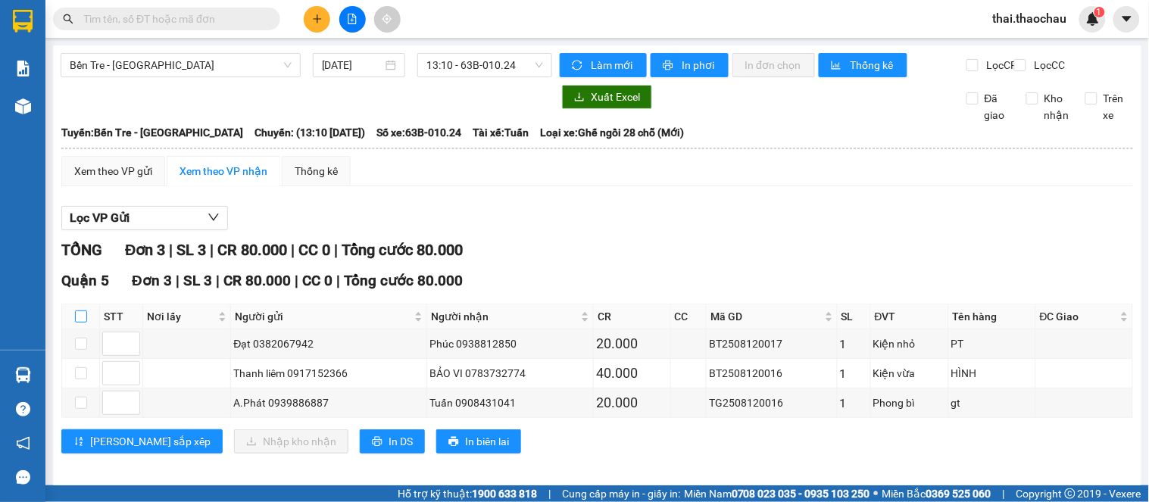
click at [76, 323] on input "checkbox" at bounding box center [81, 317] width 12 height 12
checkbox input "true"
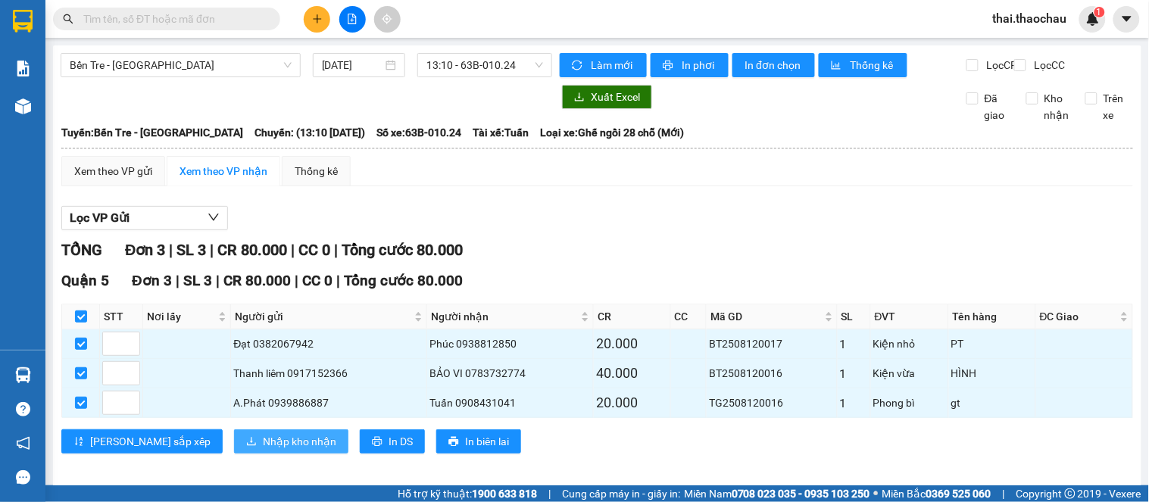
click at [263, 450] on span "Nhập kho nhận" at bounding box center [299, 441] width 73 height 17
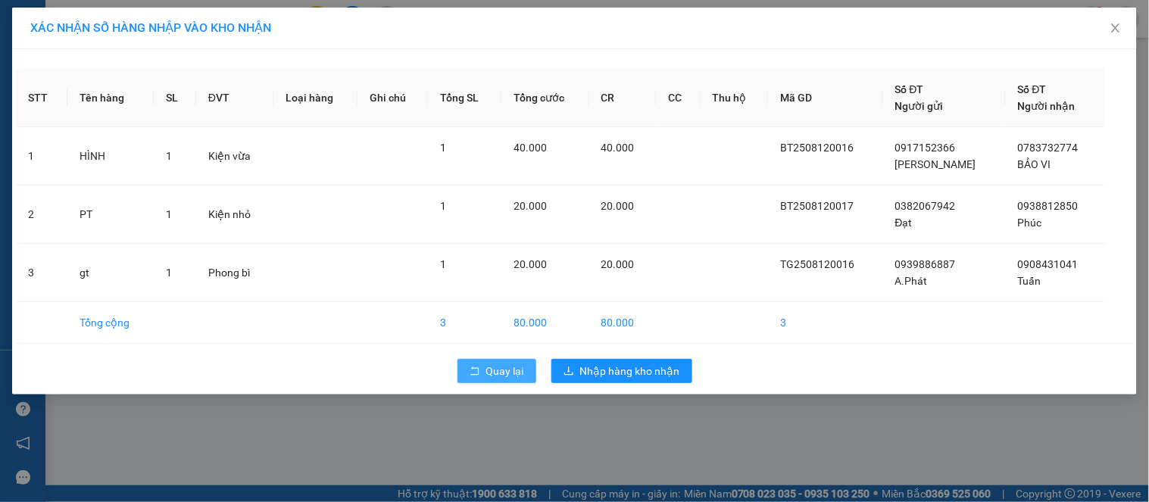
click at [517, 376] on span "Quay lại" at bounding box center [505, 371] width 38 height 17
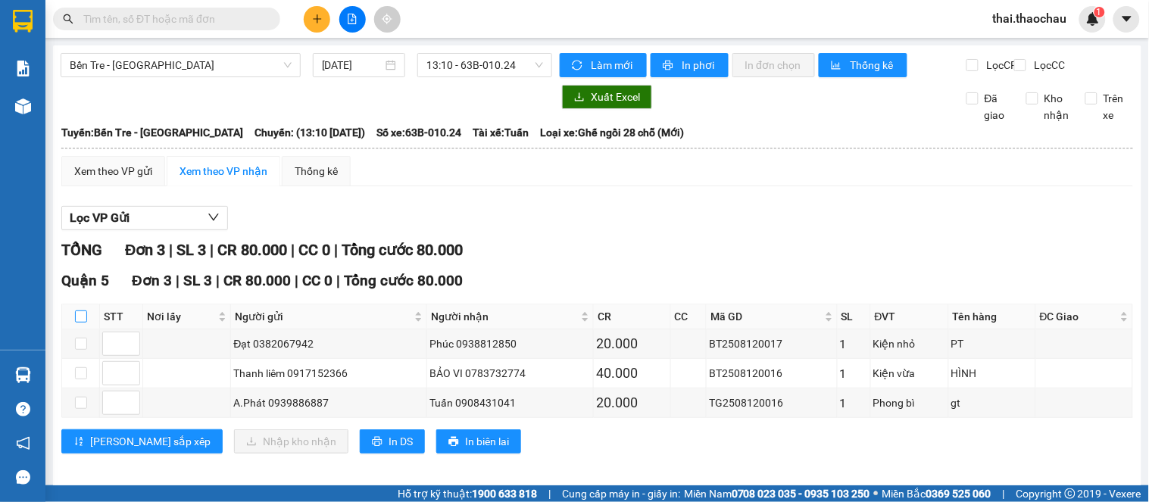
click at [83, 323] on input "checkbox" at bounding box center [81, 317] width 12 height 12
checkbox input "true"
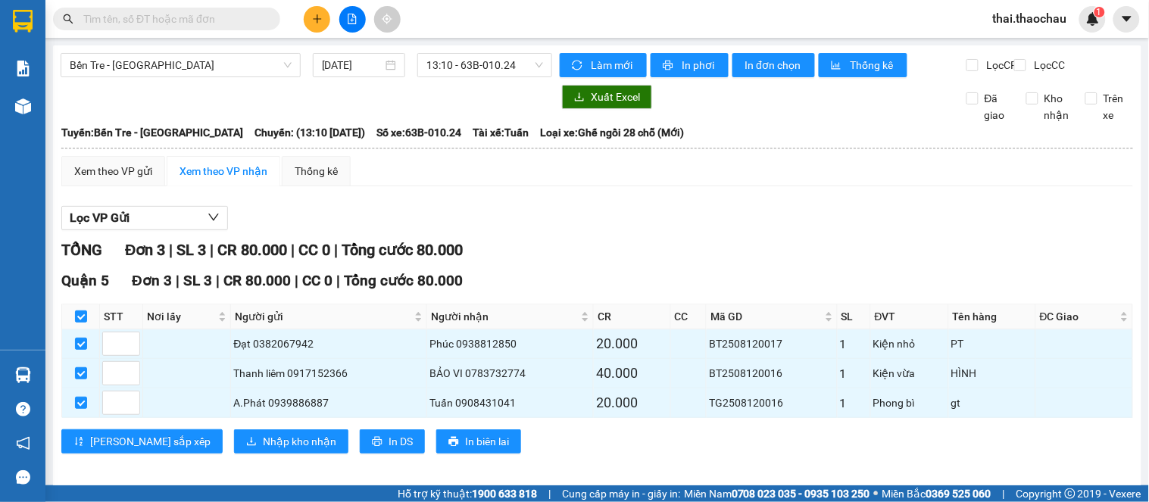
drag, startPoint x: 83, startPoint y: 330, endPoint x: 556, endPoint y: 208, distance: 488.1
click at [556, 208] on div "Xem theo VP gửi Xem theo VP nhận Thống kê Lọc VP Gửi TỔNG Đơn 3 | SL 3 | CR 80…" at bounding box center [597, 314] width 1072 height 317
click at [263, 450] on span "Nhập kho nhận" at bounding box center [299, 441] width 73 height 17
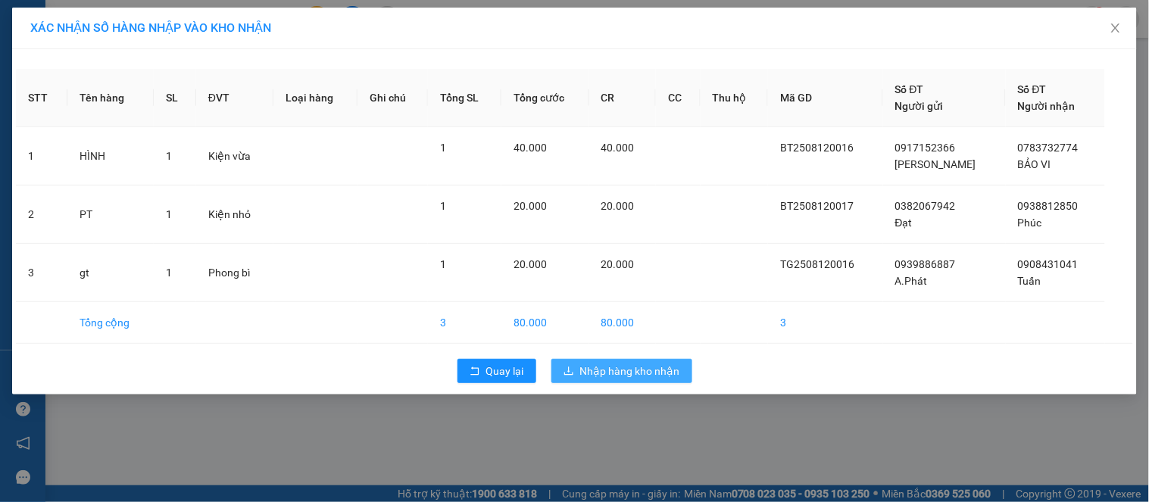
click at [637, 373] on span "Nhập hàng kho nhận" at bounding box center [630, 371] width 100 height 17
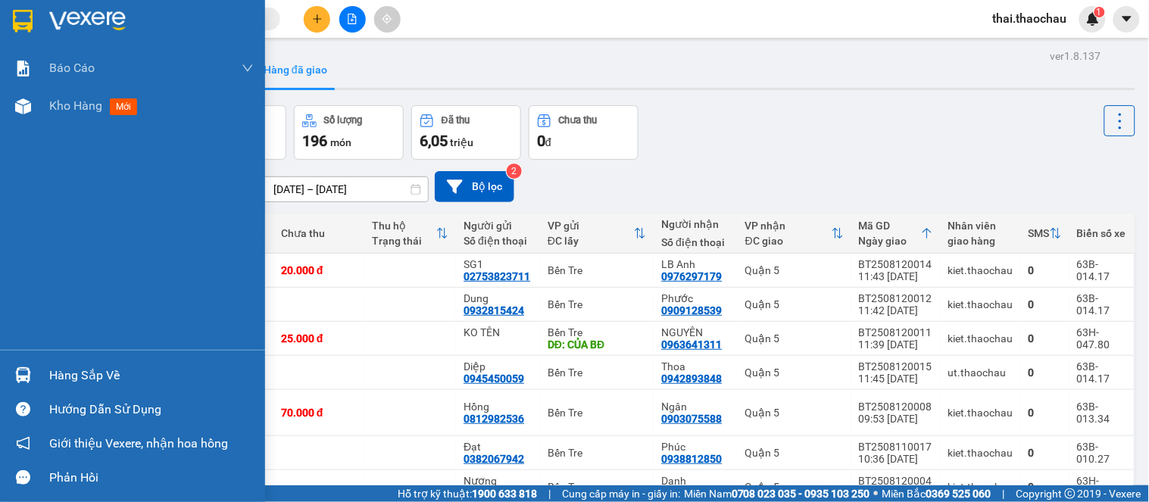
click at [42, 369] on div "Hàng sắp về" at bounding box center [132, 375] width 265 height 34
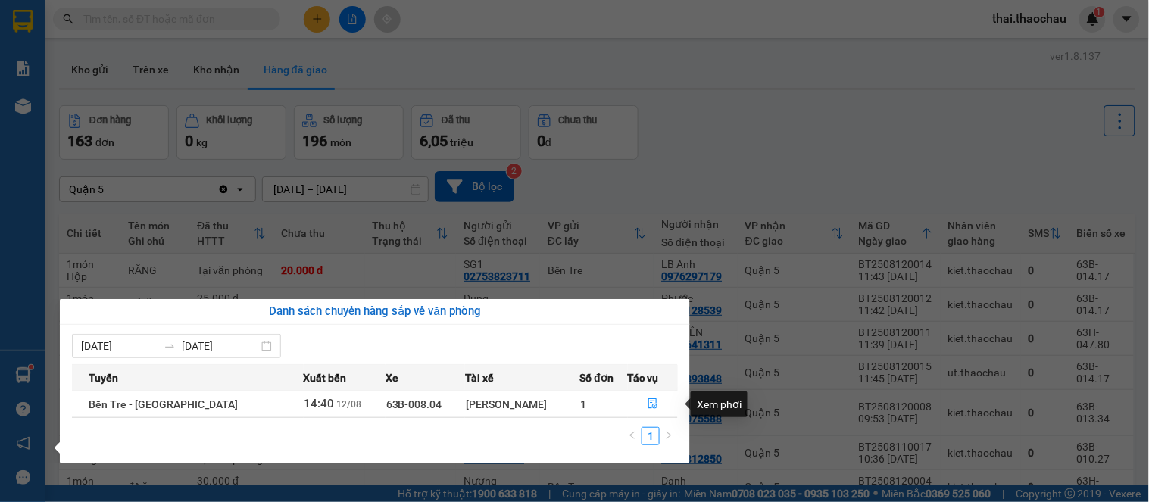
click at [716, 236] on section "Kết quả tìm kiếm ( 0 ) Bộ lọc No Data thai.thaochau 1 Báo cáo Báo cáo dòng tiền…" at bounding box center [574, 251] width 1149 height 502
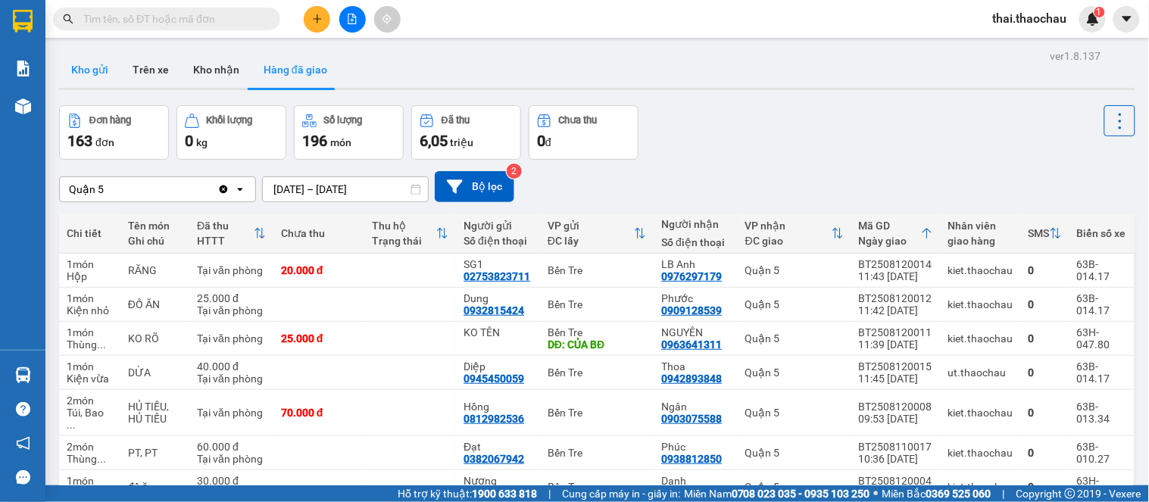
click at [82, 63] on button "Kho gửi" at bounding box center [89, 70] width 61 height 36
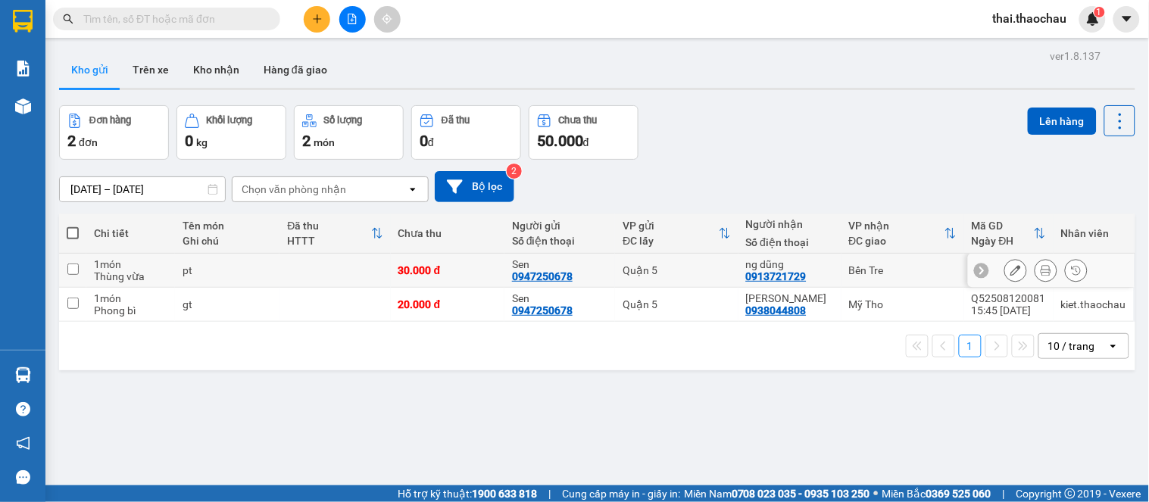
click at [650, 256] on td "Quận 5" at bounding box center [676, 271] width 123 height 34
checkbox input "true"
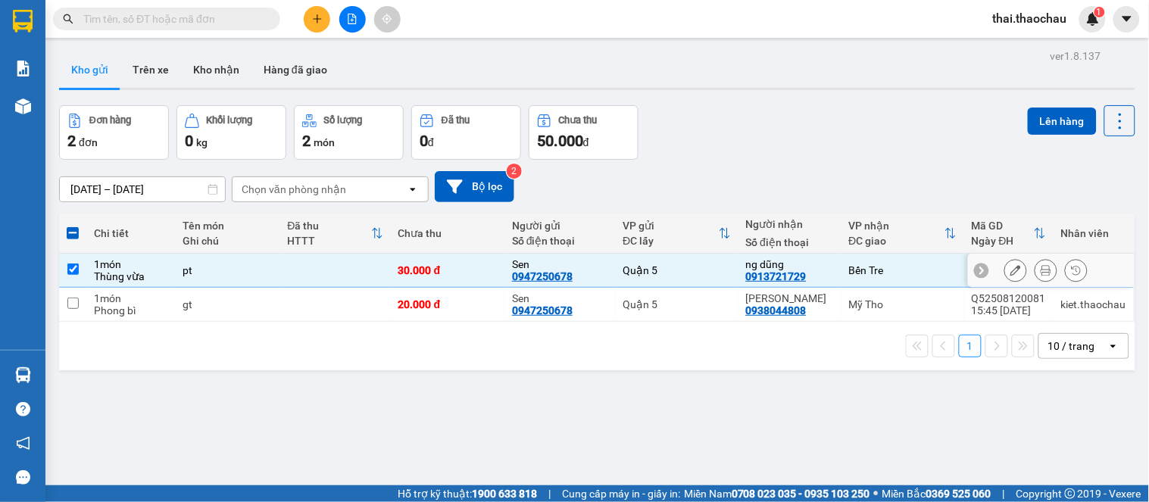
click at [683, 305] on div "Quận 5" at bounding box center [677, 305] width 108 height 12
checkbox input "true"
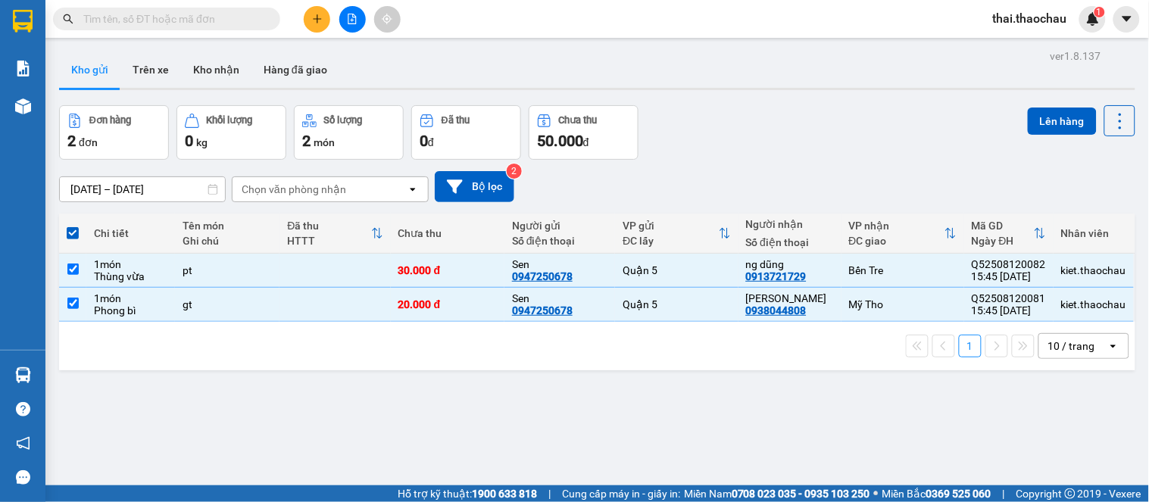
click at [763, 159] on div "Đơn hàng 2 đơn Khối lượng 0 kg Số lượng 2 món Đã thu 0 đ Chưa thu 50.000 đ Lên …" at bounding box center [597, 132] width 1077 height 55
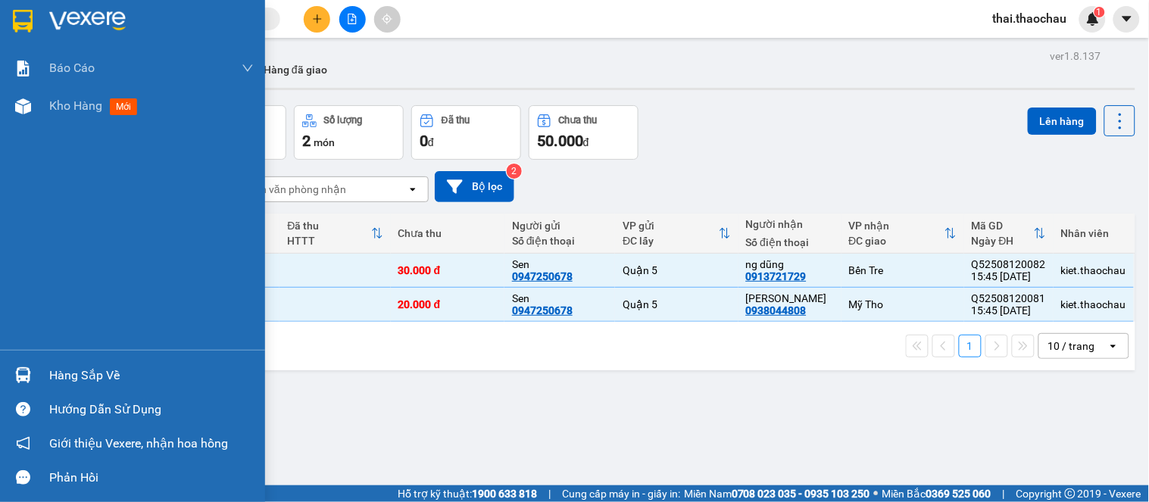
click at [33, 382] on div at bounding box center [23, 375] width 27 height 27
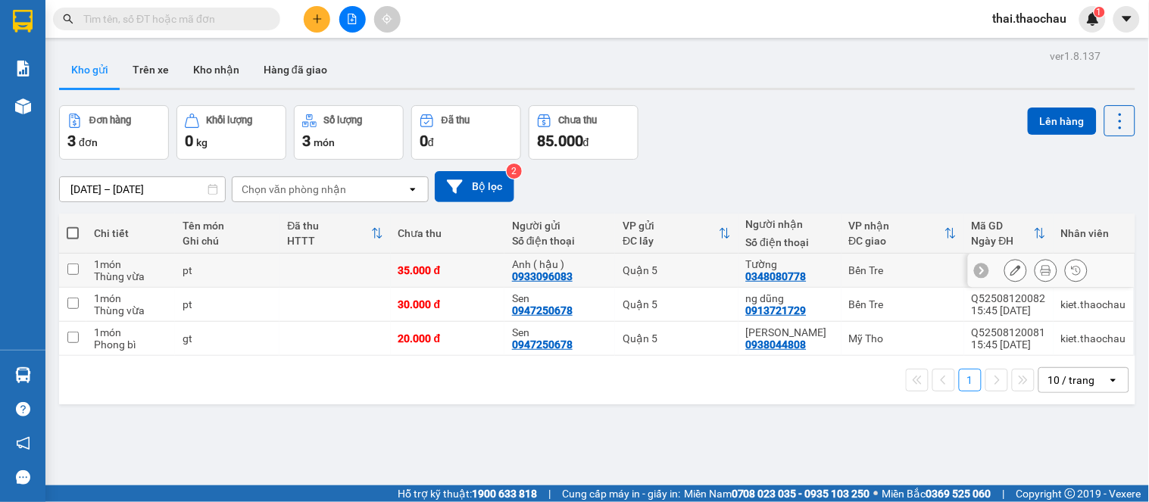
click at [1040, 270] on button at bounding box center [1046, 271] width 21 height 27
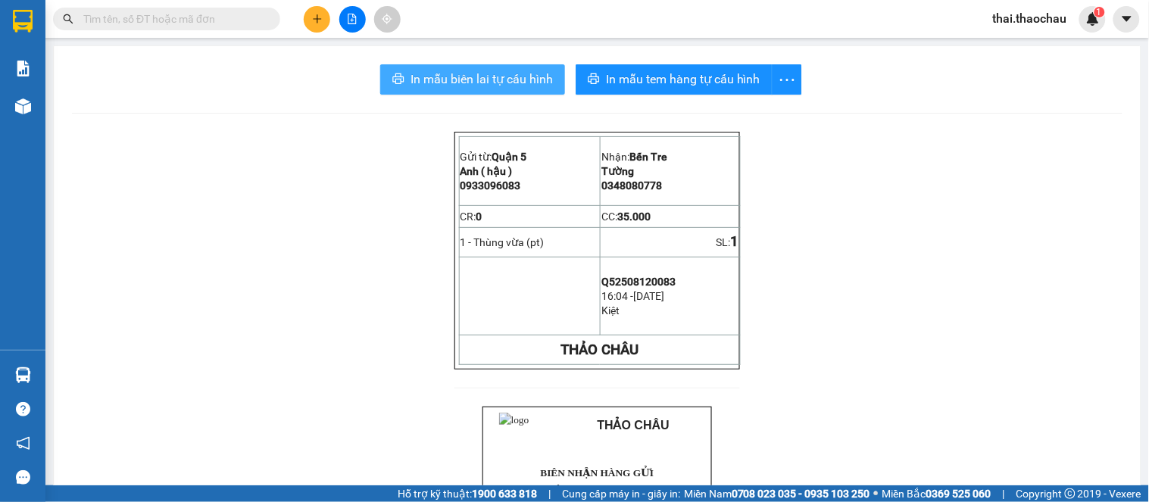
click at [433, 86] on span "In mẫu biên lai tự cấu hình" at bounding box center [482, 79] width 142 height 19
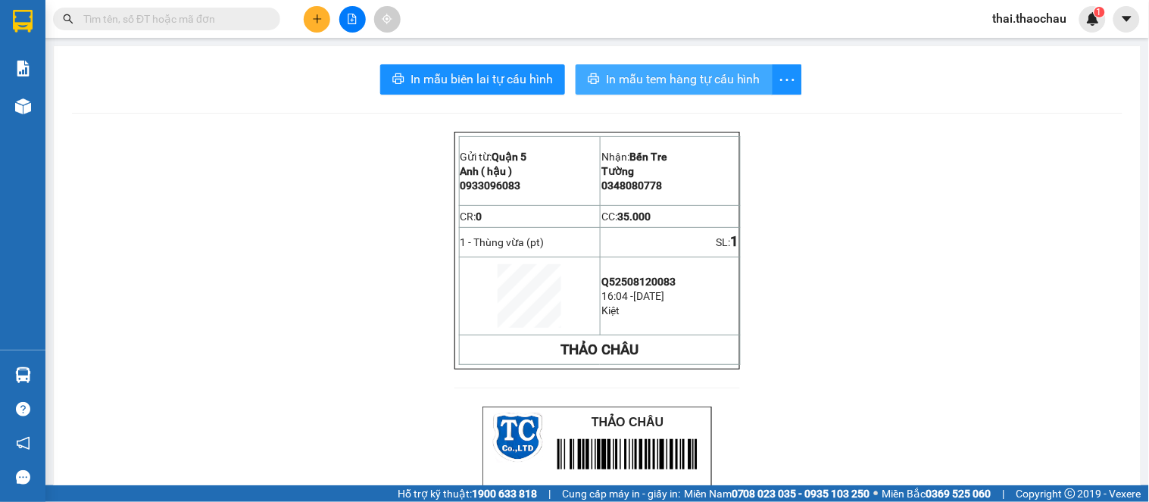
click at [695, 78] on span "In mẫu tem hàng tự cấu hình" at bounding box center [683, 79] width 155 height 19
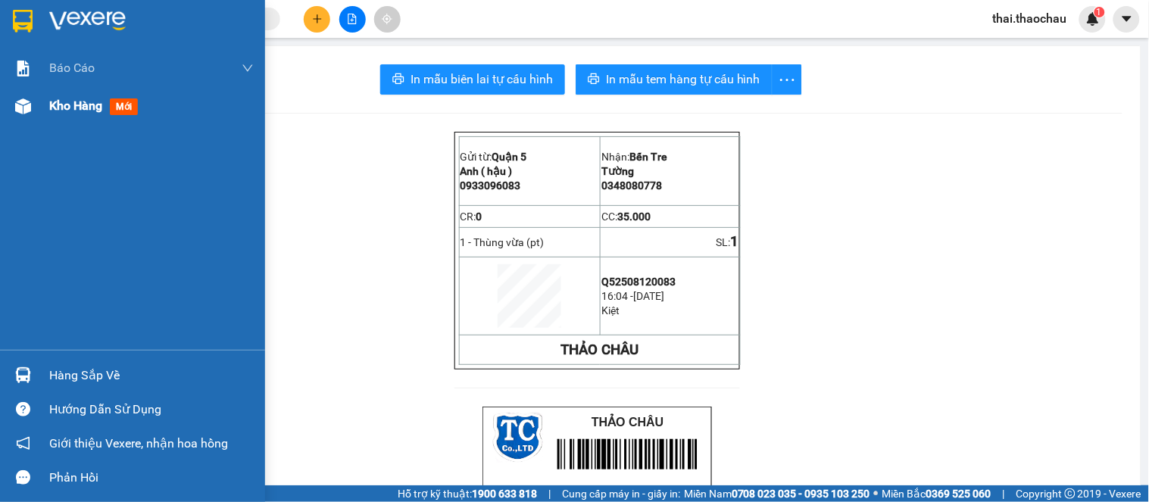
click at [64, 106] on span "Kho hàng" at bounding box center [75, 105] width 53 height 14
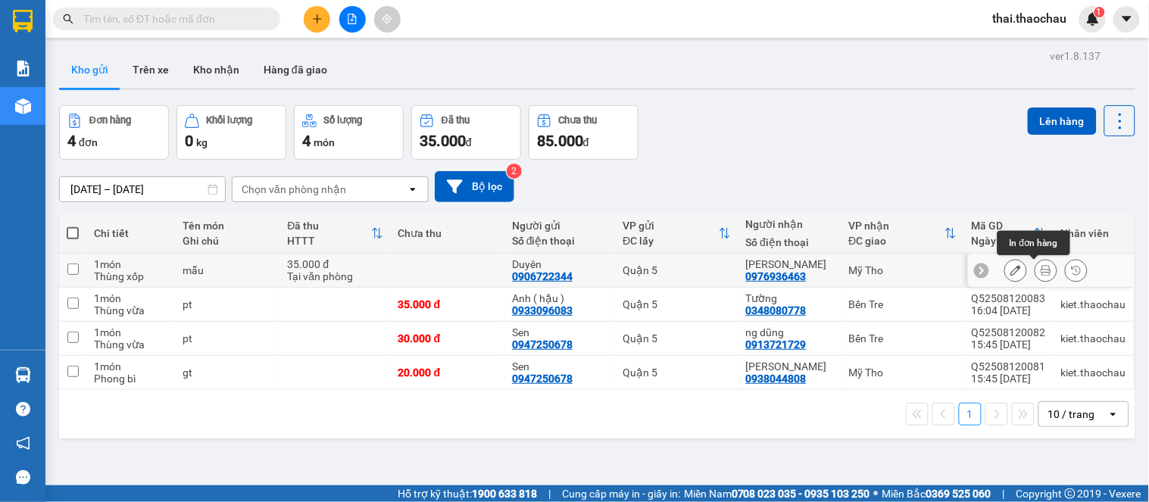
click at [1041, 276] on icon at bounding box center [1046, 270] width 11 height 11
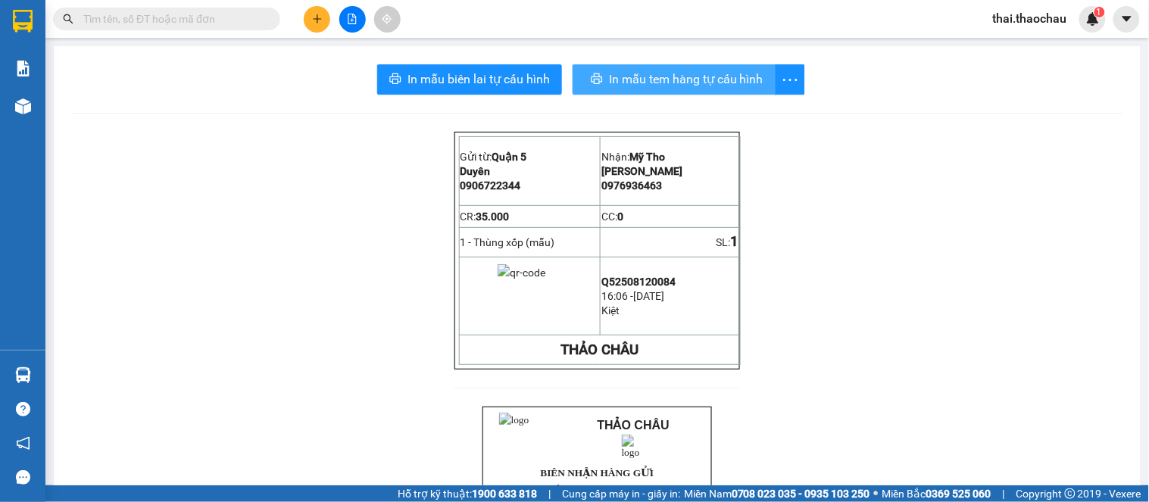
click at [670, 86] on span "In mẫu tem hàng tự cấu hình" at bounding box center [686, 79] width 155 height 19
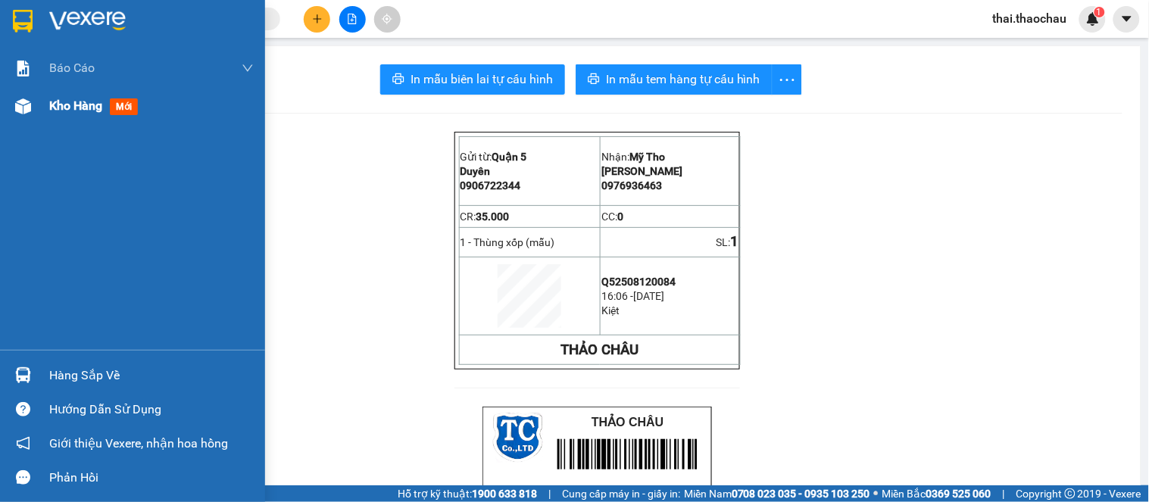
click at [42, 117] on div "Kho hàng mới" at bounding box center [132, 106] width 265 height 38
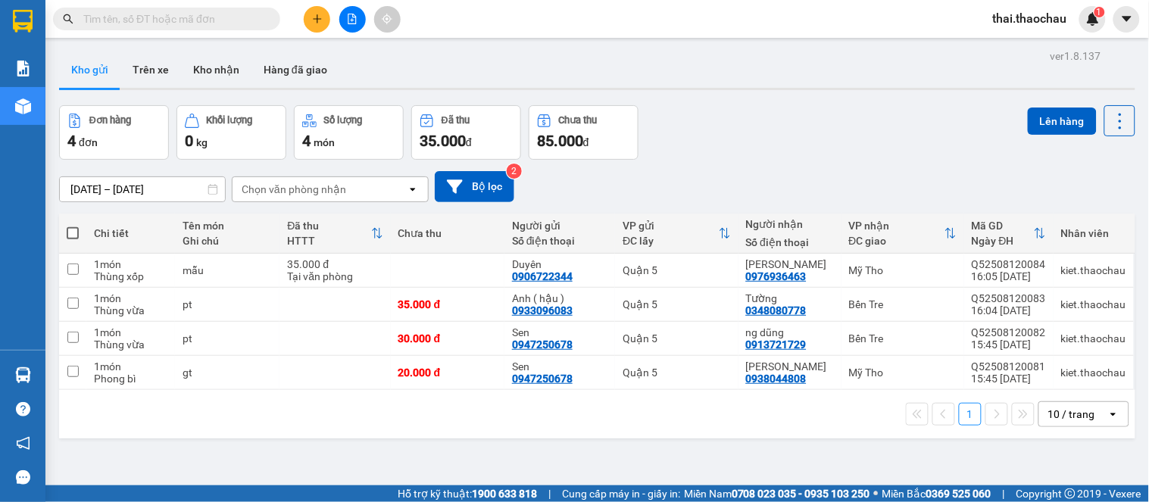
click at [71, 233] on span at bounding box center [73, 233] width 12 height 12
click at [73, 226] on input "checkbox" at bounding box center [73, 226] width 0 height 0
checkbox input "true"
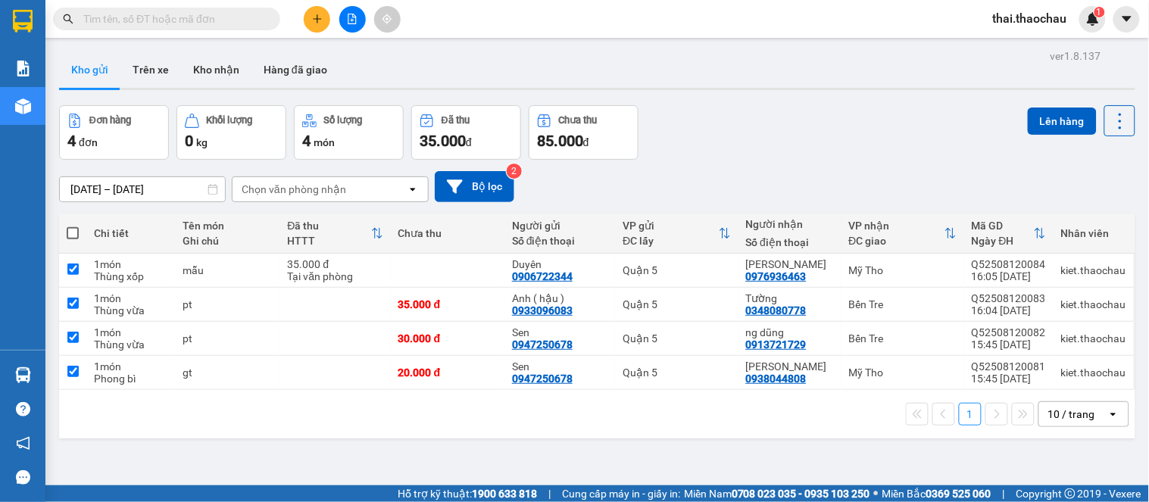
checkbox input "true"
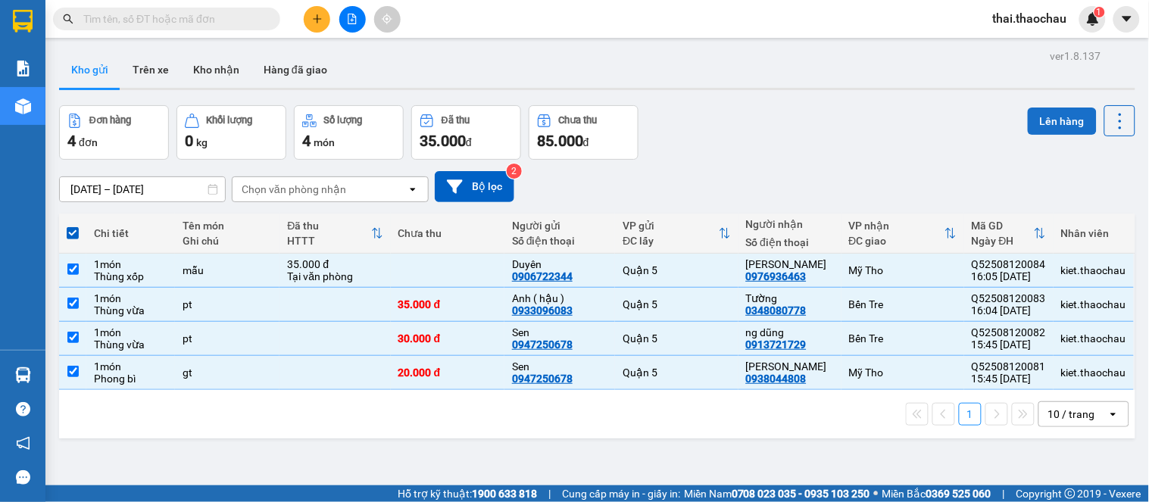
click at [1055, 130] on button "Lên hàng" at bounding box center [1062, 121] width 69 height 27
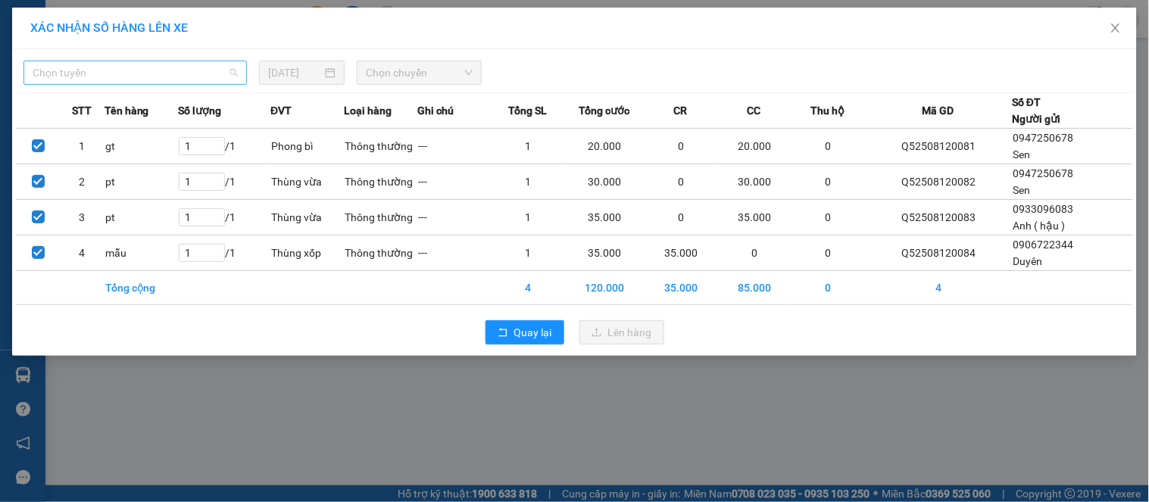
click at [61, 68] on span "Chọn tuyến" at bounding box center [135, 72] width 205 height 23
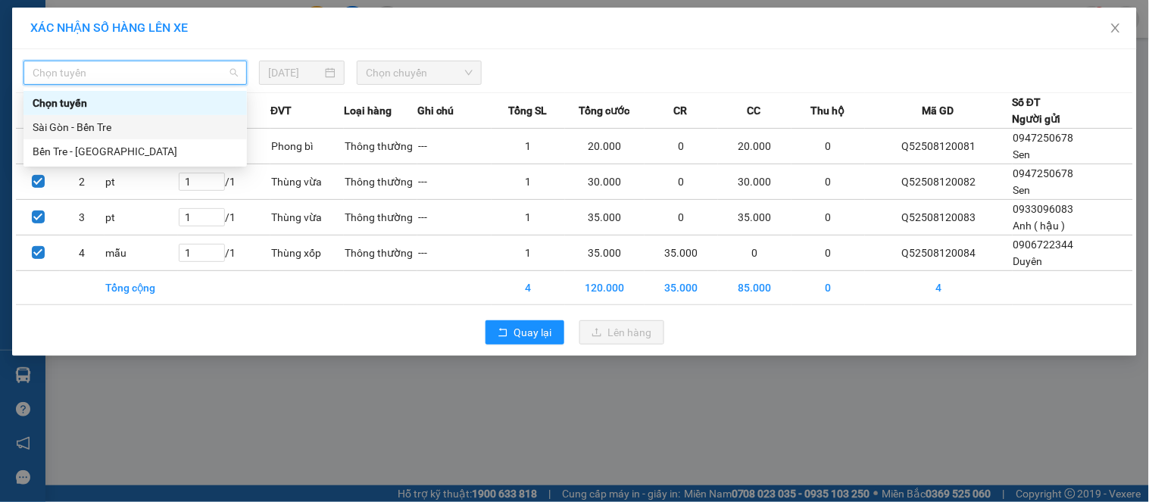
click at [80, 119] on div "Sài Gòn - Bến Tre" at bounding box center [135, 127] width 205 height 17
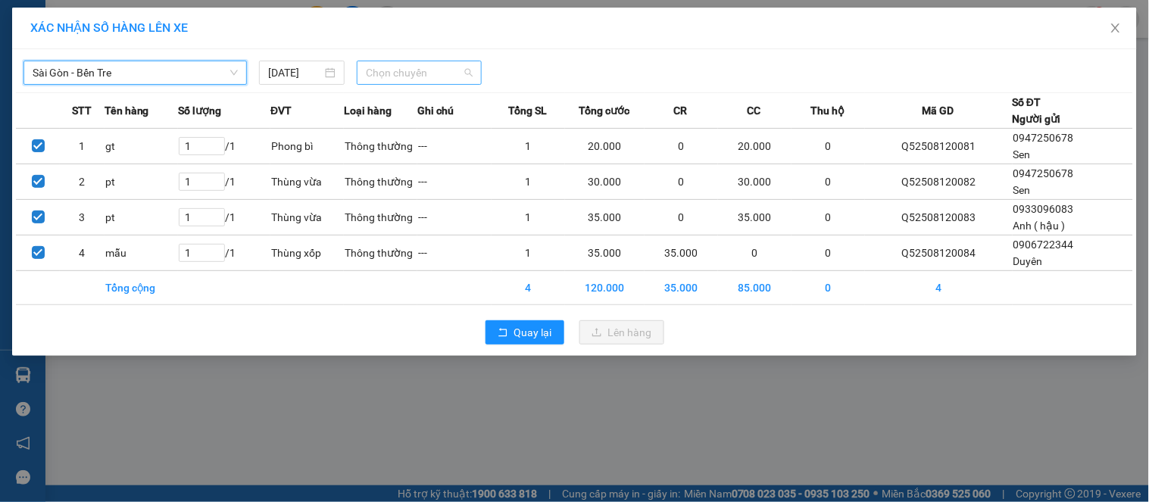
click at [415, 70] on span "Chọn chuyến" at bounding box center [419, 72] width 107 height 23
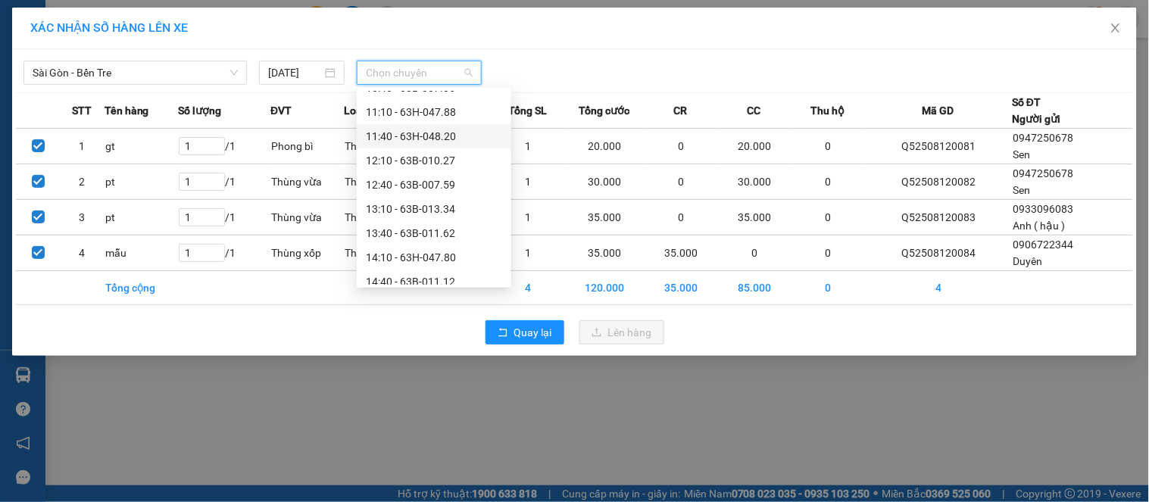
scroll to position [421, 0]
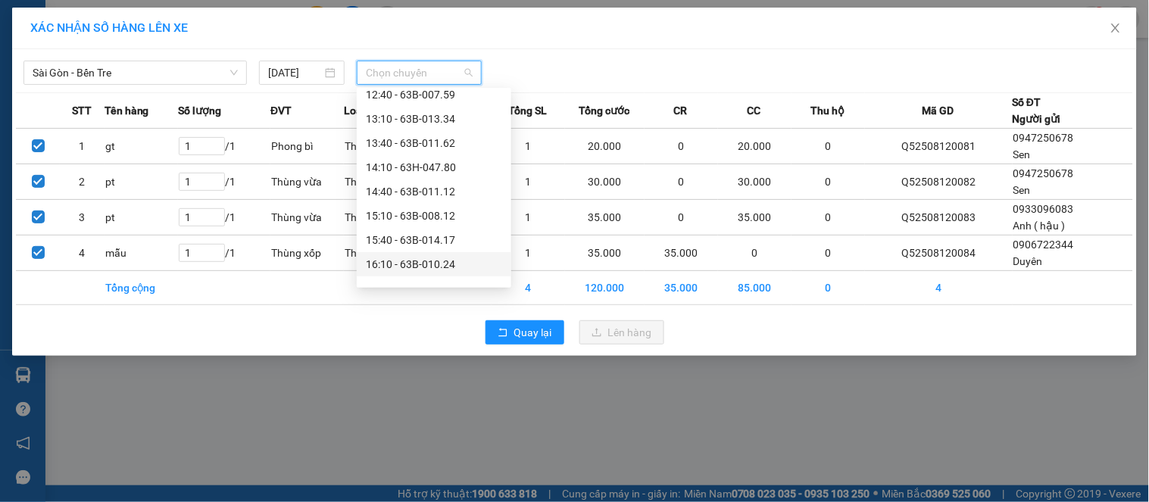
click at [417, 254] on div "16:10 - 63B-010.24" at bounding box center [434, 264] width 155 height 24
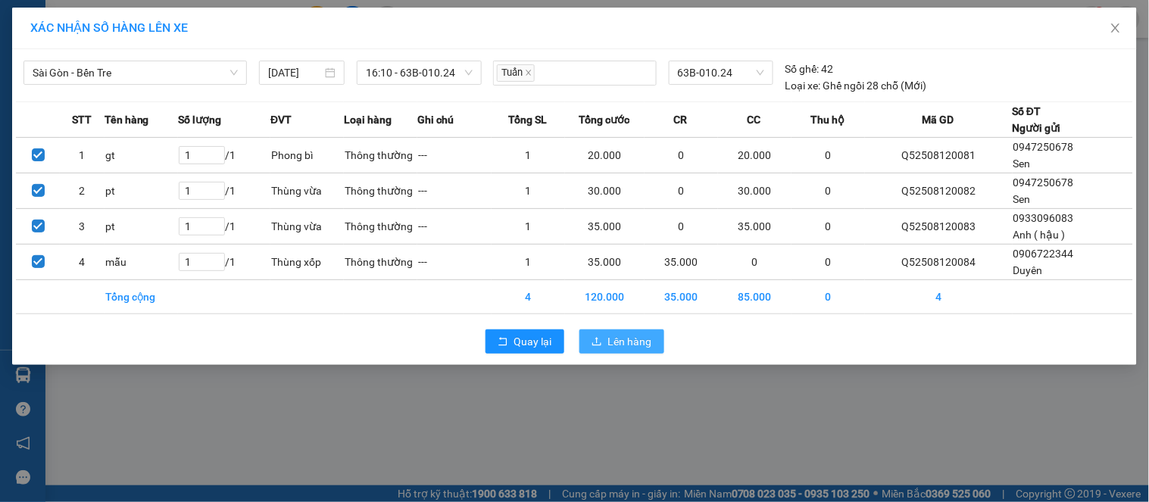
click at [607, 334] on button "Lên hàng" at bounding box center [622, 342] width 85 height 24
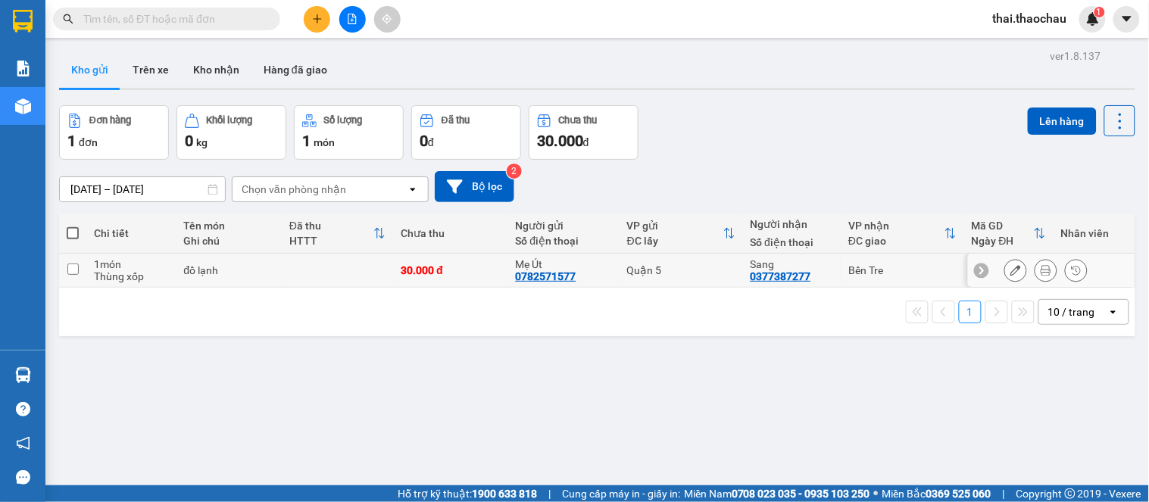
click at [1036, 275] on button at bounding box center [1046, 271] width 21 height 27
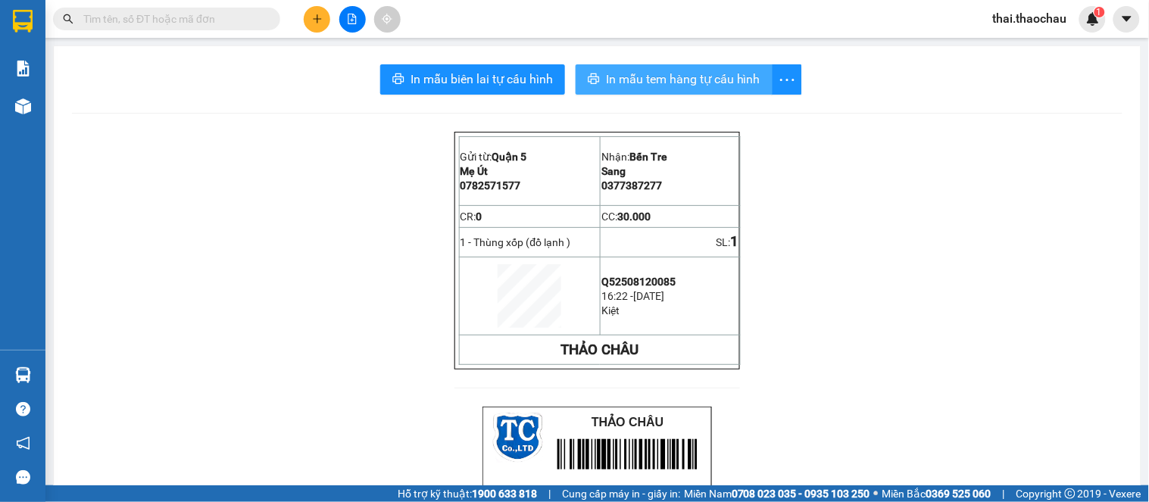
click at [669, 70] on span "In mẫu tem hàng tự cấu hình" at bounding box center [683, 79] width 155 height 19
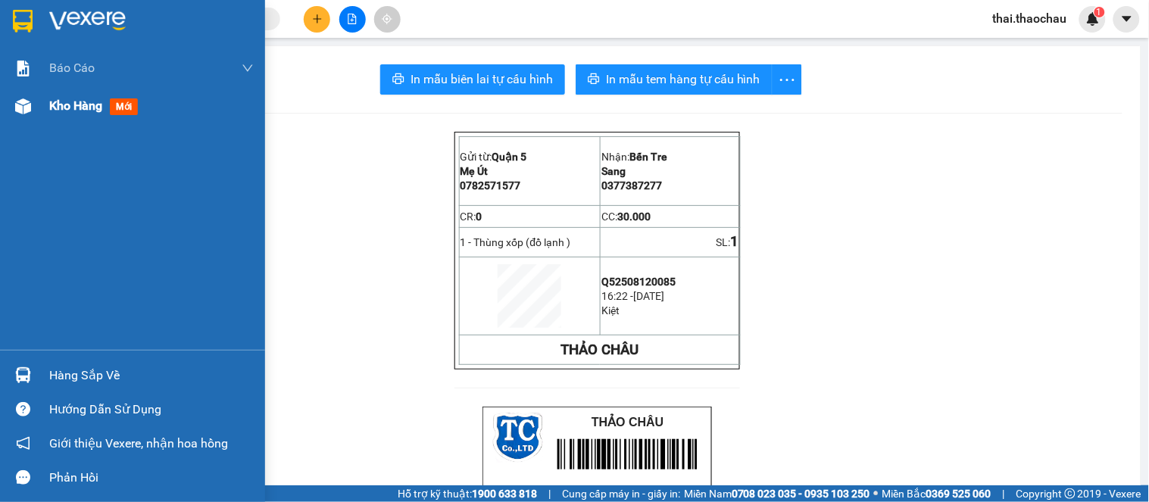
click at [56, 105] on span "Kho hàng" at bounding box center [75, 105] width 53 height 14
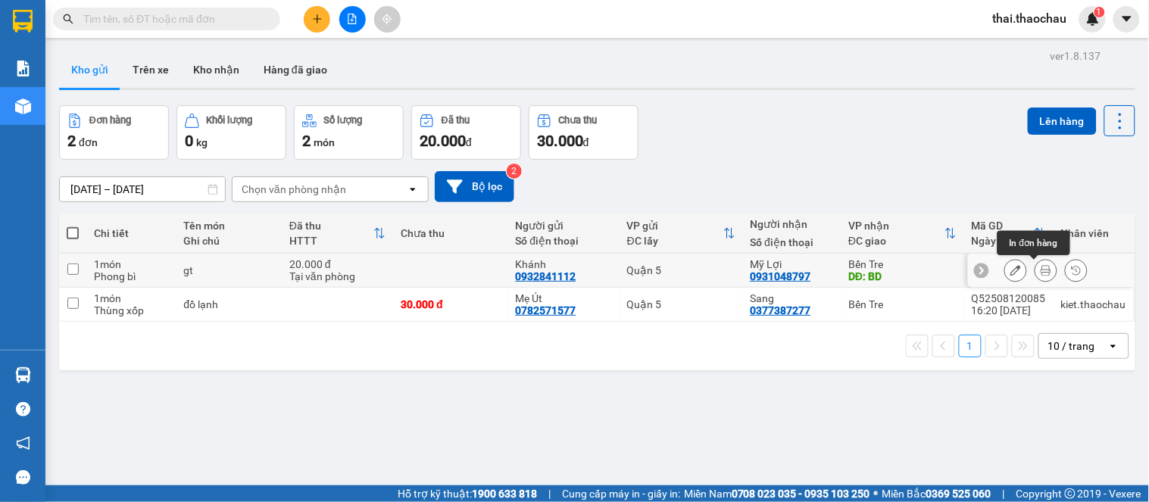
click at [1036, 267] on button at bounding box center [1046, 271] width 21 height 27
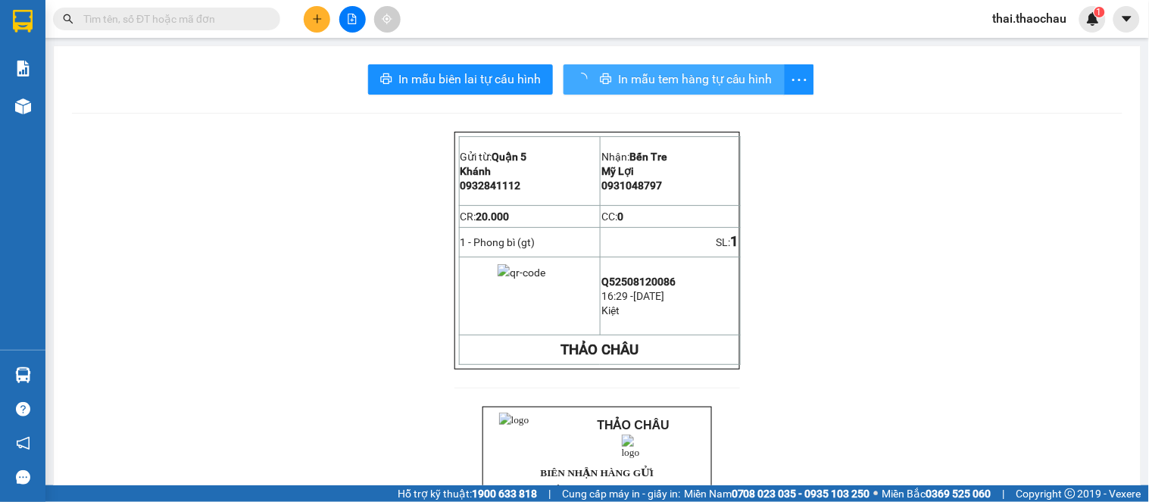
drag, startPoint x: 1025, startPoint y: 267, endPoint x: 621, endPoint y: 94, distance: 439.5
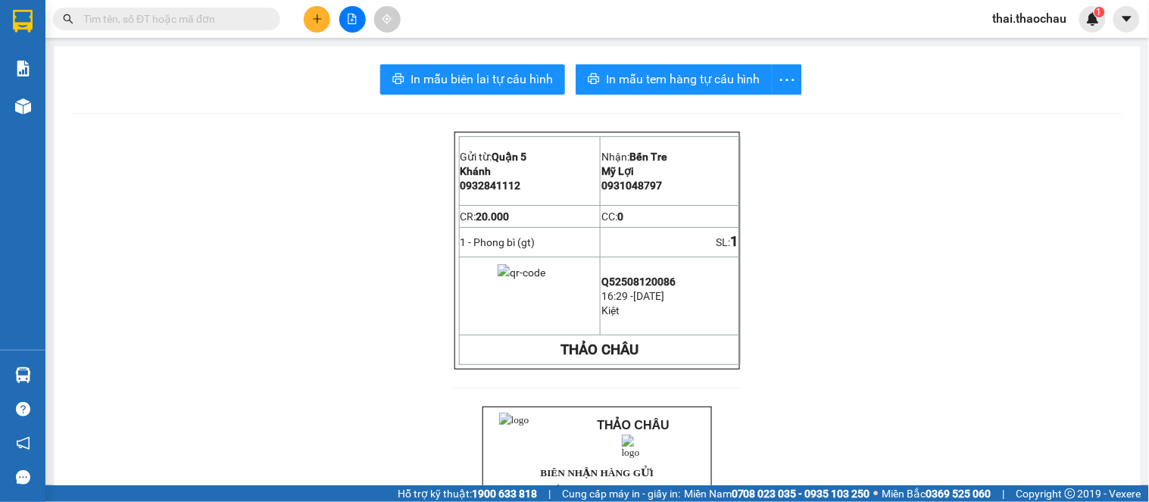
drag, startPoint x: 621, startPoint y: 94, endPoint x: 649, endPoint y: 55, distance: 47.3
click at [642, 63] on div "In mẫu biên lai tự cấu hình In mẫu tem hàng tự cấu hình Gửi từ: Quận 5 Khánh …" at bounding box center [597, 505] width 1087 height 918
drag, startPoint x: 649, startPoint y: 55, endPoint x: 661, endPoint y: 42, distance: 17.7
click at [661, 42] on main "In mẫu biên lai tự cấu hình In mẫu tem hàng tự cấu hình Gửi từ: Quận 5 Khánh …" at bounding box center [574, 243] width 1149 height 486
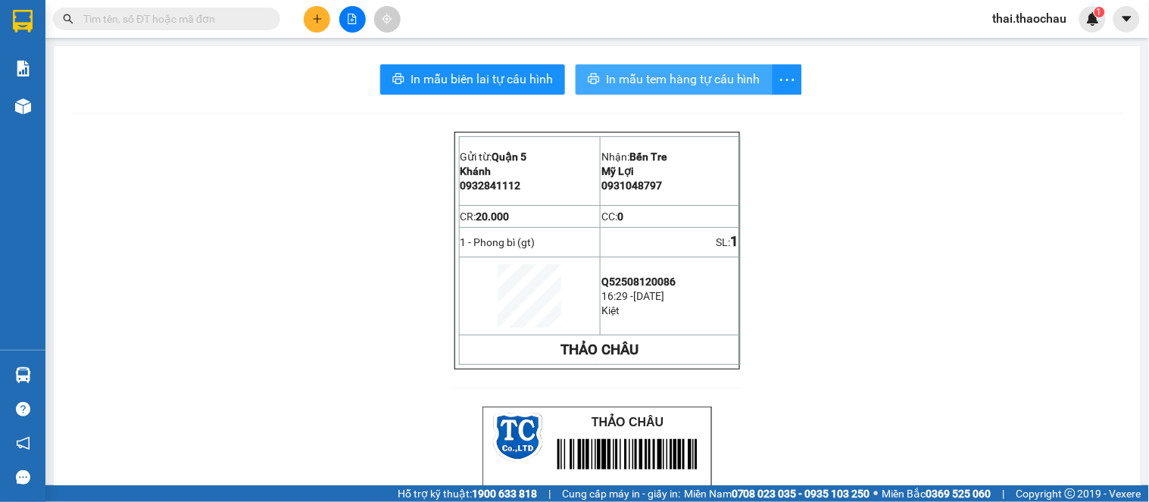
click at [661, 86] on span "In mẫu tem hàng tự cấu hình" at bounding box center [683, 79] width 155 height 19
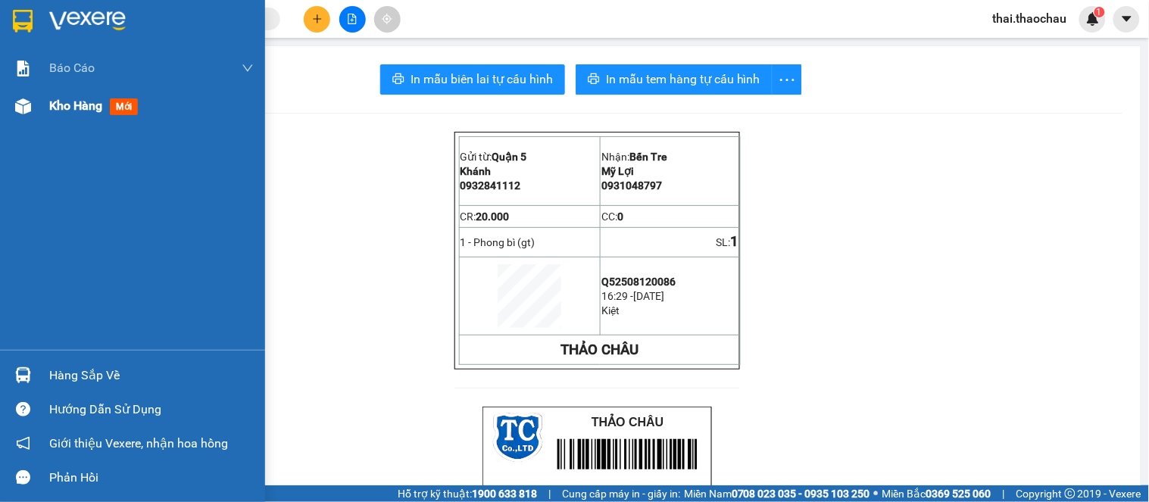
click at [48, 104] on div "Kho hàng mới" at bounding box center [132, 106] width 265 height 38
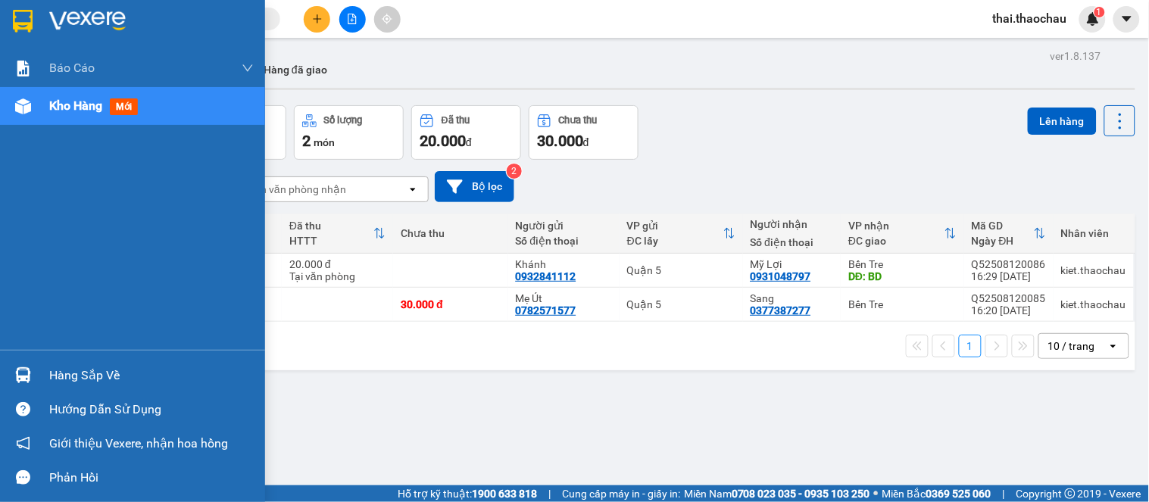
click at [17, 370] on img at bounding box center [23, 375] width 16 height 16
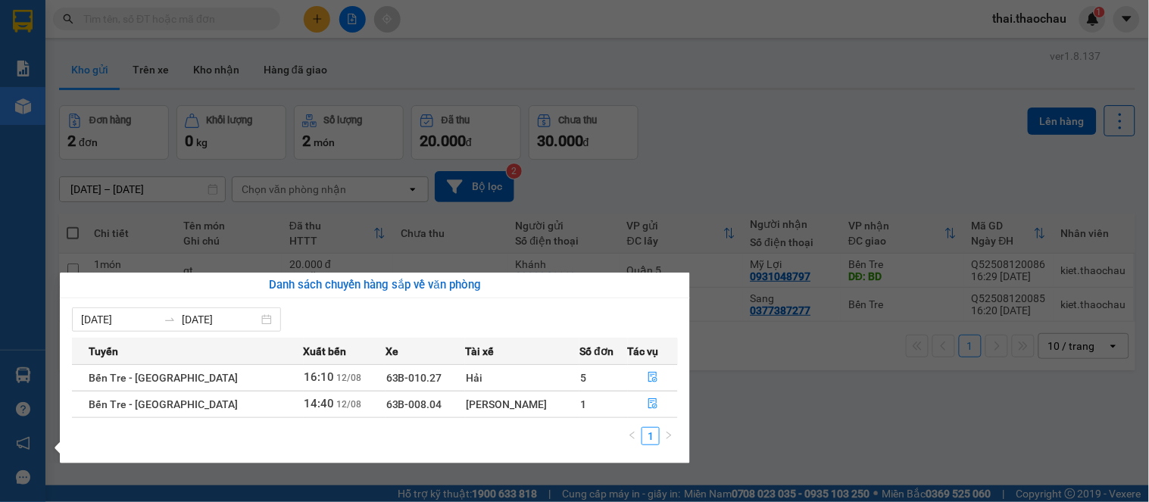
click at [737, 396] on section "Kết quả tìm kiếm ( 0 ) Bộ lọc No Data thai.thaochau 1 Báo cáo Báo cáo dòng tiền…" at bounding box center [574, 251] width 1149 height 502
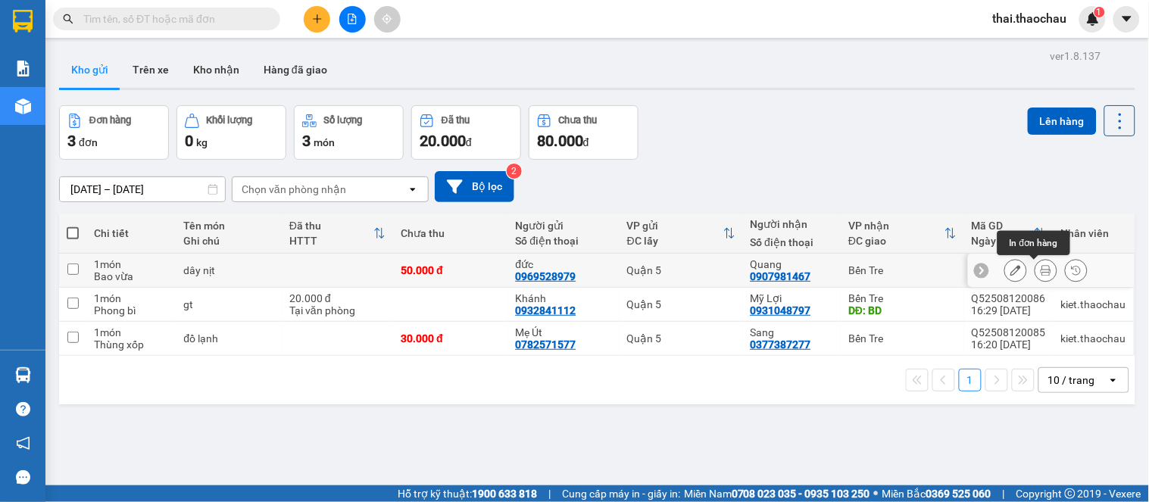
click at [1036, 267] on button at bounding box center [1046, 271] width 21 height 27
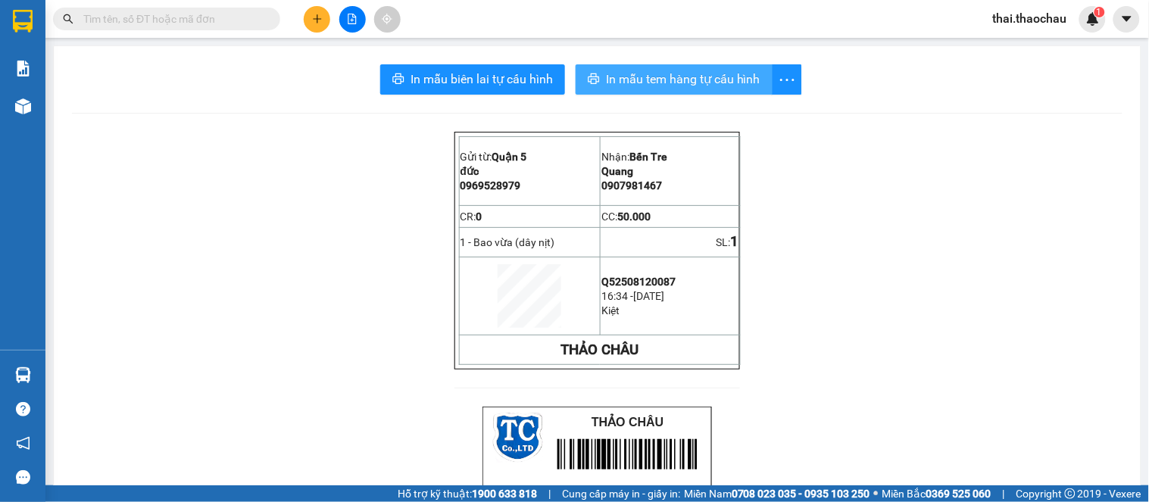
click at [715, 87] on span "In mẫu tem hàng tự cấu hình" at bounding box center [683, 79] width 155 height 19
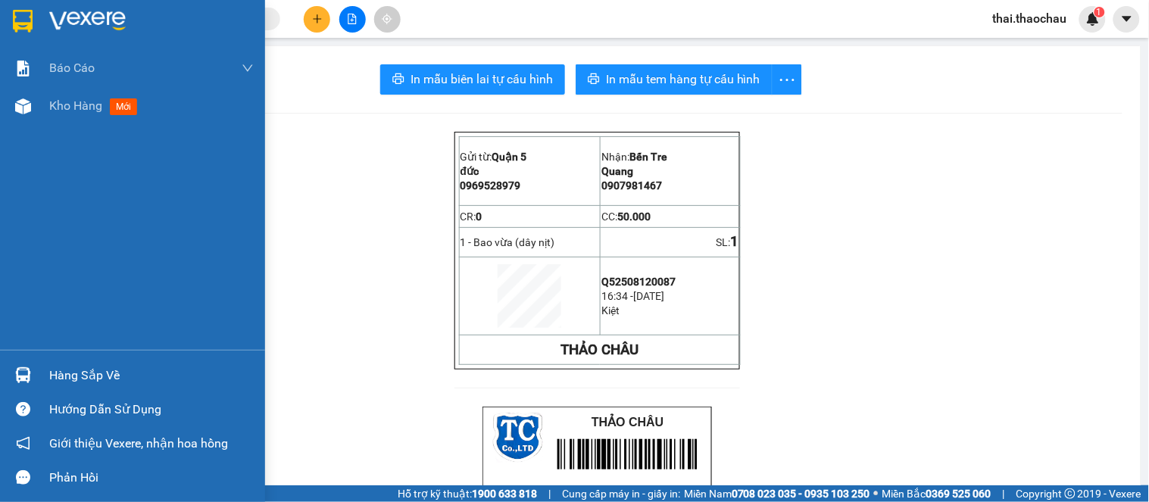
click at [23, 114] on div at bounding box center [23, 106] width 27 height 27
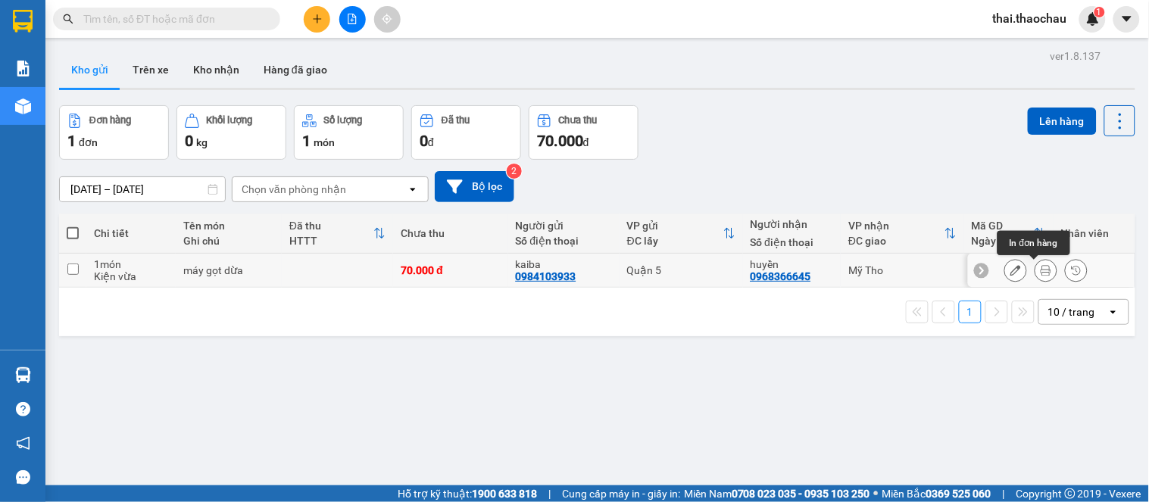
click at [1041, 266] on icon at bounding box center [1046, 270] width 11 height 11
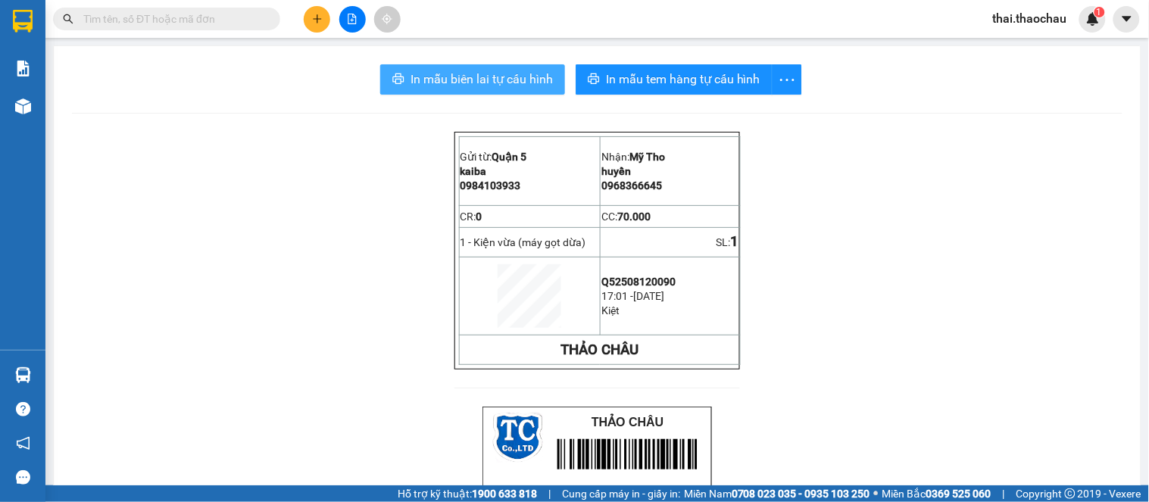
click at [495, 81] on span "In mẫu biên lai tự cấu hình" at bounding box center [482, 79] width 142 height 19
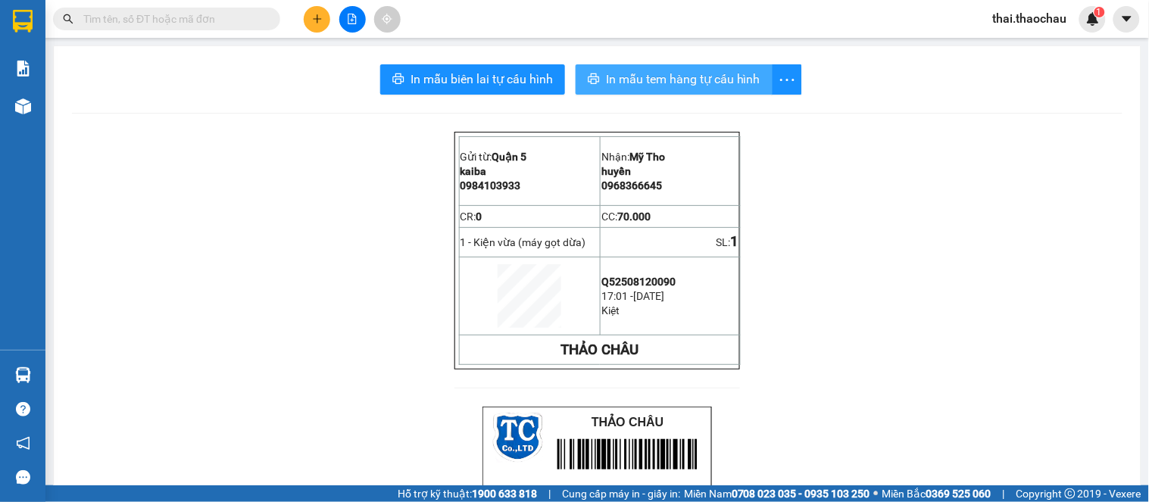
click at [632, 77] on span "In mẫu tem hàng tự cấu hình" at bounding box center [683, 79] width 155 height 19
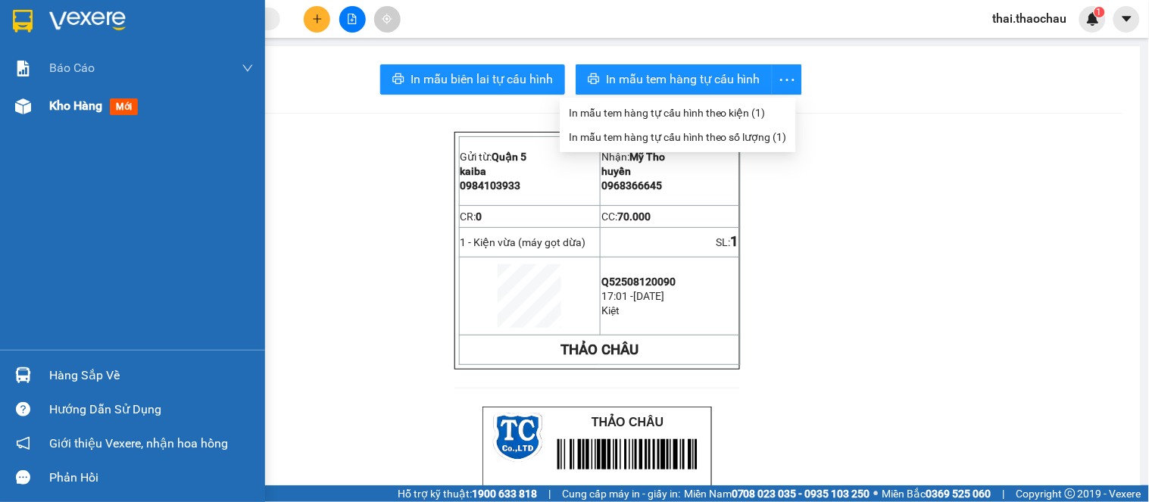
click at [130, 89] on div "Kho hàng mới" at bounding box center [151, 106] width 205 height 38
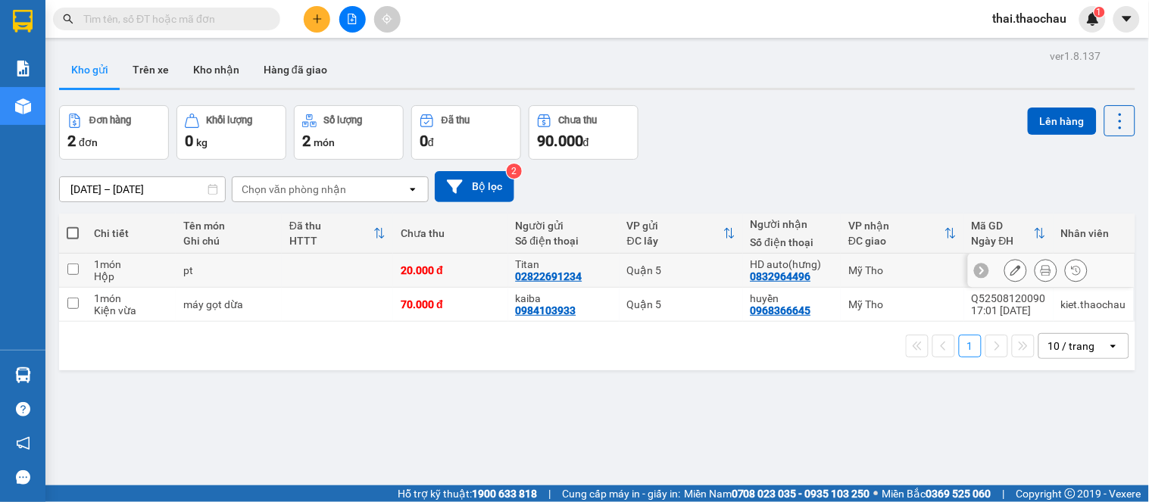
click at [1041, 270] on icon at bounding box center [1046, 270] width 11 height 11
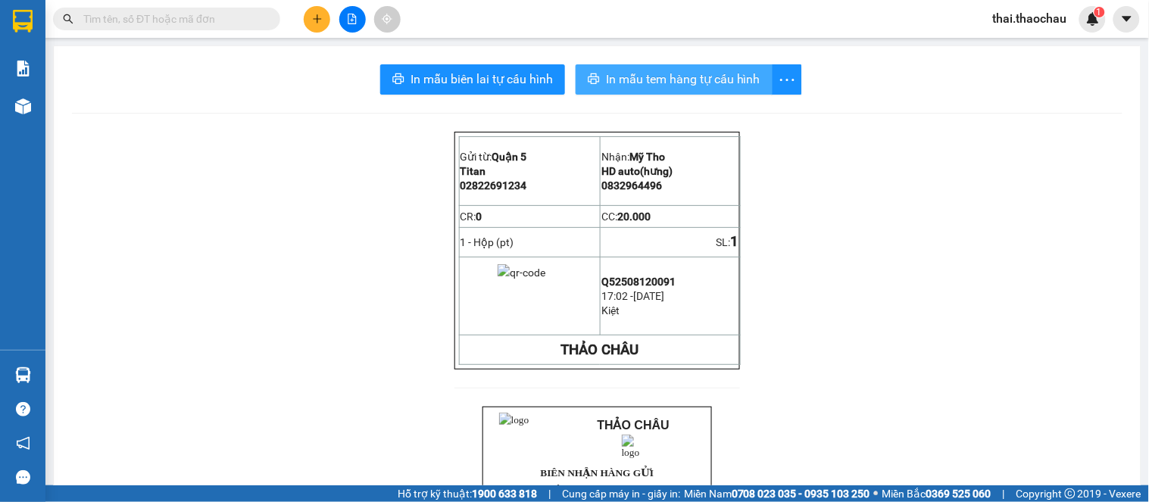
click at [721, 80] on span "In mẫu tem hàng tự cấu hình" at bounding box center [683, 79] width 155 height 19
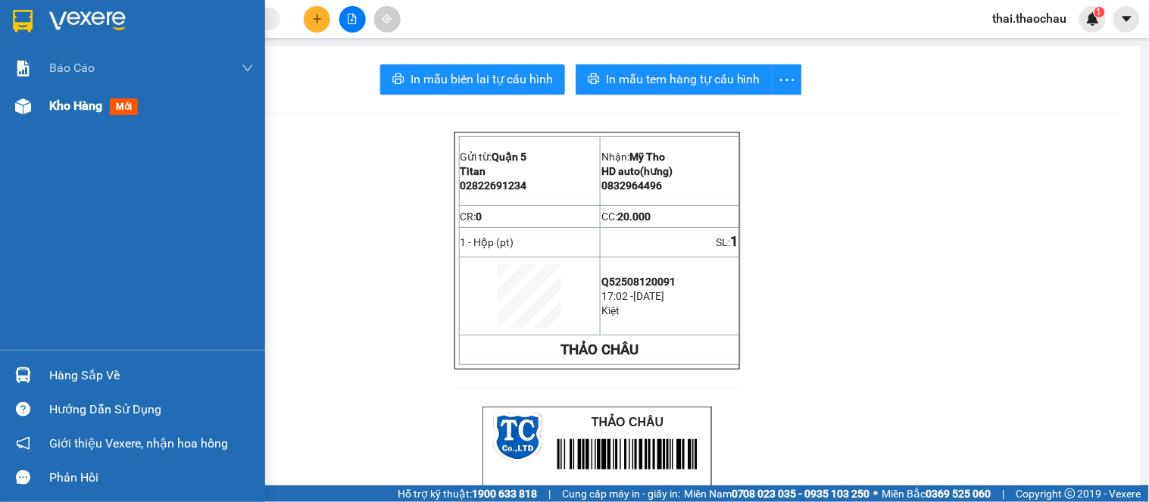
click at [18, 116] on div at bounding box center [23, 106] width 27 height 27
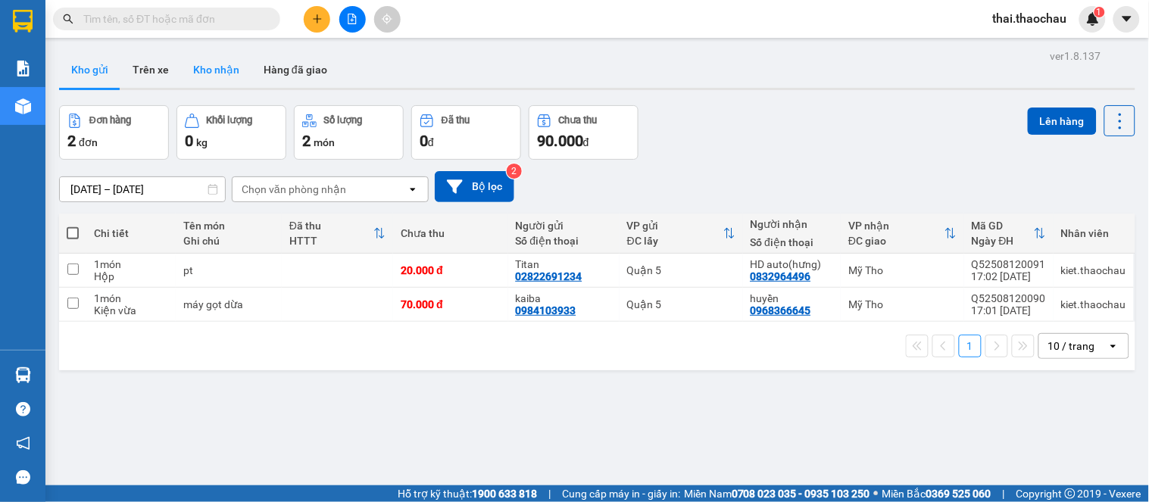
click at [213, 72] on button "Kho nhận" at bounding box center [216, 70] width 70 height 36
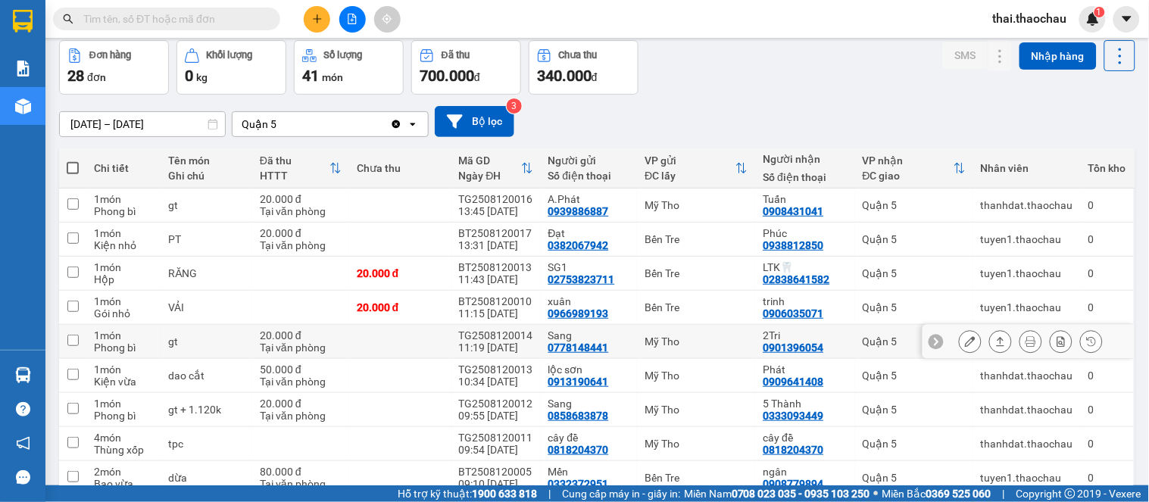
scroll to position [168, 0]
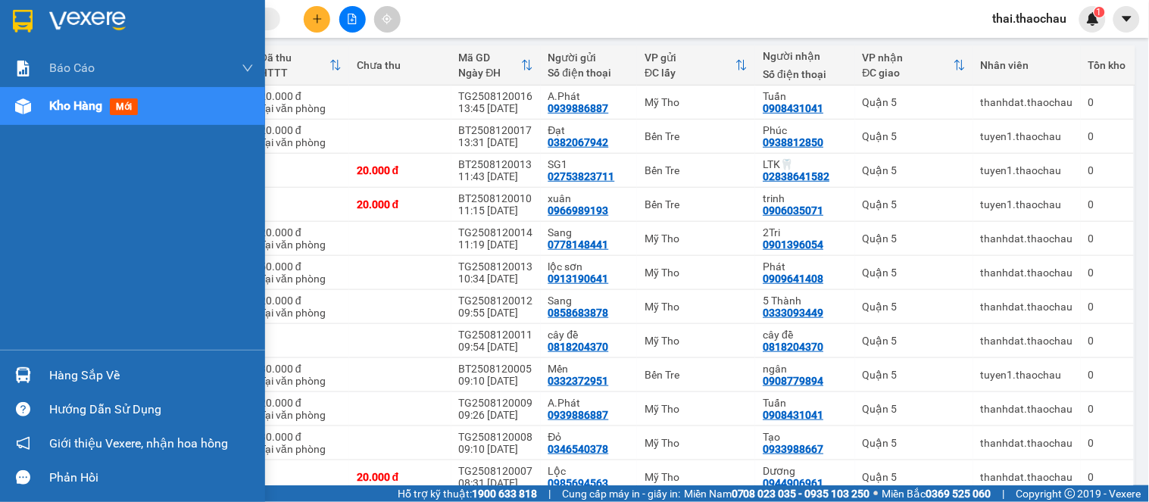
click at [11, 374] on div at bounding box center [23, 375] width 27 height 27
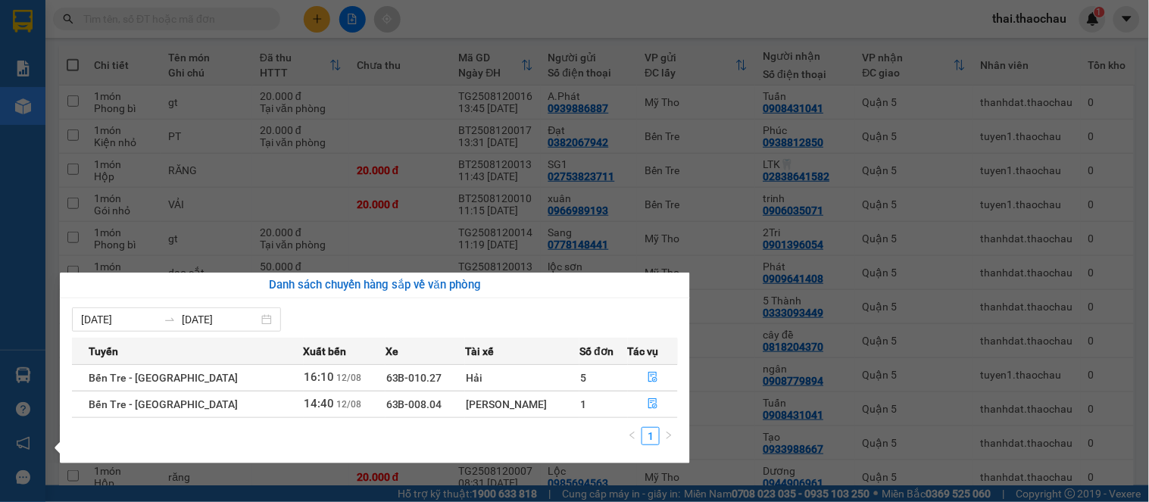
click at [79, 177] on section "Kết quả tìm kiếm ( 0 ) Bộ lọc No Data thai.thaochau 1 Báo cáo Báo cáo dòng tiền…" at bounding box center [574, 251] width 1149 height 502
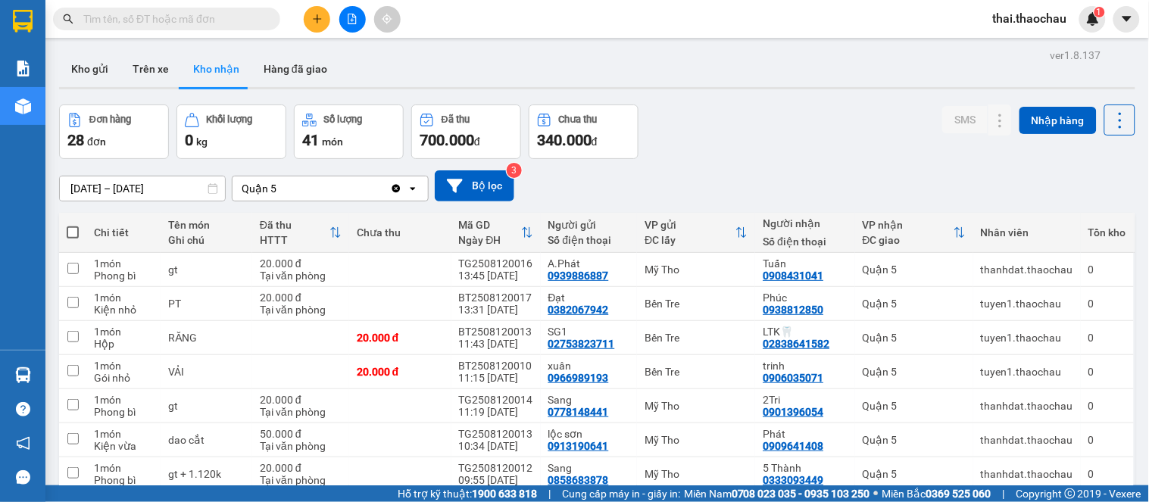
scroll to position [0, 0]
click at [86, 73] on button "Kho gửi" at bounding box center [89, 70] width 61 height 36
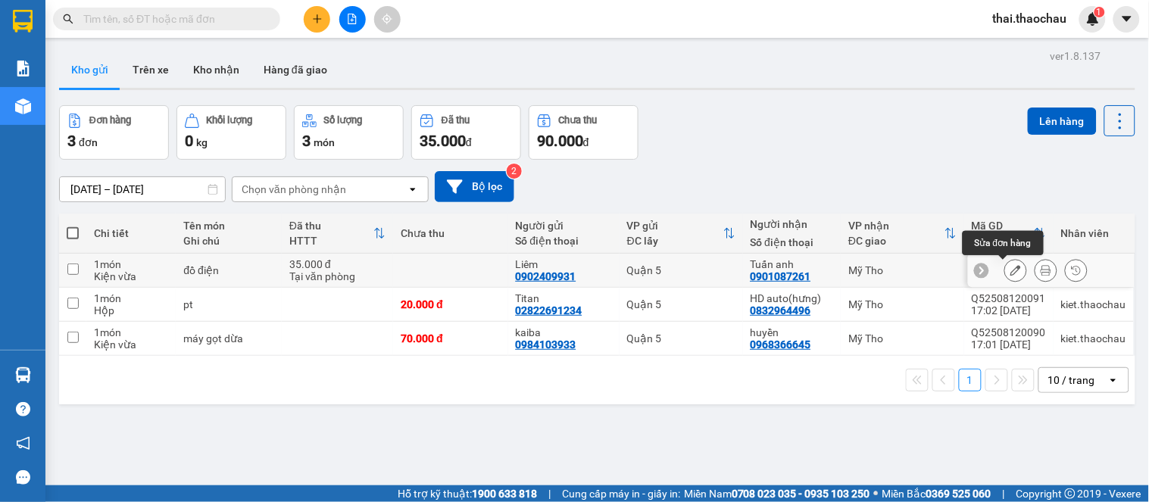
click at [1041, 269] on button at bounding box center [1046, 271] width 21 height 27
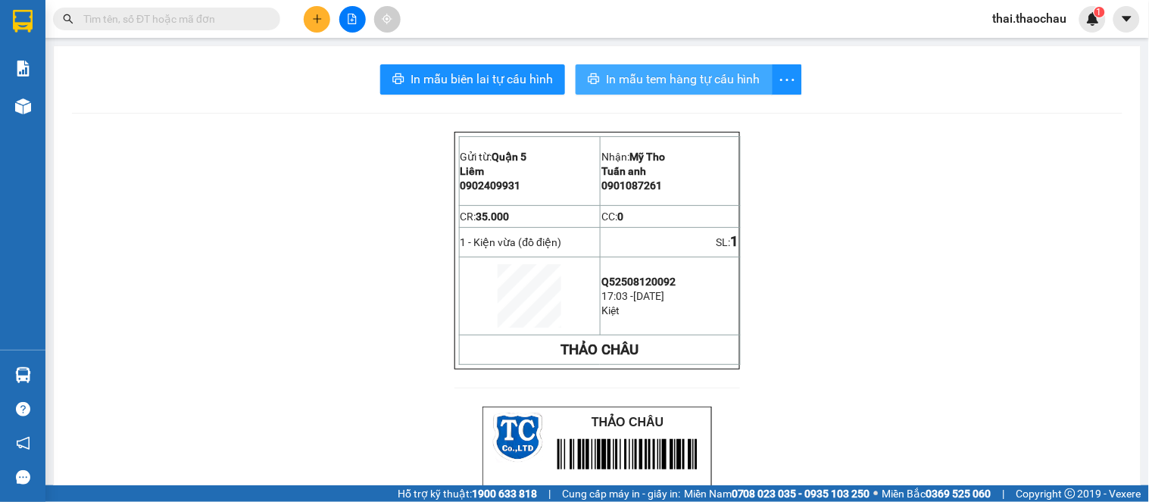
click at [685, 64] on button "In mẫu tem hàng tự cấu hình" at bounding box center [674, 79] width 197 height 30
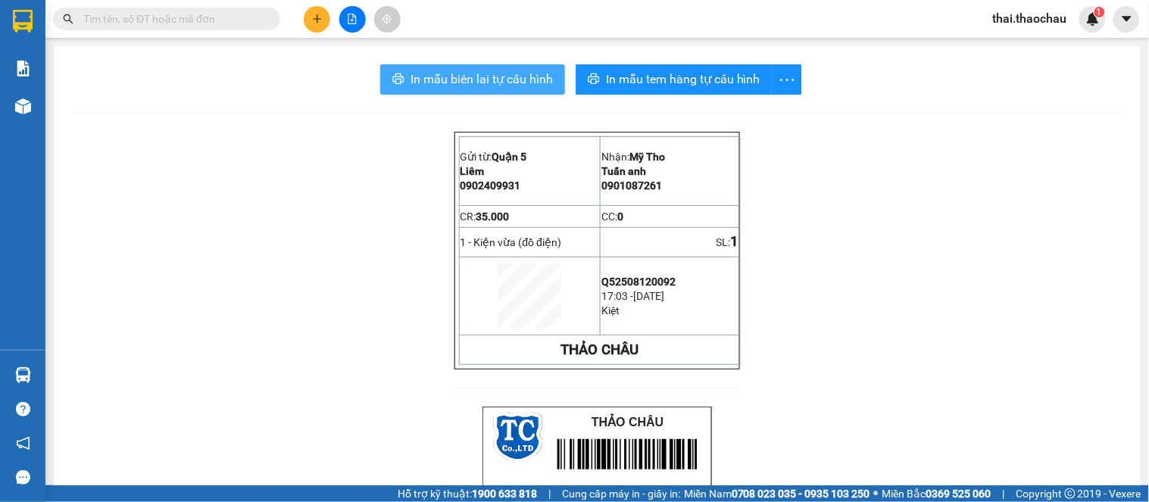
click at [480, 70] on span "In mẫu biên lai tự cấu hình" at bounding box center [482, 79] width 142 height 19
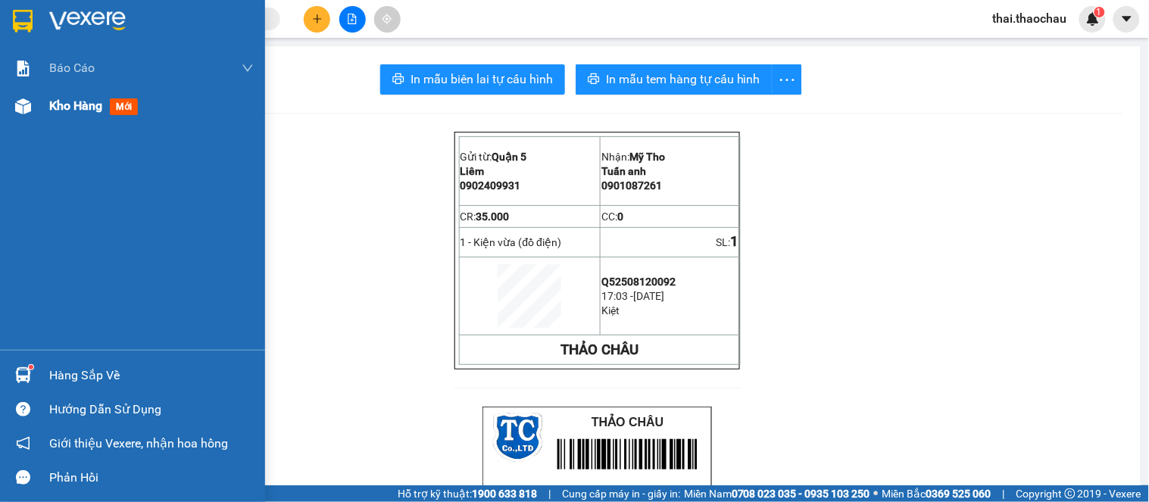
click at [56, 117] on div "Kho hàng mới" at bounding box center [151, 106] width 205 height 38
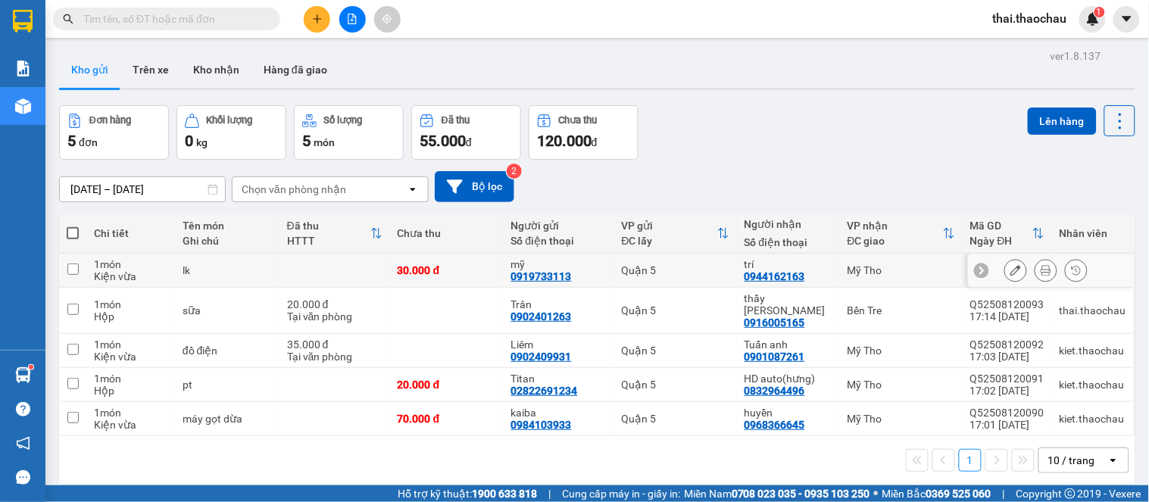
click at [1041, 271] on icon at bounding box center [1046, 270] width 11 height 11
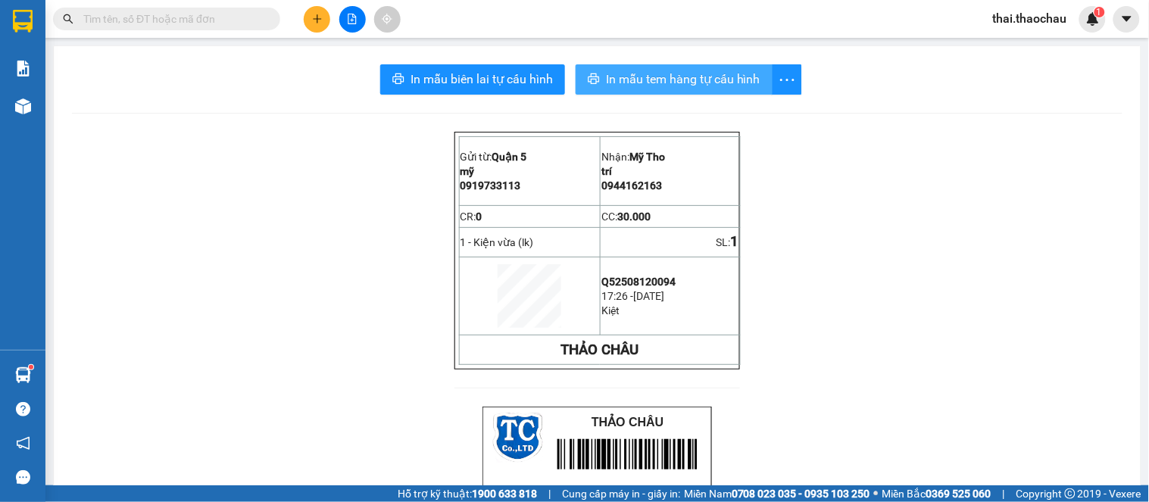
click at [683, 84] on span "In mẫu tem hàng tự cấu hình" at bounding box center [683, 79] width 155 height 19
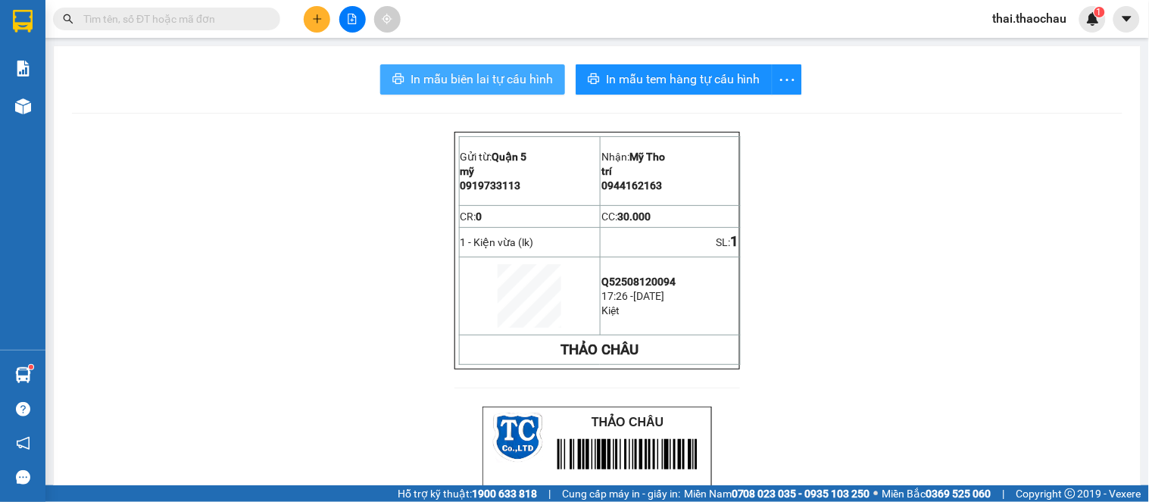
click at [453, 77] on span "In mẫu biên lai tự cấu hình" at bounding box center [482, 79] width 142 height 19
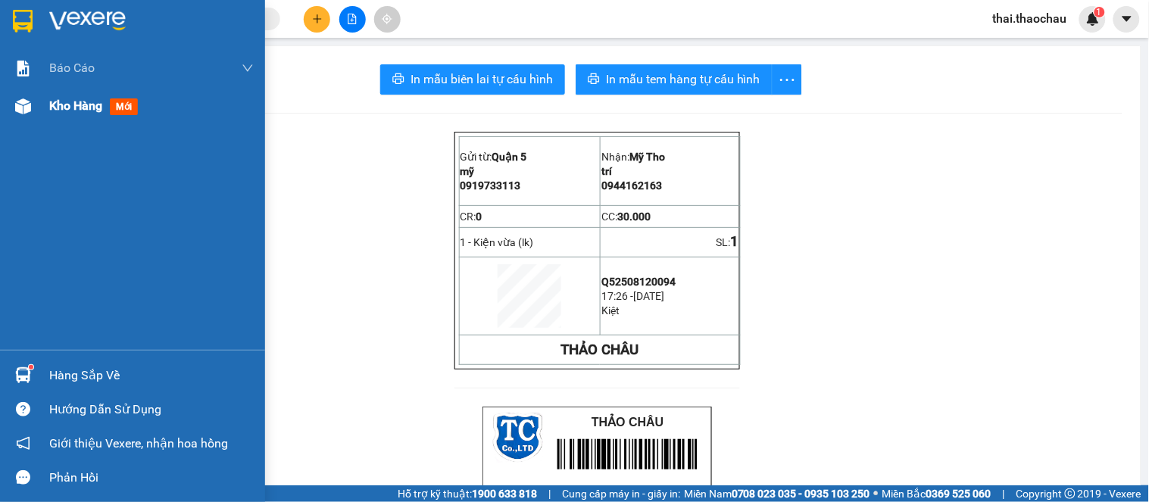
click at [64, 92] on div "Kho hàng mới" at bounding box center [151, 106] width 205 height 38
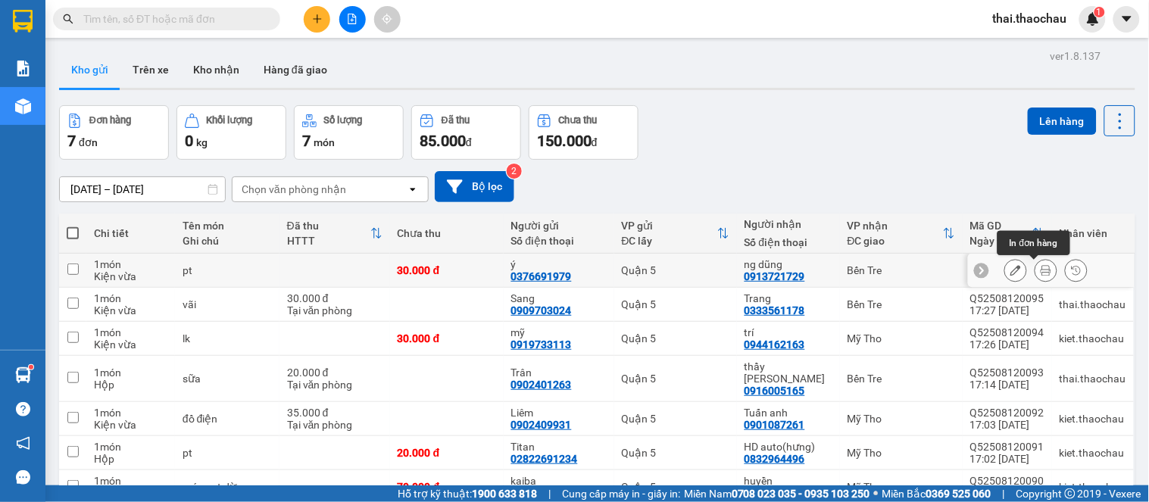
click at [1041, 273] on icon at bounding box center [1046, 270] width 11 height 11
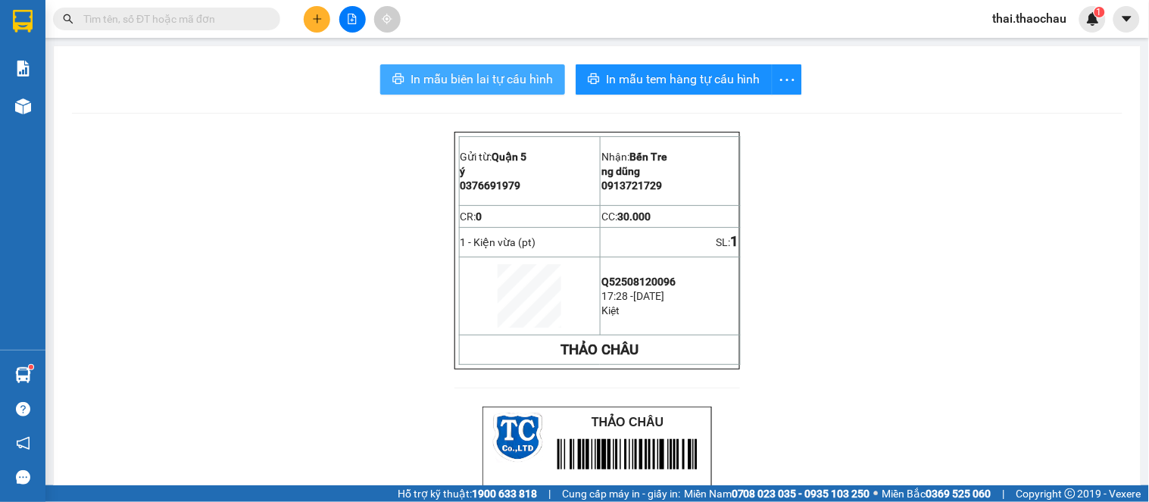
click at [510, 86] on span "In mẫu biên lai tự cấu hình" at bounding box center [482, 79] width 142 height 19
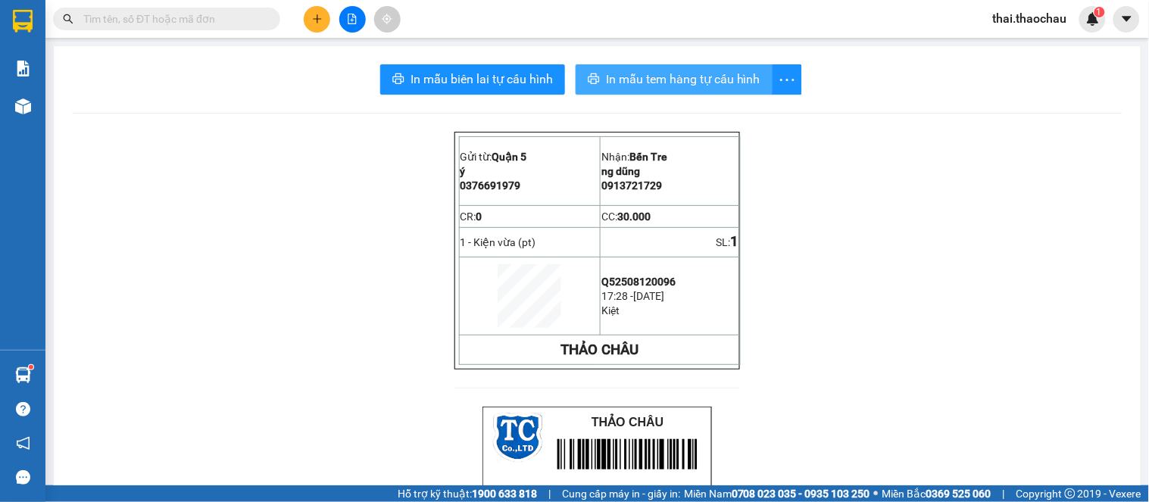
click at [705, 80] on span "In mẫu tem hàng tự cấu hình" at bounding box center [683, 79] width 155 height 19
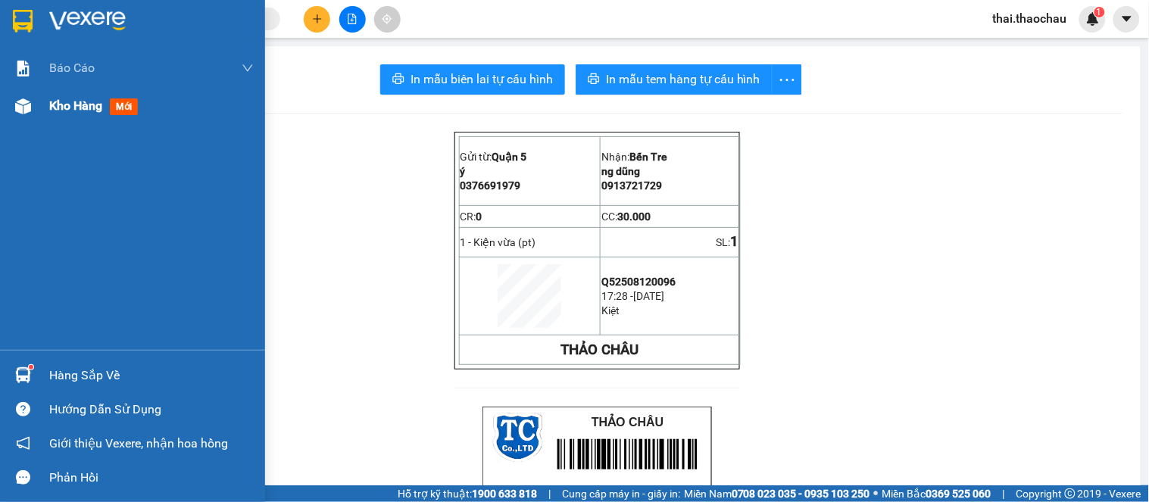
click at [44, 105] on div "Kho hàng mới" at bounding box center [132, 106] width 265 height 38
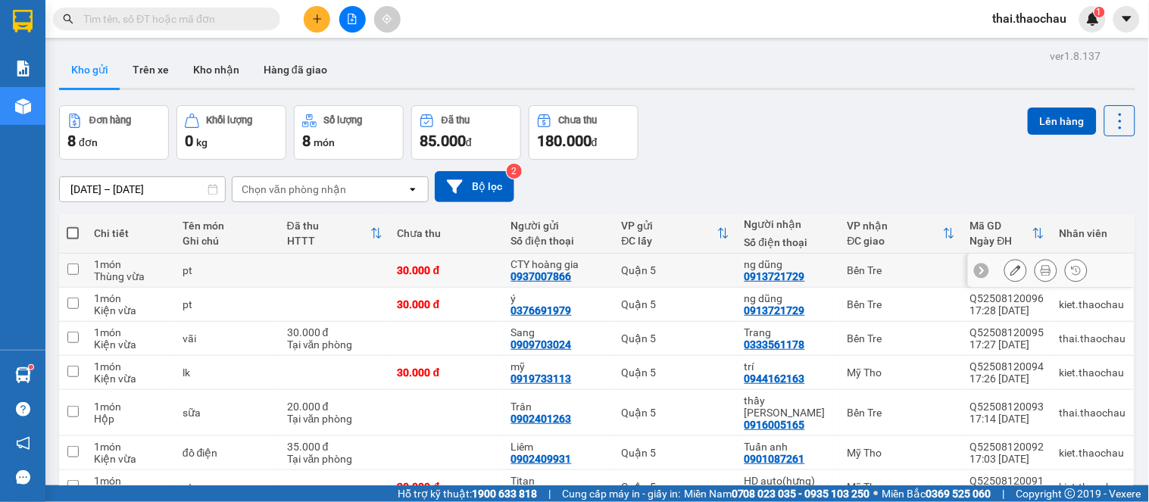
click at [1040, 268] on button at bounding box center [1046, 271] width 21 height 27
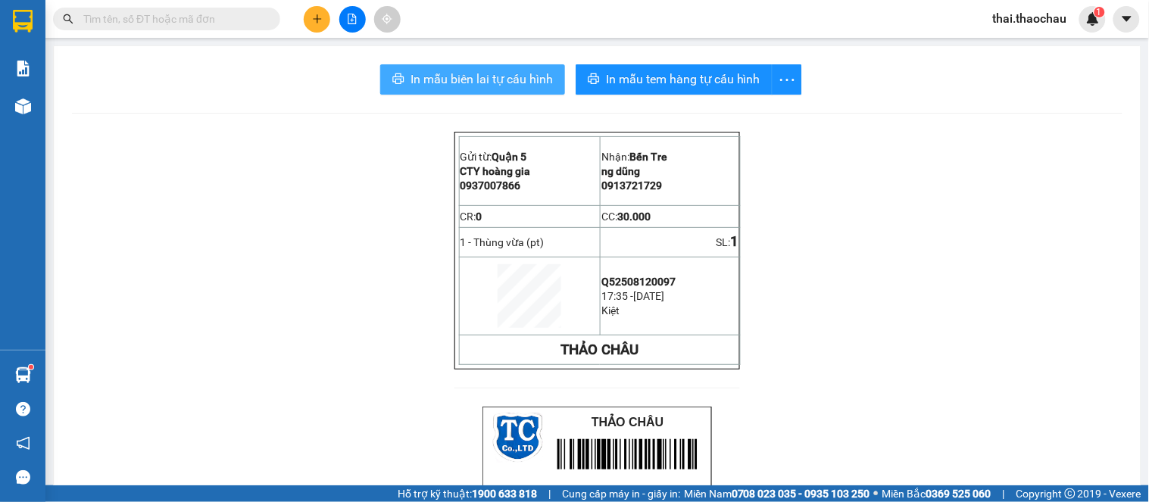
click at [505, 79] on span "In mẫu biên lai tự cấu hình" at bounding box center [482, 79] width 142 height 19
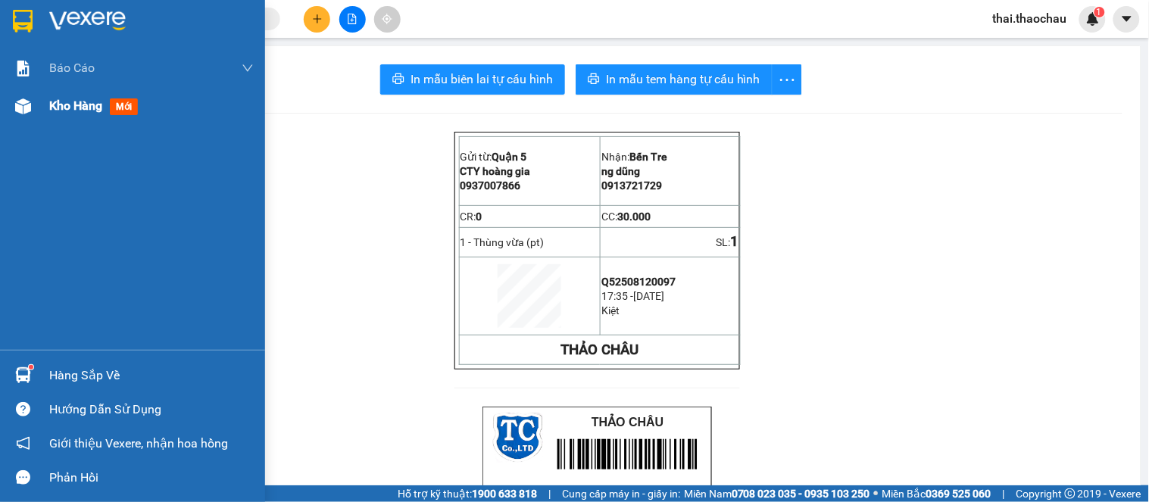
click at [93, 101] on span "Kho hàng" at bounding box center [75, 105] width 53 height 14
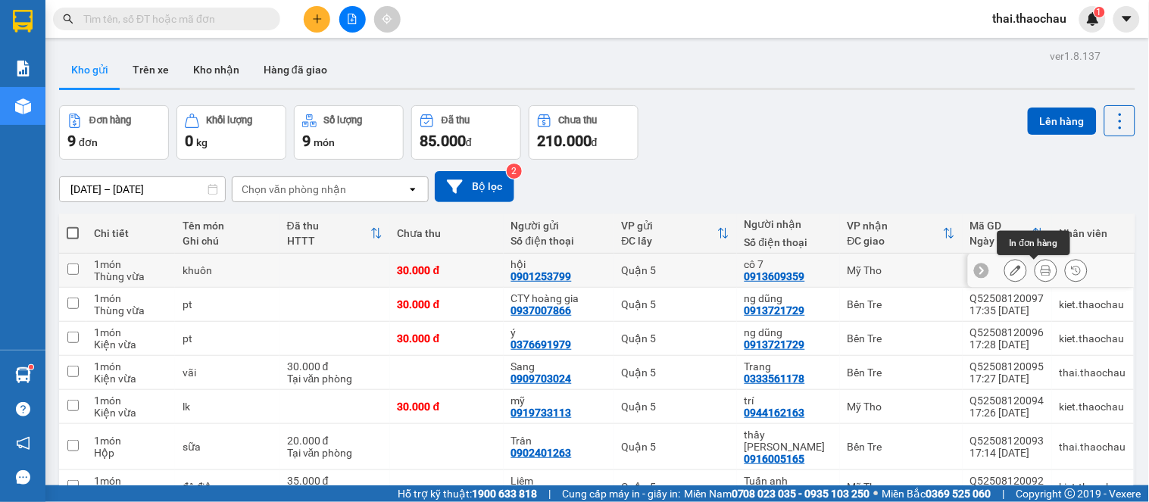
click at [1041, 274] on icon at bounding box center [1046, 270] width 11 height 11
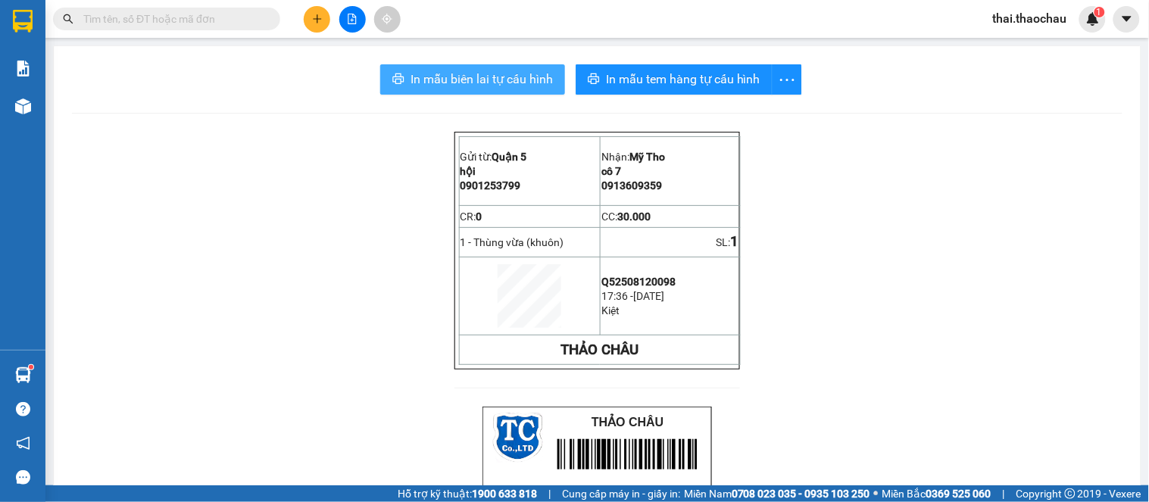
click at [452, 70] on span "In mẫu biên lai tự cấu hình" at bounding box center [482, 79] width 142 height 19
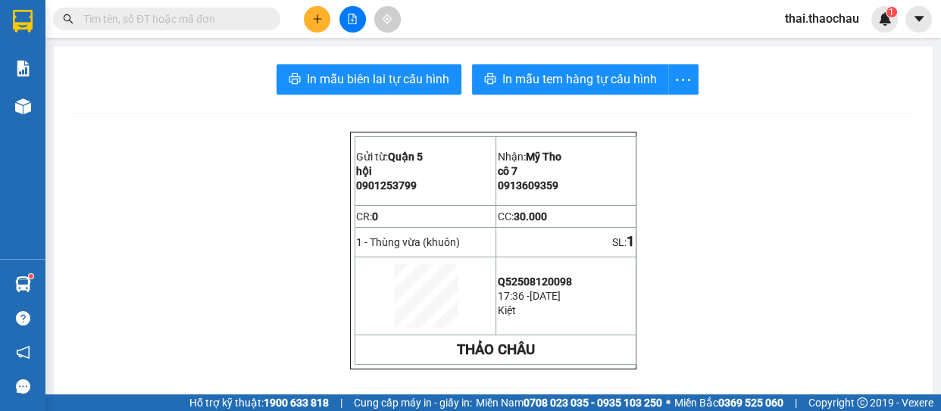
drag, startPoint x: 1108, startPoint y: 2, endPoint x: 177, endPoint y: 184, distance: 948.8
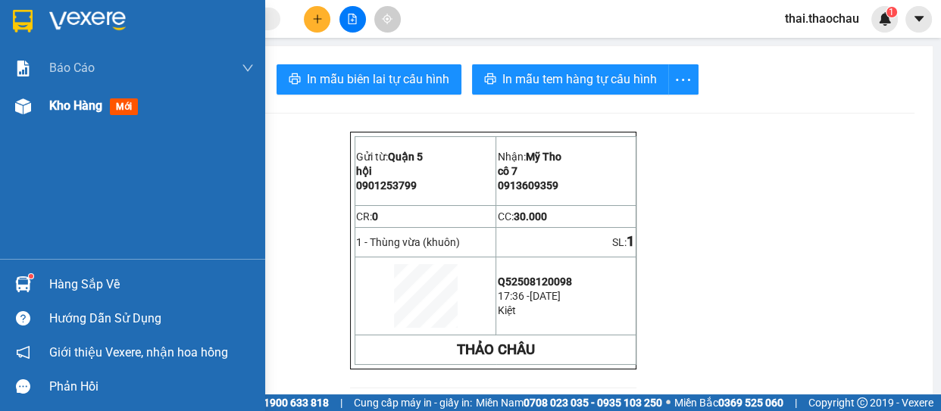
click at [59, 116] on div "Kho hàng mới" at bounding box center [151, 106] width 205 height 38
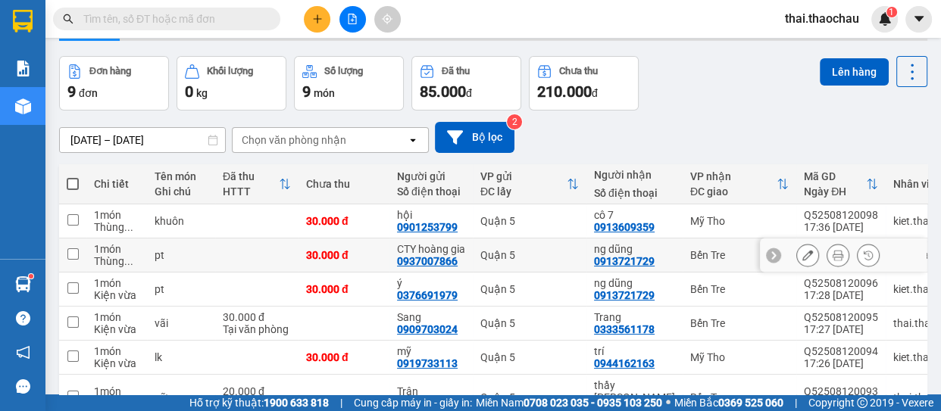
scroll to position [68, 0]
